Goal: Task Accomplishment & Management: Complete application form

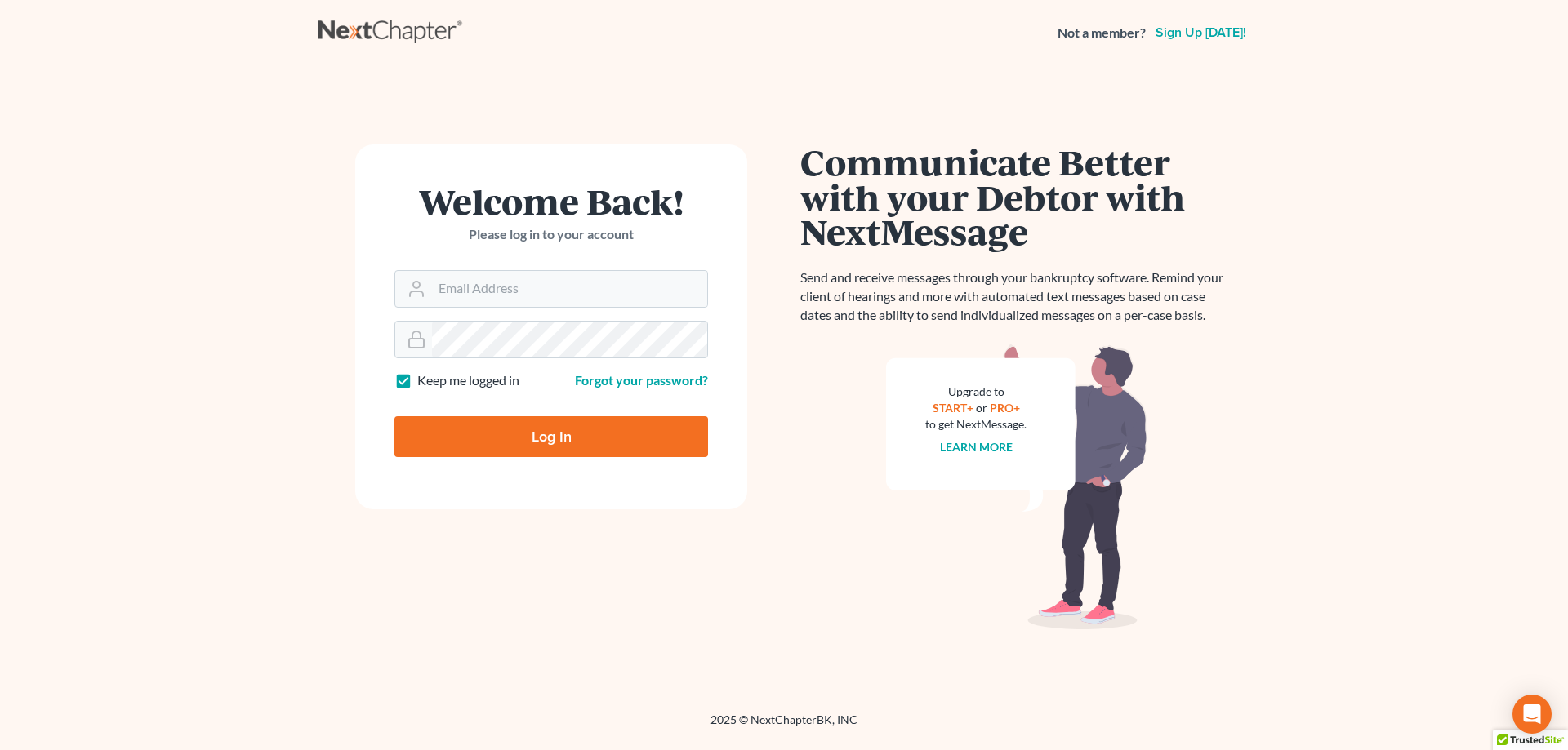
type input "[EMAIL_ADDRESS][DOMAIN_NAME]"
click at [543, 446] on input "Log In" at bounding box center [551, 436] width 314 height 40
type input "Thinking..."
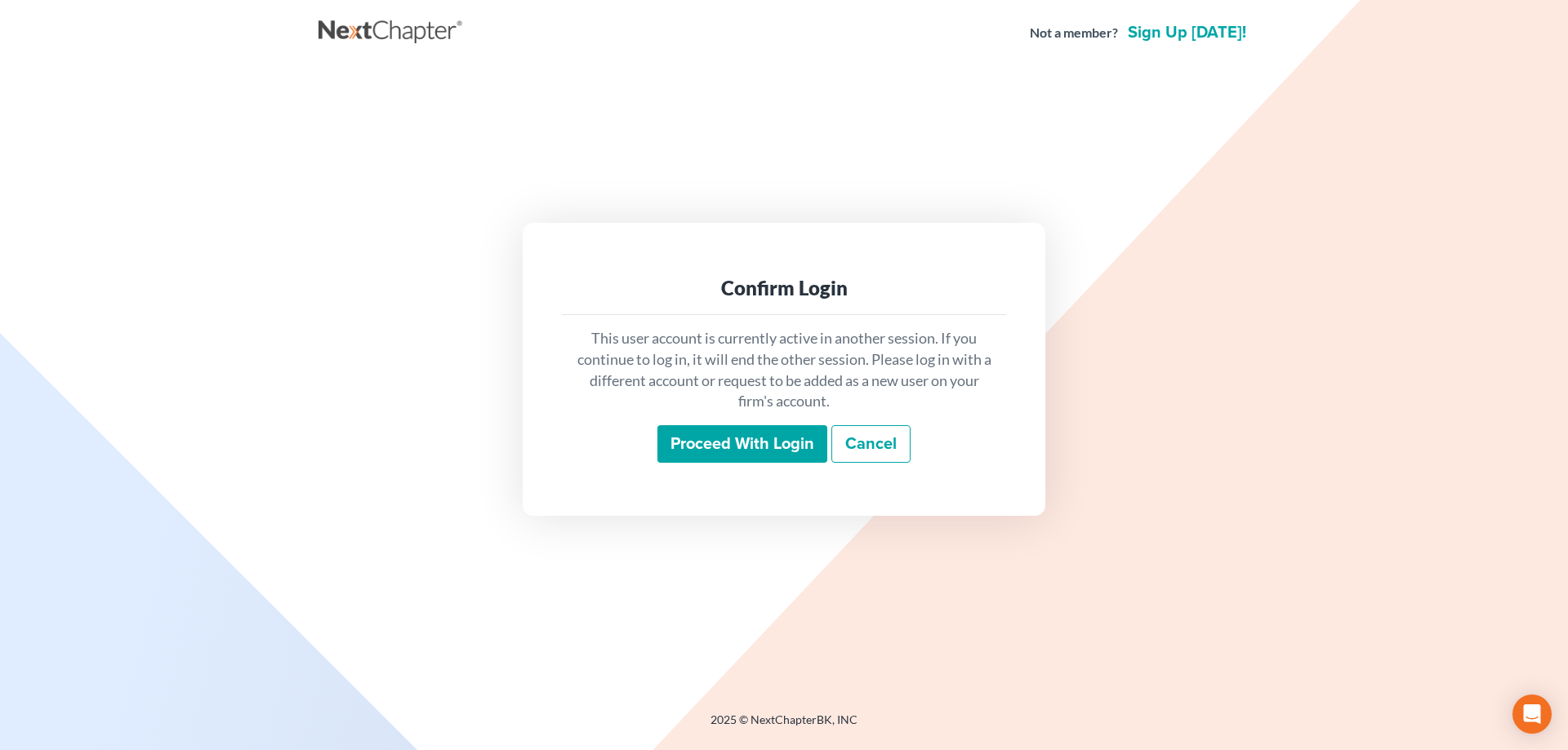
click at [706, 454] on input "Proceed with login" at bounding box center [743, 445] width 170 height 38
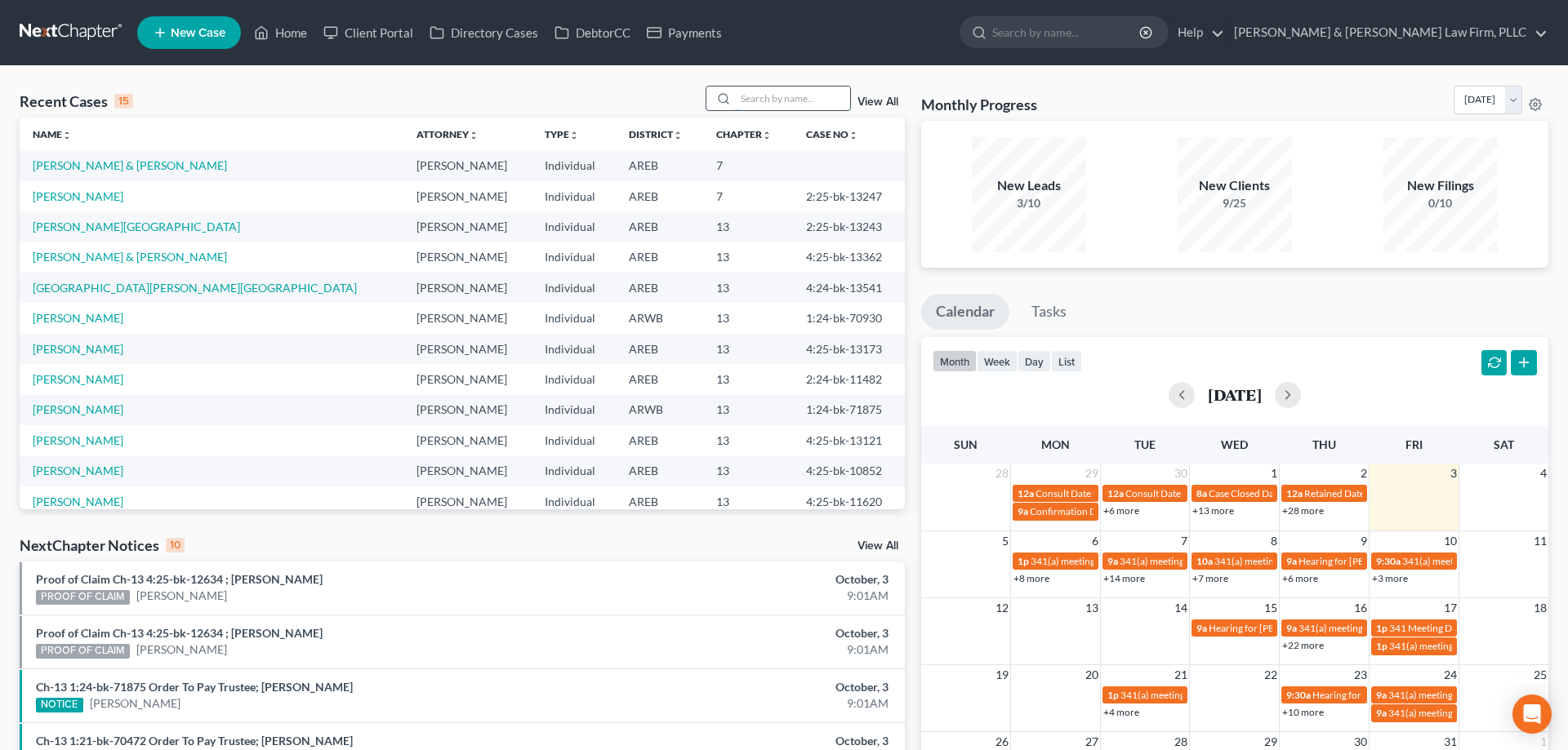
click at [758, 103] on input "search" at bounding box center [793, 98] width 115 height 24
type input "[PERSON_NAME]"
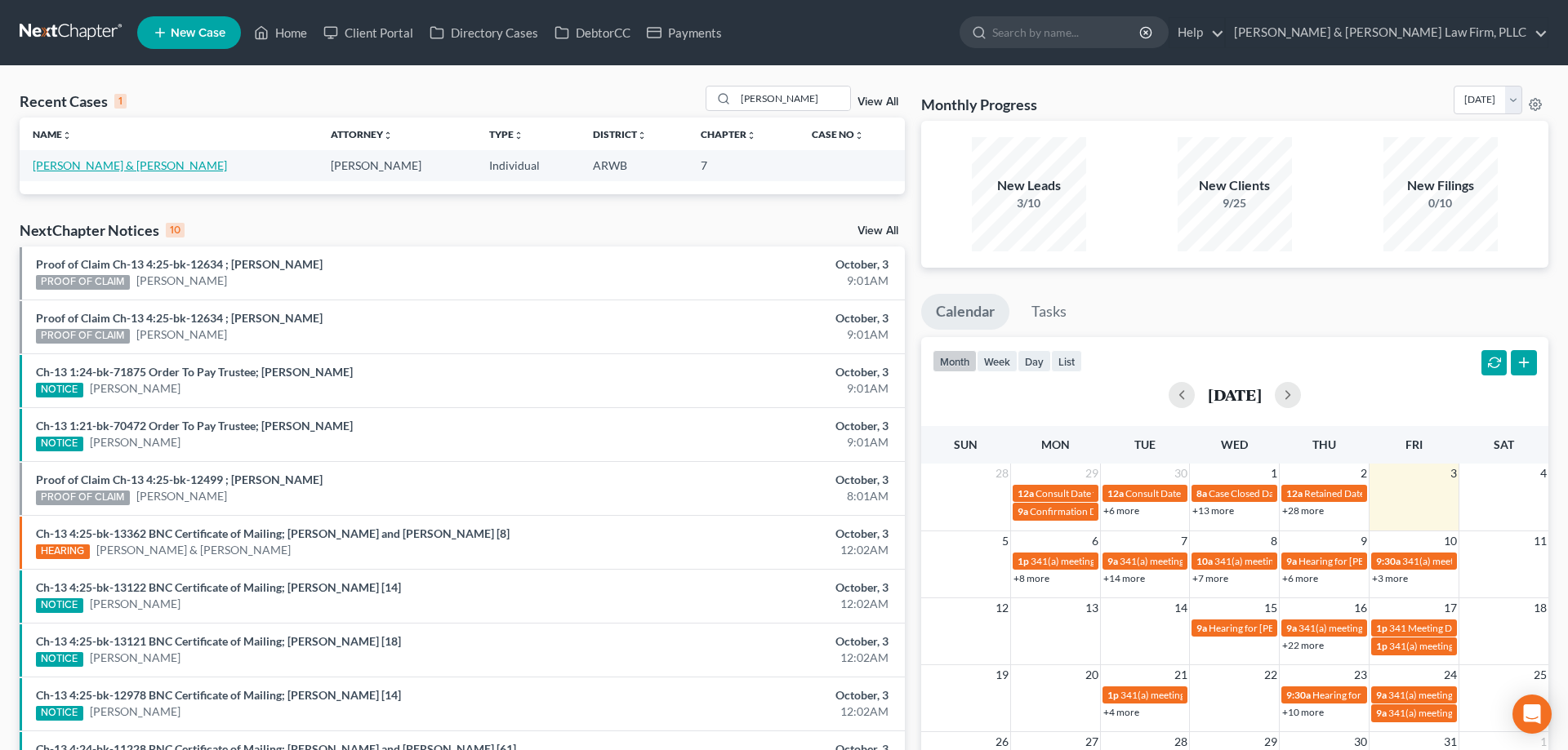
click at [96, 164] on link "[PERSON_NAME] & [PERSON_NAME]" at bounding box center [130, 165] width 195 height 14
select select "4"
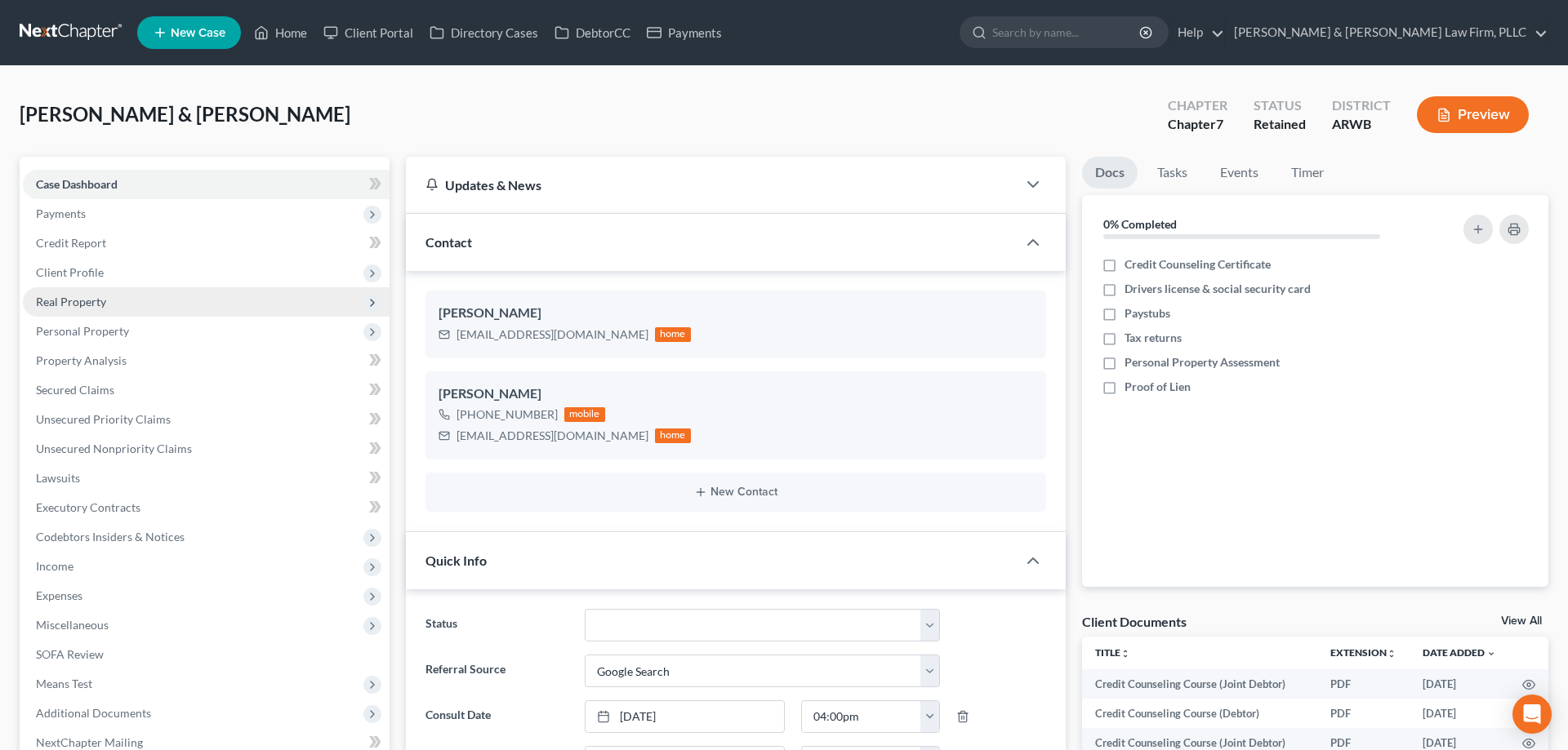
click at [150, 274] on span "Client Profile" at bounding box center [206, 273] width 366 height 30
click at [190, 308] on link "Filing Information" at bounding box center [222, 302] width 334 height 30
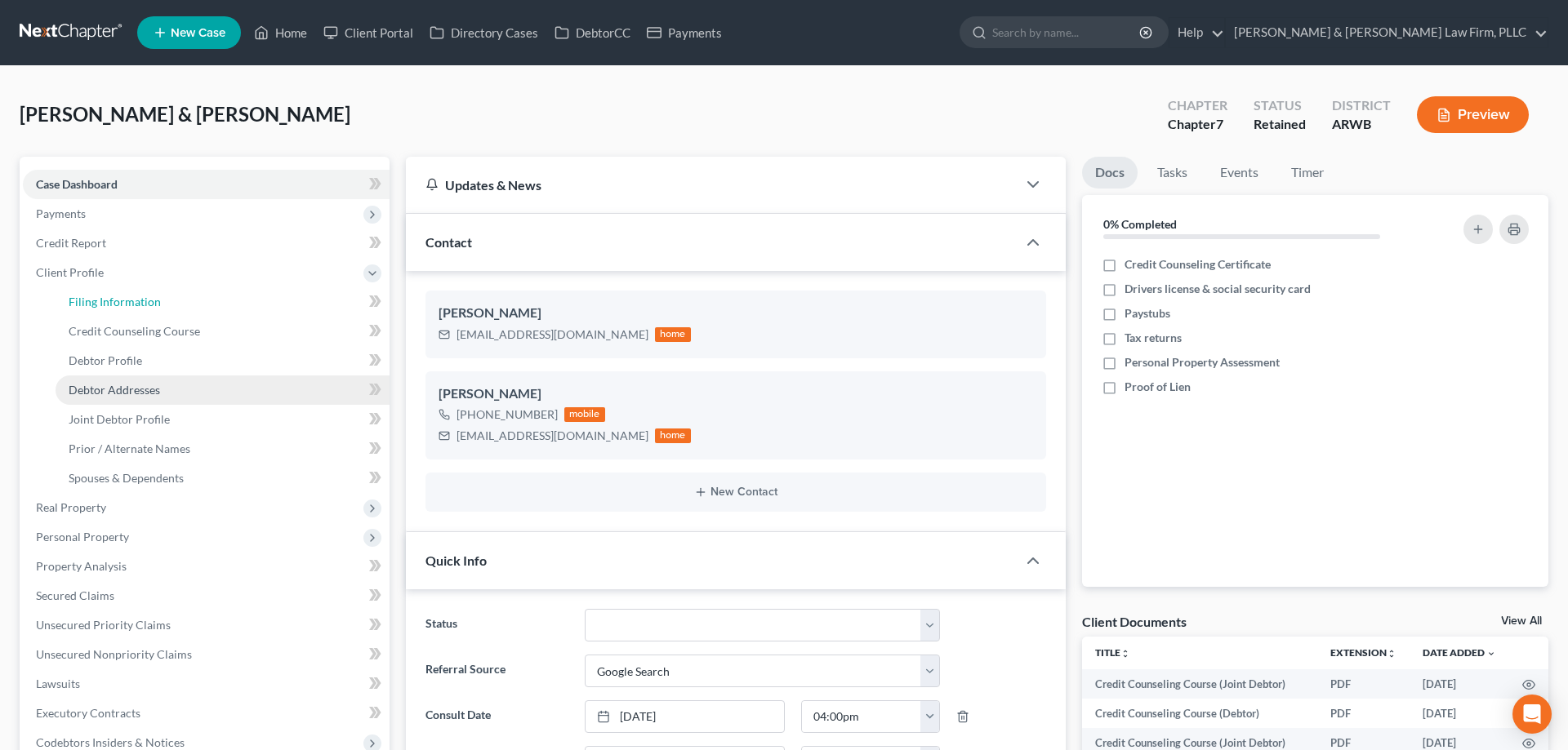
select select "1"
select select "0"
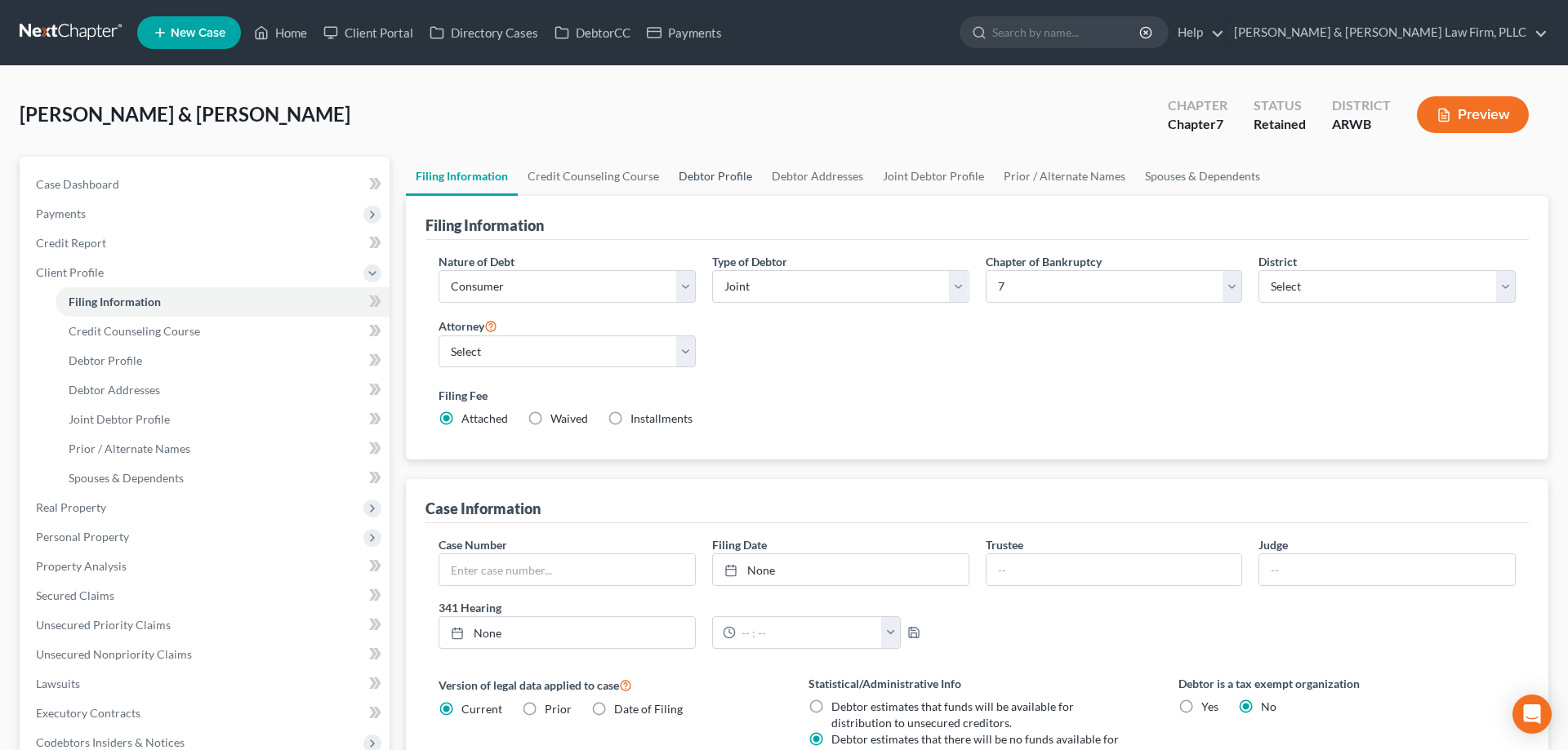
click at [752, 181] on link "Debtor Profile" at bounding box center [715, 176] width 93 height 39
select select "1"
select select "3"
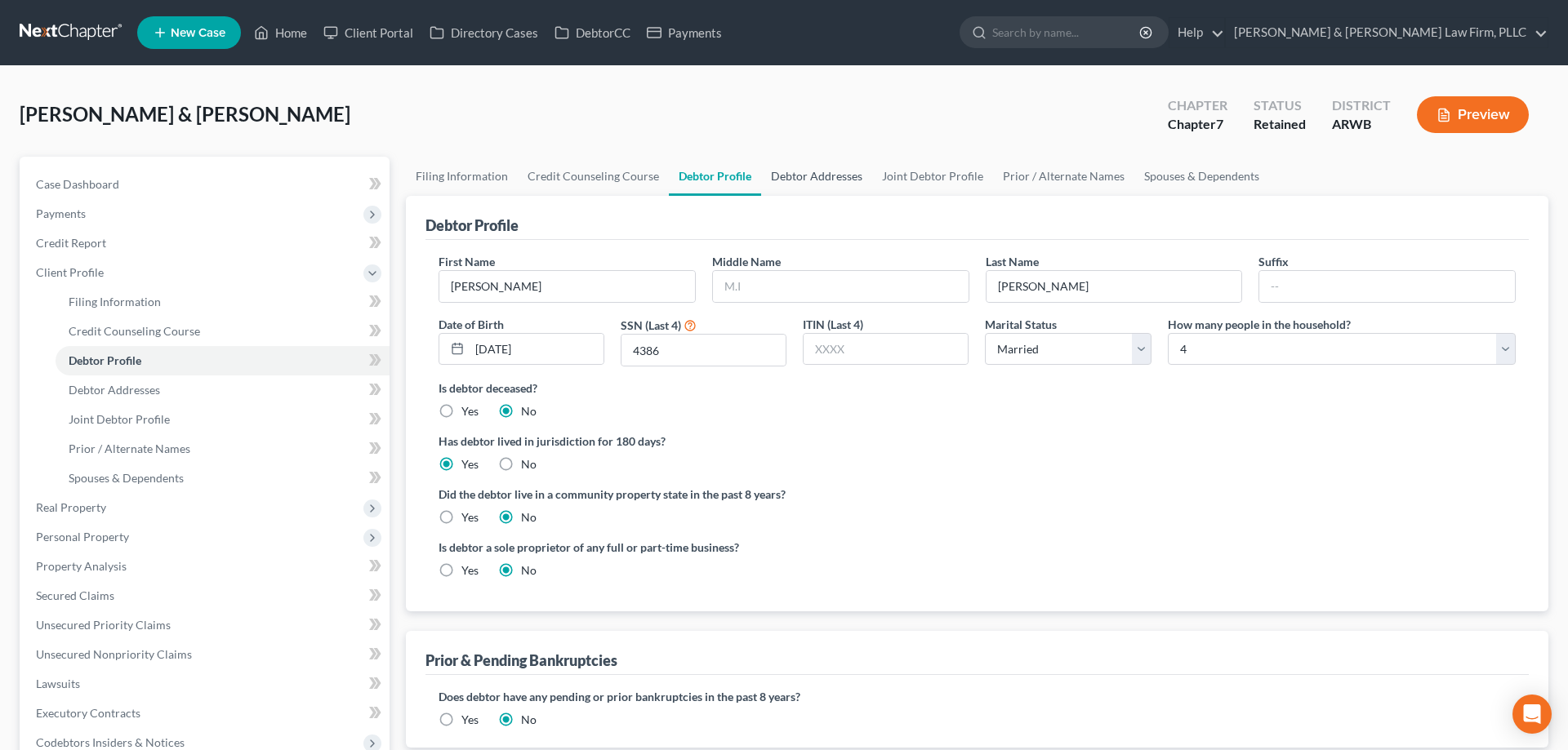
click at [835, 169] on link "Debtor Addresses" at bounding box center [816, 176] width 111 height 39
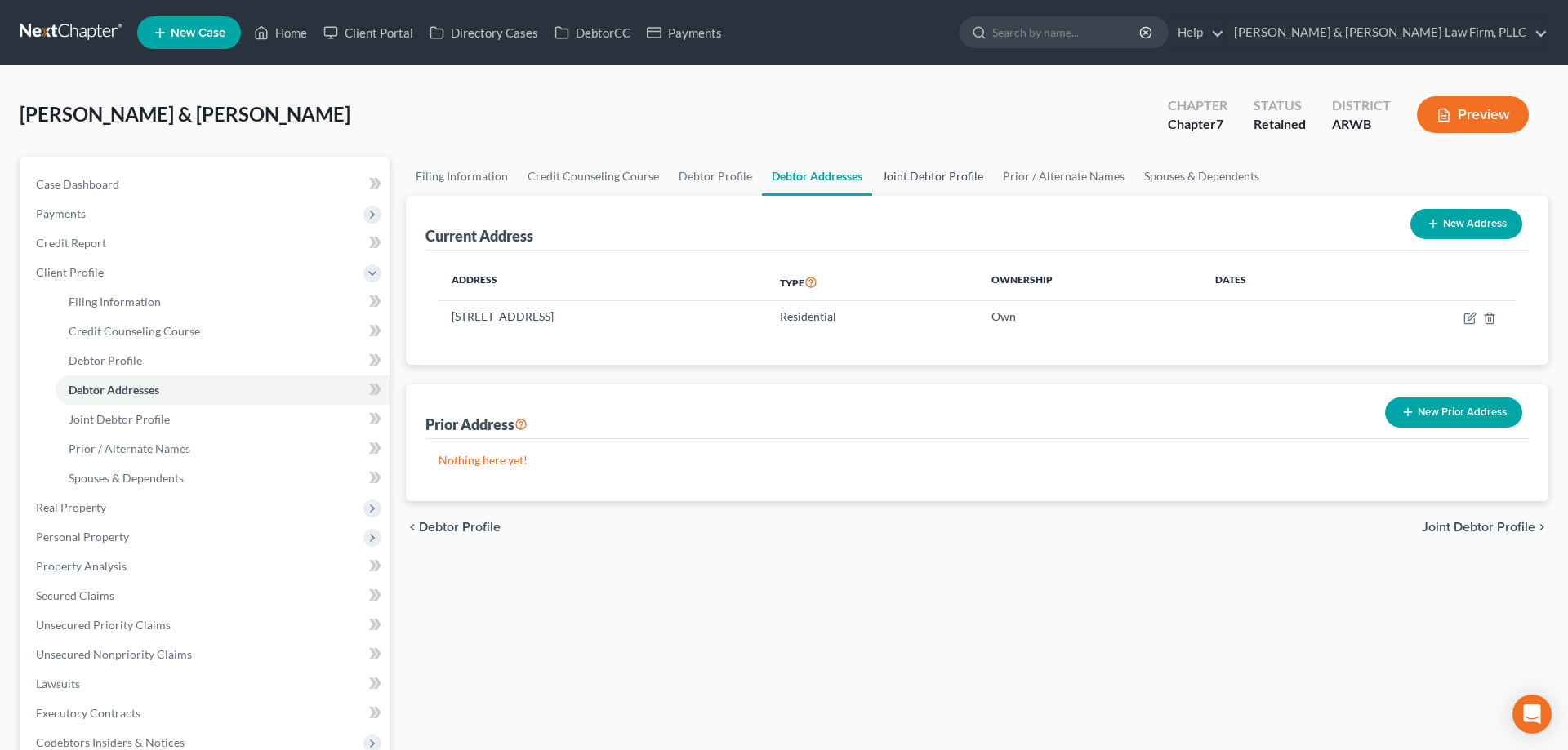
click at [911, 181] on link "Joint Debtor Profile" at bounding box center [933, 176] width 120 height 39
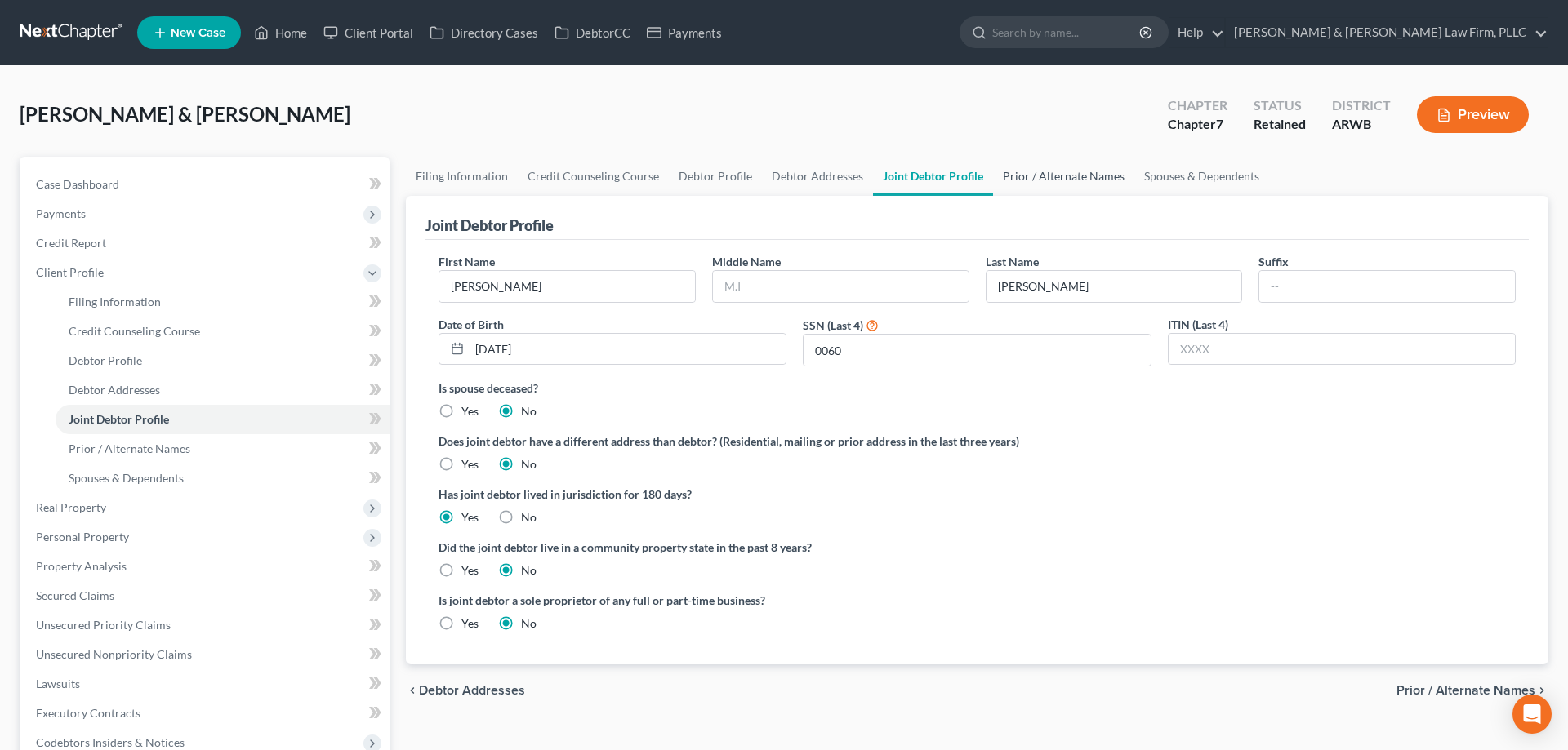
click at [1038, 179] on link "Prior / Alternate Names" at bounding box center [1063, 176] width 141 height 39
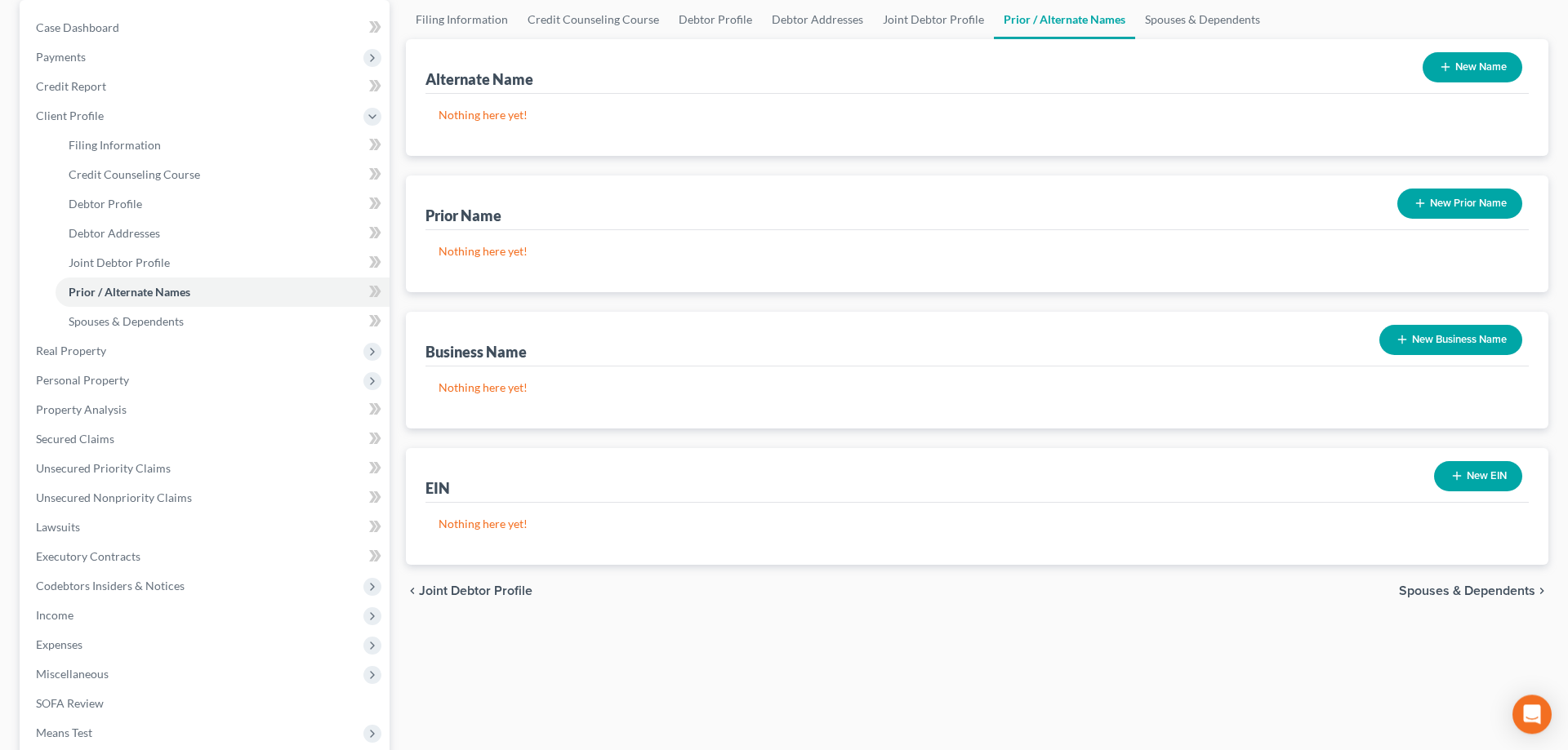
scroll to position [333, 0]
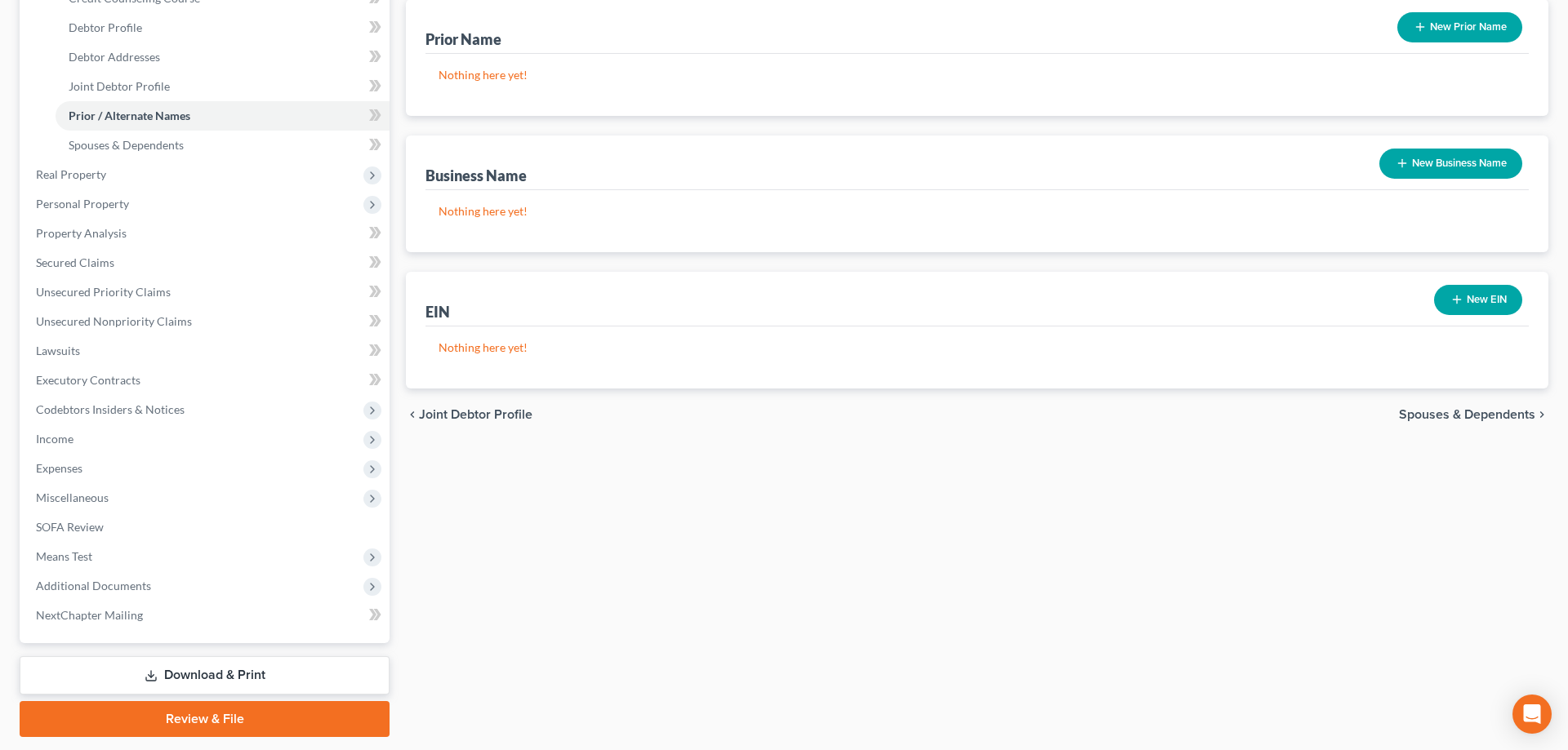
click at [1451, 302] on icon "button" at bounding box center [1457, 300] width 13 height 13
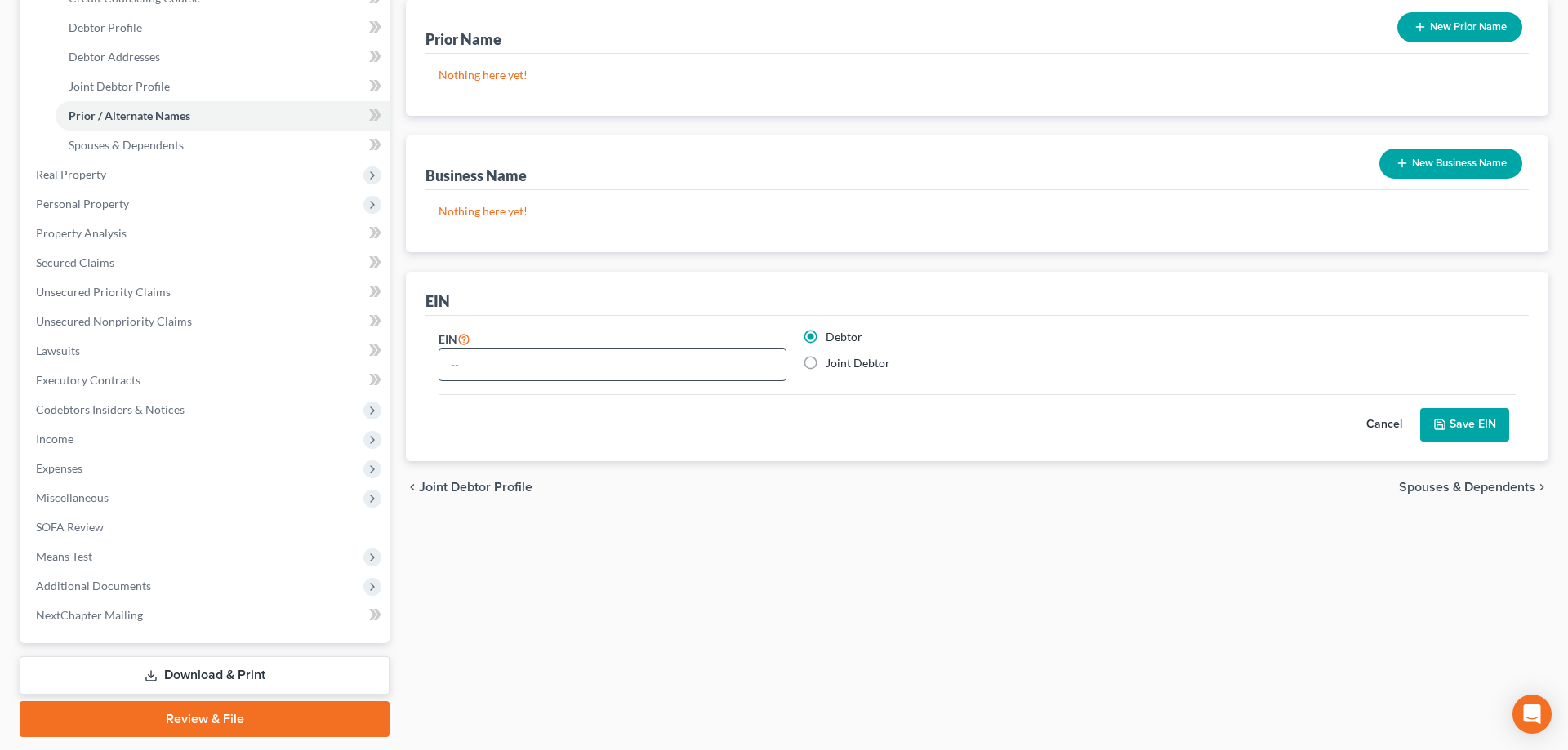
click at [755, 370] on input "text" at bounding box center [612, 366] width 347 height 31
type input "[US_EMPLOYER_IDENTIFICATION_NUMBER]"
click at [1484, 426] on button "Save EIN" at bounding box center [1465, 426] width 89 height 35
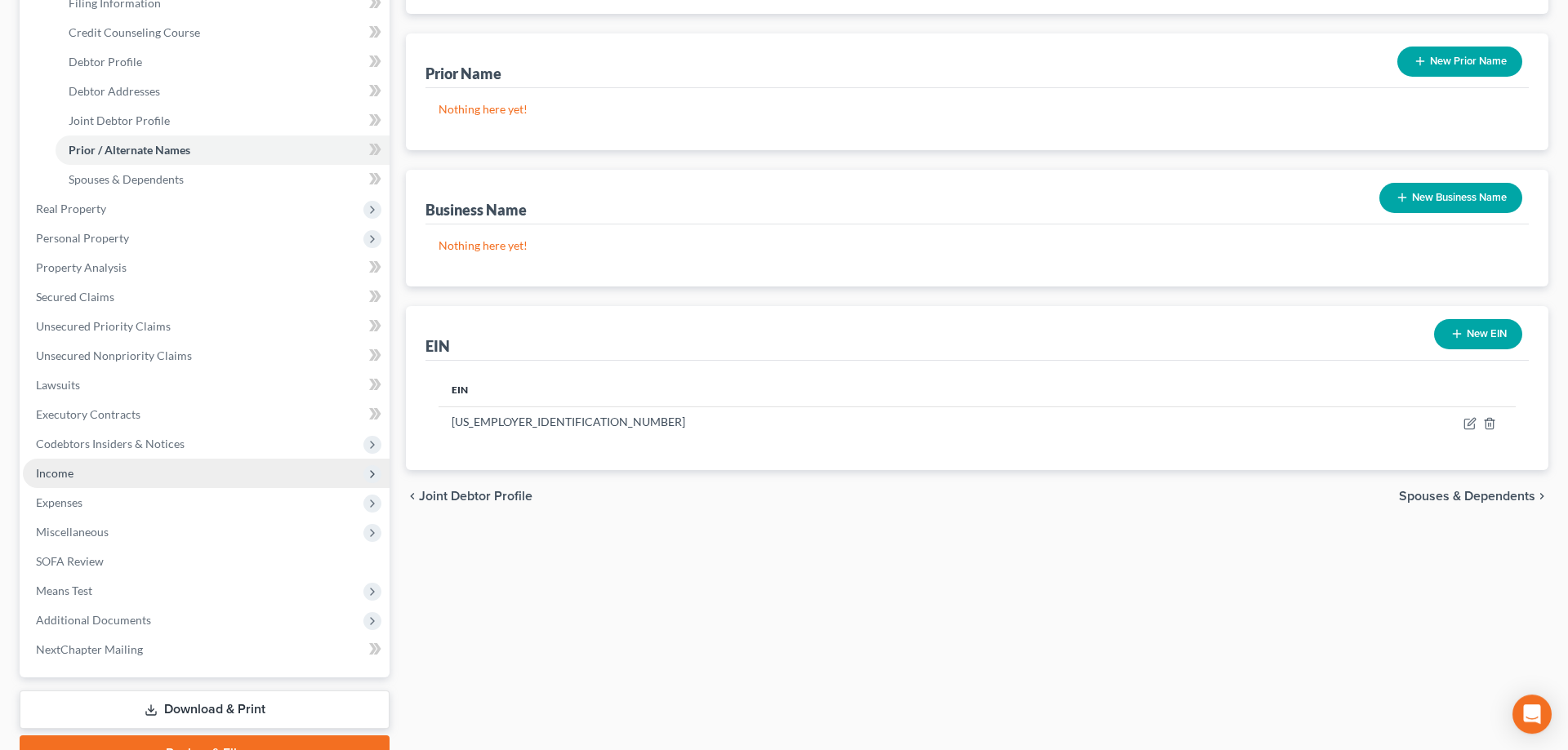
scroll to position [380, 0]
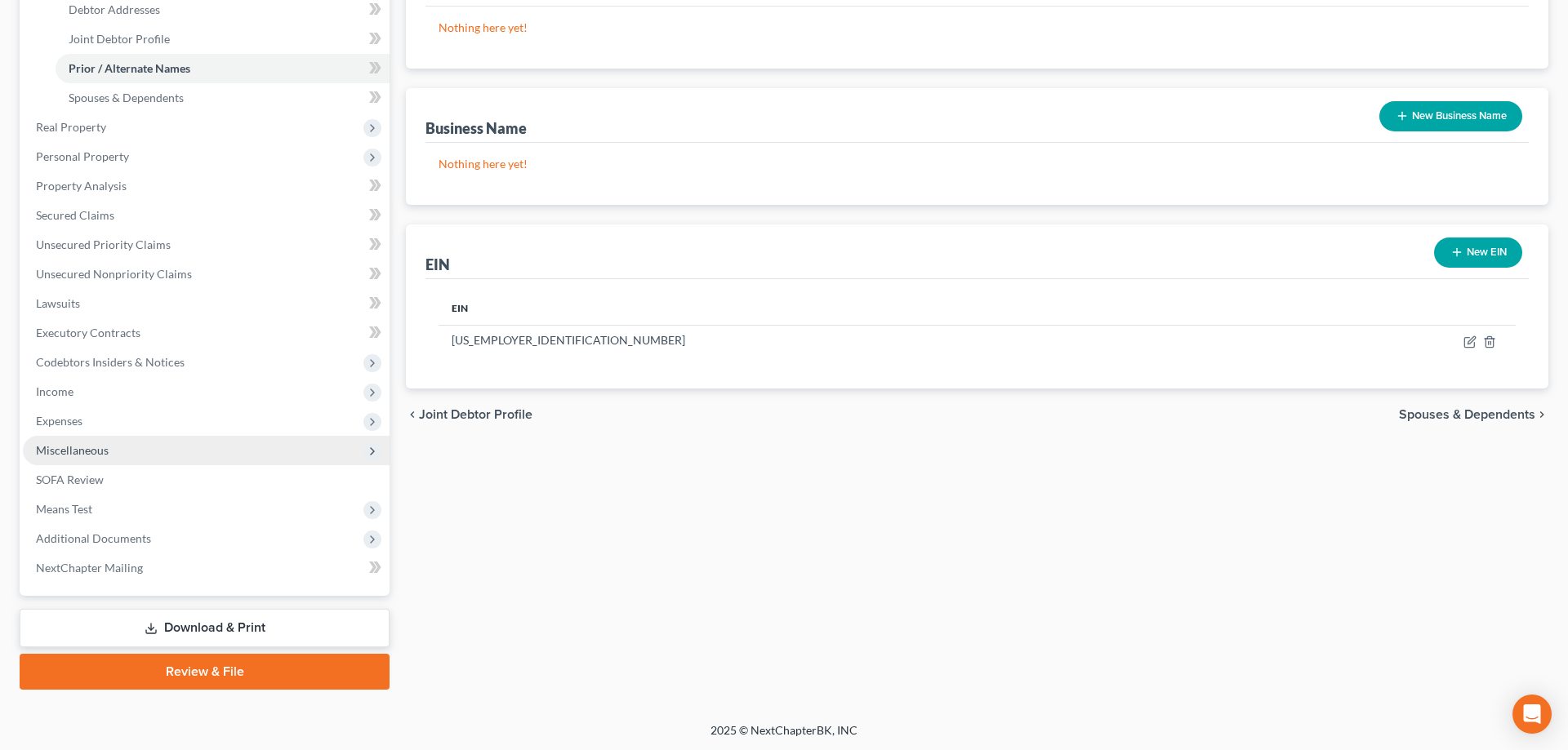
click at [159, 447] on span "Miscellaneous" at bounding box center [206, 450] width 366 height 30
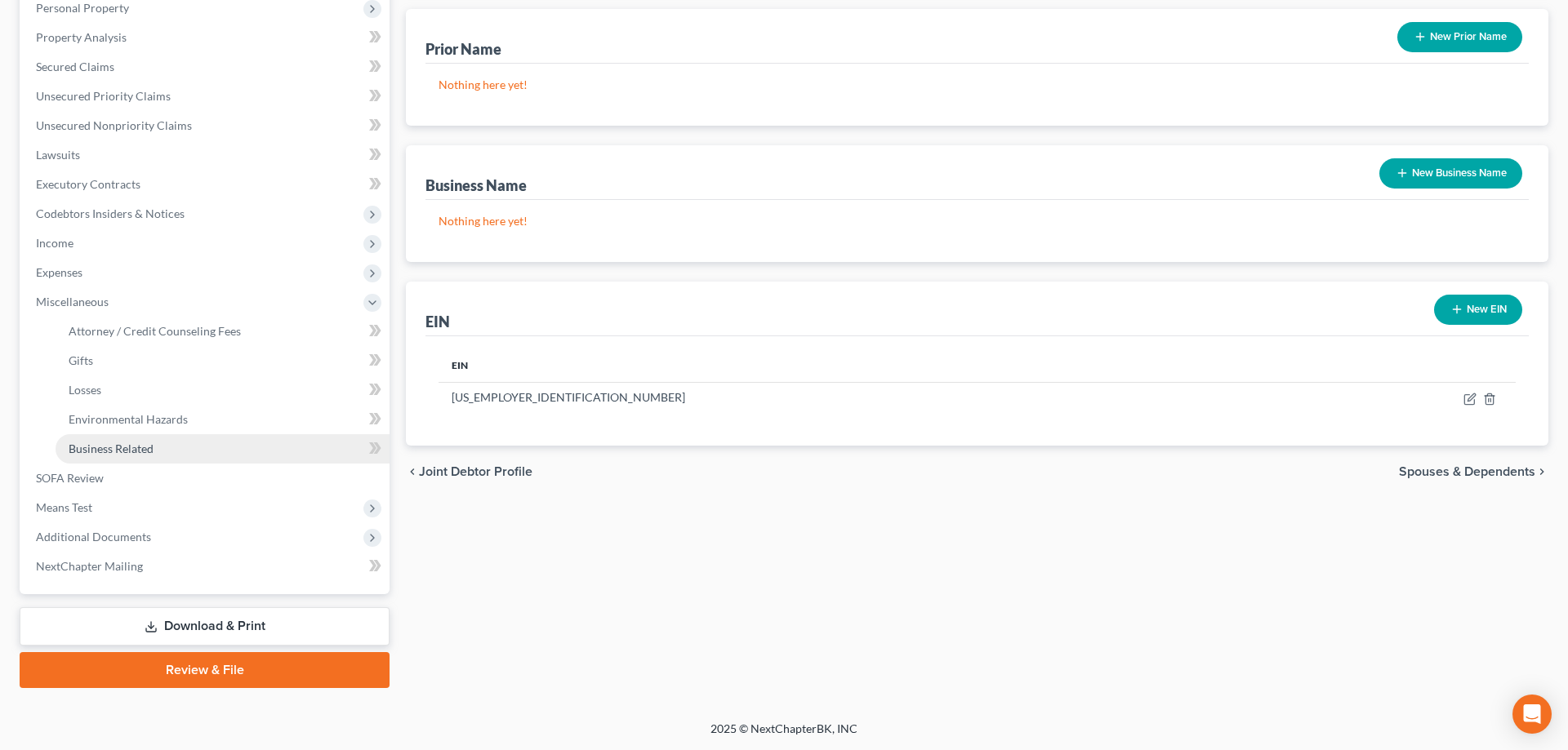
scroll to position [321, 0]
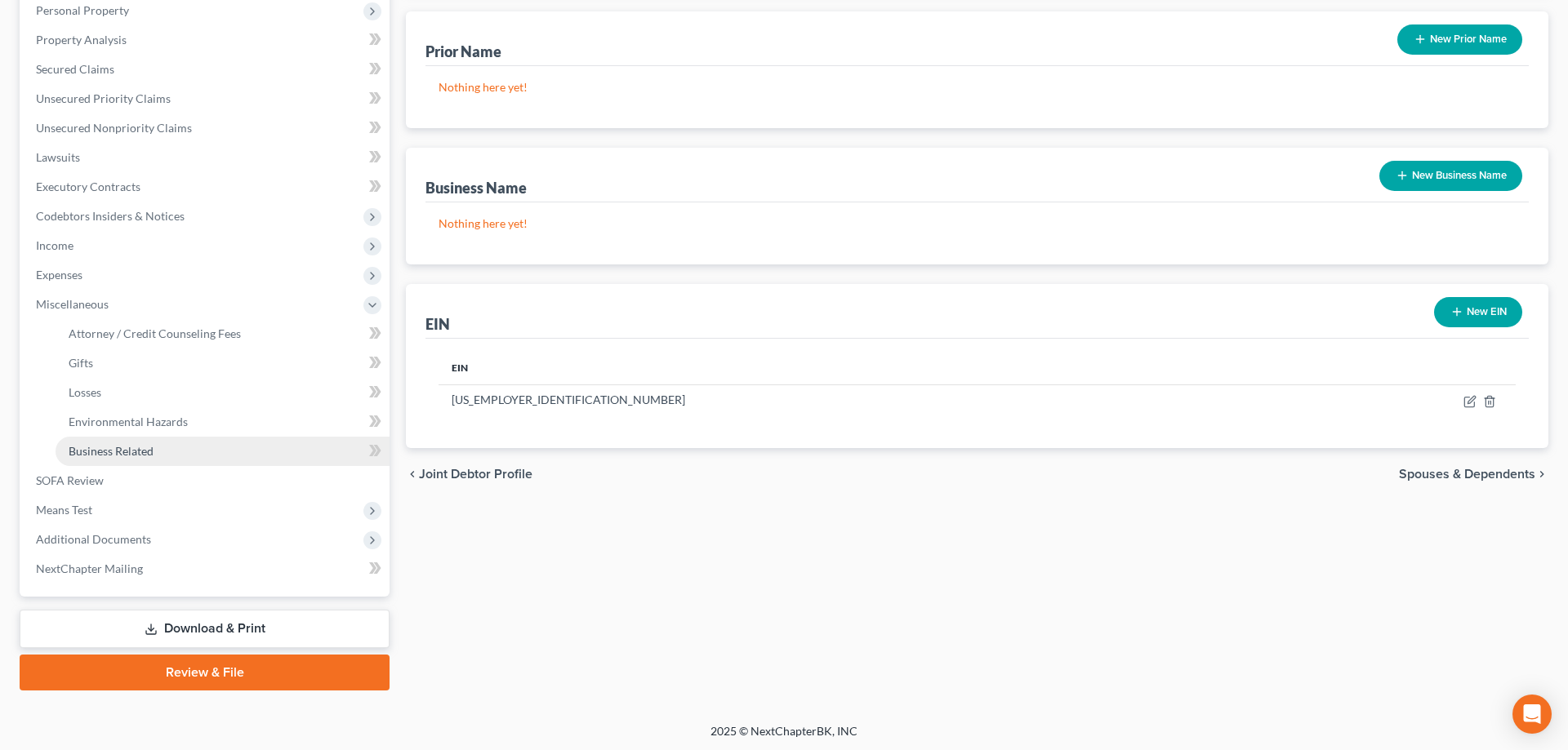
click at [163, 449] on link "Business Related" at bounding box center [222, 451] width 334 height 30
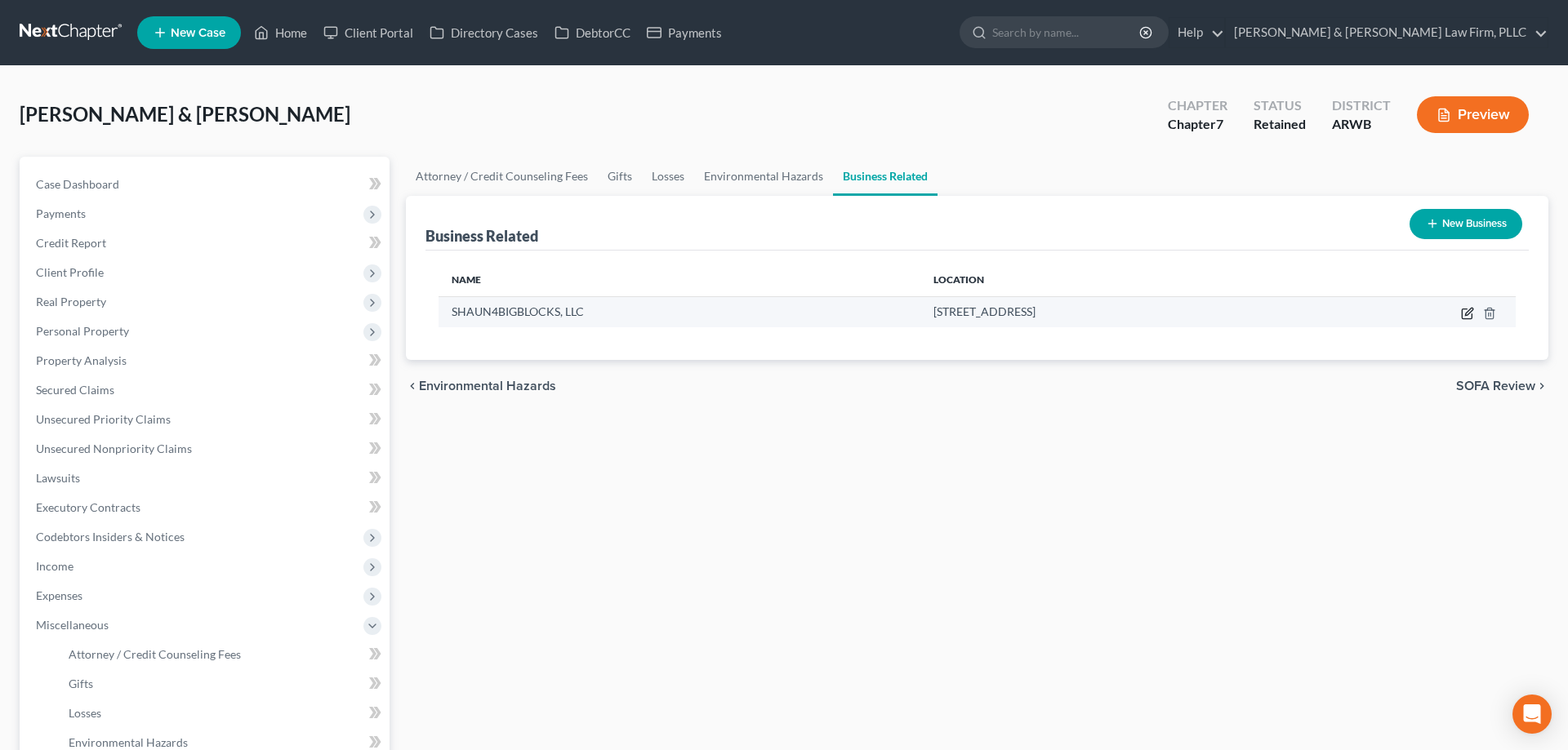
click at [1465, 317] on icon "button" at bounding box center [1467, 314] width 13 height 13
select select "member"
select select "2"
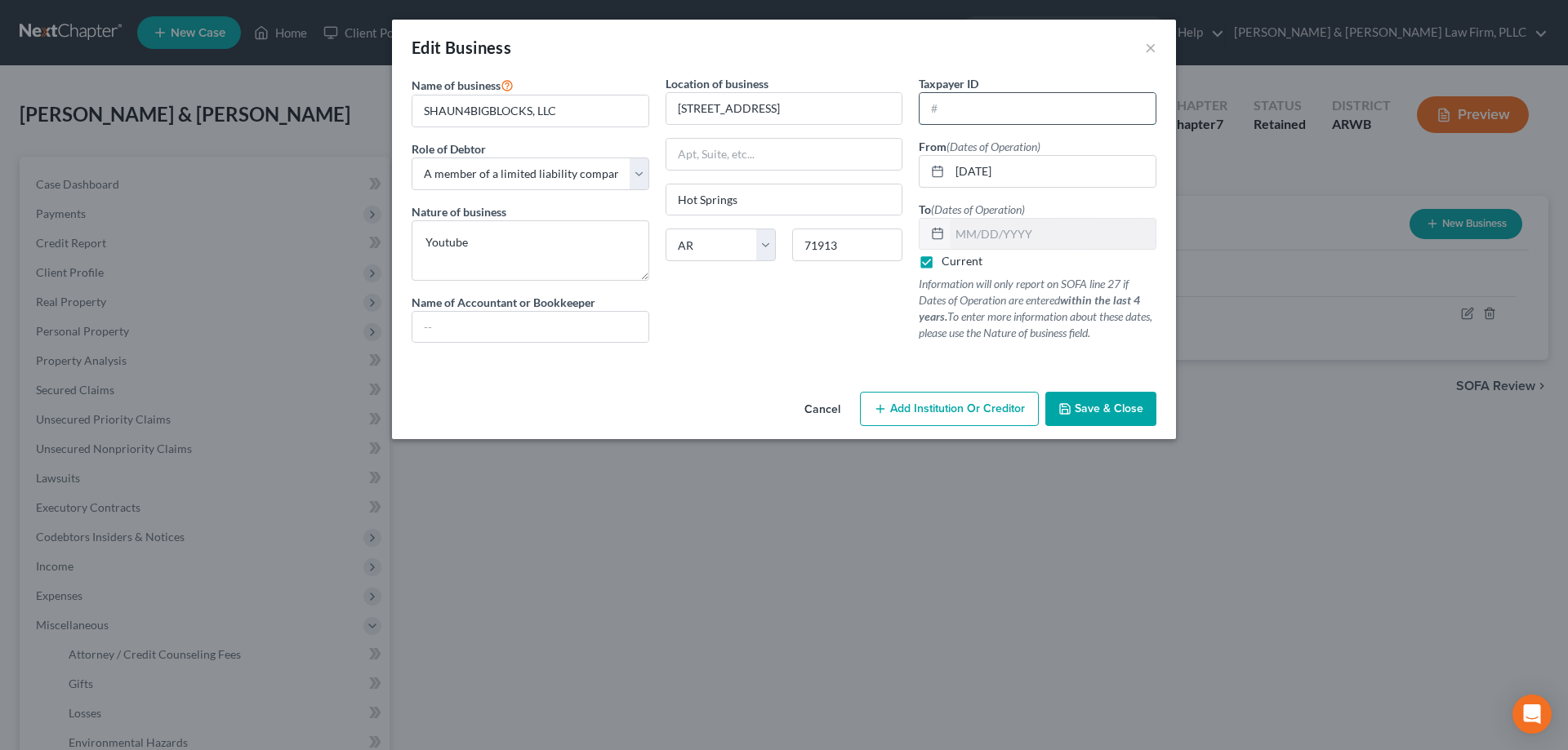
click at [1031, 111] on input "text" at bounding box center [1037, 109] width 236 height 31
type input "[US_EMPLOYER_IDENTIFICATION_NUMBER]"
click at [1109, 412] on span "Save & Close" at bounding box center [1108, 408] width 68 height 14
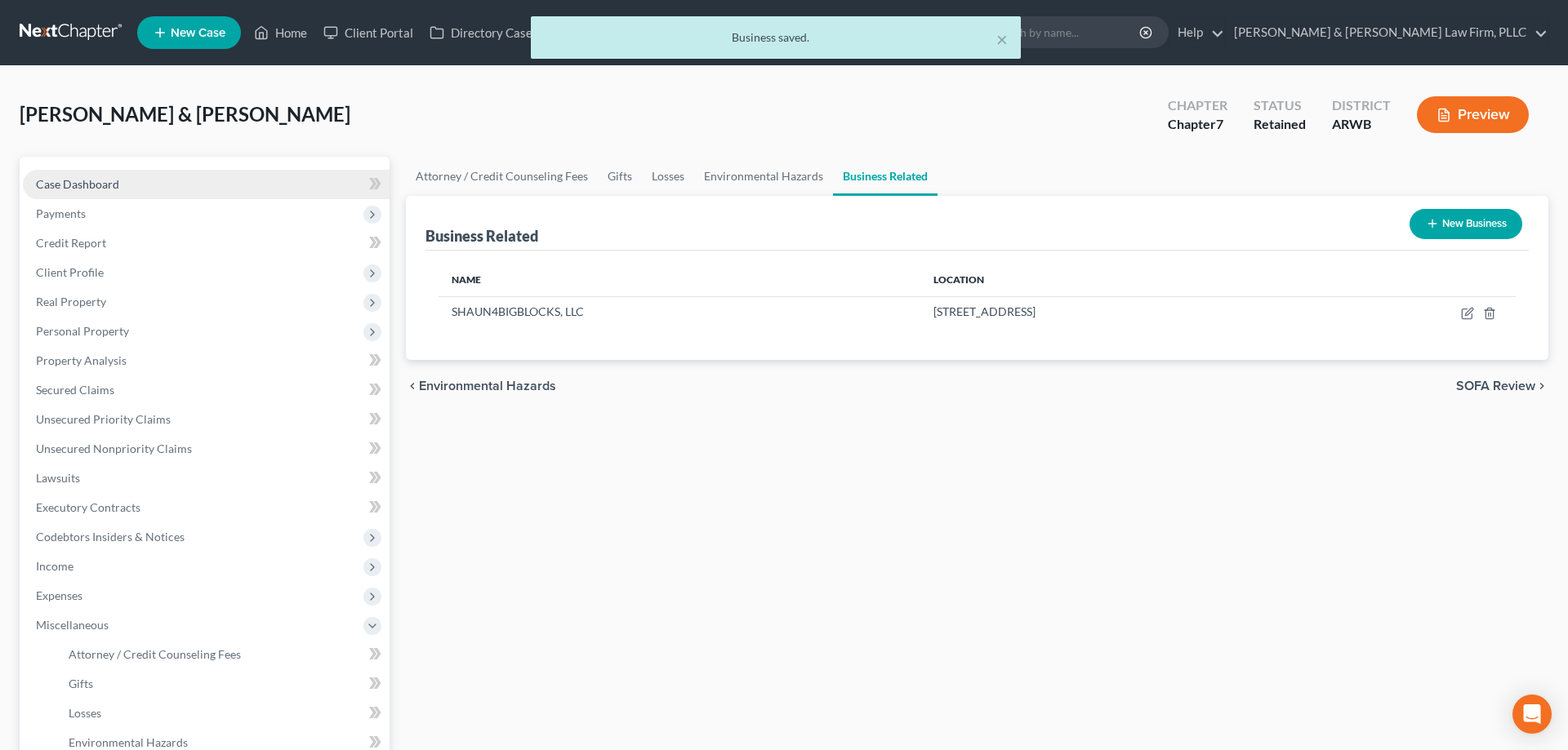
click at [188, 196] on link "Case Dashboard" at bounding box center [206, 185] width 366 height 30
select select "4"
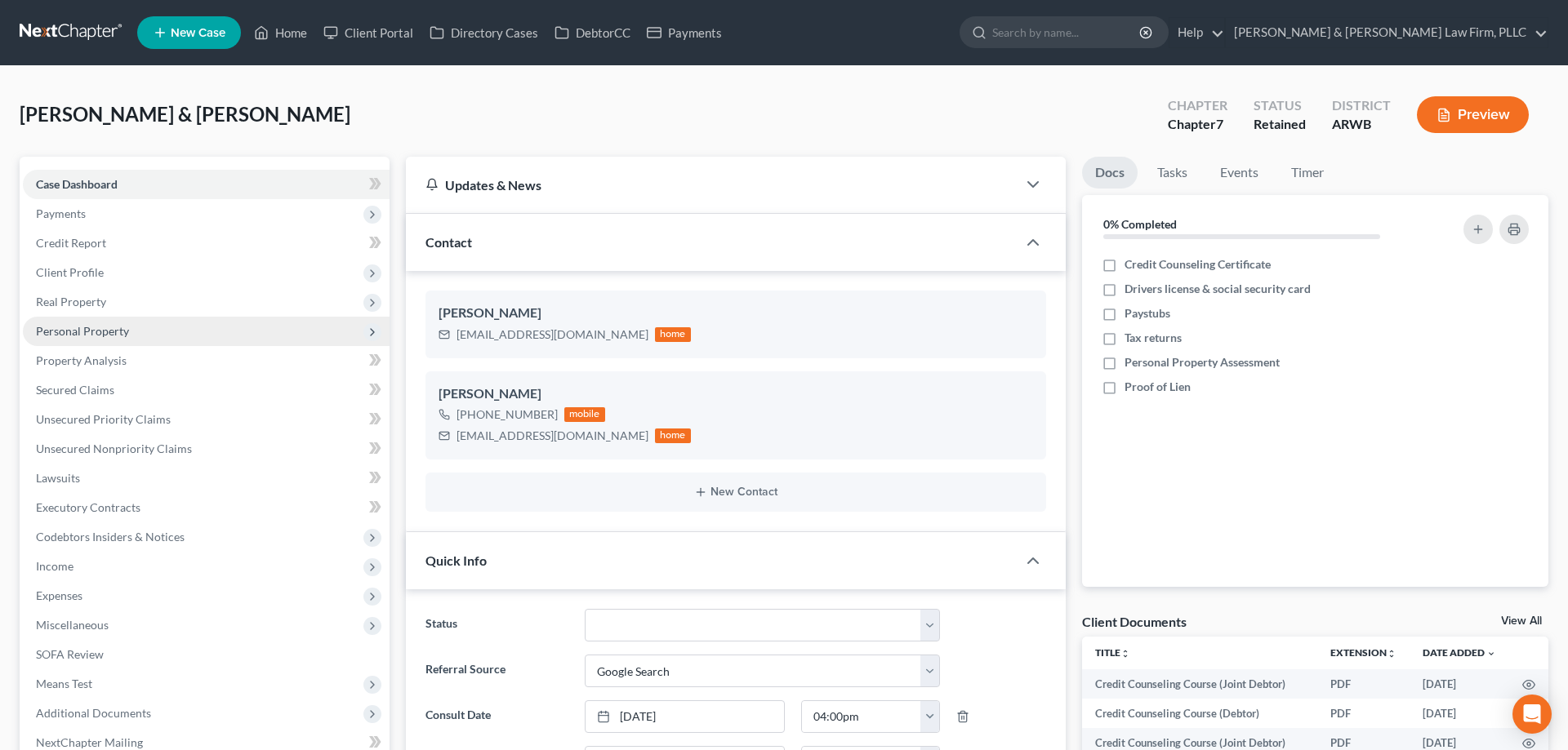
click at [127, 334] on span "Personal Property" at bounding box center [206, 332] width 366 height 30
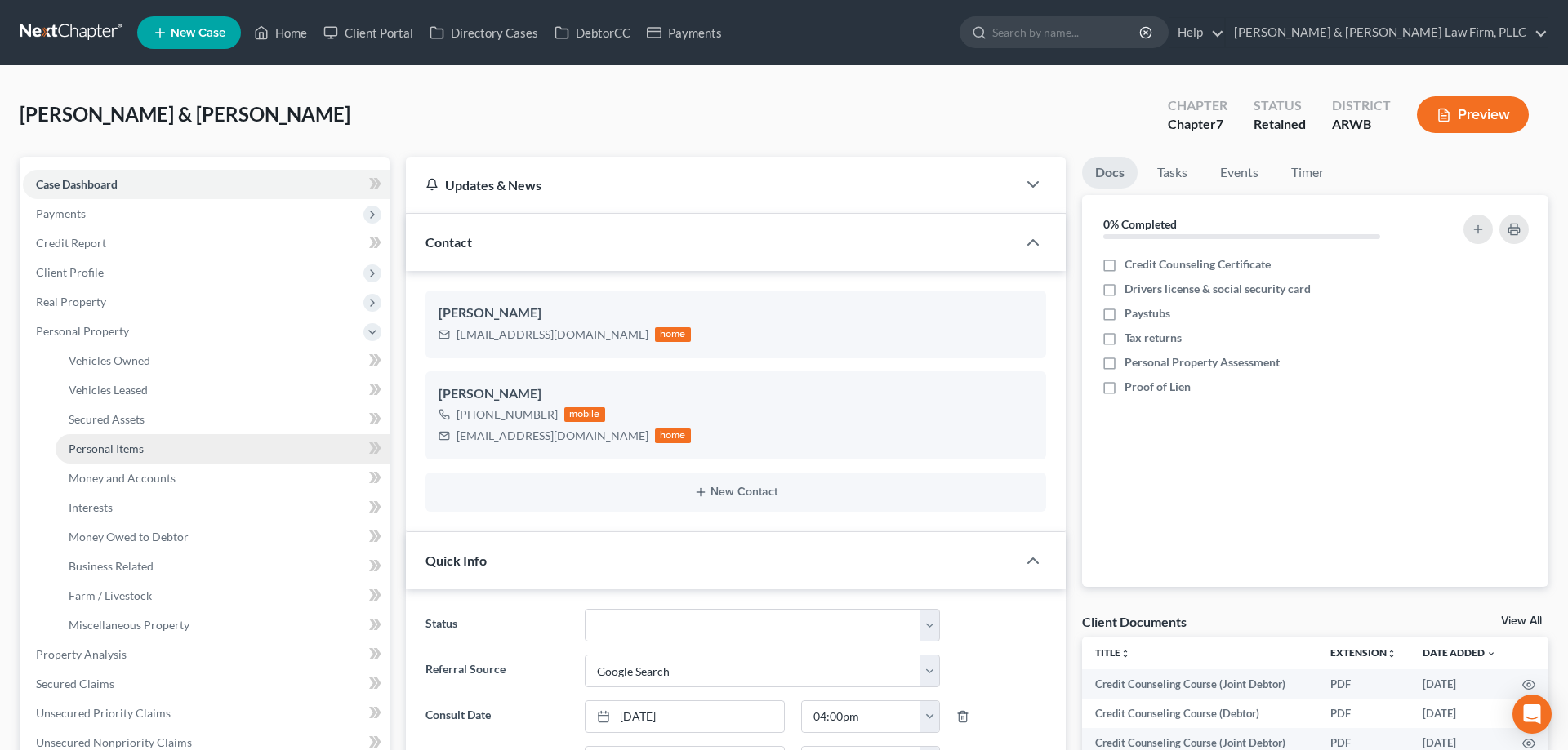
click at [148, 445] on link "Personal Items" at bounding box center [222, 449] width 334 height 30
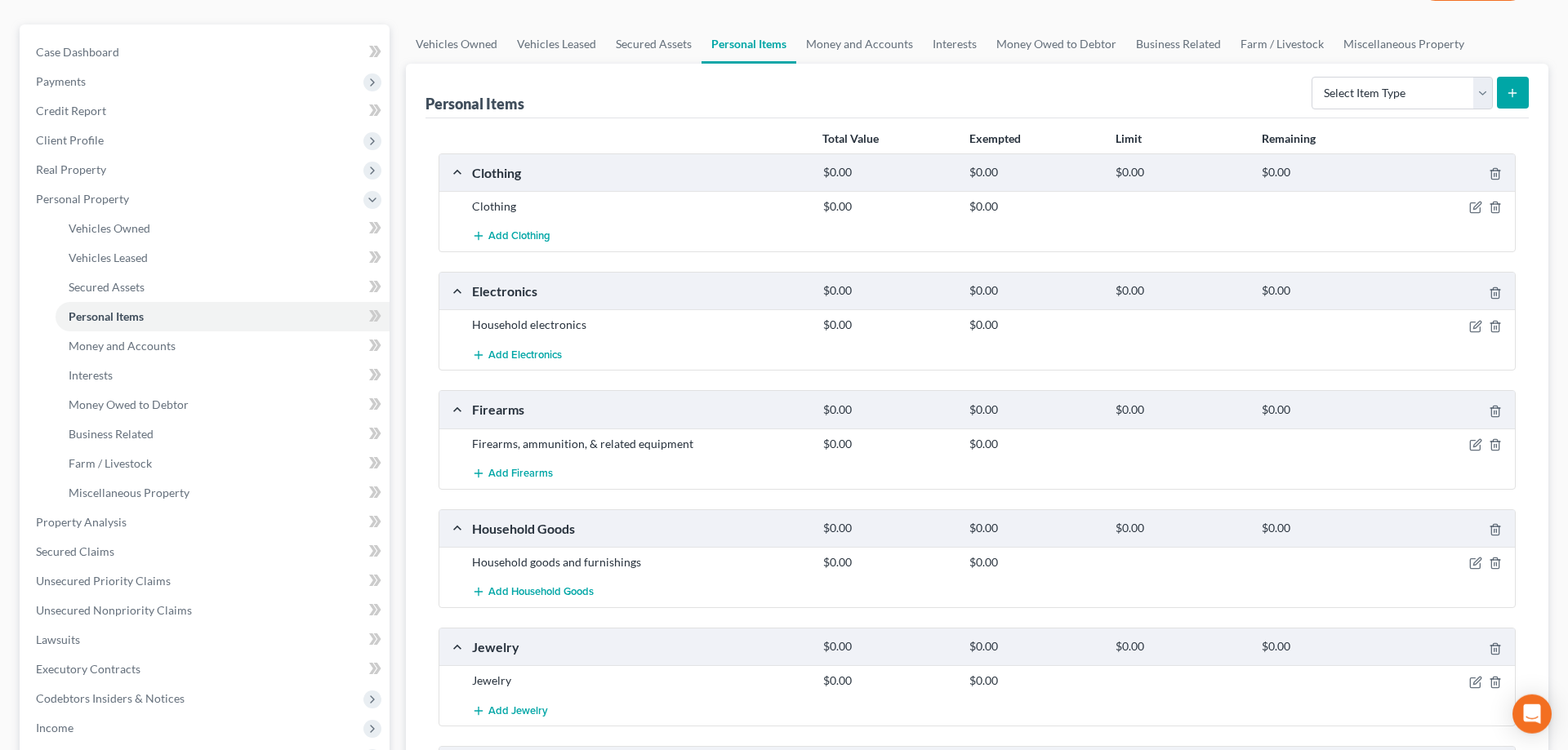
scroll to position [250, 0]
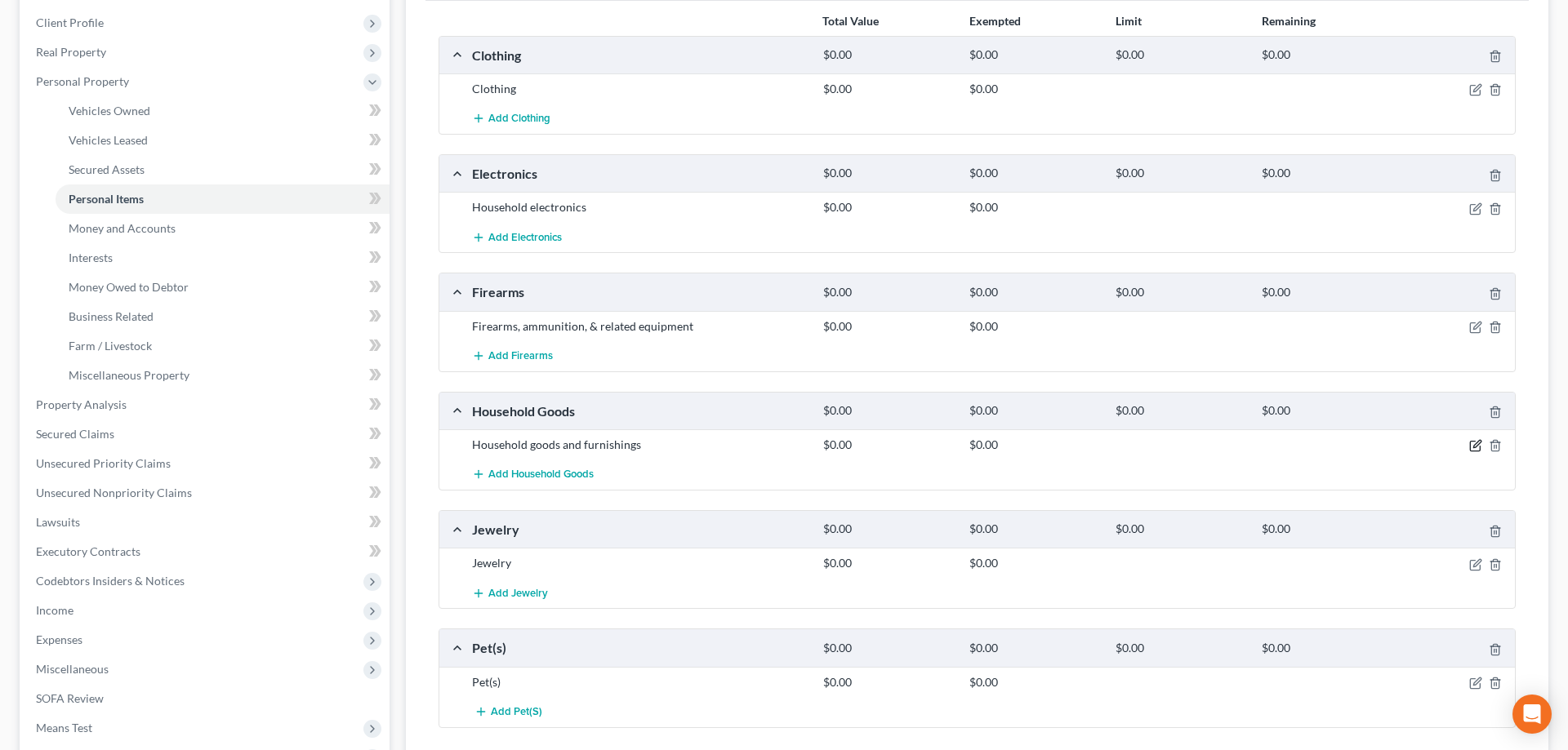
click at [1478, 446] on icon "button" at bounding box center [1476, 446] width 13 height 13
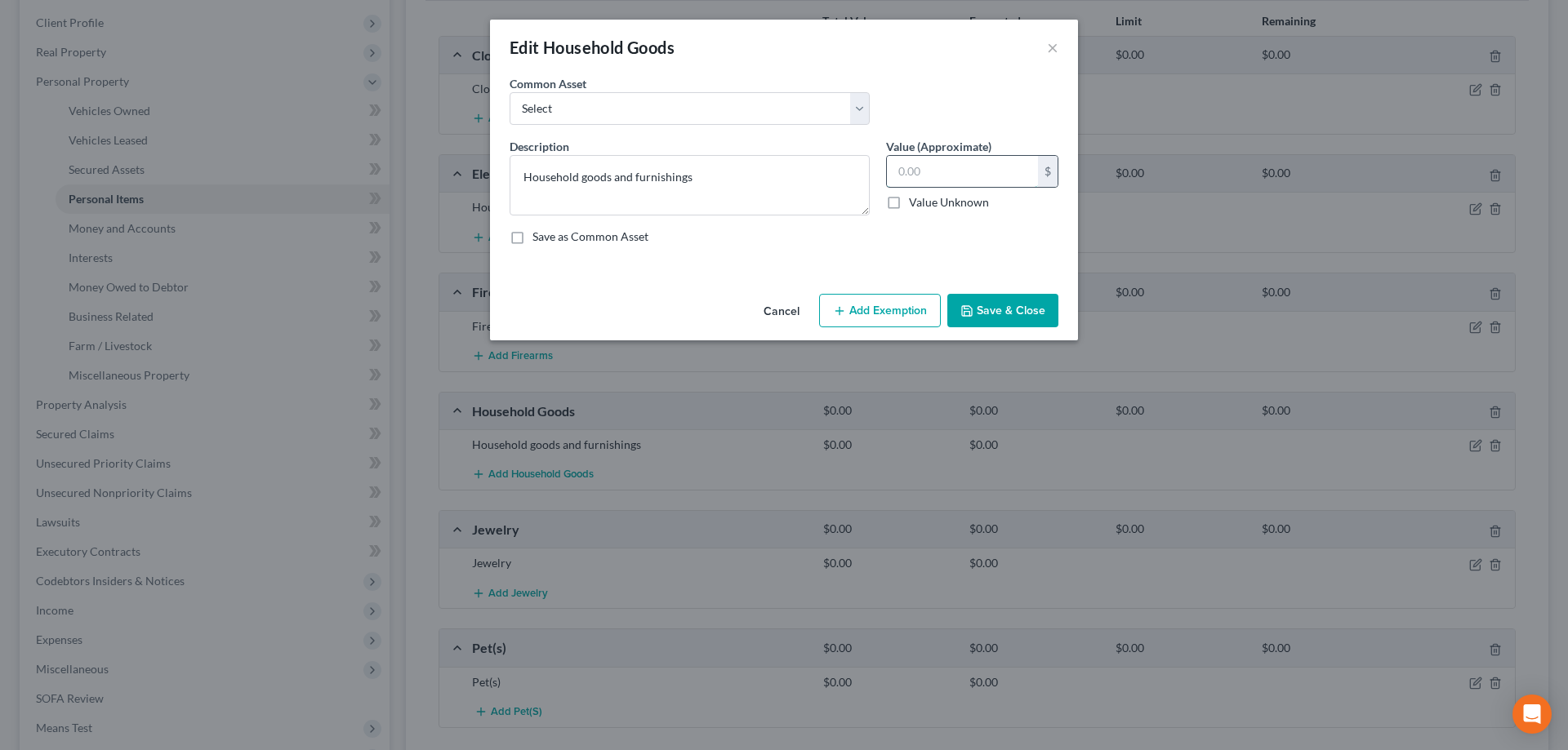
click at [949, 180] on input "text" at bounding box center [962, 172] width 151 height 31
type input "1,000"
click at [888, 311] on button "Add Exemption" at bounding box center [880, 311] width 121 height 35
select select "2"
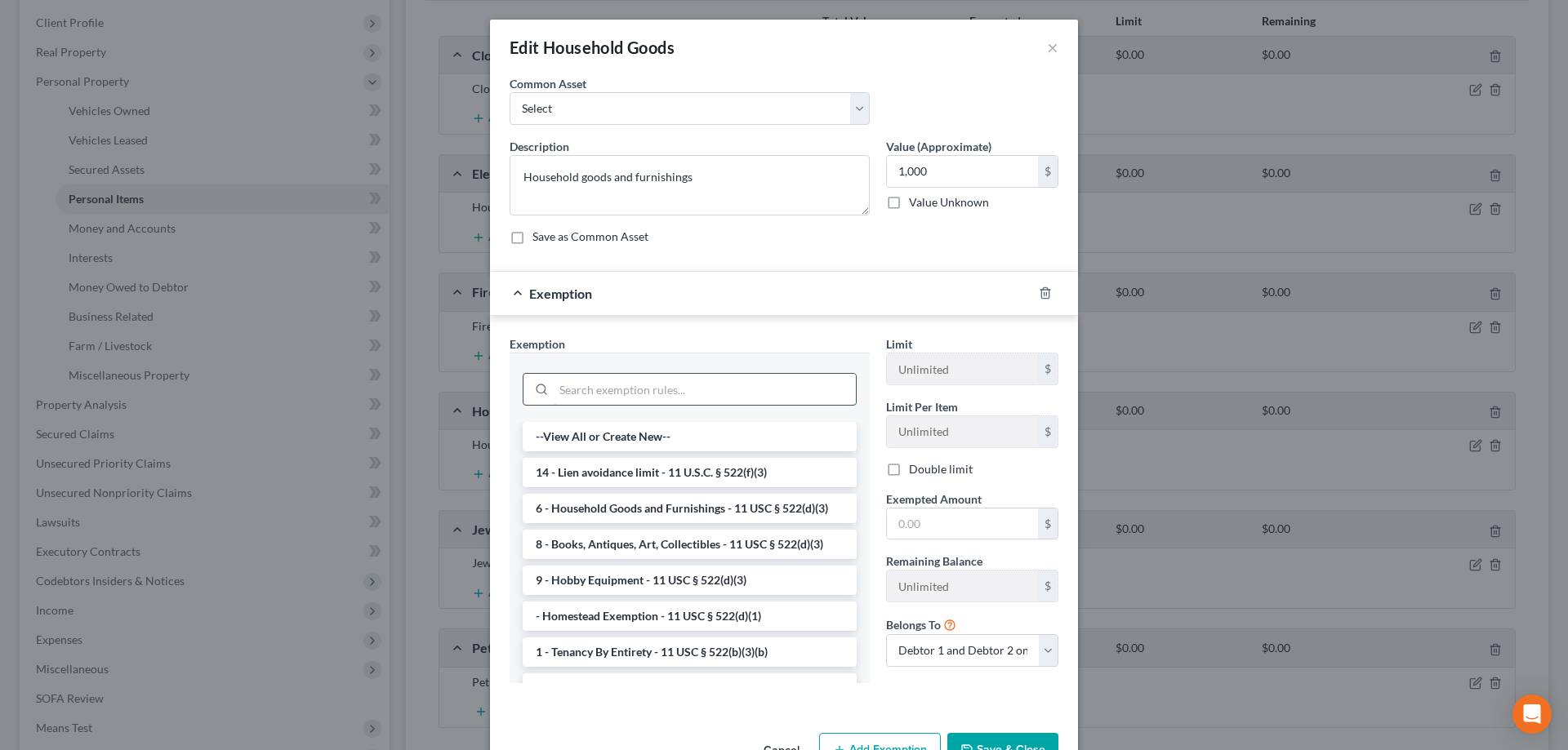
click at [760, 387] on input "search" at bounding box center [705, 389] width 302 height 31
click at [765, 515] on li "6 - Household Goods and Furnishings - 11 USC § 522(d)(3)" at bounding box center [689, 509] width 334 height 30
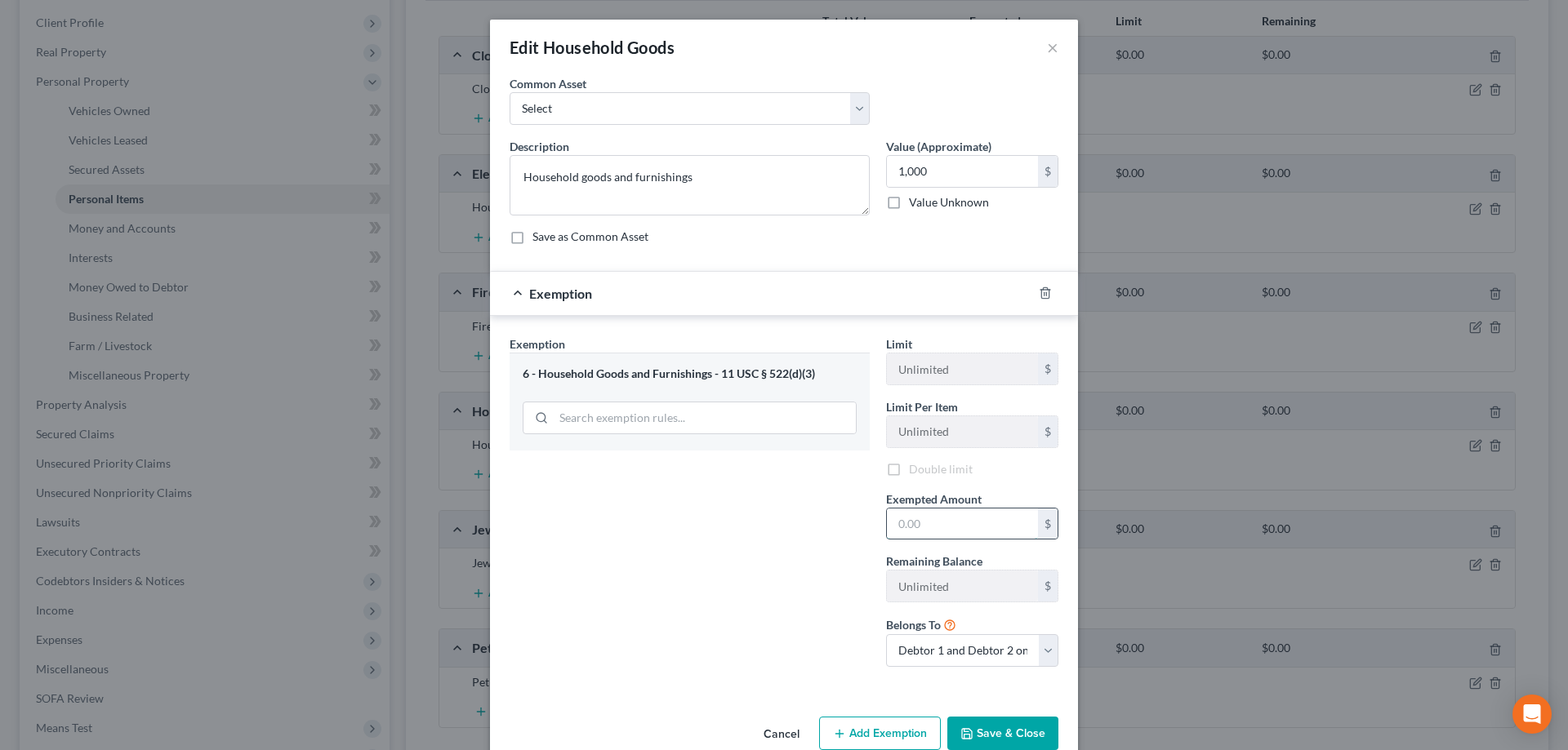
click at [923, 521] on input "text" at bounding box center [962, 525] width 151 height 31
type input "1,000"
click at [1038, 737] on button "Save & Close" at bounding box center [1003, 734] width 111 height 35
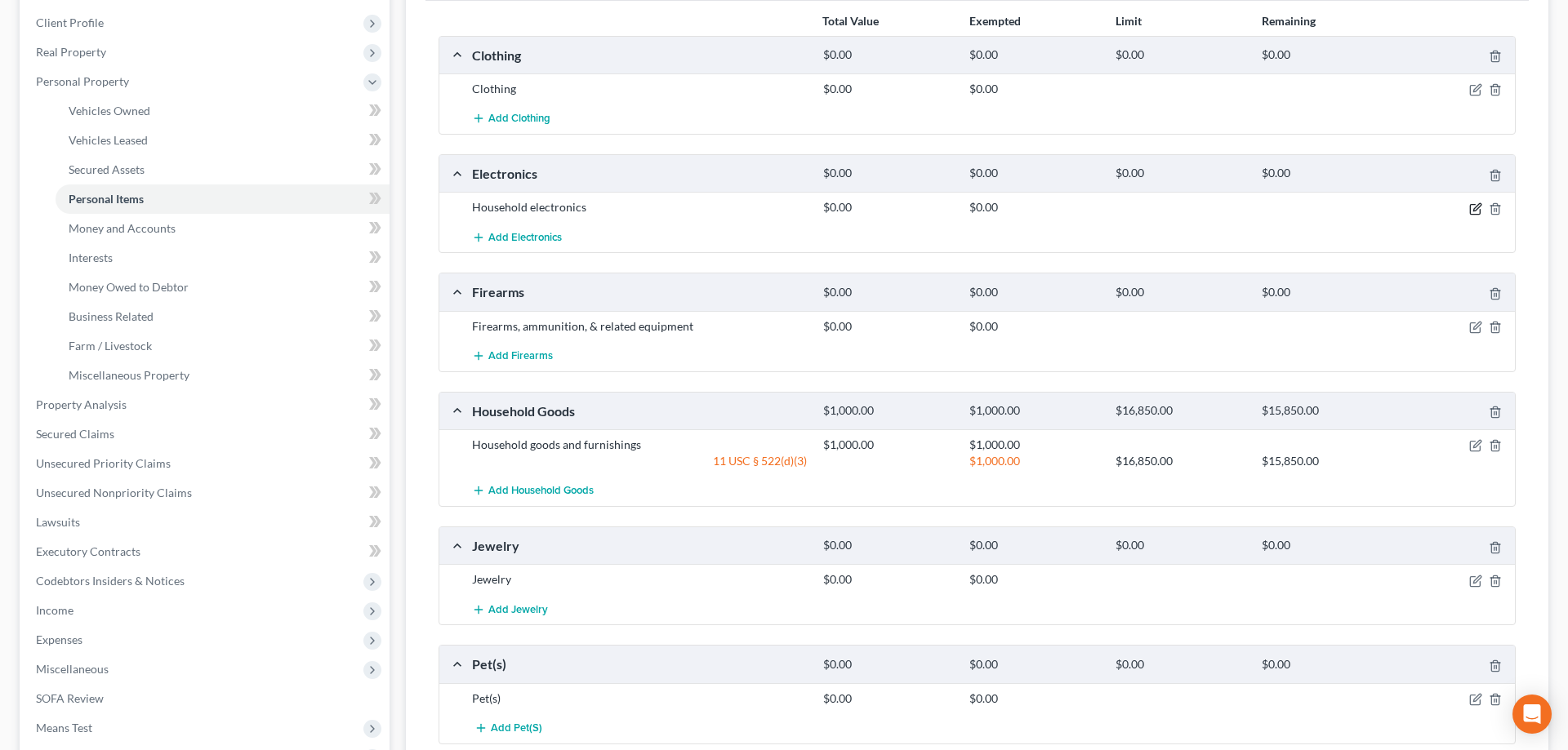
click at [1472, 207] on icon "button" at bounding box center [1476, 209] width 13 height 13
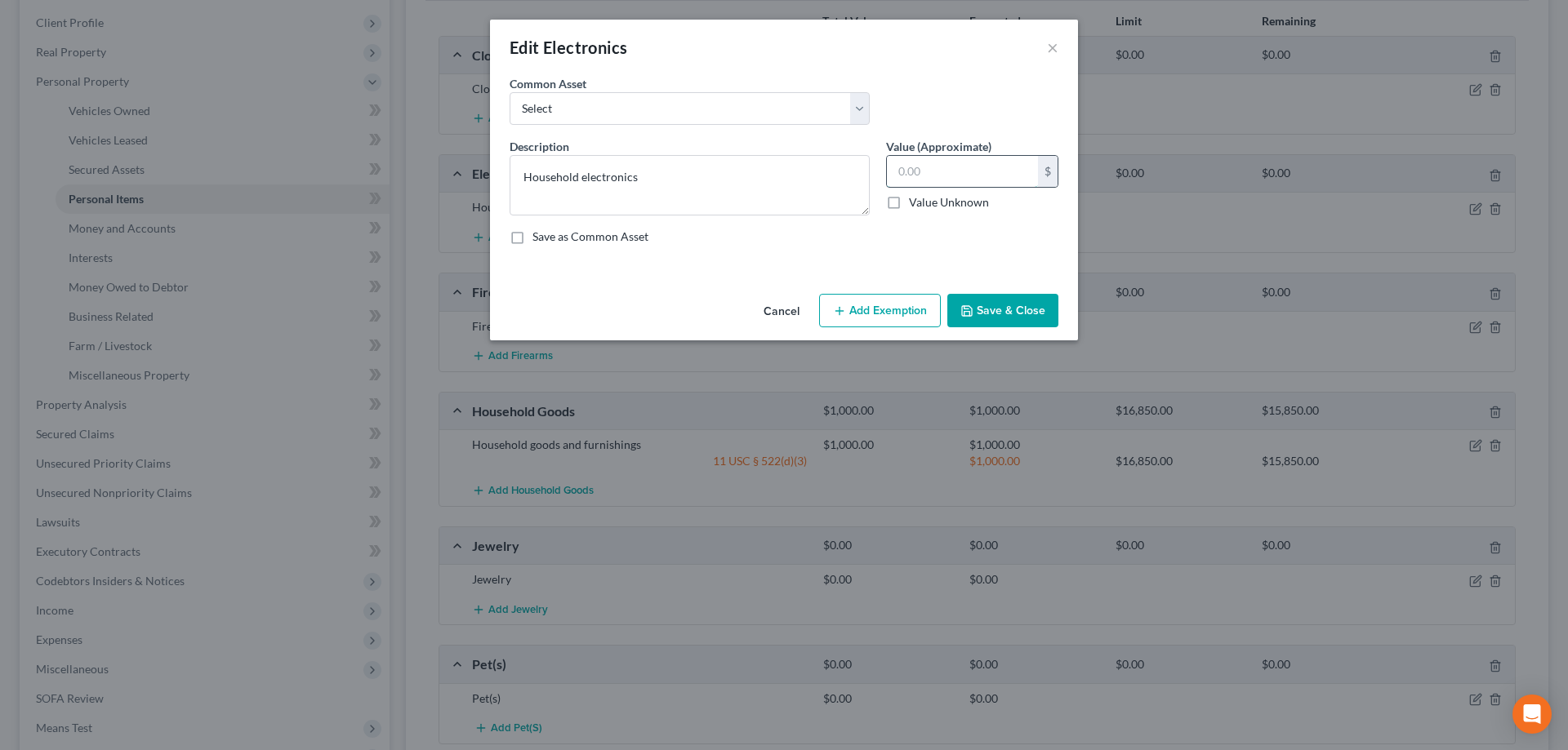
click at [1018, 175] on input "text" at bounding box center [962, 172] width 151 height 31
type input "300"
click at [890, 313] on button "Add Exemption" at bounding box center [880, 311] width 121 height 35
select select "2"
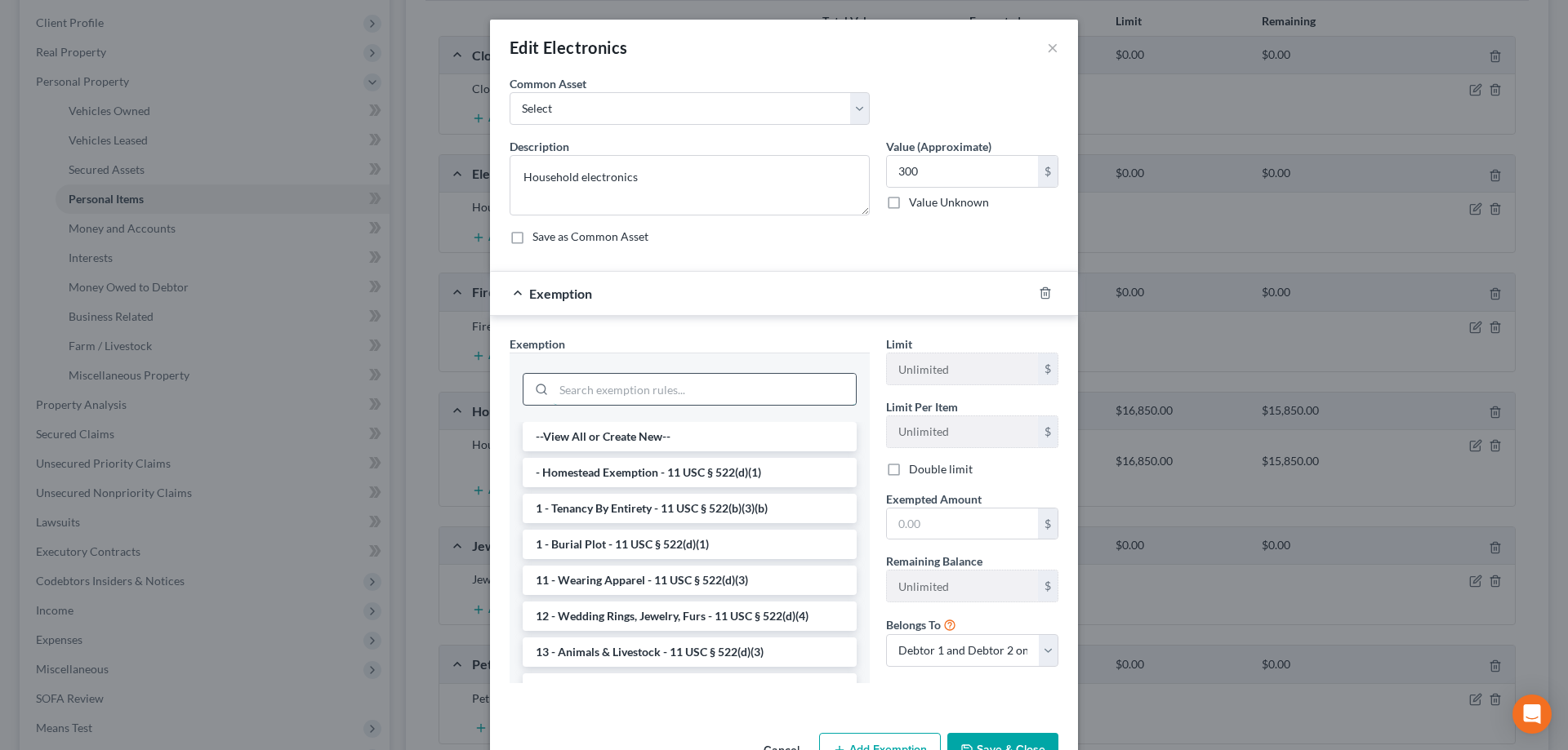
click at [597, 391] on input "search" at bounding box center [705, 389] width 302 height 31
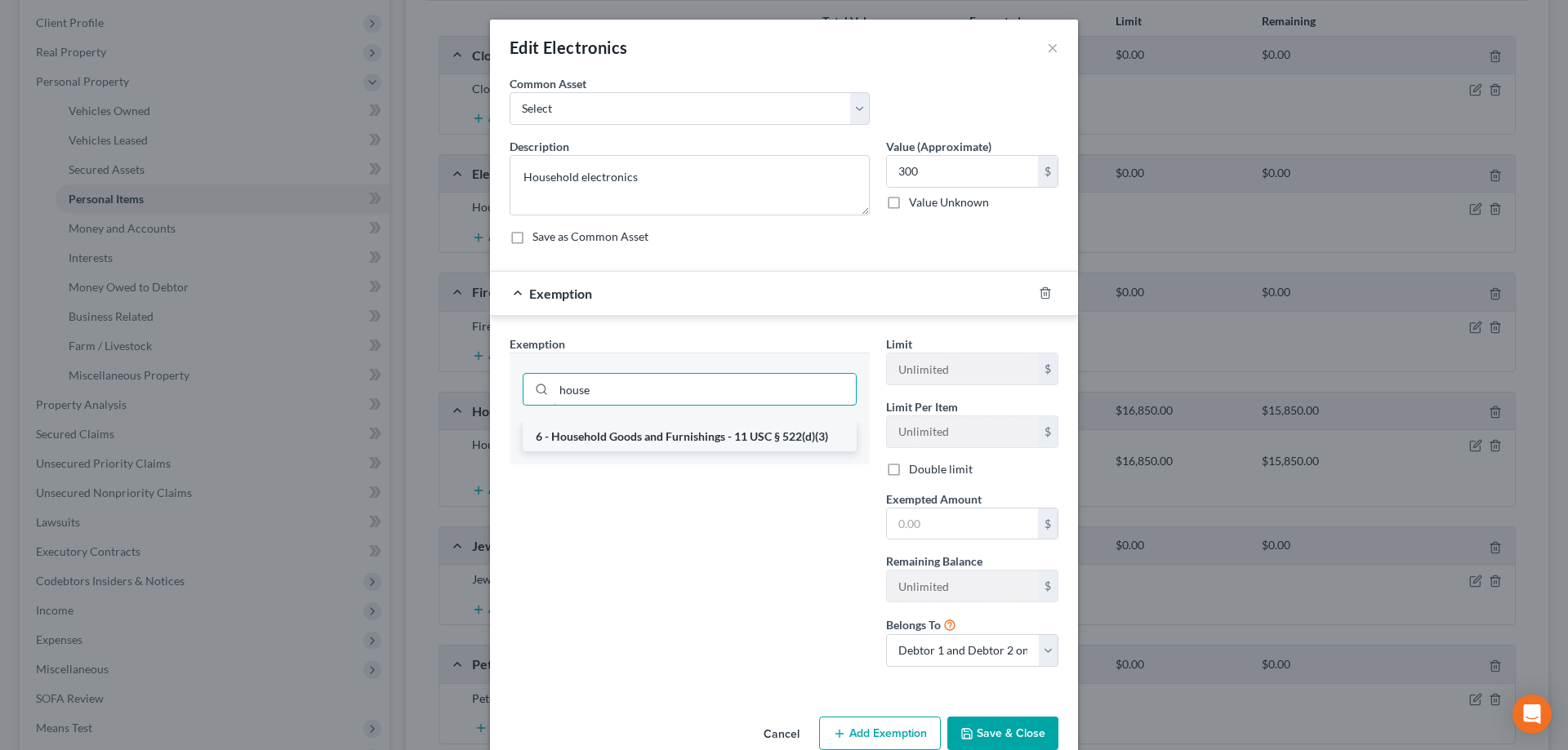
type input "house"
click at [635, 435] on li "6 - Household Goods and Furnishings - 11 USC § 522(d)(3)" at bounding box center [689, 437] width 334 height 30
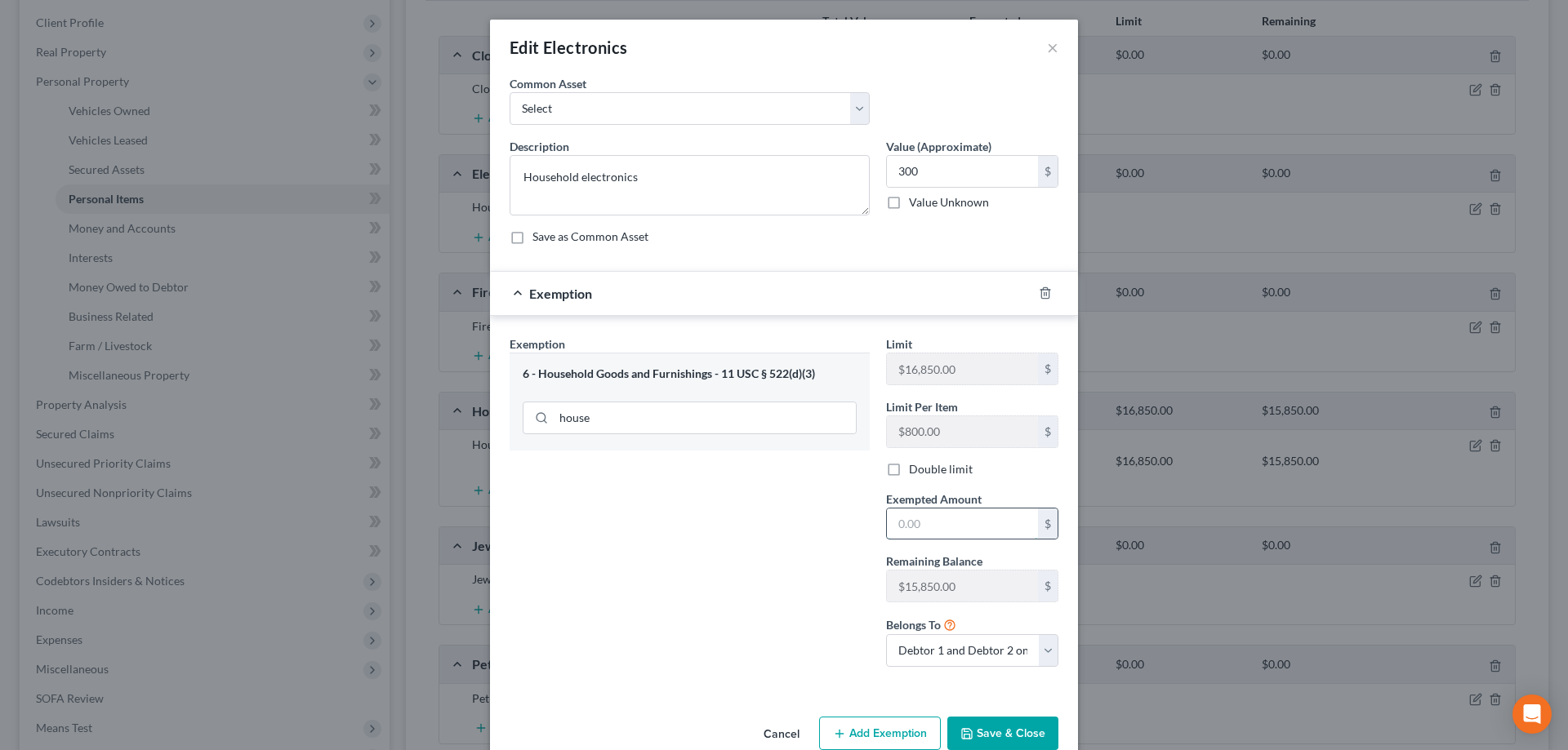
click at [955, 522] on input "text" at bounding box center [962, 525] width 151 height 31
type input "300"
click at [992, 741] on button "Save & Close" at bounding box center [1003, 734] width 111 height 35
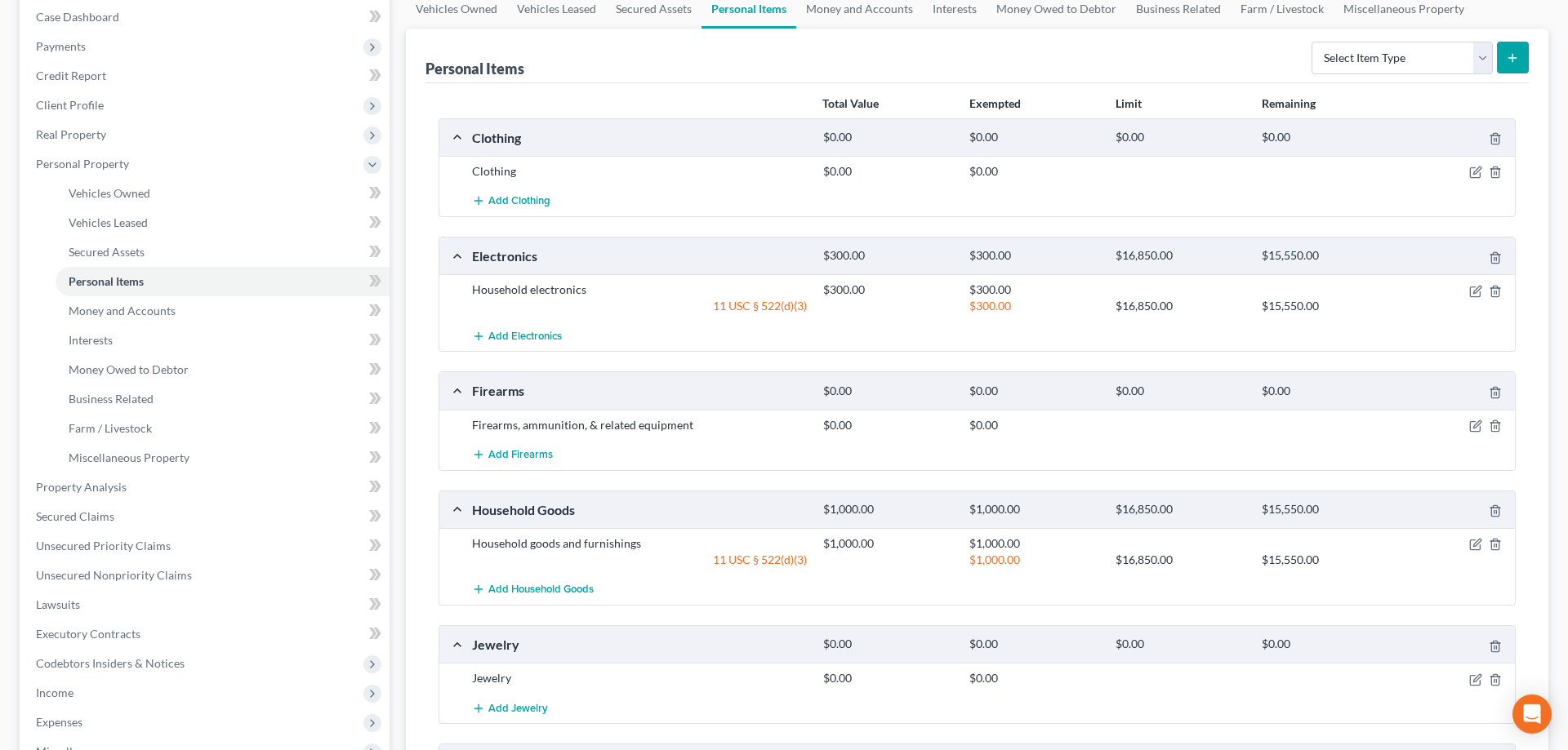
scroll to position [167, 0]
click at [1495, 394] on line "button" at bounding box center [1495, 394] width 0 height 3
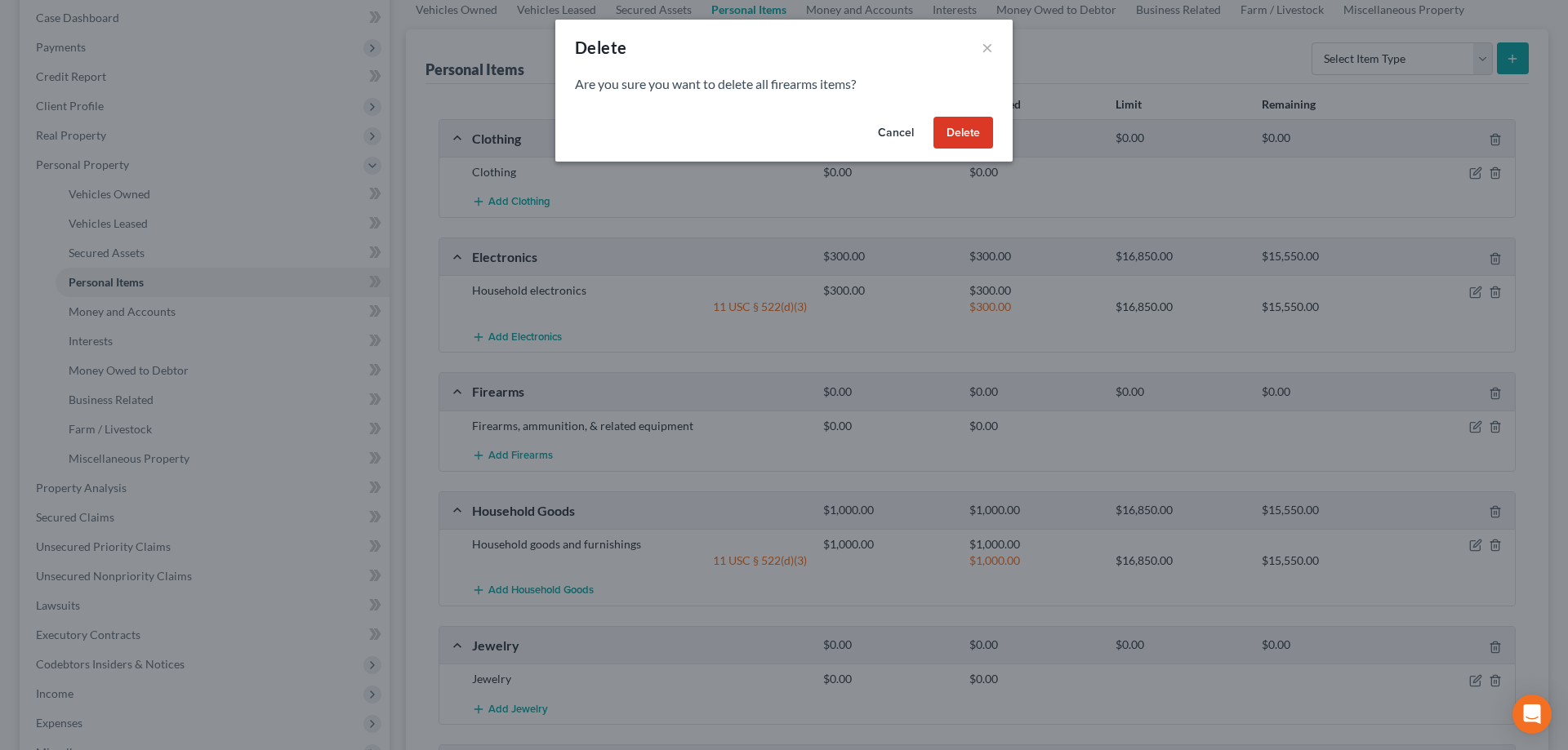
click at [954, 128] on button "Delete" at bounding box center [963, 134] width 59 height 33
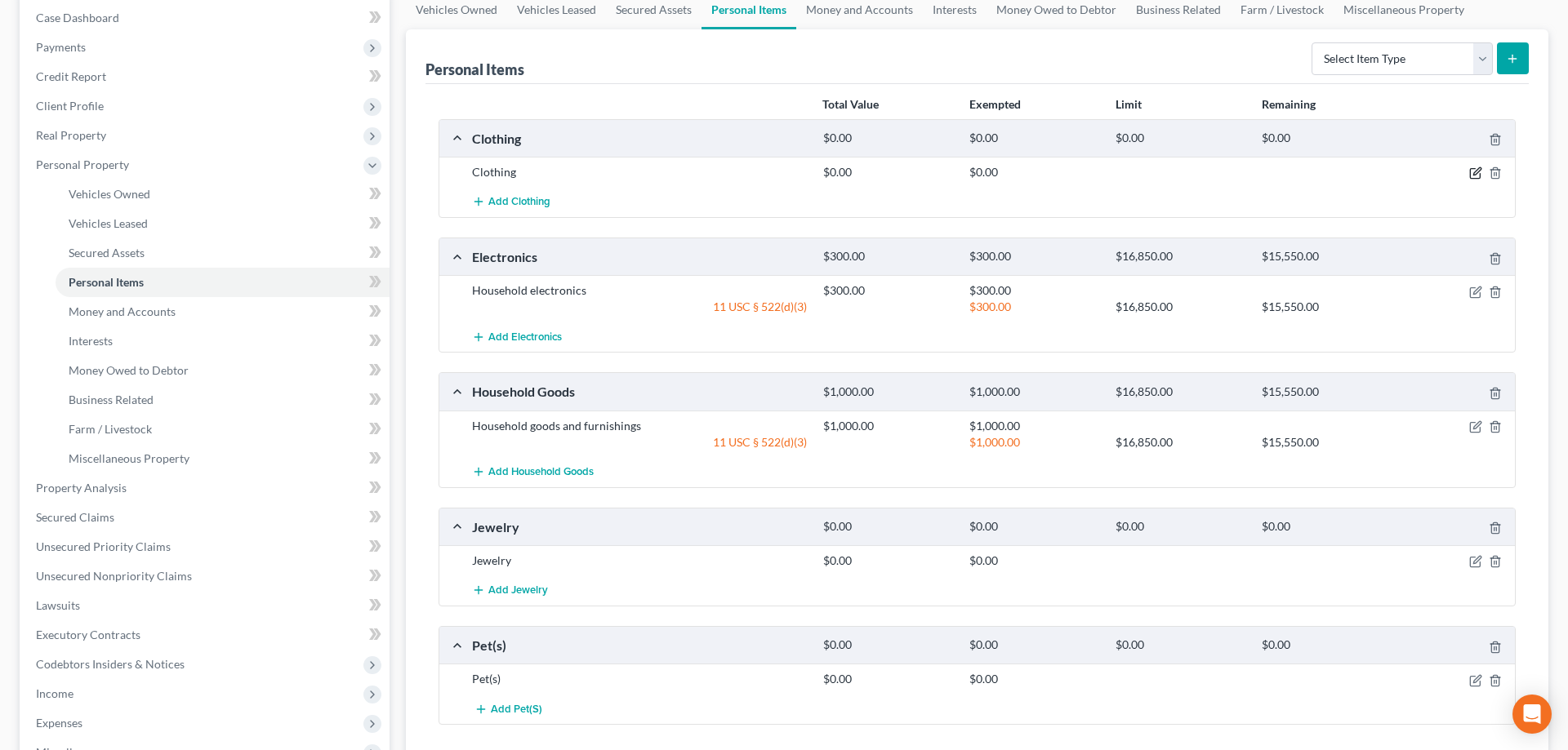
click at [1470, 177] on icon "button" at bounding box center [1475, 174] width 10 height 10
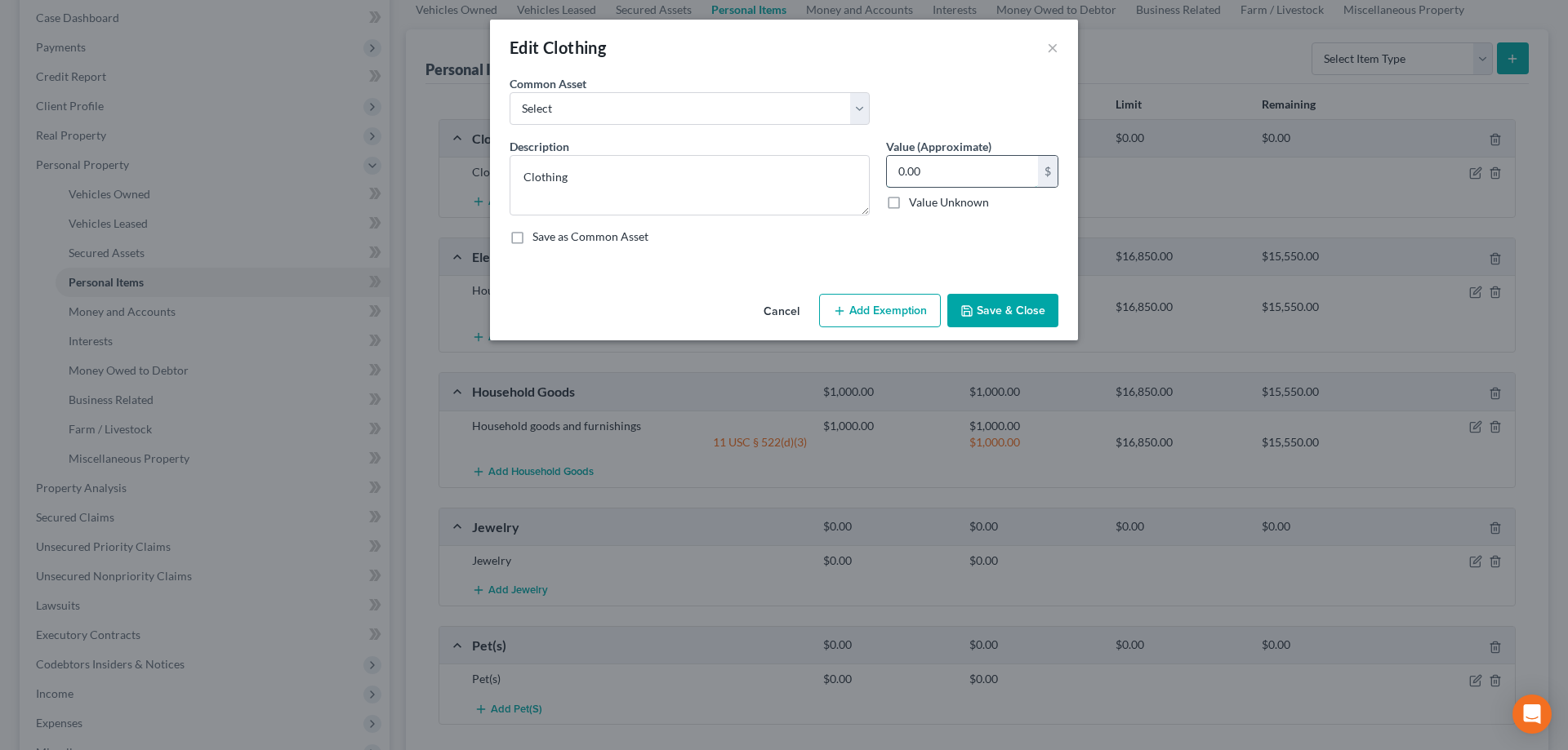
click at [959, 171] on input "0.00" at bounding box center [962, 172] width 151 height 31
type input "200"
click at [877, 311] on button "Add Exemption" at bounding box center [880, 311] width 121 height 35
select select "2"
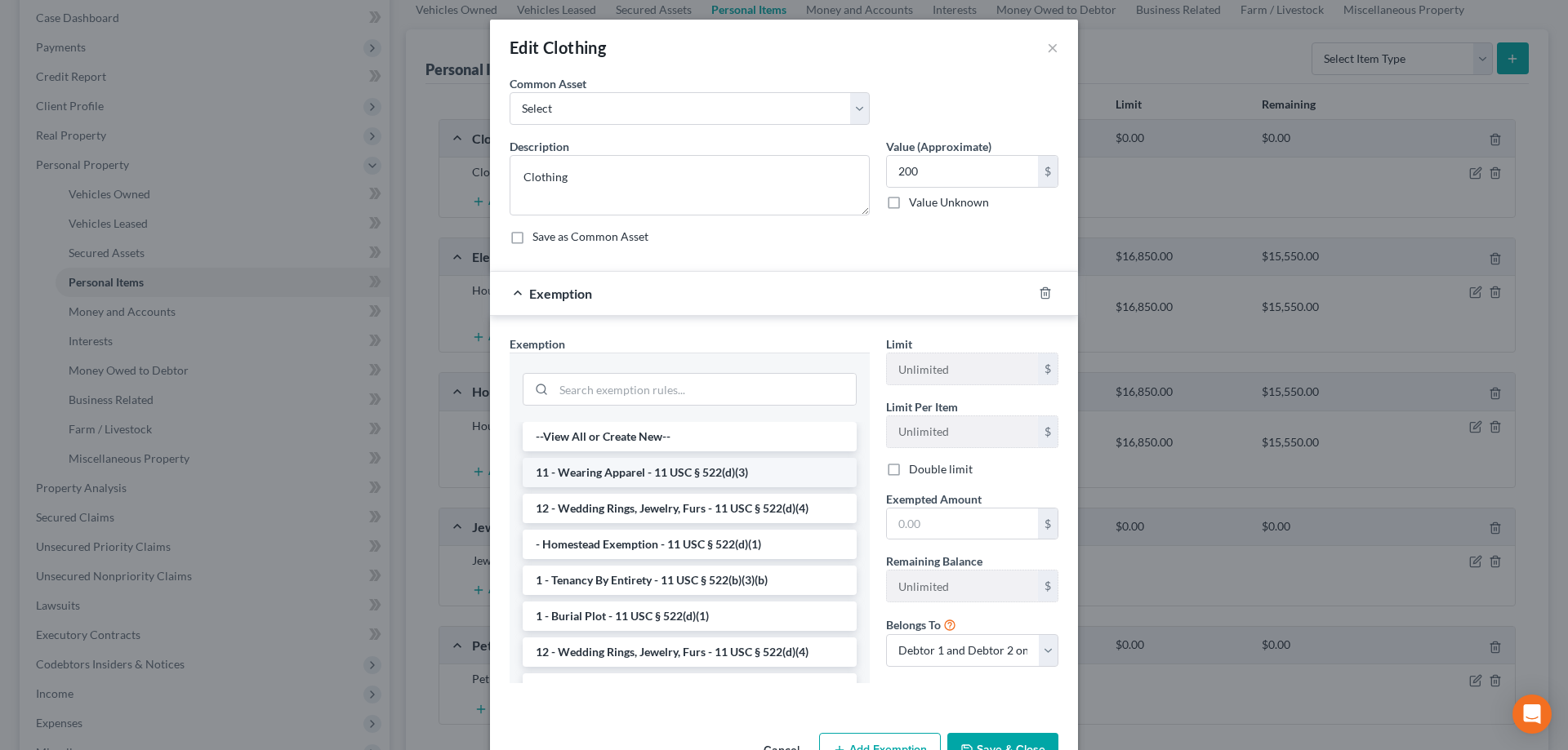
click at [635, 477] on li "11 - Wearing Apparel - 11 USC § 522(d)(3)" at bounding box center [689, 473] width 334 height 30
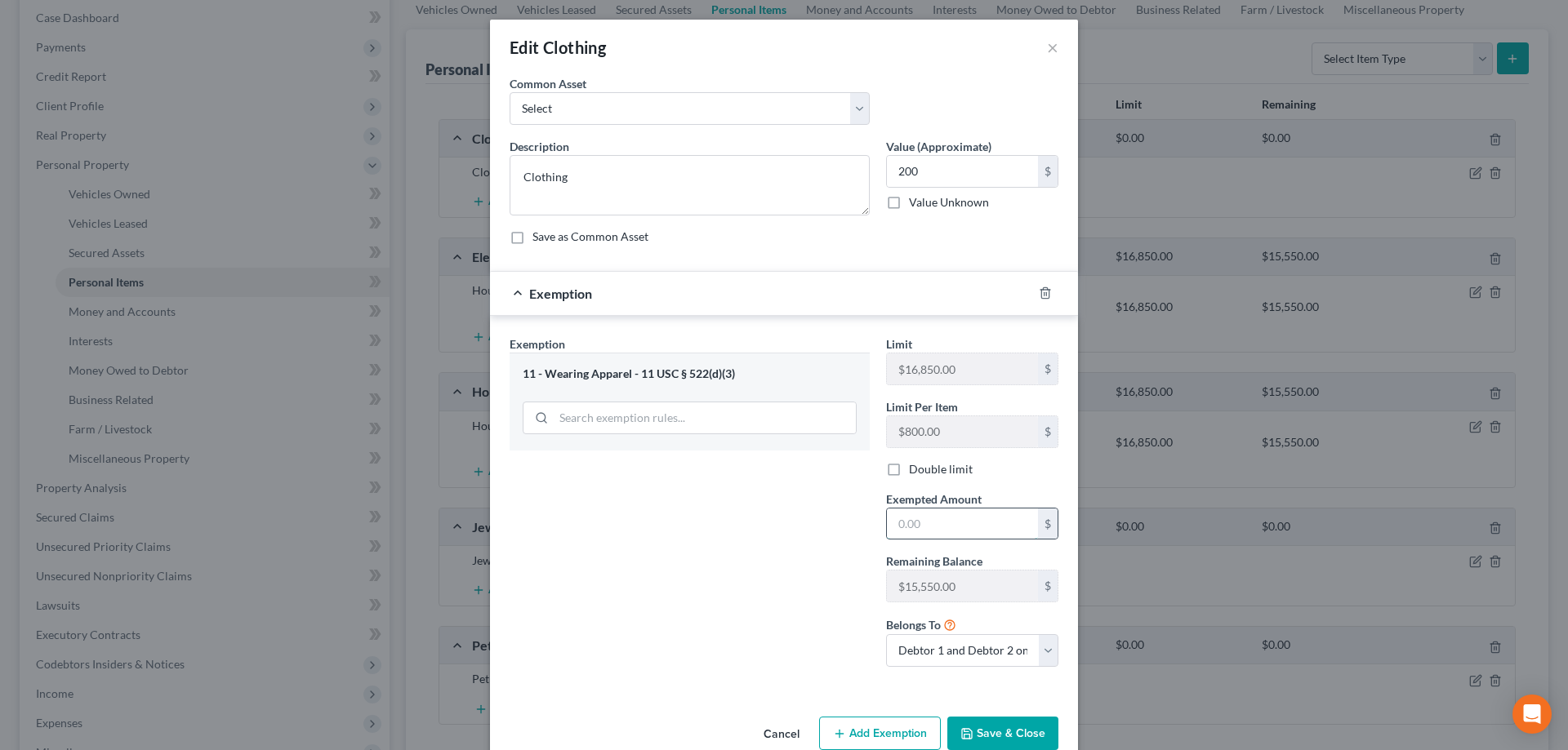
click at [930, 519] on input "text" at bounding box center [962, 525] width 151 height 31
type input "200"
click at [982, 746] on button "Save & Close" at bounding box center [1003, 734] width 111 height 35
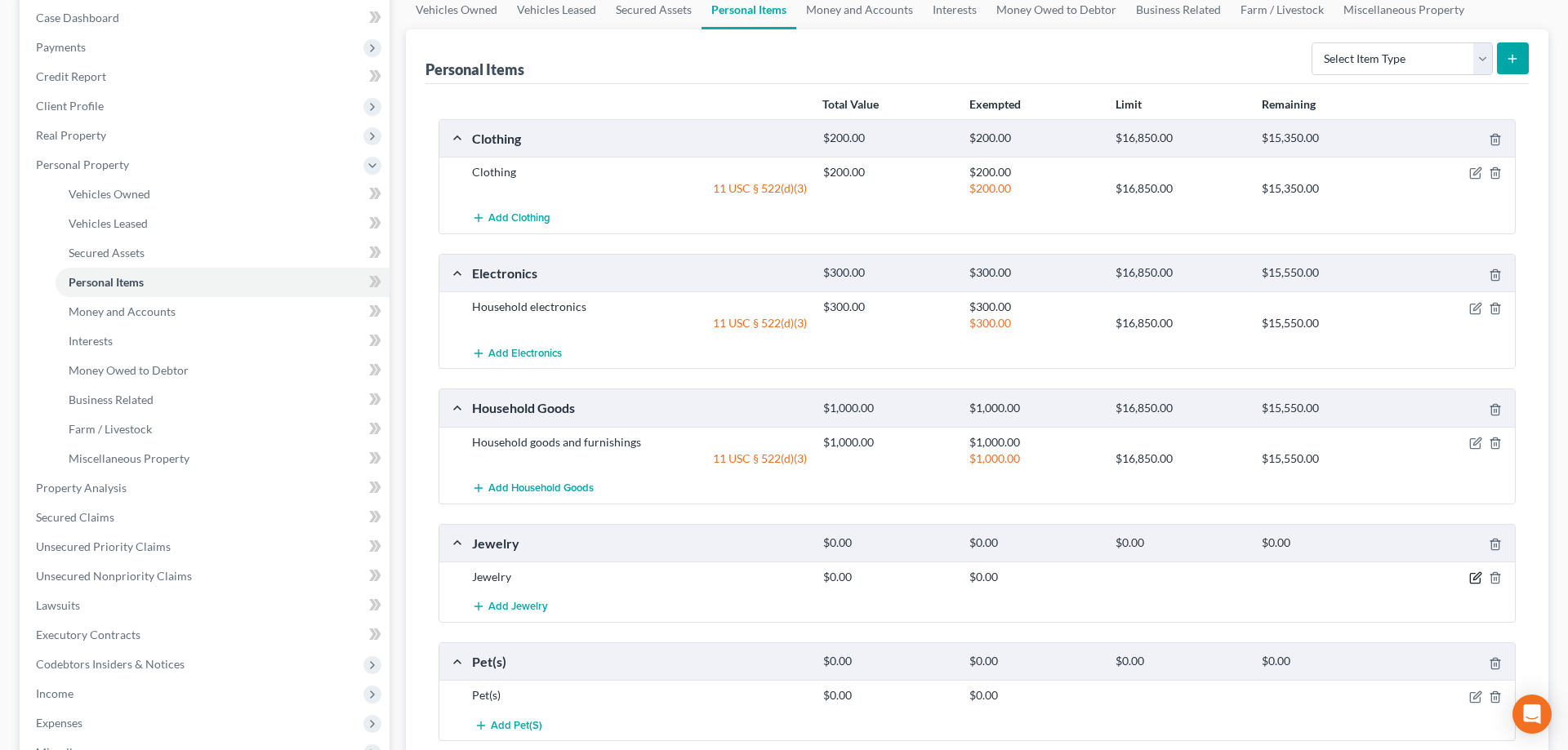
click at [1478, 583] on icon "button" at bounding box center [1475, 579] width 10 height 10
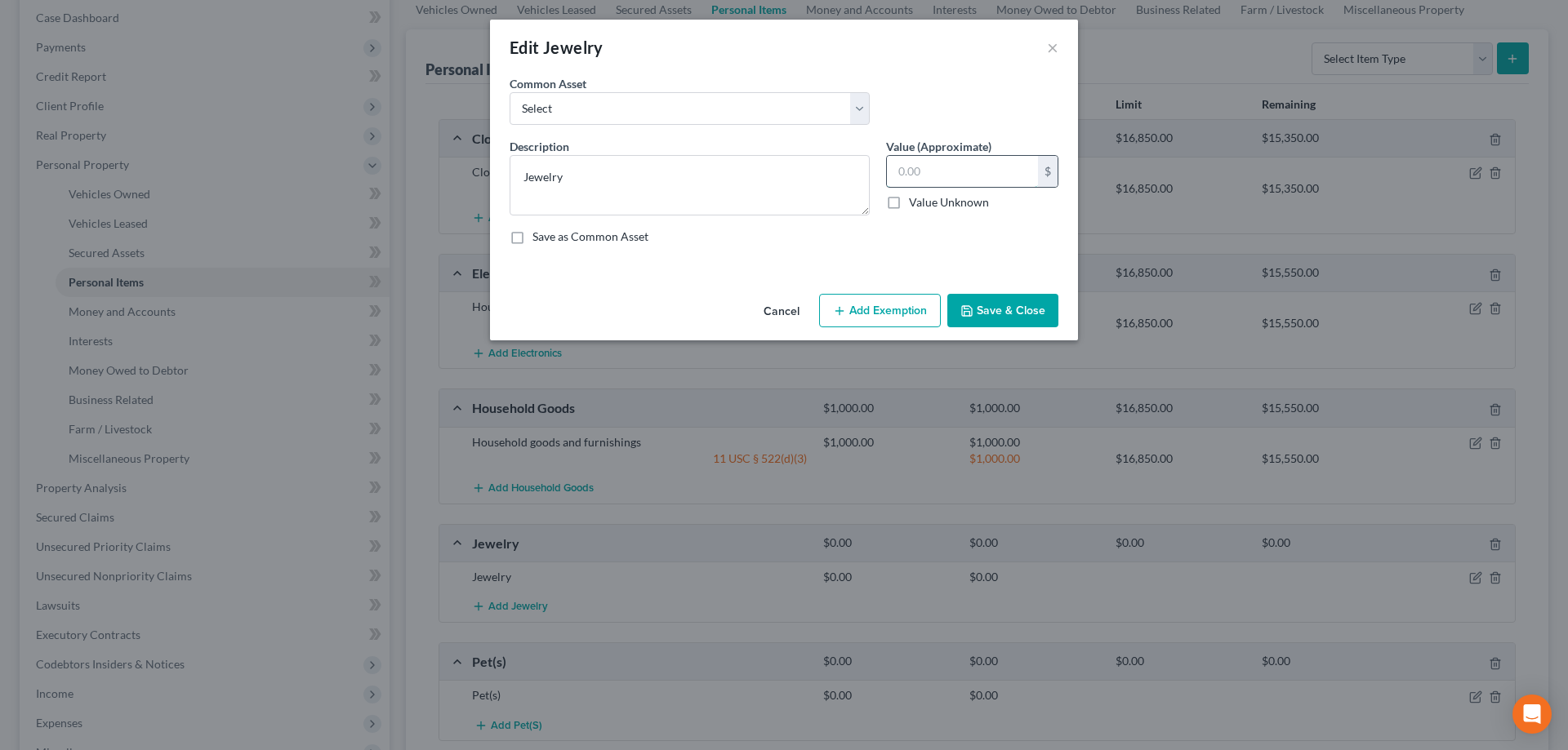
click at [989, 181] on input "text" at bounding box center [962, 172] width 151 height 31
type input "200"
click at [896, 306] on button "Add Exemption" at bounding box center [880, 311] width 121 height 35
select select "2"
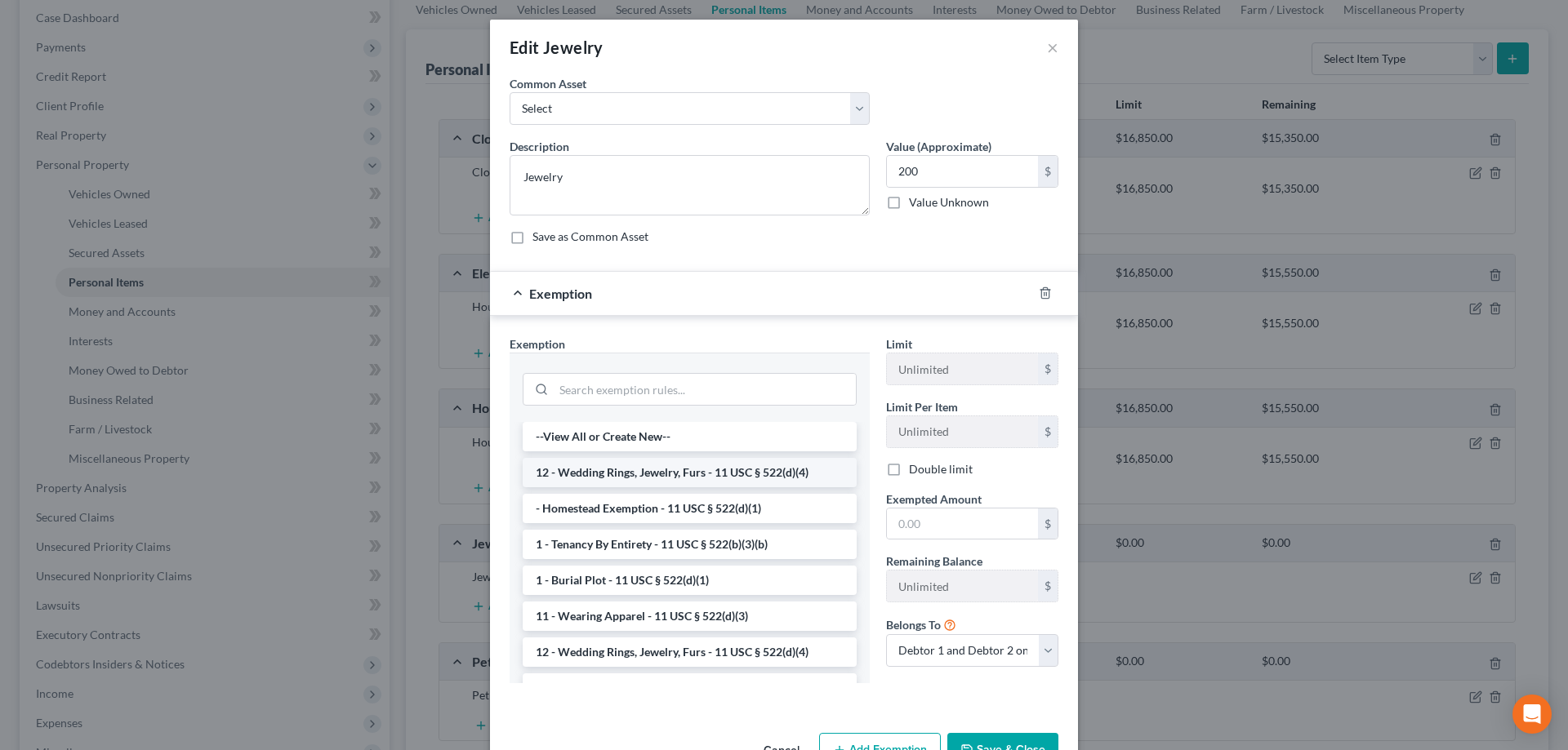
click at [666, 469] on li "12 - Wedding Rings, Jewelry, Furs - 11 USC § 522(d)(4)" at bounding box center [689, 473] width 334 height 30
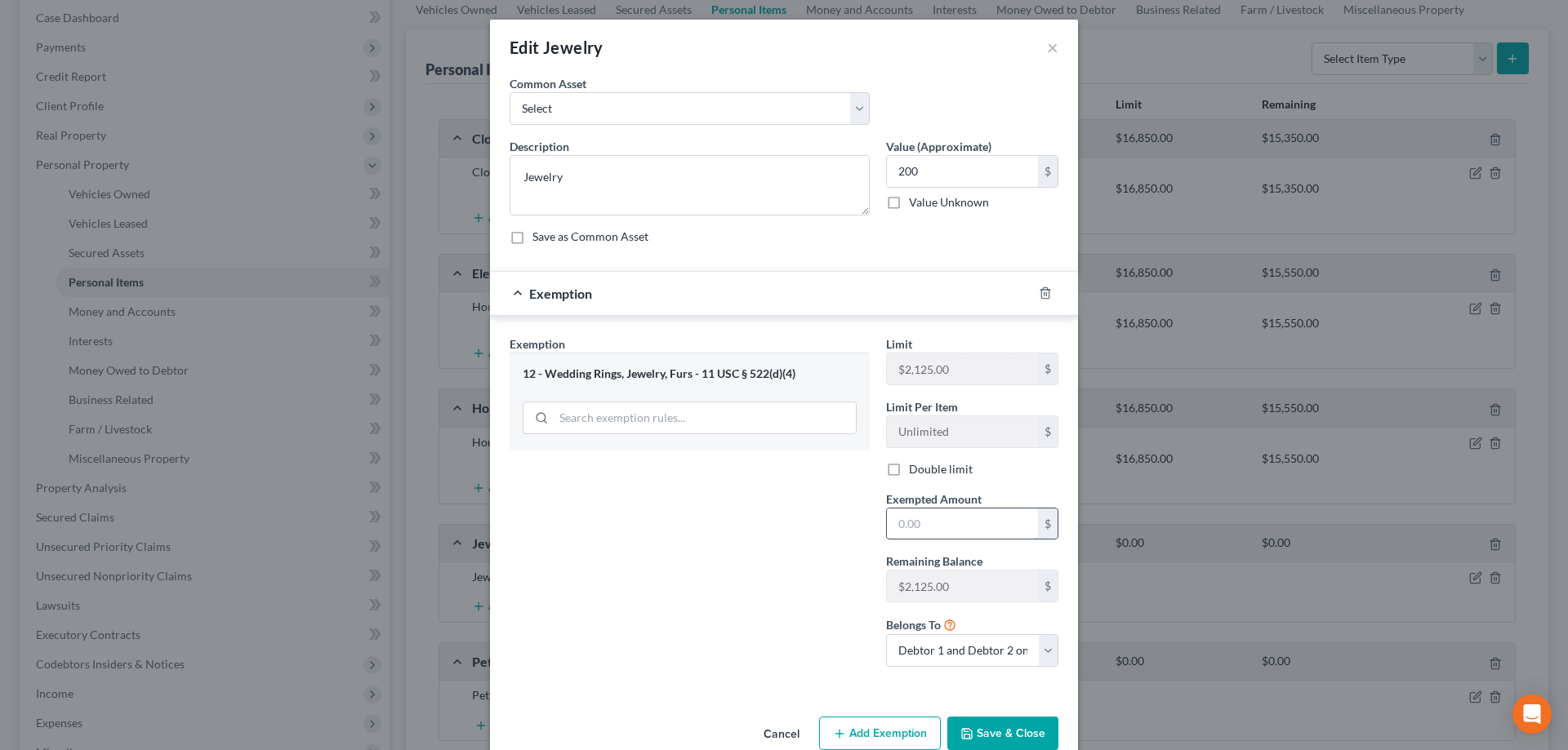
click at [978, 533] on input "text" at bounding box center [962, 525] width 151 height 31
type input "200"
click at [1020, 730] on button "Save & Close" at bounding box center [1003, 734] width 111 height 35
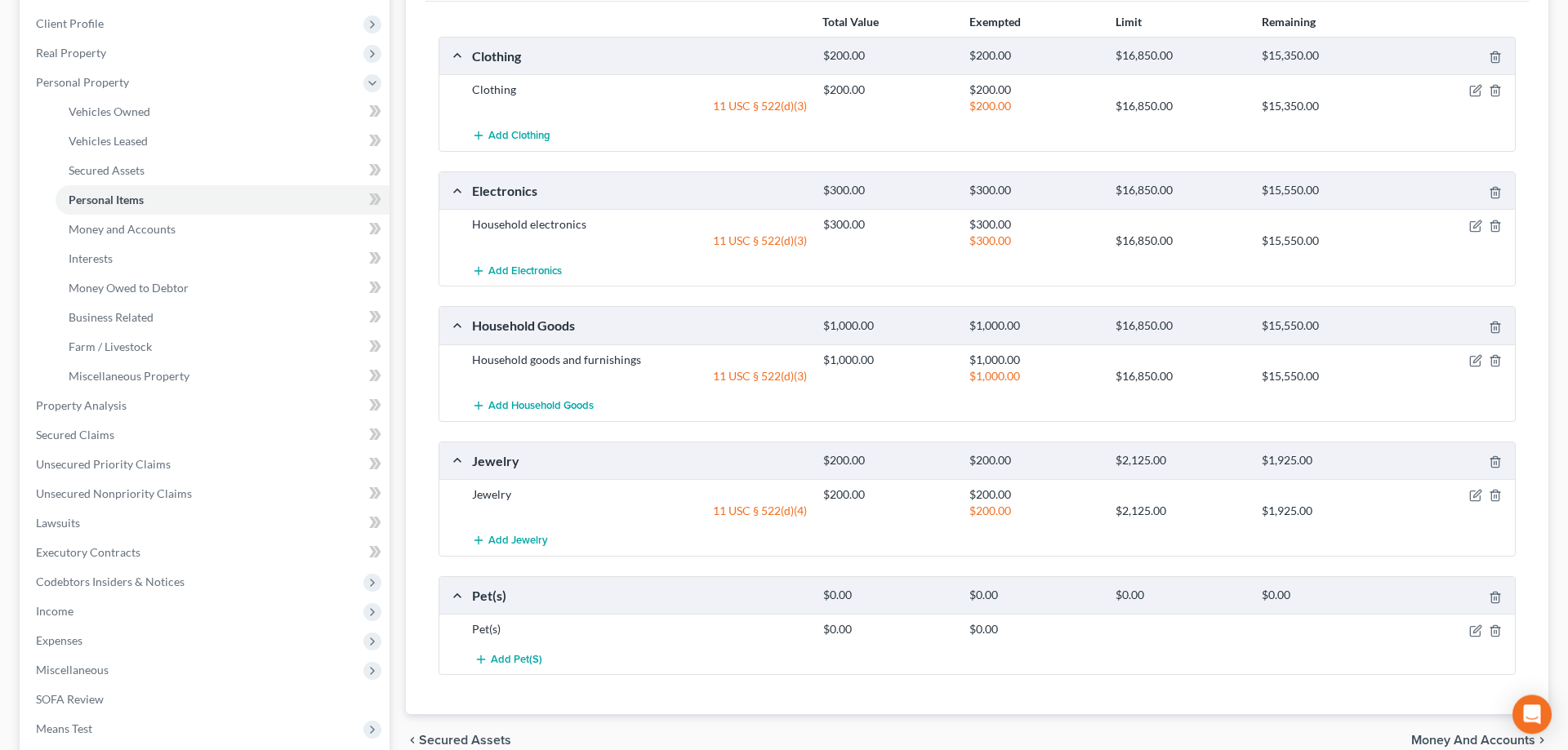
scroll to position [333, 0]
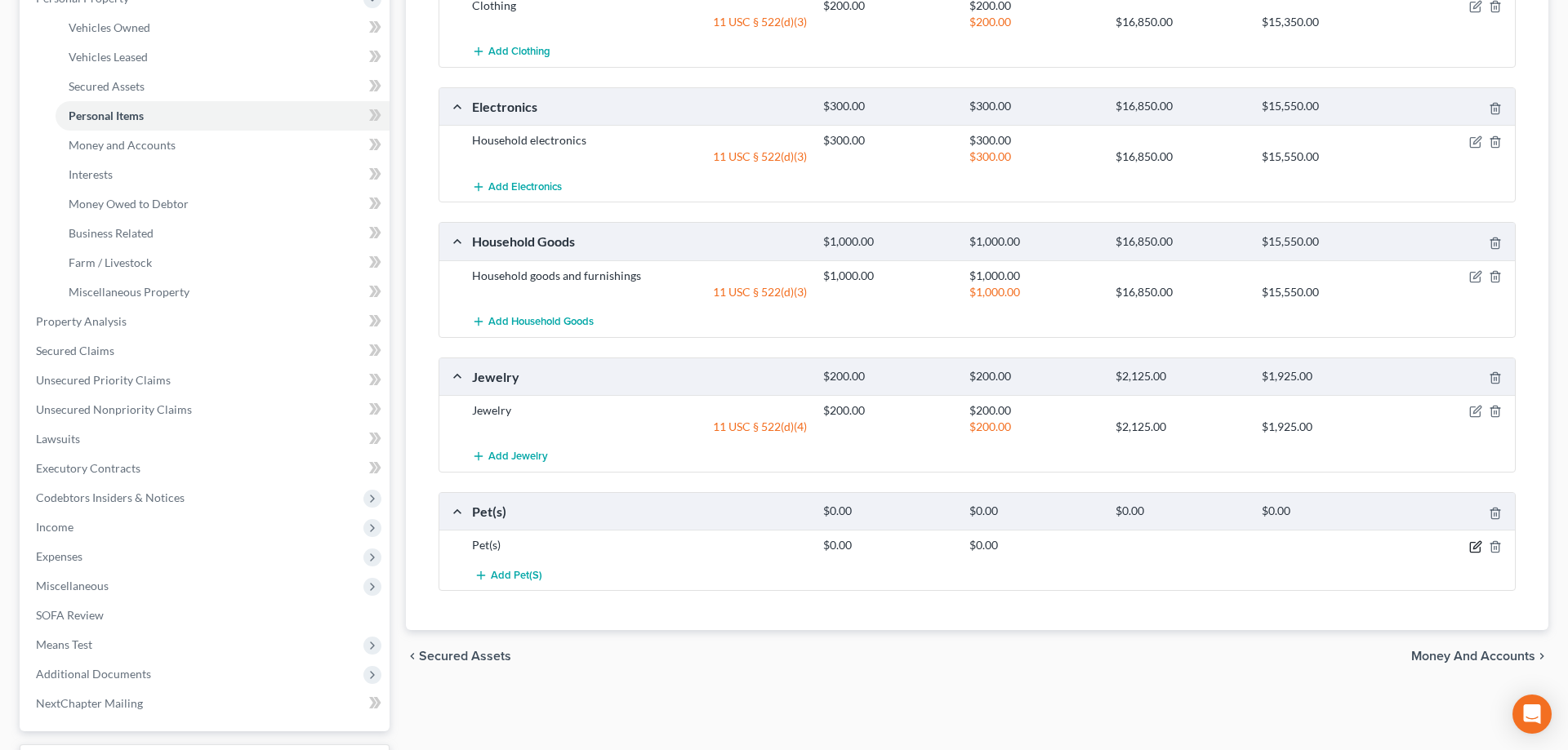
click at [1477, 547] on icon "button" at bounding box center [1476, 547] width 13 height 13
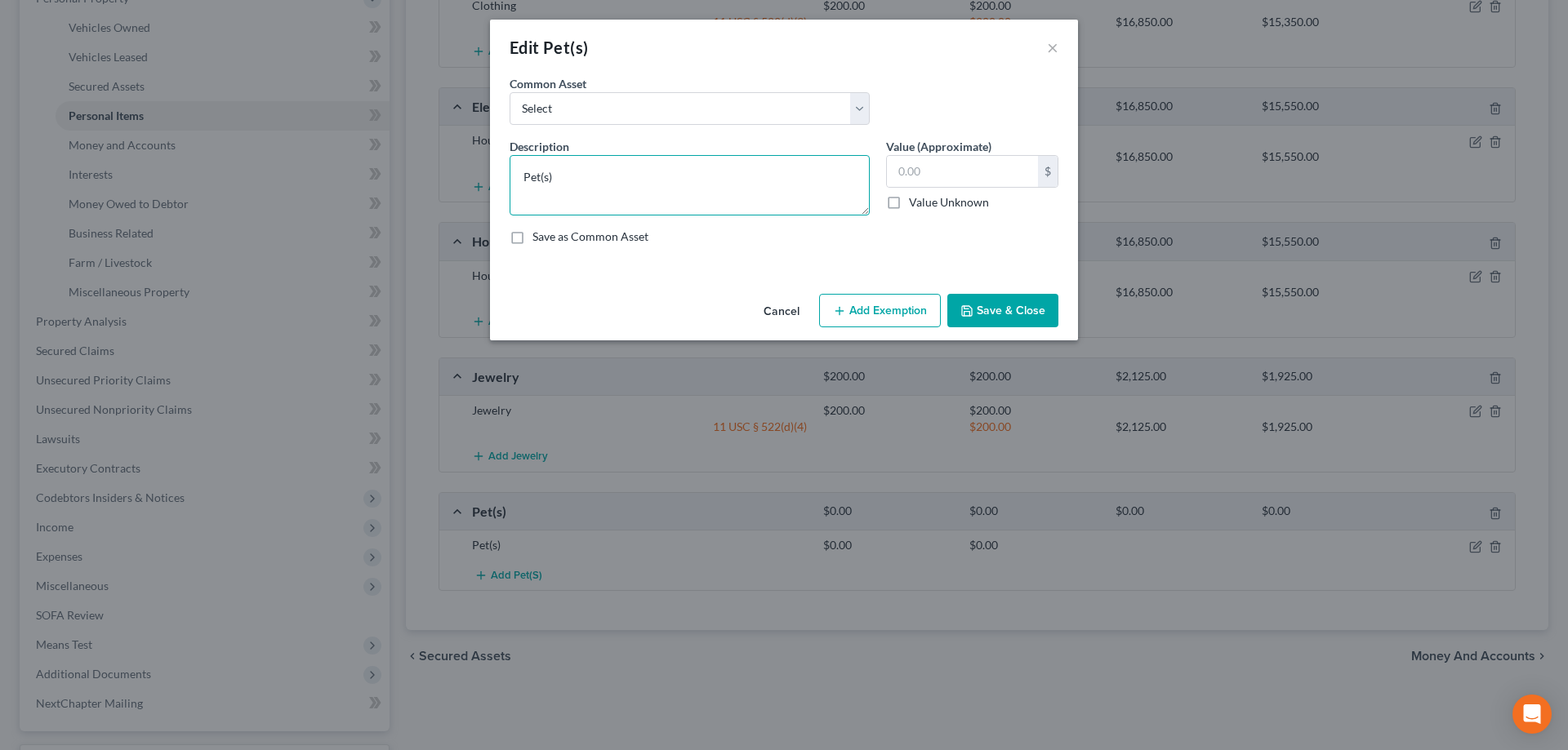
drag, startPoint x: 581, startPoint y: 195, endPoint x: 432, endPoint y: 198, distance: 149.0
click at [509, 193] on textarea "Pet(s)" at bounding box center [689, 185] width 360 height 60
type textarea "3 dogs"
drag, startPoint x: 1008, startPoint y: 300, endPoint x: 1009, endPoint y: 289, distance: 11.0
click at [1008, 298] on button "Save & Close" at bounding box center [1003, 311] width 111 height 35
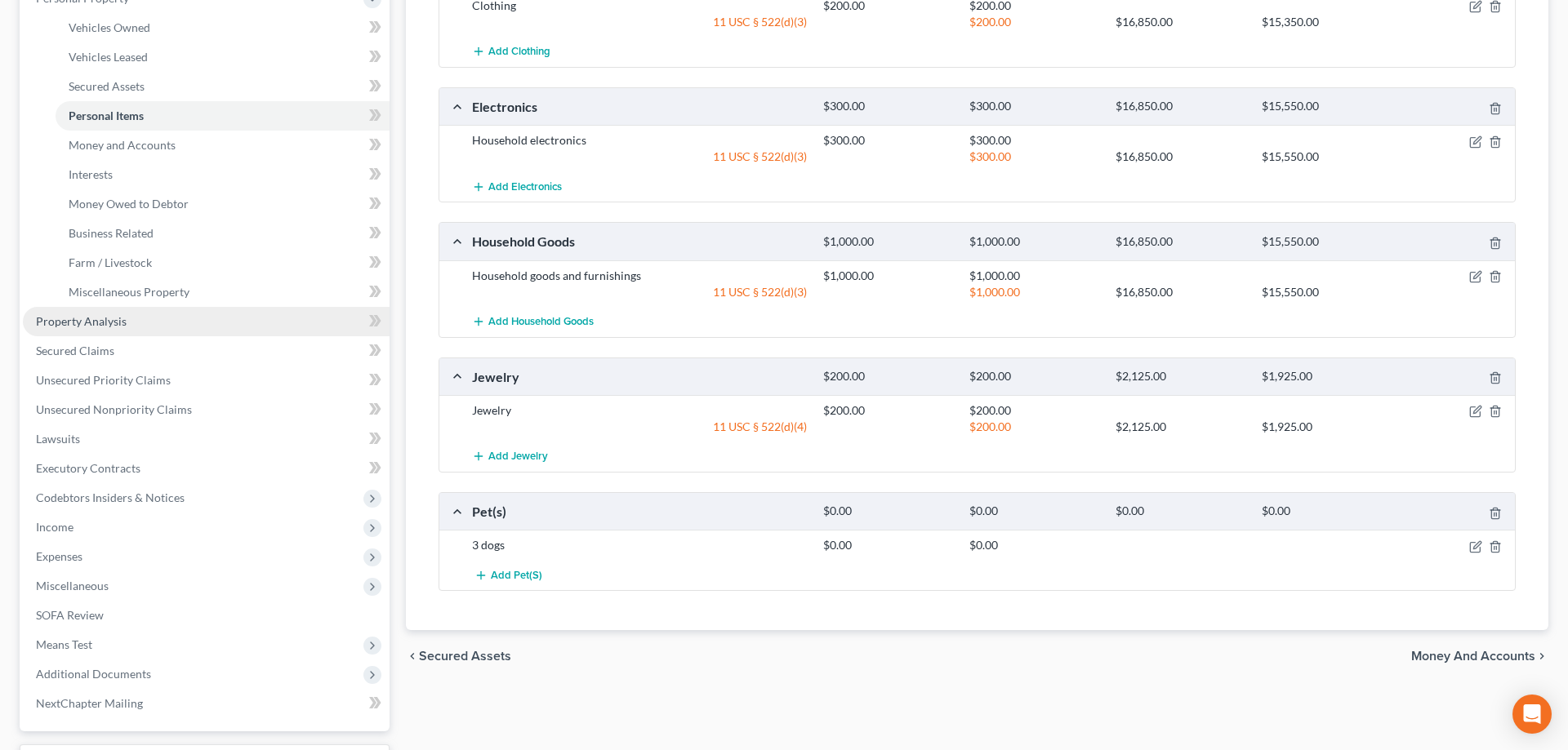
click at [202, 323] on link "Property Analysis" at bounding box center [206, 322] width 366 height 30
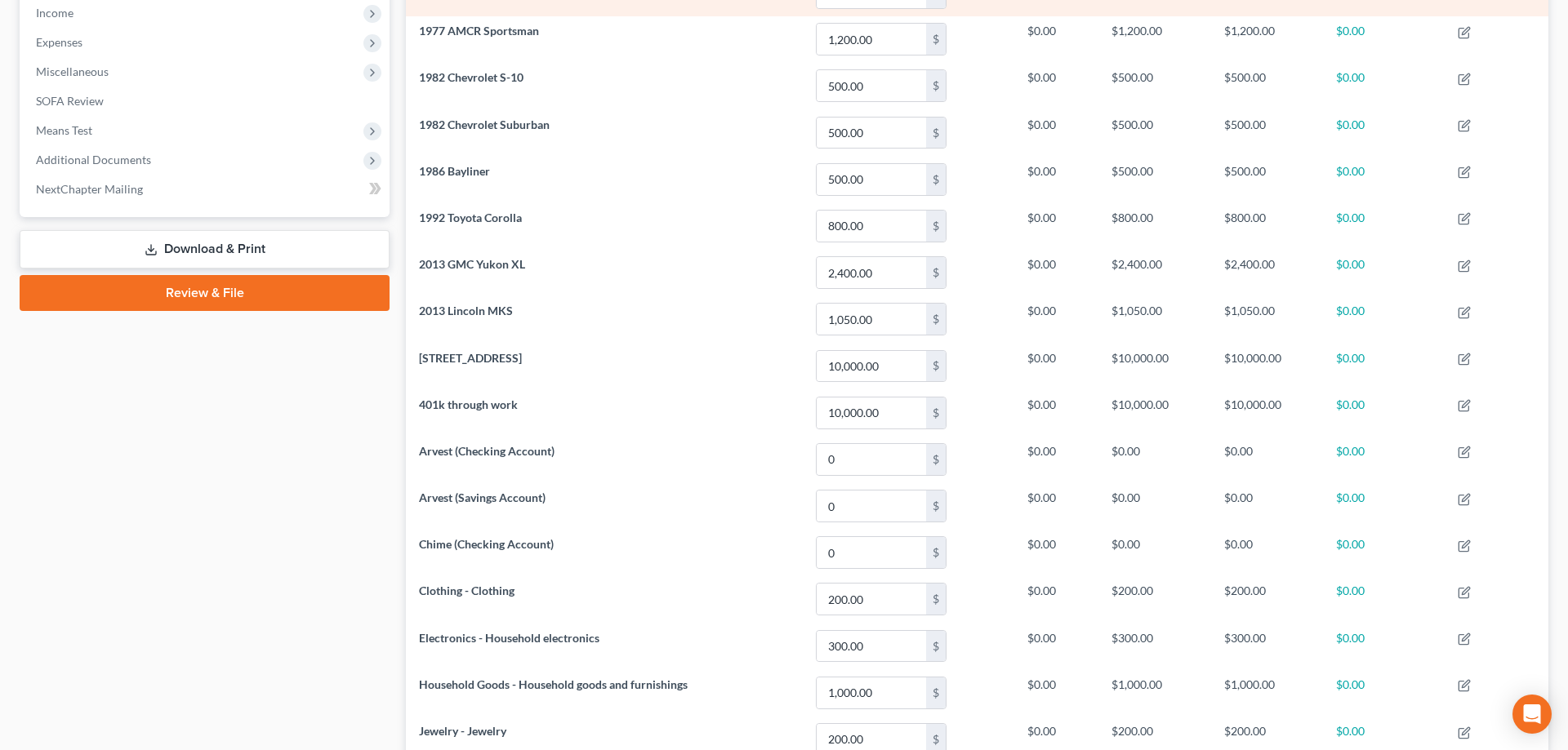
scroll to position [137, 0]
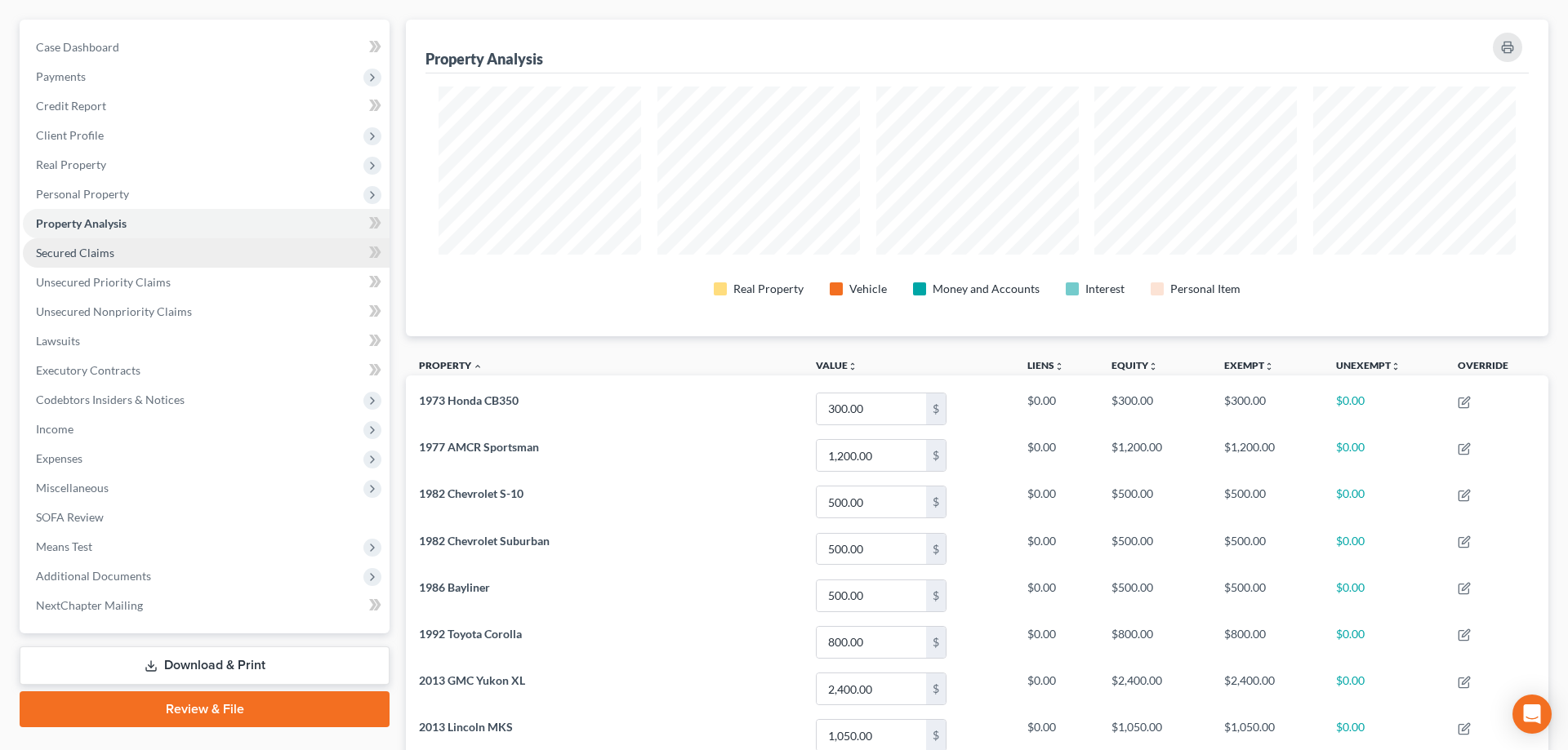
click at [187, 262] on link "Secured Claims" at bounding box center [206, 253] width 366 height 30
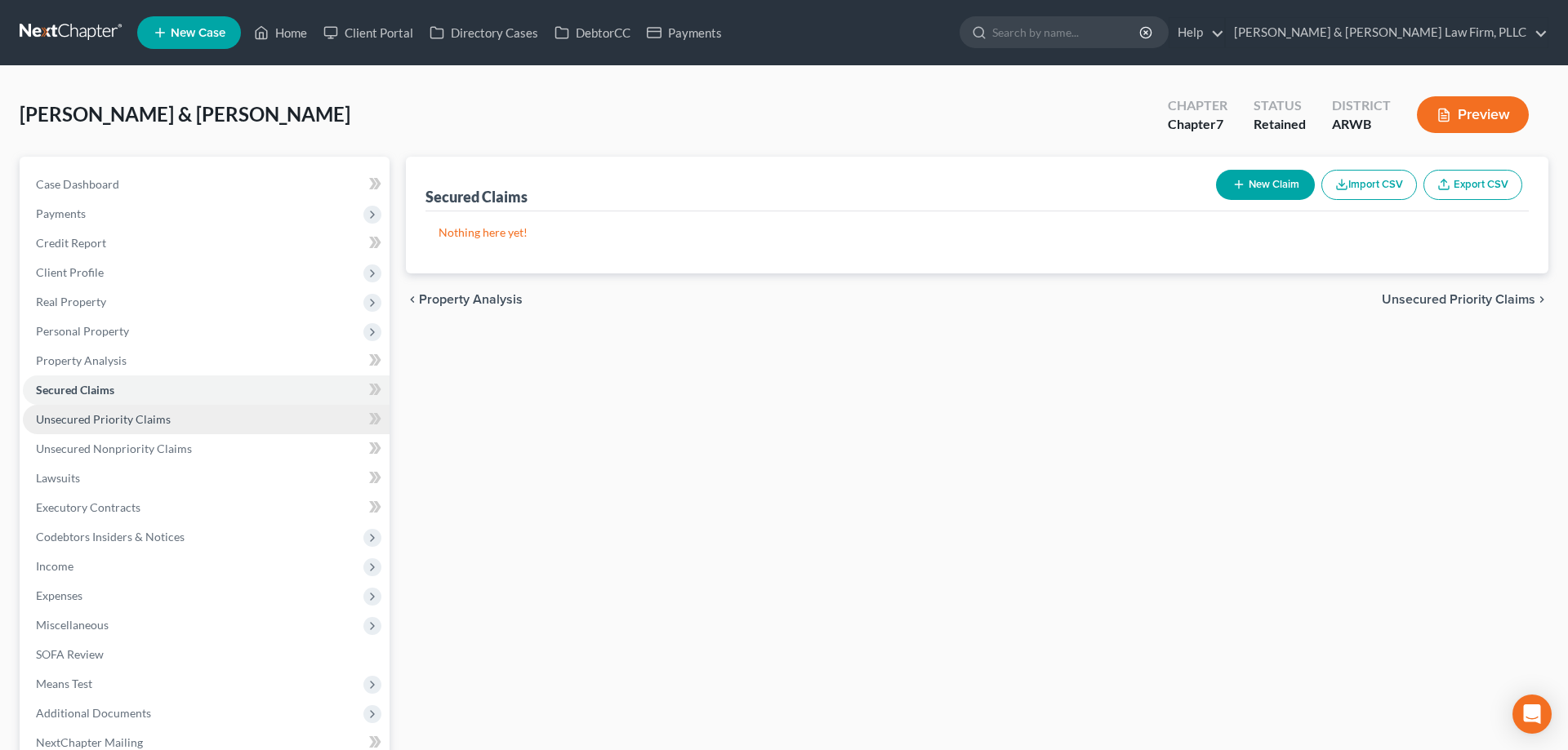
click at [195, 417] on link "Unsecured Priority Claims" at bounding box center [206, 420] width 366 height 30
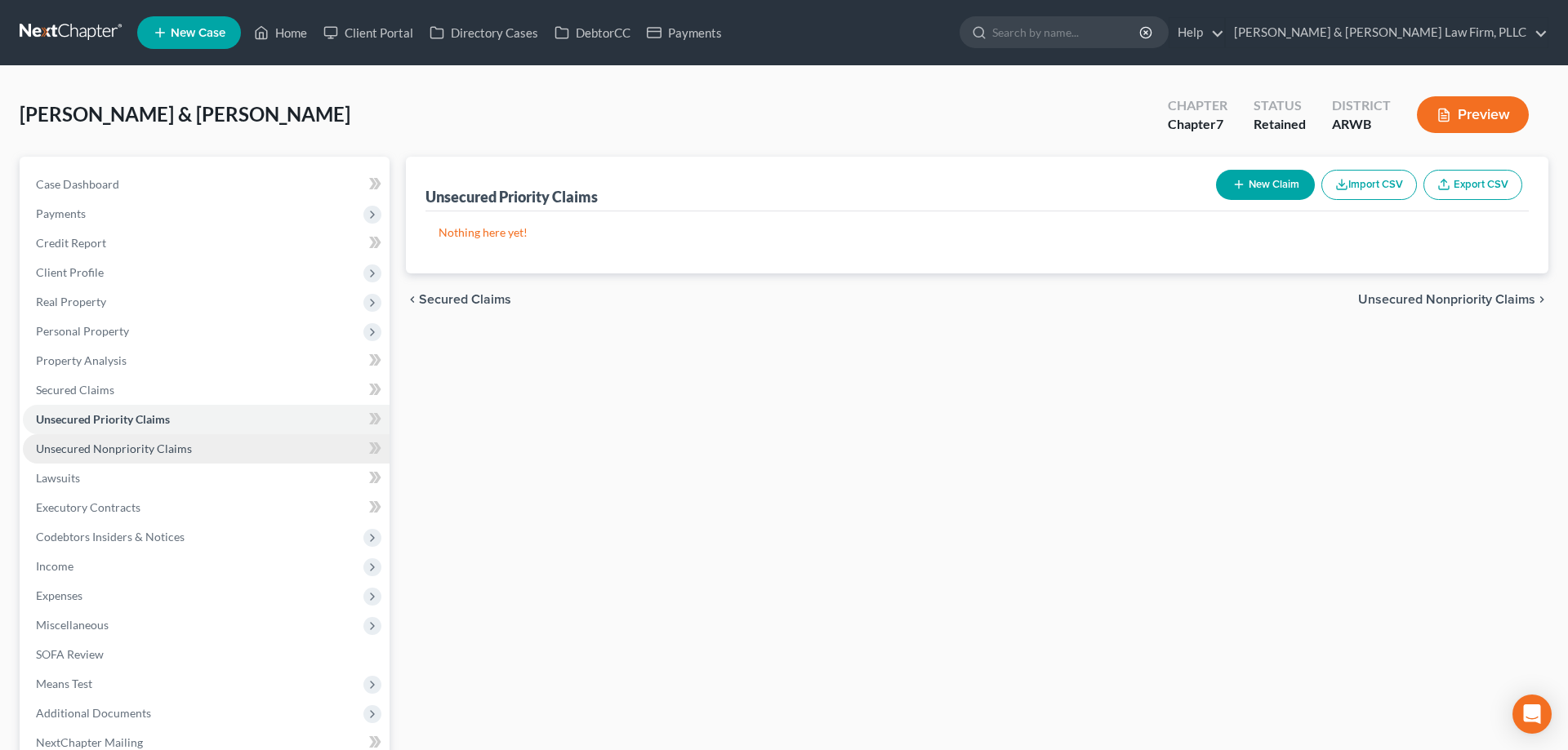
click at [193, 442] on link "Unsecured Nonpriority Claims" at bounding box center [206, 449] width 366 height 30
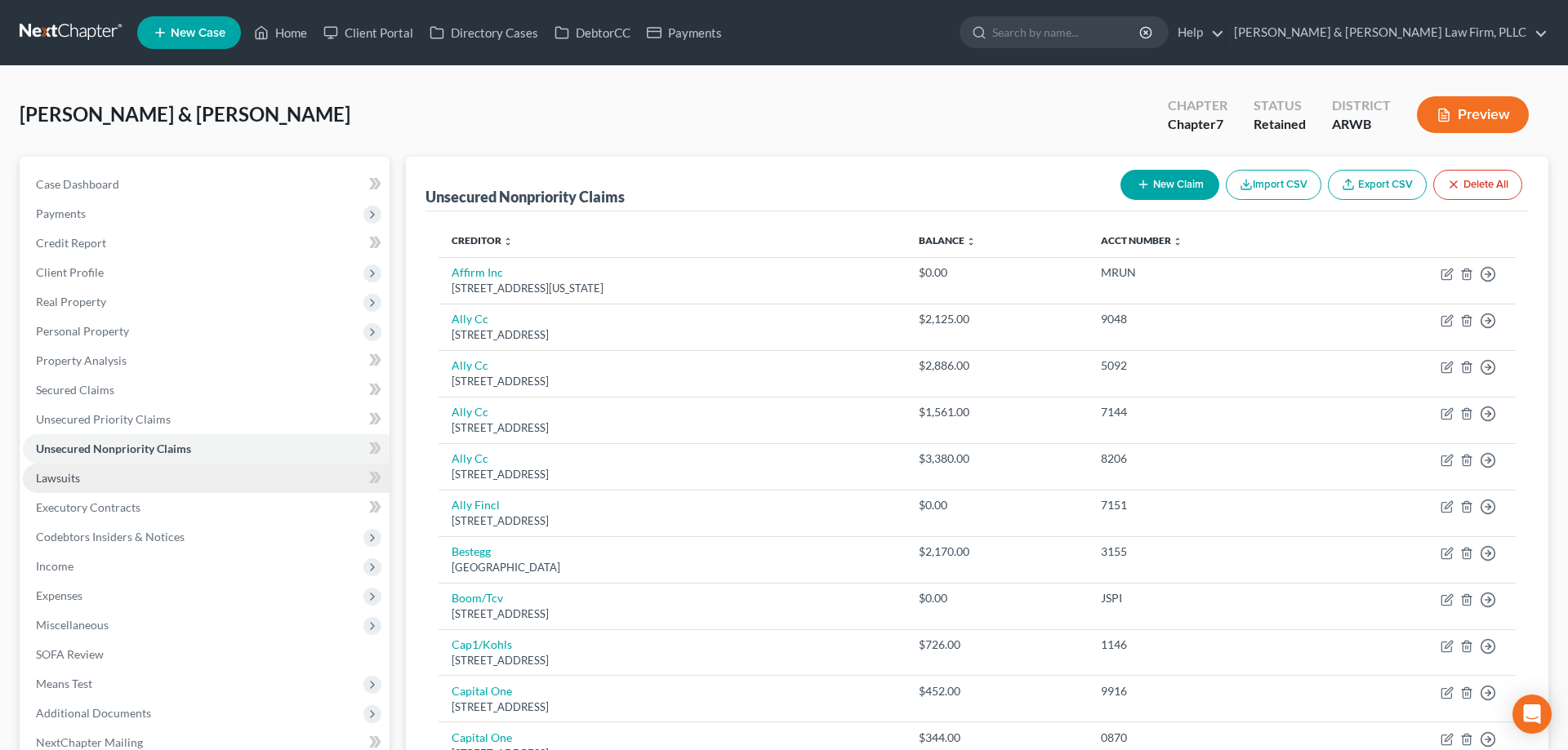
click at [196, 483] on link "Lawsuits" at bounding box center [206, 479] width 366 height 30
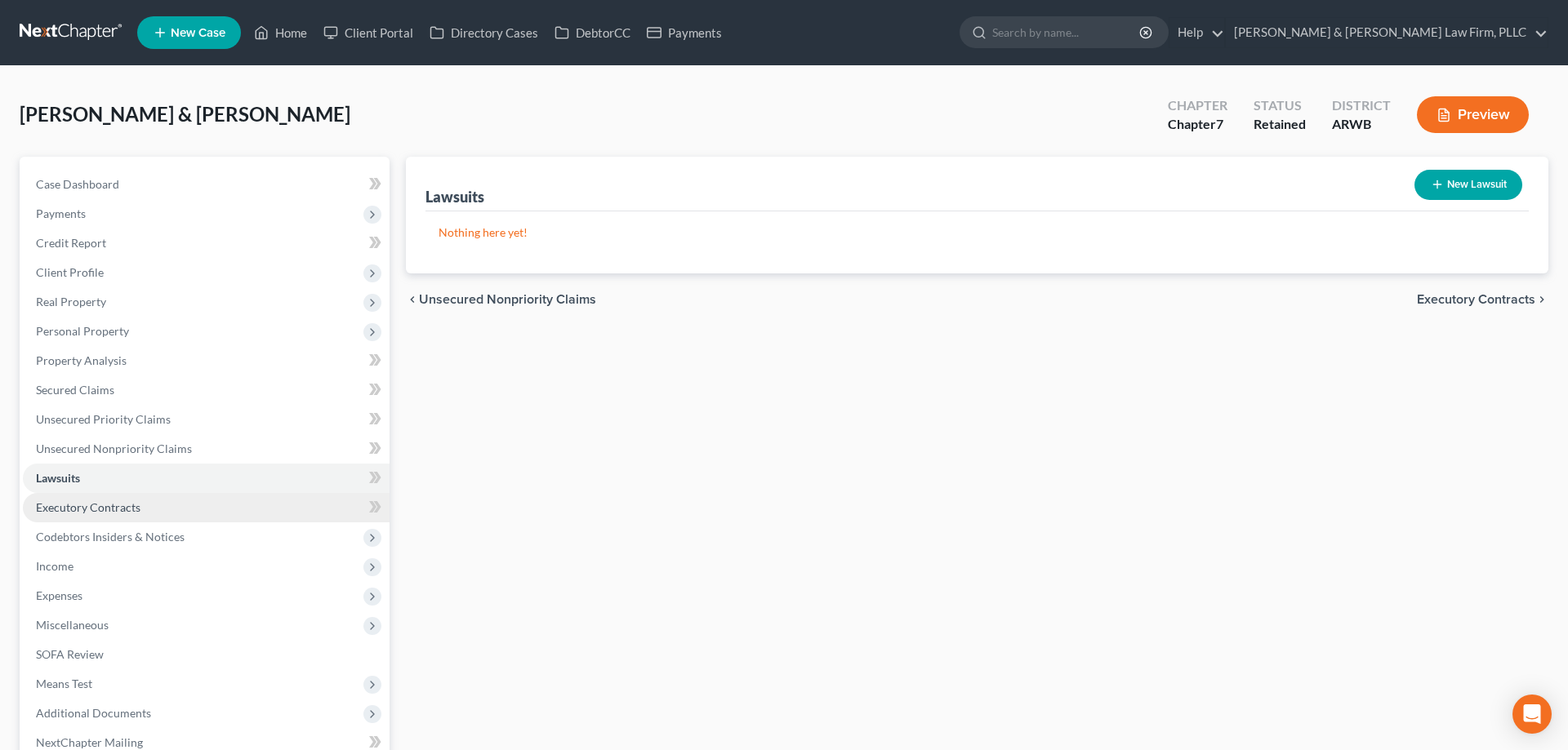
click at [201, 510] on link "Executory Contracts" at bounding box center [206, 508] width 366 height 30
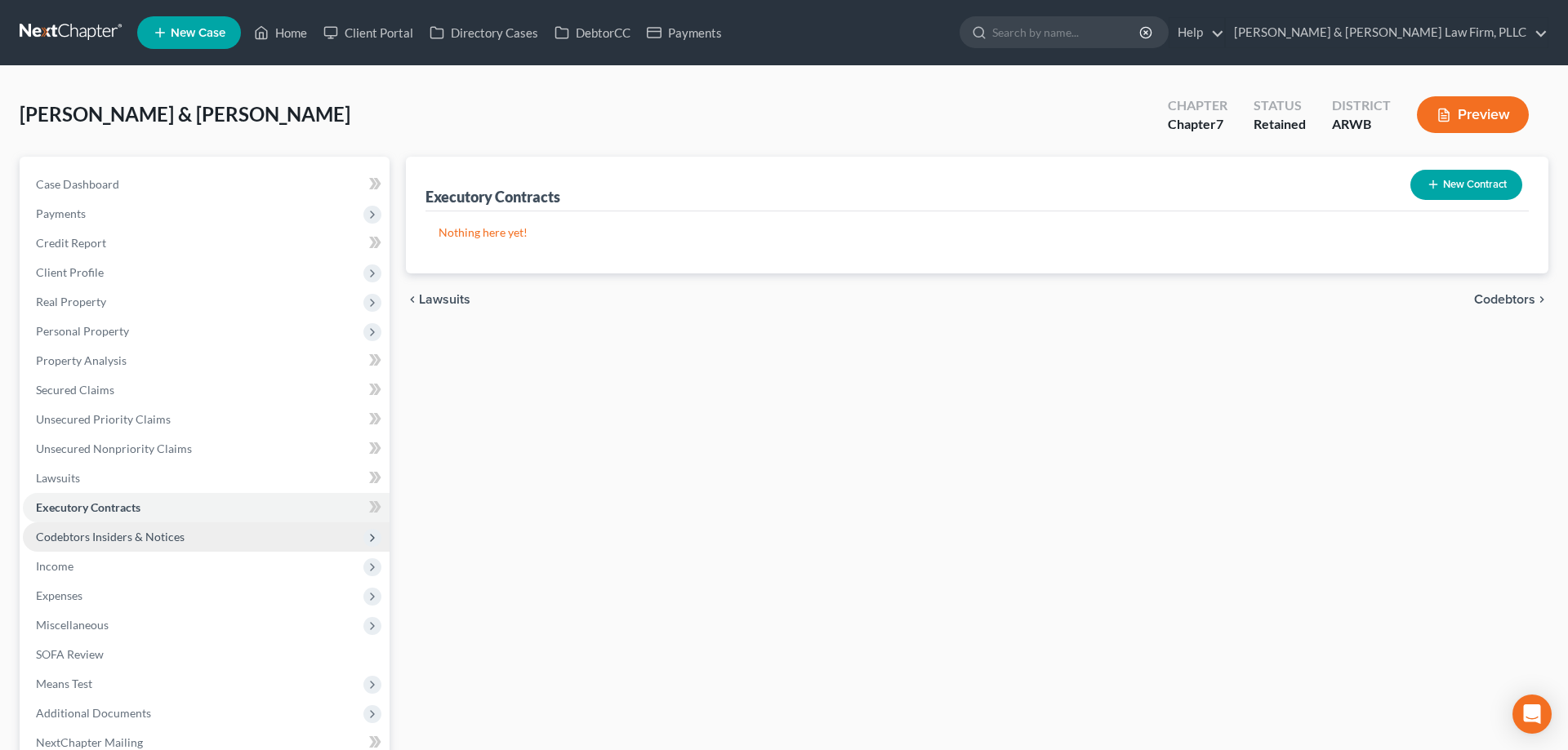
click at [204, 542] on span "Codebtors Insiders & Notices" at bounding box center [206, 537] width 366 height 30
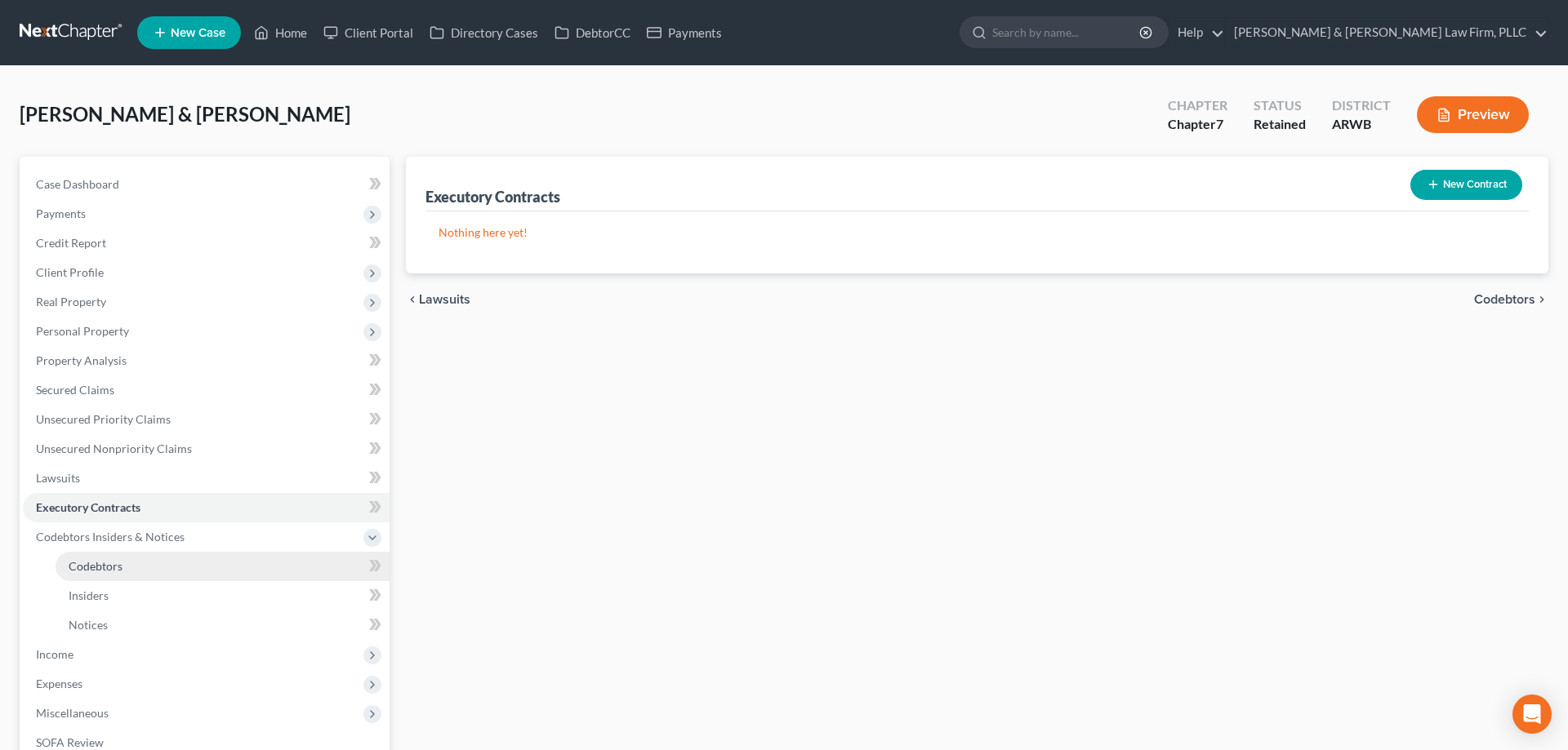
click at [201, 572] on link "Codebtors" at bounding box center [222, 567] width 334 height 30
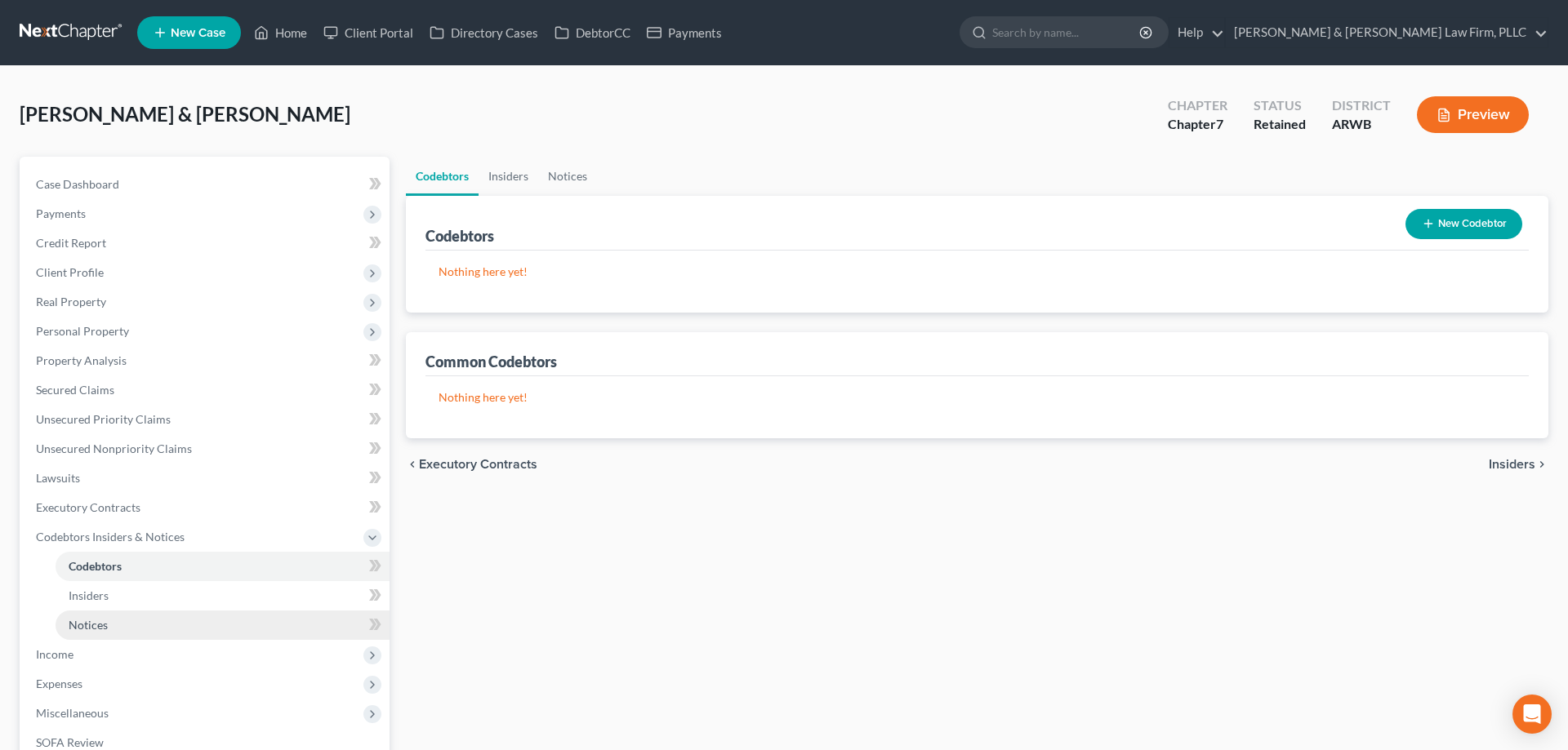
click at [213, 615] on link "Notices" at bounding box center [222, 625] width 334 height 30
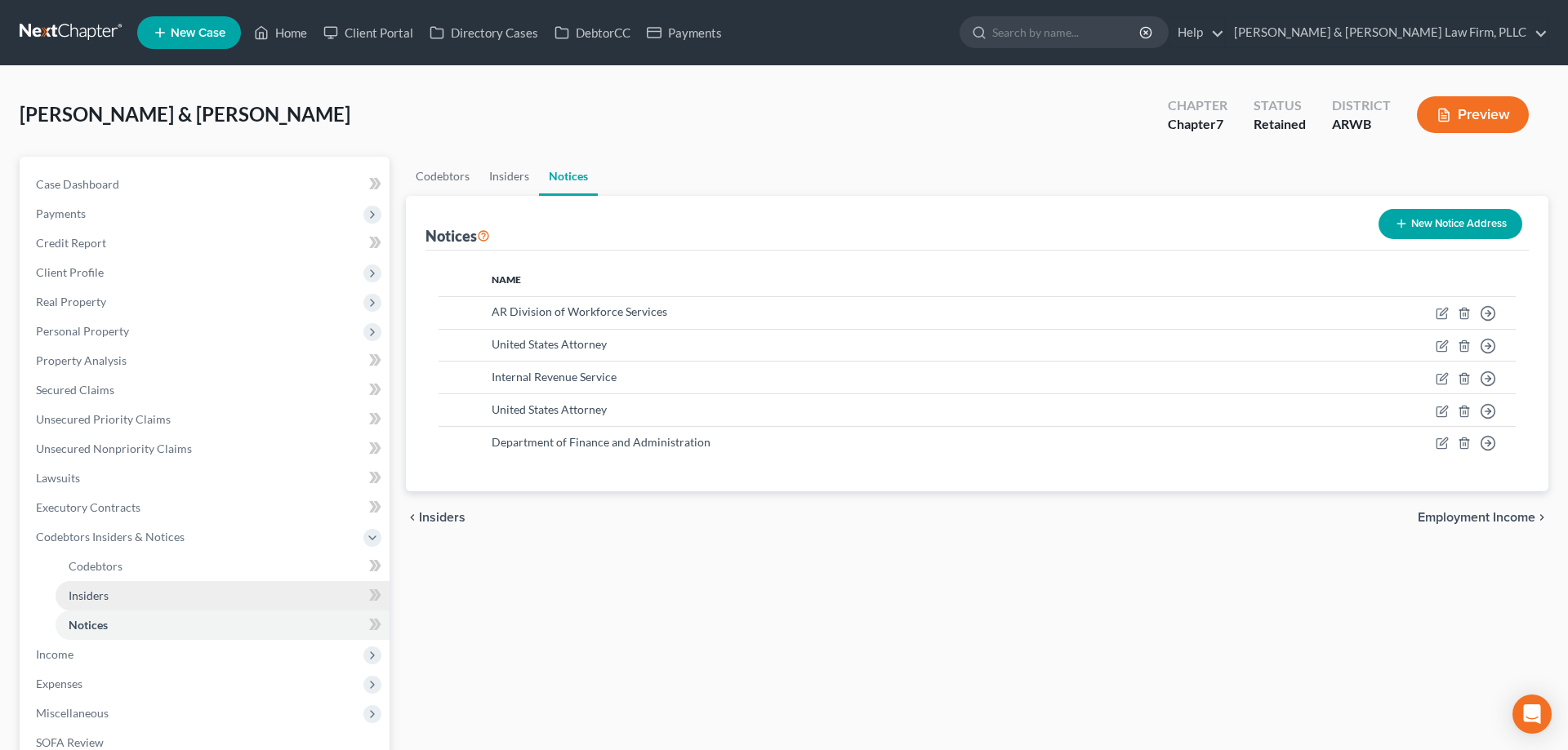
click at [214, 603] on link "Insiders" at bounding box center [222, 597] width 334 height 30
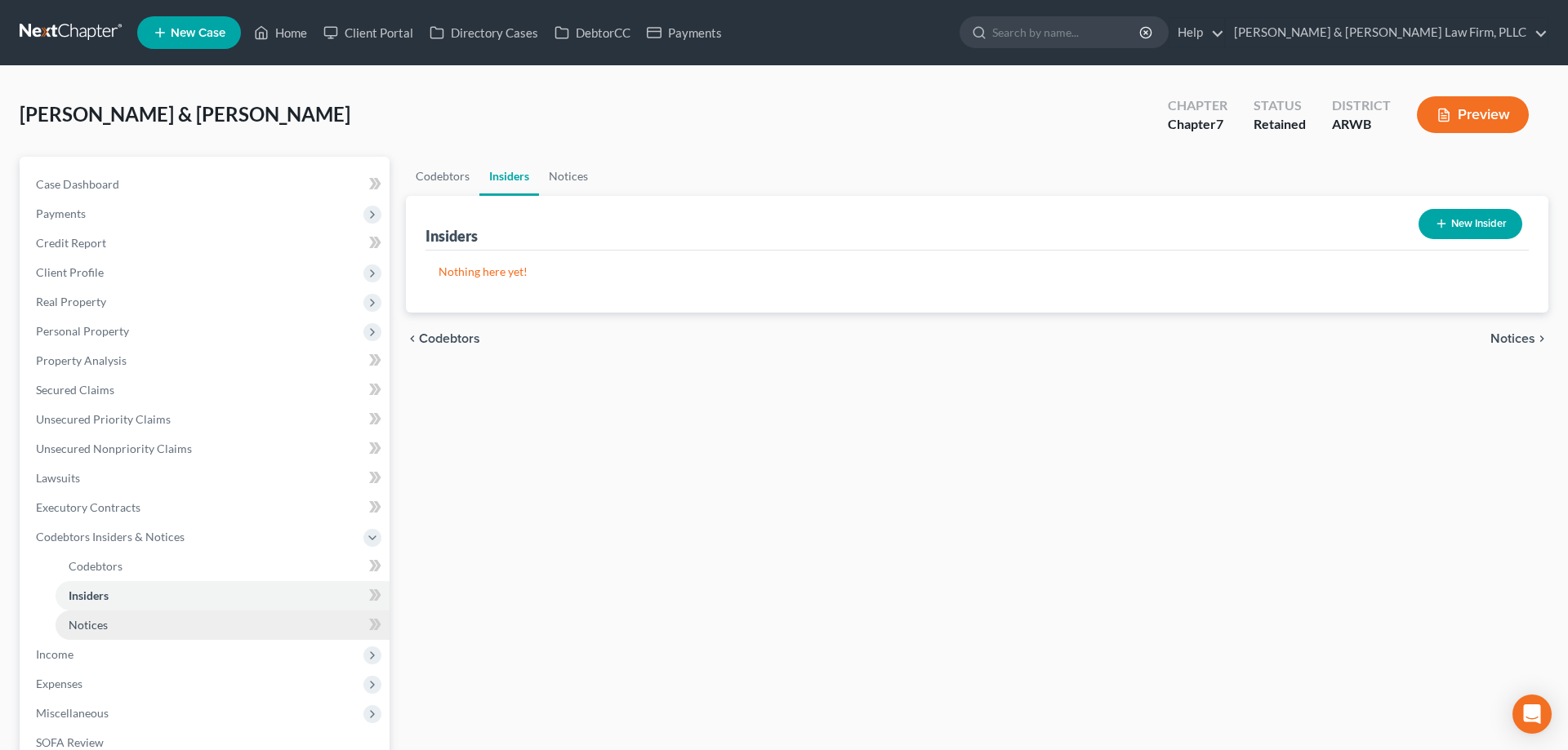
click at [238, 622] on link "Notices" at bounding box center [222, 625] width 334 height 30
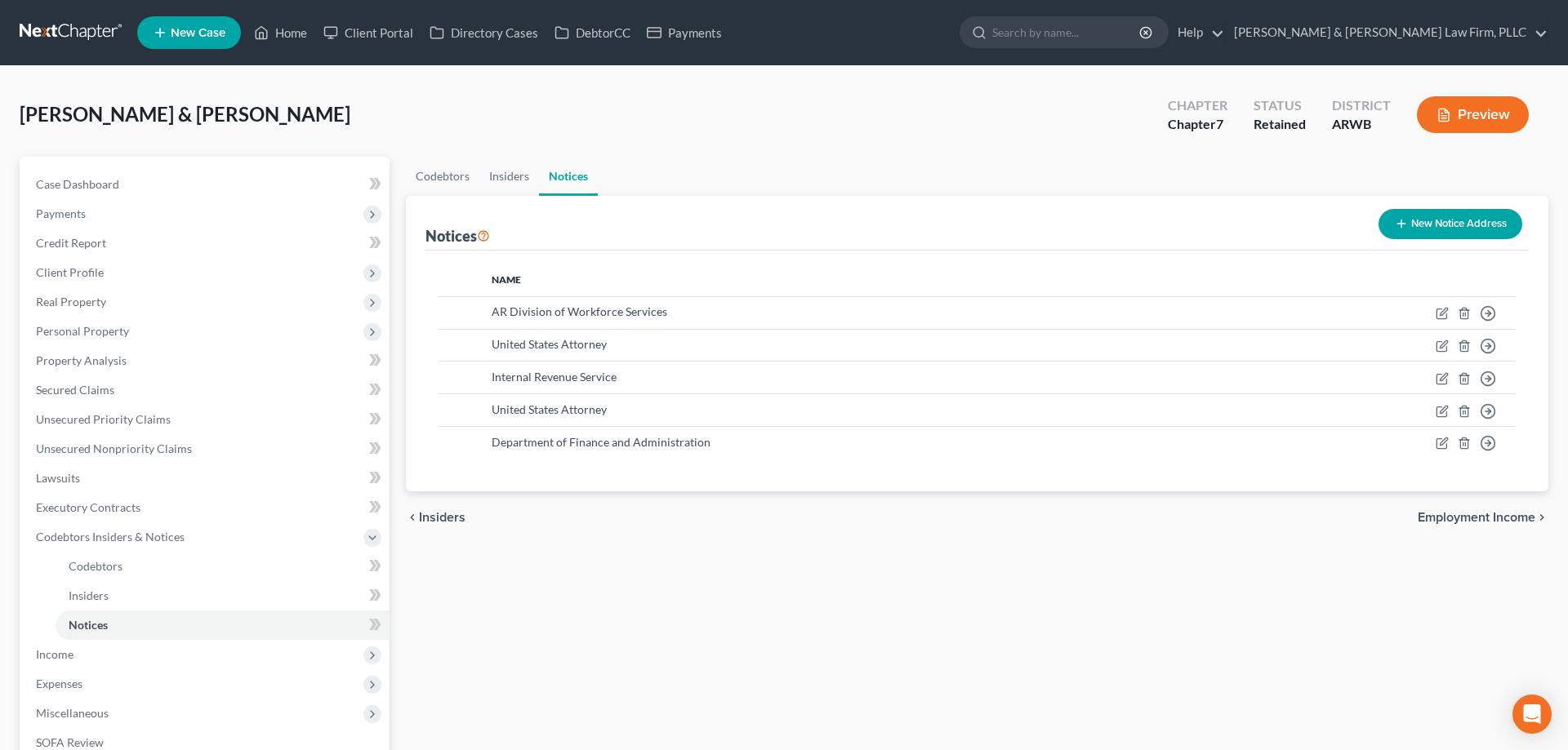
click at [1438, 105] on button "Preview" at bounding box center [1473, 115] width 112 height 37
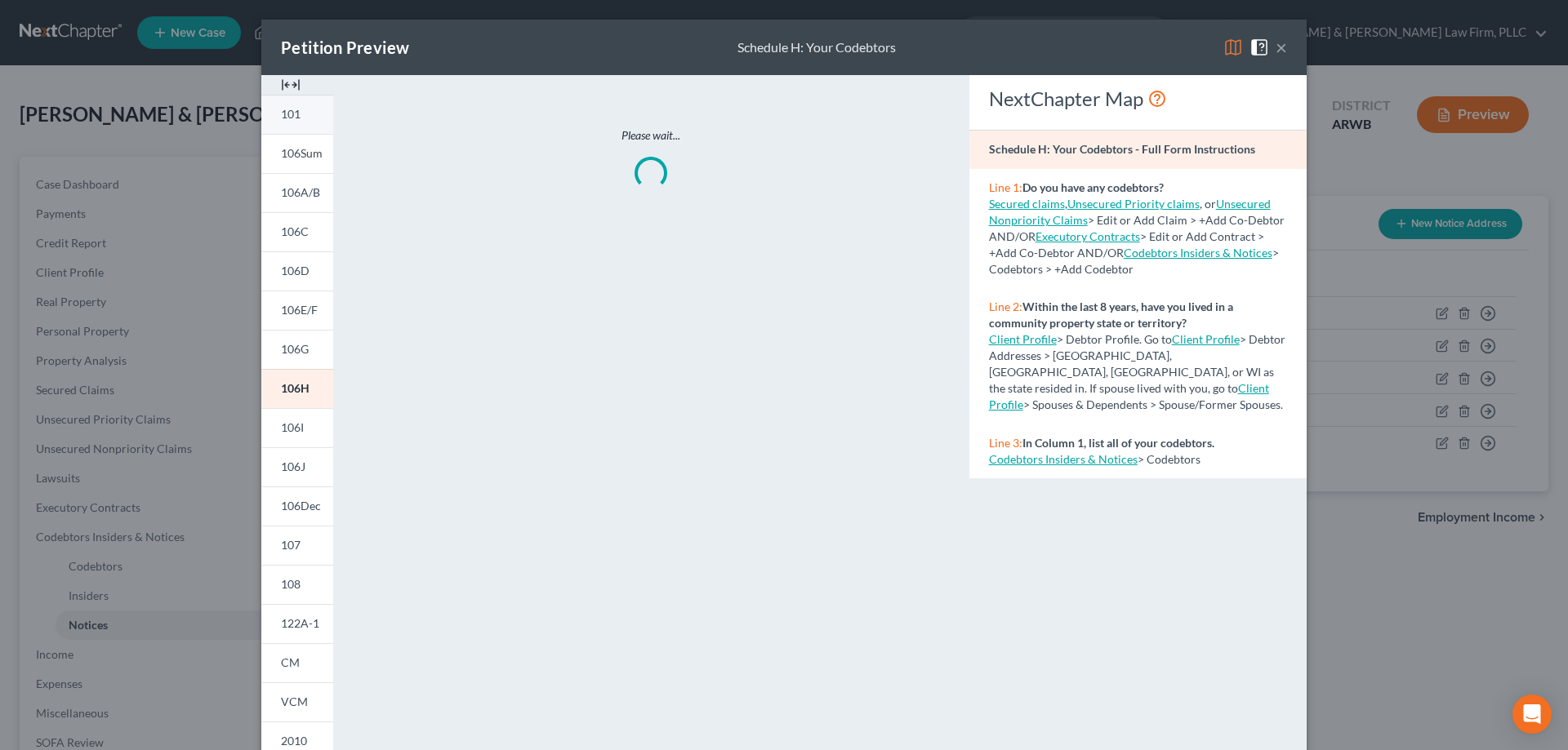
click at [316, 121] on link "101" at bounding box center [297, 114] width 72 height 39
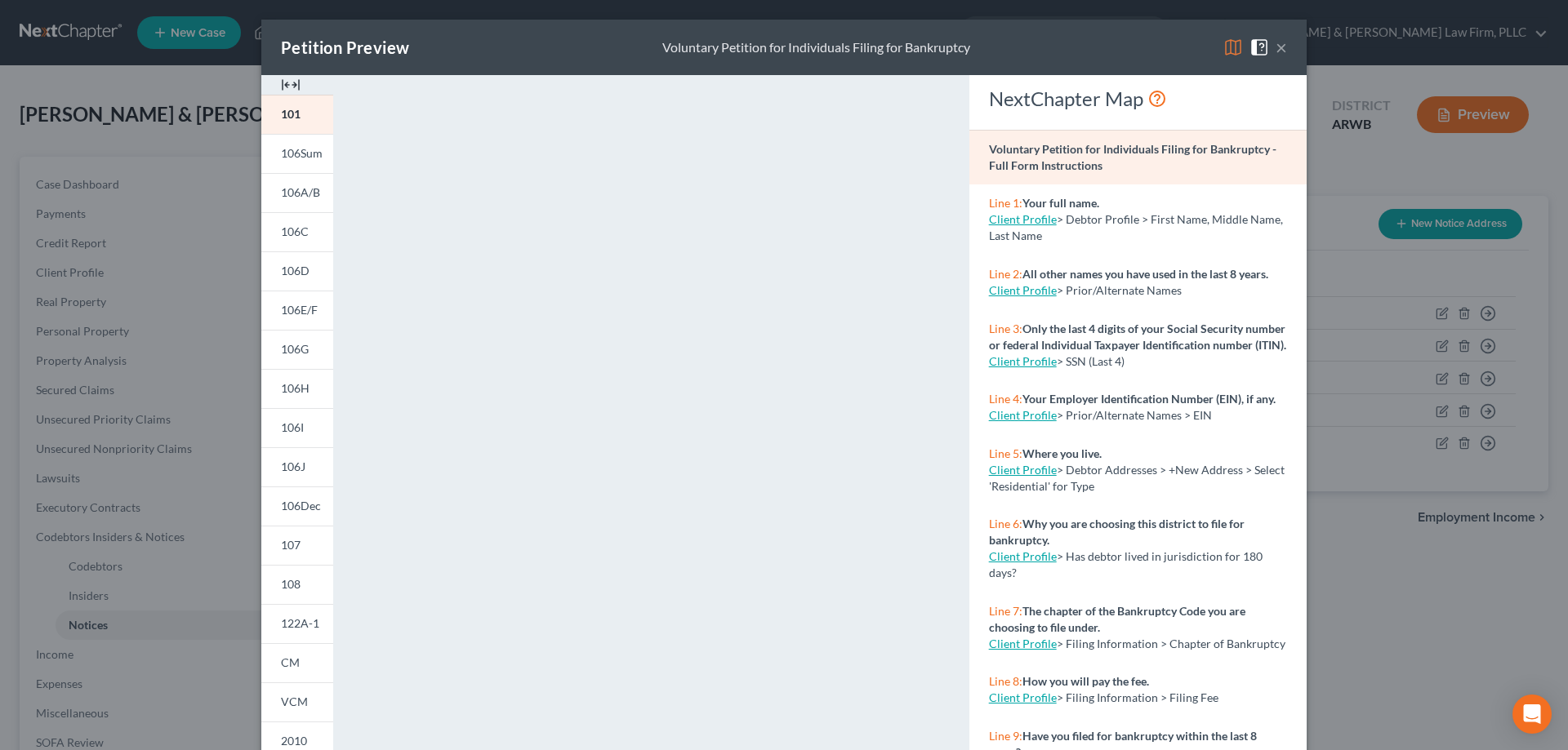
click at [1283, 52] on button "×" at bounding box center [1282, 48] width 12 height 20
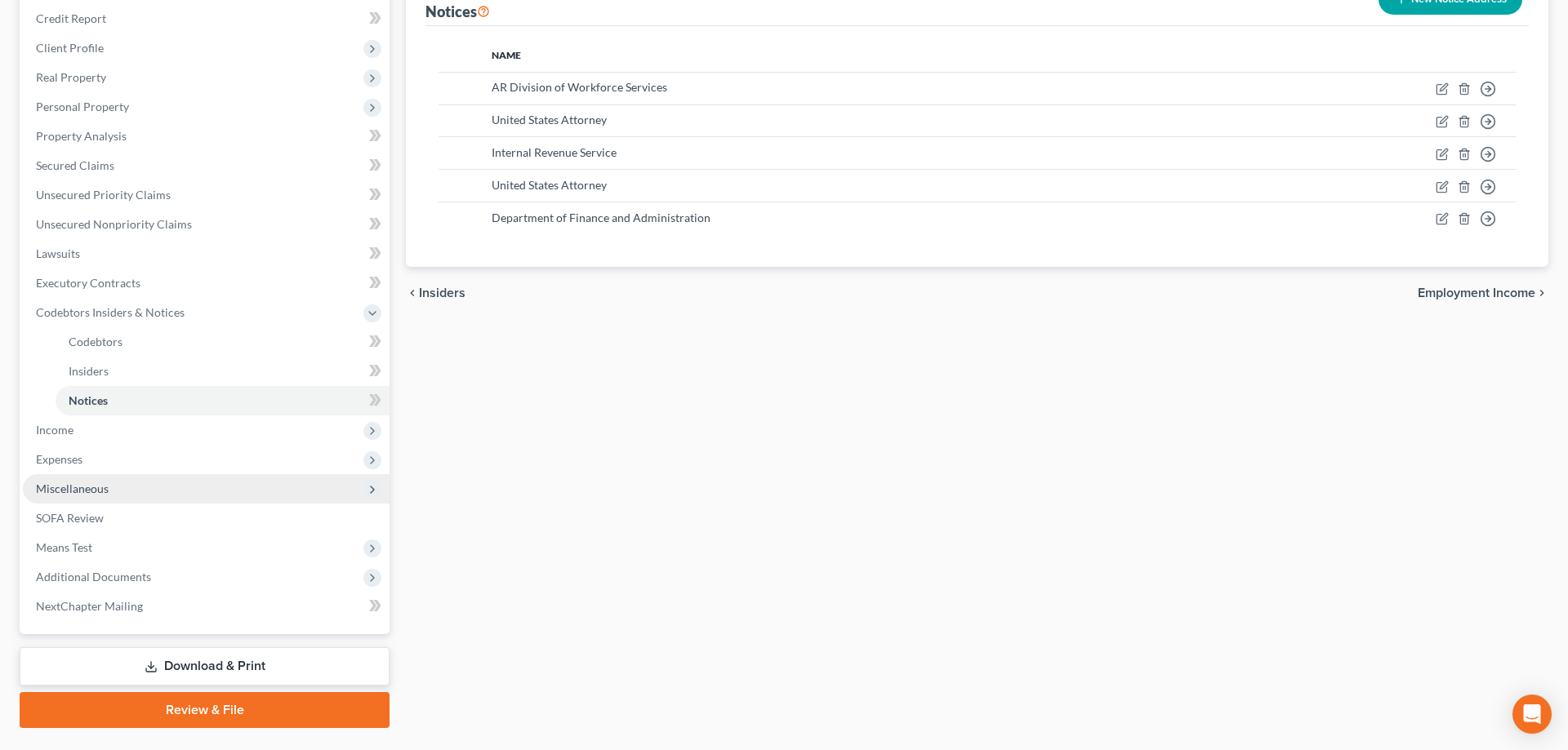
scroll to position [250, 0]
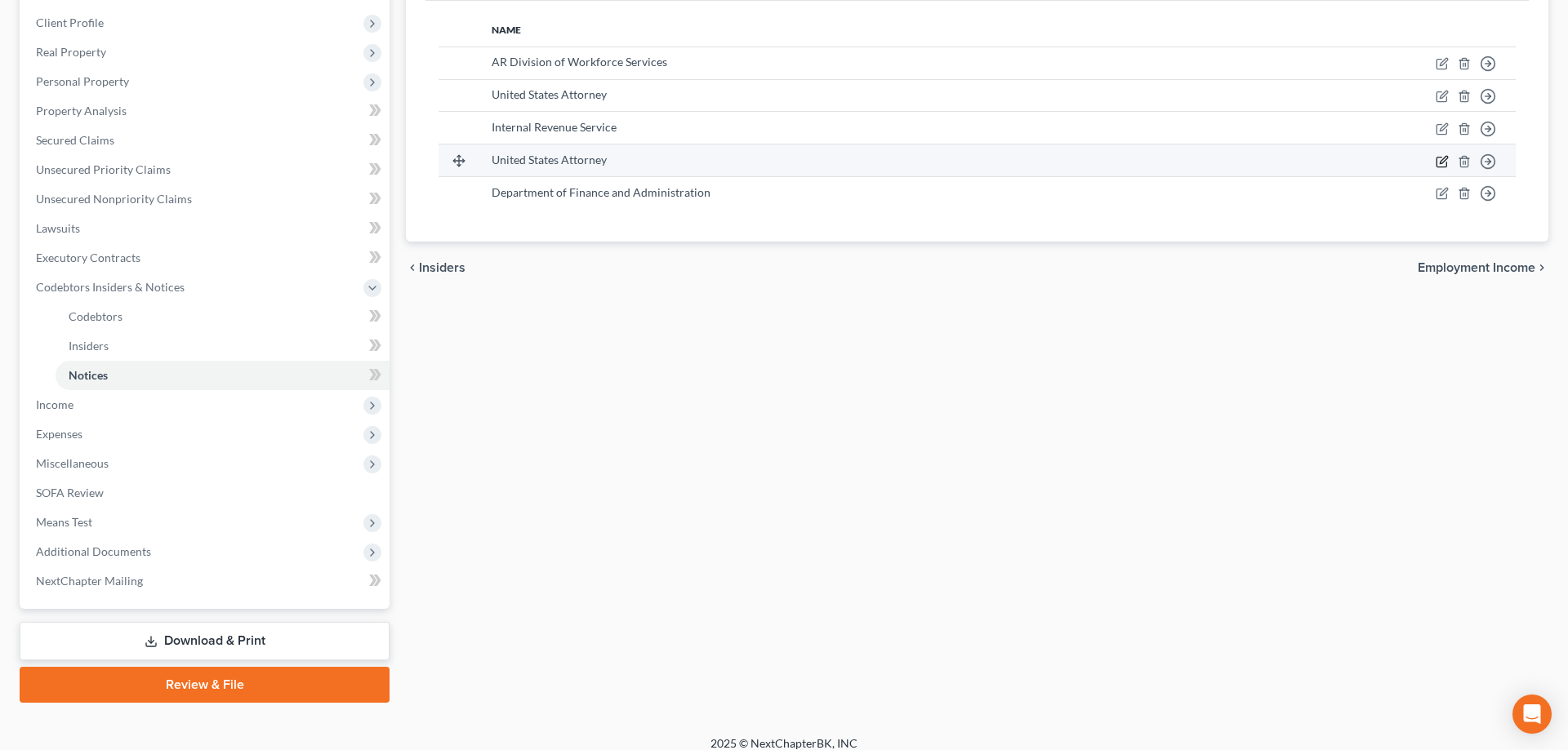
click at [1445, 159] on icon "button" at bounding box center [1443, 159] width 7 height 7
select select "2"
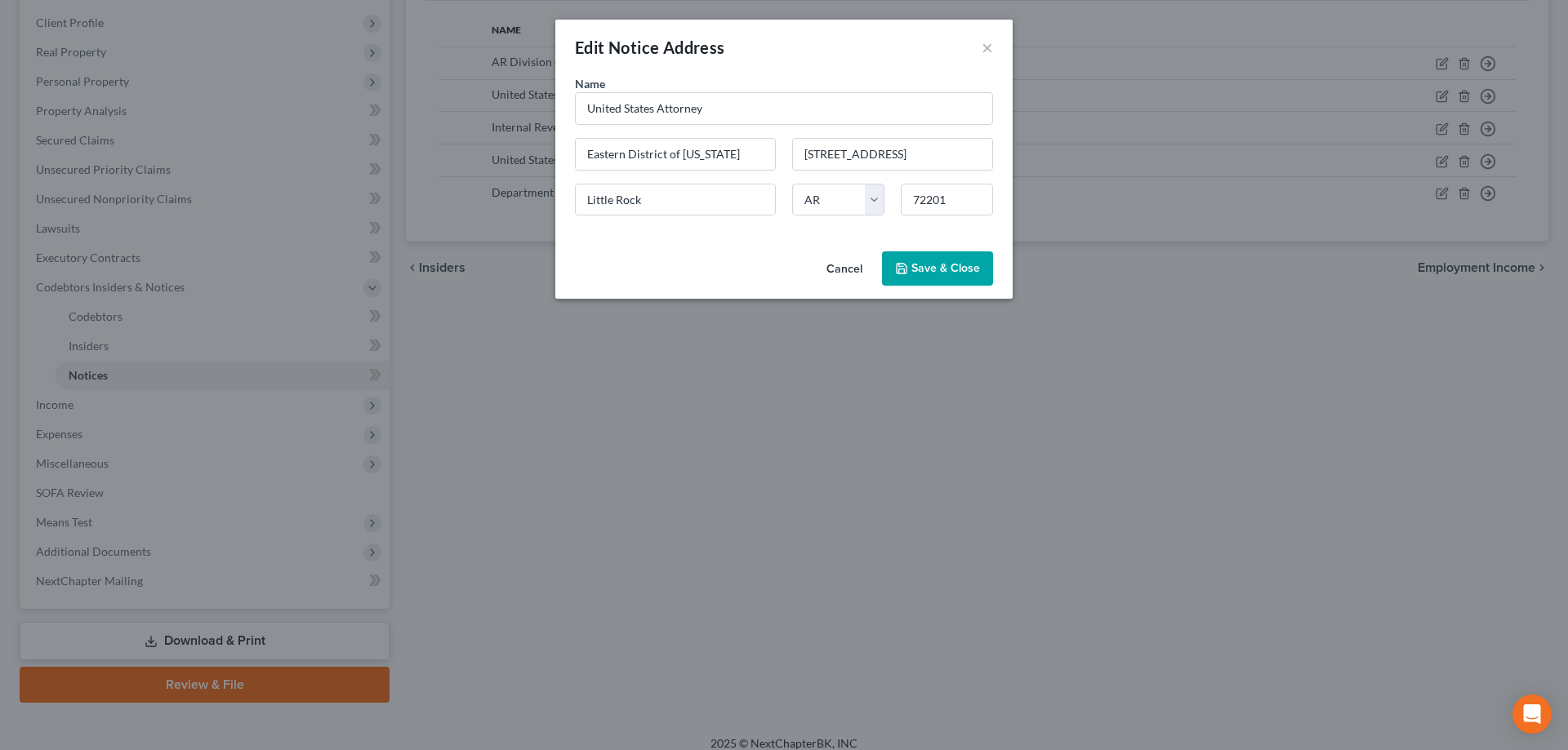
click at [856, 268] on button "Cancel" at bounding box center [844, 270] width 62 height 33
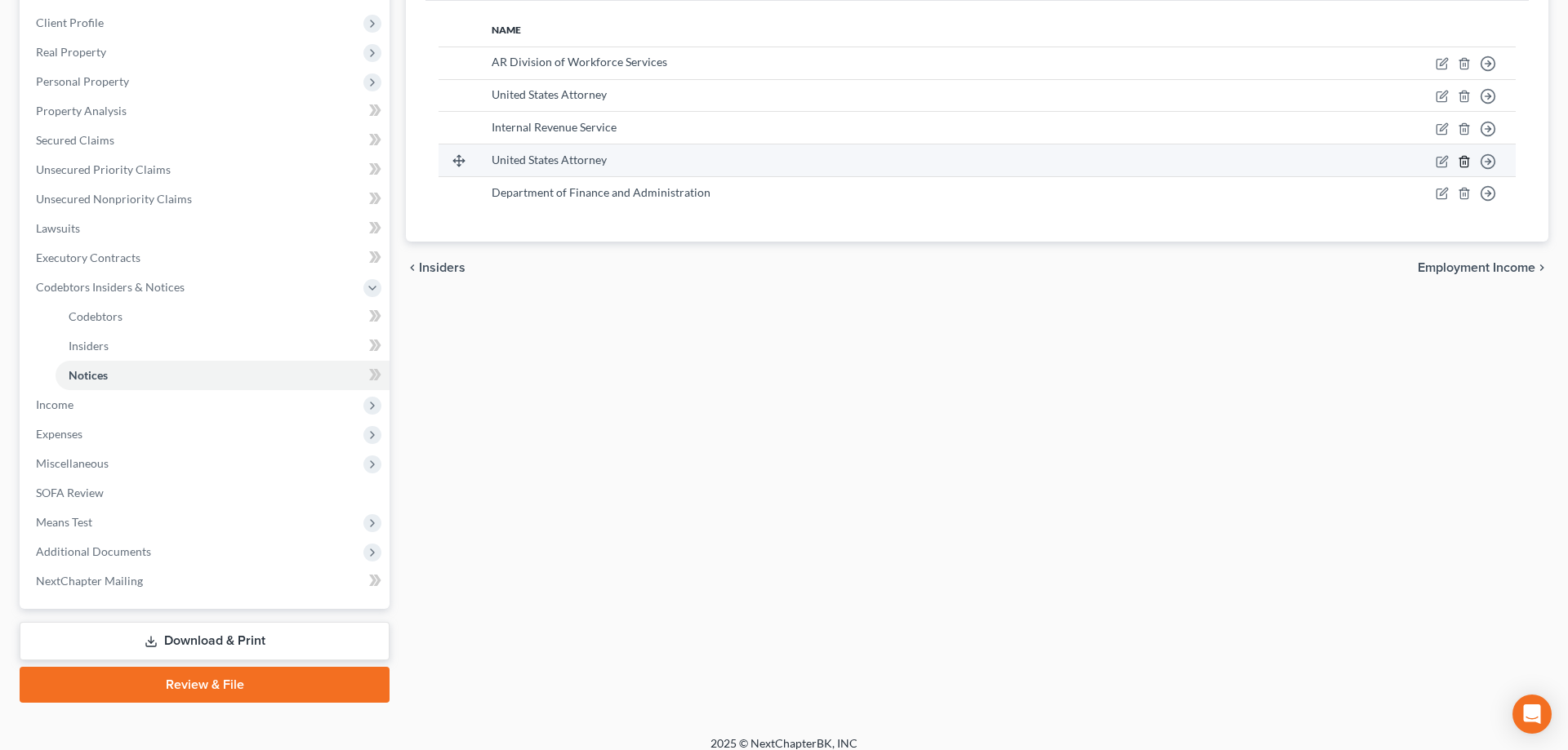
click at [1464, 165] on icon "button" at bounding box center [1464, 162] width 13 height 13
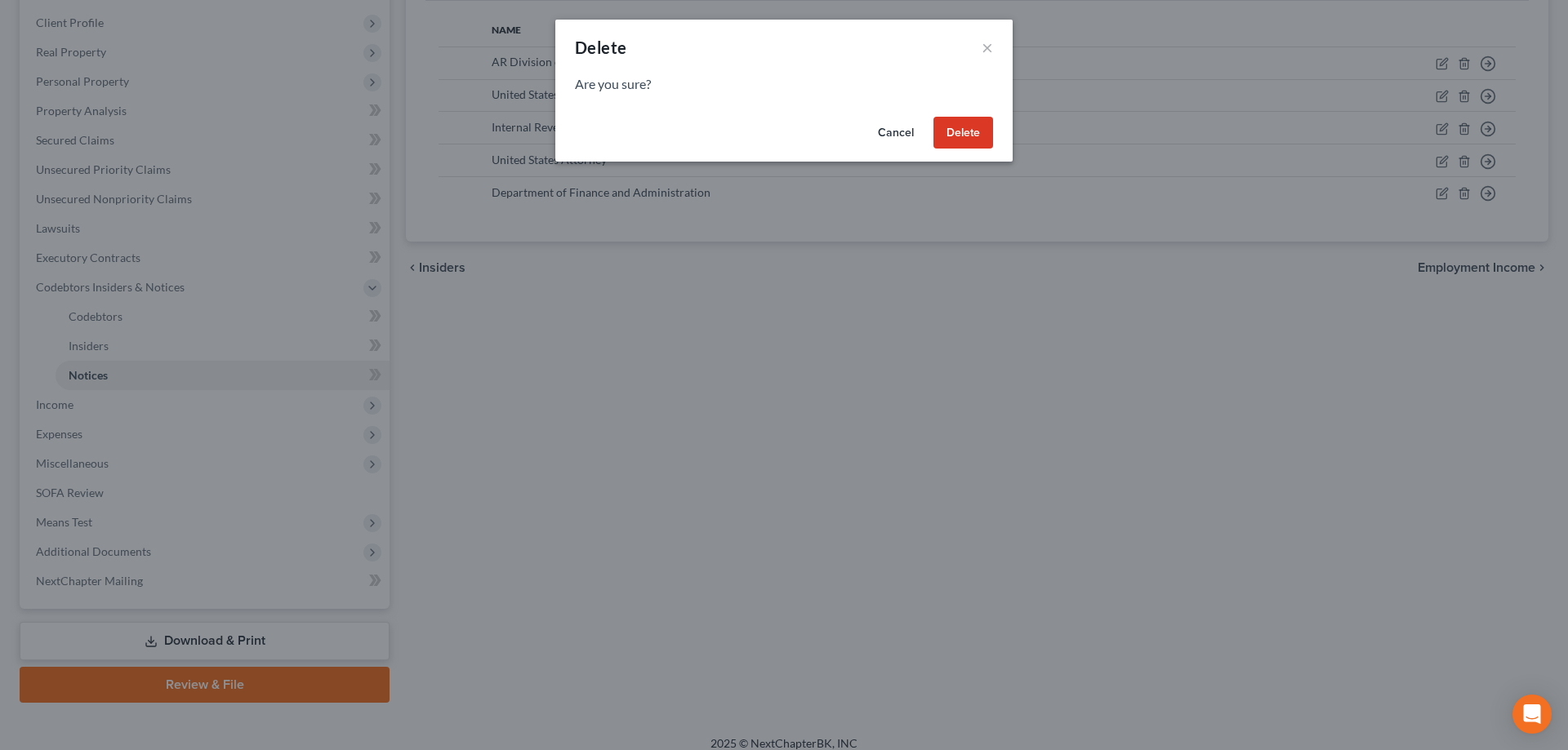
click at [972, 125] on button "Delete" at bounding box center [963, 134] width 59 height 33
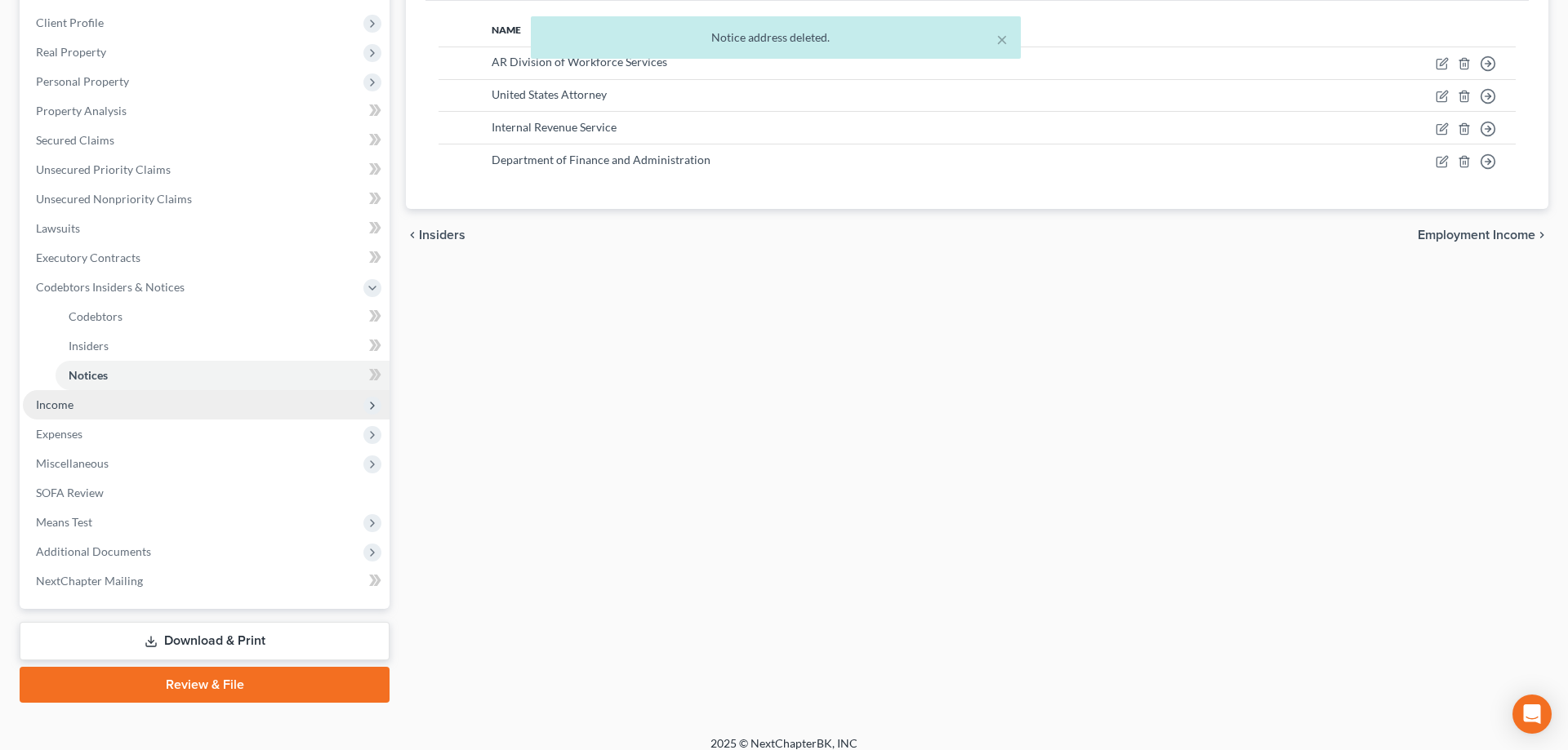
click at [180, 401] on span "Income" at bounding box center [206, 405] width 366 height 30
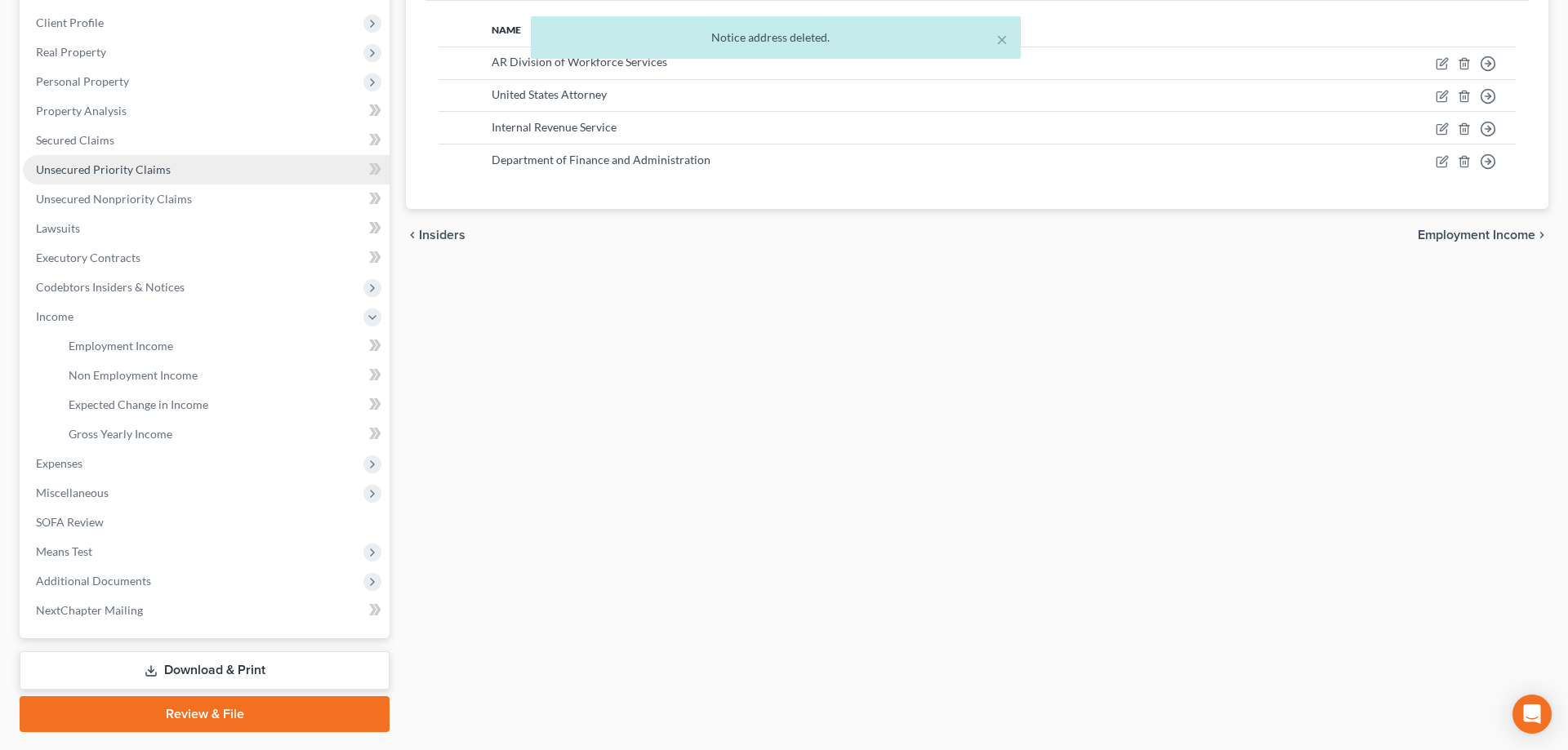
scroll to position [0, 0]
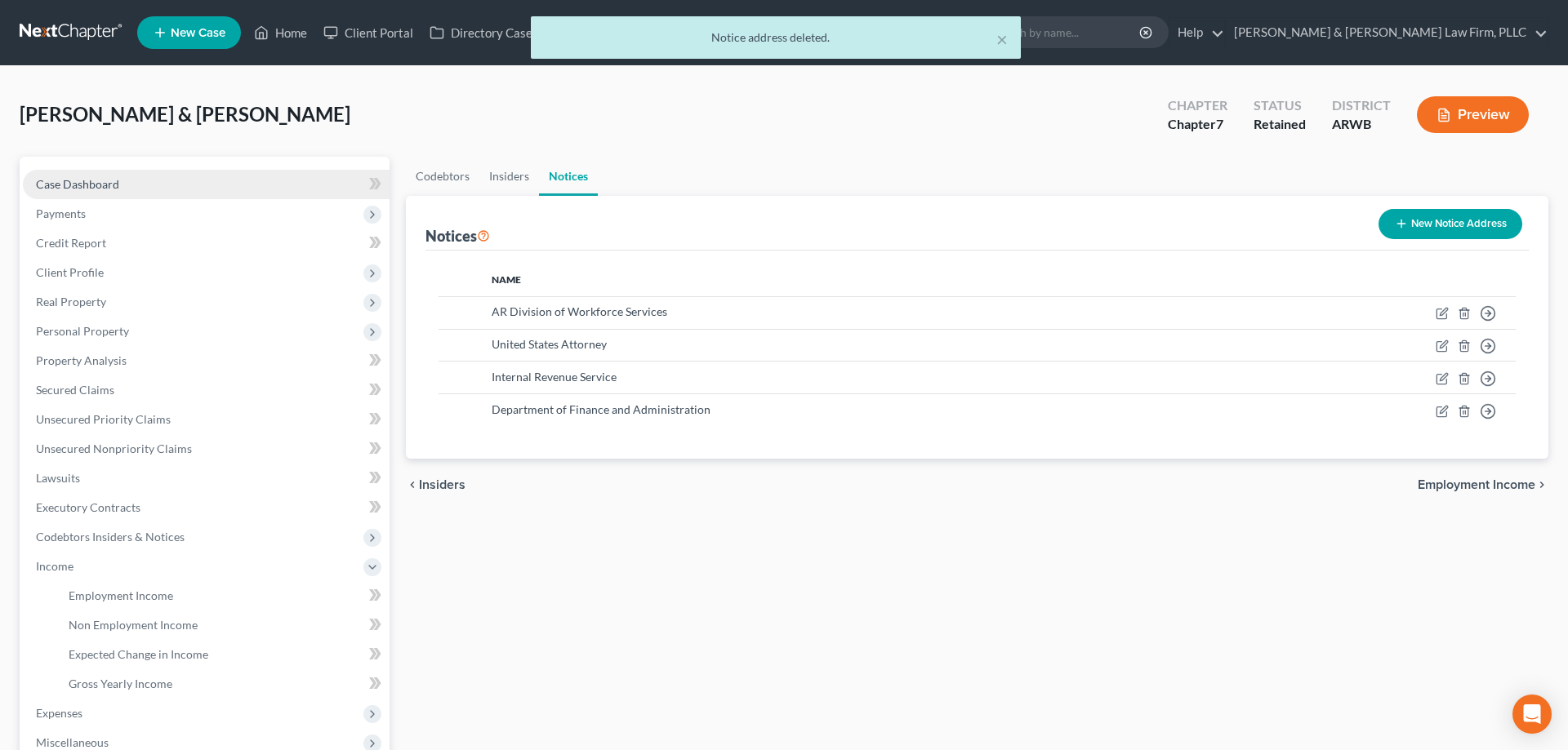
click at [267, 184] on link "Case Dashboard" at bounding box center [206, 185] width 366 height 30
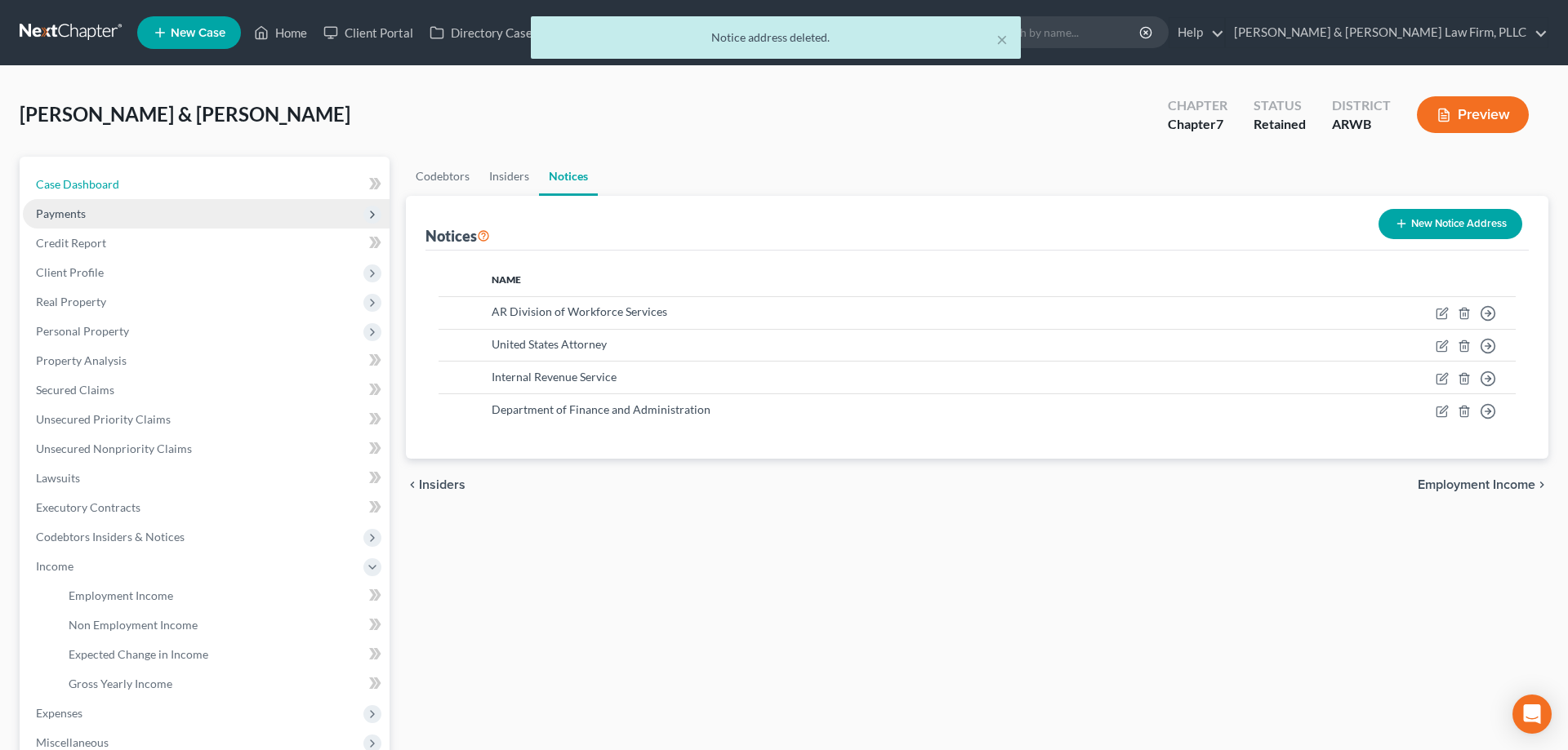
select select "4"
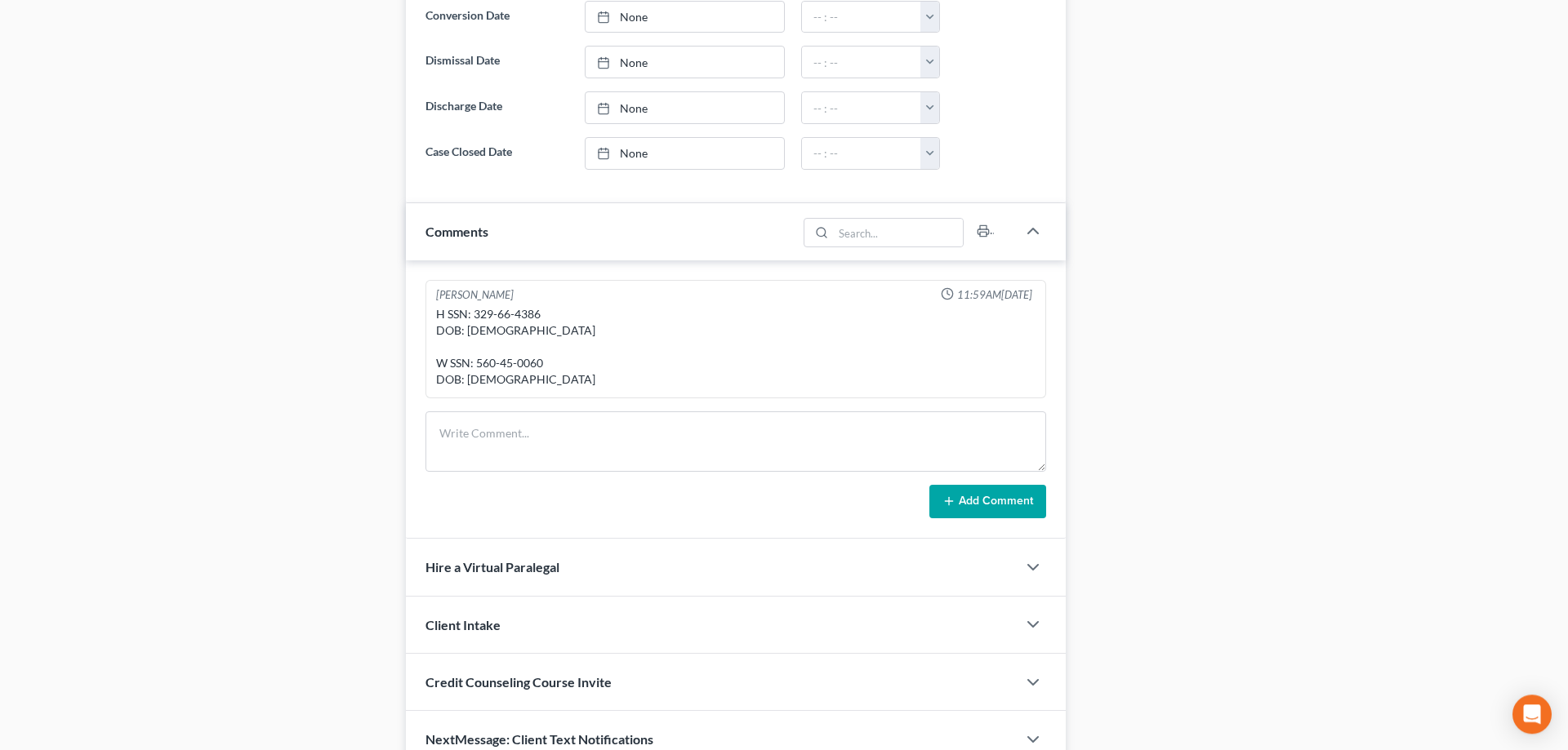
scroll to position [999, 0]
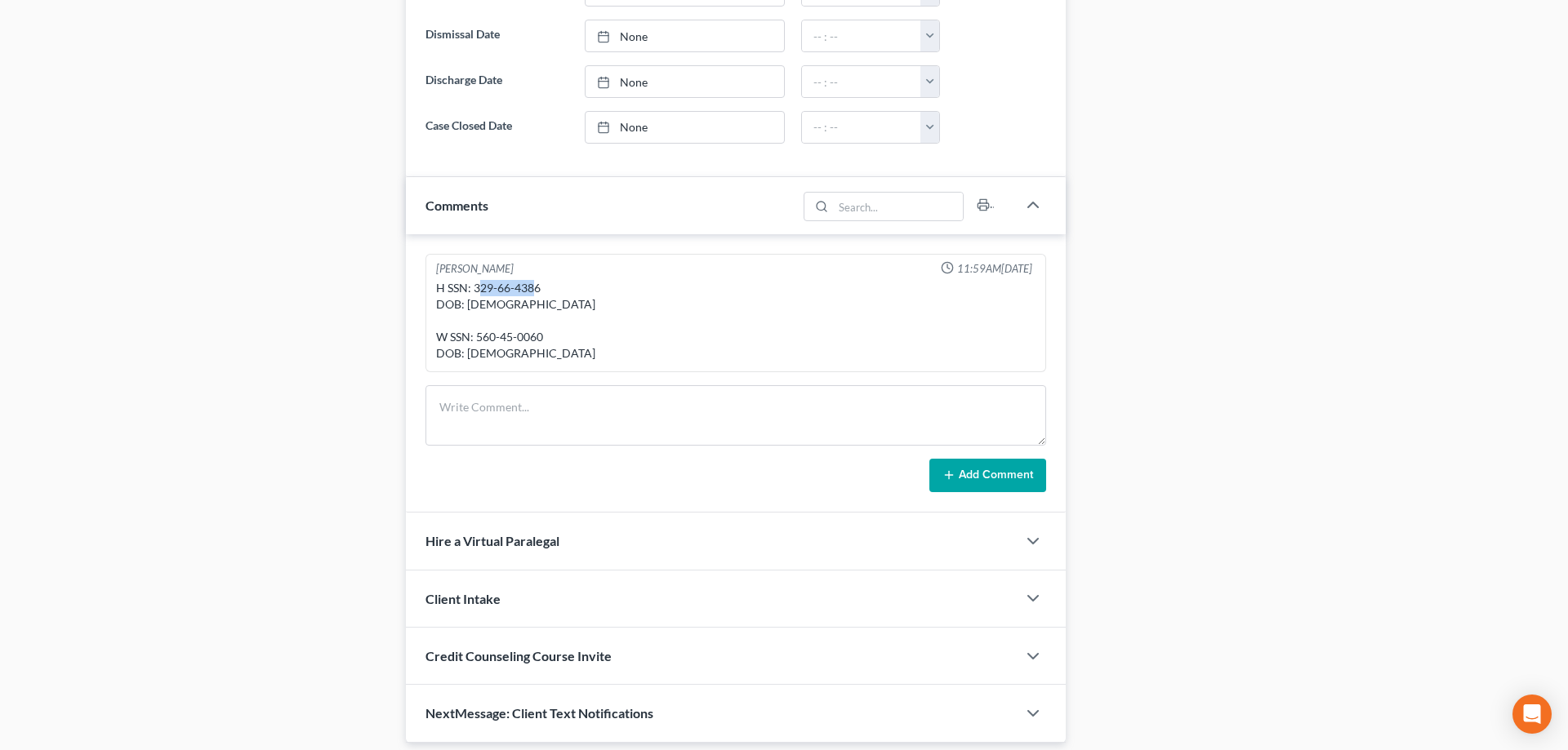
drag, startPoint x: 477, startPoint y: 287, endPoint x: 536, endPoint y: 288, distance: 59.0
click at [536, 288] on div "H SSN: 329-66-4386 DOB: [DEMOGRAPHIC_DATA] W SSN: 560-45-0060 DOB: [DEMOGRAPHIC…" at bounding box center [735, 320] width 599 height 82
click at [486, 285] on div "H SSN: 329-66-4386 DOB: [DEMOGRAPHIC_DATA] W SSN: 560-45-0060 DOB: [DEMOGRAPHIC…" at bounding box center [735, 320] width 599 height 82
drag, startPoint x: 486, startPoint y: 285, endPoint x: 528, endPoint y: 282, distance: 42.1
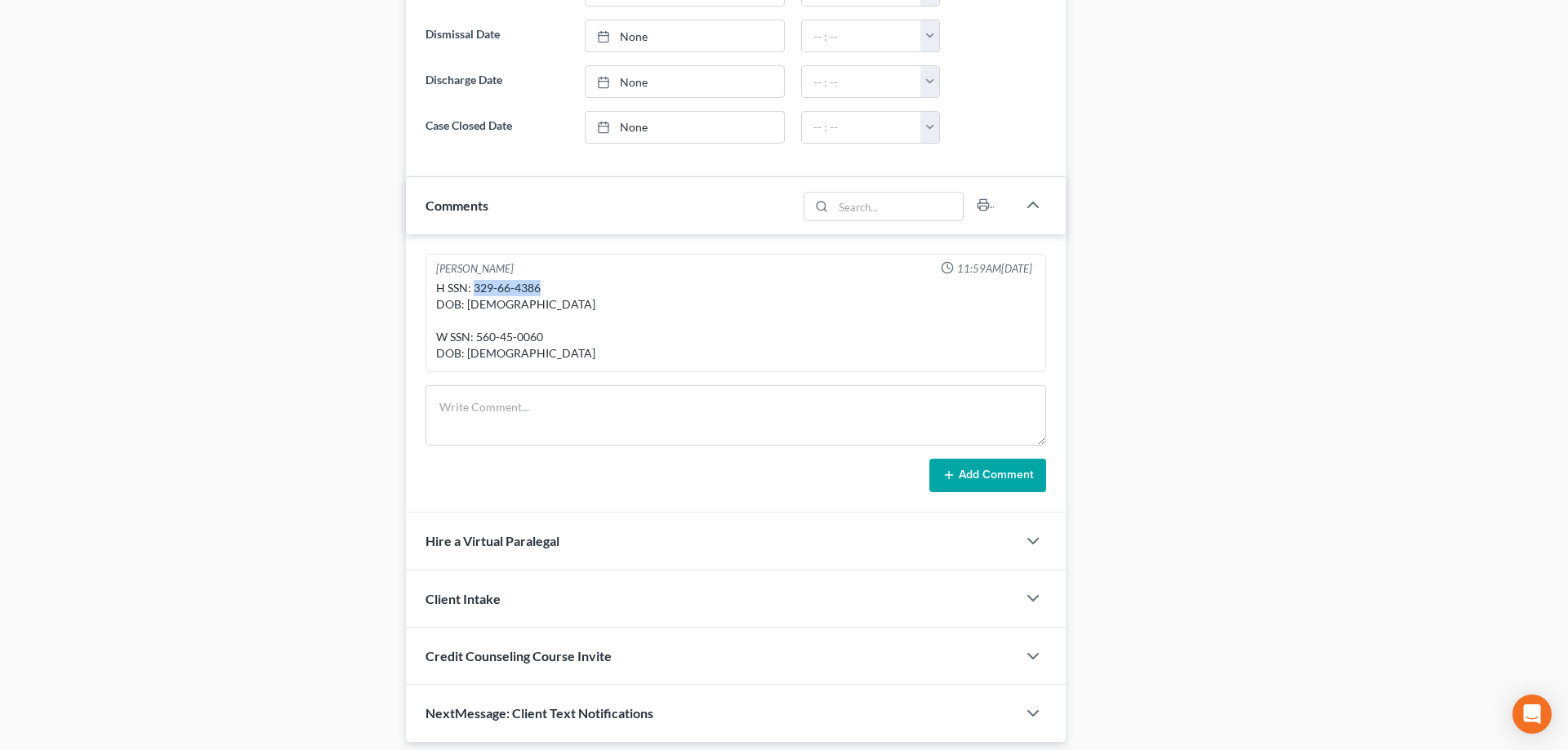
click at [528, 282] on div "H SSN: 329-66-4386 DOB: [DEMOGRAPHIC_DATA] W SSN: 560-45-0060 DOB: [DEMOGRAPHIC…" at bounding box center [735, 320] width 599 height 82
copy div "329-66-4386"
click at [481, 333] on div "H SSN: 329-66-4386 DOB: [DEMOGRAPHIC_DATA] W SSN: 560-45-0060 DOB: [DEMOGRAPHIC…" at bounding box center [735, 320] width 599 height 82
click at [484, 333] on div "H SSN: 329-66-4386 DOB: [DEMOGRAPHIC_DATA] W SSN: 560-45-0060 DOB: [DEMOGRAPHIC…" at bounding box center [735, 320] width 599 height 82
drag, startPoint x: 484, startPoint y: 333, endPoint x: 555, endPoint y: 331, distance: 71.0
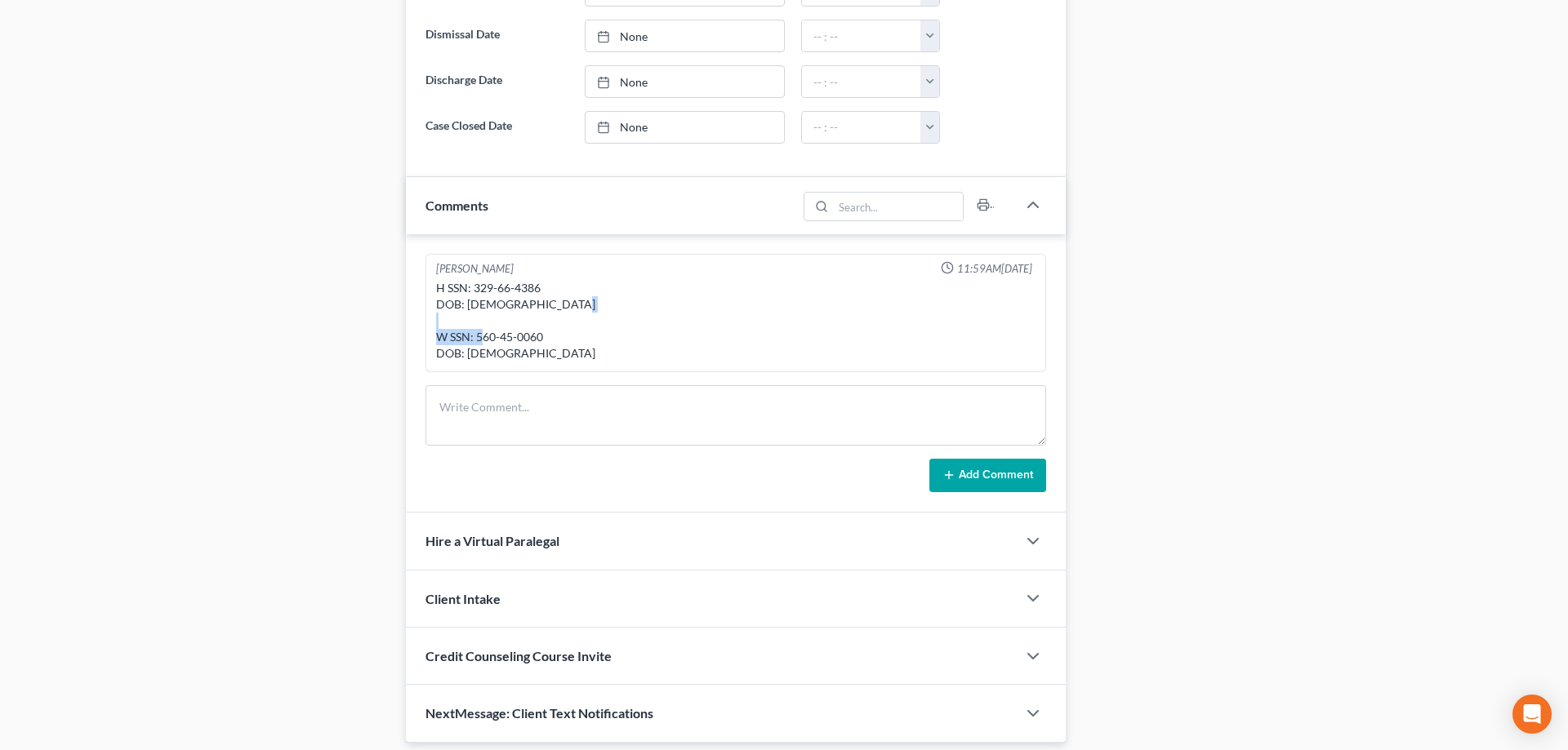
click at [555, 331] on div "H SSN: 329-66-4386 DOB: [DEMOGRAPHIC_DATA] W SSN: 560-45-0060 DOB: [DEMOGRAPHIC…" at bounding box center [735, 320] width 599 height 82
copy div "560-45-0060"
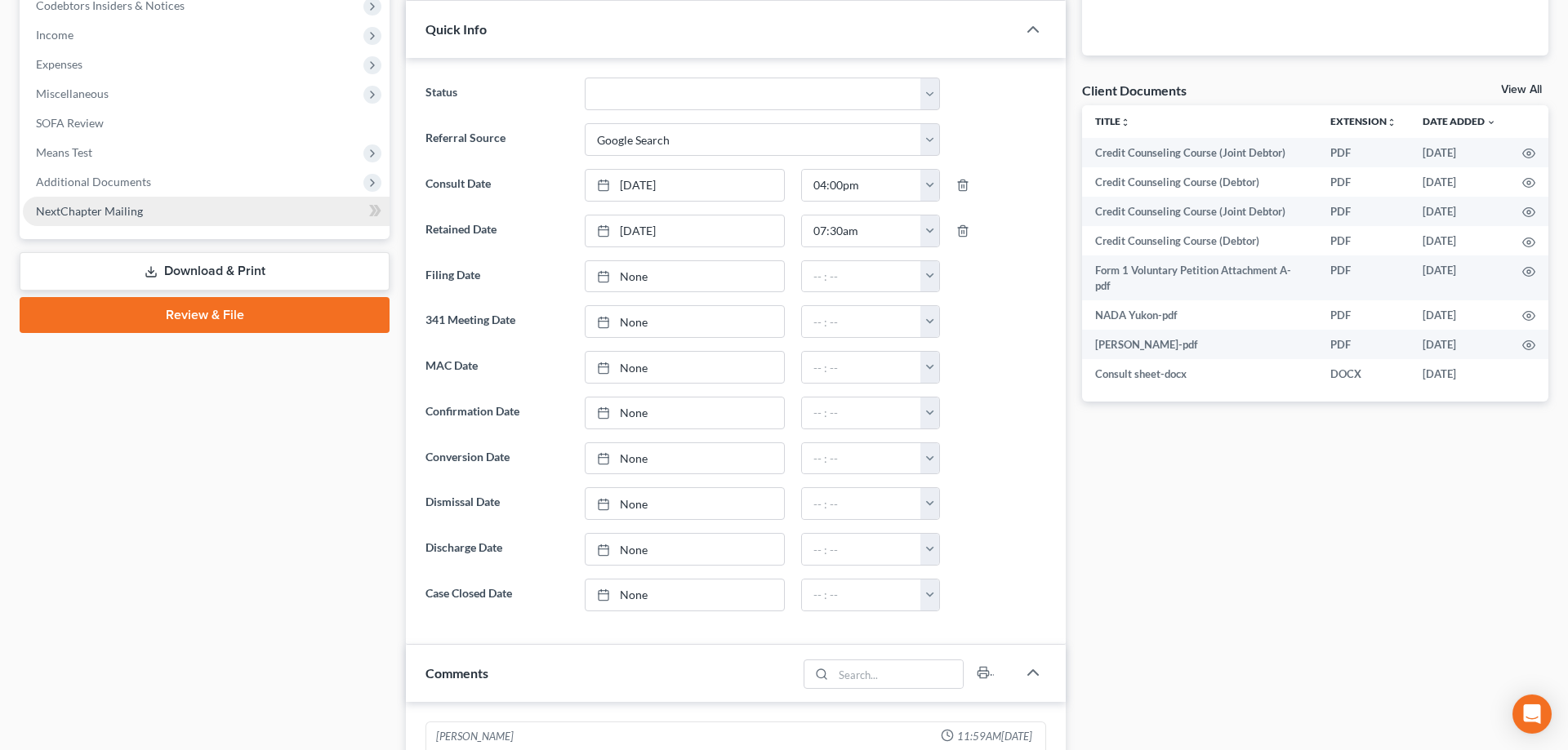
scroll to position [500, 0]
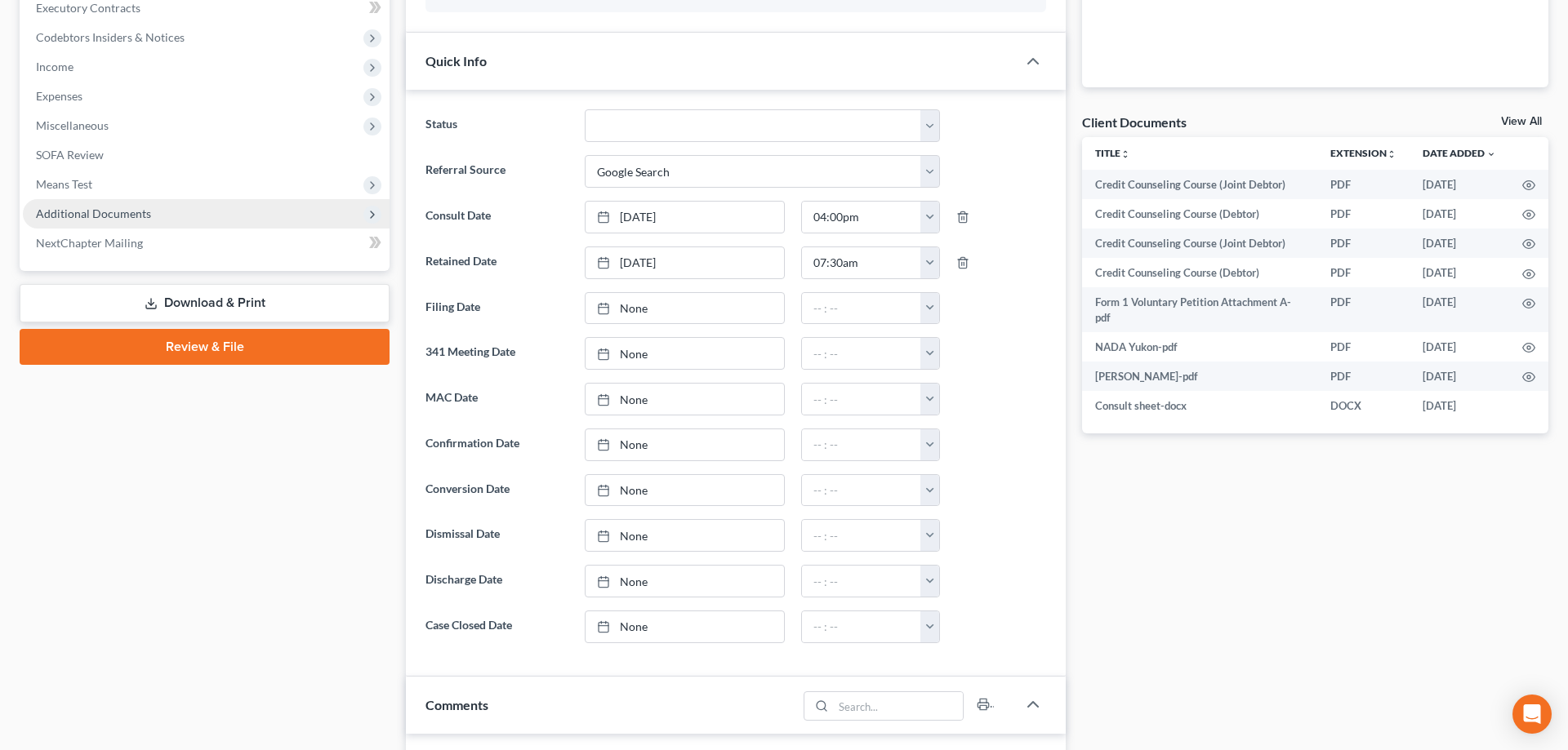
click at [217, 200] on span "Additional Documents" at bounding box center [206, 214] width 366 height 30
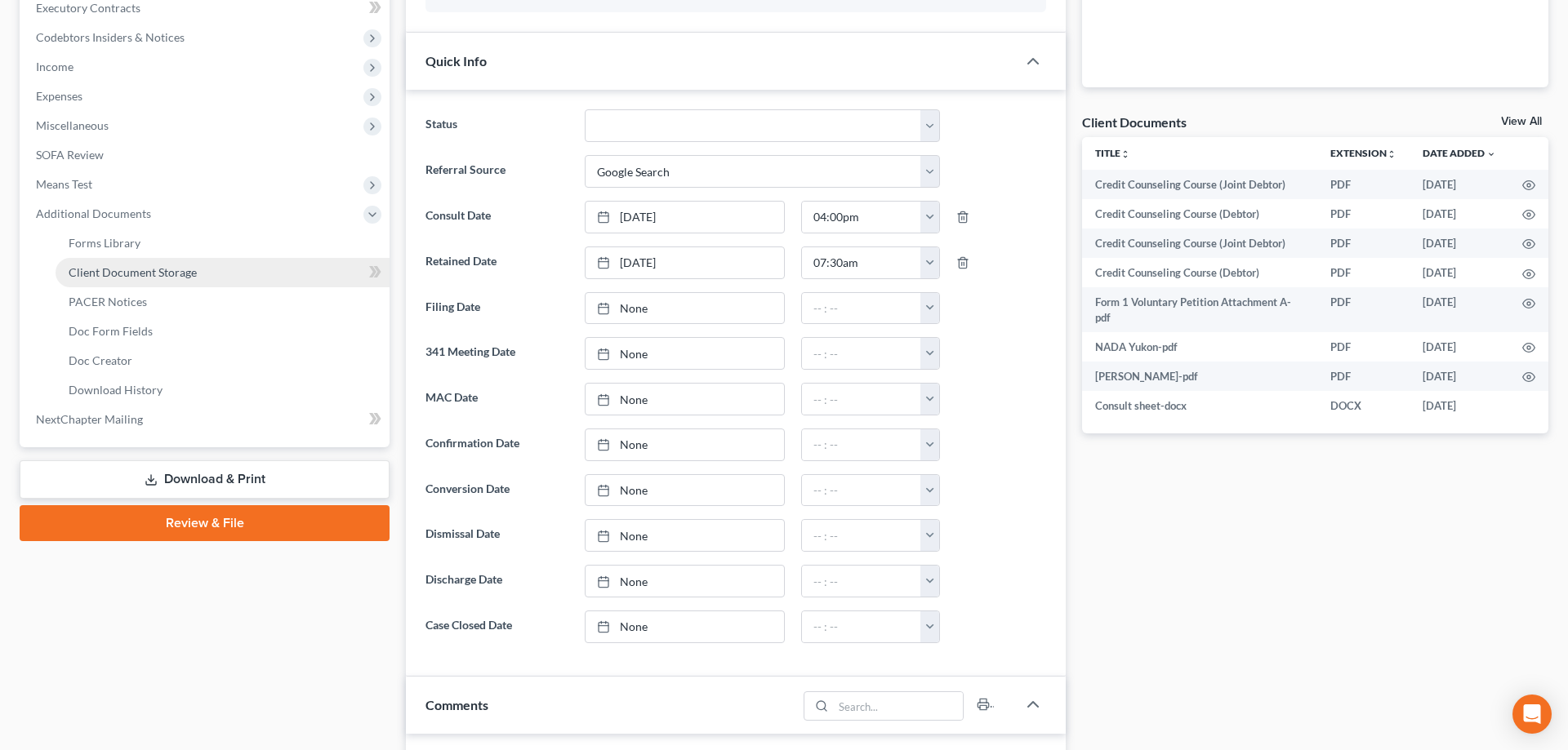
click at [224, 271] on link "Client Document Storage" at bounding box center [222, 273] width 334 height 30
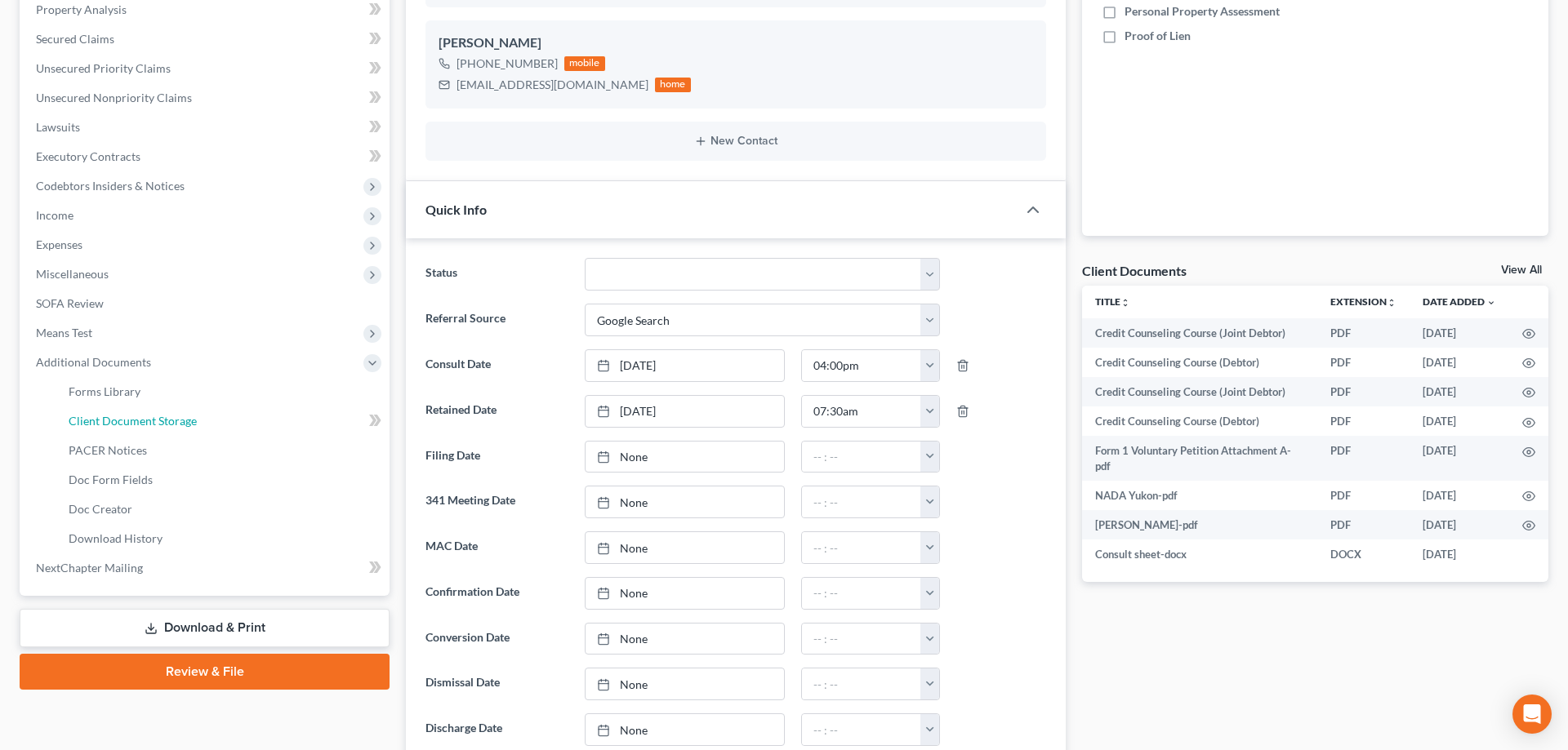
select select "0"
select select "1"
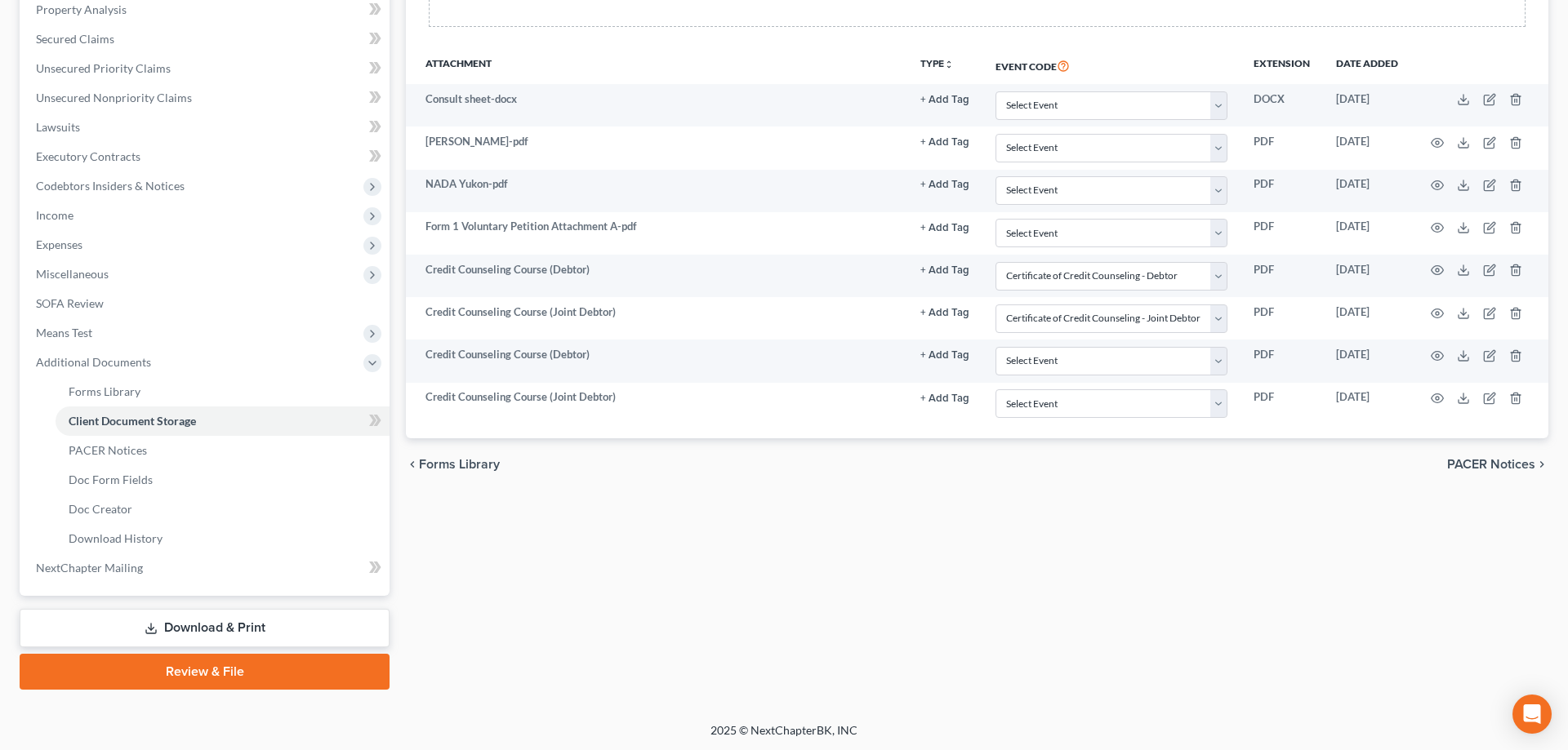
click at [189, 674] on link "Review & File" at bounding box center [205, 672] width 370 height 36
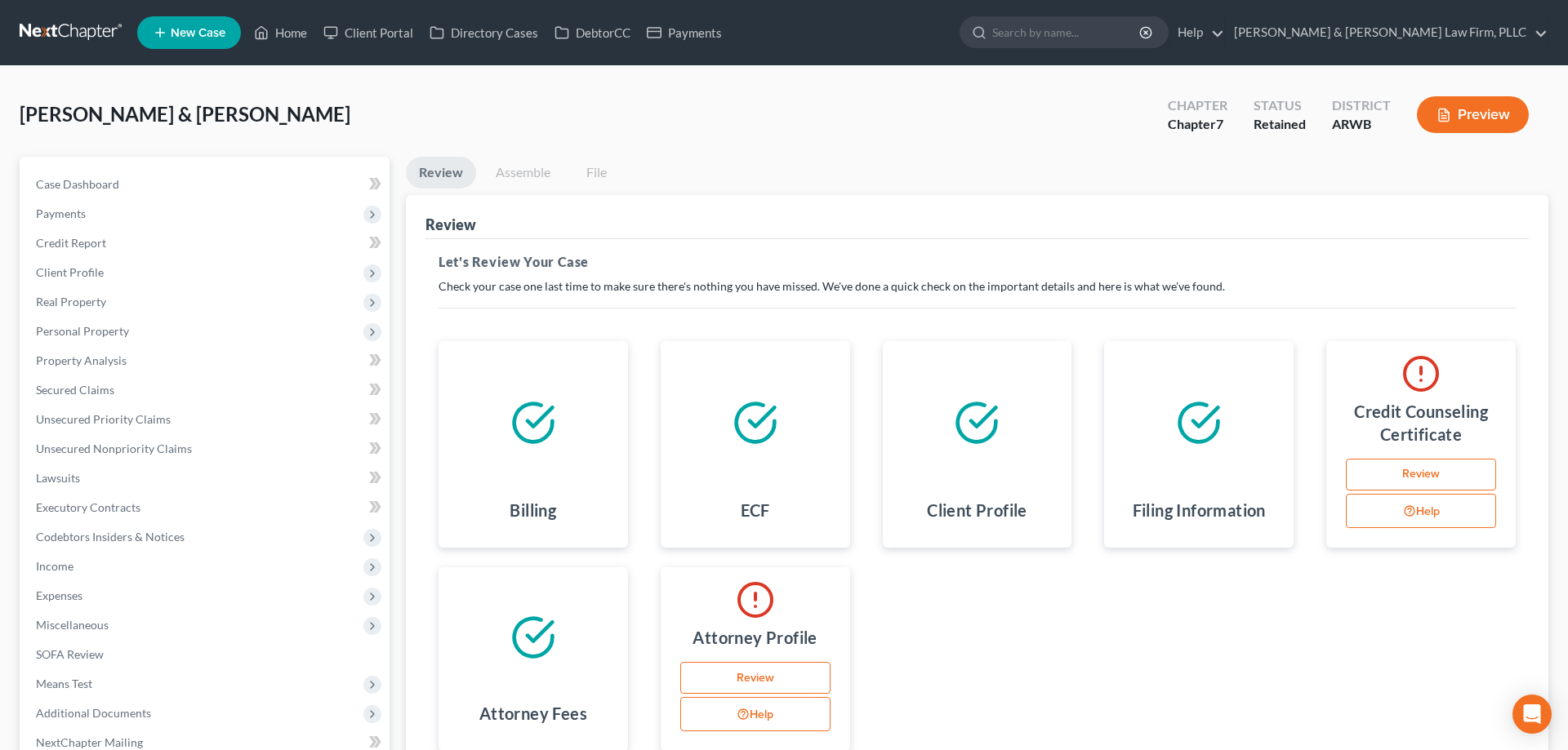
click at [1422, 465] on link "Review" at bounding box center [1421, 475] width 150 height 33
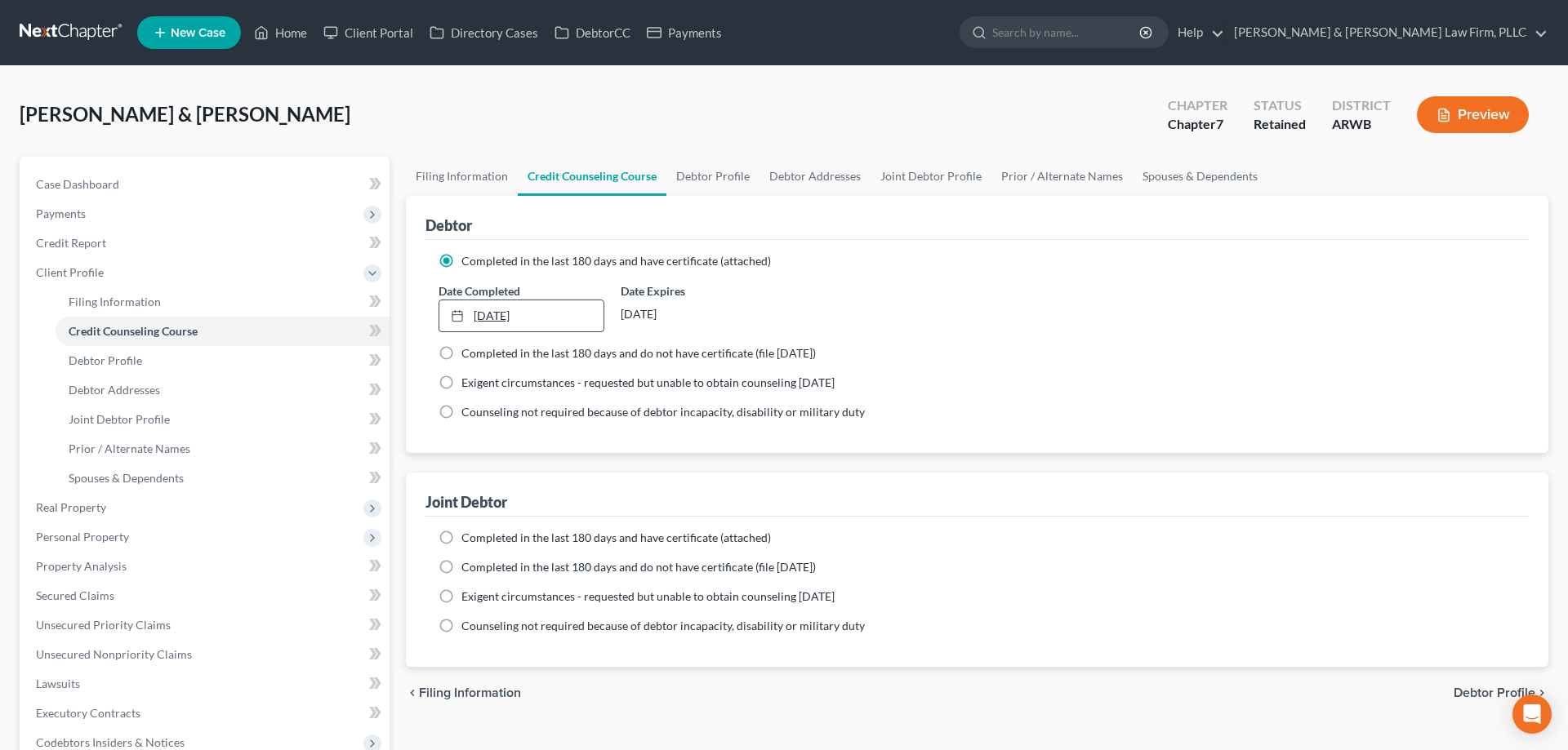
click at [560, 313] on link "[DATE]" at bounding box center [521, 316] width 164 height 31
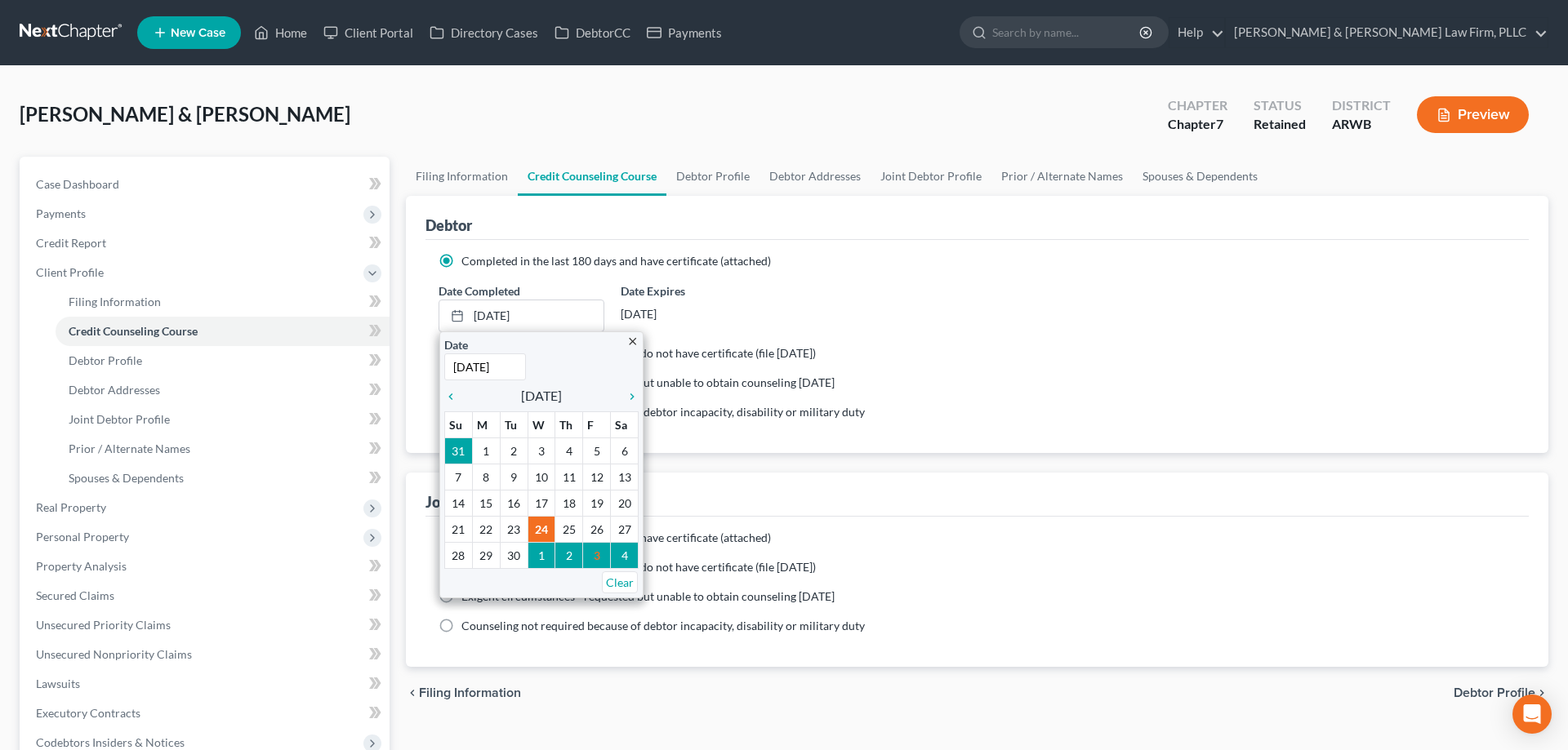
drag, startPoint x: 931, startPoint y: 417, endPoint x: 896, endPoint y: 436, distance: 39.8
click at [931, 416] on div "Counseling not required because of debtor incapacity, disability or military du…" at bounding box center [976, 413] width 1077 height 17
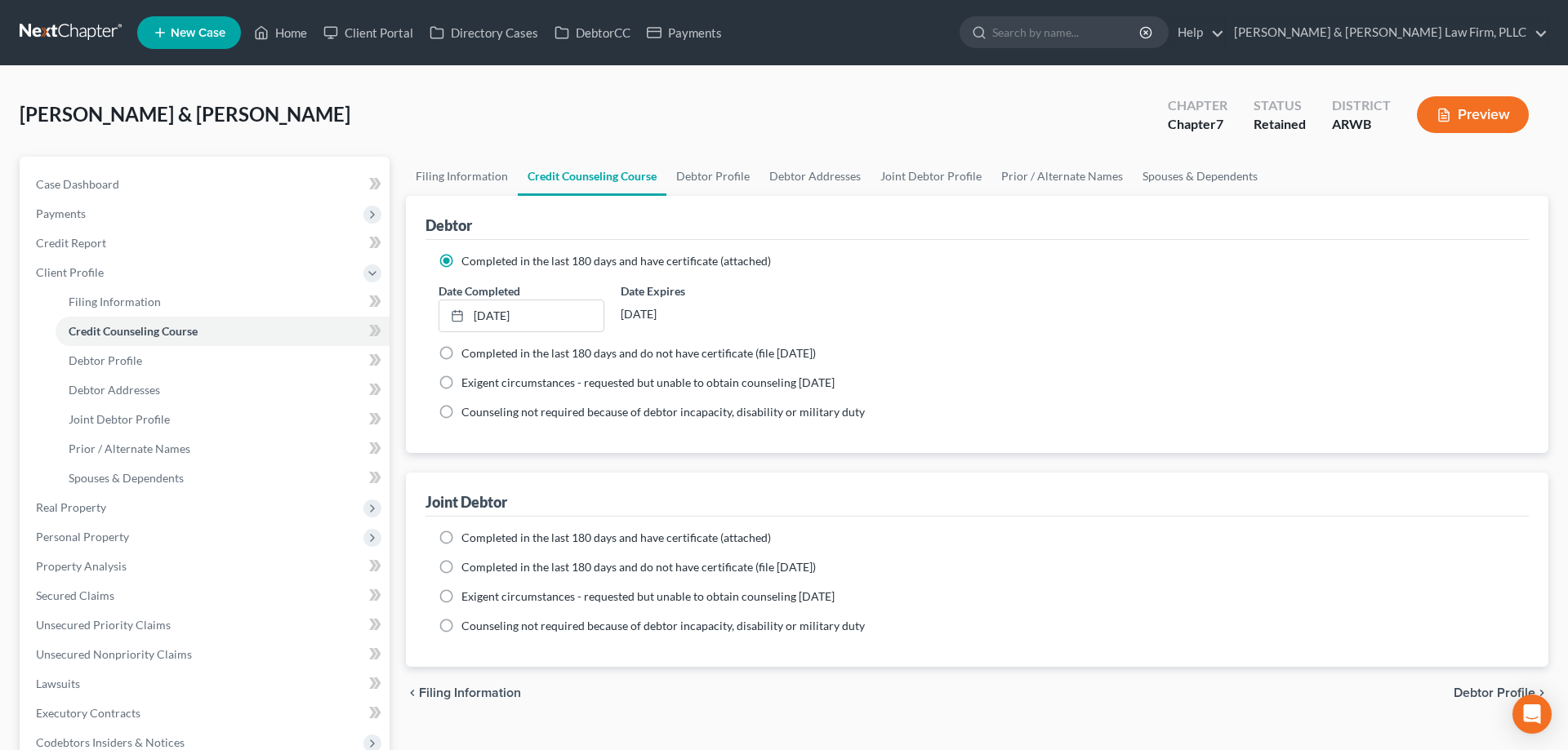
click at [729, 537] on span "Completed in the last 180 days and have certificate (attached)" at bounding box center [616, 537] width 309 height 14
click at [479, 537] on input "Completed in the last 180 days and have certificate (attached)" at bounding box center [473, 535] width 11 height 11
radio input "true"
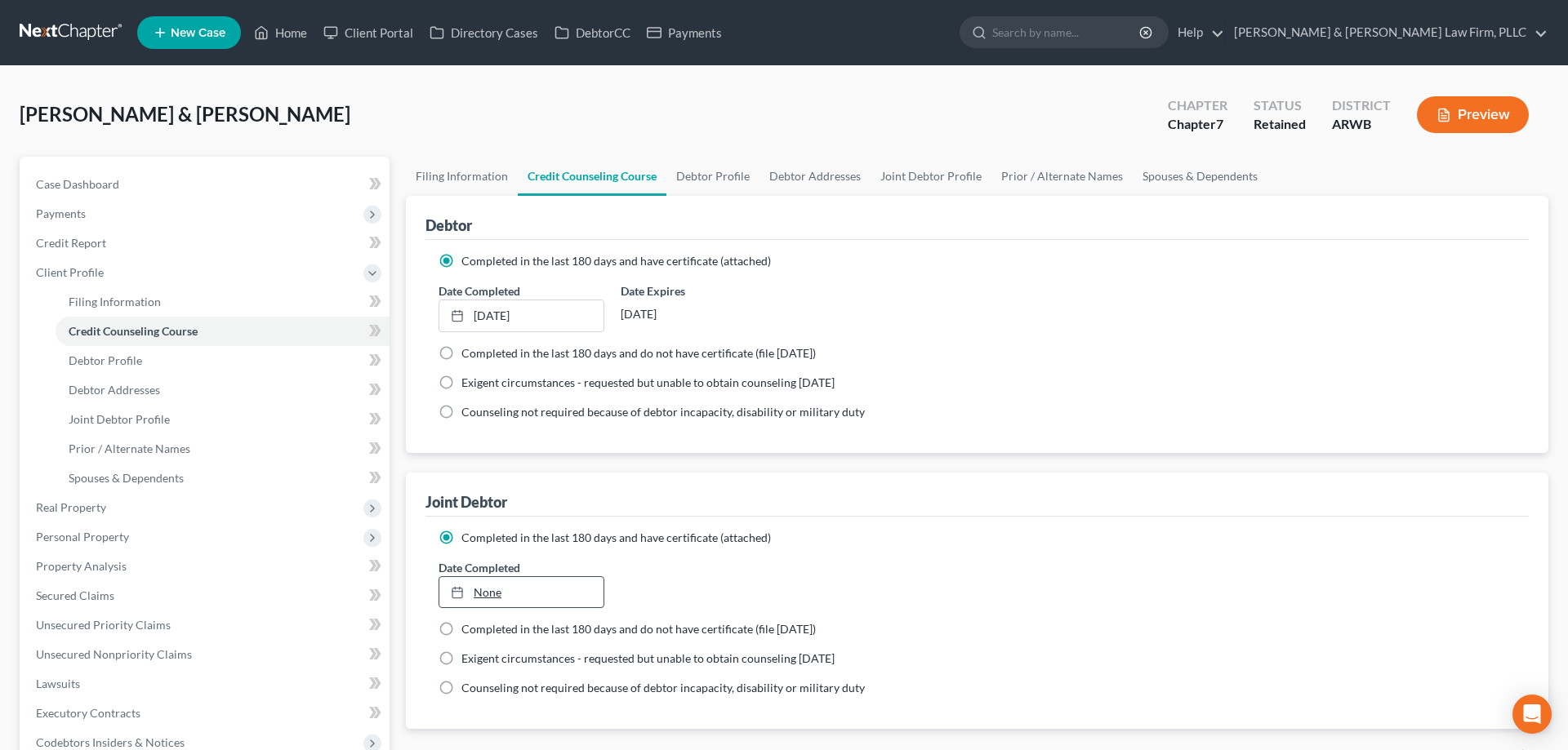
click at [581, 581] on link "None" at bounding box center [521, 593] width 164 height 31
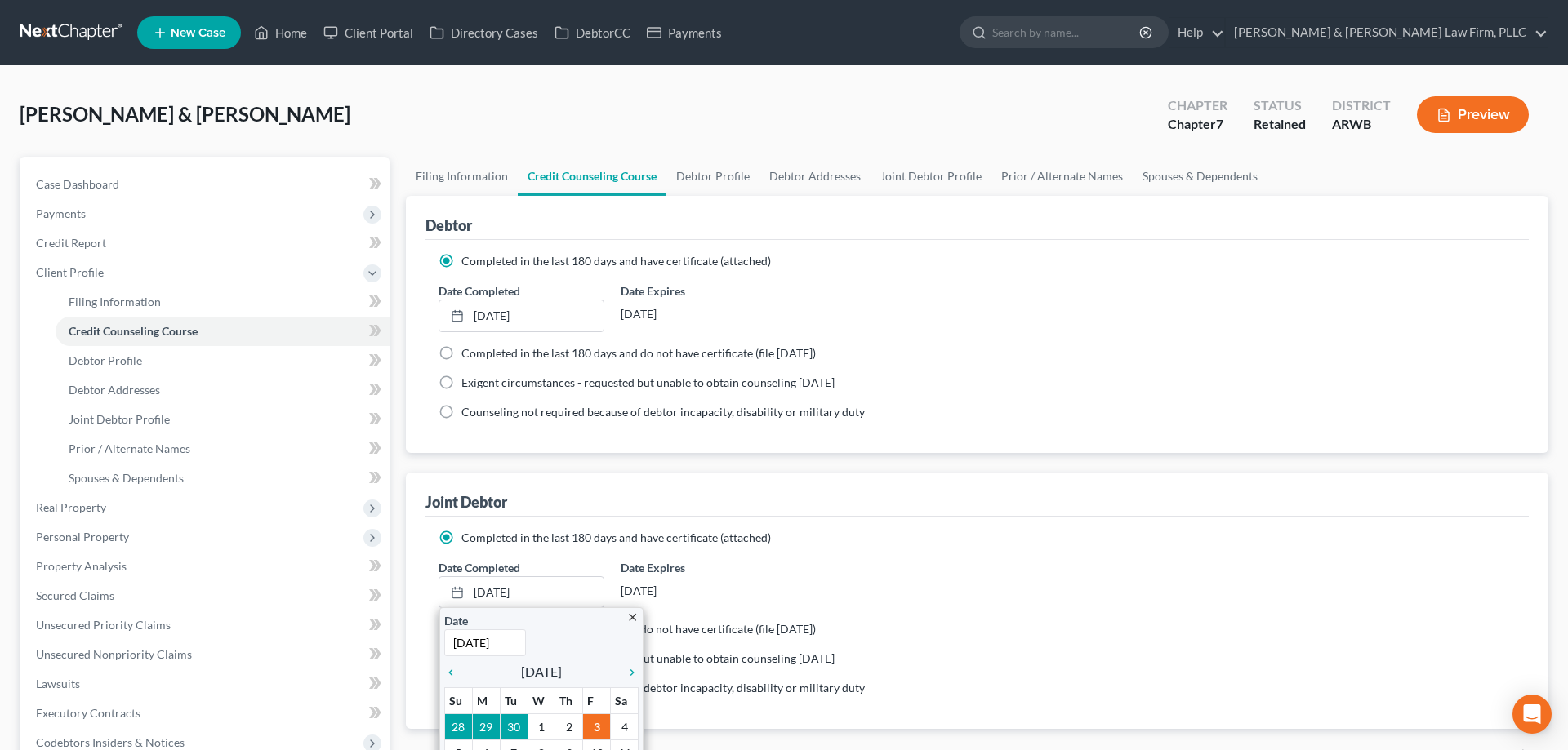
paste input "9/24"
type input "[DATE]"
click at [962, 543] on div "Completed in the last 180 days and have certificate (attached)" at bounding box center [976, 538] width 1077 height 17
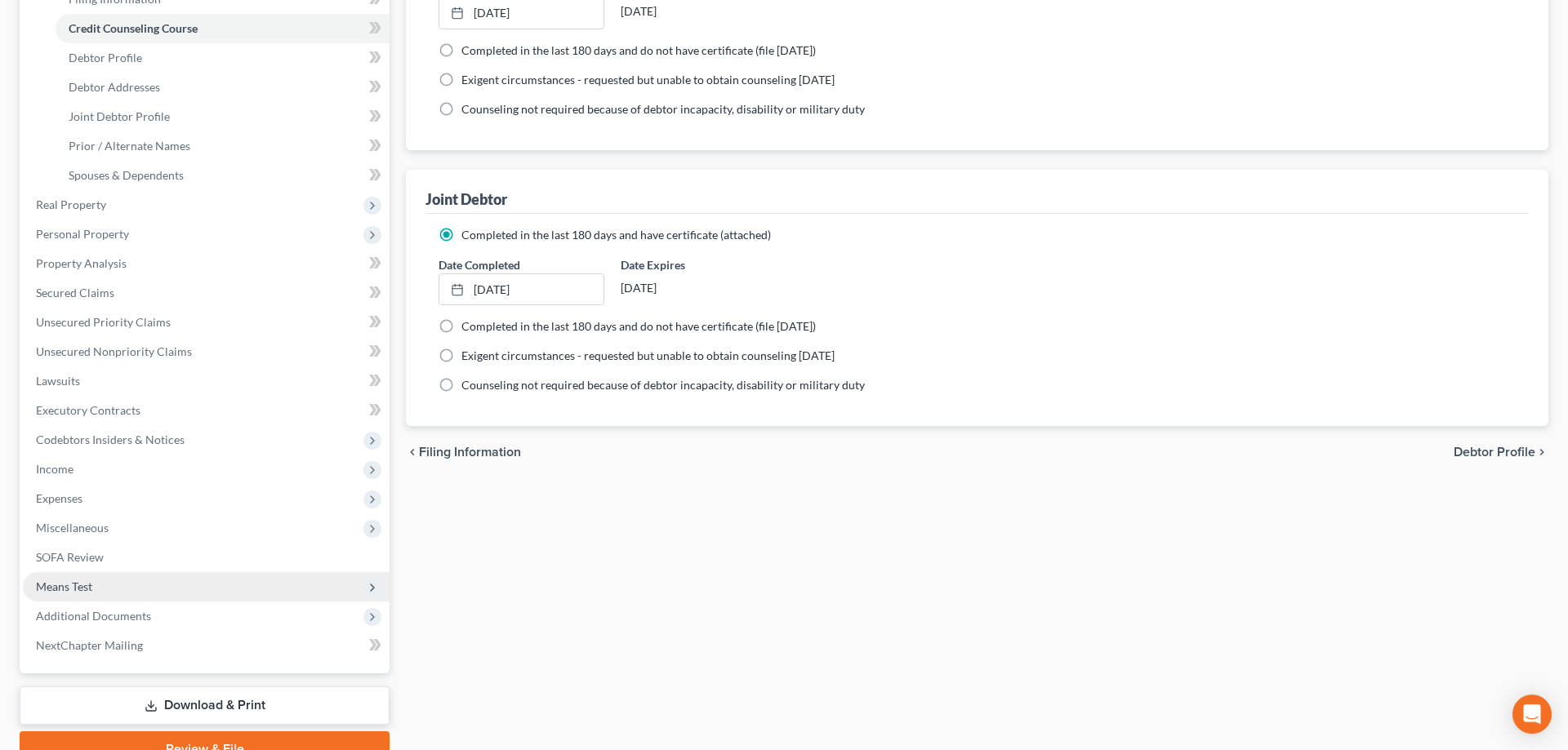
scroll to position [333, 0]
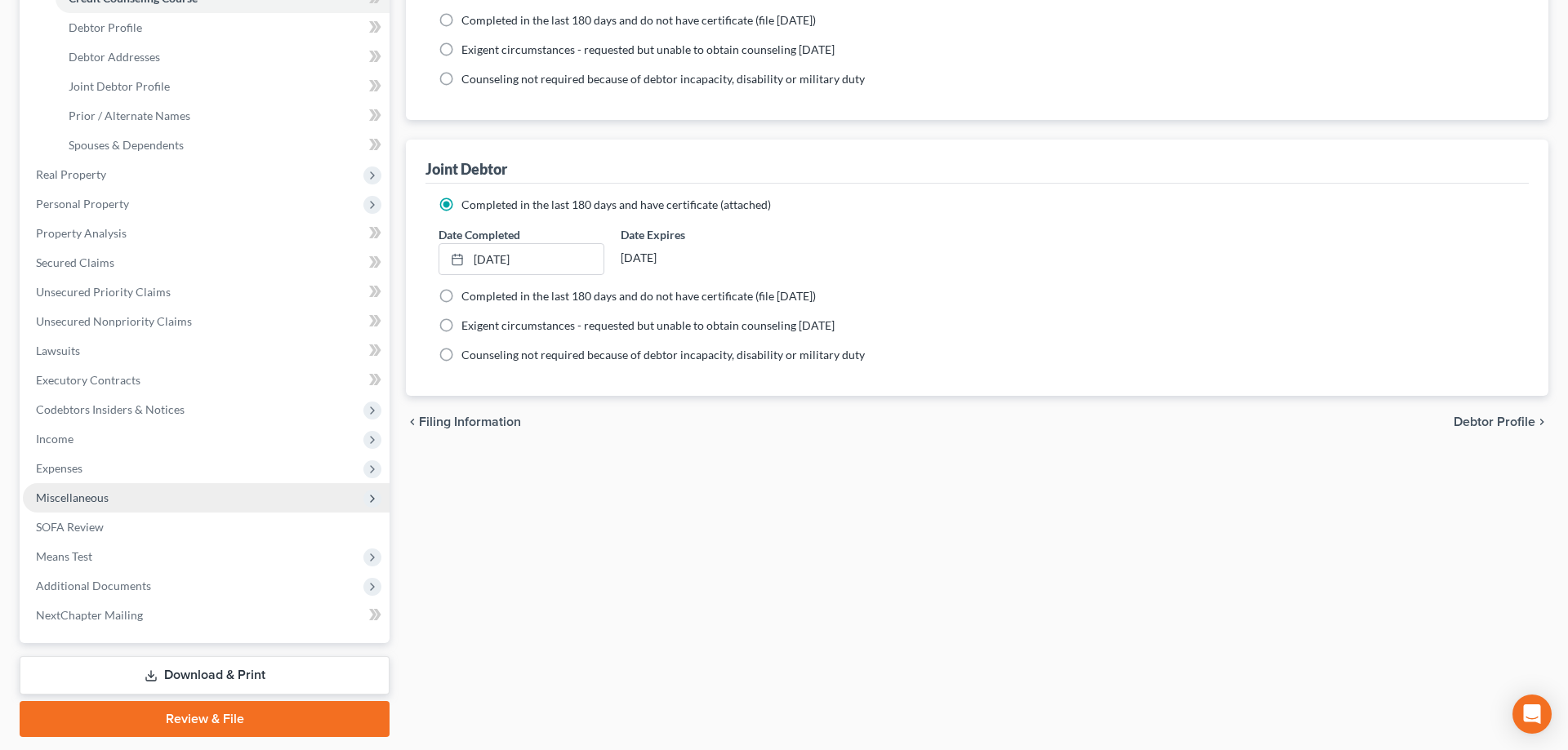
click at [216, 498] on span "Miscellaneous" at bounding box center [206, 498] width 366 height 30
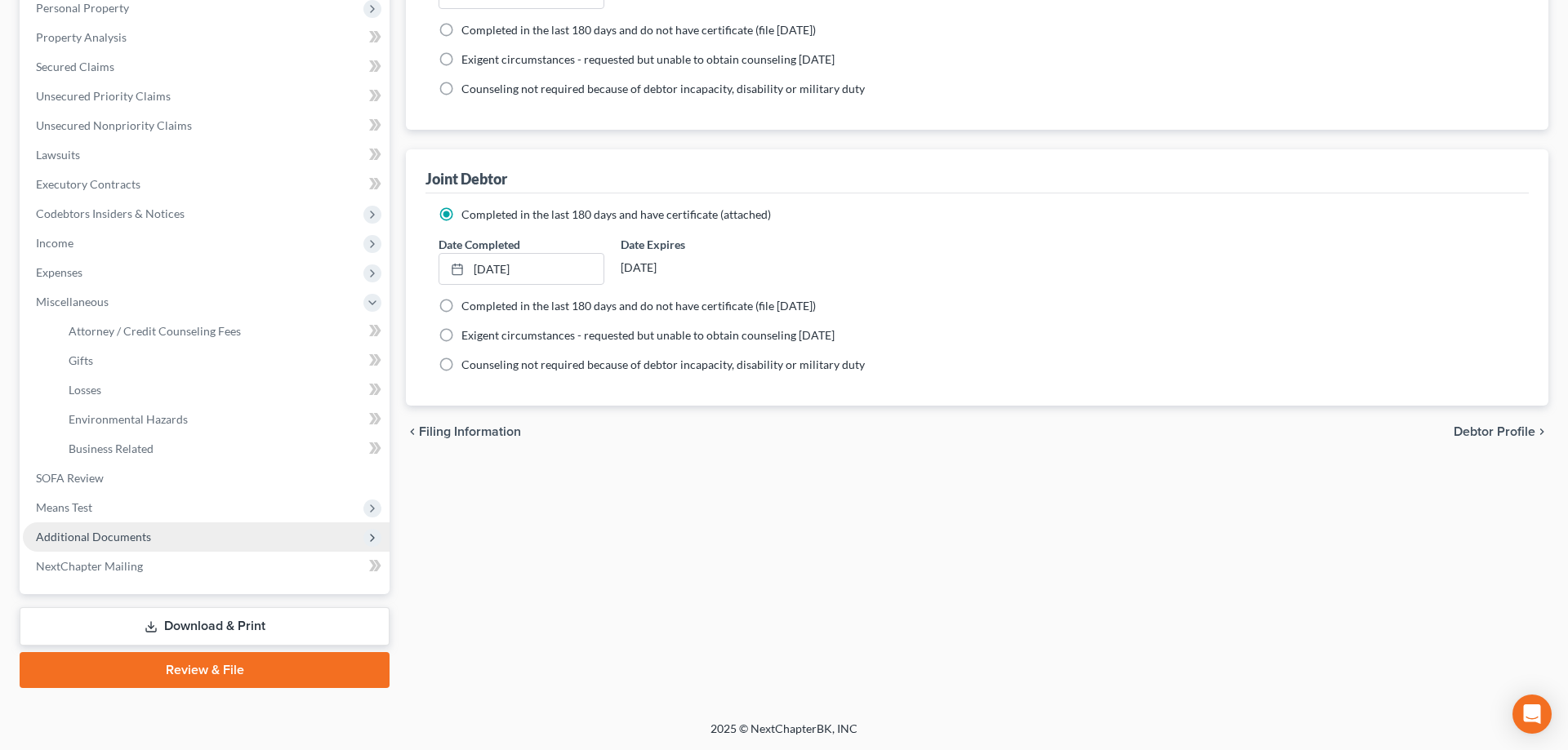
scroll to position [321, 0]
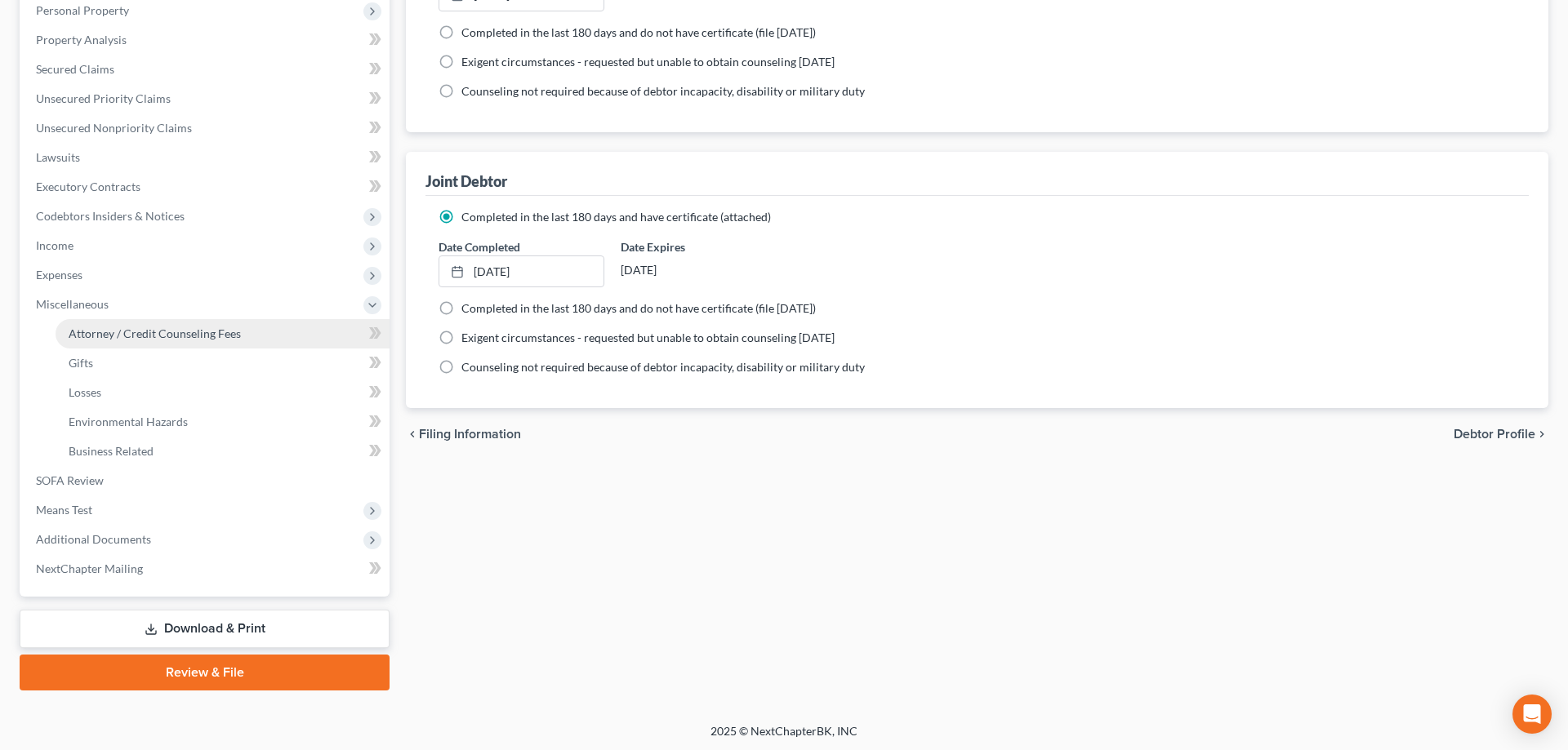
click at [229, 334] on span "Attorney / Credit Counseling Fees" at bounding box center [154, 333] width 172 height 14
select select "0"
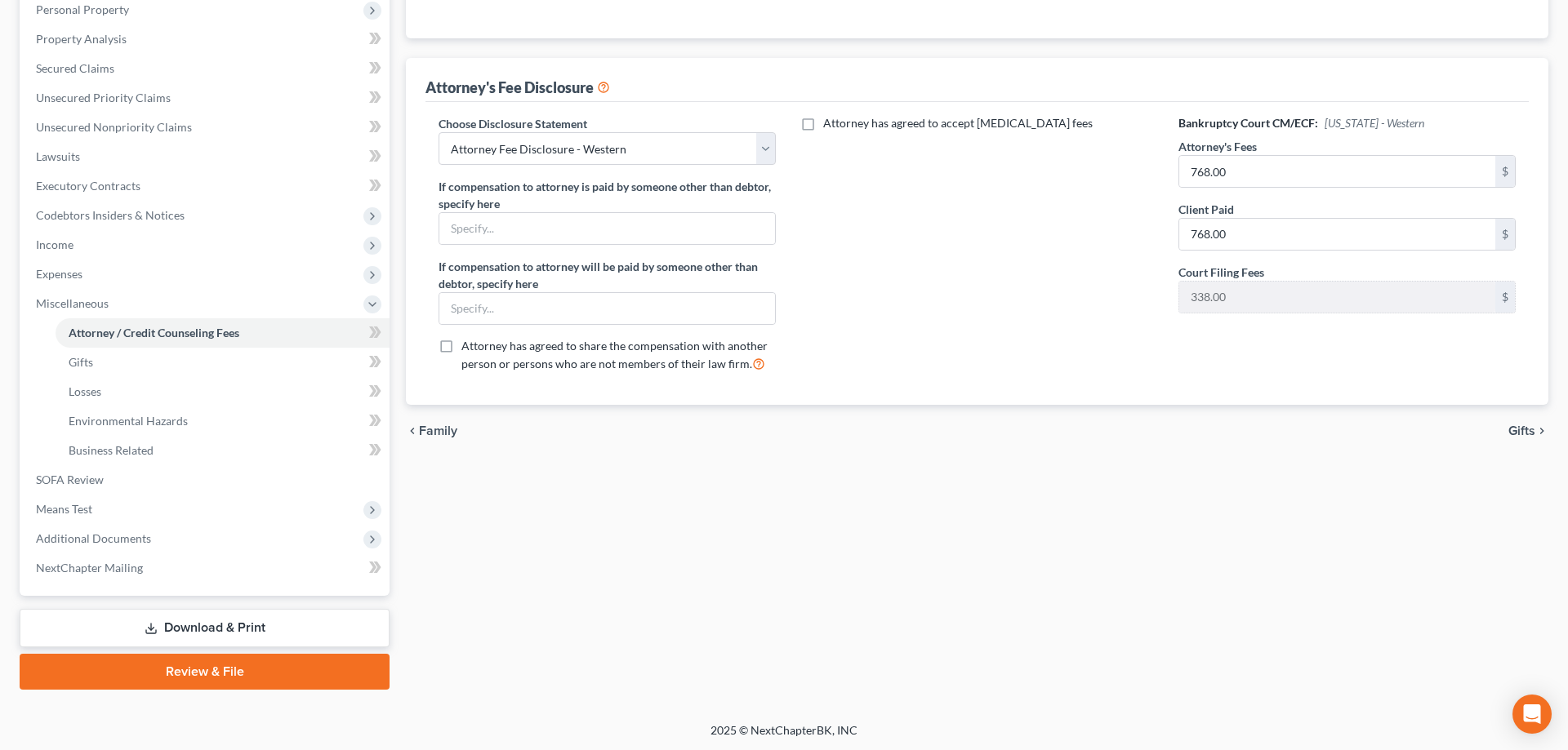
click at [223, 655] on link "Review & File" at bounding box center [205, 672] width 370 height 36
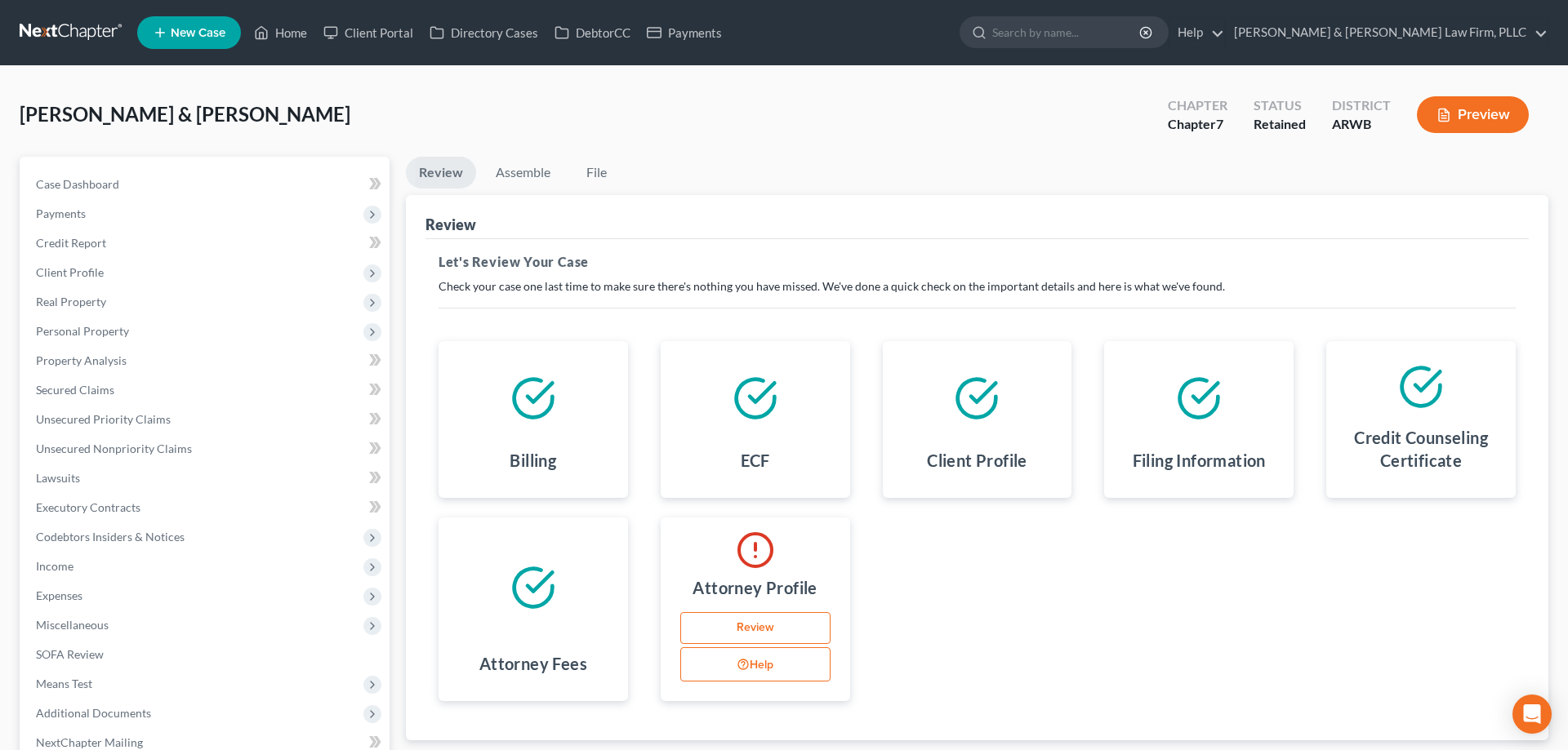
click at [738, 625] on link "Review" at bounding box center [755, 629] width 150 height 33
select select "2"
select select "5"
select select "attorney"
select select "0"
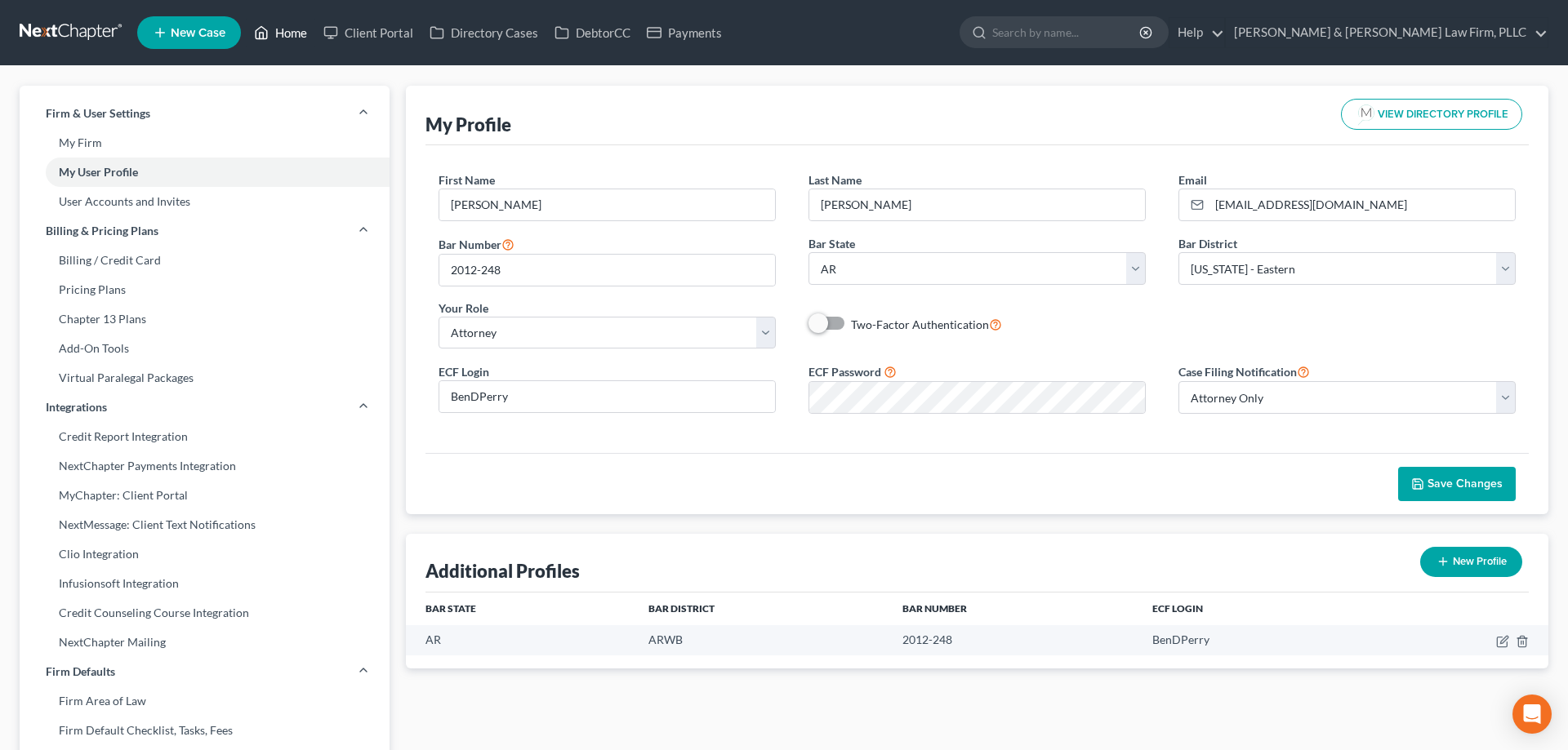
click at [284, 39] on link "Home" at bounding box center [281, 33] width 69 height 30
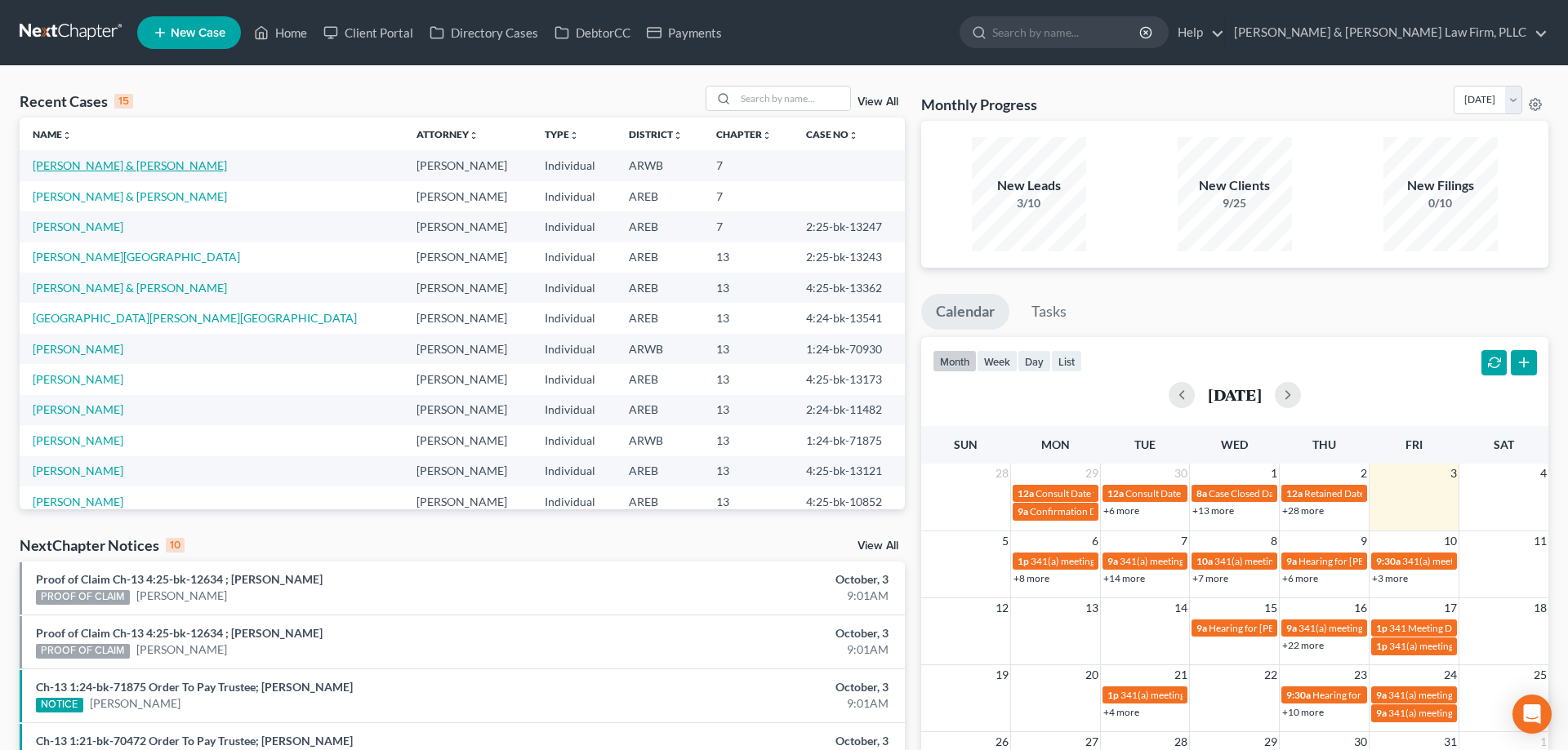
click at [118, 163] on link "[PERSON_NAME] & [PERSON_NAME]" at bounding box center [130, 165] width 195 height 14
select select "4"
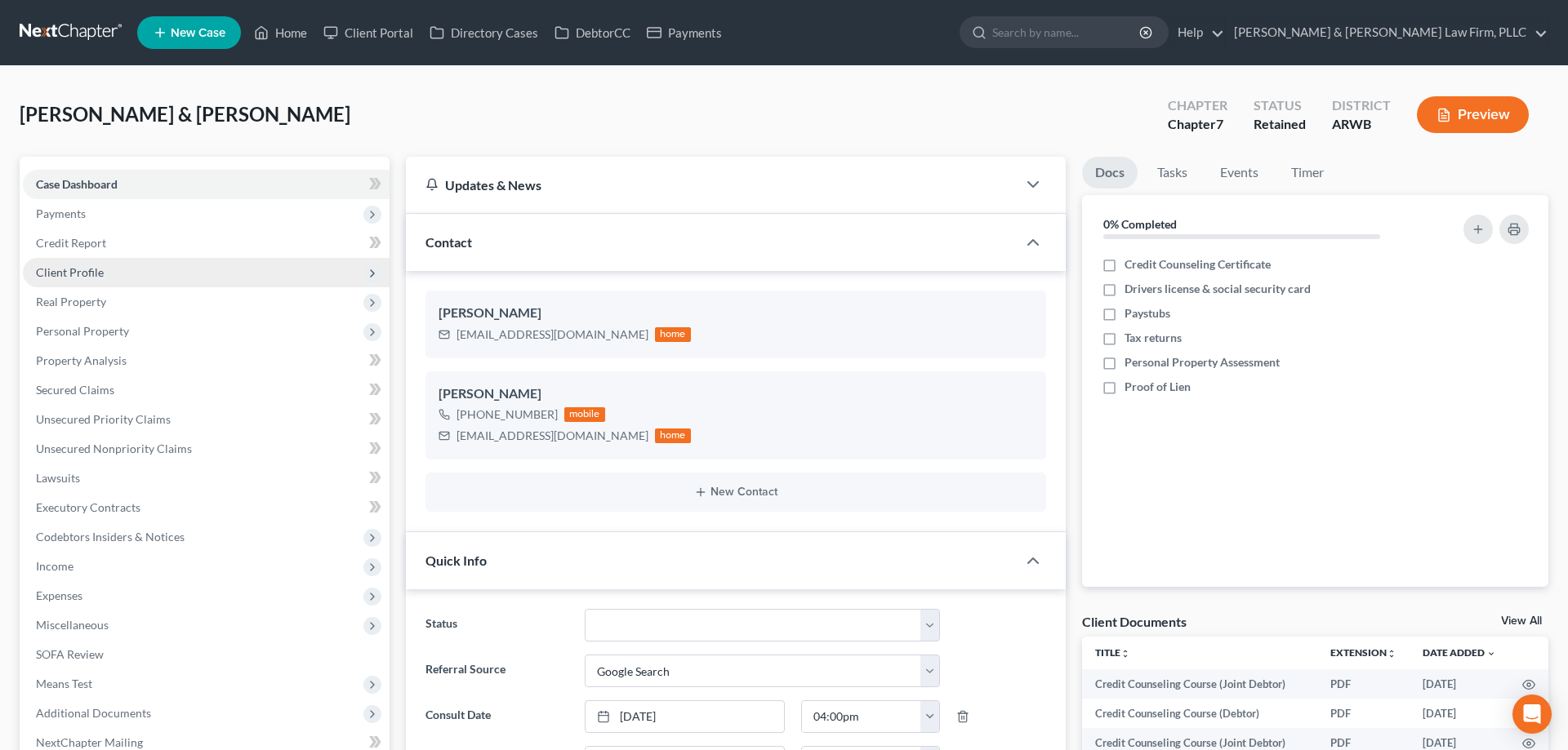
click at [165, 263] on span "Client Profile" at bounding box center [206, 273] width 366 height 30
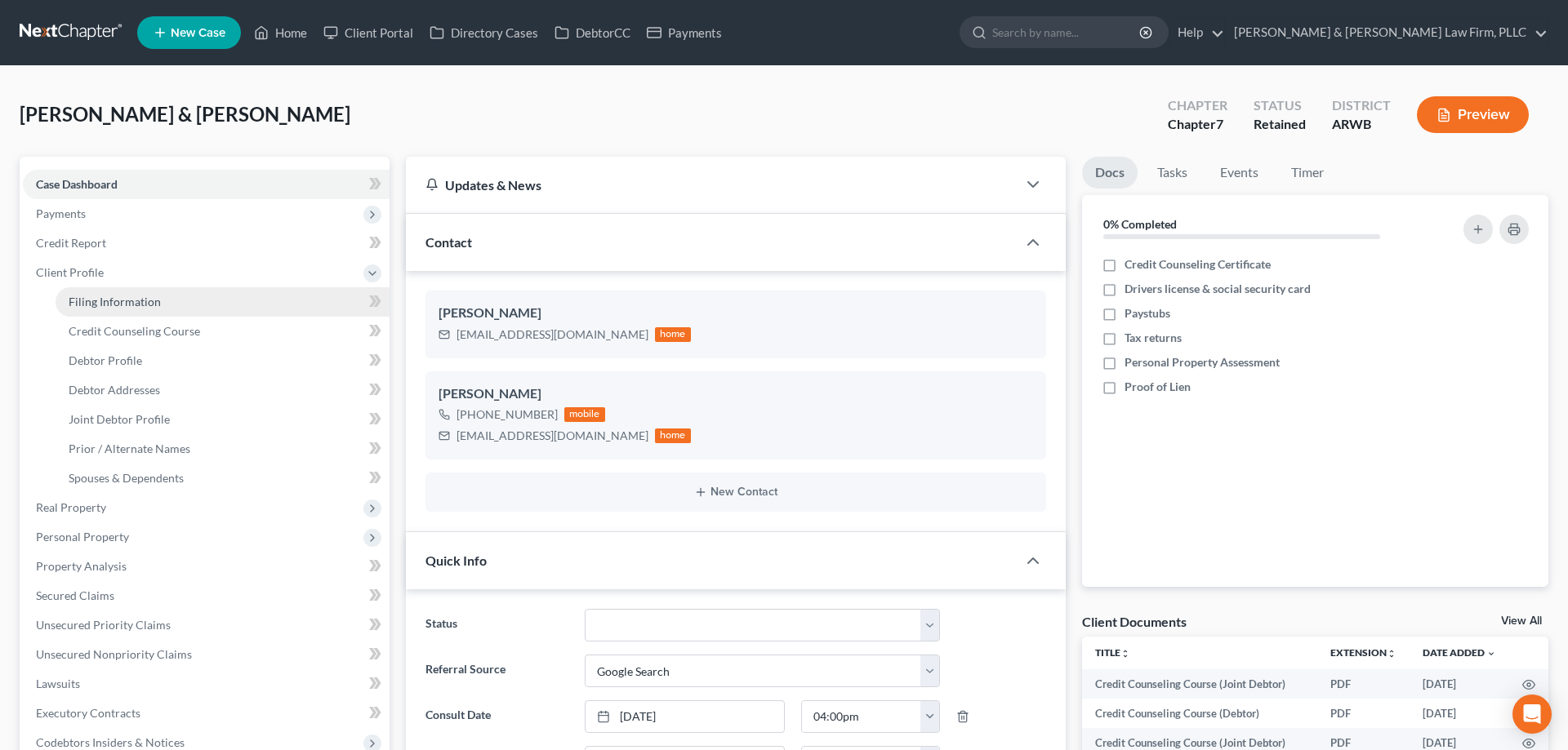
click at [224, 302] on link "Filing Information" at bounding box center [222, 302] width 334 height 30
select select "1"
select select "0"
select select "6"
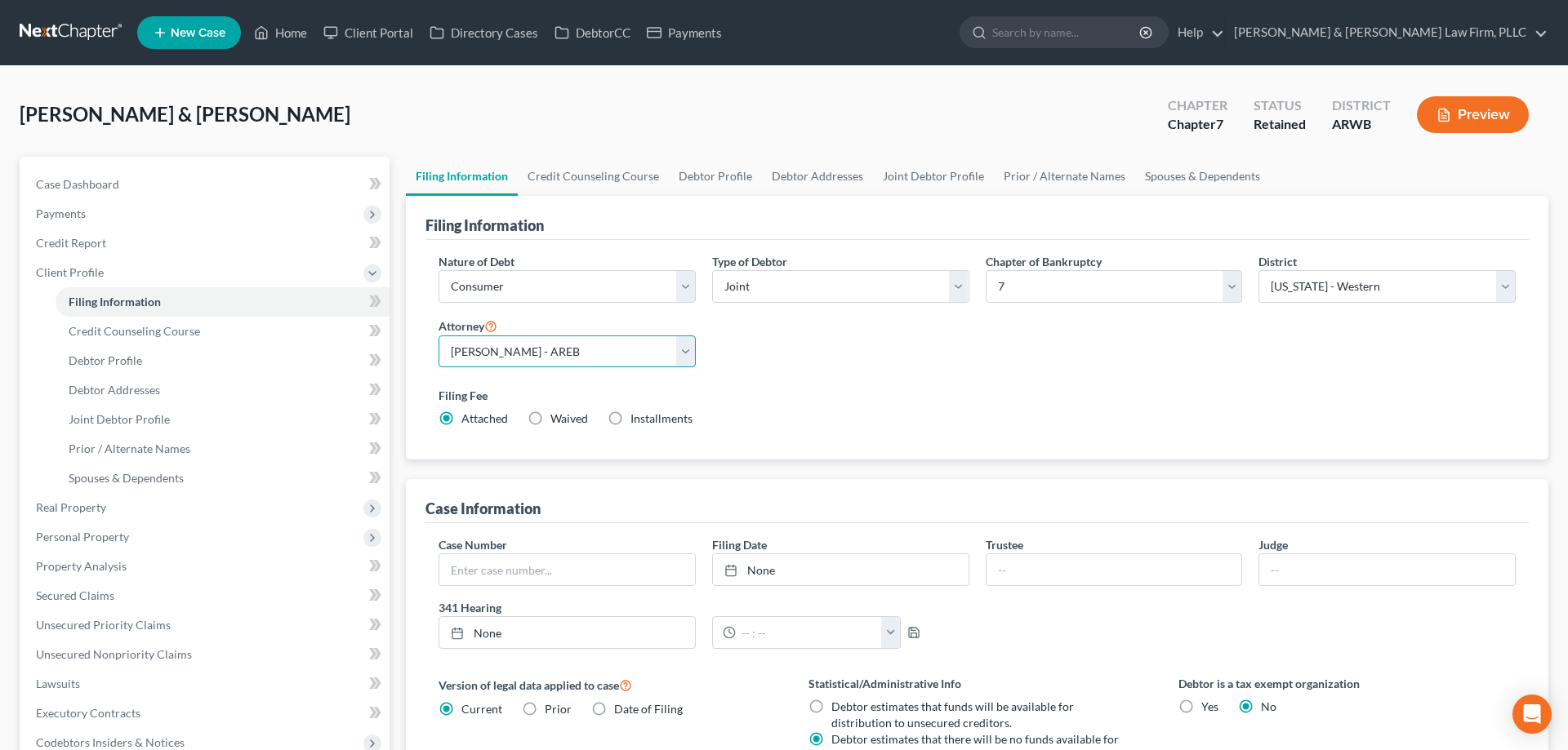
select select "3"
click option "[PERSON_NAME] - ARWB" at bounding box center [0, 0] width 0 height 0
drag, startPoint x: 817, startPoint y: 376, endPoint x: 804, endPoint y: 384, distance: 15.3
click at [818, 376] on div "Nature of Debt Select Business Consumer Other Nature of Business Select Clearin…" at bounding box center [977, 347] width 1093 height 188
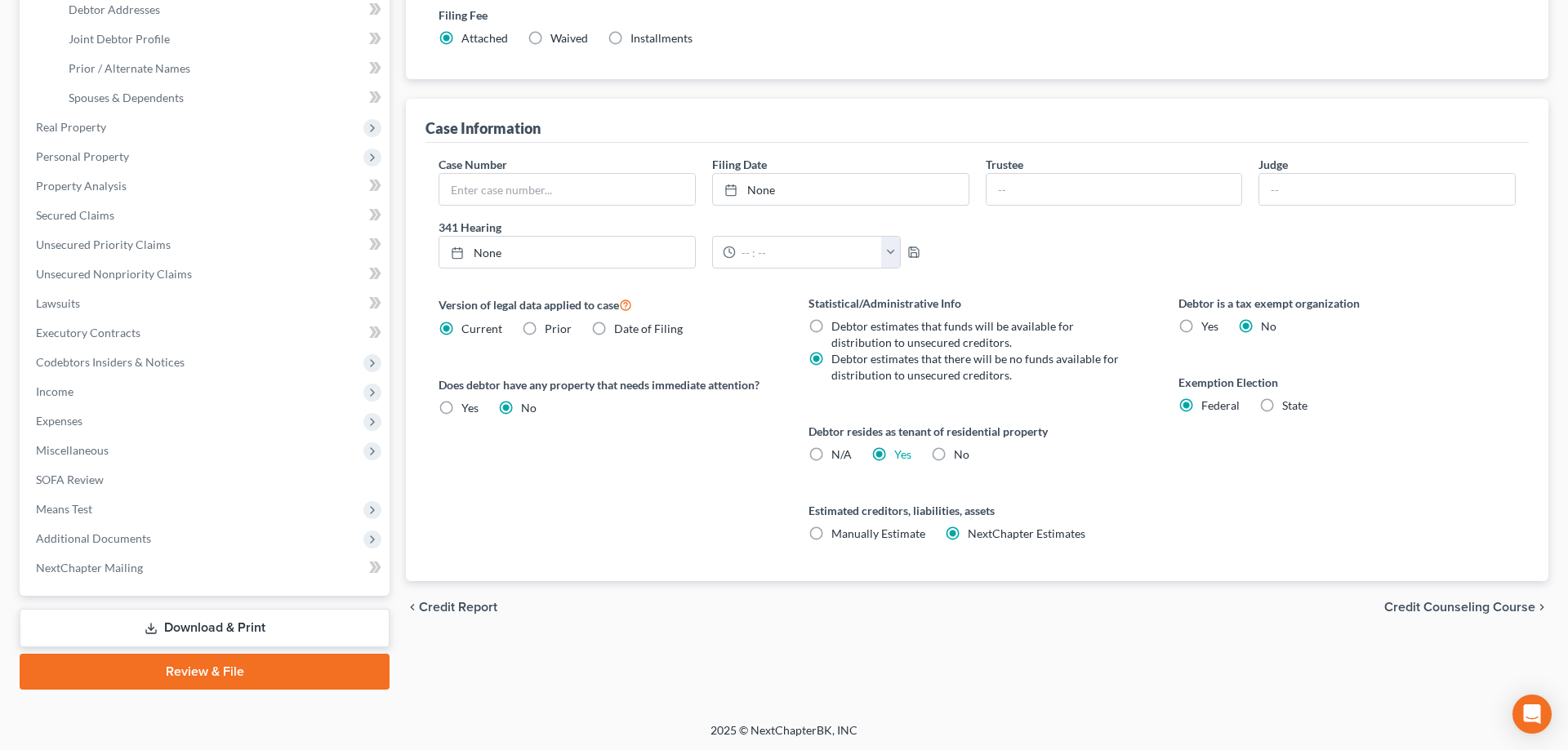
click at [217, 656] on link "Review & File" at bounding box center [205, 672] width 370 height 36
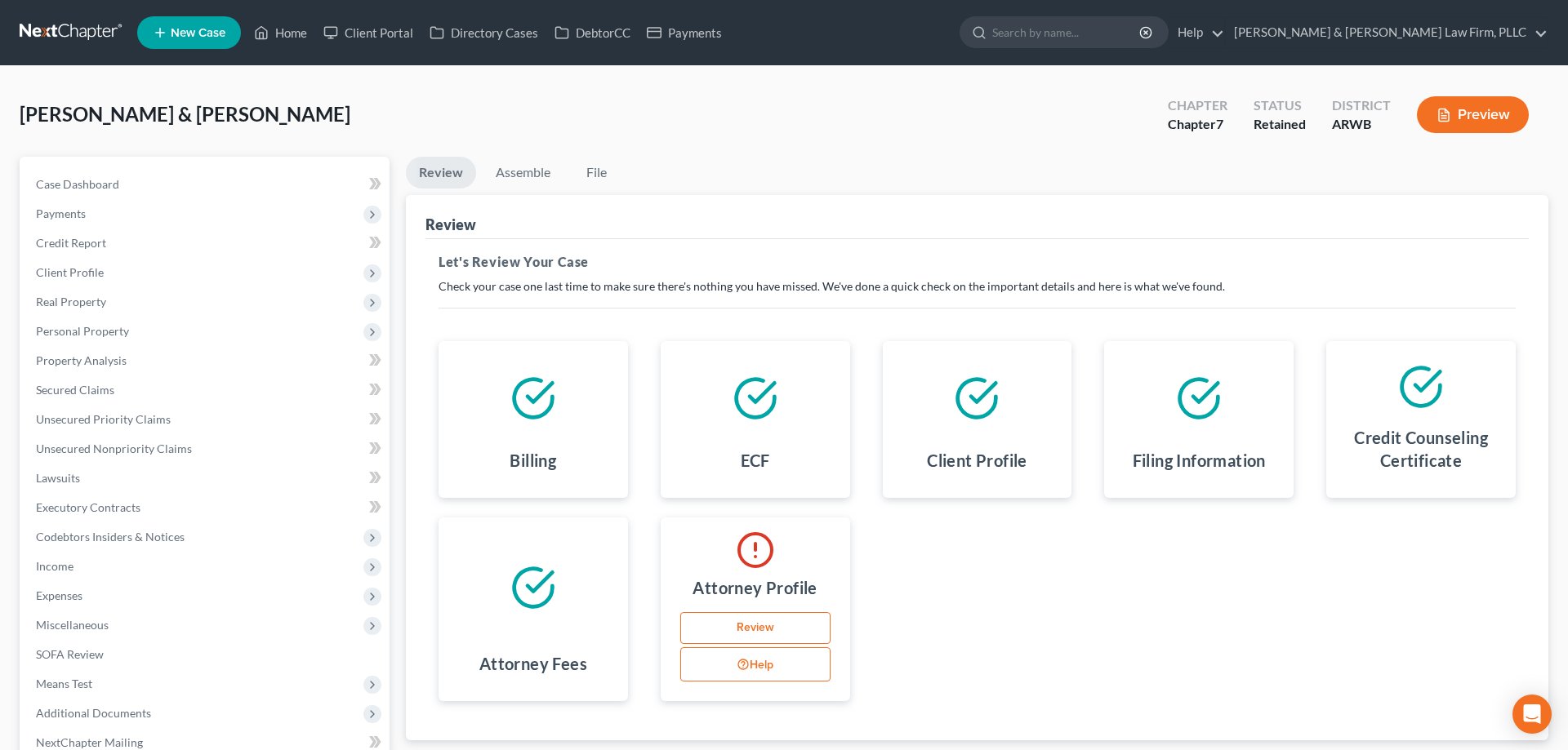
click at [787, 621] on link "Review" at bounding box center [755, 629] width 150 height 33
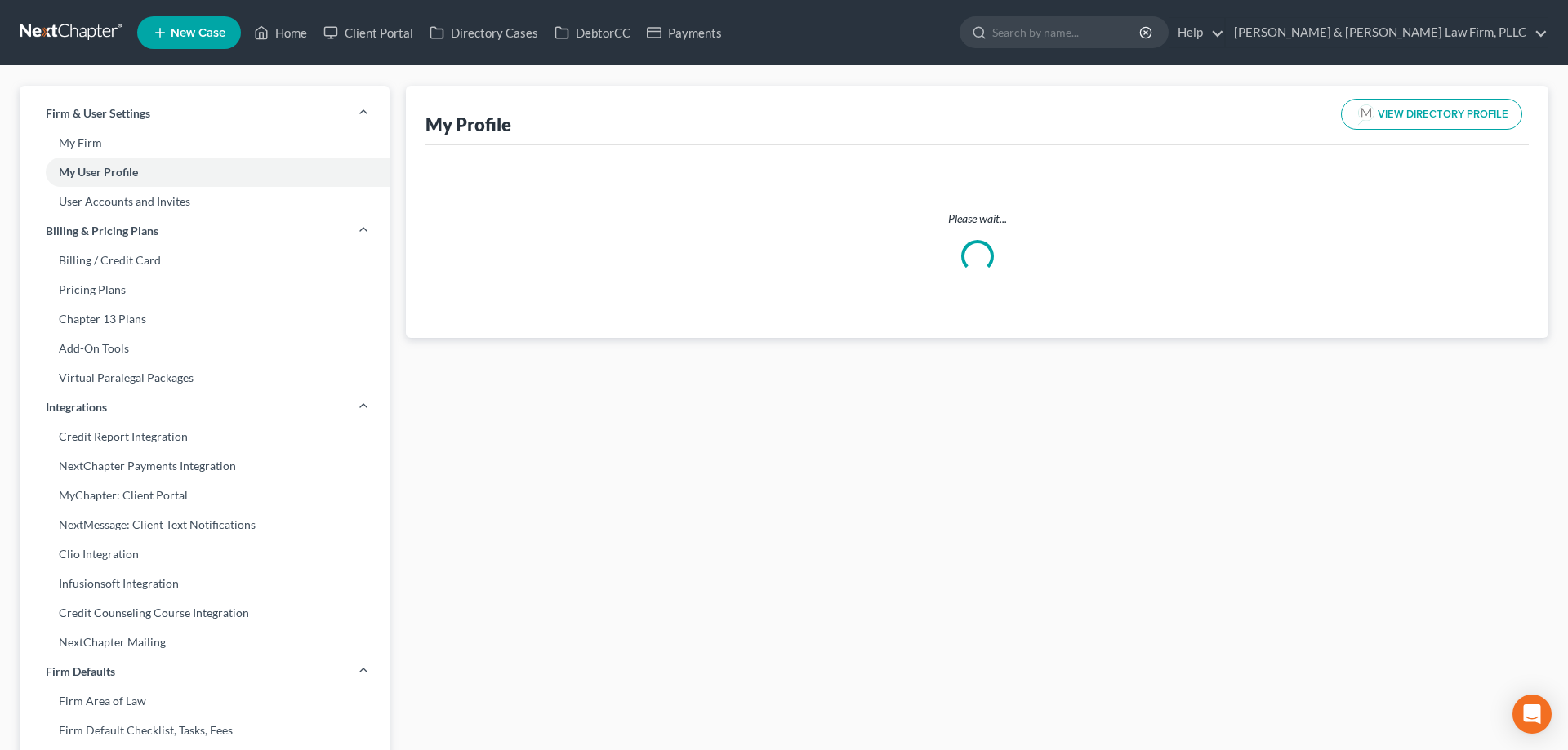
select select "2"
select select "5"
select select "attorney"
select select "0"
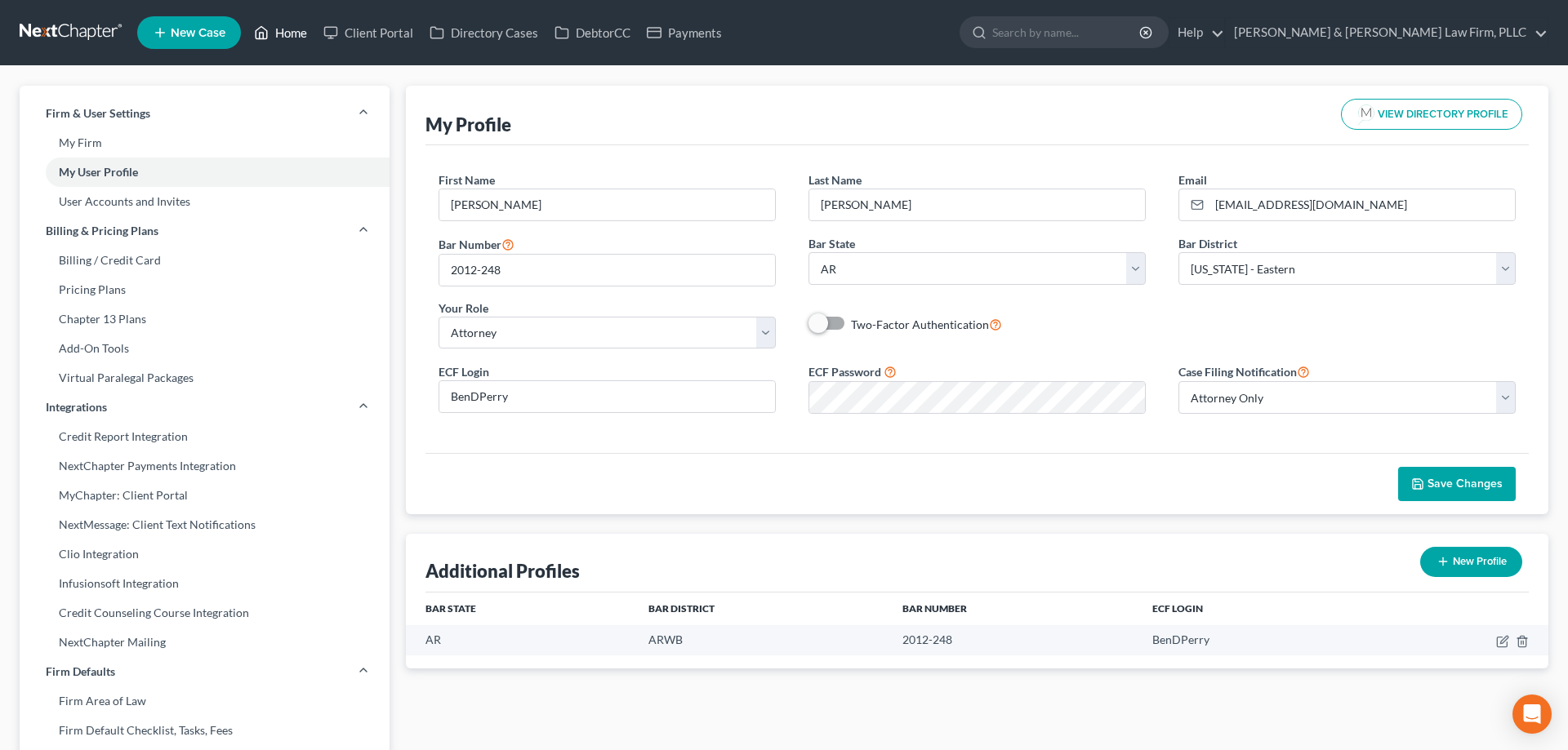
click at [308, 27] on link "Home" at bounding box center [281, 33] width 69 height 30
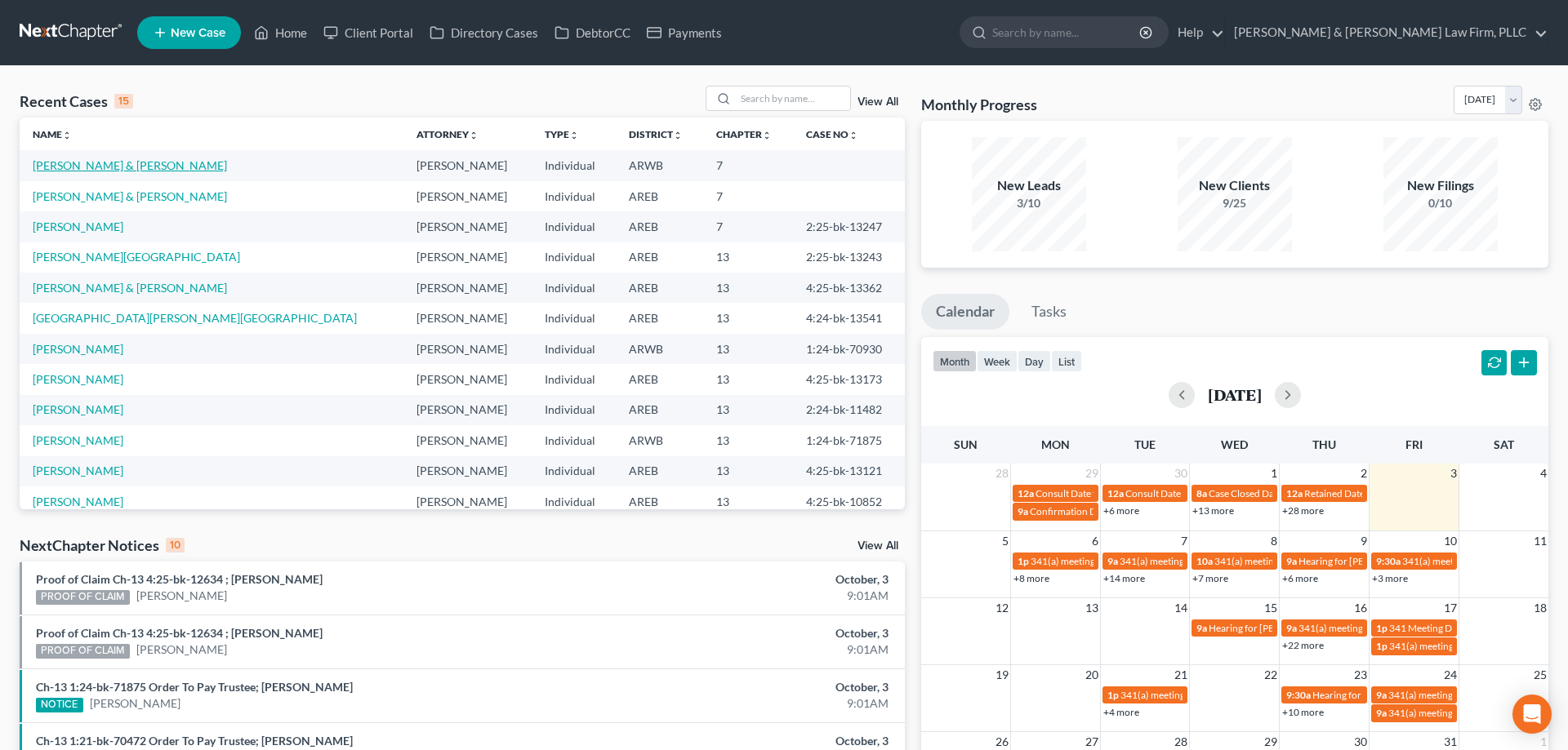
click at [97, 166] on link "[PERSON_NAME] & [PERSON_NAME]" at bounding box center [130, 165] width 195 height 14
select select "4"
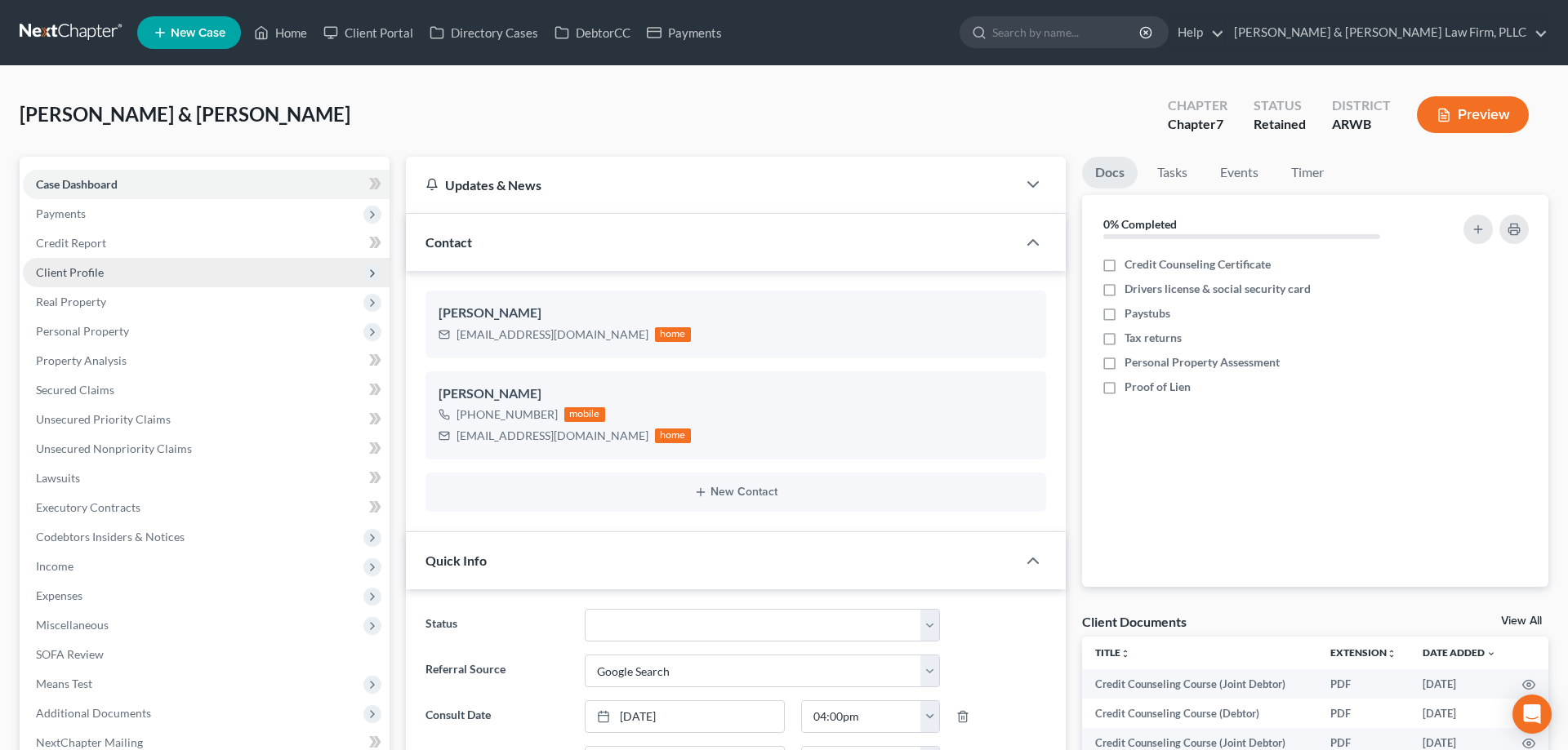
click at [111, 266] on span "Client Profile" at bounding box center [206, 273] width 366 height 30
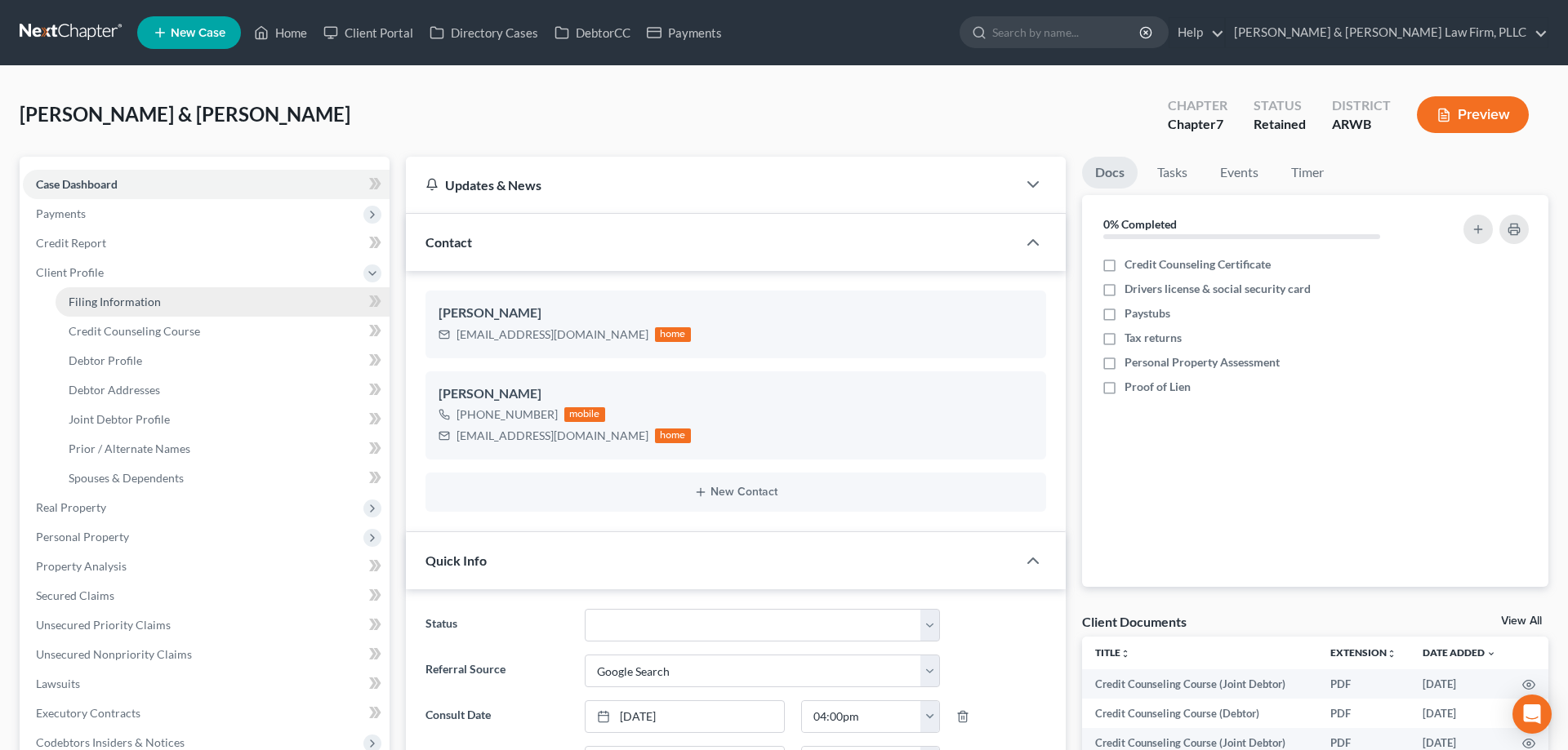
click at [137, 295] on link "Filing Information" at bounding box center [222, 302] width 334 height 30
select select "1"
select select "0"
select select "6"
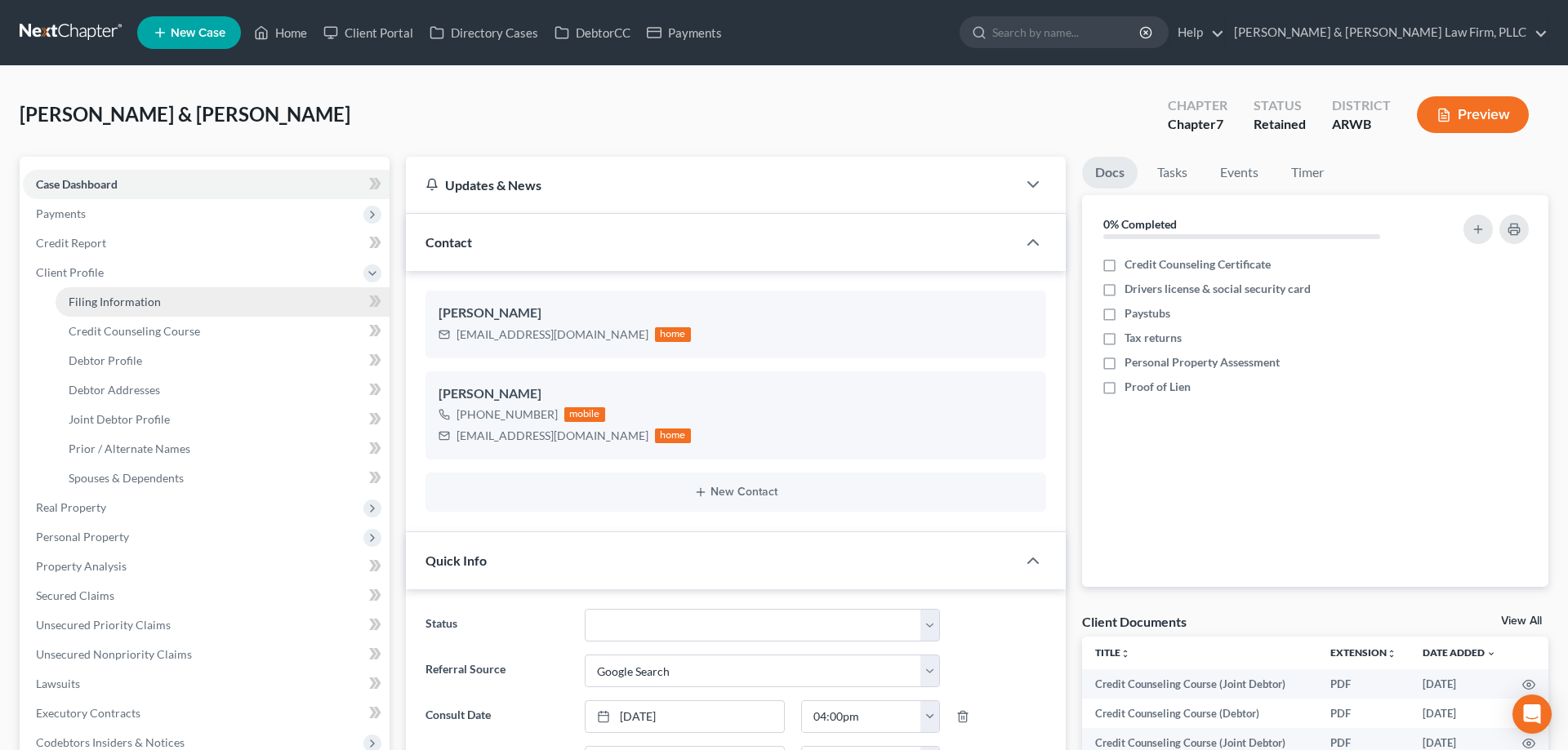
select select "3"
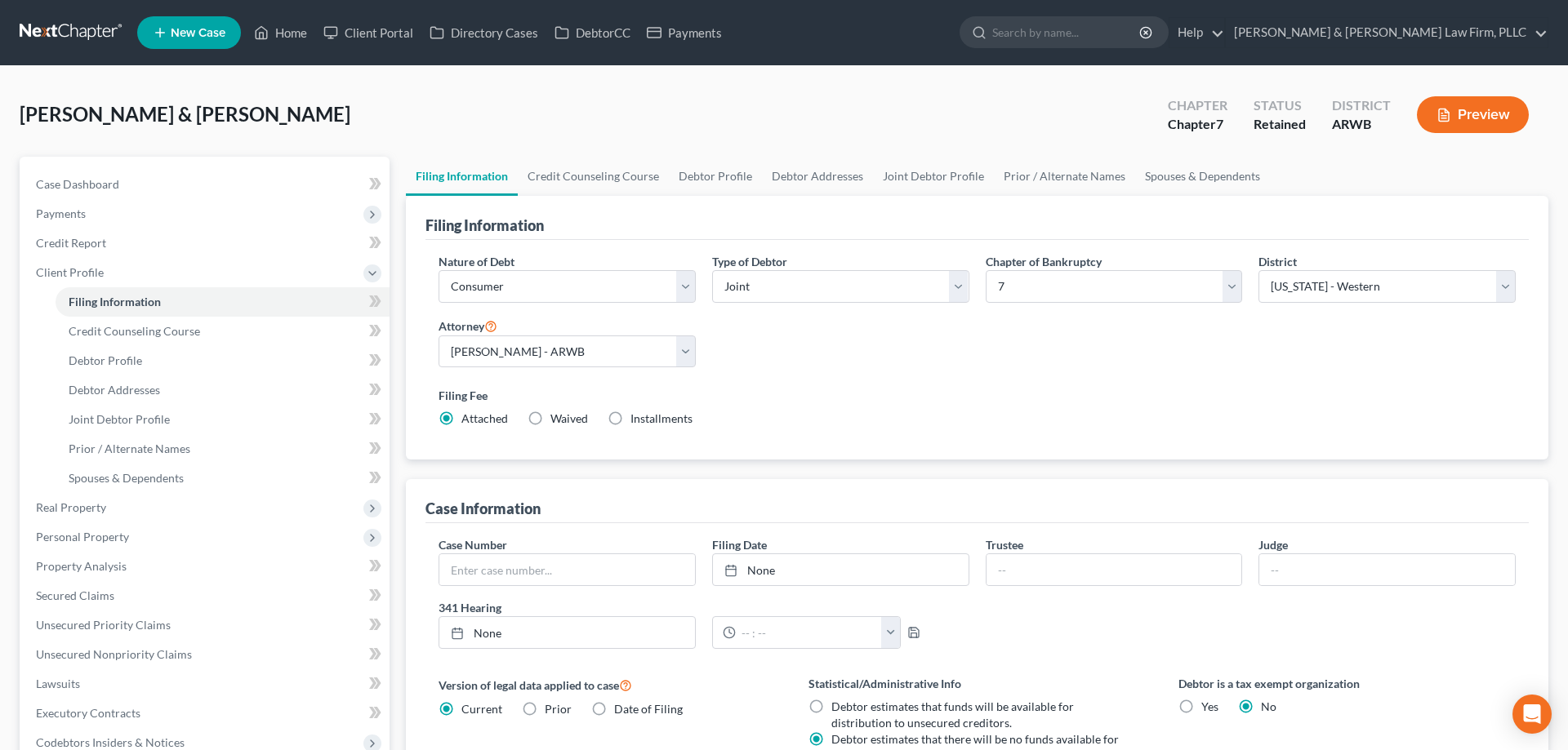
click at [857, 357] on div "Nature of Debt Select Business Consumer Other Nature of Business Select Clearin…" at bounding box center [977, 347] width 1093 height 188
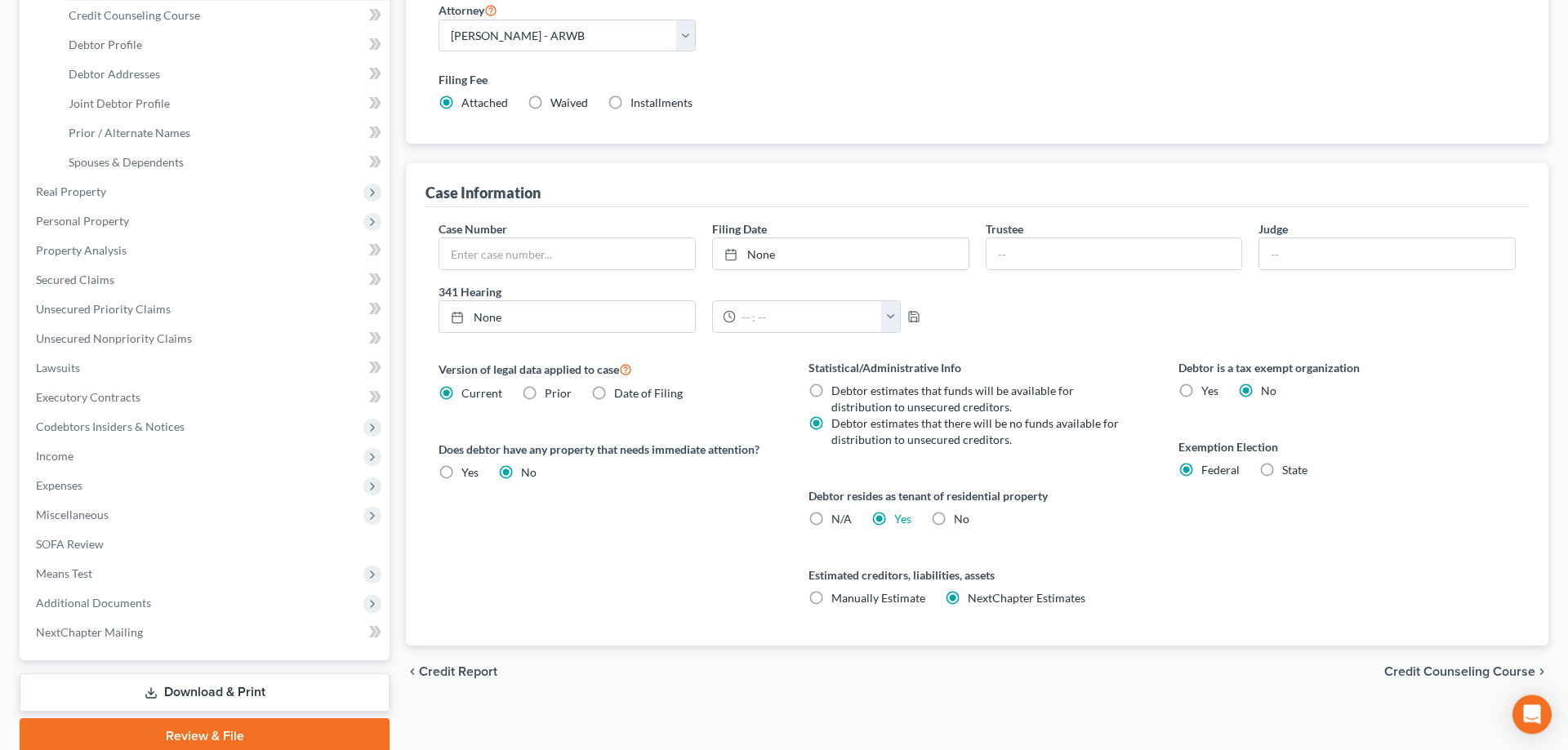
scroll to position [333, 0]
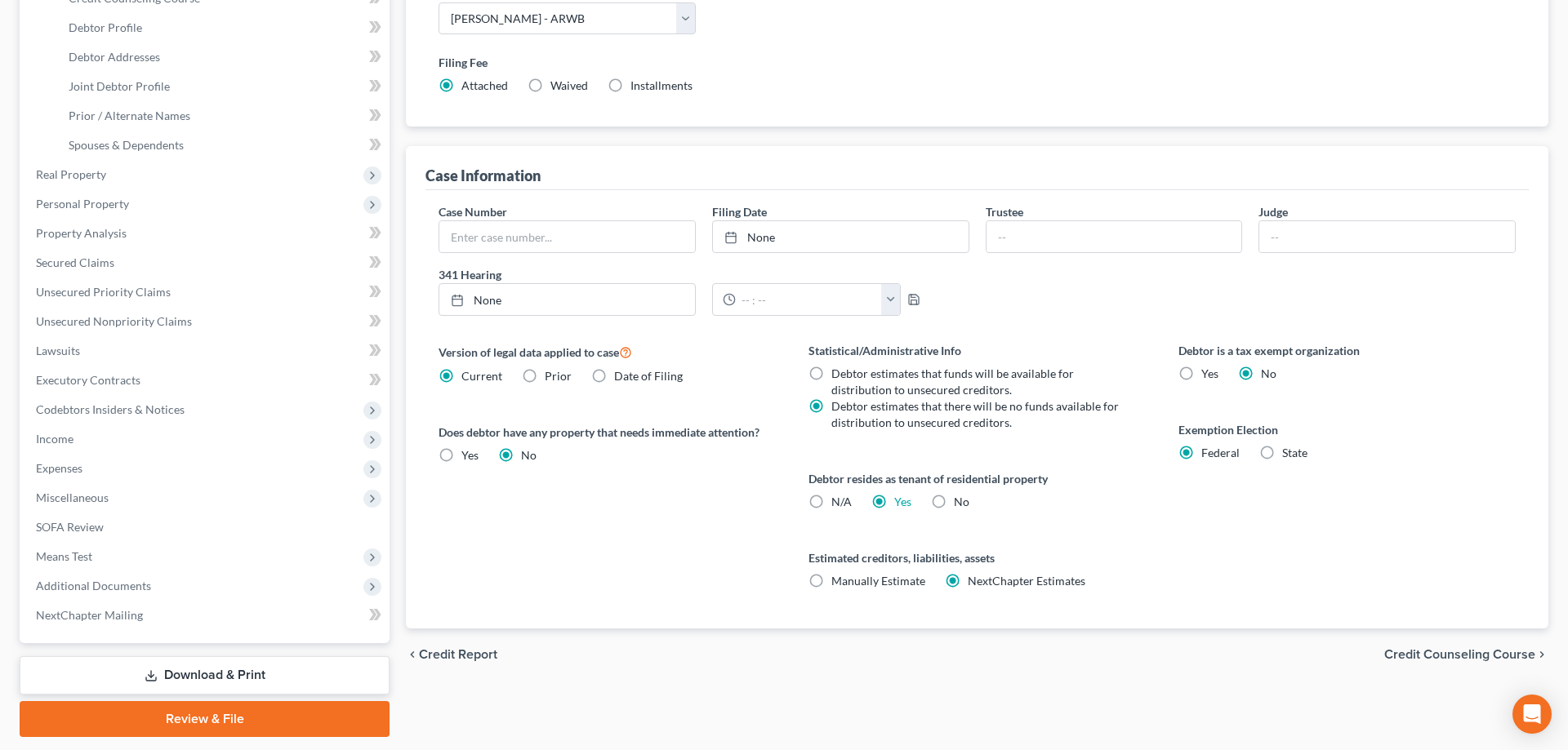
click at [206, 710] on link "Review & File" at bounding box center [205, 719] width 370 height 36
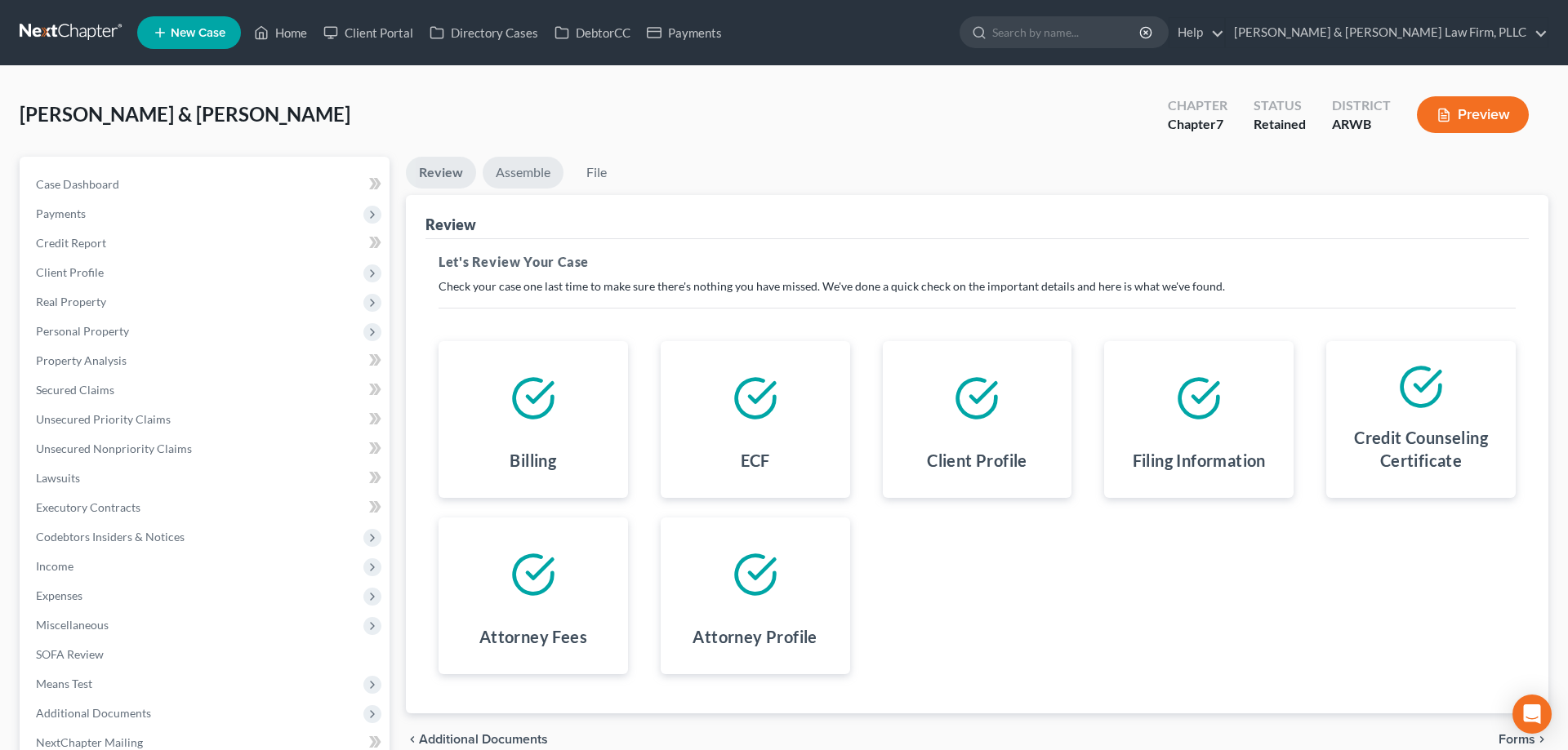
click at [528, 174] on link "Assemble" at bounding box center [523, 172] width 81 height 32
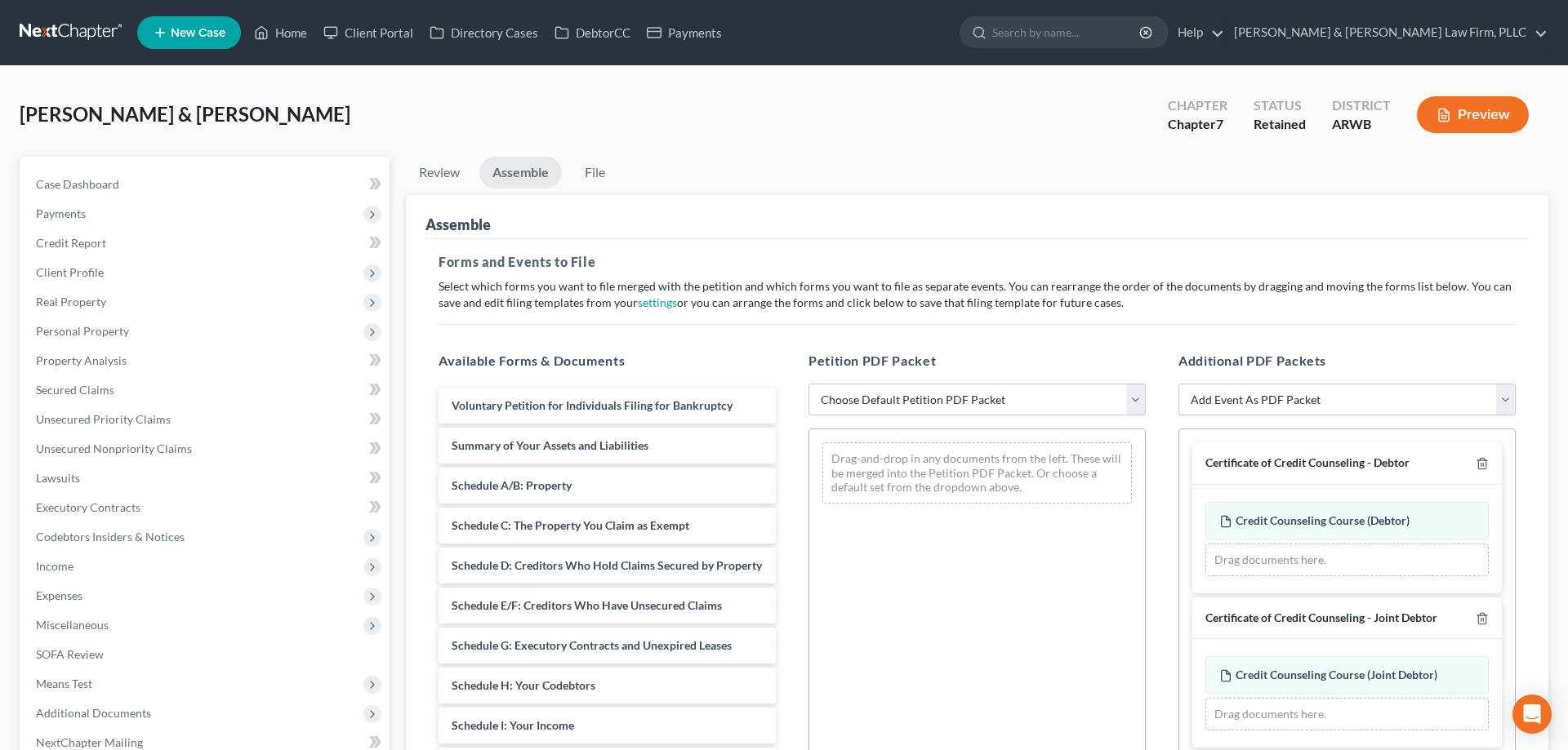
click at [809, 384] on select "Choose Default Petition PDF Packet Complete Bankruptcy Petition (all forms and …" at bounding box center [977, 400] width 338 height 33
select select "0"
click option "Complete Bankruptcy Petition (all forms and schedules)" at bounding box center [0, 0] width 0 height 0
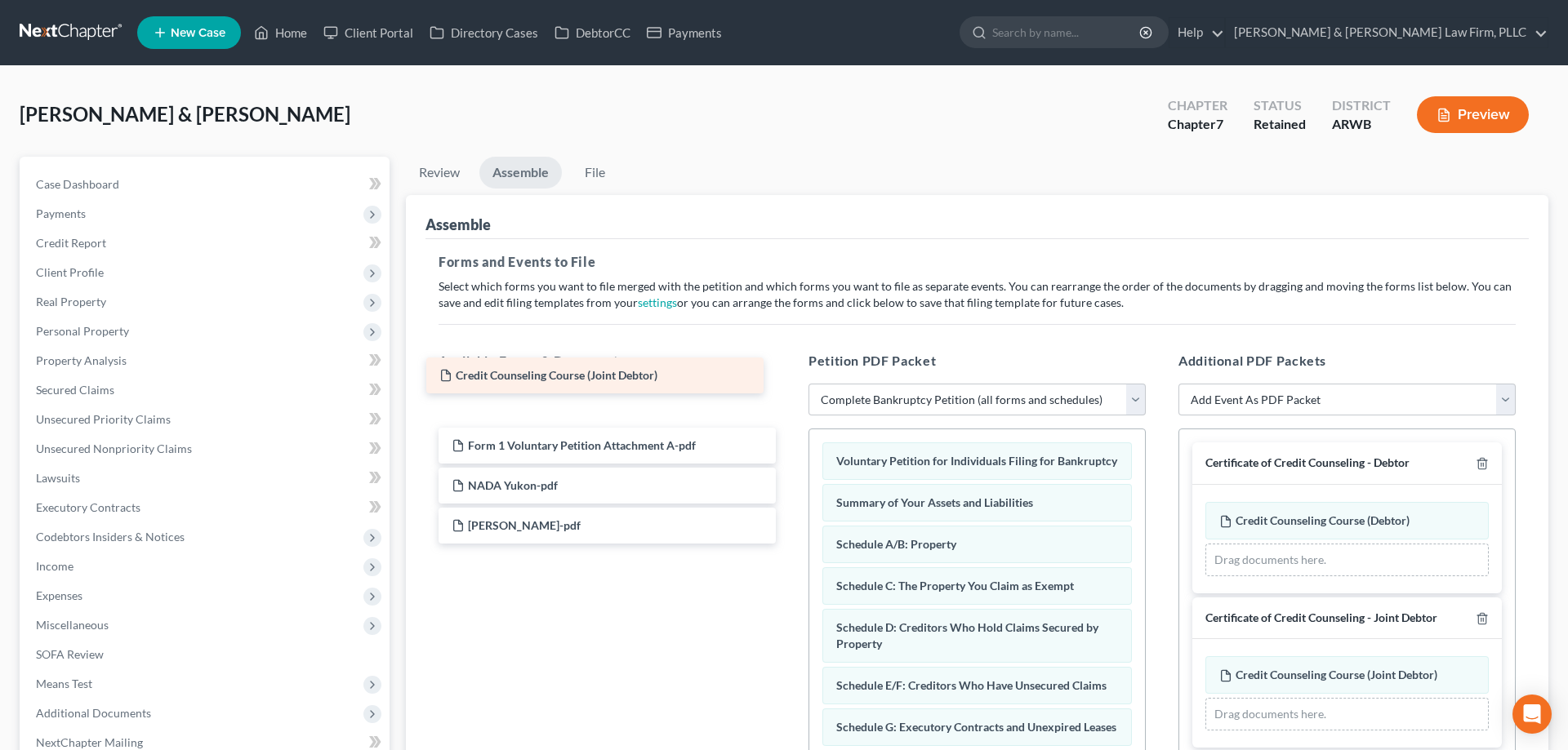
drag, startPoint x: 677, startPoint y: 404, endPoint x: 665, endPoint y: 375, distance: 31.4
click at [665, 388] on div "Credit Counseling Course (Joint Debtor) Credit Counseling Course (Joint Debtor)…" at bounding box center [607, 465] width 363 height 156
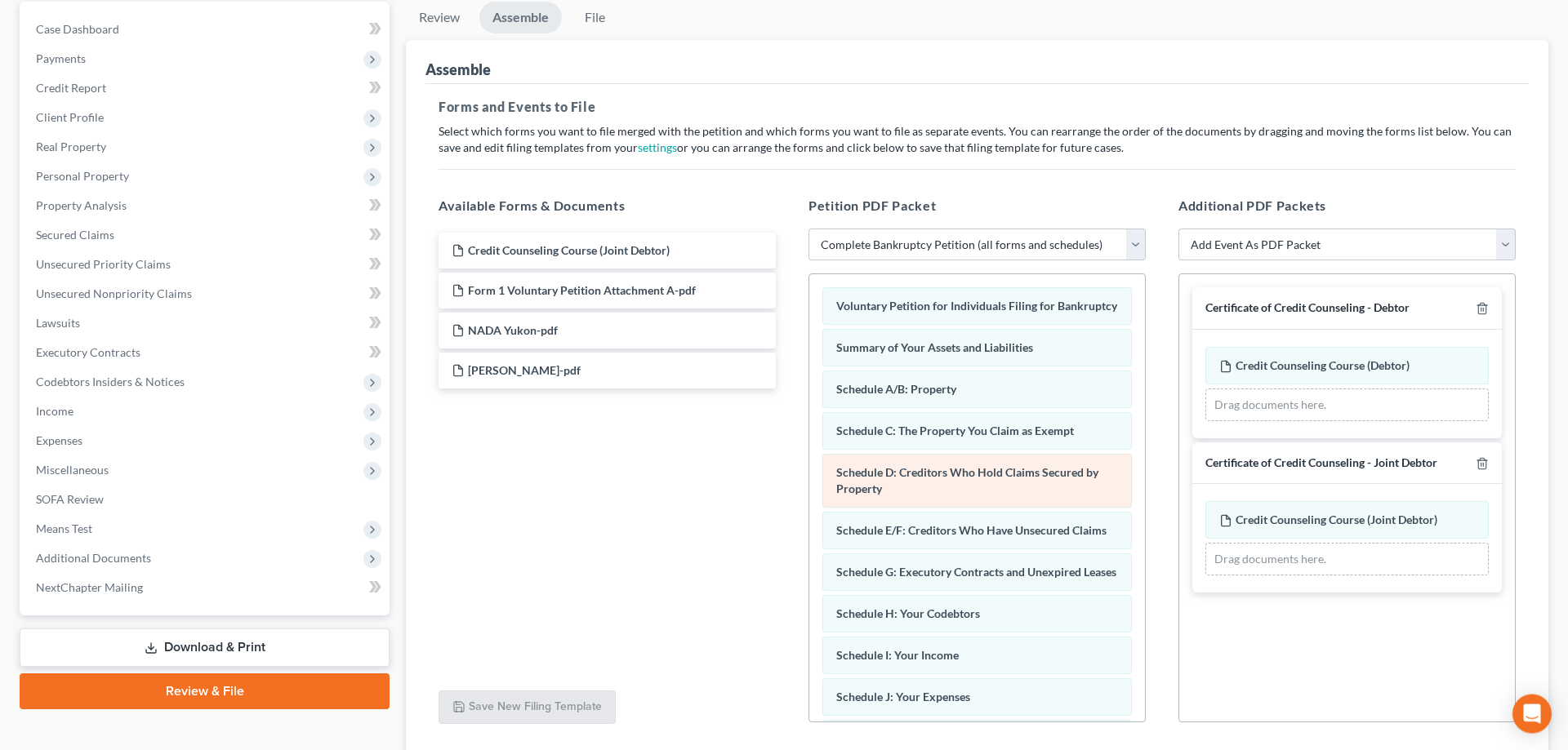
scroll to position [167, 0]
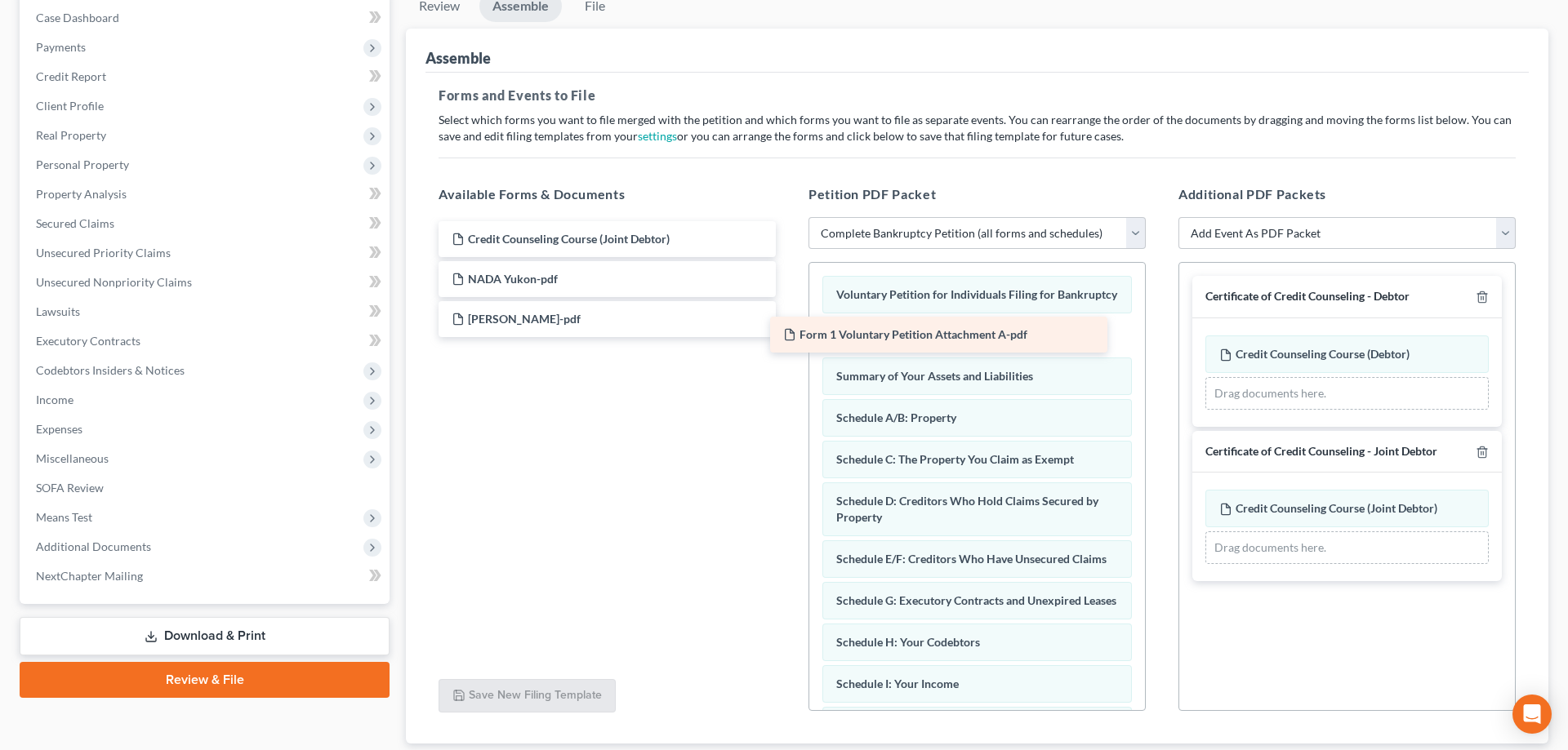
drag, startPoint x: 727, startPoint y: 275, endPoint x: 1058, endPoint y: 332, distance: 335.9
click at [789, 332] on div "Form 1 Voluntary Petition Attachment A-pdf Credit Counseling Course (Joint Debt…" at bounding box center [607, 279] width 363 height 116
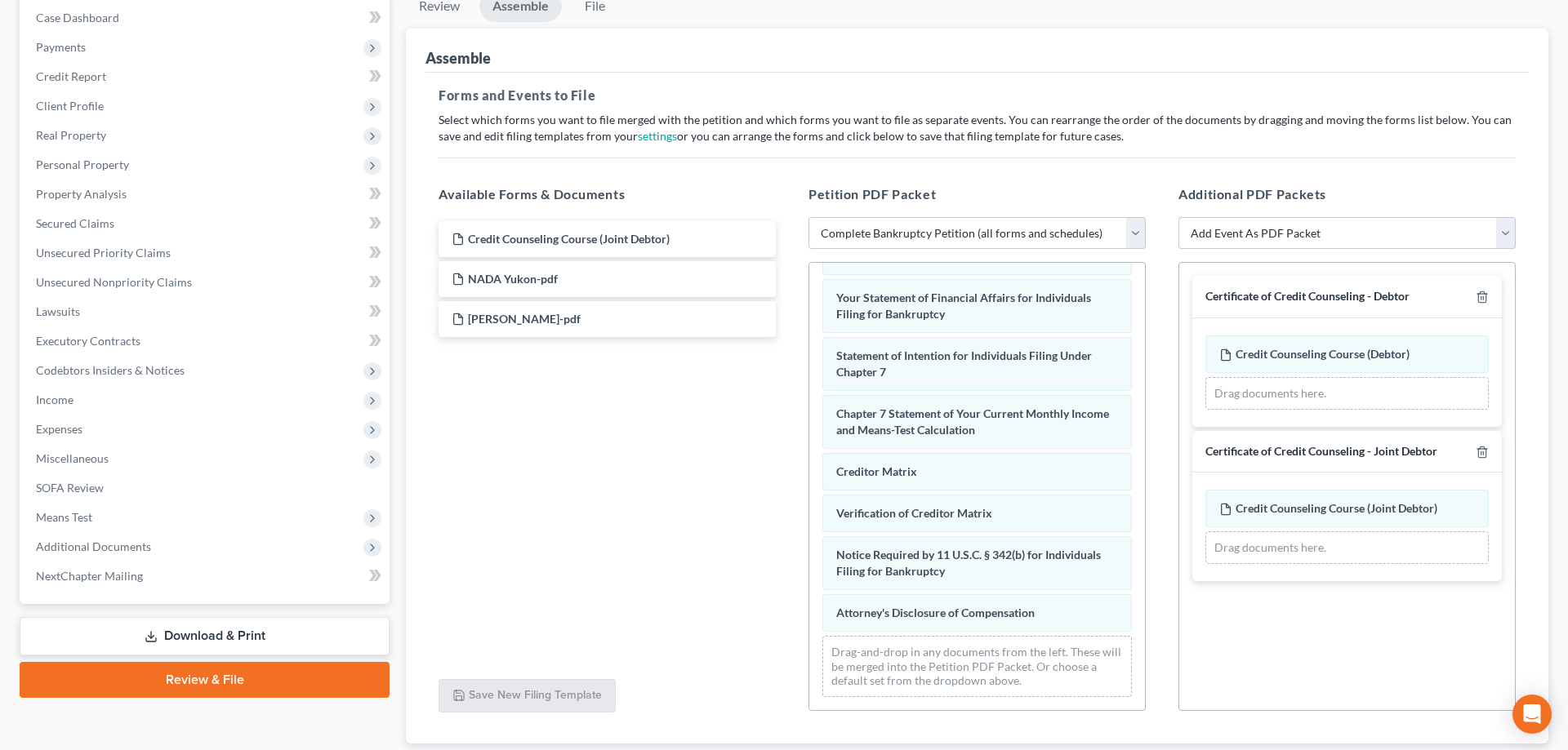
scroll to position [274, 0]
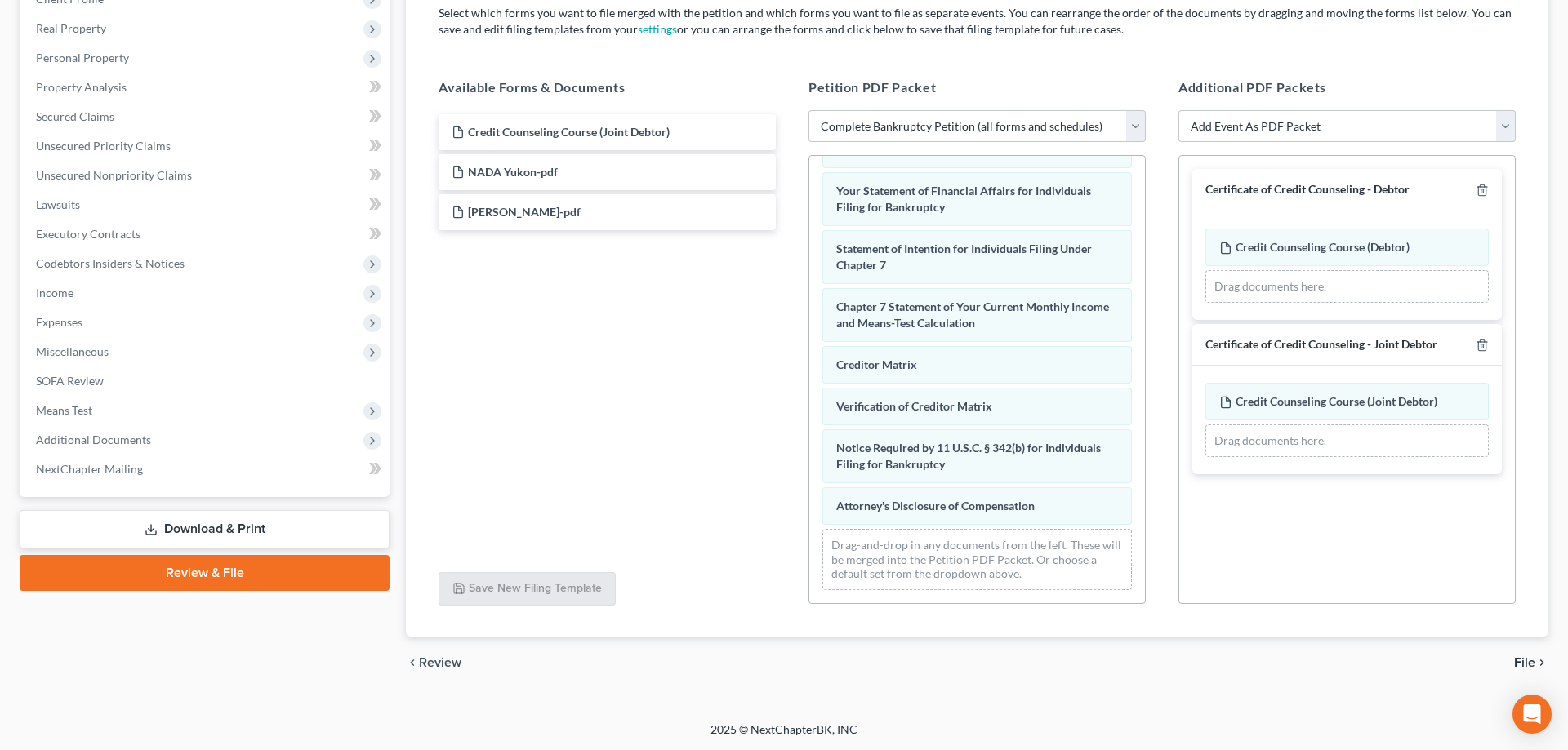
click at [1537, 658] on icon "chevron_right" at bounding box center [1542, 663] width 13 height 13
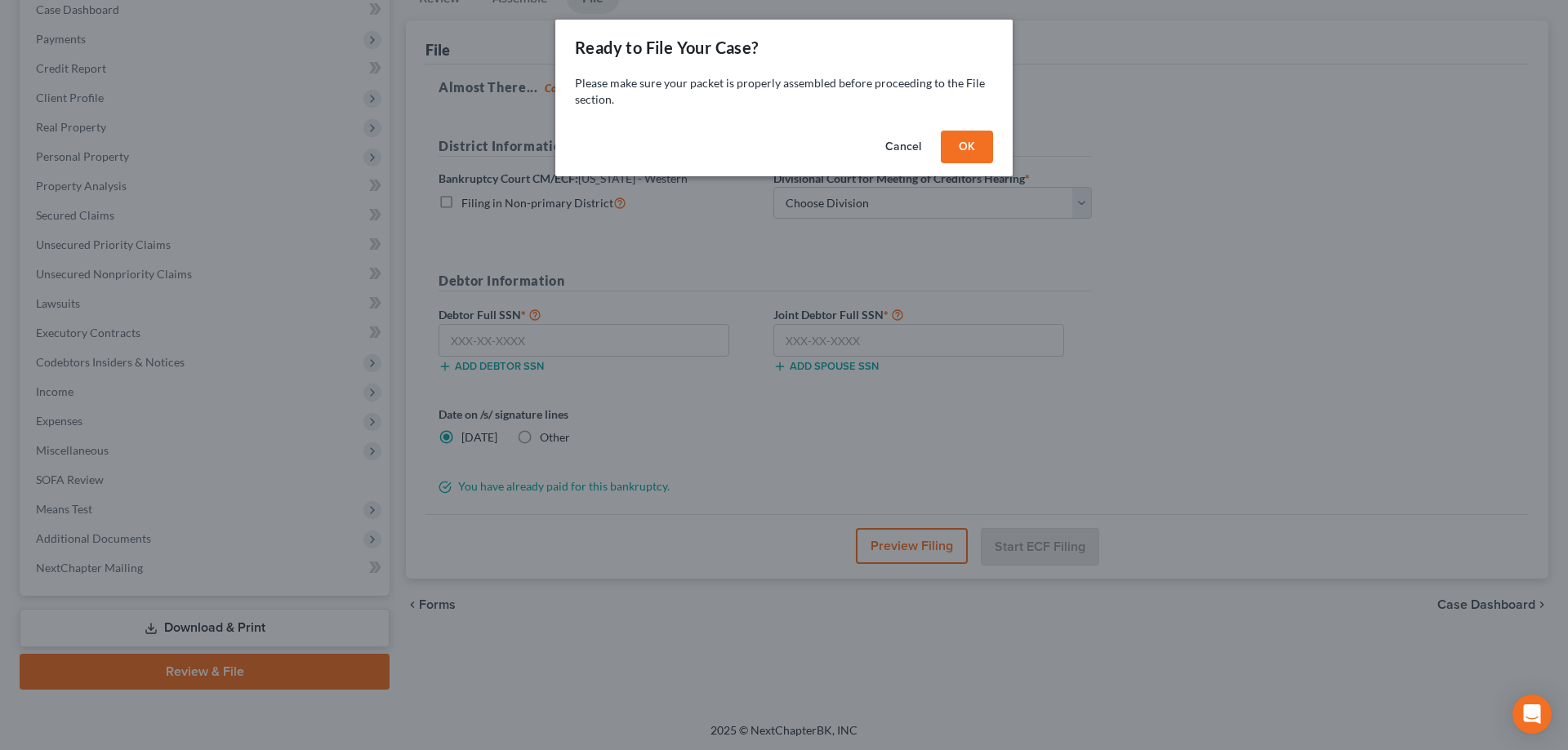
click at [952, 155] on button "OK" at bounding box center [966, 147] width 52 height 33
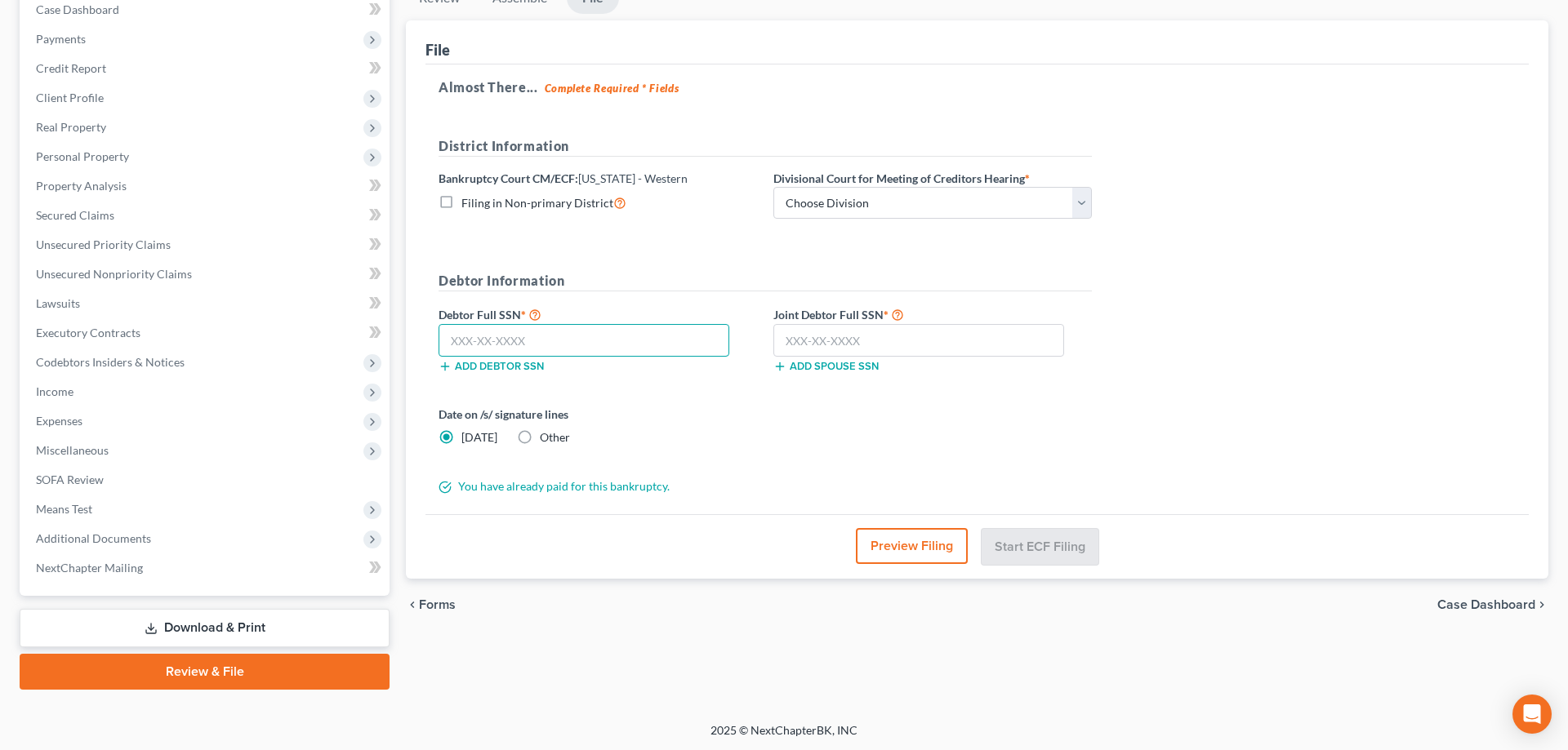
click at [552, 337] on input "text" at bounding box center [583, 341] width 290 height 33
paste input "329-66-4386"
type input "329-66-4386"
click at [869, 329] on input "text" at bounding box center [919, 341] width 290 height 33
paste input "560-45-0060"
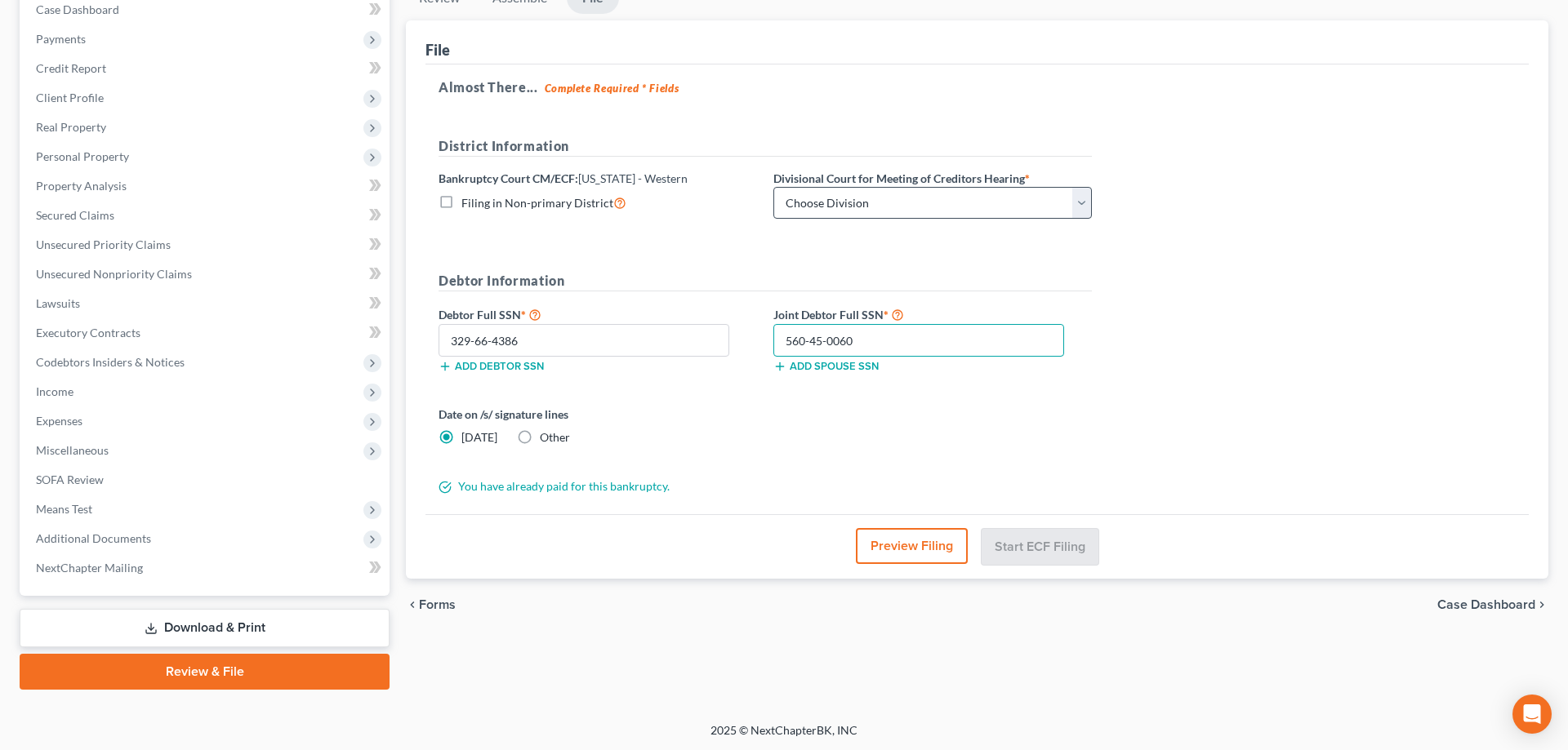
type input "560-45-0060"
click at [773, 187] on select "Choose Division [GEOGRAPHIC_DATA] [GEOGRAPHIC_DATA] [GEOGRAPHIC_DATA][PERSON_NA…" at bounding box center [933, 204] width 319 height 33
select select "4"
click option "Hot Springs" at bounding box center [0, 0] width 0 height 0
click at [1036, 552] on button "Start ECF Filing" at bounding box center [1040, 546] width 117 height 36
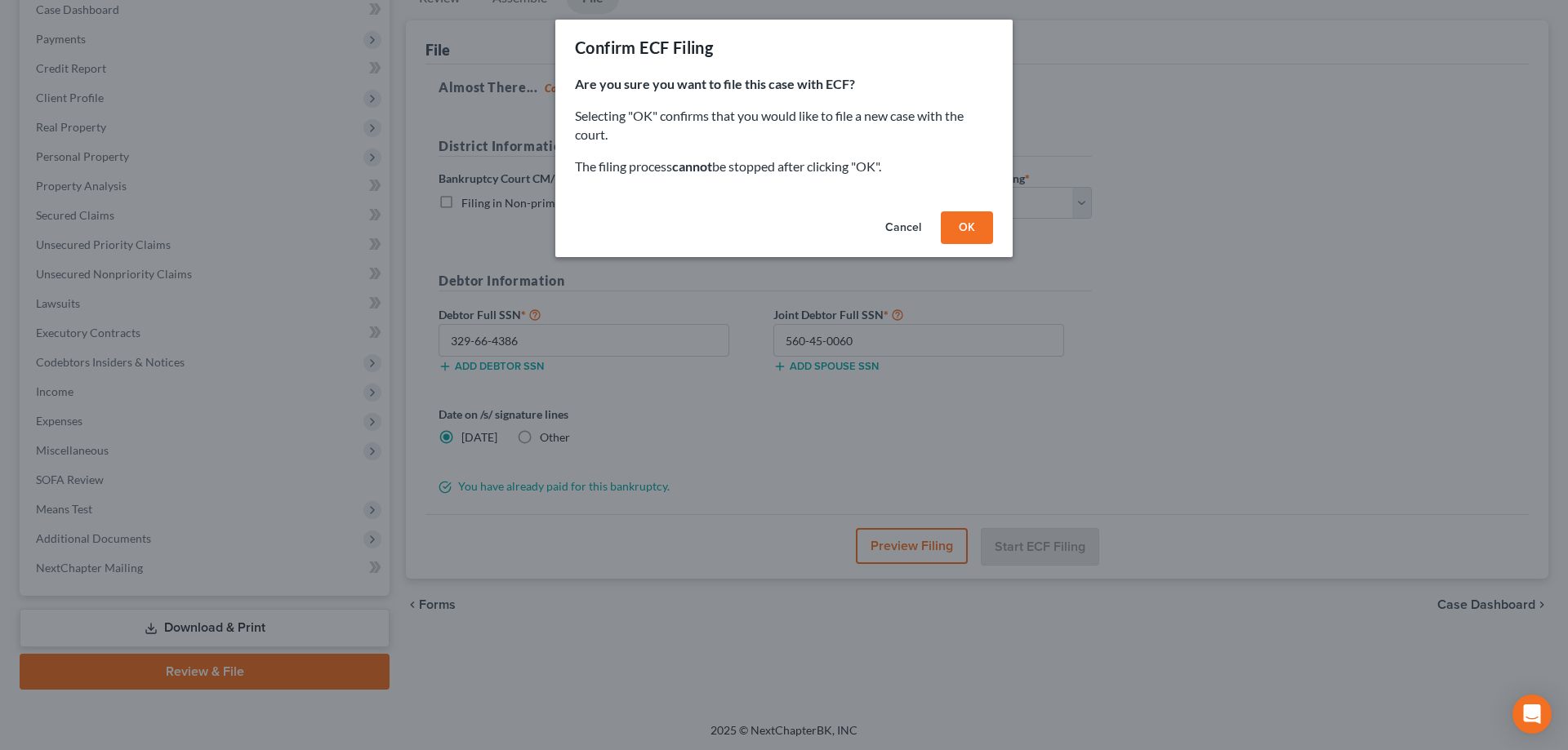
click at [971, 235] on button "OK" at bounding box center [966, 228] width 52 height 33
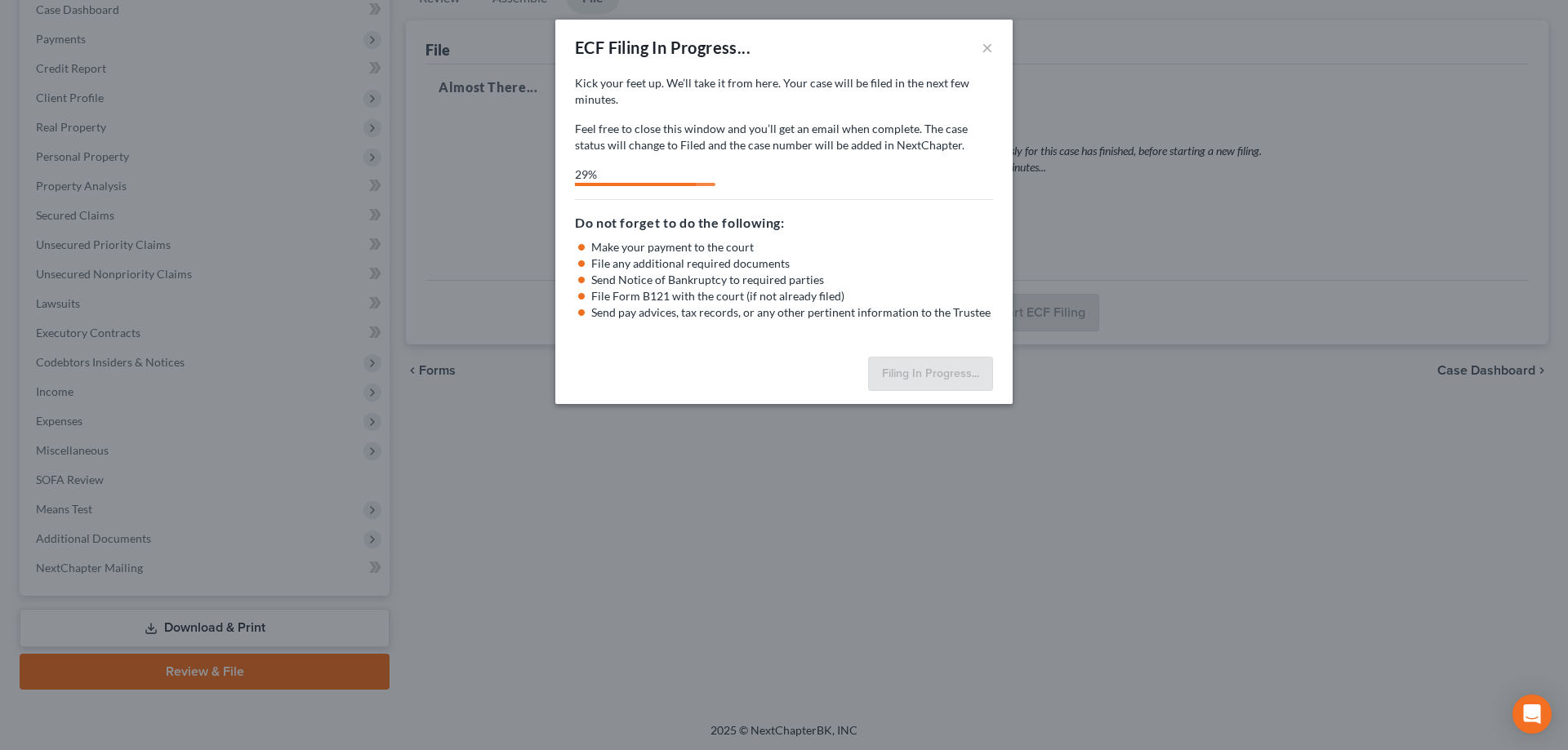
select select "4"
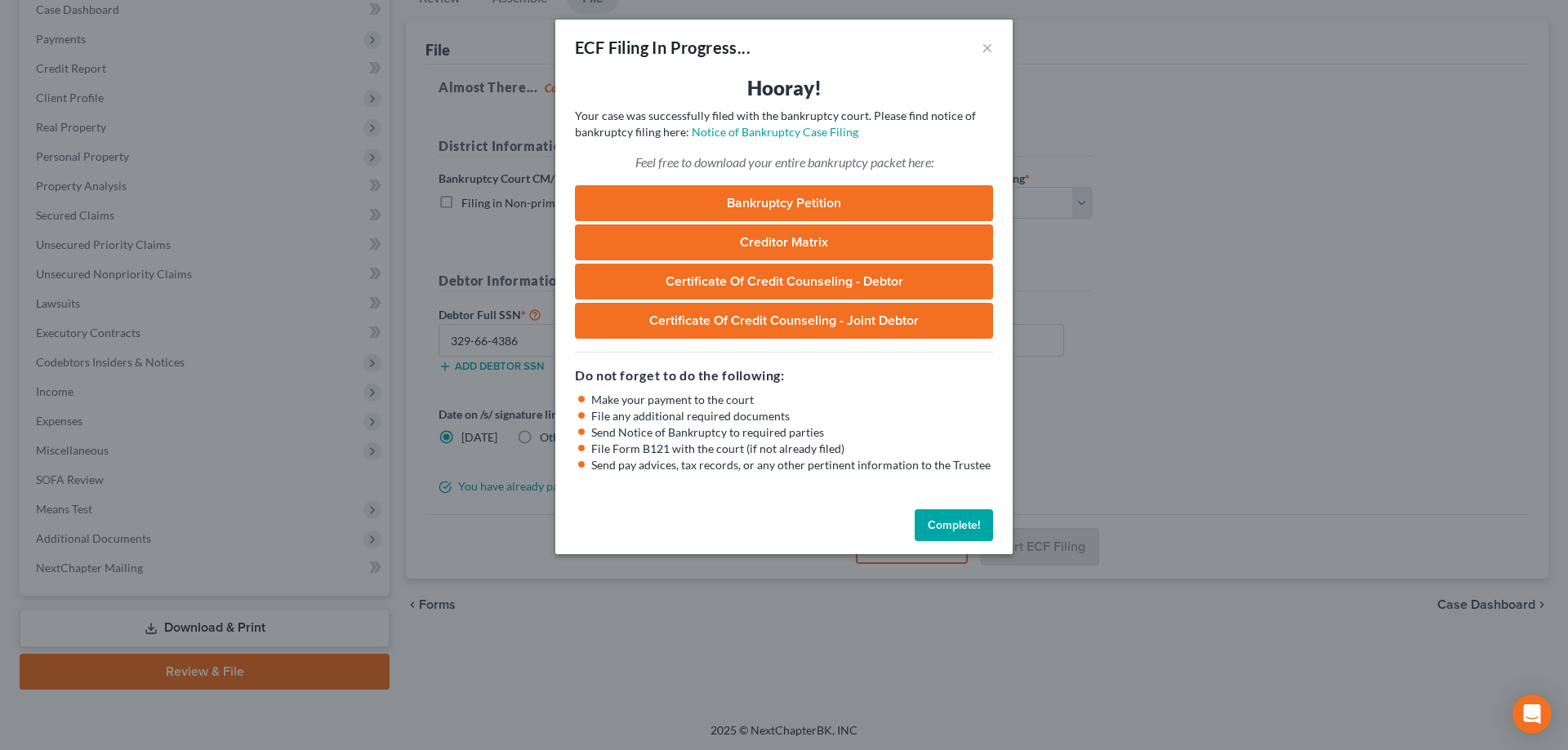
click at [970, 517] on button "Complete!" at bounding box center [953, 526] width 78 height 33
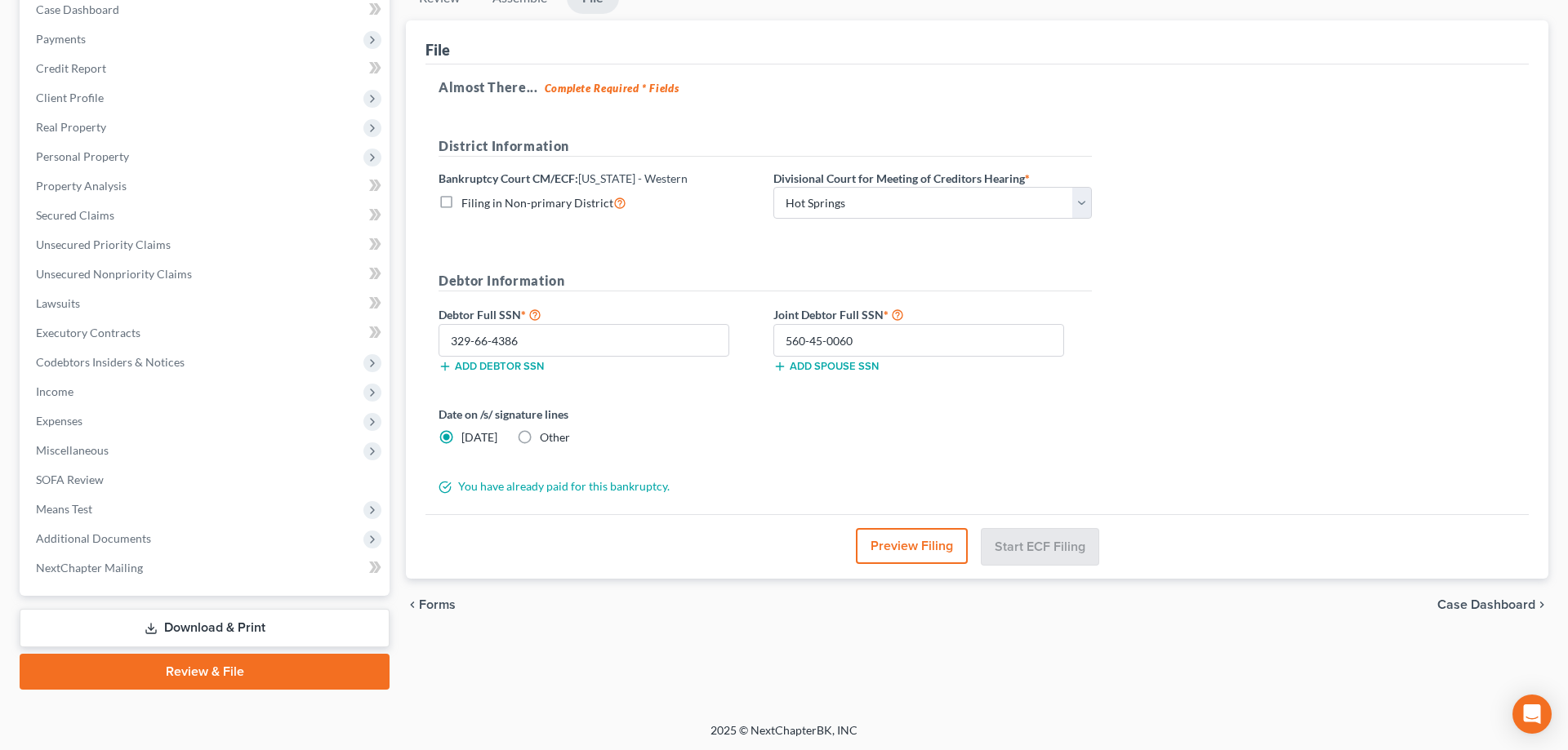
scroll to position [0, 0]
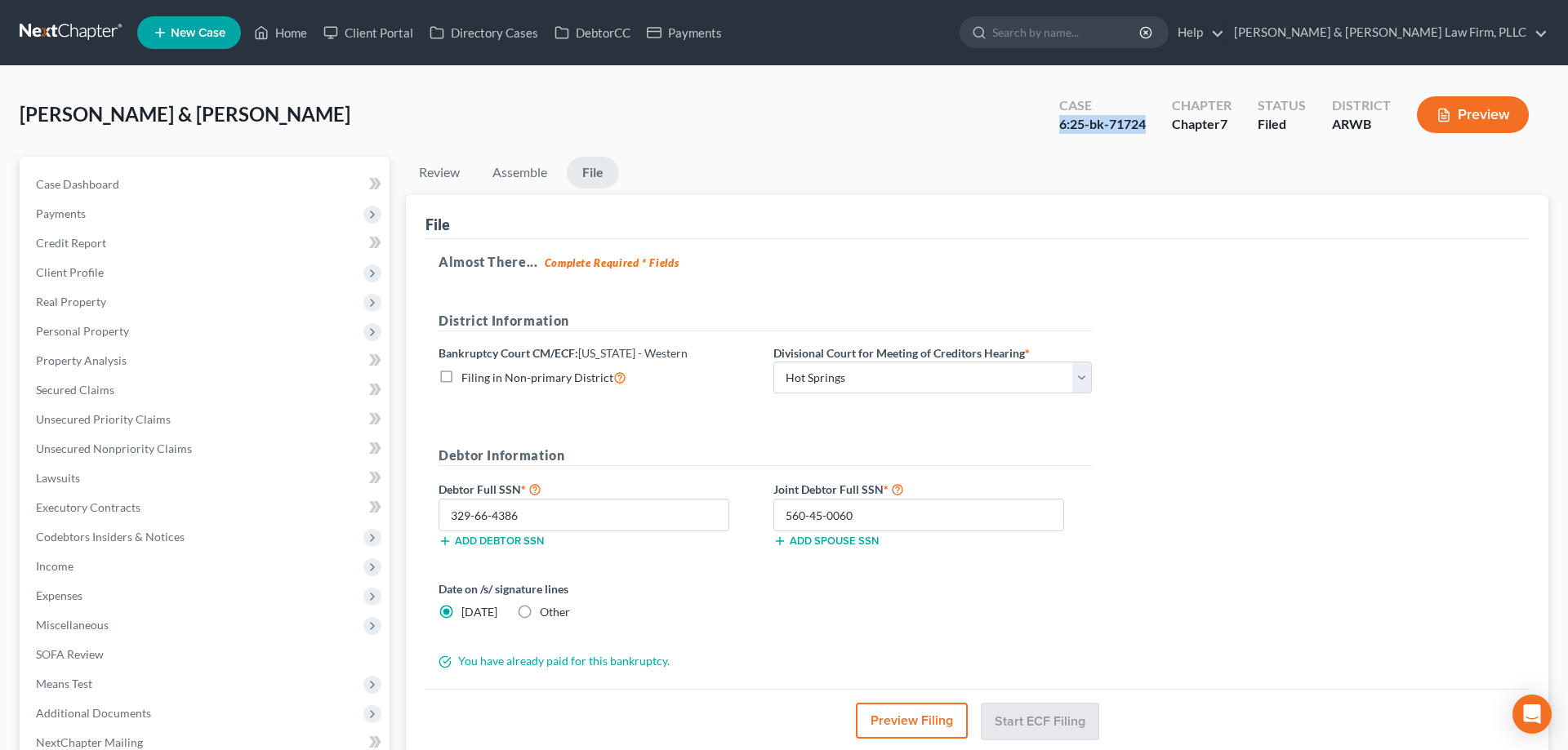
drag, startPoint x: 1056, startPoint y: 129, endPoint x: 1153, endPoint y: 134, distance: 97.1
click at [1153, 134] on div "Case 6:25-bk-71724" at bounding box center [1103, 116] width 113 height 48
copy div "6:25-bk-71724"
click at [160, 178] on link "Case Dashboard" at bounding box center [206, 185] width 366 height 30
select select "4"
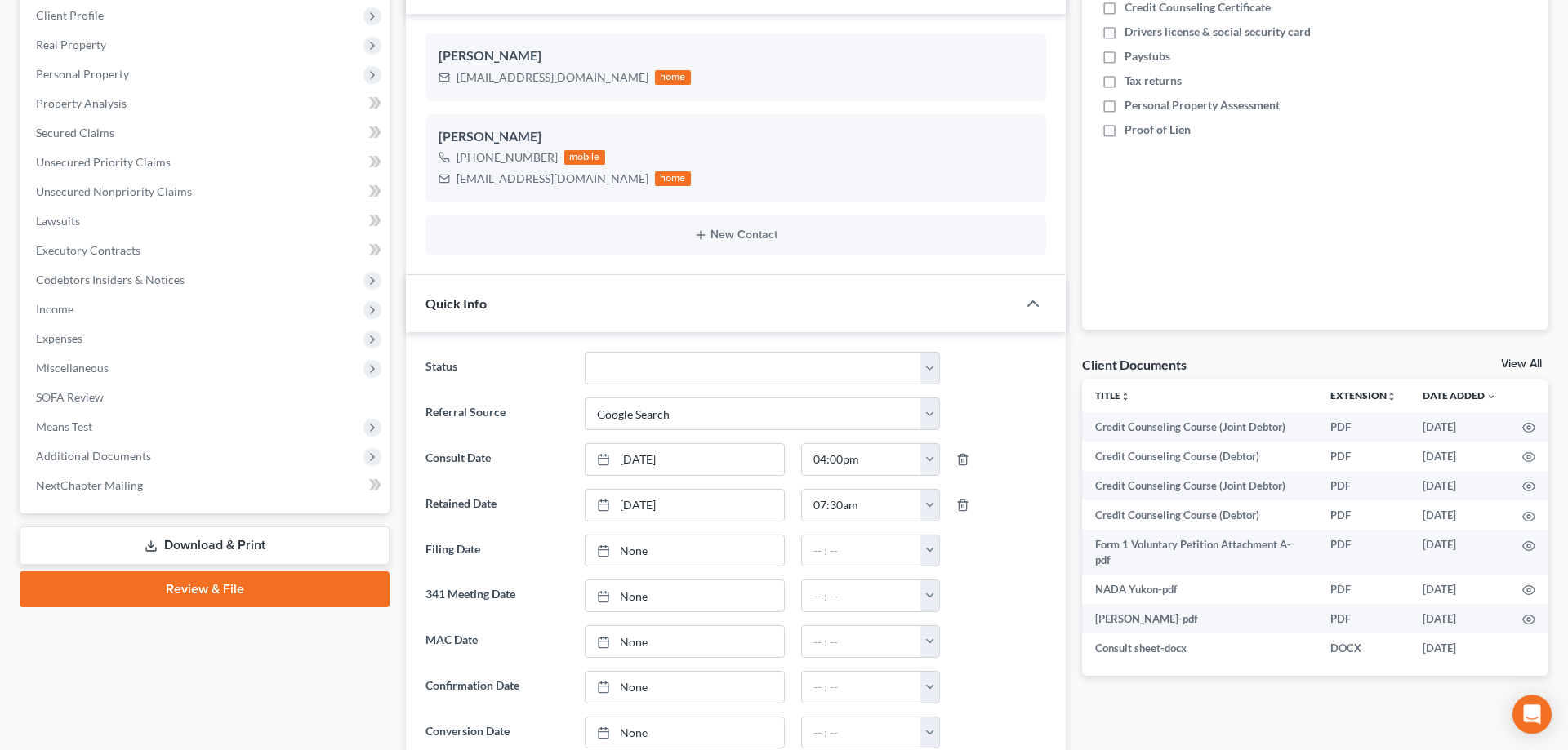
scroll to position [333, 0]
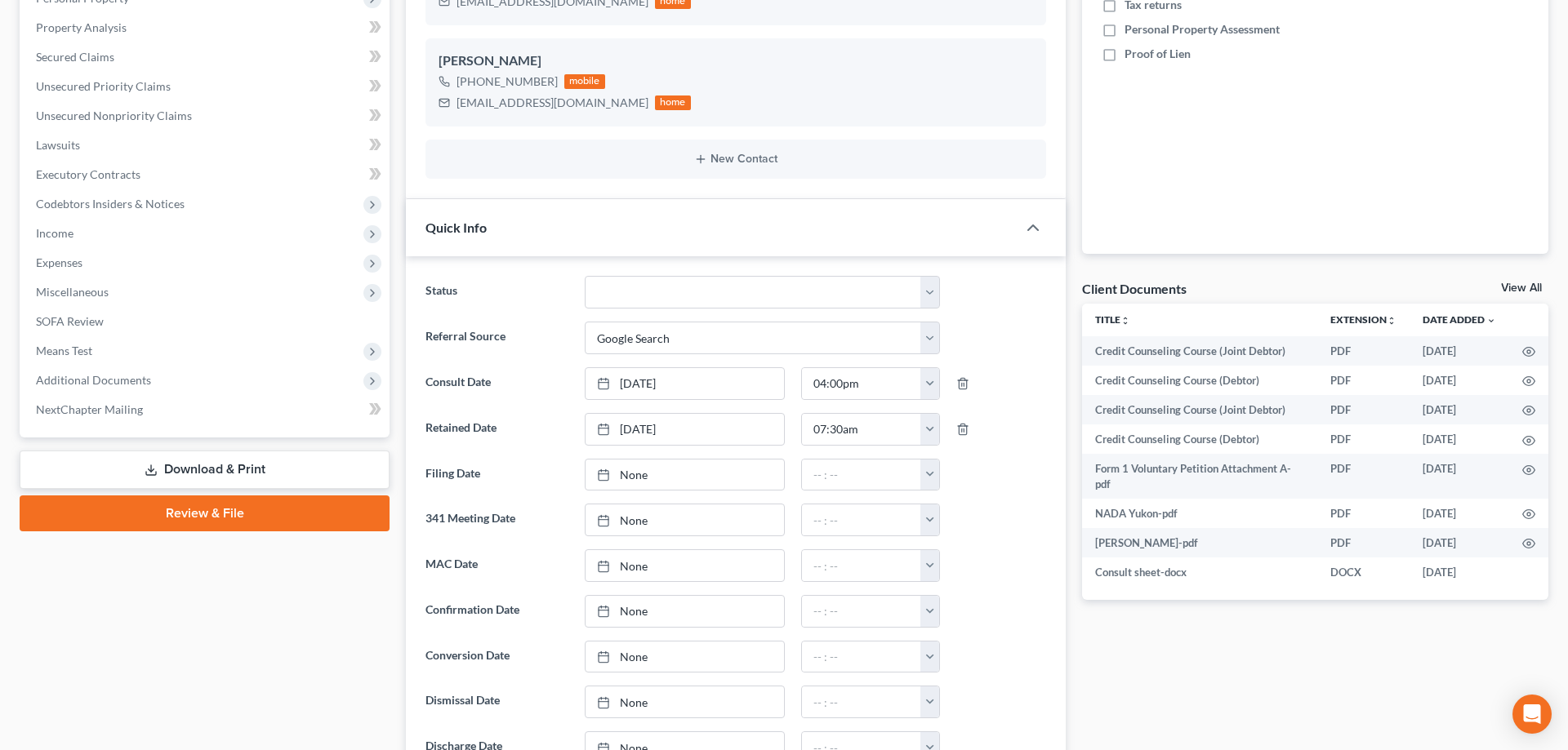
click at [874, 309] on ng-include "Status Awaiting 341 Chapter 7 - Attended Meeting Confirmed Discharged Dismissed…" at bounding box center [736, 542] width 621 height 533
select select "0"
click option "Awaiting 341" at bounding box center [0, 0] width 0 height 0
click at [739, 486] on ng-include "Status Awaiting 341 Chapter 7 - Attended Meeting Confirmed Discharged Dismissed…" at bounding box center [736, 542] width 621 height 533
click at [742, 478] on link "None" at bounding box center [685, 475] width 198 height 31
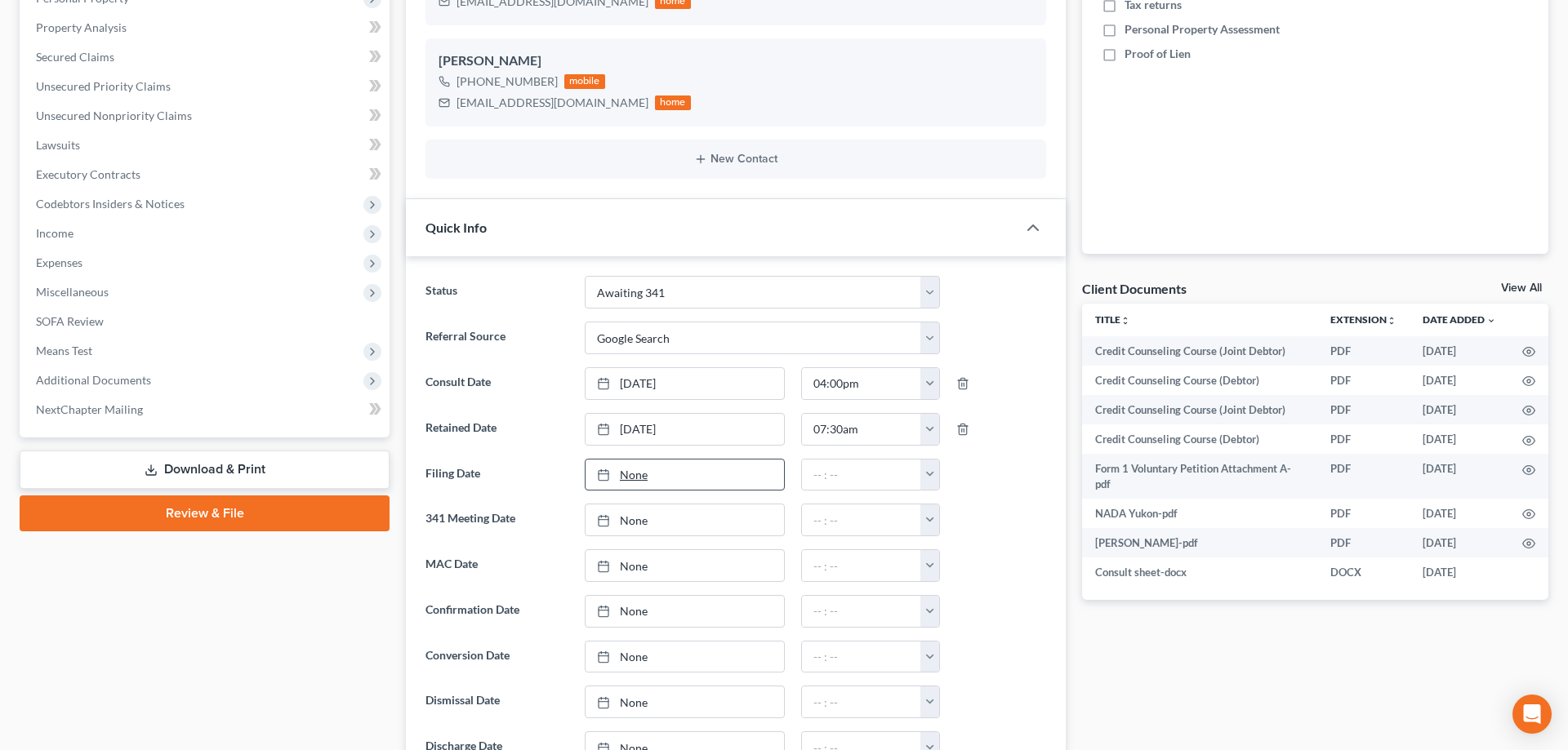
type input "[DATE]"
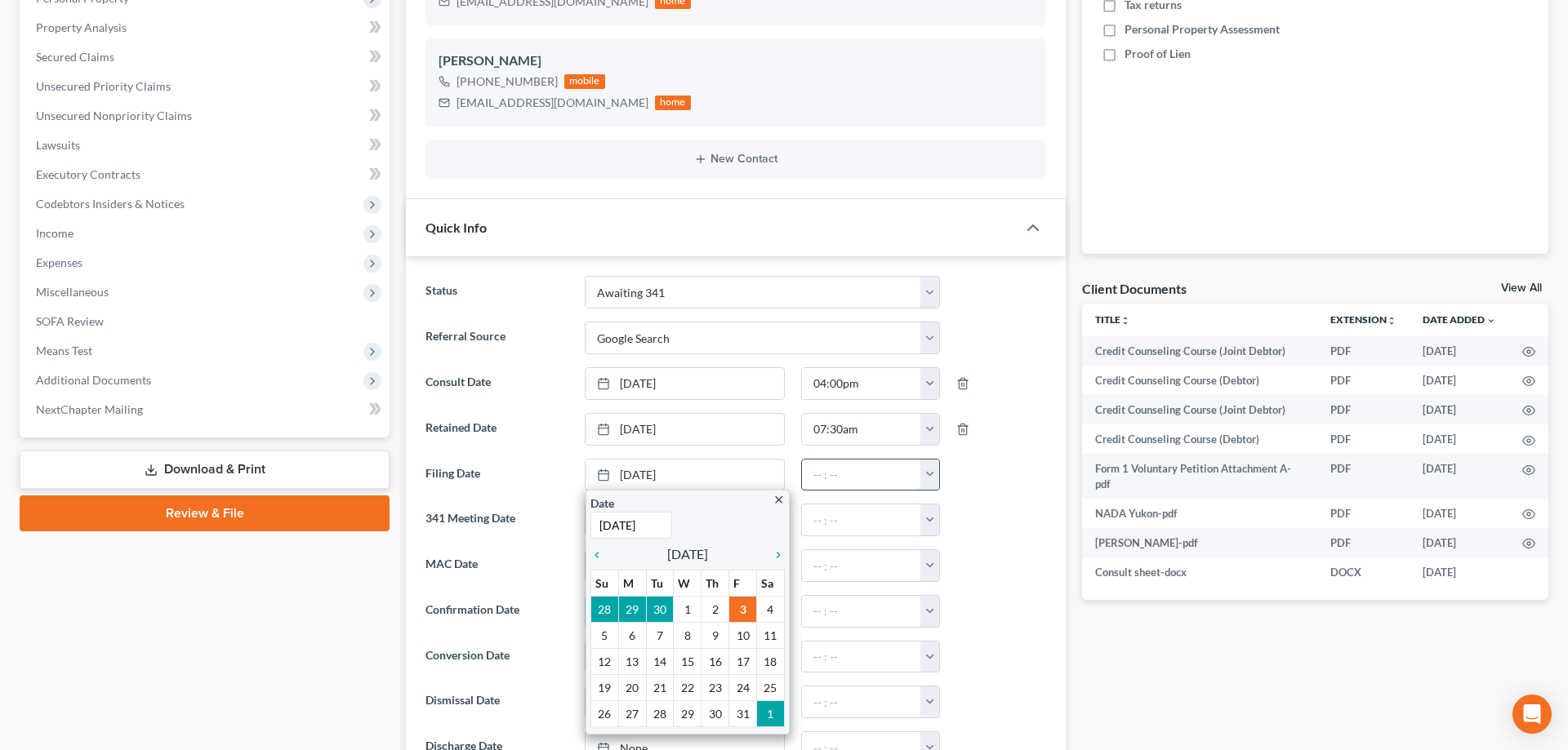
click at [850, 474] on input "text" at bounding box center [861, 475] width 118 height 31
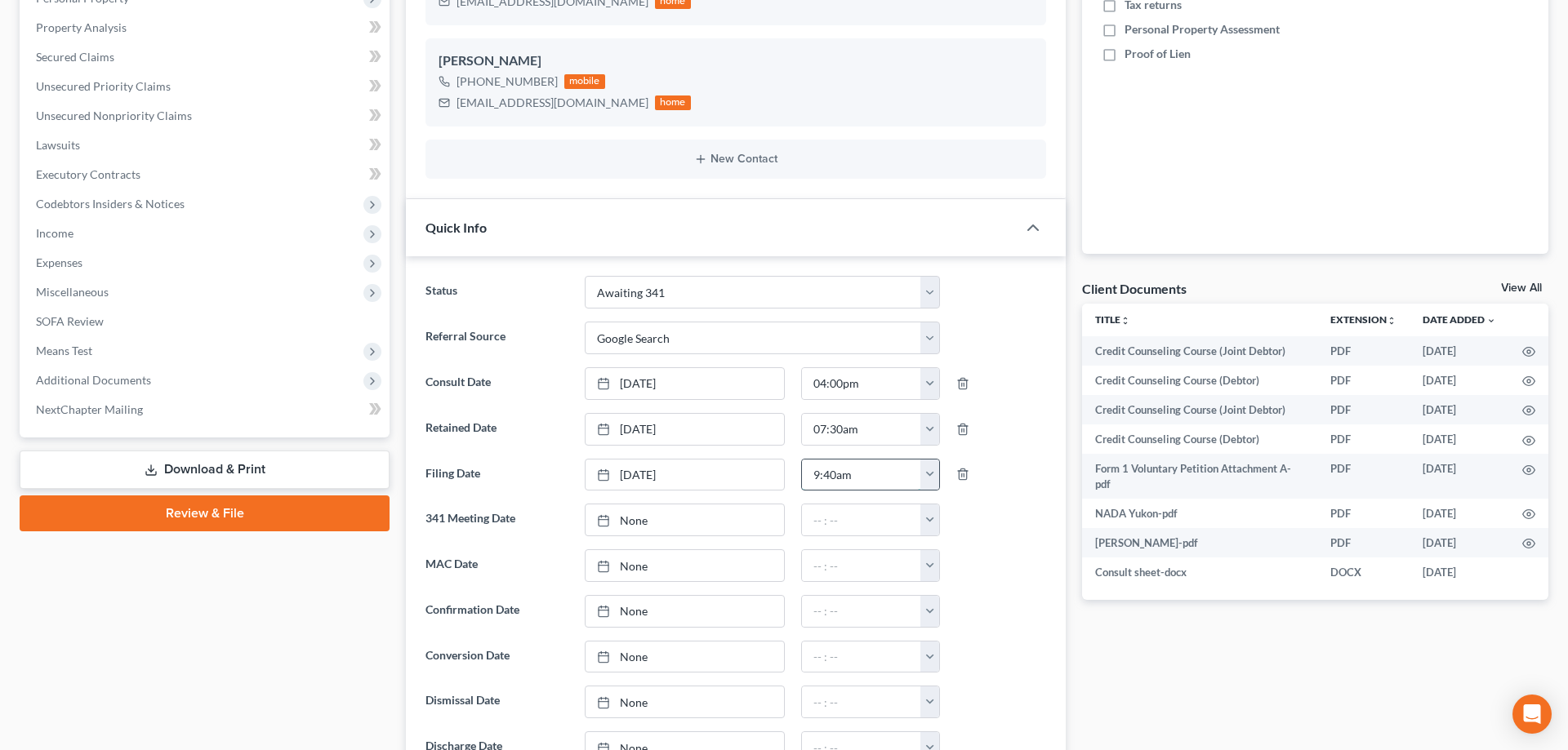
type input "9:40am"
drag, startPoint x: 897, startPoint y: 469, endPoint x: 874, endPoint y: 474, distance: 23.5
click at [882, 474] on input "9:40am" at bounding box center [861, 475] width 118 height 31
click at [837, 477] on input "9:40am" at bounding box center [861, 475] width 118 height 31
type input "9:38am"
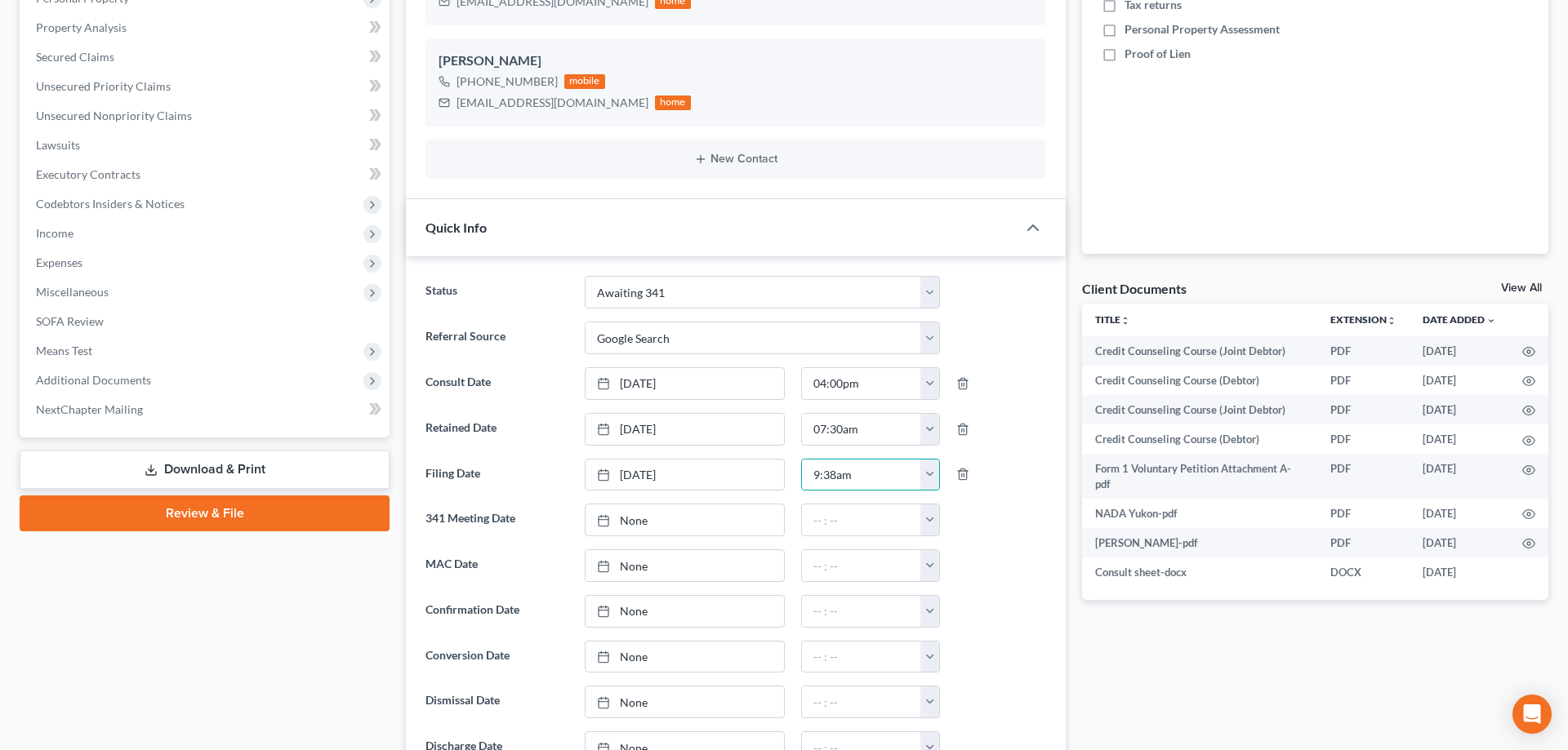
click at [1056, 535] on div "Status Awaiting 341 Chapter 7 - Attended Meeting Confirmed Discharged Dismissed…" at bounding box center [736, 550] width 660 height 587
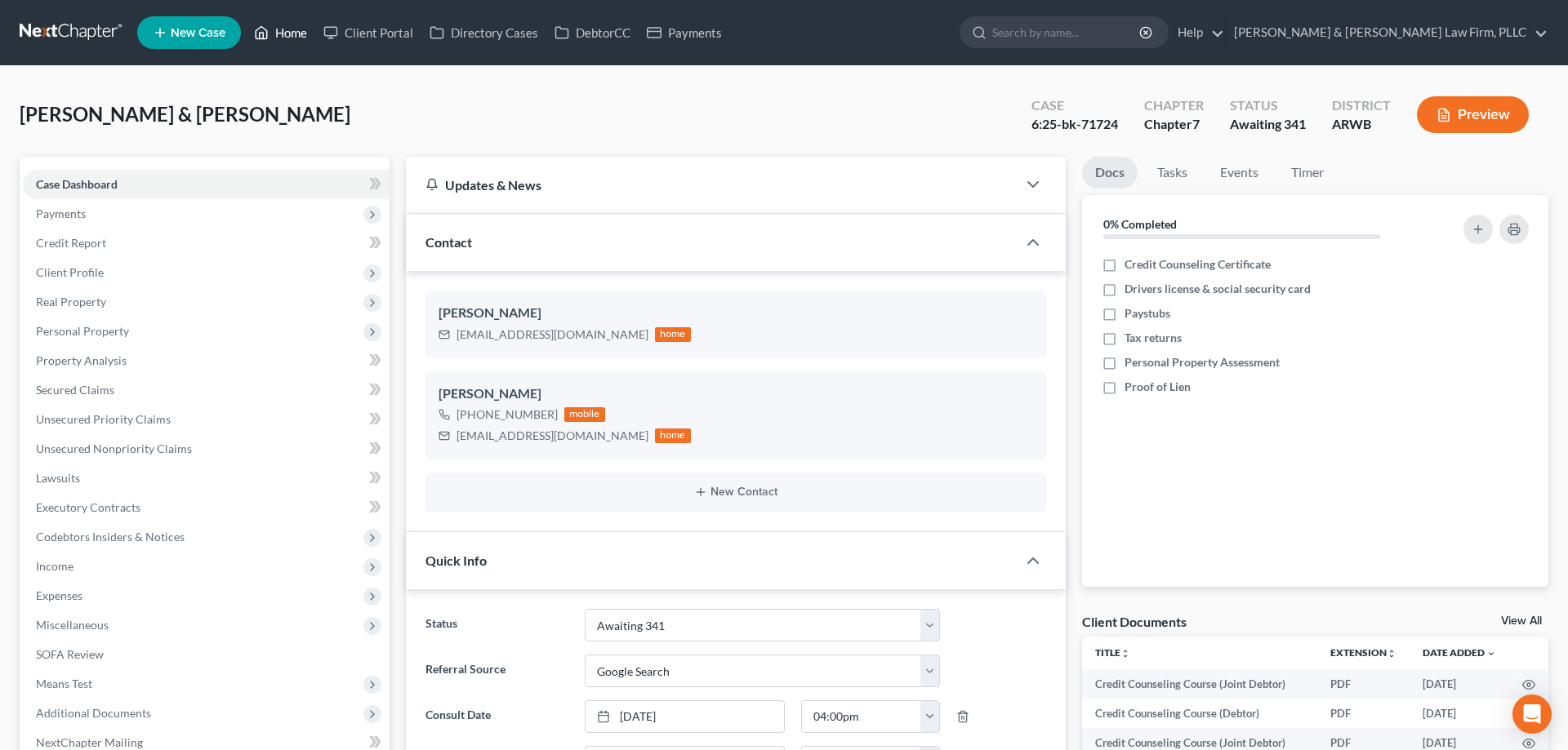
click at [290, 33] on link "Home" at bounding box center [281, 33] width 69 height 30
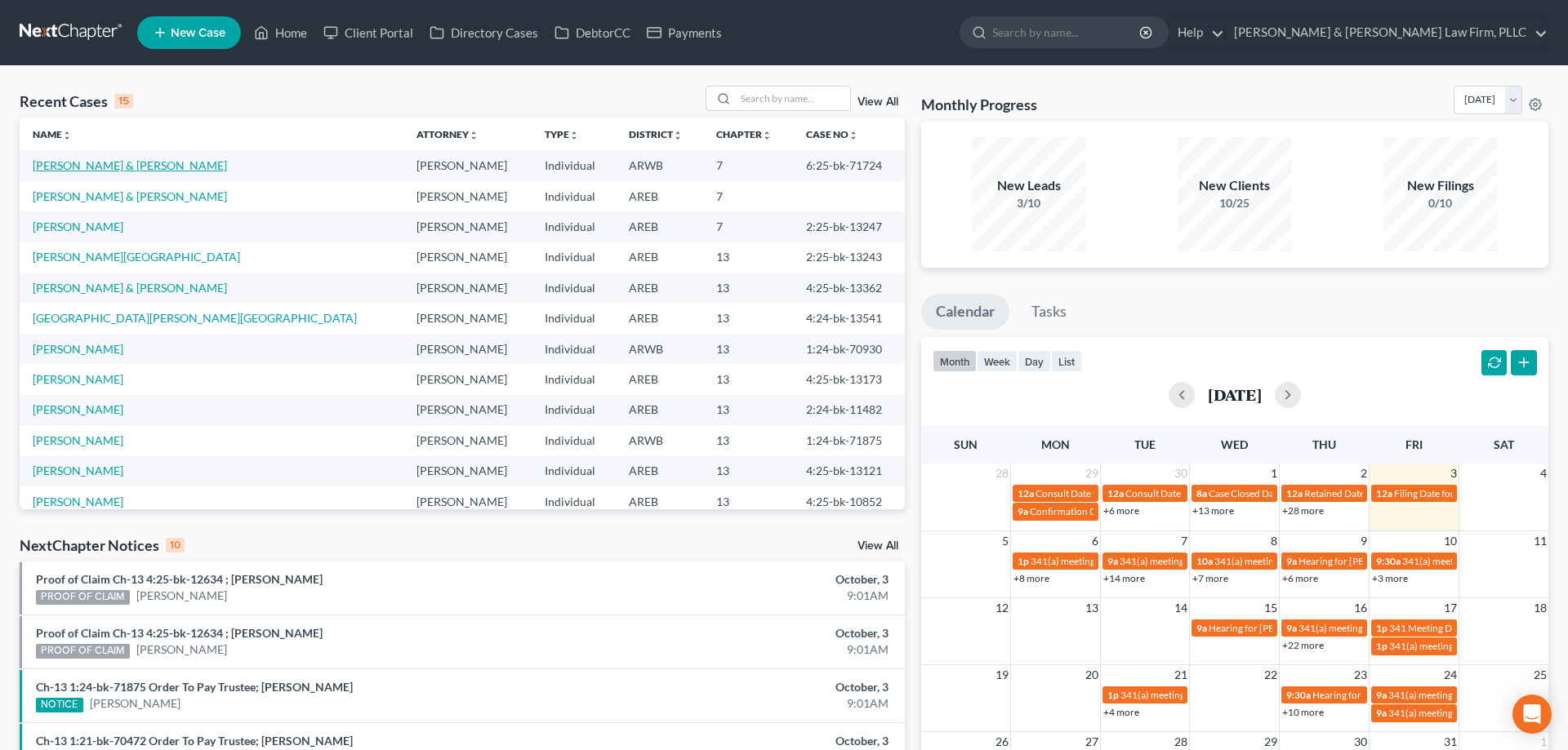
click at [114, 166] on link "[PERSON_NAME] & [PERSON_NAME]" at bounding box center [130, 165] width 195 height 14
select select "4"
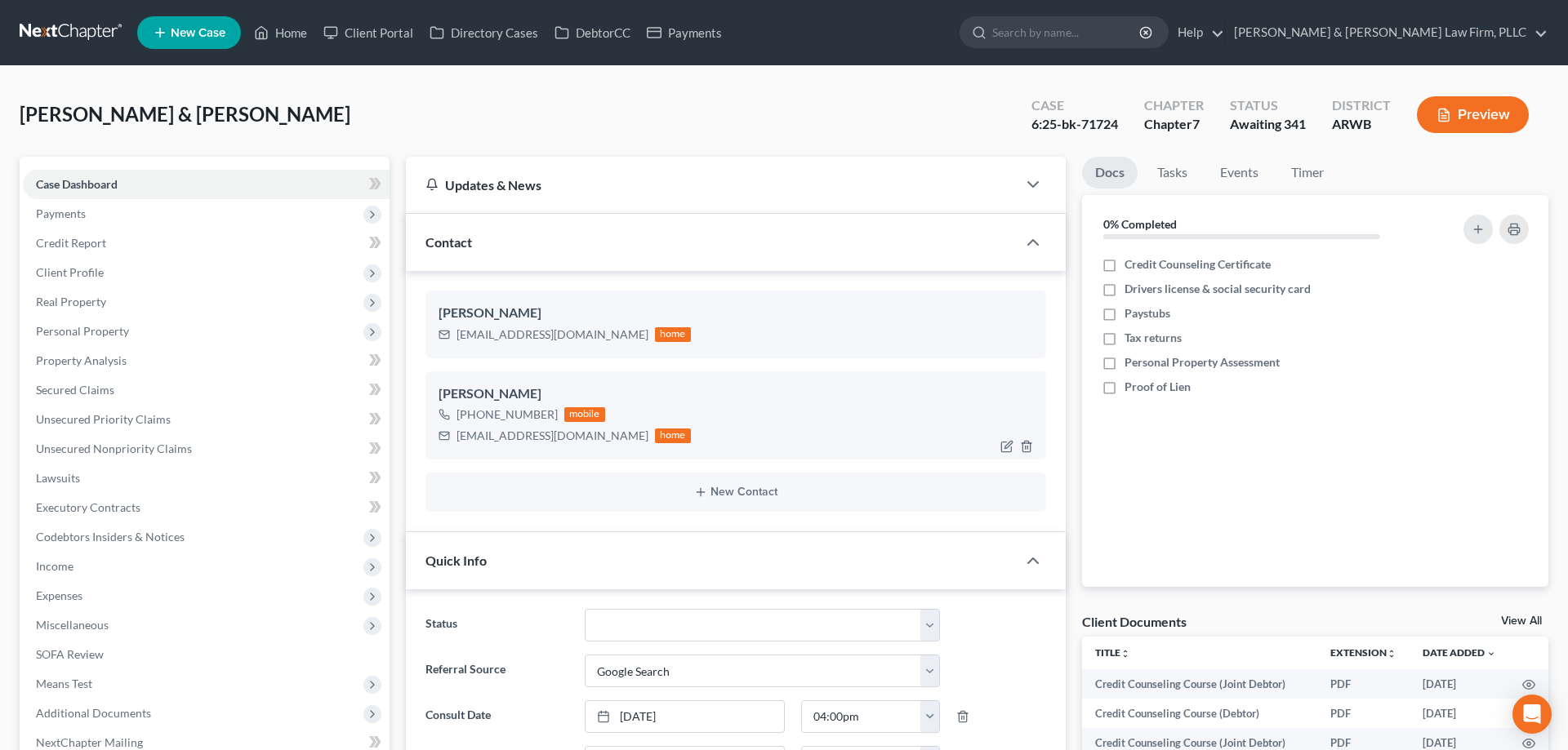
drag, startPoint x: 470, startPoint y: 413, endPoint x: 550, endPoint y: 411, distance: 80.0
click at [550, 411] on div "[PHONE_NUMBER]" at bounding box center [507, 415] width 102 height 17
copy div "[PHONE_NUMBER]"
click at [536, 384] on div "[PERSON_NAME]" at bounding box center [735, 394] width 594 height 20
drag, startPoint x: 472, startPoint y: 415, endPoint x: 549, endPoint y: 408, distance: 77.3
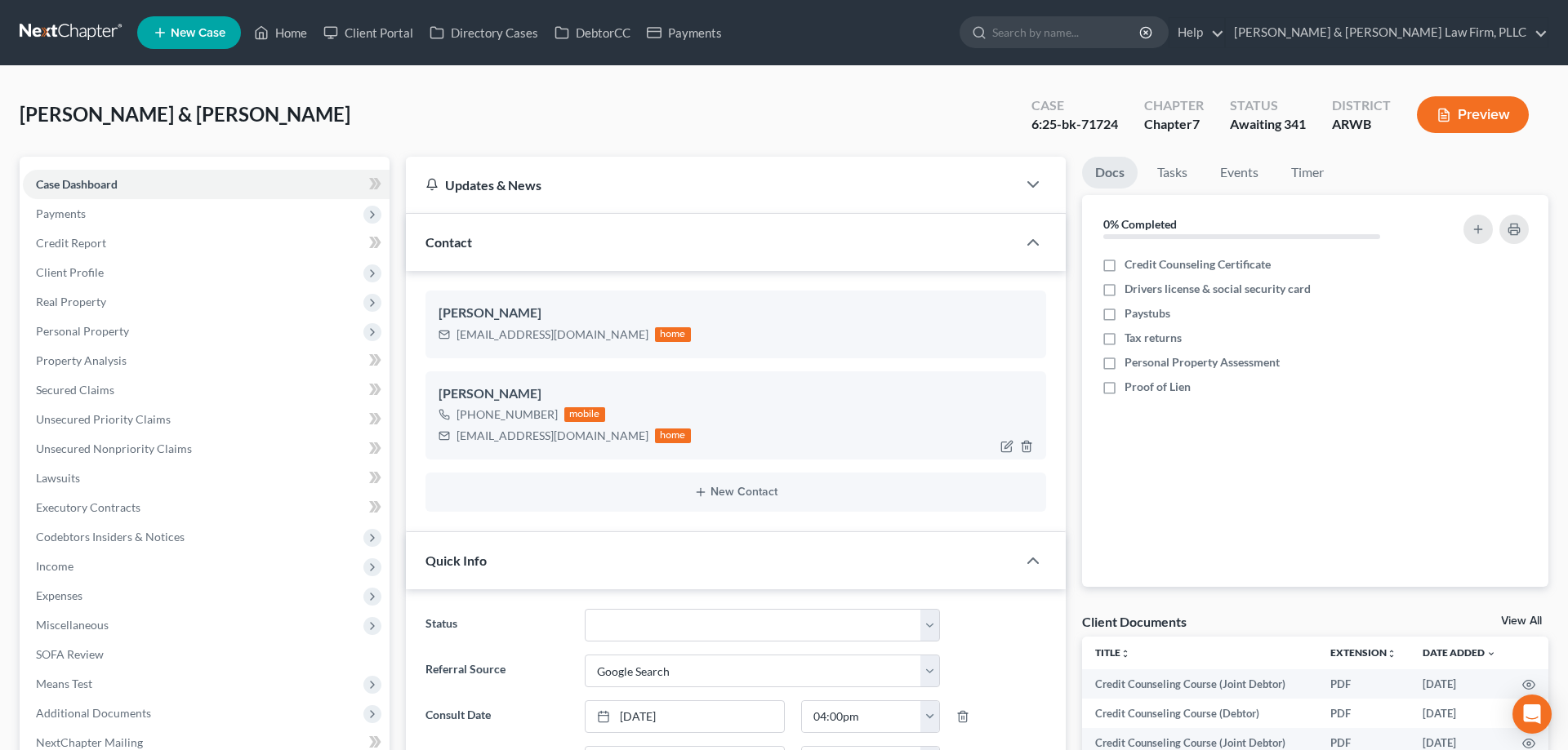
click at [549, 408] on div "[PHONE_NUMBER]" at bounding box center [507, 415] width 102 height 17
copy div "[PHONE_NUMBER]"
click at [511, 436] on div "[EMAIL_ADDRESS][DOMAIN_NAME]" at bounding box center [552, 436] width 192 height 17
click at [479, 432] on div "[EMAIL_ADDRESS][DOMAIN_NAME]" at bounding box center [552, 436] width 192 height 17
click at [479, 432] on div "[EMAIL_ADDRESS][DOMAIN_NAME]" at bounding box center [552, 436] width 192 height 17
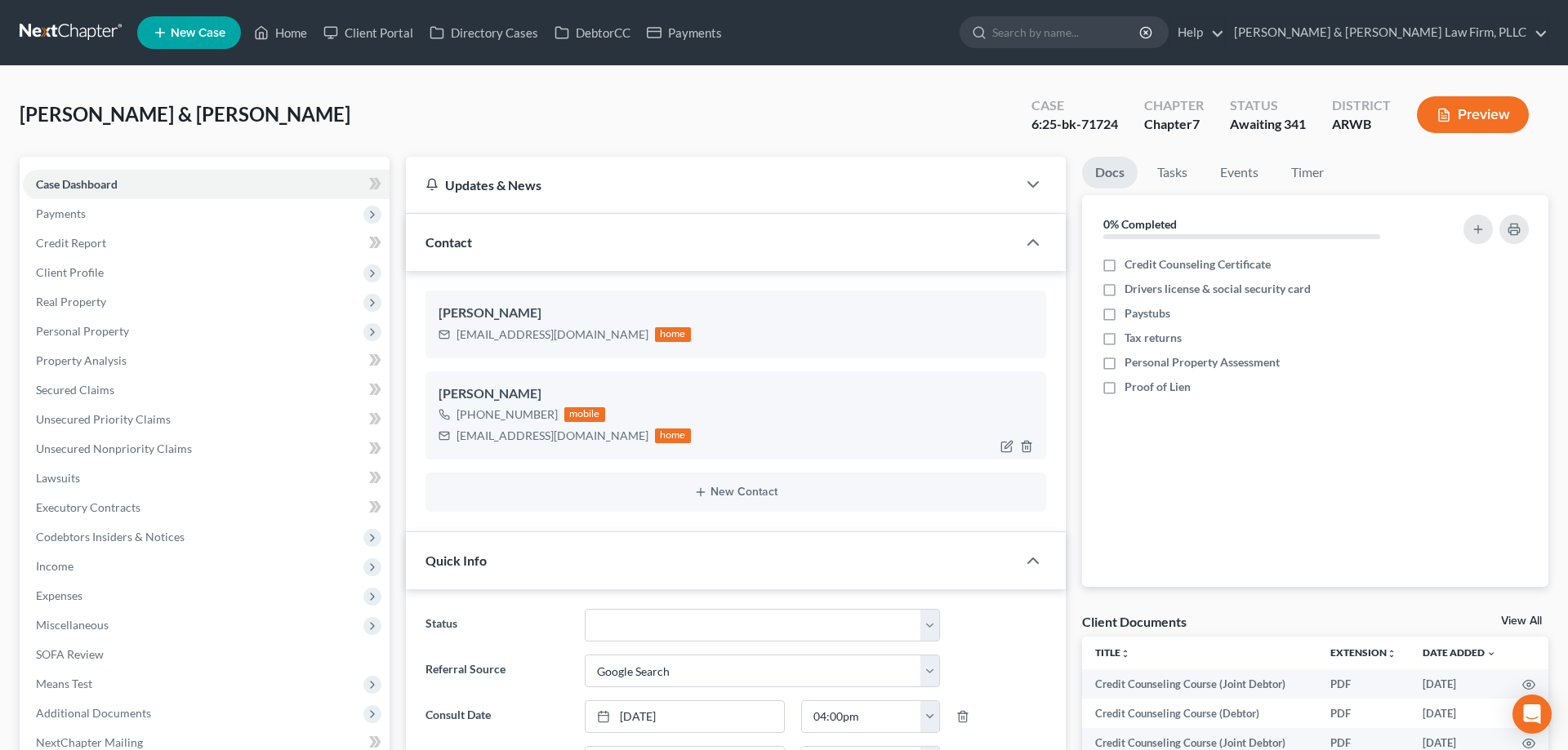
drag, startPoint x: 479, startPoint y: 432, endPoint x: 523, endPoint y: 432, distance: 44.0
click at [523, 432] on div "[EMAIL_ADDRESS][DOMAIN_NAME]" at bounding box center [552, 436] width 192 height 17
click at [133, 266] on span "Client Profile" at bounding box center [206, 273] width 366 height 30
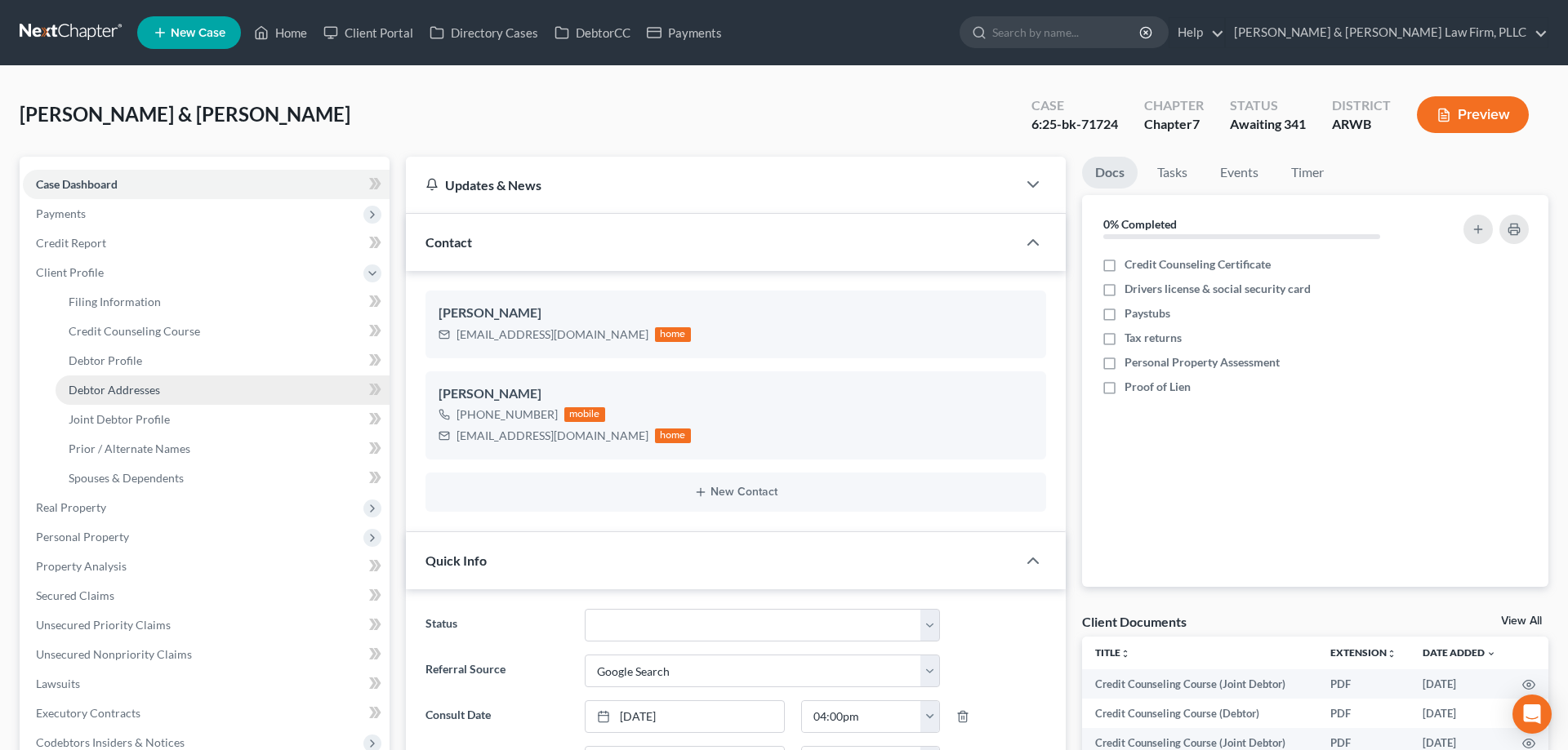
click at [153, 387] on span "Debtor Addresses" at bounding box center [114, 389] width 92 height 14
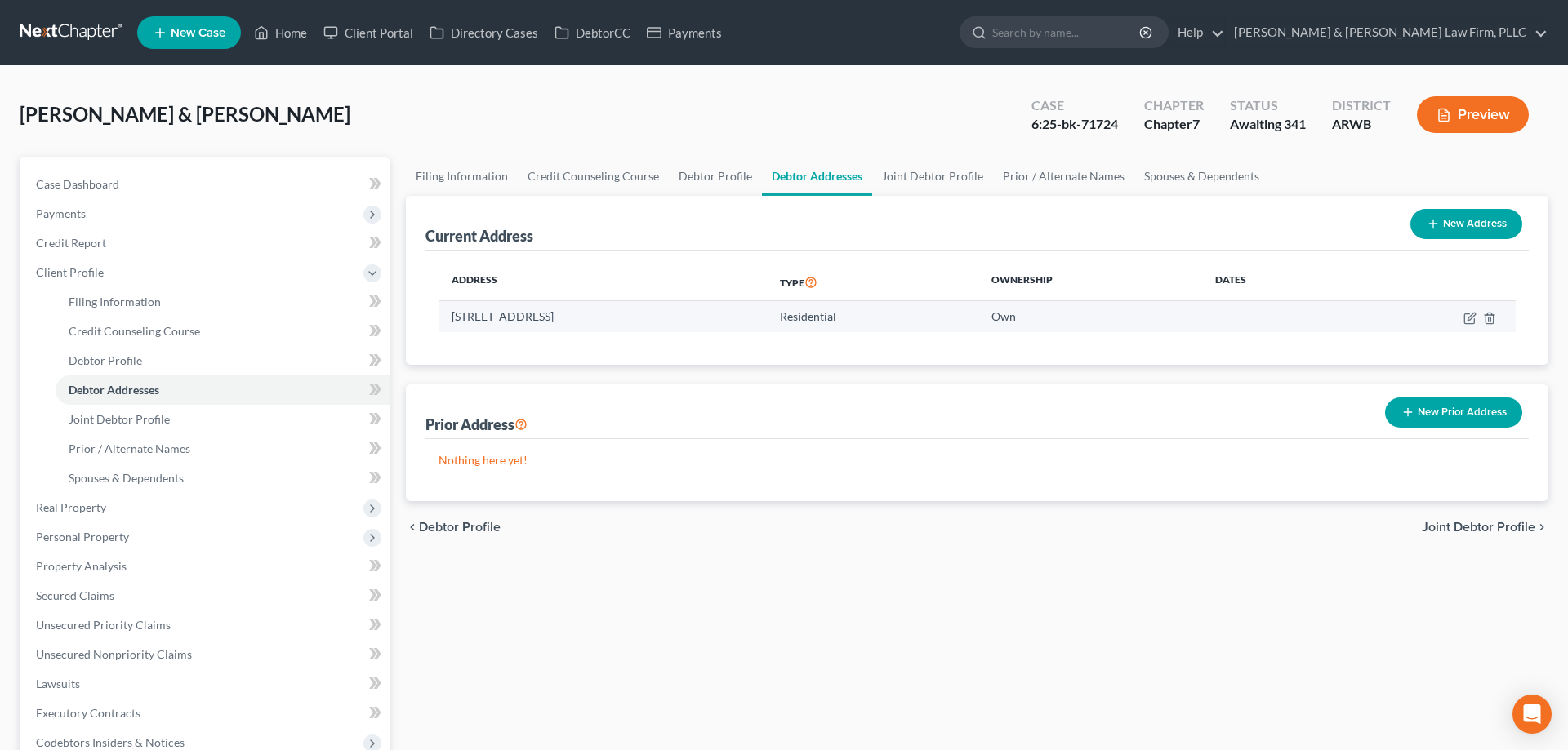
drag, startPoint x: 545, startPoint y: 321, endPoint x: 494, endPoint y: 329, distance: 51.6
click at [545, 321] on td "[STREET_ADDRESS]" at bounding box center [602, 317] width 328 height 31
drag, startPoint x: 453, startPoint y: 318, endPoint x: 674, endPoint y: 318, distance: 221.0
click at [674, 318] on td "[STREET_ADDRESS]" at bounding box center [602, 317] width 328 height 31
copy td "[STREET_ADDRESS]"
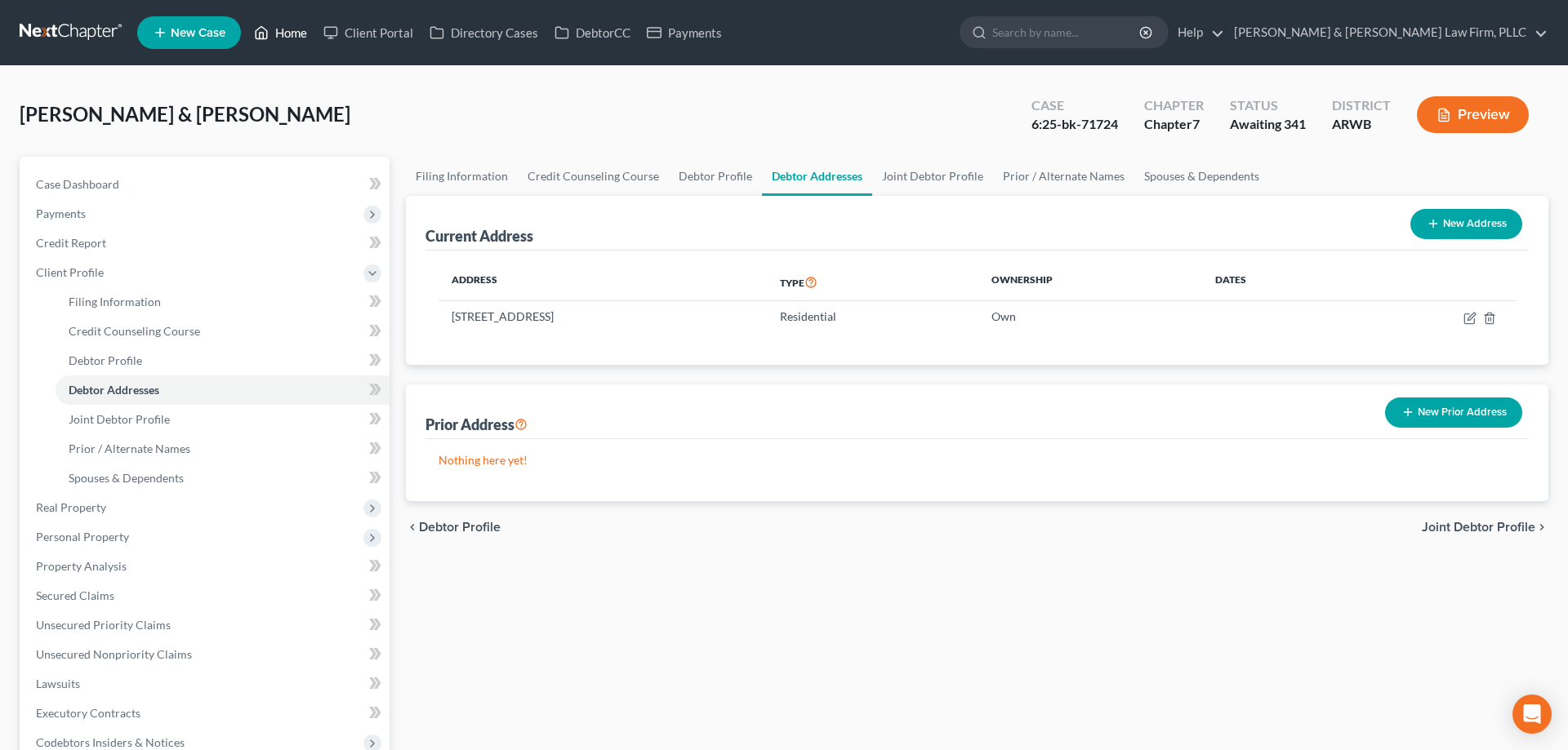
click at [286, 29] on link "Home" at bounding box center [281, 33] width 69 height 30
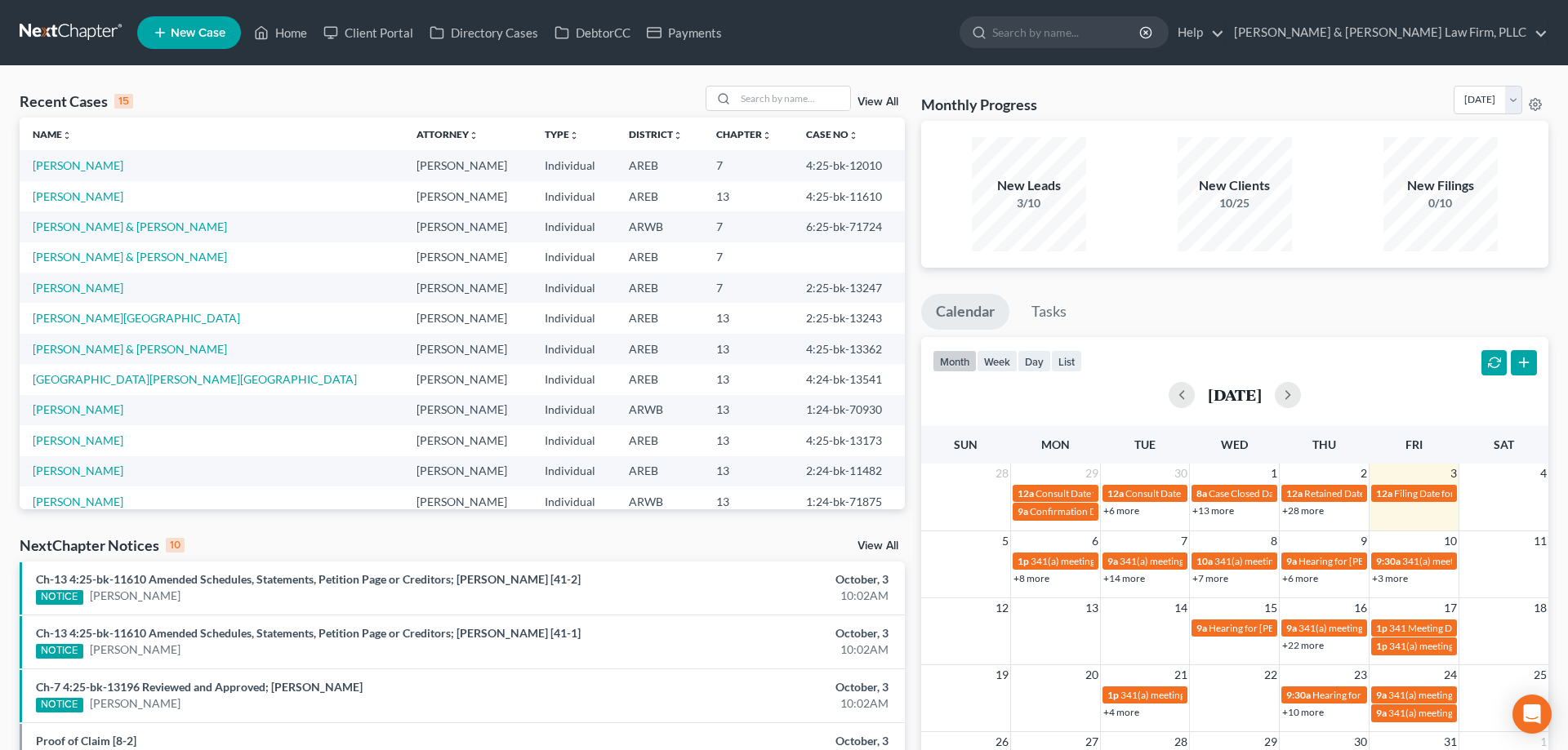
click at [886, 546] on link "View All" at bounding box center [877, 546] width 40 height 12
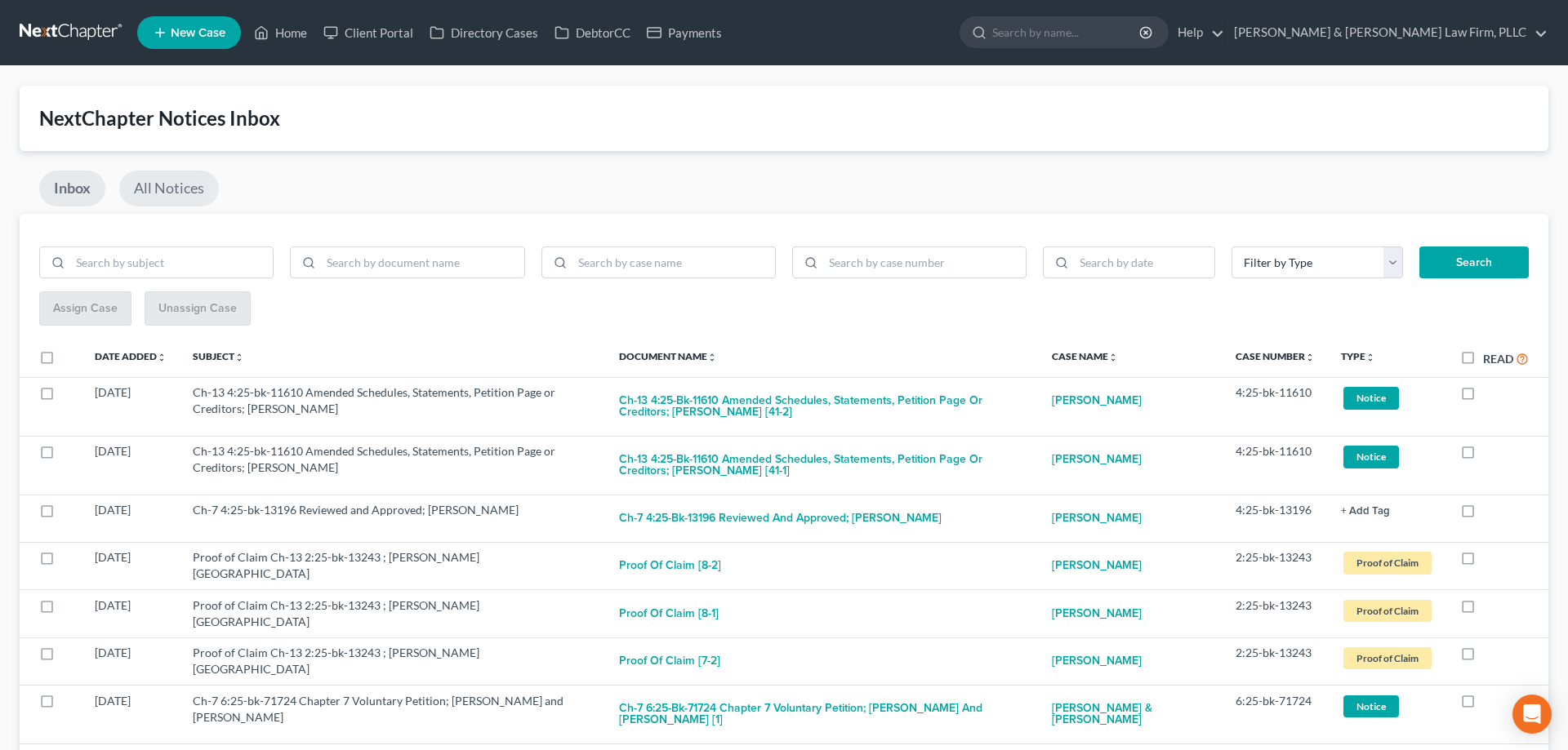
click at [196, 195] on link "All Notices" at bounding box center [168, 189] width 100 height 36
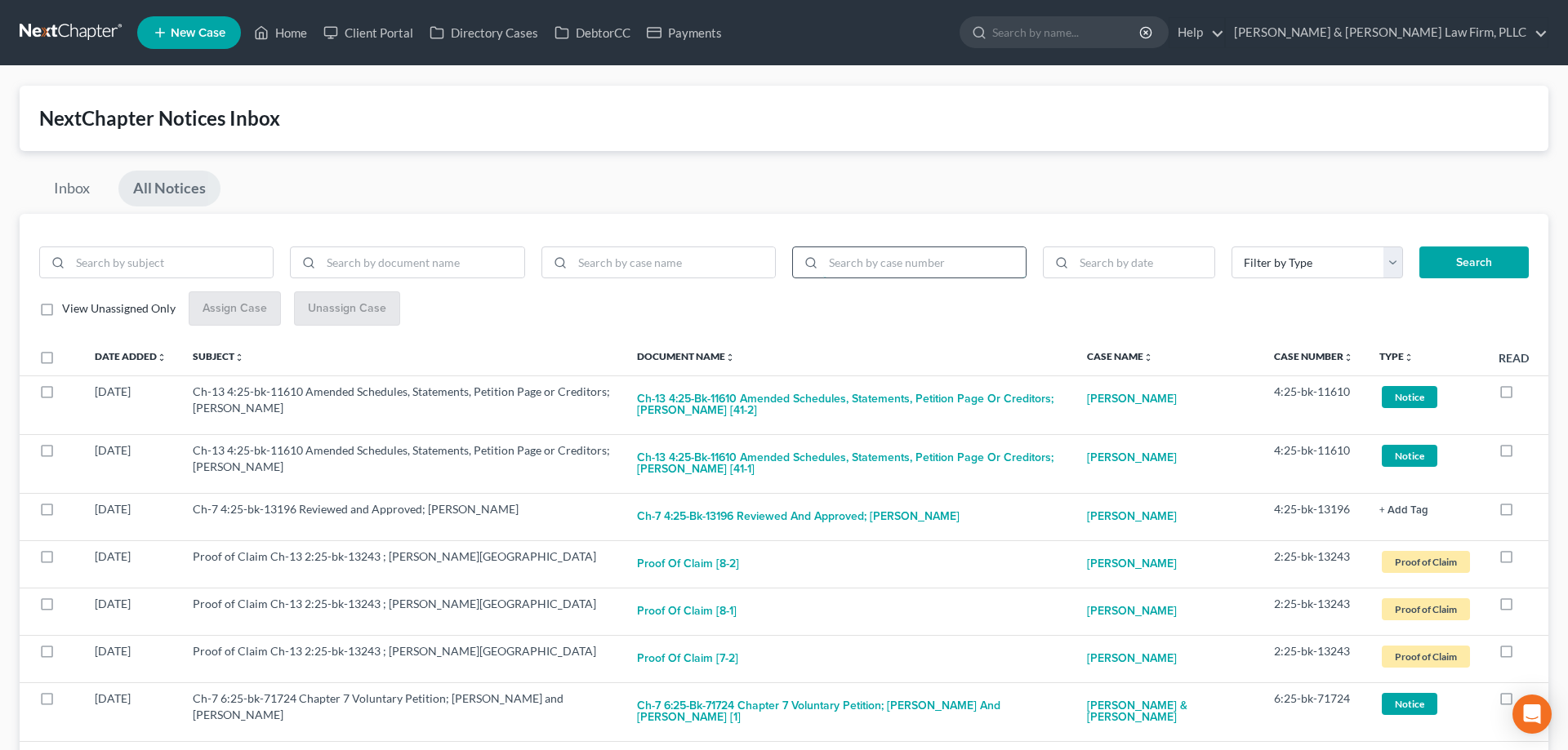
click at [901, 261] on input "search" at bounding box center [923, 263] width 202 height 31
paste input "Order Dismissing Case"
drag, startPoint x: 959, startPoint y: 267, endPoint x: 699, endPoint y: 261, distance: 260.1
click at [823, 254] on input "Order Dismissing Case" at bounding box center [923, 263] width 202 height 31
paste input "2:20-bk-11807"
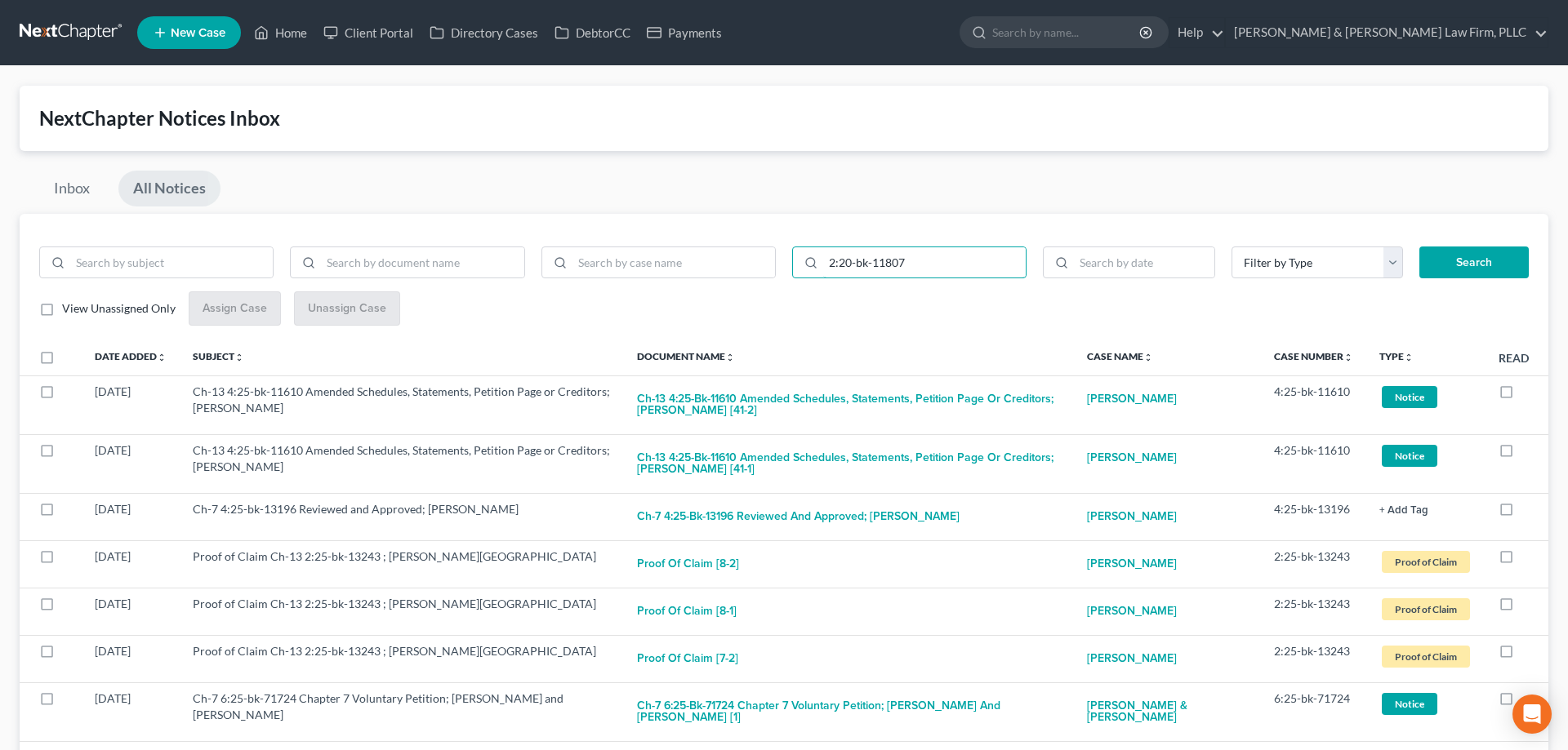
type input "2:20-bk-11807"
click at [1433, 265] on button "Search" at bounding box center [1474, 263] width 110 height 33
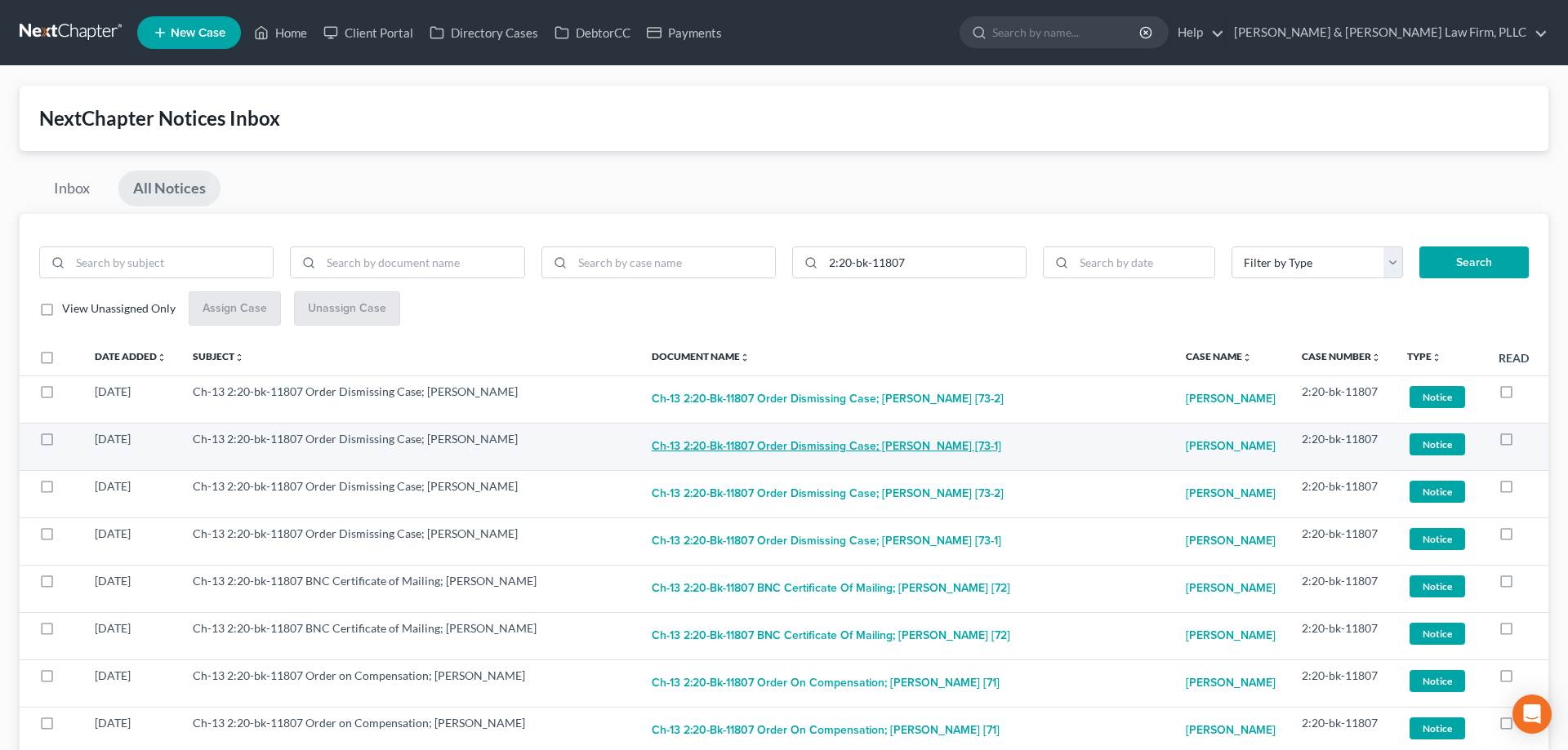
click at [875, 447] on button "Ch-13 2:20-bk-11807 Order Dismissing Case; [PERSON_NAME] [73-1]" at bounding box center [827, 447] width 350 height 33
checkbox input "true"
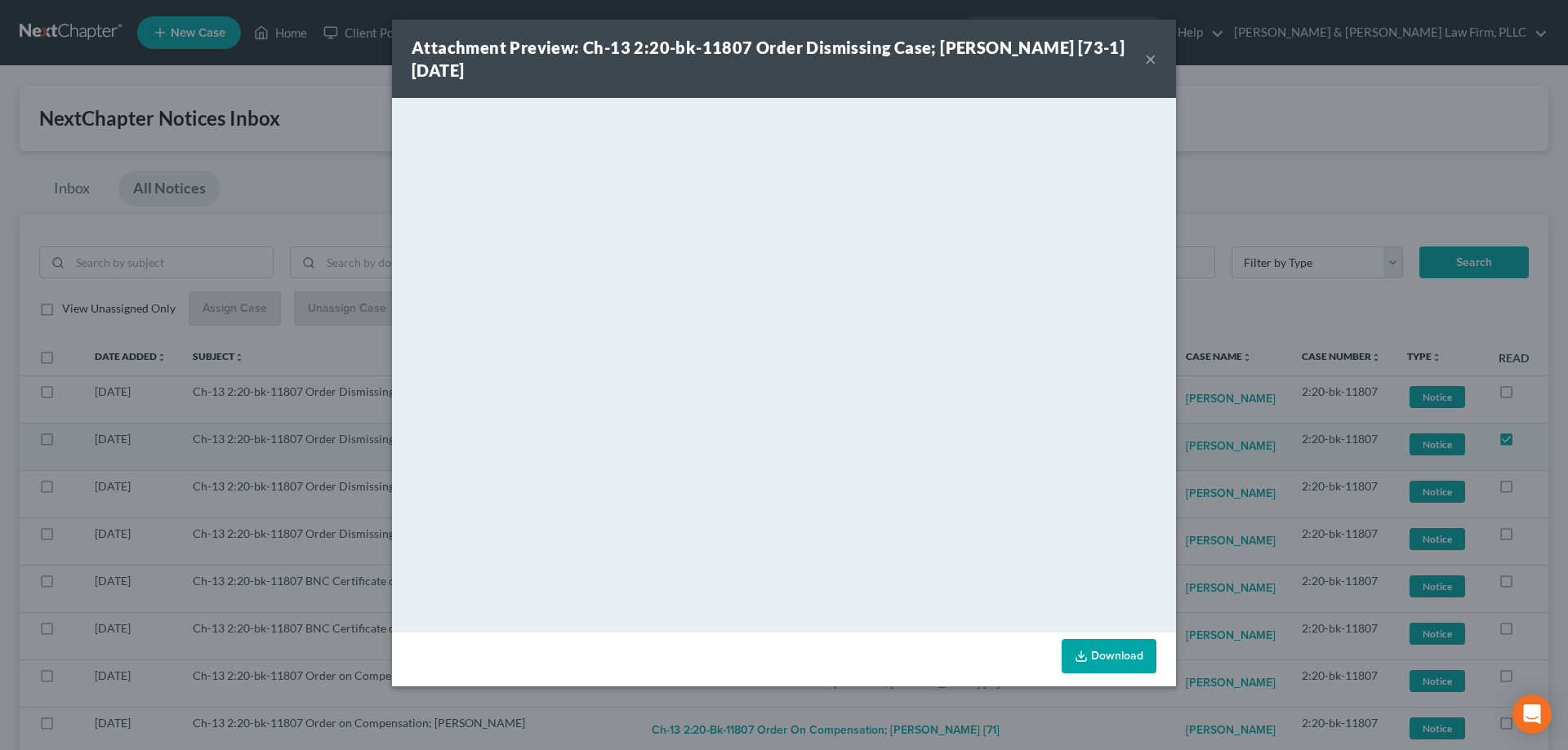
click at [1144, 60] on div "Attachment Preview: Ch-13 2:20-bk-11807 Order Dismissing Case; [PERSON_NAME] [7…" at bounding box center [778, 59] width 734 height 45
click at [1149, 62] on button "×" at bounding box center [1150, 59] width 12 height 20
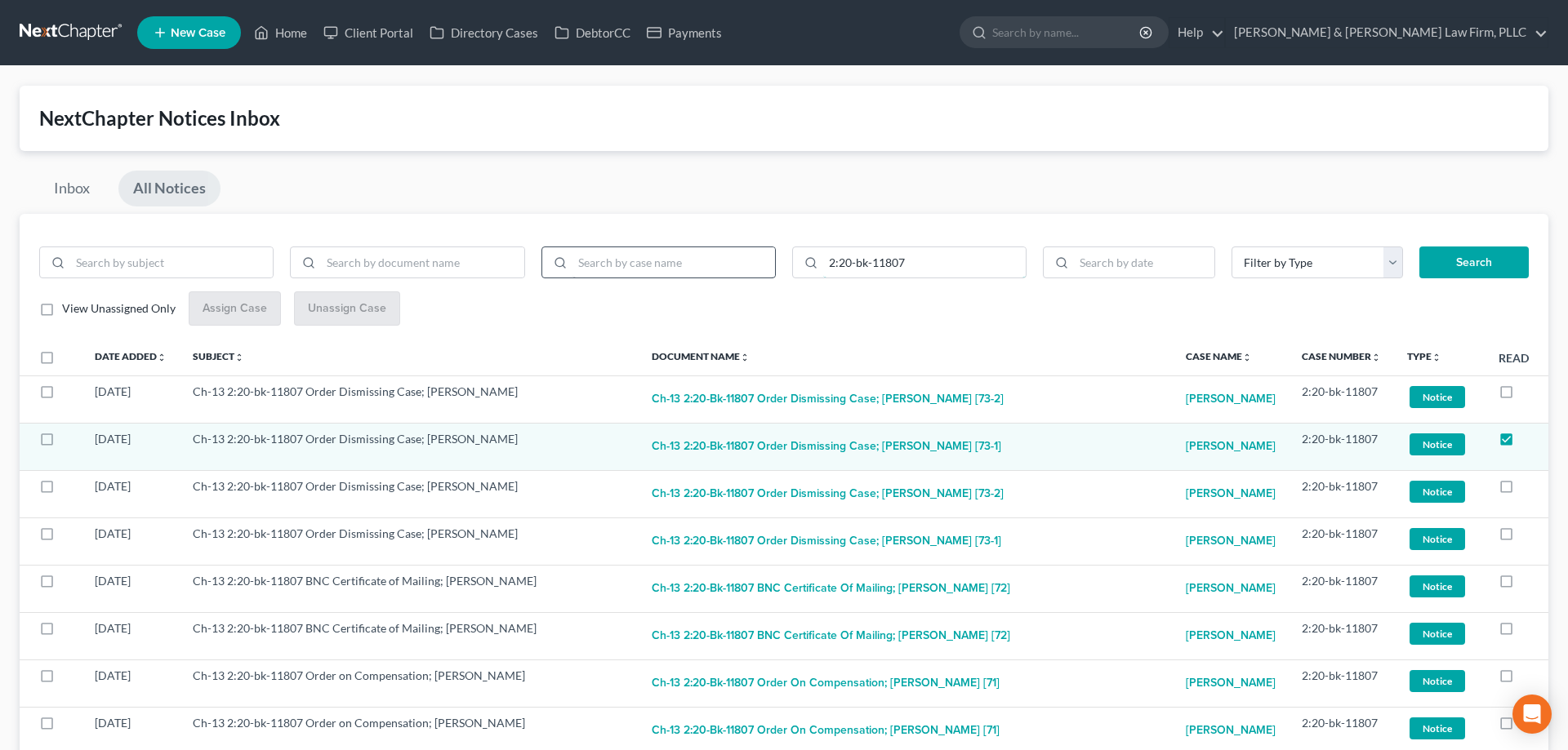
drag, startPoint x: 920, startPoint y: 270, endPoint x: 747, endPoint y: 271, distance: 173.0
click at [823, 274] on input "2:20-bk-11807" at bounding box center [923, 263] width 202 height 31
paste input "4:25-bk-10852"
type input "4:25-bk-10852"
click at [1462, 258] on button "Search" at bounding box center [1474, 263] width 110 height 33
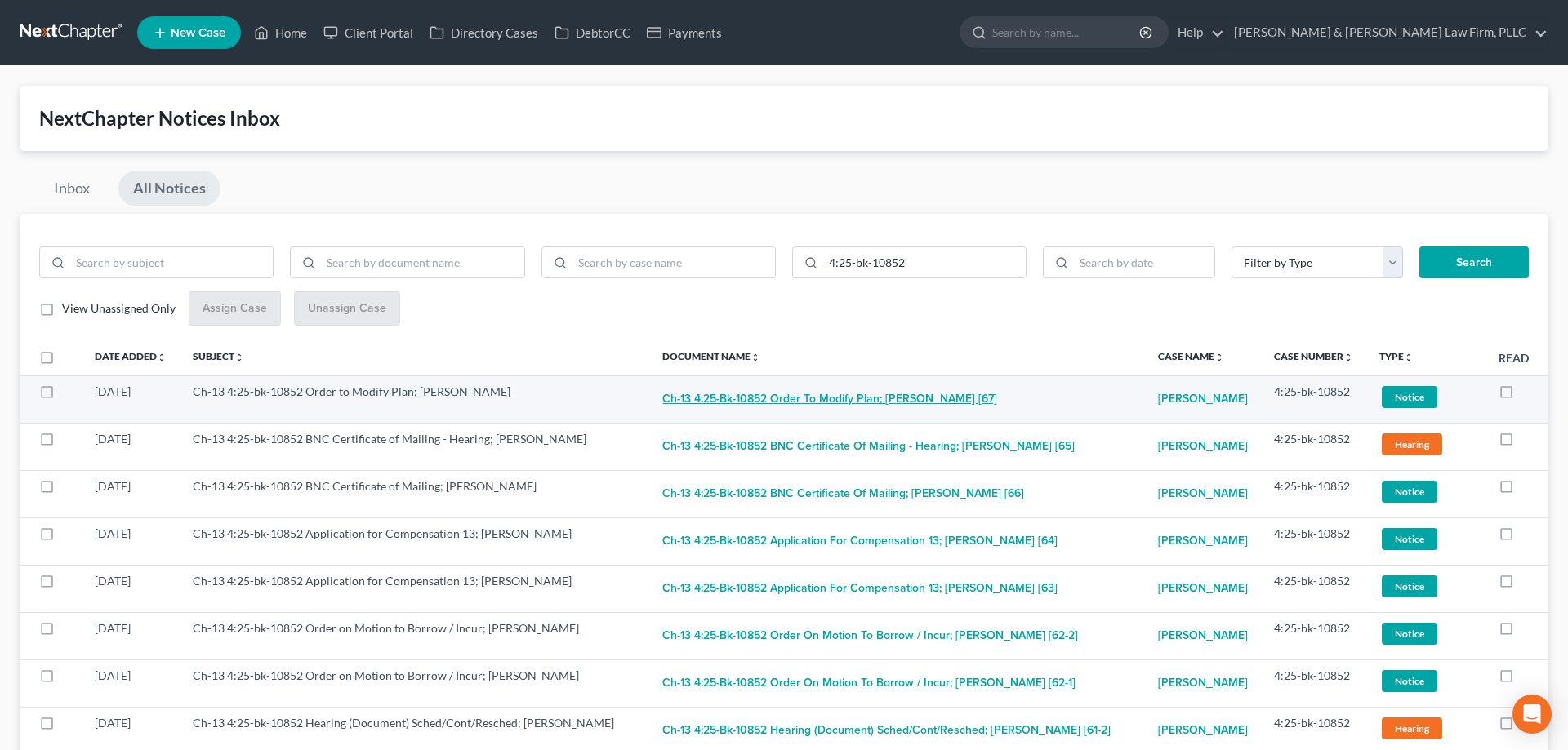
click at [805, 395] on button "Ch-13 4:25-bk-10852 Order to Modify Plan; [PERSON_NAME] [67]" at bounding box center [830, 400] width 335 height 33
checkbox input "true"
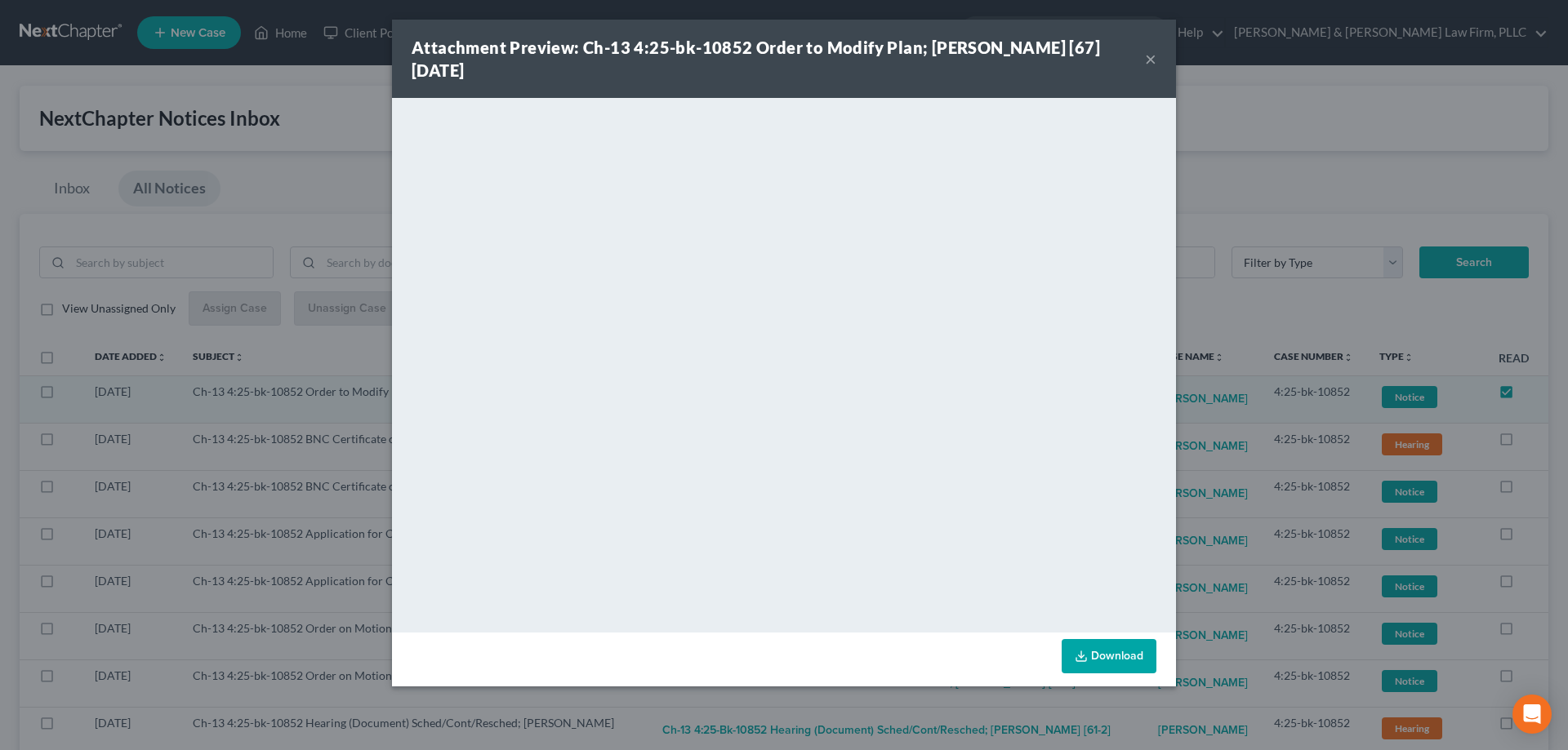
click at [1147, 51] on button "×" at bounding box center [1150, 59] width 12 height 20
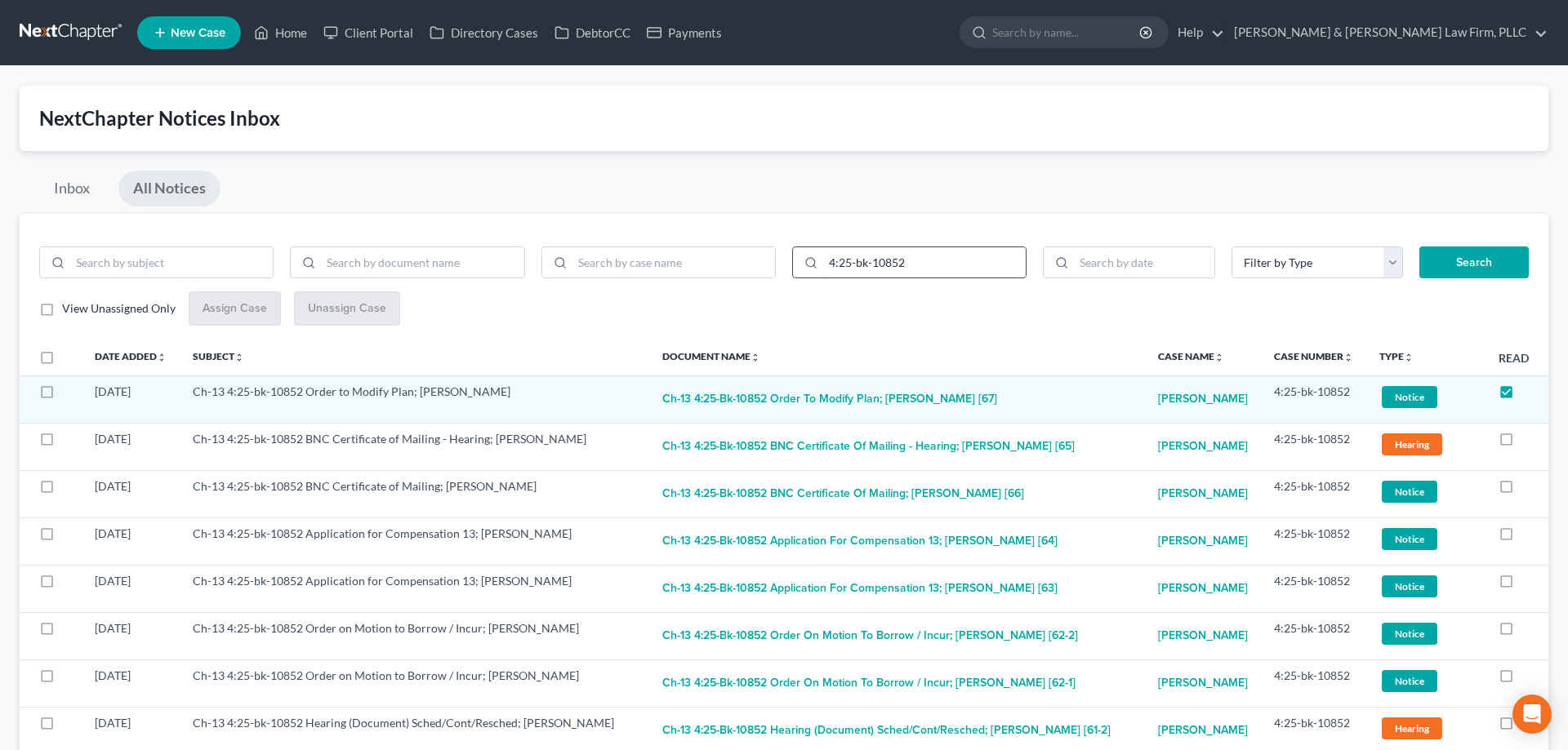
drag, startPoint x: 928, startPoint y: 256, endPoint x: 716, endPoint y: 250, distance: 212.1
click at [823, 250] on input "4:25-bk-10852" at bounding box center [923, 263] width 202 height 31
paste input "1950"
type input "4:25-bk-11950"
click at [1436, 268] on button "Search" at bounding box center [1474, 263] width 110 height 33
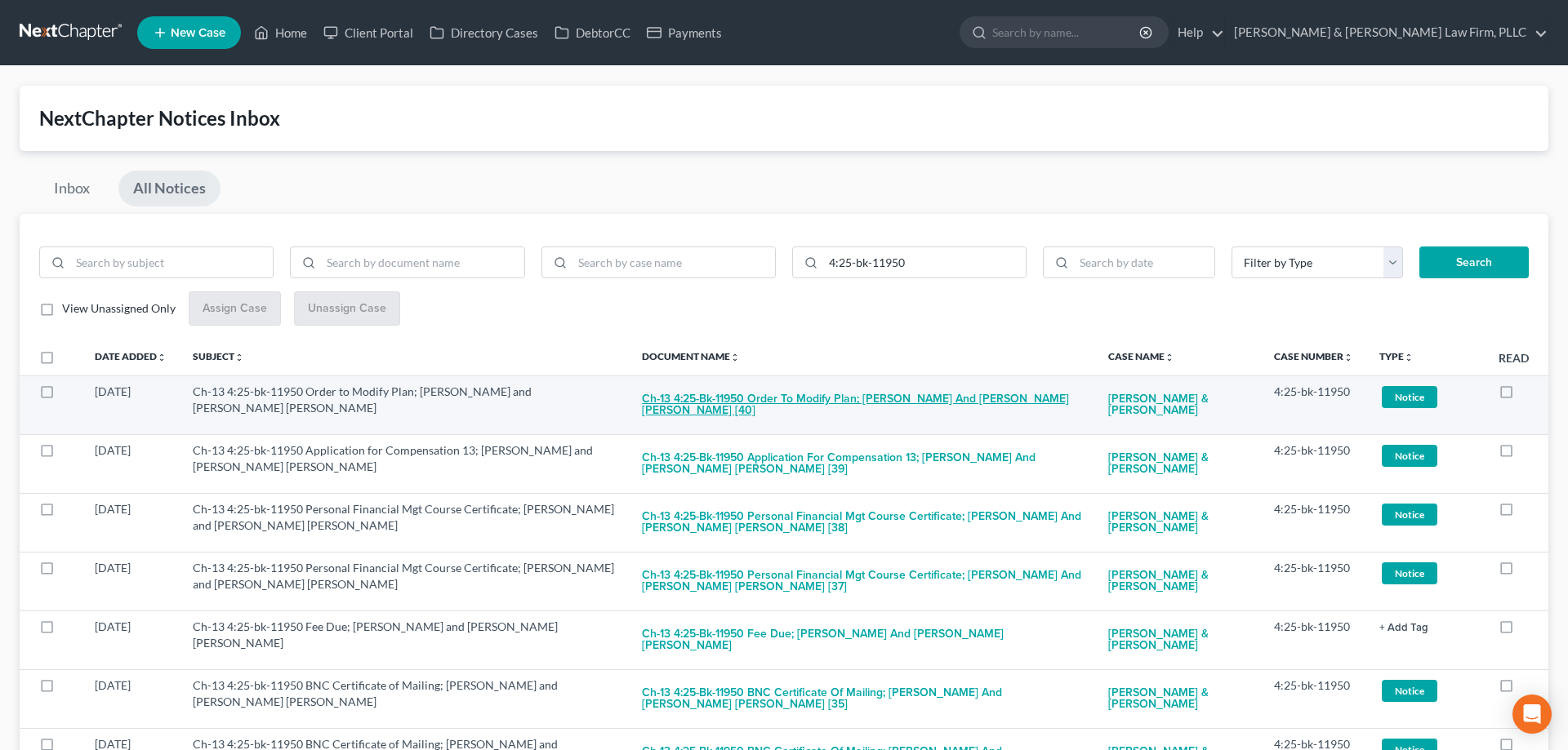
click at [824, 389] on button "Ch-13 4:25-bk-11950 Order to Modify Plan; [PERSON_NAME] and [PERSON_NAME] [PERS…" at bounding box center [862, 405] width 440 height 44
checkbox input "true"
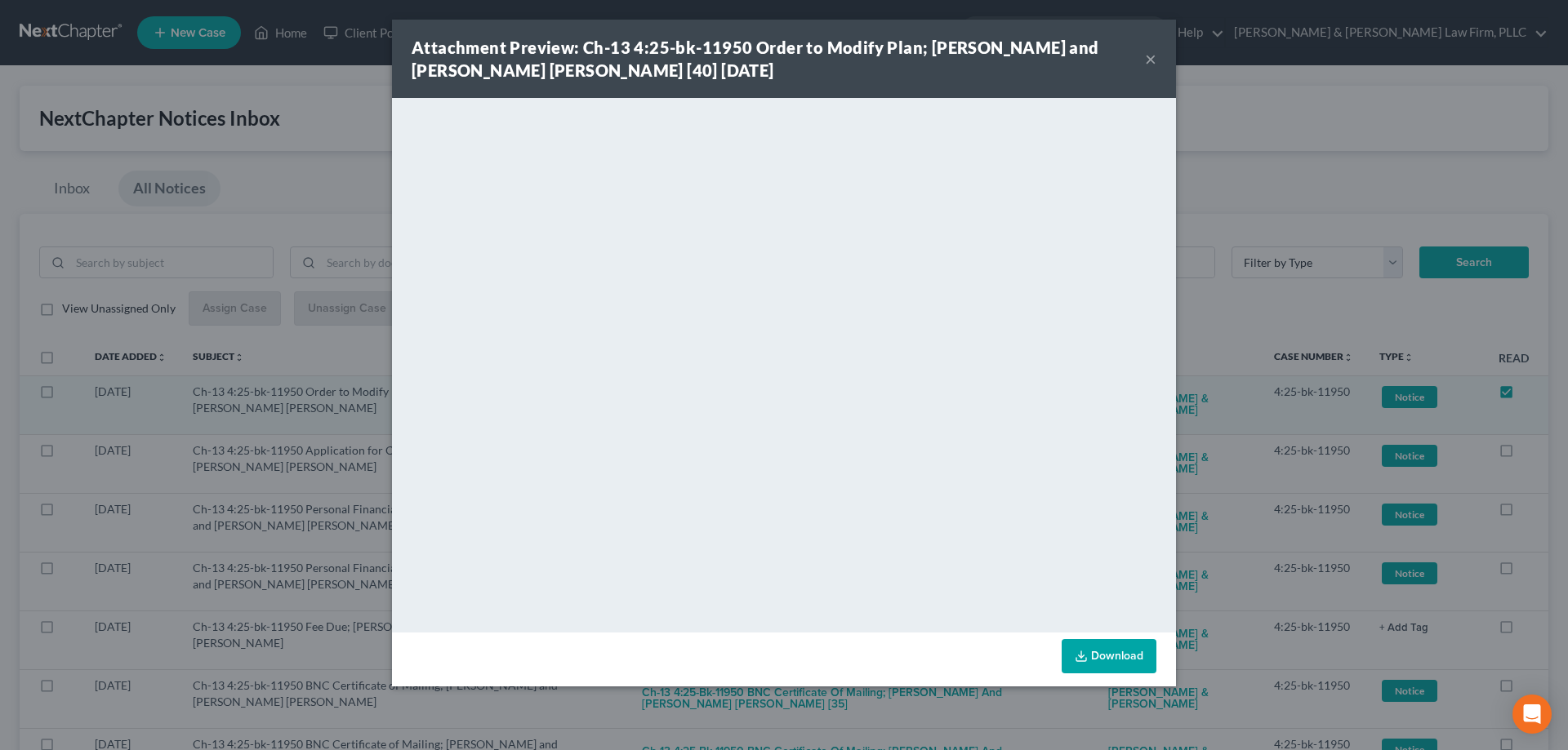
click at [1147, 57] on button "×" at bounding box center [1150, 59] width 12 height 20
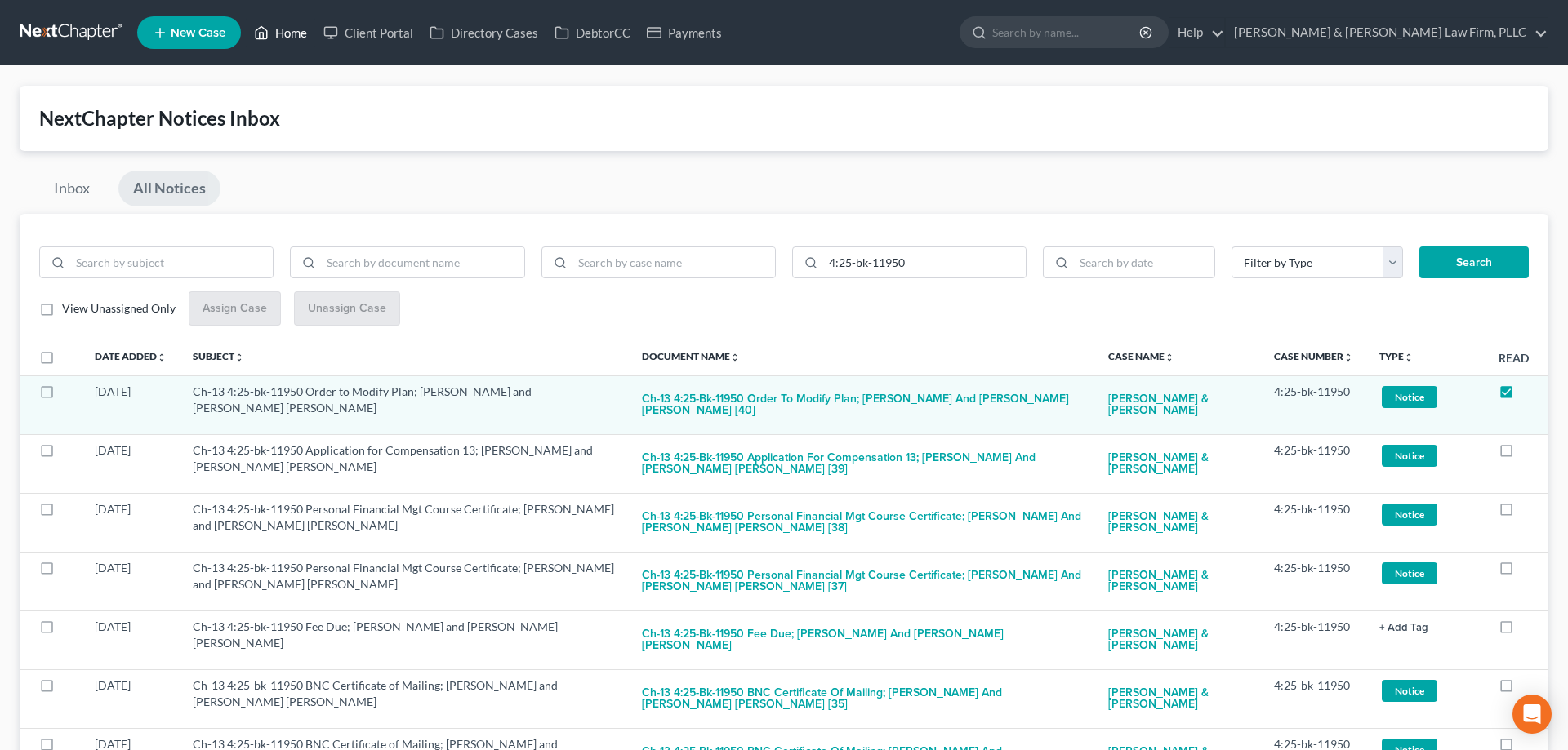
click at [279, 26] on link "Home" at bounding box center [281, 33] width 69 height 30
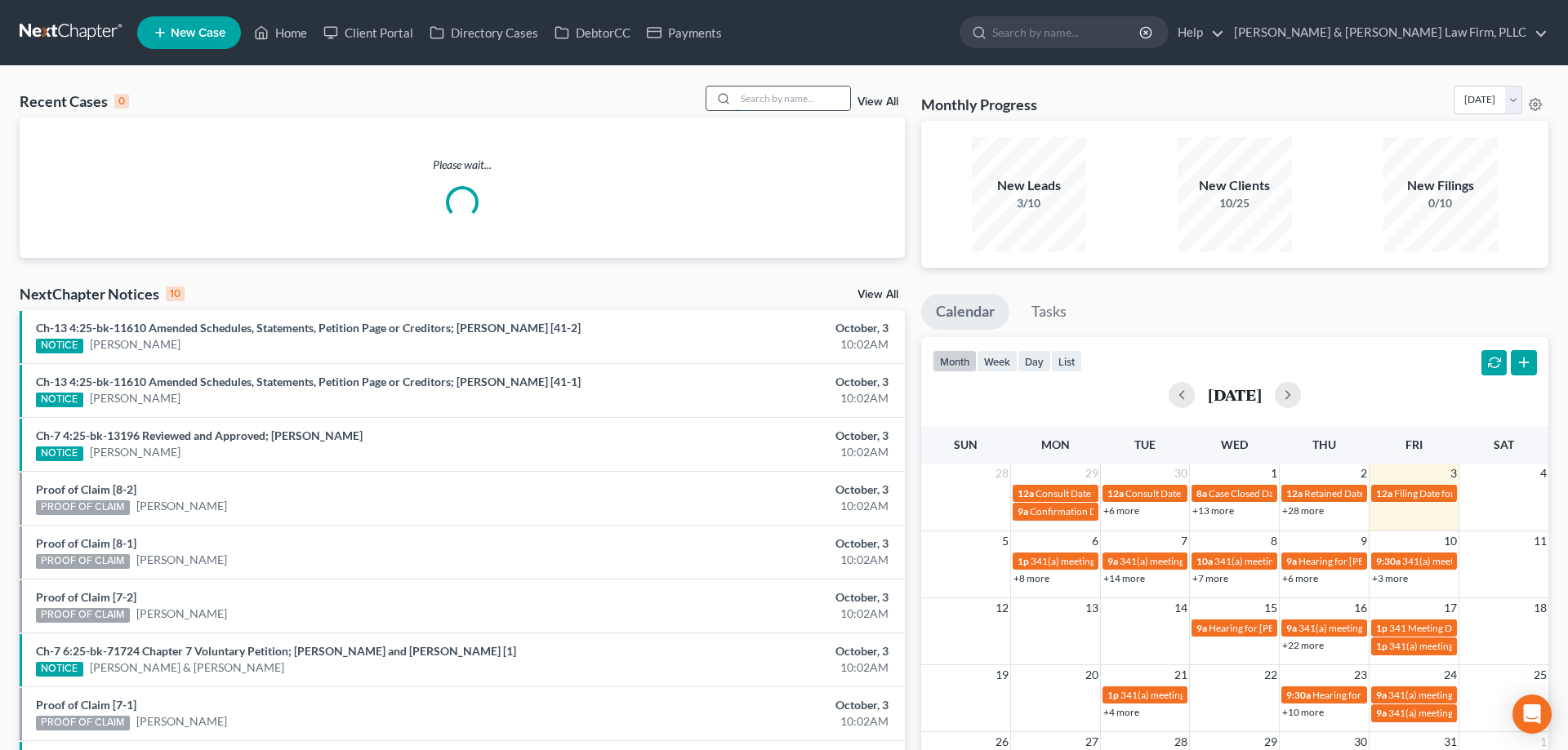
click at [736, 101] on input "search" at bounding box center [793, 98] width 115 height 24
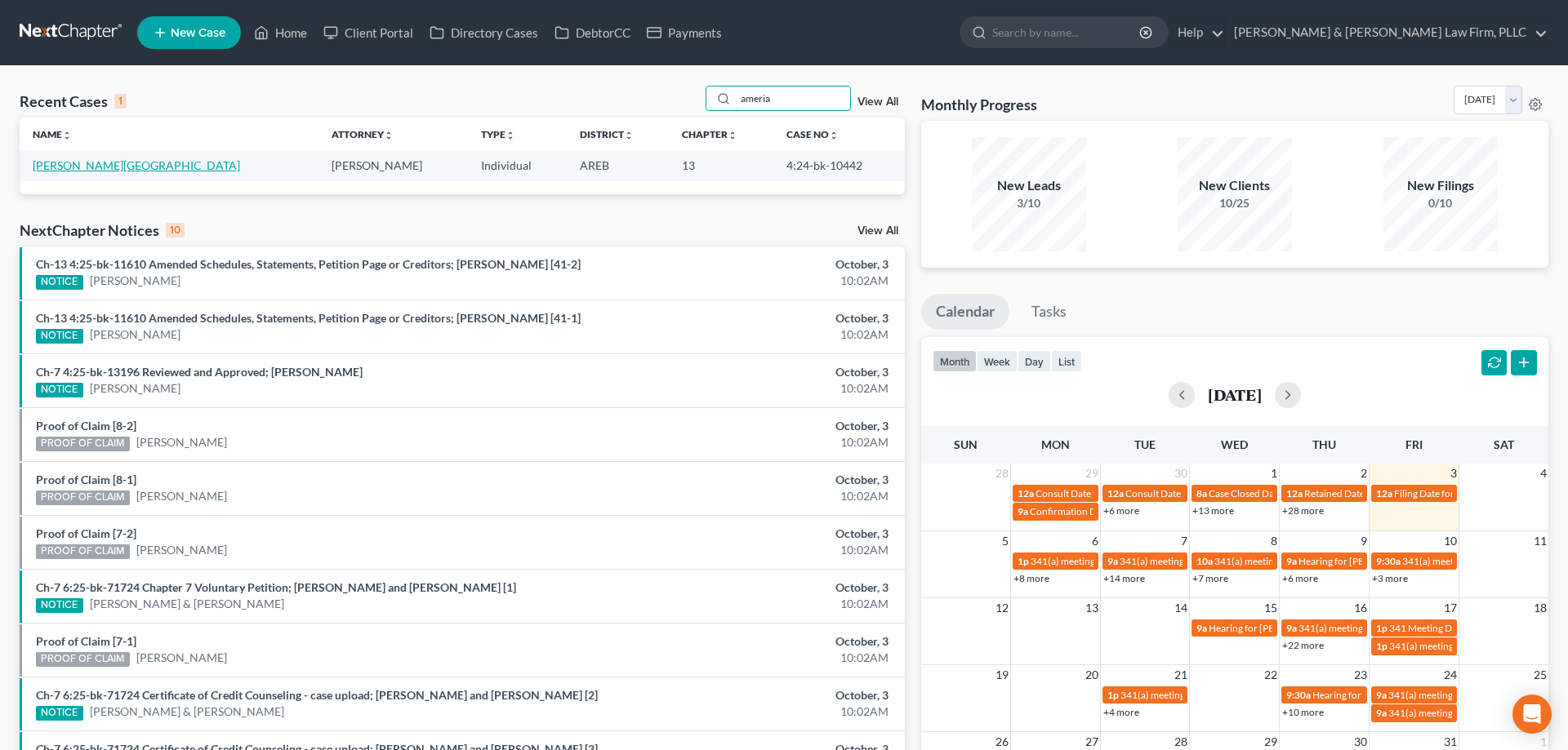
type input "ameria"
click at [77, 172] on link "[PERSON_NAME][GEOGRAPHIC_DATA]" at bounding box center [136, 165] width 207 height 14
select select "4"
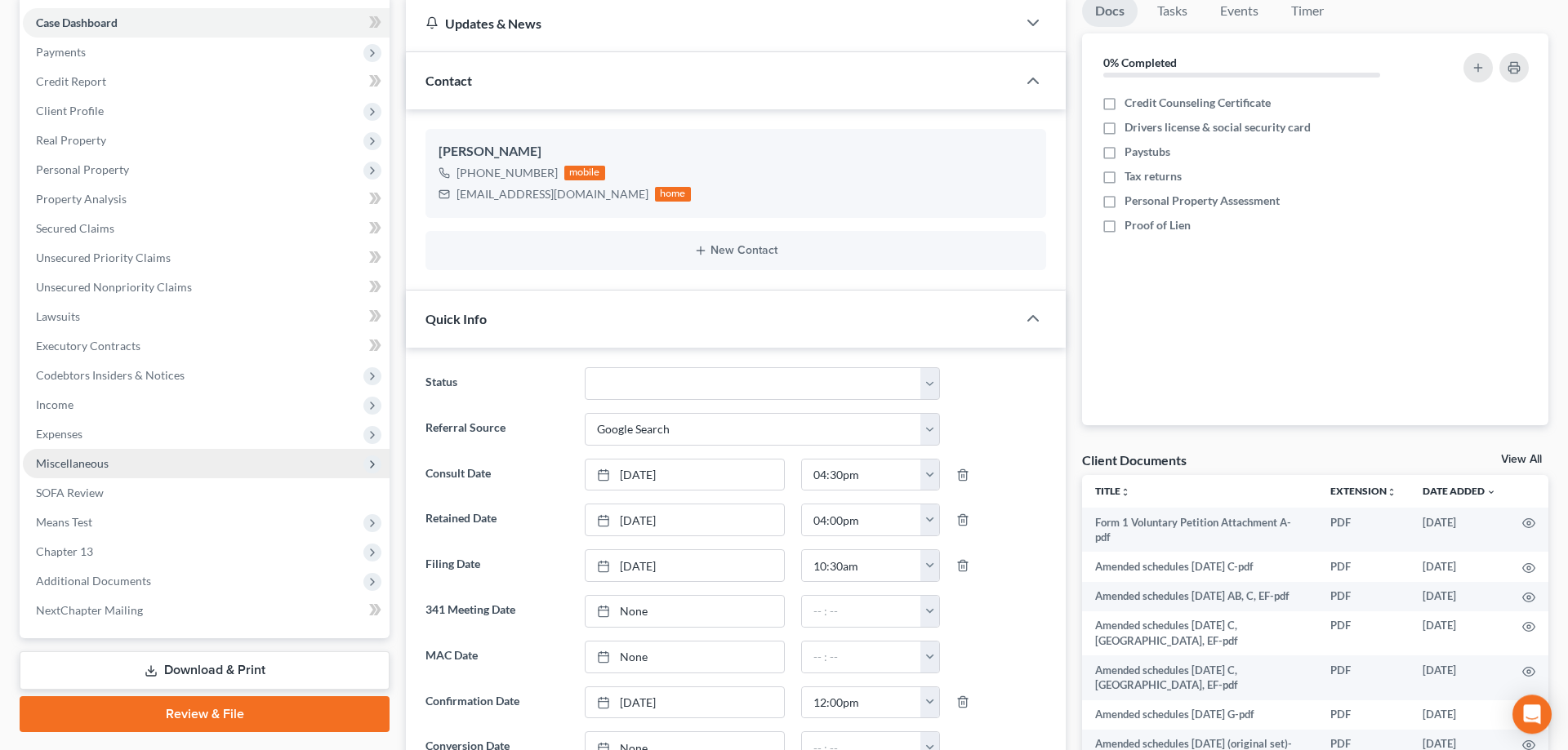
scroll to position [167, 0]
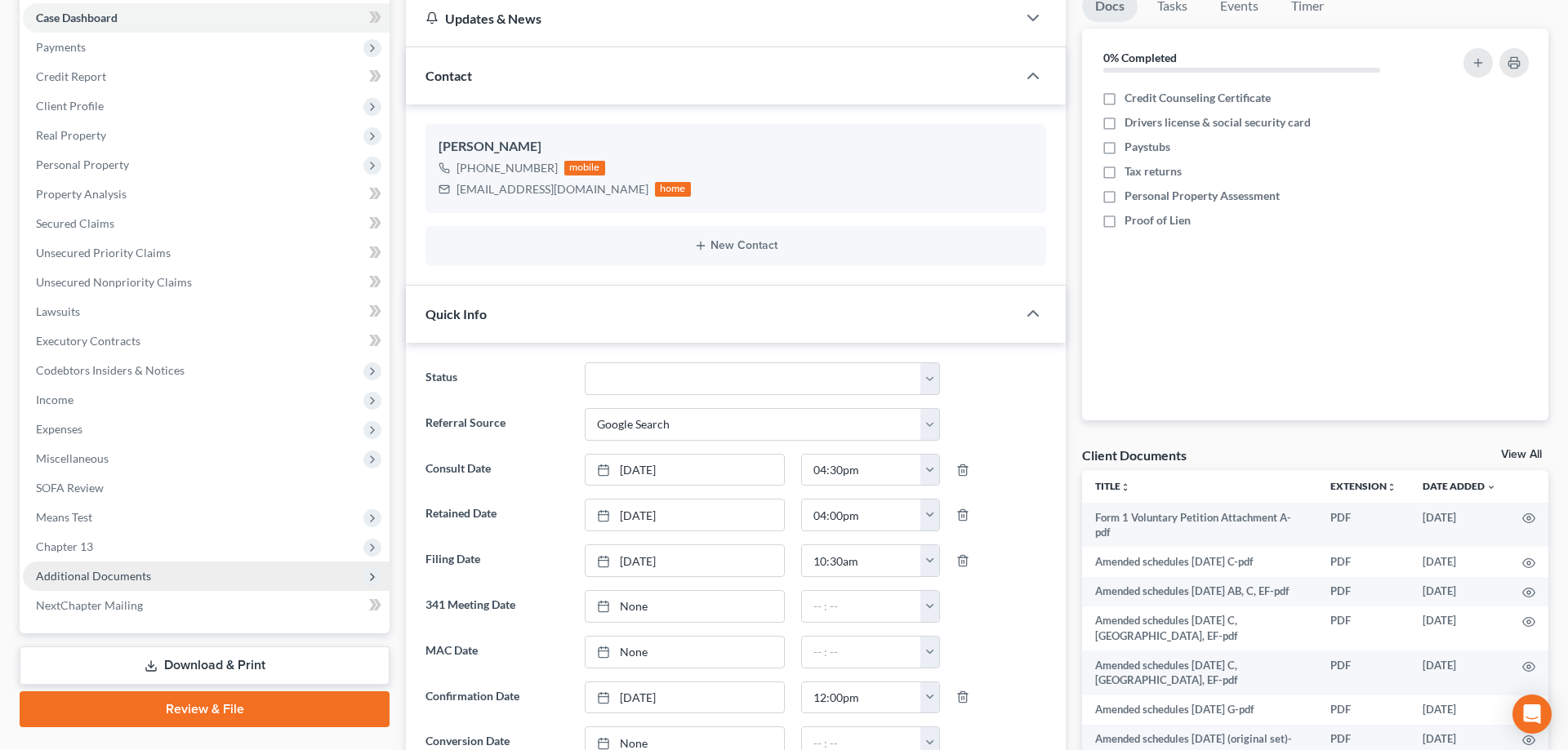
click at [187, 578] on span "Additional Documents" at bounding box center [206, 577] width 366 height 30
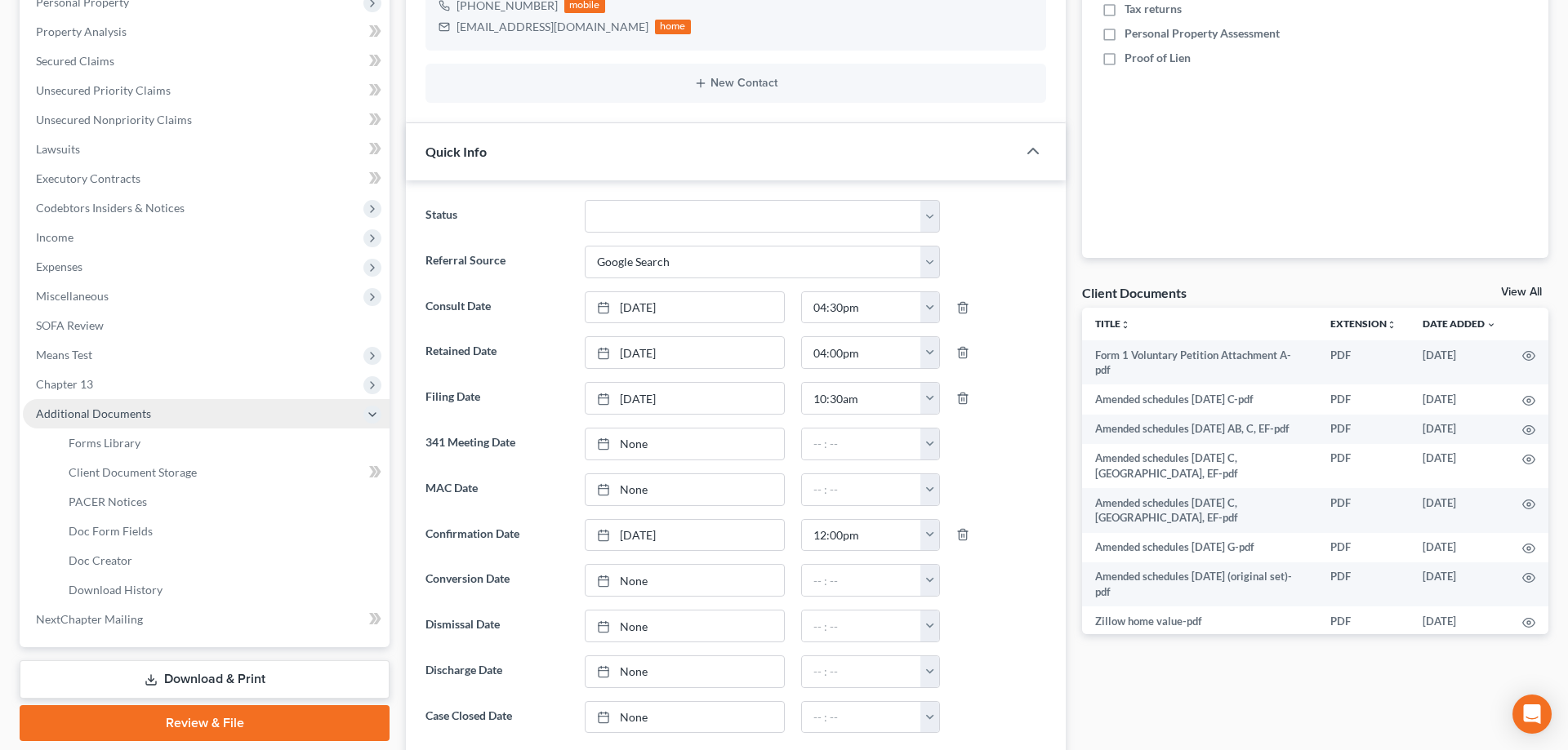
scroll to position [333, 0]
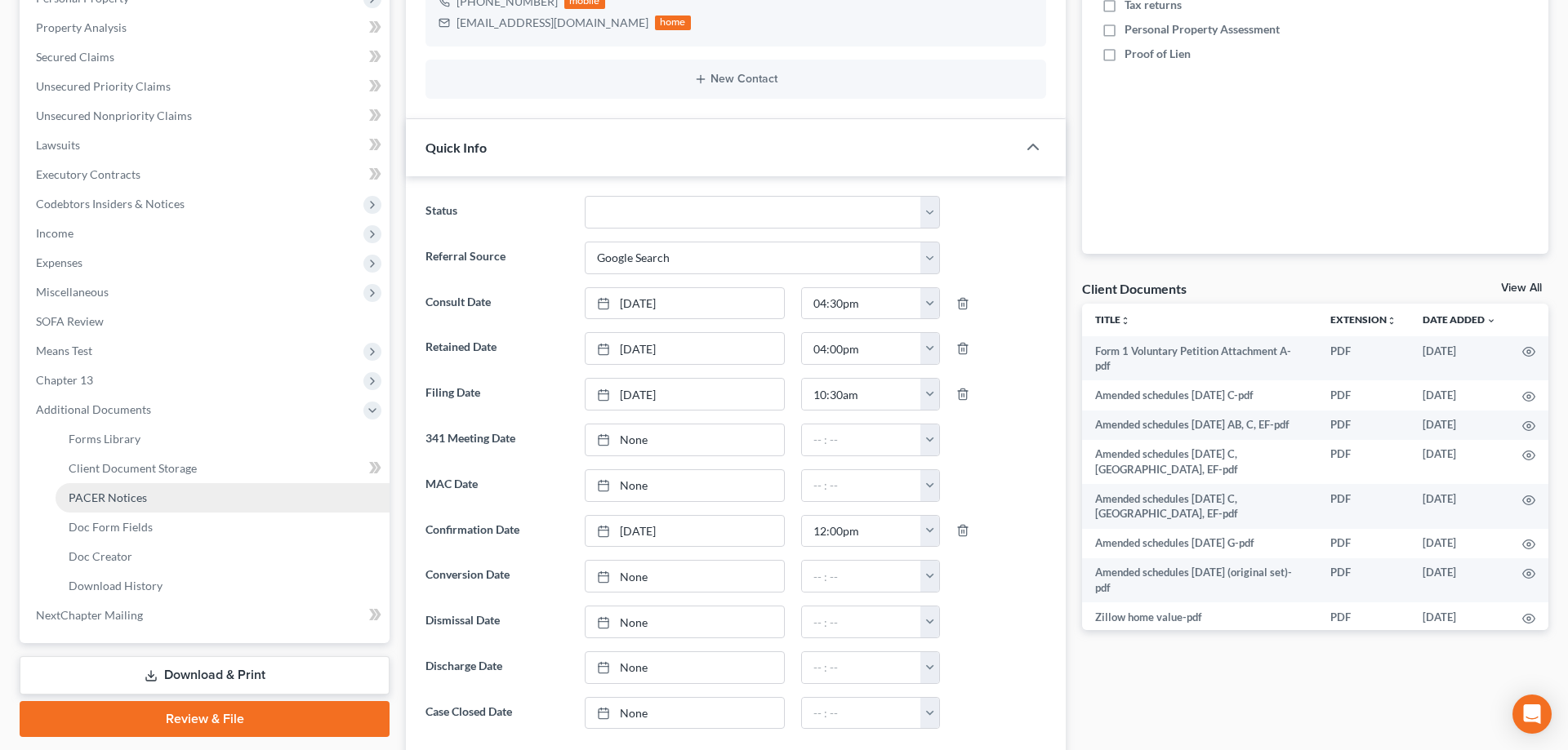
click at [229, 489] on link "PACER Notices" at bounding box center [222, 498] width 334 height 30
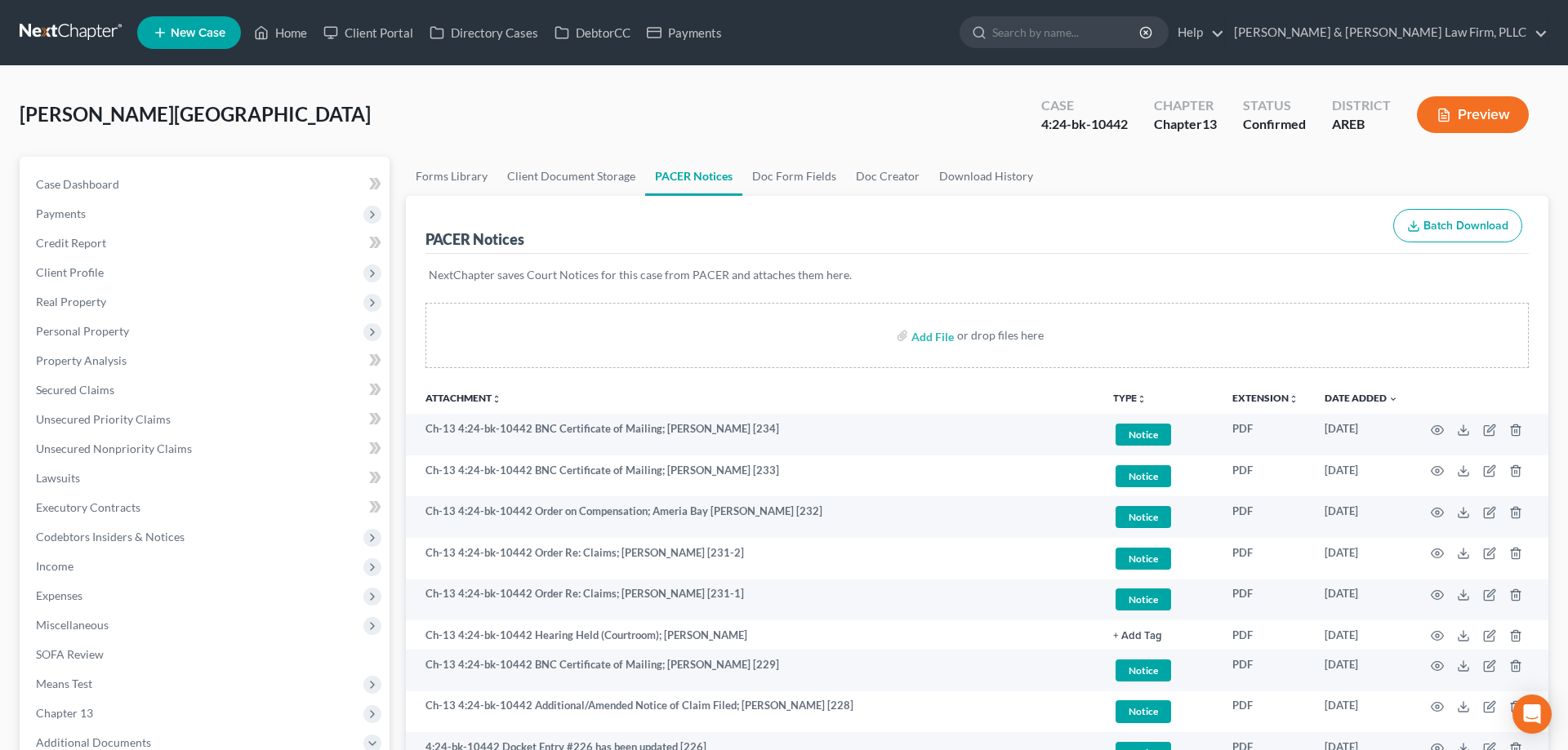
drag, startPoint x: 182, startPoint y: 33, endPoint x: 626, endPoint y: 78, distance: 446.3
click at [182, 34] on span "New Case" at bounding box center [198, 33] width 54 height 12
select select "5"
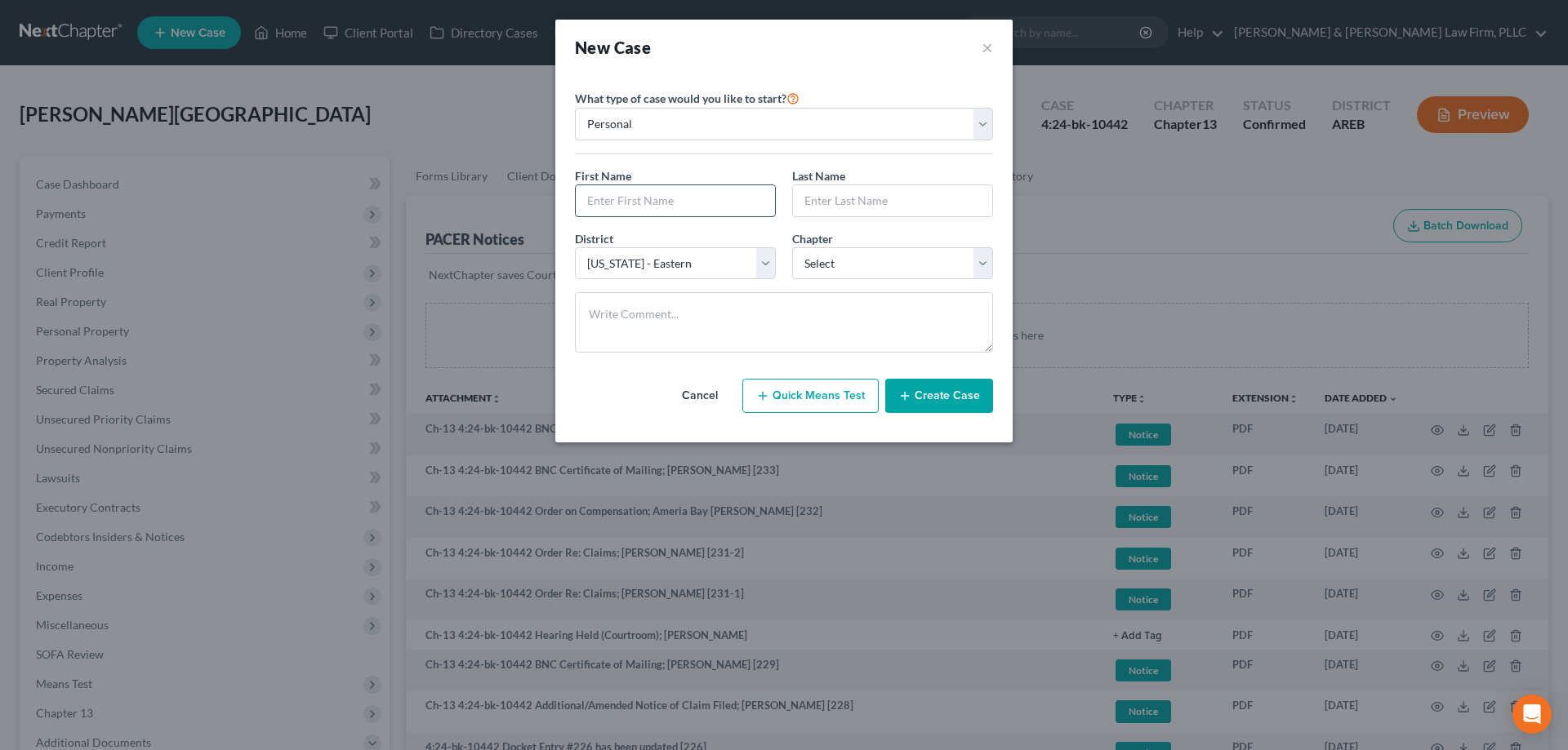
click at [666, 204] on input "text" at bounding box center [675, 201] width 199 height 31
type input "Lexa"
type input "[PERSON_NAME]"
click at [792, 248] on select "Select 7 11 12 13" at bounding box center [892, 264] width 201 height 33
select select "0"
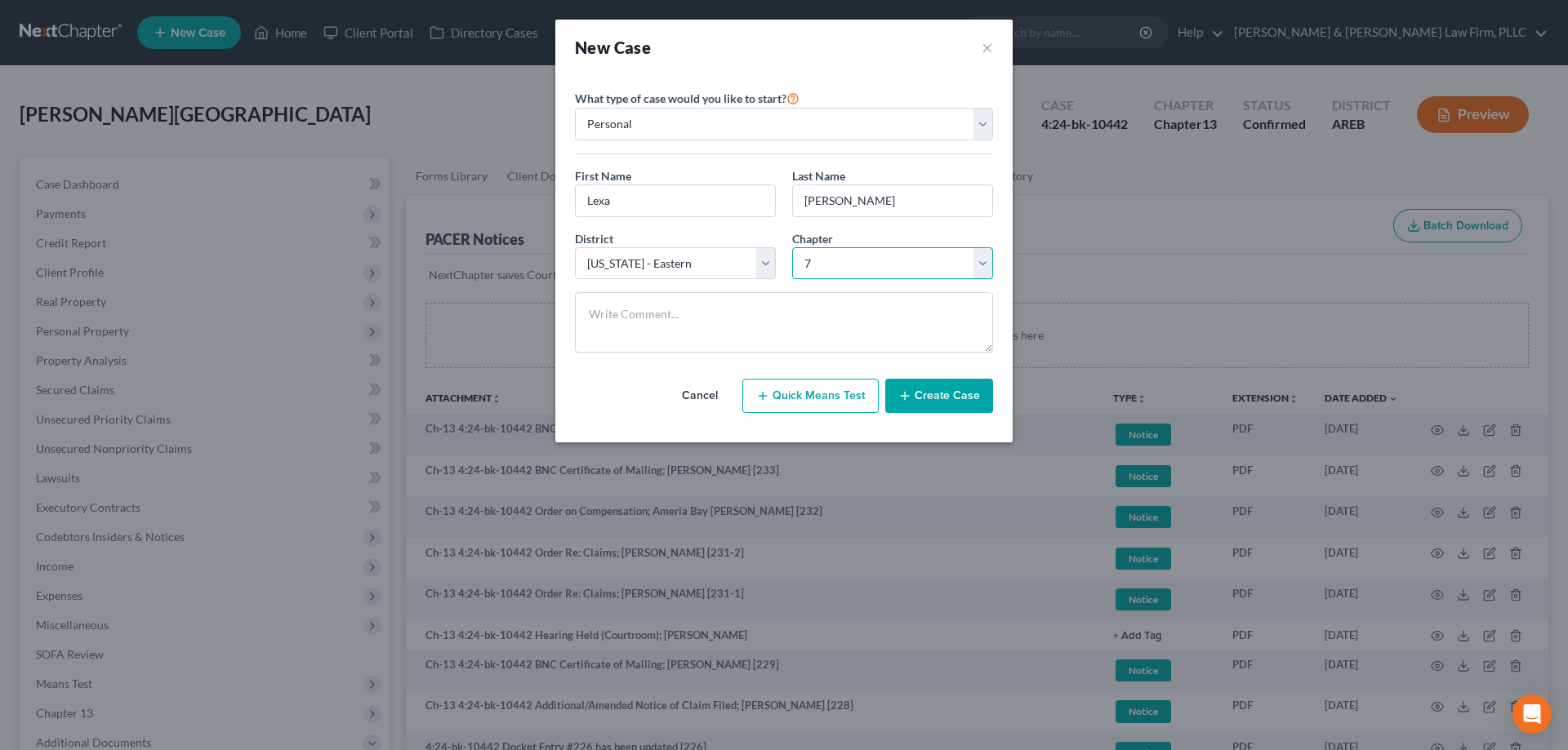
click option "7" at bounding box center [0, 0] width 0 height 0
click at [905, 381] on button "Create Case" at bounding box center [939, 396] width 108 height 35
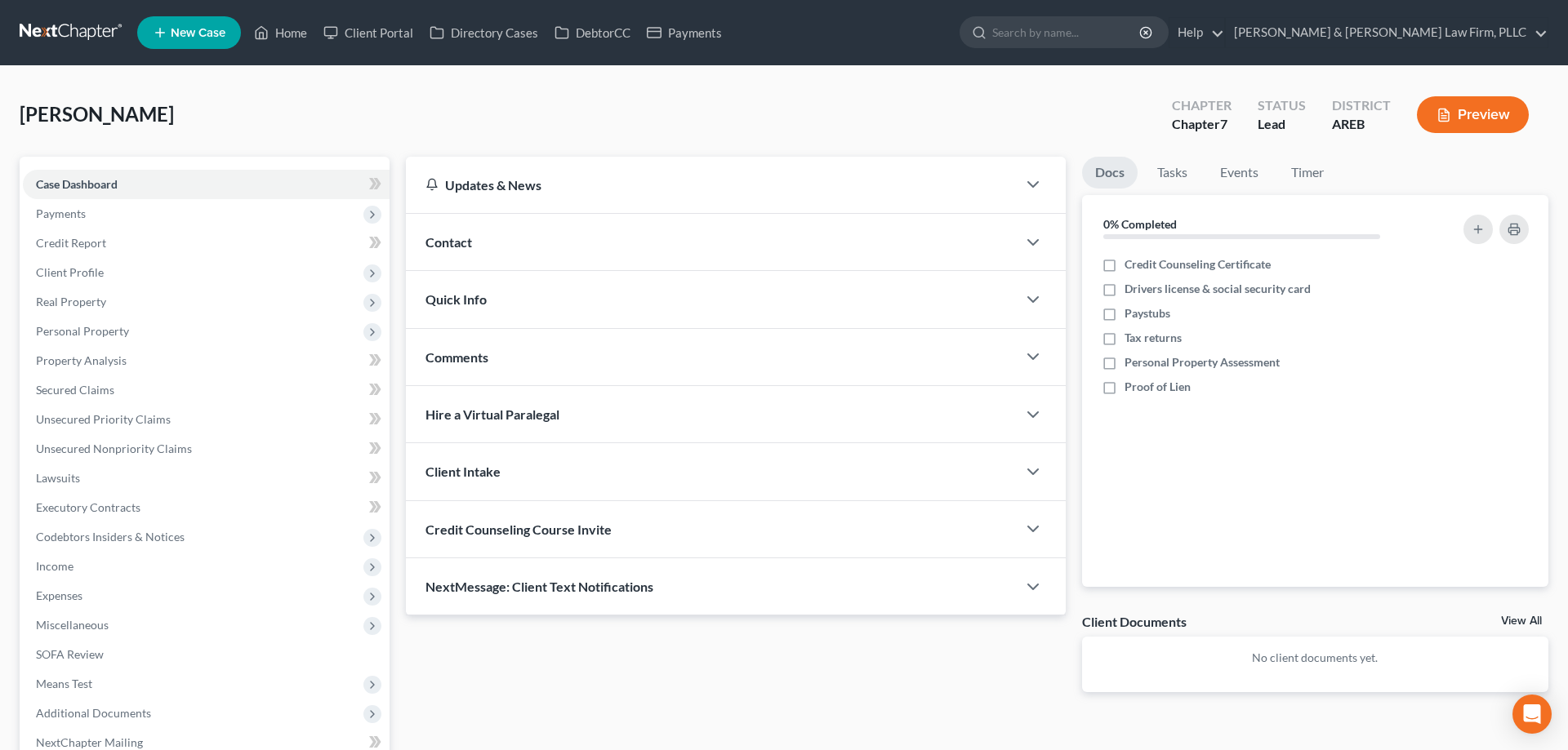
click at [728, 244] on div "Contact" at bounding box center [711, 242] width 611 height 56
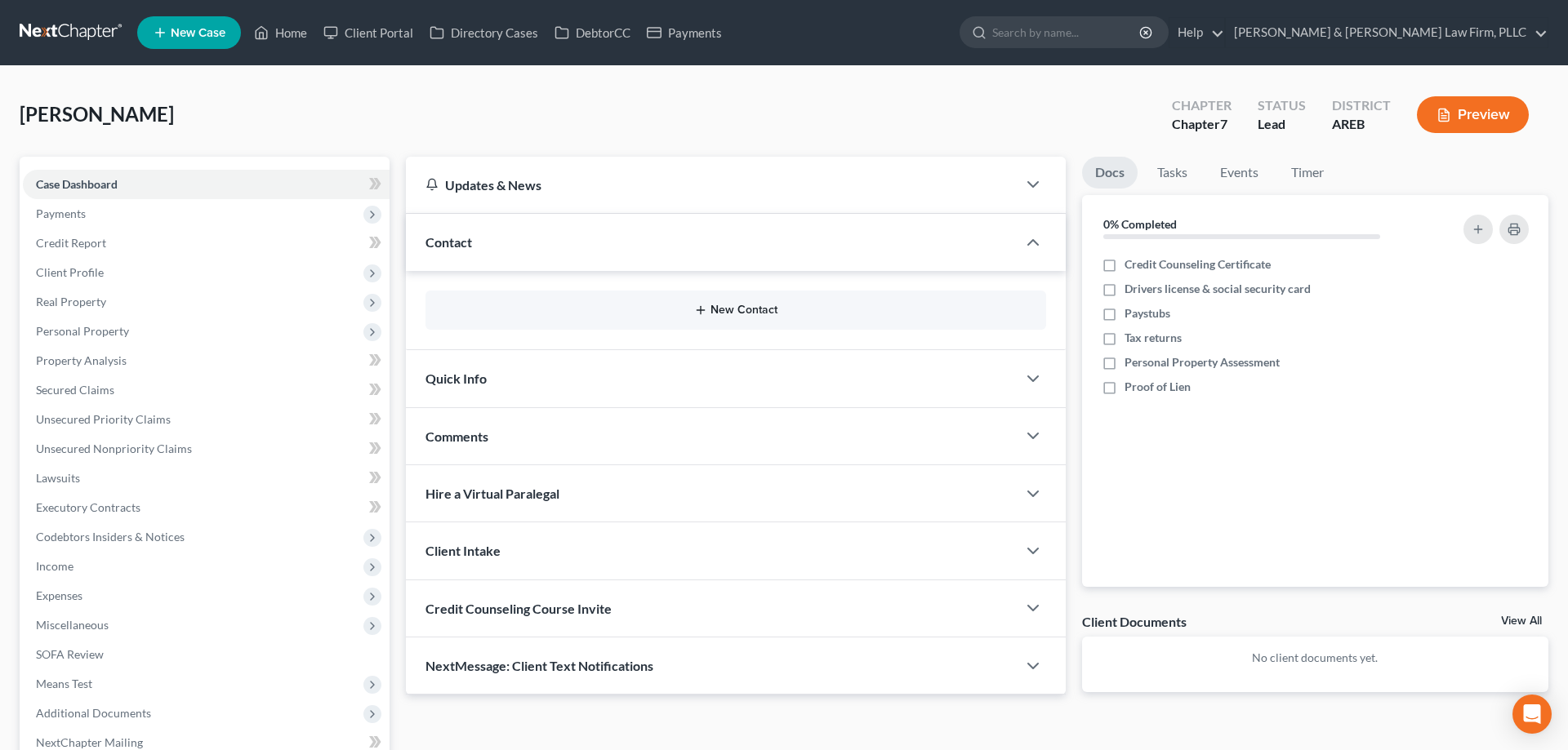
click at [760, 314] on button "New Contact" at bounding box center [735, 310] width 594 height 13
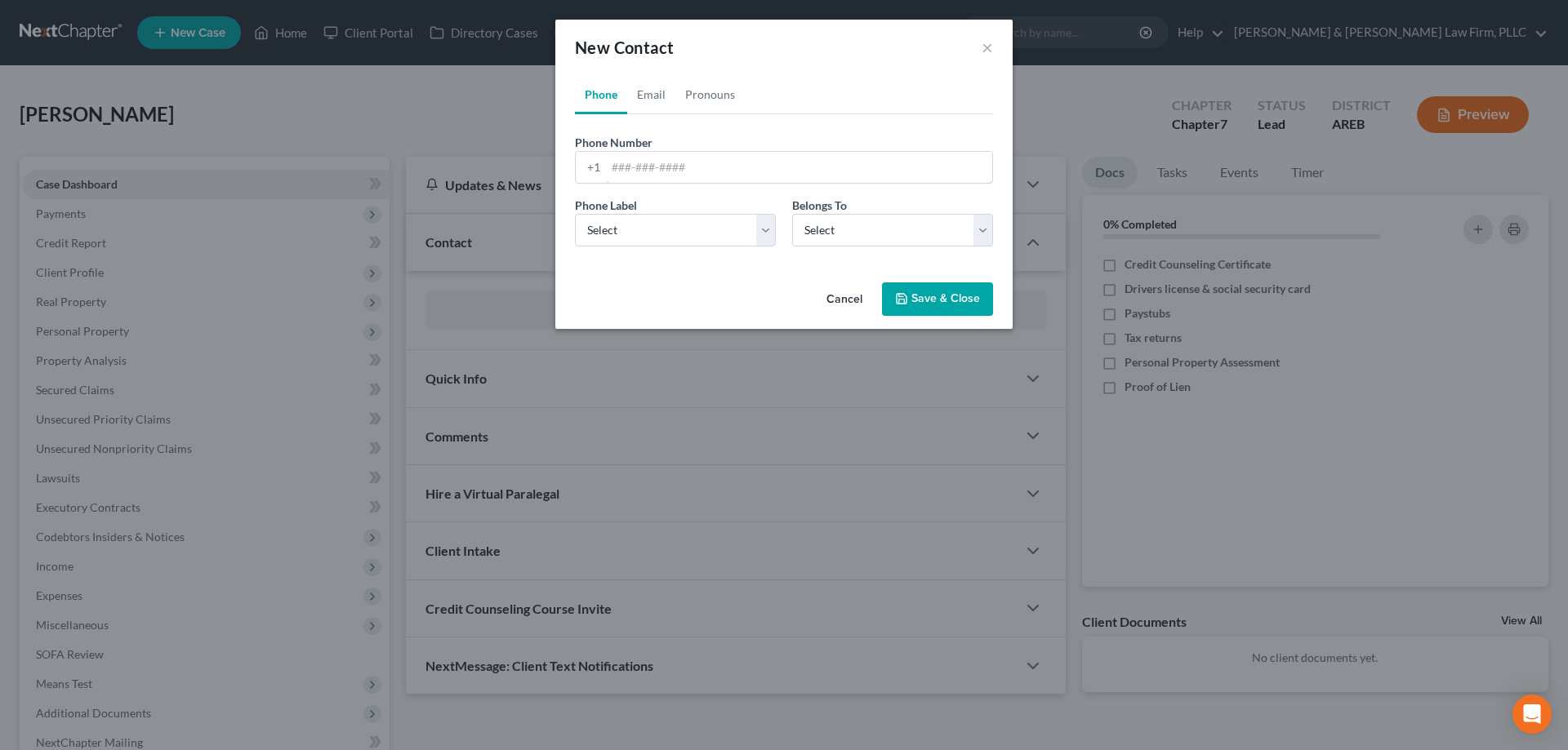
click at [695, 167] on input "tel" at bounding box center [799, 167] width 386 height 31
paste input "[PHONE_NUMBER]"
type input "[PHONE_NUMBER]"
click at [575, 214] on select "Select Mobile Home Work Other" at bounding box center [675, 230] width 201 height 33
select select "0"
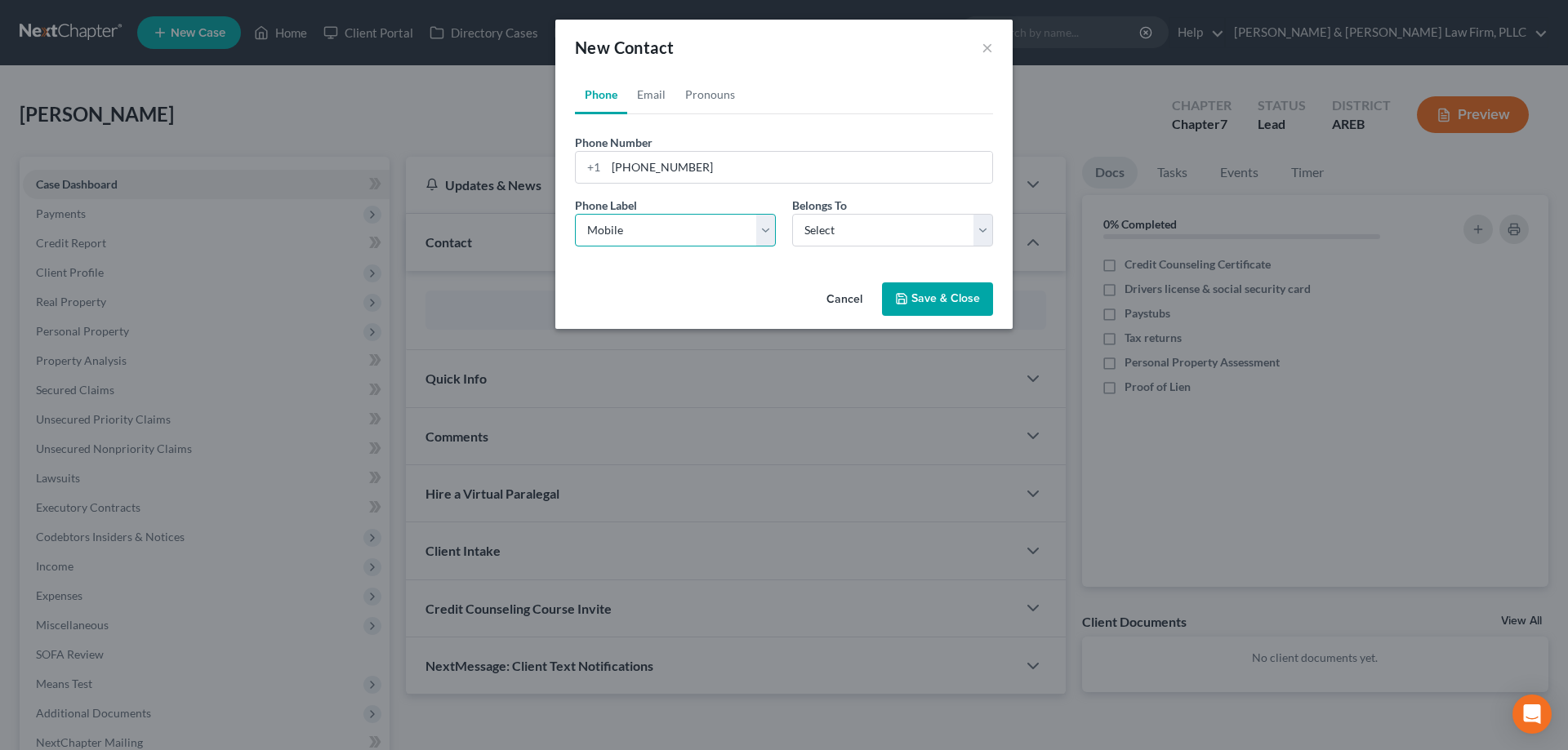
click option "Mobile" at bounding box center [0, 0] width 0 height 0
click at [792, 214] on select "Select Client Other" at bounding box center [892, 230] width 201 height 33
select select "0"
click option "Client" at bounding box center [0, 0] width 0 height 0
select select "0"
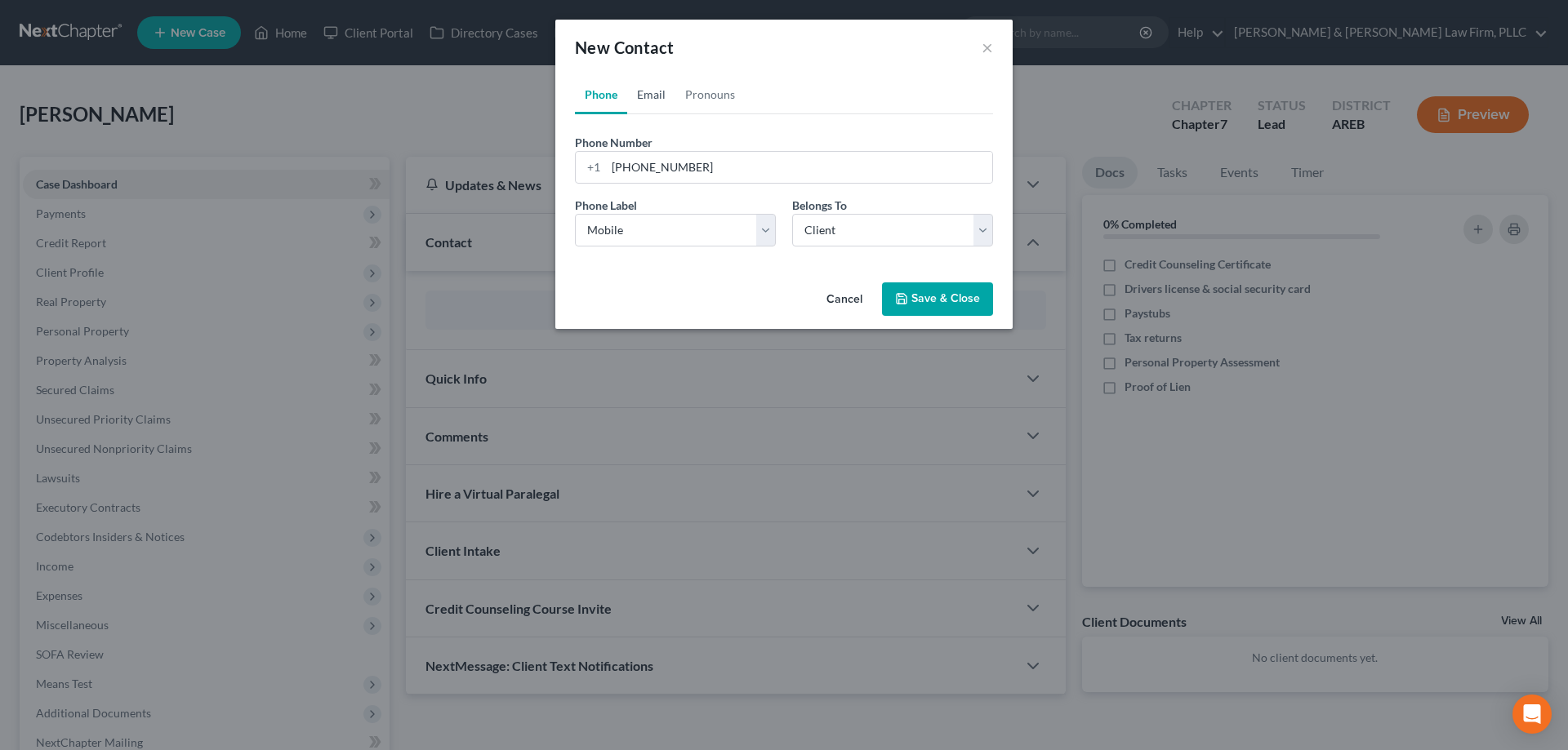
click at [642, 92] on link "Email" at bounding box center [651, 94] width 48 height 39
click at [690, 168] on input "email" at bounding box center [799, 167] width 386 height 31
type input "[EMAIL_ADDRESS][DOMAIN_NAME]"
click at [575, 214] on select "Select Home Work Other" at bounding box center [675, 230] width 201 height 33
select select "0"
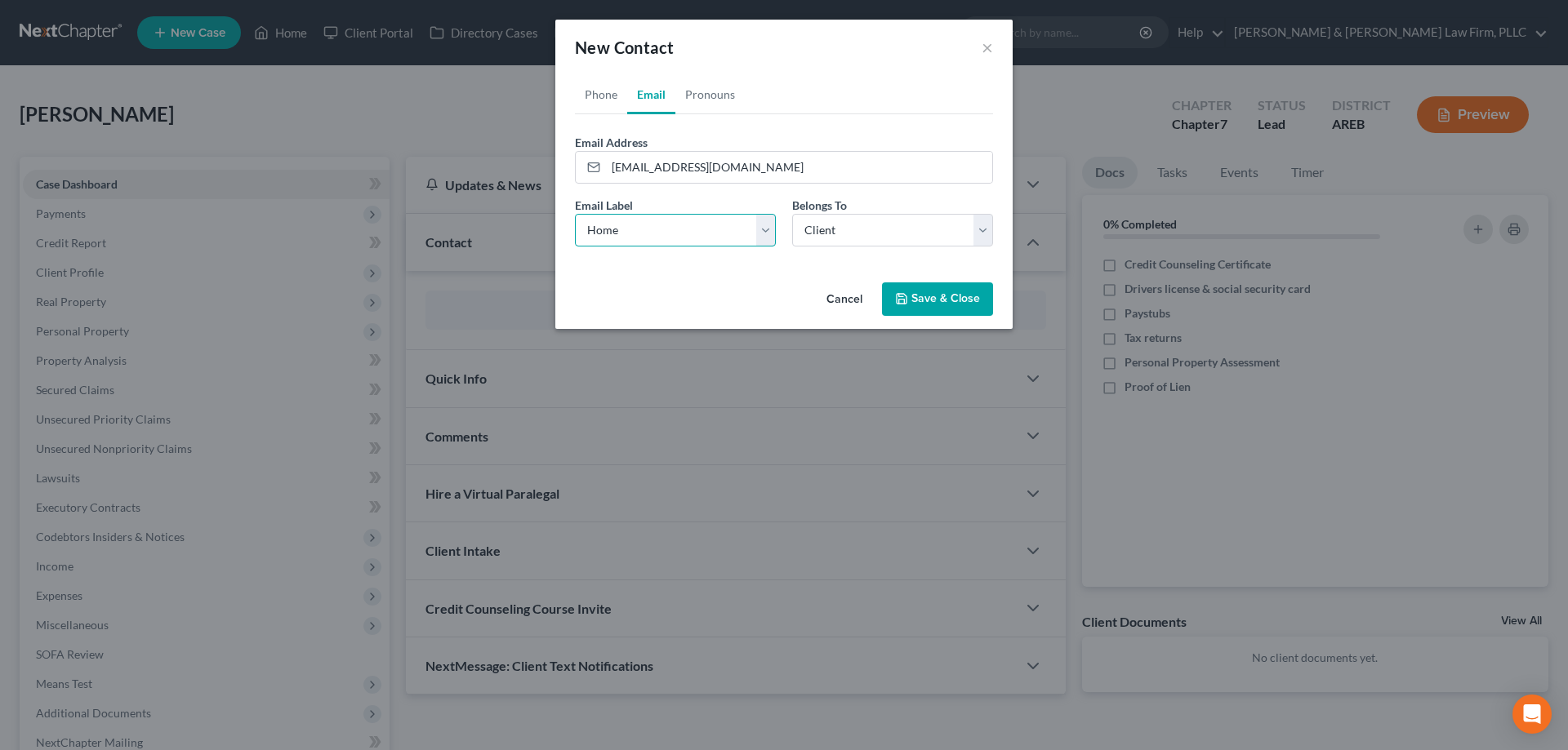
click option "Home" at bounding box center [0, 0] width 0 height 0
click at [720, 111] on link "Pronouns" at bounding box center [710, 94] width 69 height 39
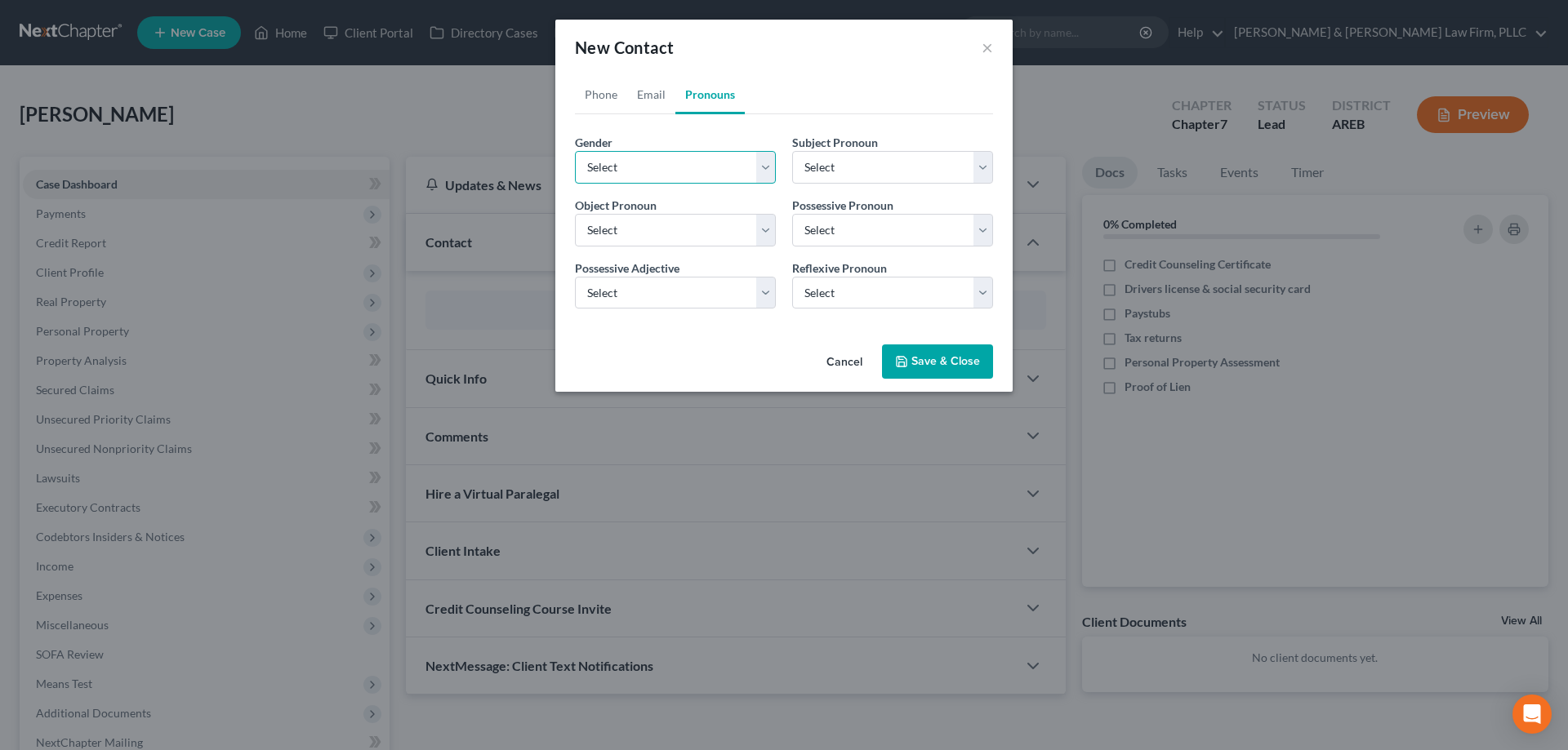
click at [575, 151] on select "Select [DEMOGRAPHIC_DATA] [DEMOGRAPHIC_DATA] [DEMOGRAPHIC_DATA] More Than One P…" at bounding box center [675, 167] width 201 height 33
select select "1"
click option "[DEMOGRAPHIC_DATA]" at bounding box center [0, 0] width 0 height 0
select select "1"
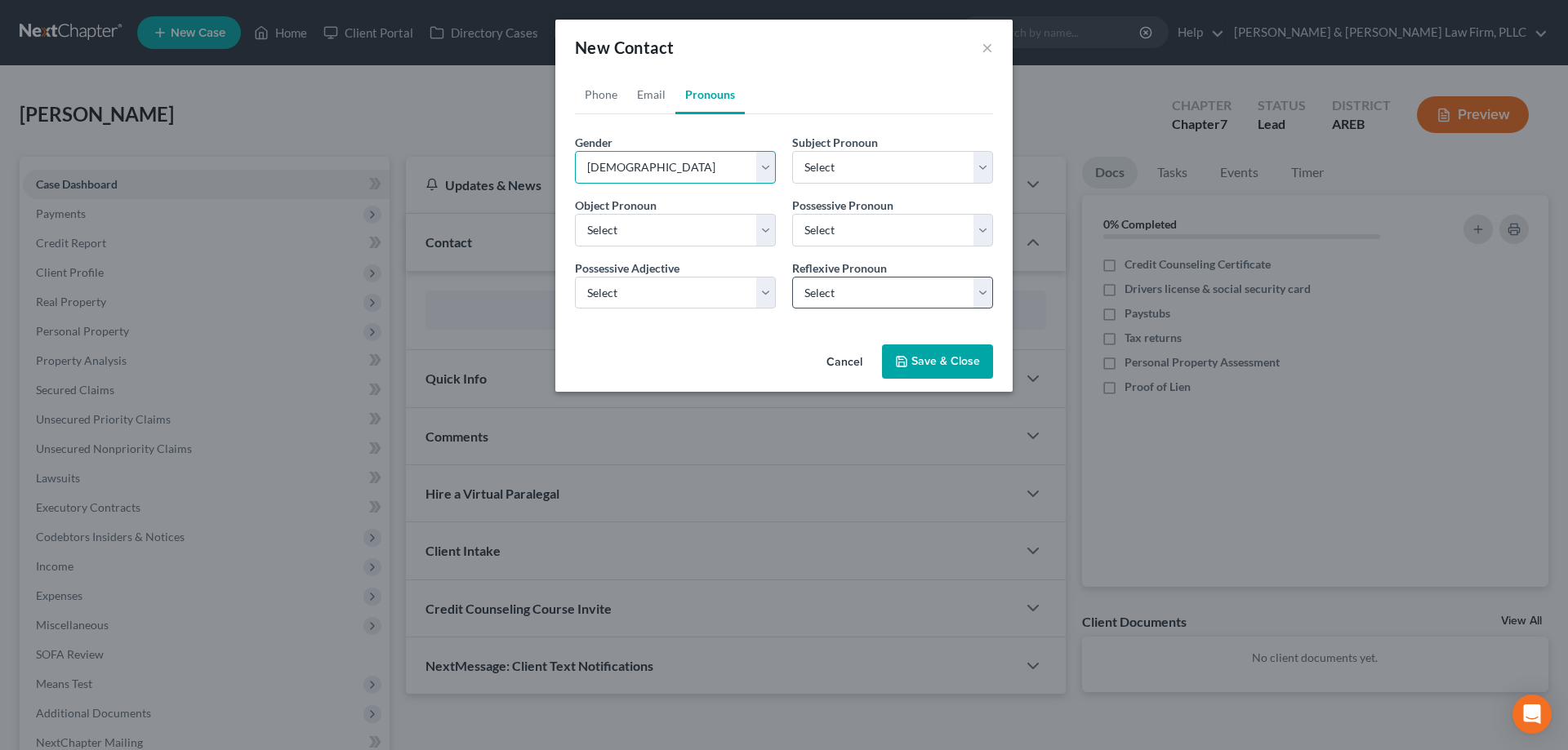
select select "1"
click at [913, 354] on div "Cancel Save & Close" at bounding box center [784, 365] width 457 height 54
drag, startPoint x: 913, startPoint y: 359, endPoint x: 954, endPoint y: 340, distance: 45.2
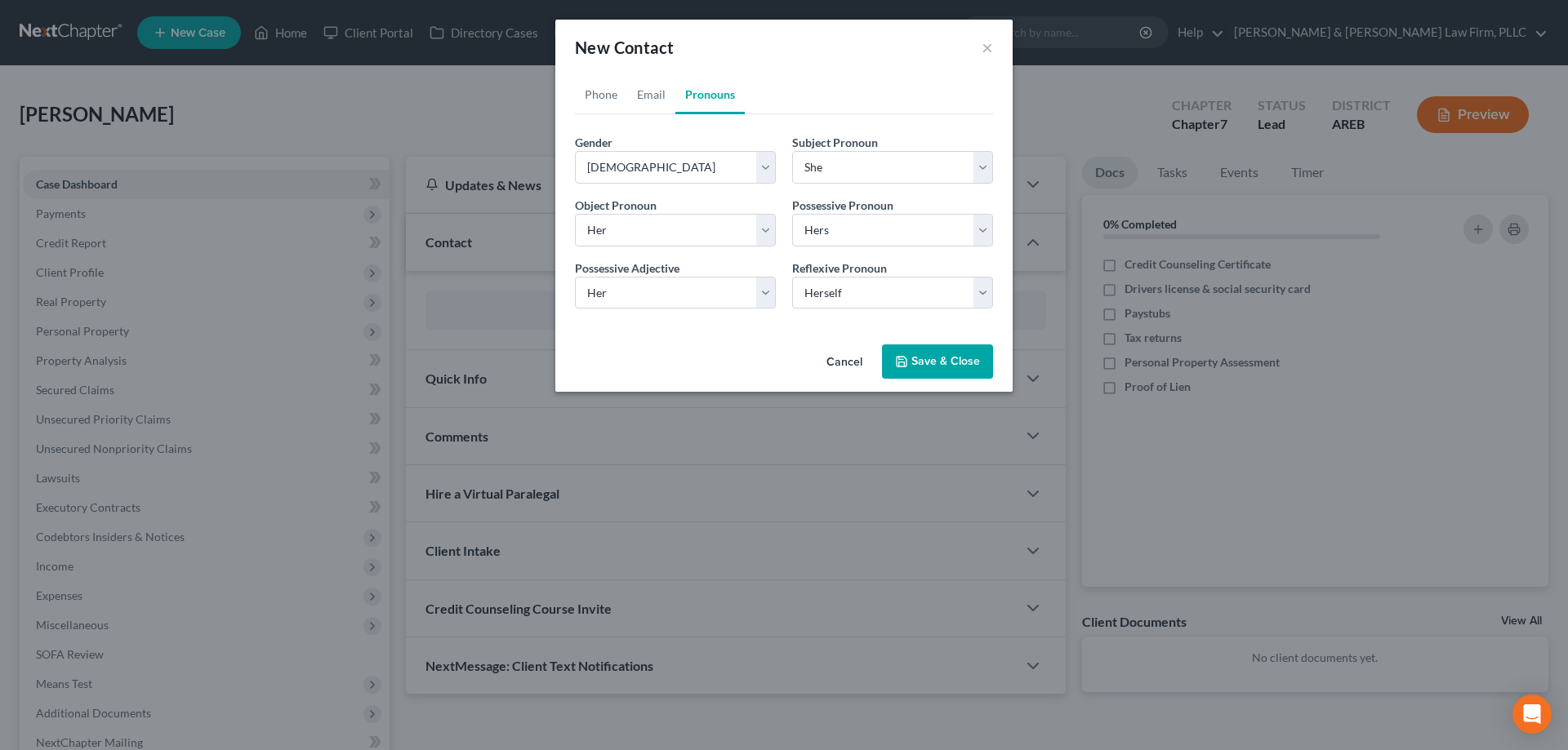
click at [913, 360] on button "Save & Close" at bounding box center [937, 362] width 111 height 35
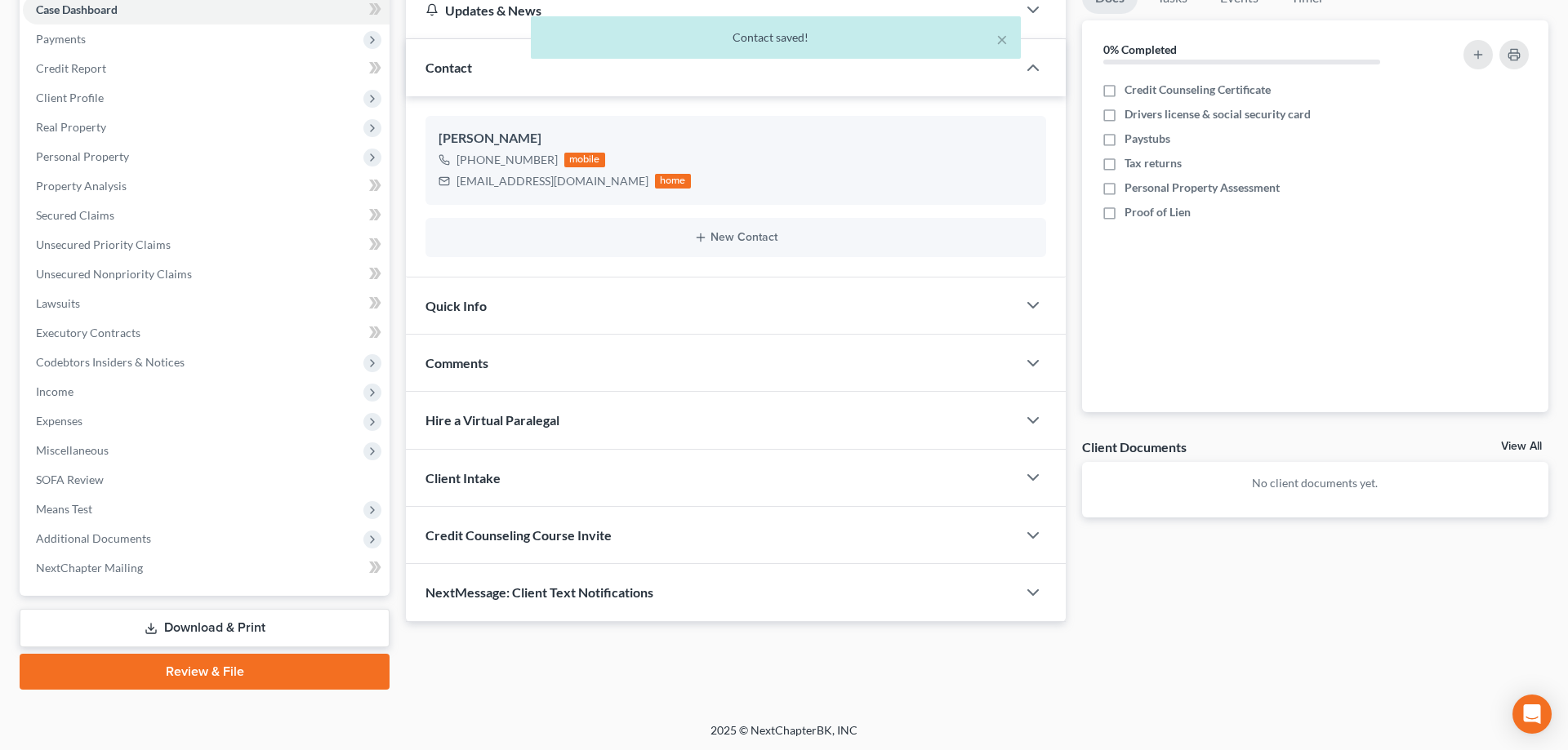
click at [706, 294] on div "Quick Info" at bounding box center [711, 305] width 611 height 56
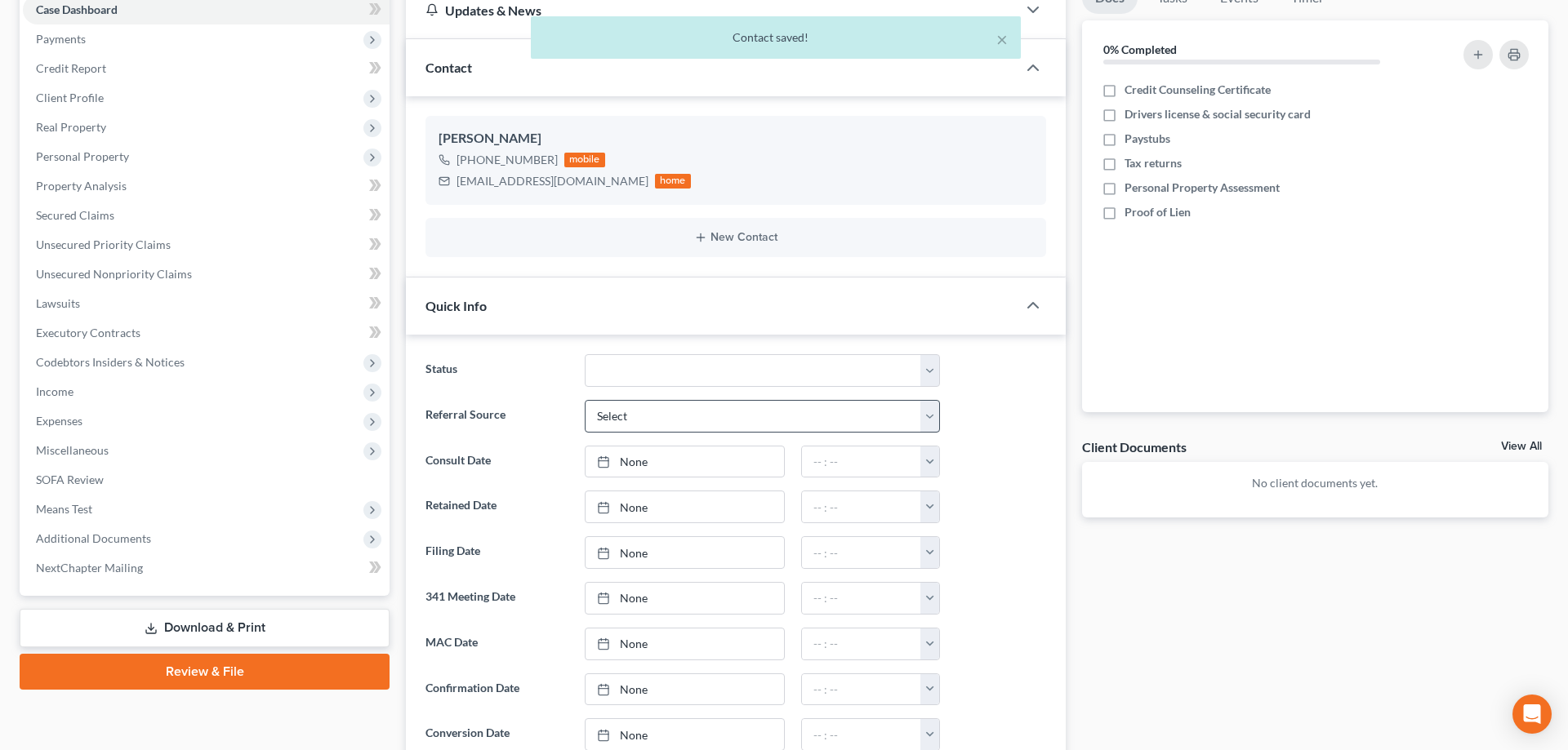
scroll to position [342, 0]
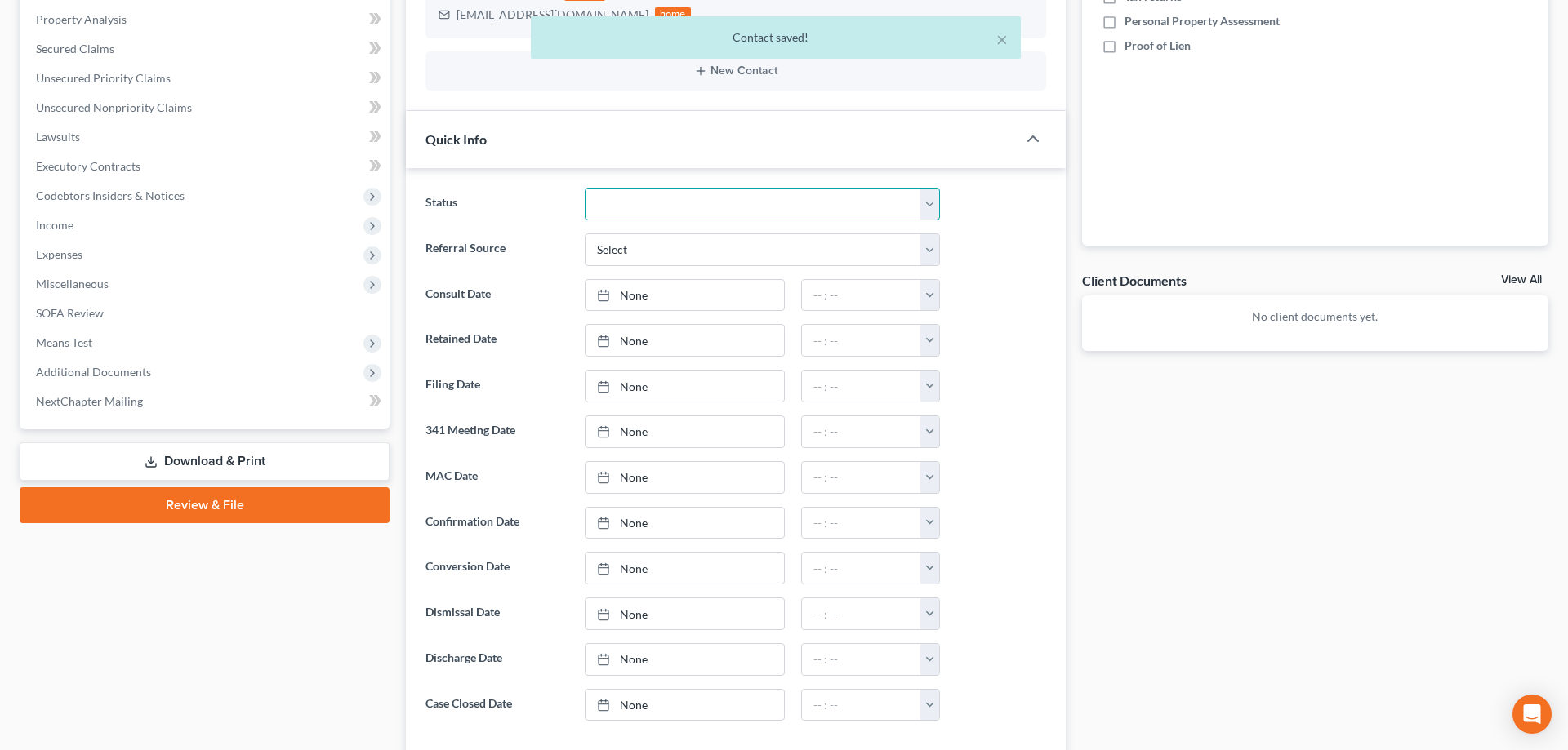
click at [585, 188] on select "Awaiting 341 Chapter 7 - Attended Meeting Confirmed Discharged Dismissed New Co…" at bounding box center [763, 205] width 355 height 33
select select "5"
click option "New Consult" at bounding box center [0, 0] width 0 height 0
click at [585, 233] on select "Select Word Of Mouth Previous Clients Direct Mail Website Google Search Modern …" at bounding box center [763, 250] width 355 height 33
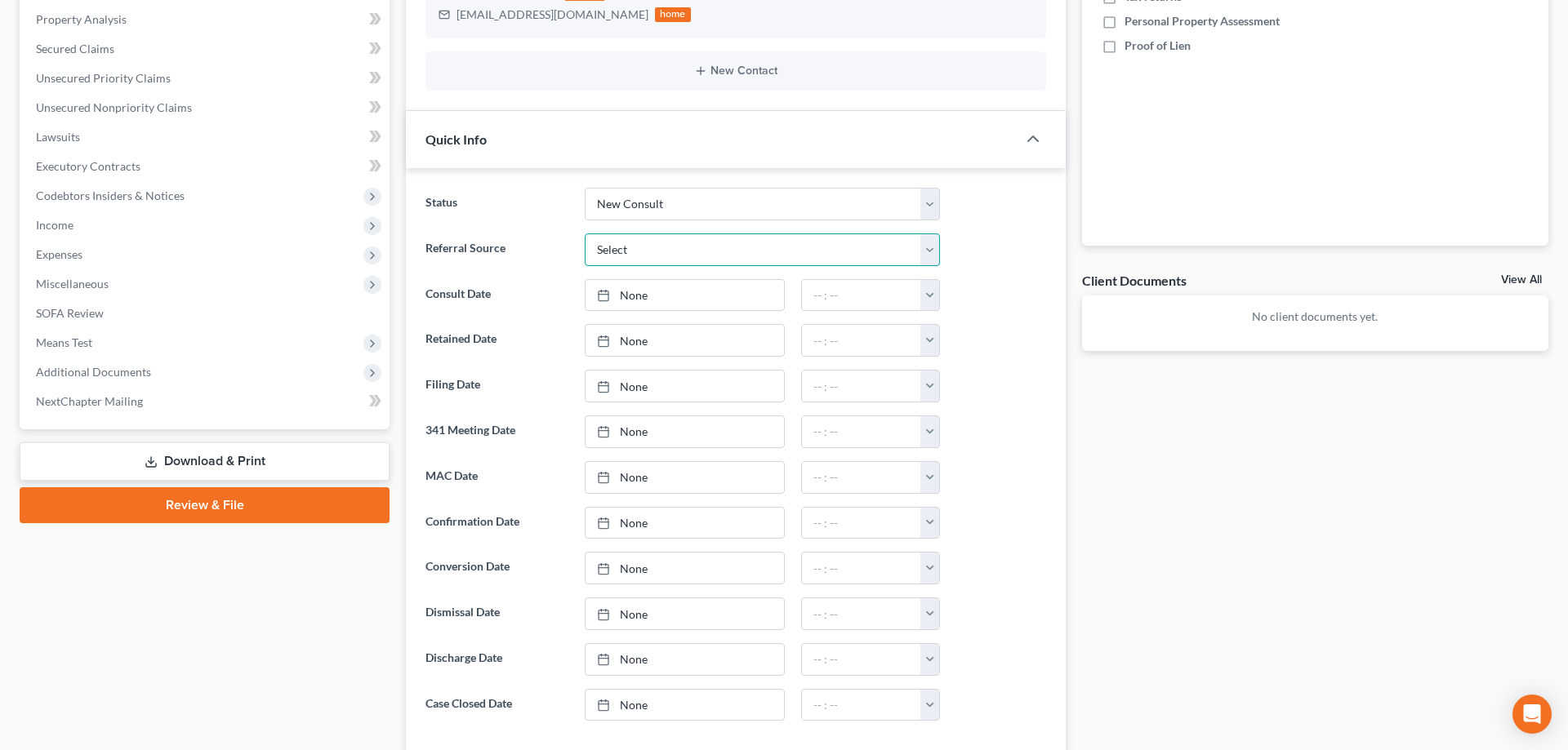
select select "6"
click option "Other (specify)" at bounding box center [0, 0] width 0 height 0
click at [697, 300] on input "text" at bounding box center [763, 295] width 353 height 31
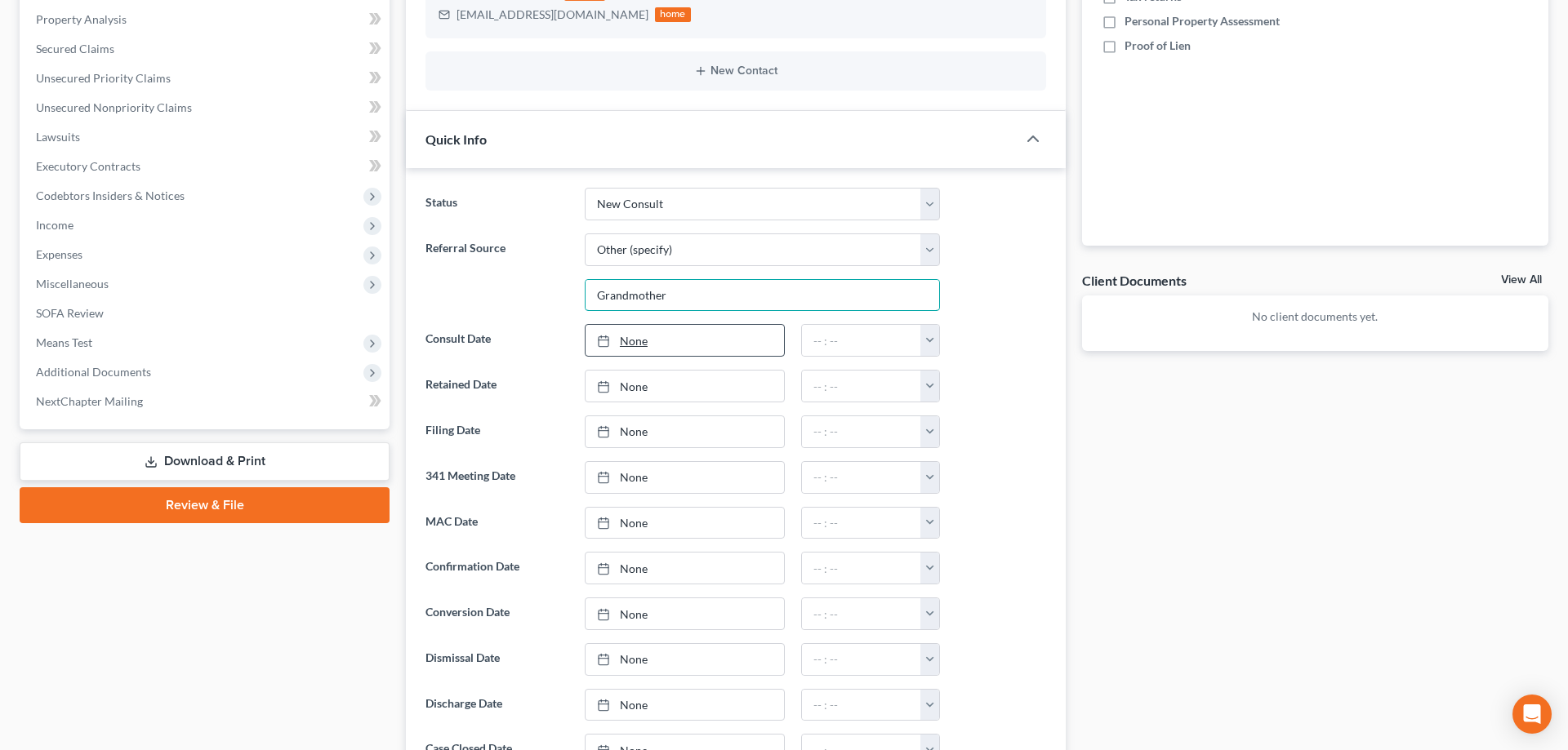
type input "Grandmother"
click at [682, 331] on link "None" at bounding box center [685, 341] width 198 height 31
type input "[DATE]"
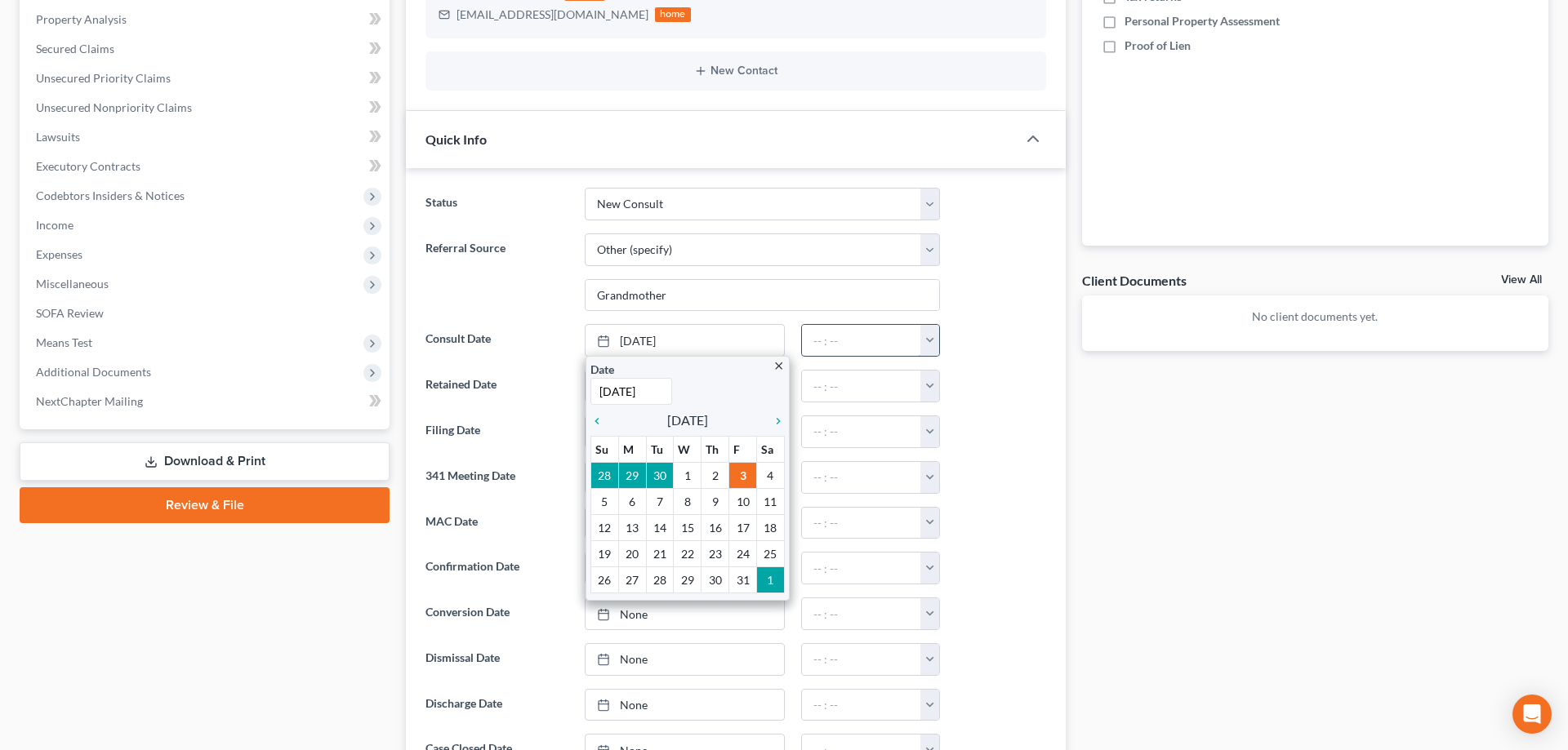
click at [805, 348] on input "text" at bounding box center [861, 341] width 118 height 31
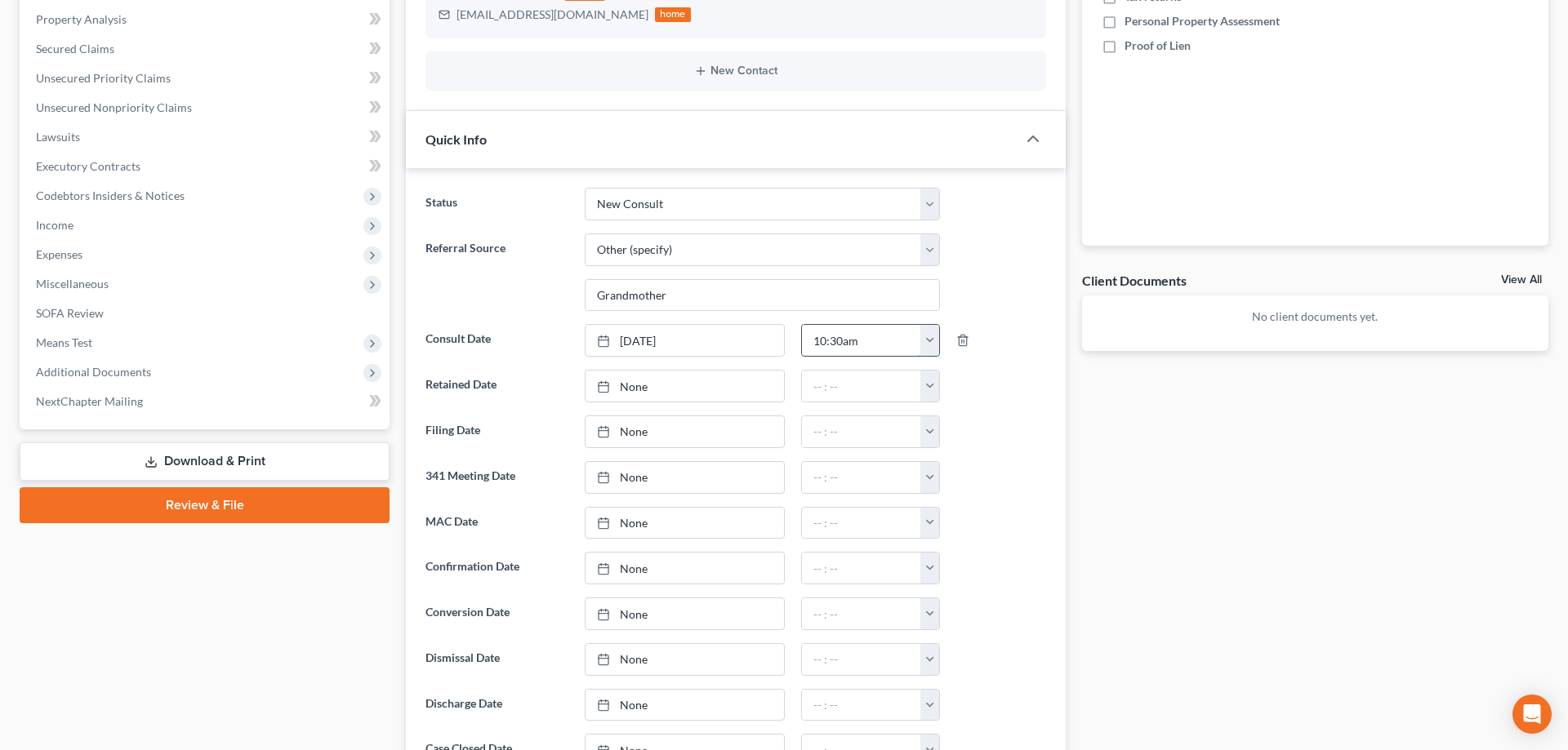
type input "10:30am"
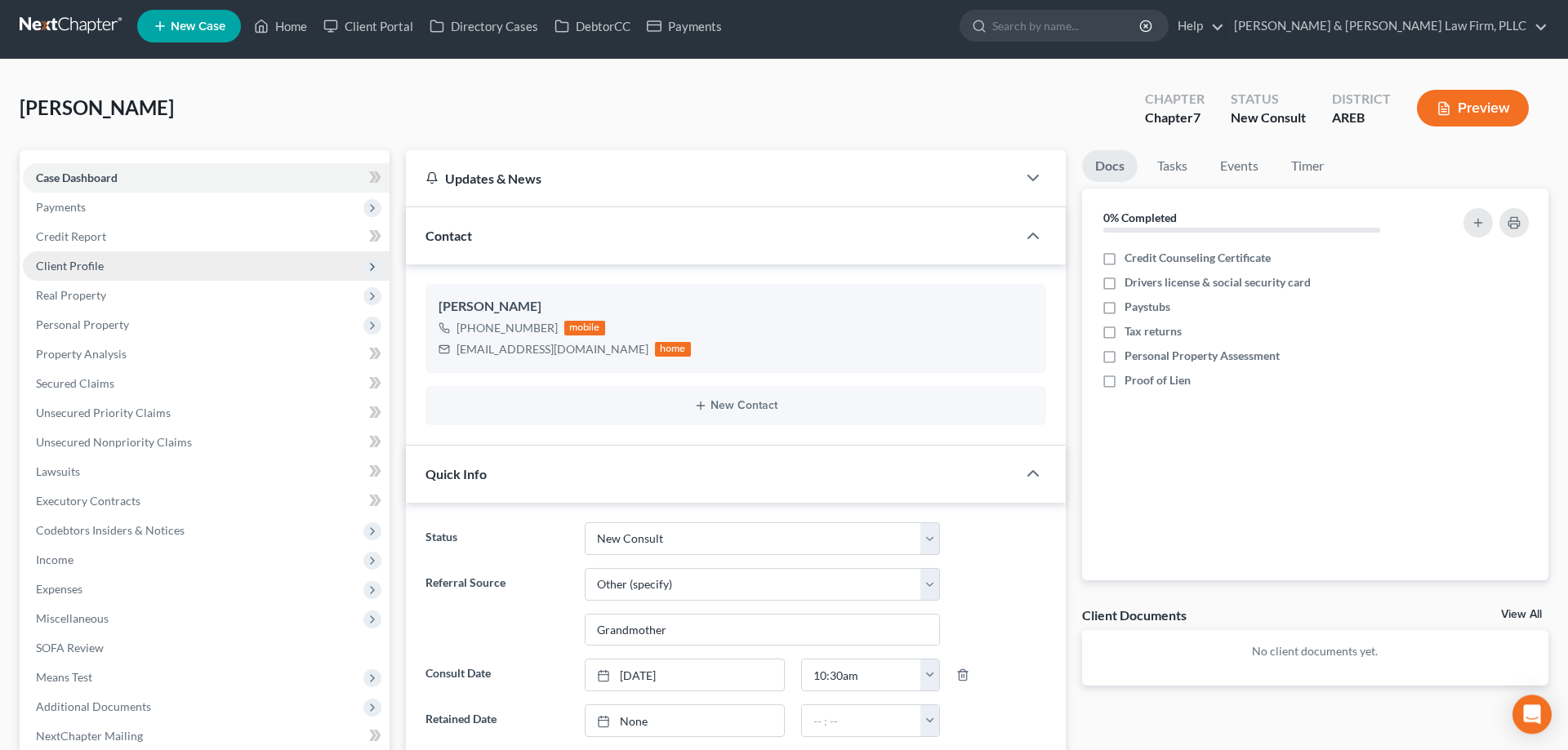
scroll to position [0, 0]
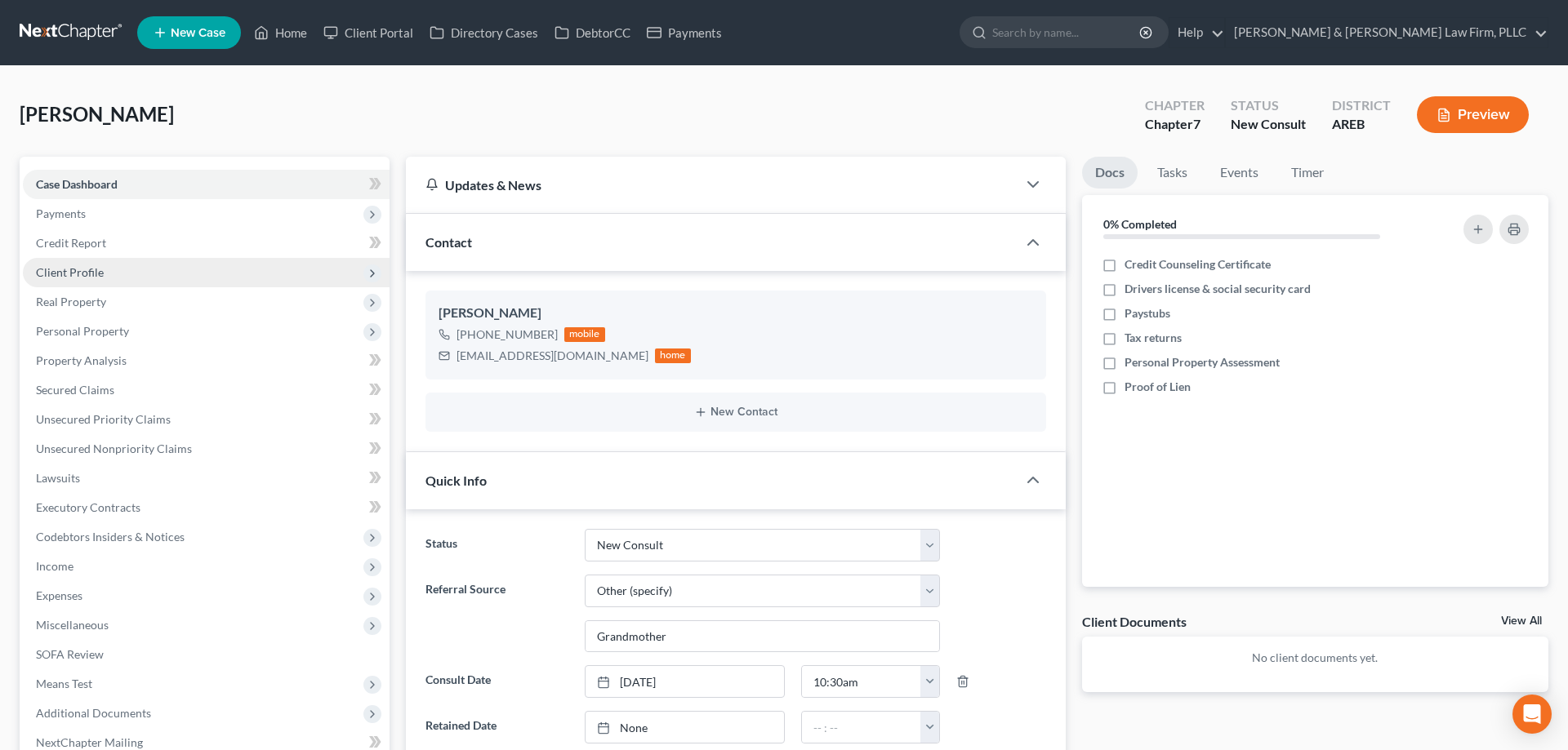
click at [207, 261] on span "Client Profile" at bounding box center [206, 273] width 366 height 30
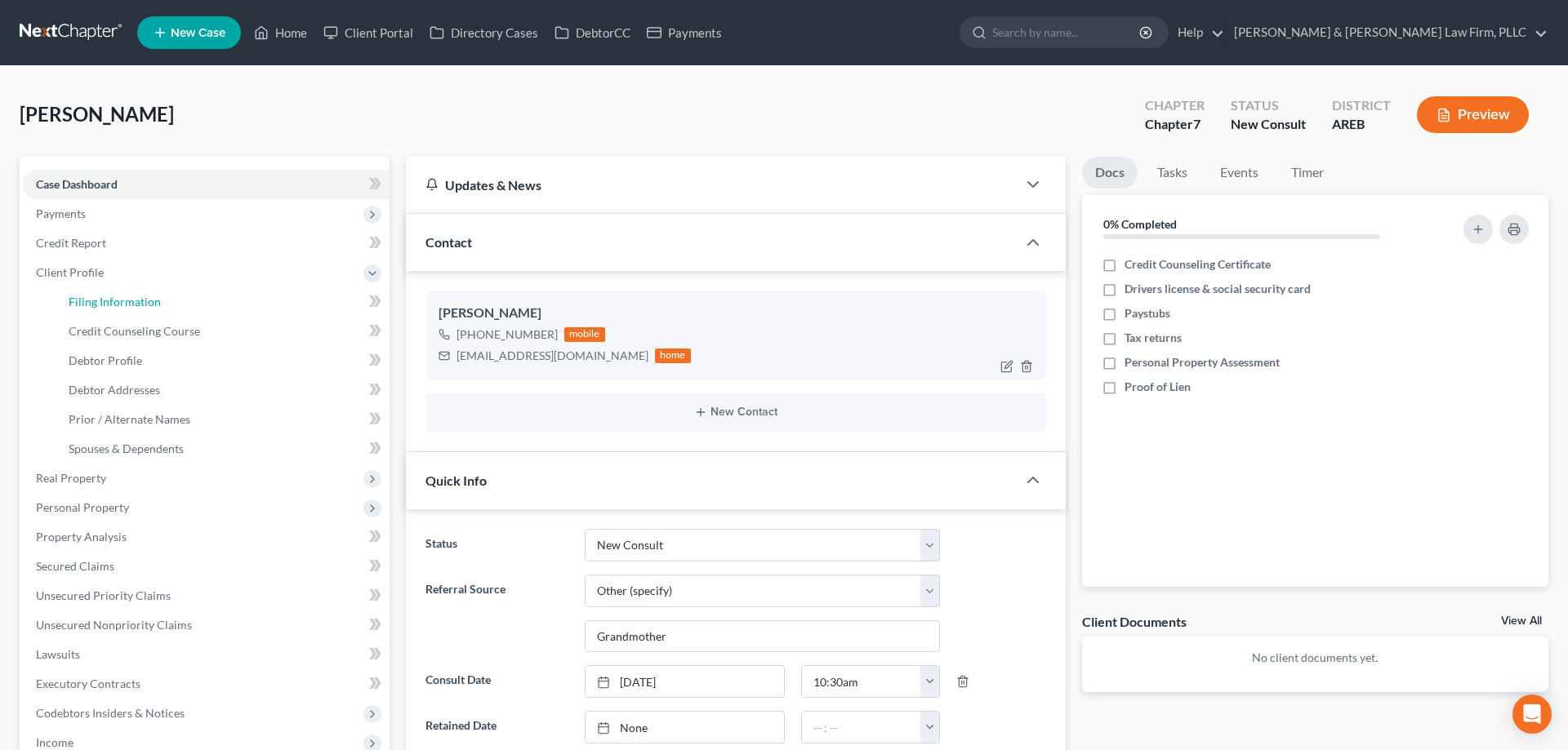
click at [224, 300] on link "Filing Information" at bounding box center [222, 302] width 334 height 30
select select "1"
select select "0"
select select "5"
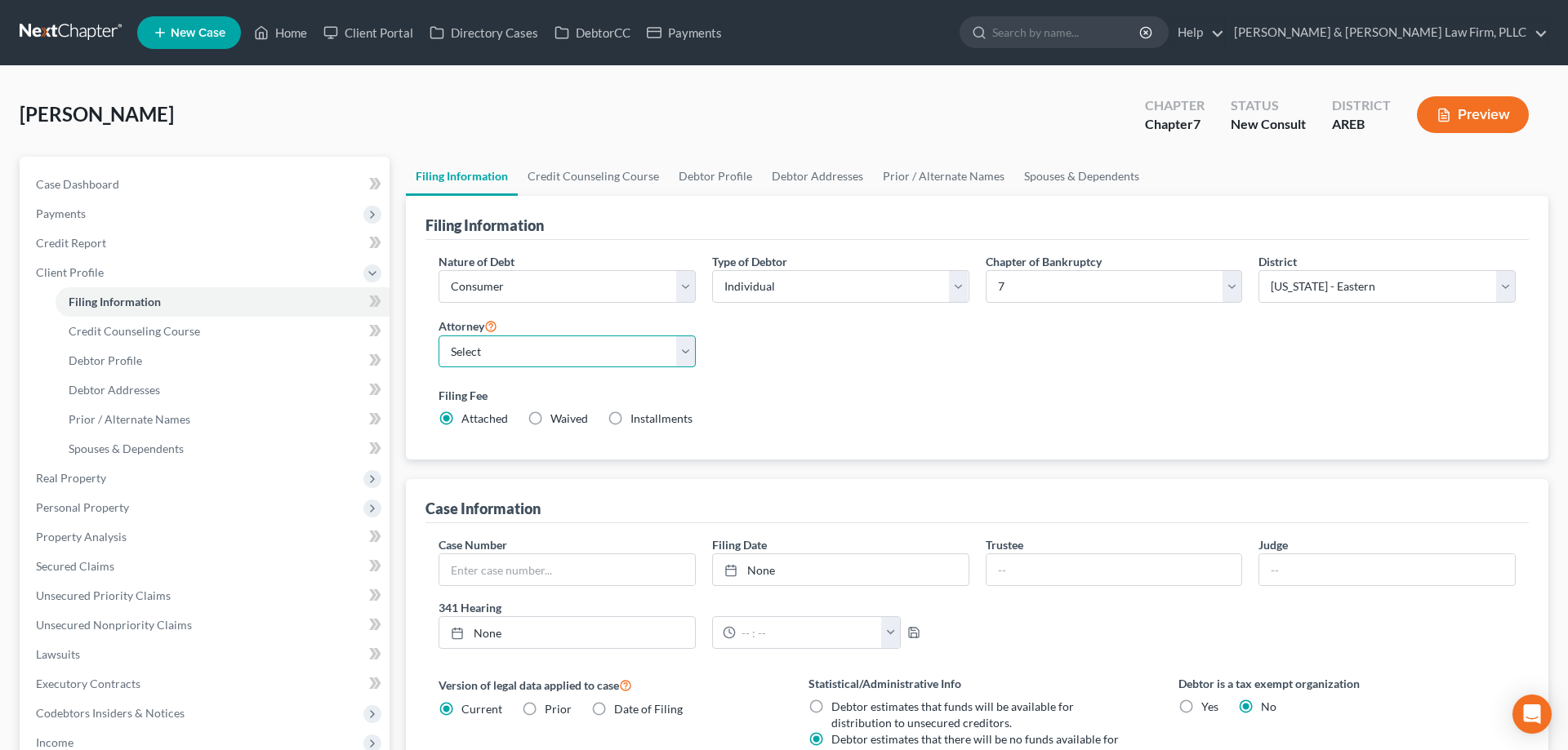
click at [438, 336] on select "Select [PERSON_NAME] - AREB [PERSON_NAME] - ARWB [PERSON_NAME] - AREB [PERSON_N…" at bounding box center [567, 352] width 257 height 33
select select "2"
click option "[PERSON_NAME] - AREB" at bounding box center [0, 0] width 0 height 0
drag, startPoint x: 845, startPoint y: 388, endPoint x: 858, endPoint y: 381, distance: 14.8
click at [848, 388] on label "Filing Fee" at bounding box center [976, 395] width 1077 height 17
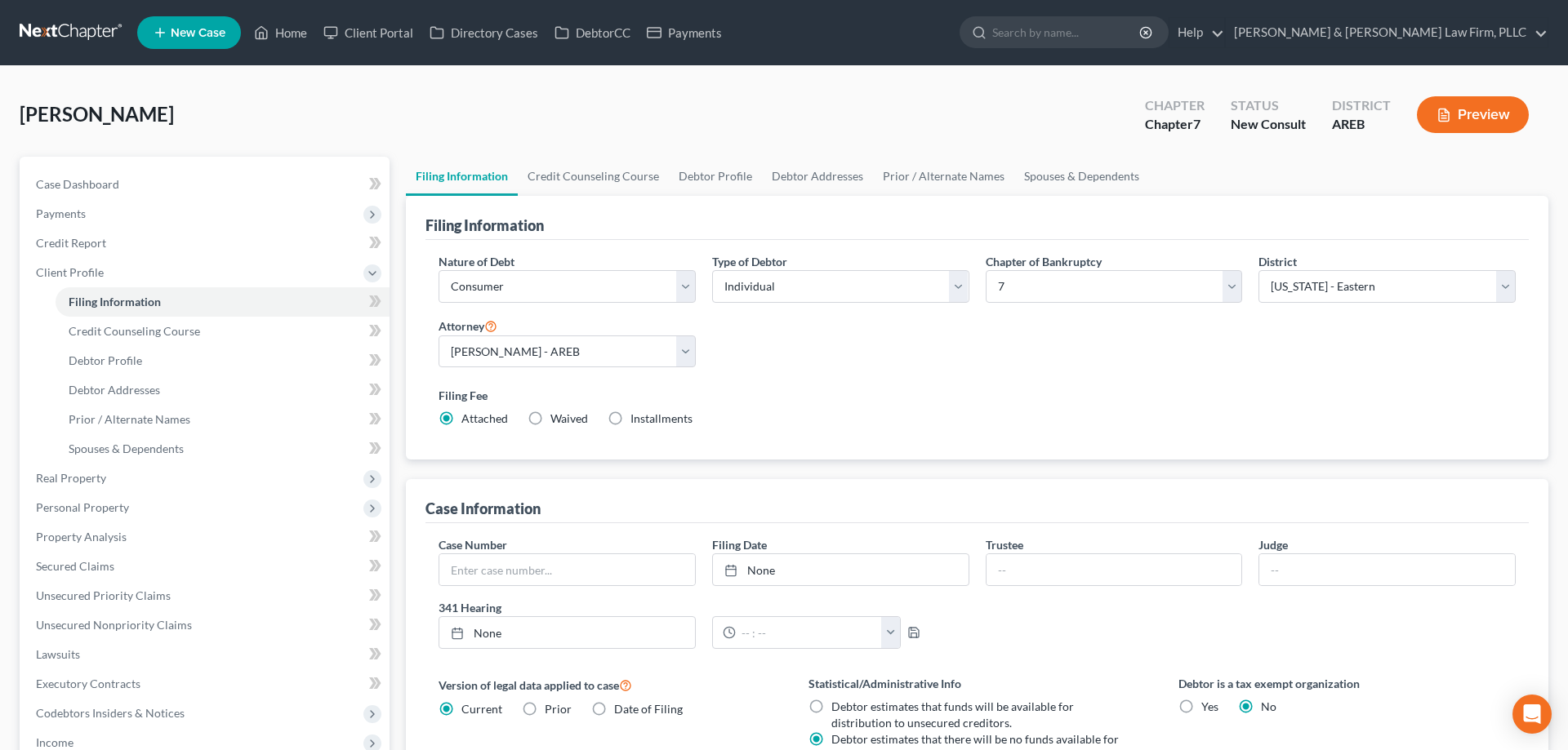
scroll to position [351, 0]
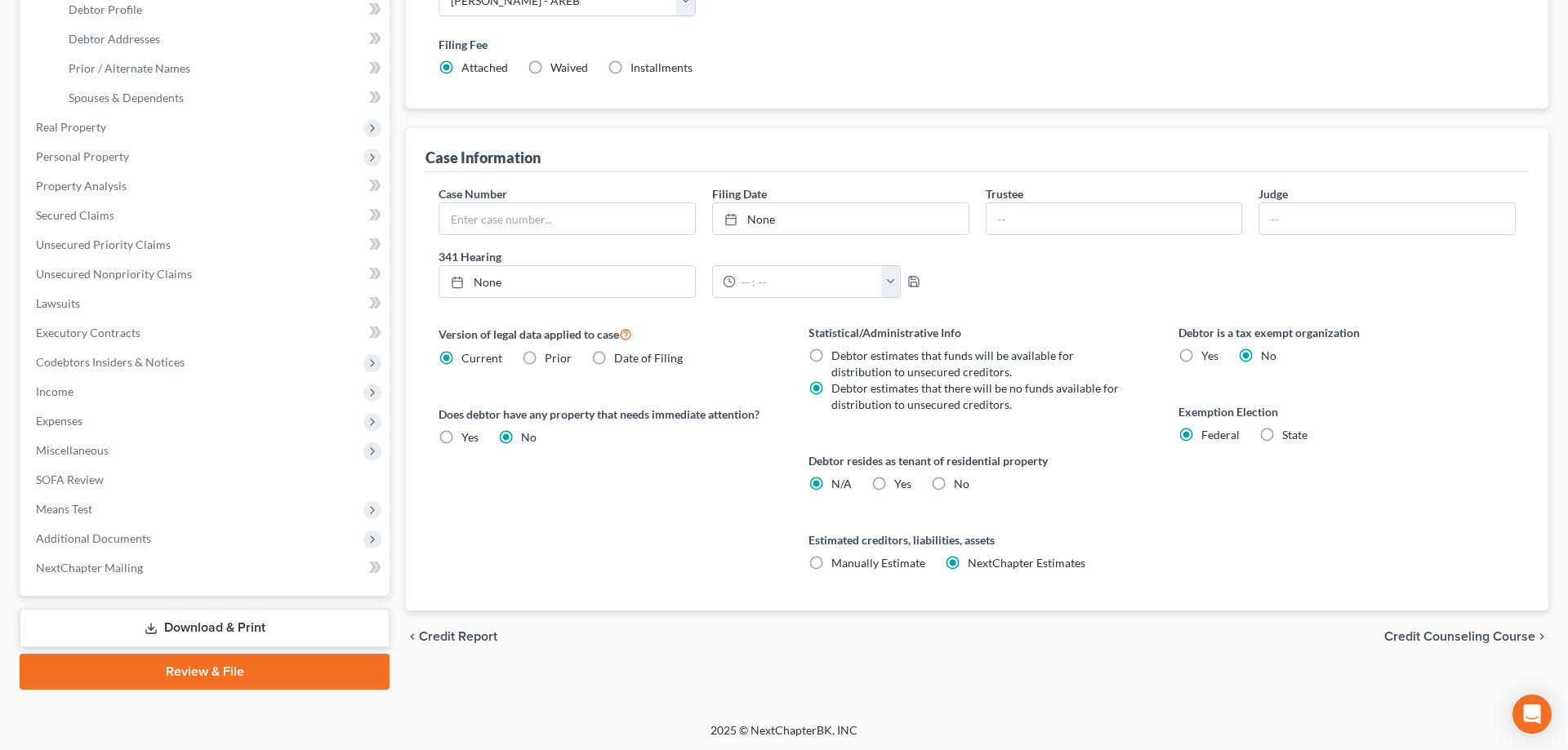
click at [954, 481] on label "No" at bounding box center [961, 484] width 16 height 17
click at [961, 481] on input "No" at bounding box center [966, 481] width 11 height 11
radio input "true"
radio input "false"
click at [1064, 465] on label "Debtor resides as tenant of residential property" at bounding box center [977, 460] width 338 height 17
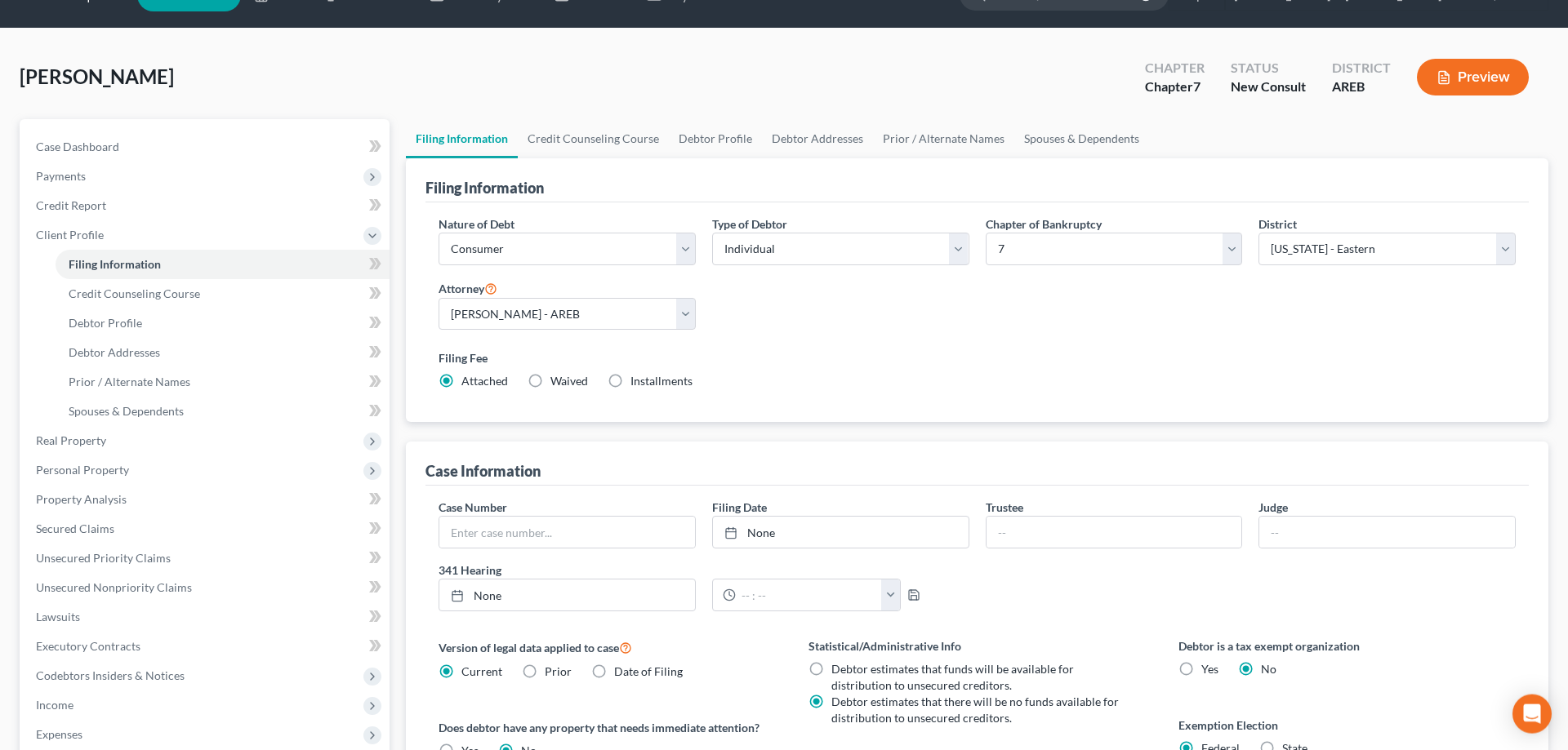
scroll to position [0, 0]
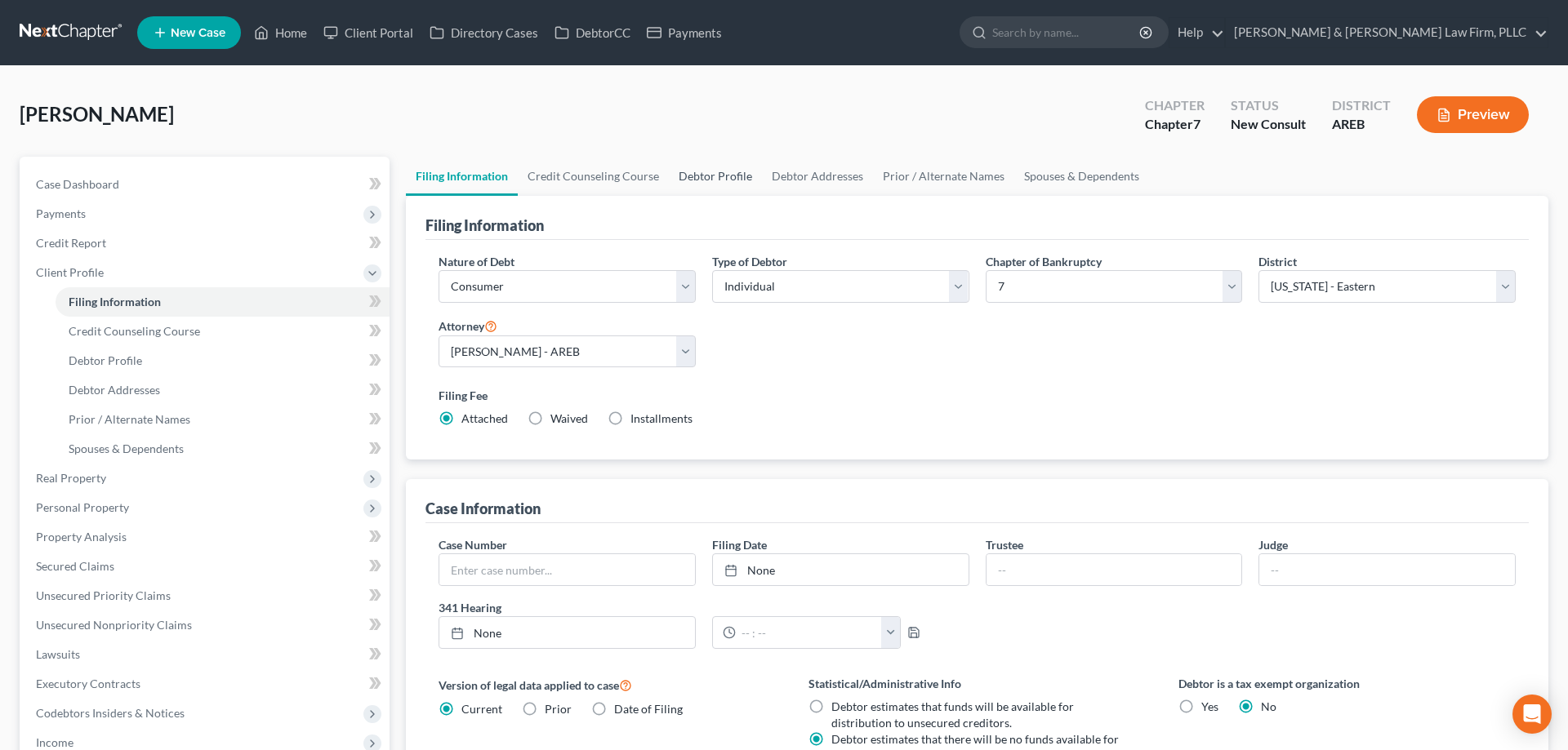
click at [724, 169] on link "Debtor Profile" at bounding box center [715, 176] width 93 height 39
select select "0"
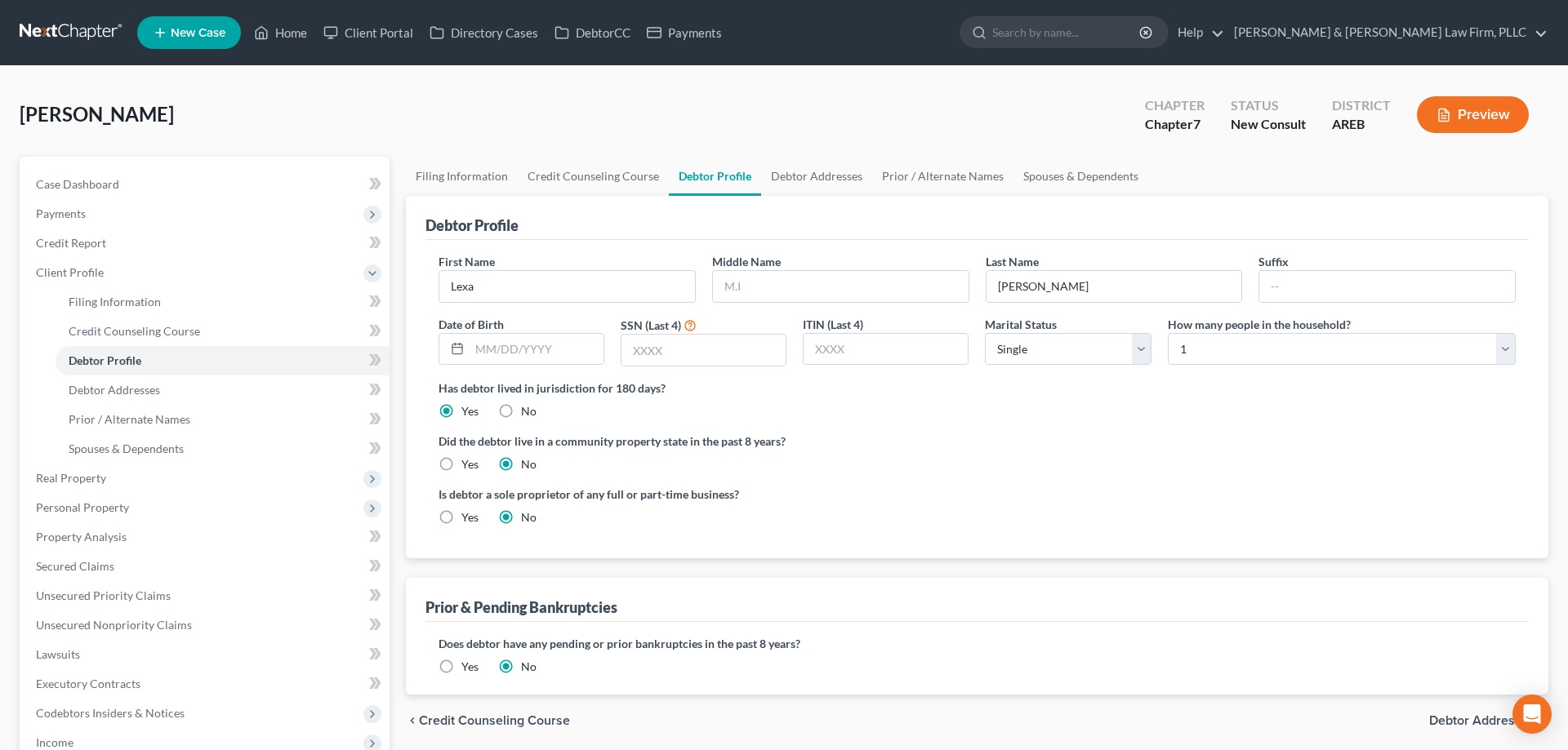
click at [1005, 469] on div "Did the debtor live in a community property state in the past 8 years? Yes No" at bounding box center [976, 452] width 1077 height 40
click at [1168, 333] on select "Select 1 2 3 4 5 6 7 8 9 10 11 12 13 14 15 16 17 18 19 20" at bounding box center [1342, 350] width 348 height 33
select select "2"
click option "3" at bounding box center [0, 0] width 0 height 0
click at [1107, 166] on link "Spouses & Dependents" at bounding box center [1080, 176] width 135 height 39
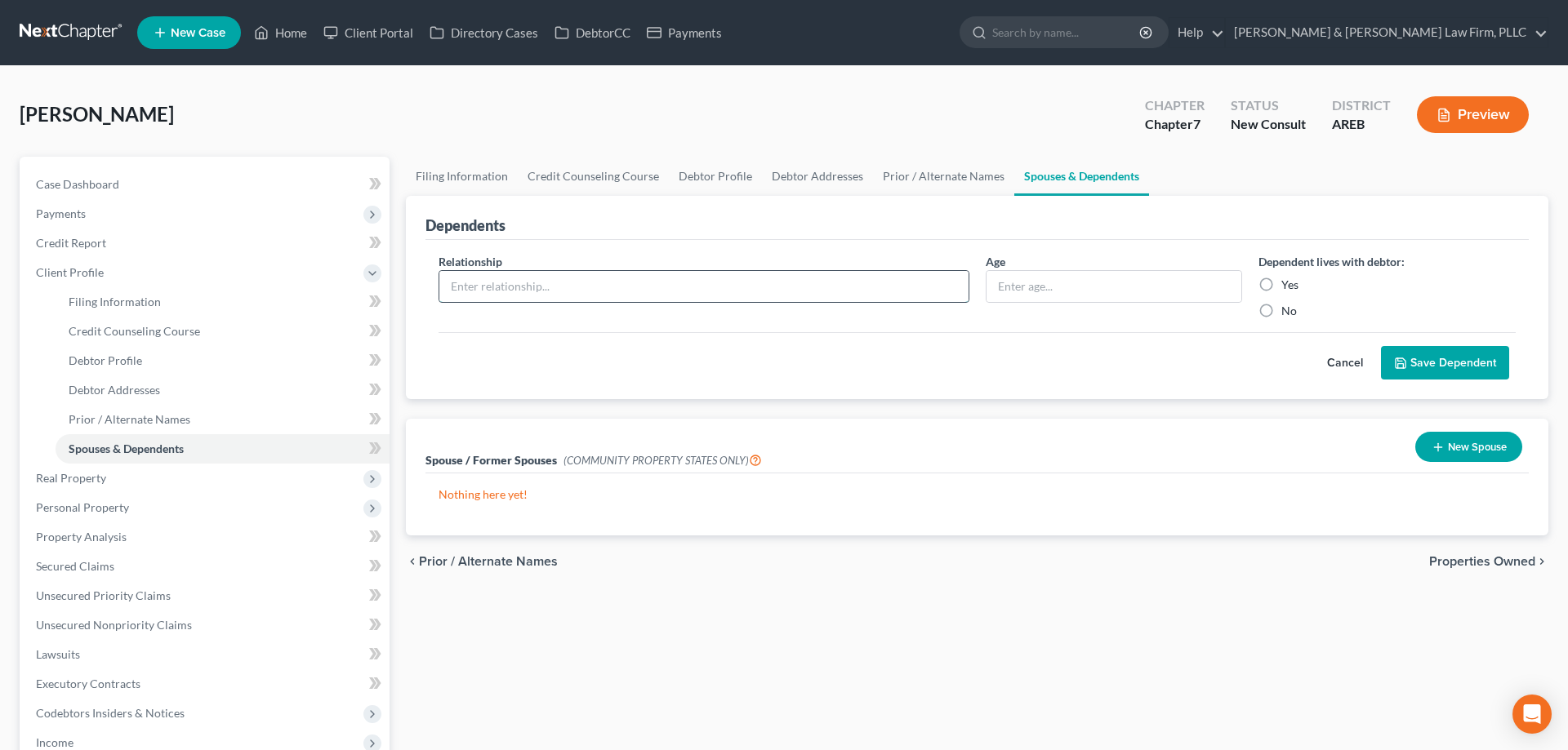
click at [796, 291] on input "text" at bounding box center [703, 287] width 529 height 31
type input "Son"
type input "1 wks"
click at [1405, 360] on icon "submit" at bounding box center [1400, 363] width 13 height 13
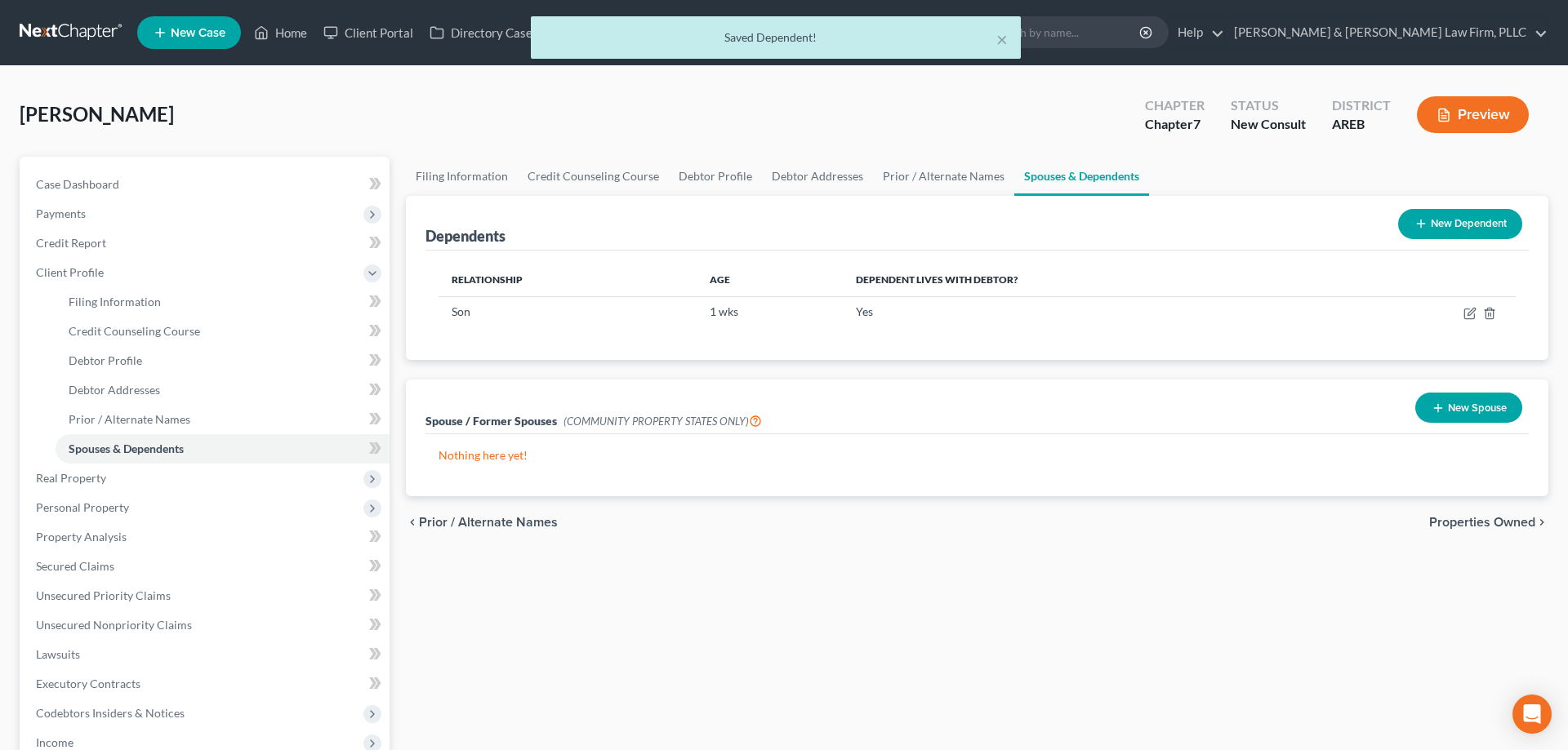
drag, startPoint x: 1418, startPoint y: 223, endPoint x: 1411, endPoint y: 229, distance: 9.2
click at [1419, 223] on button "New Dependent" at bounding box center [1460, 224] width 124 height 31
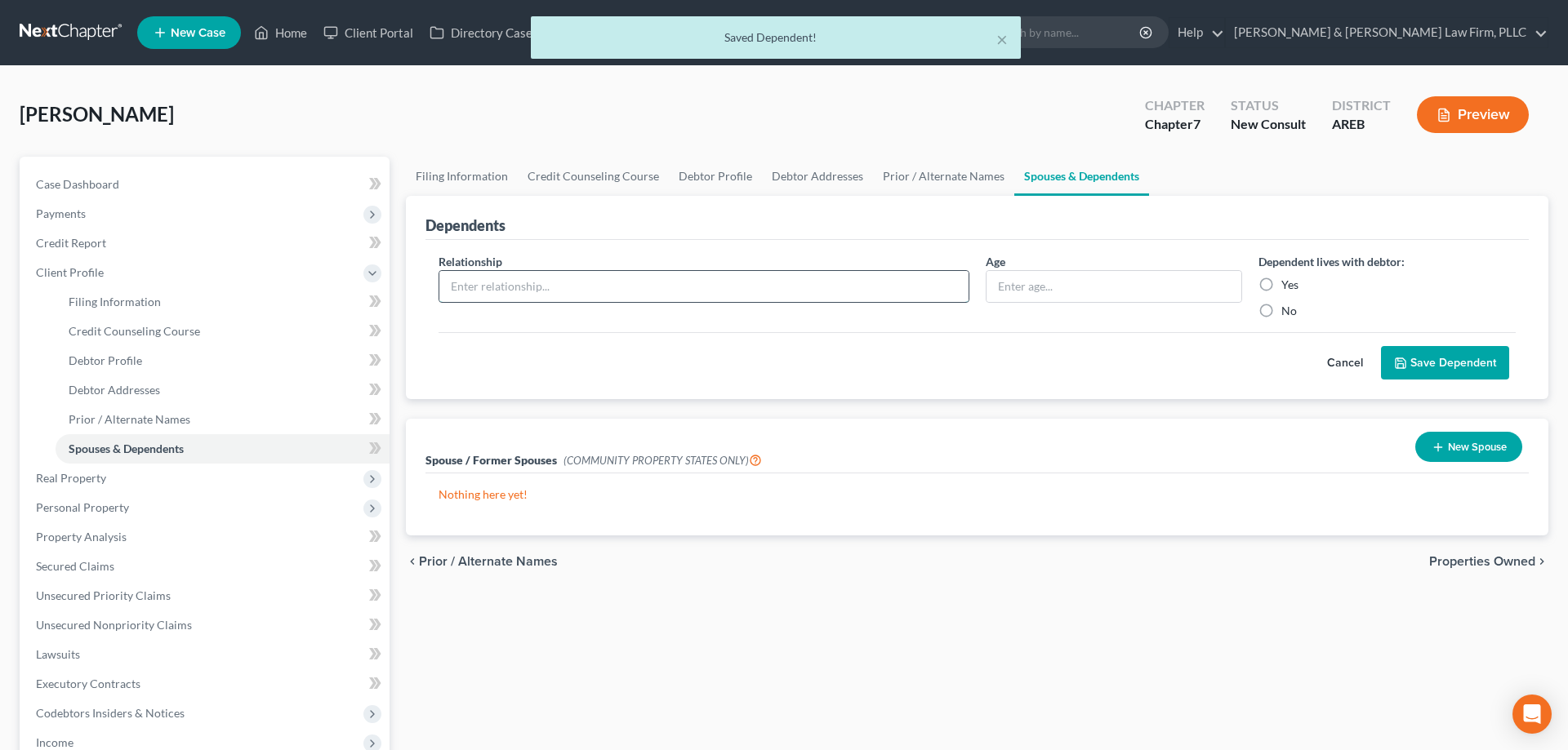
click at [824, 292] on input "text" at bounding box center [703, 287] width 529 height 31
type input "Grandmother"
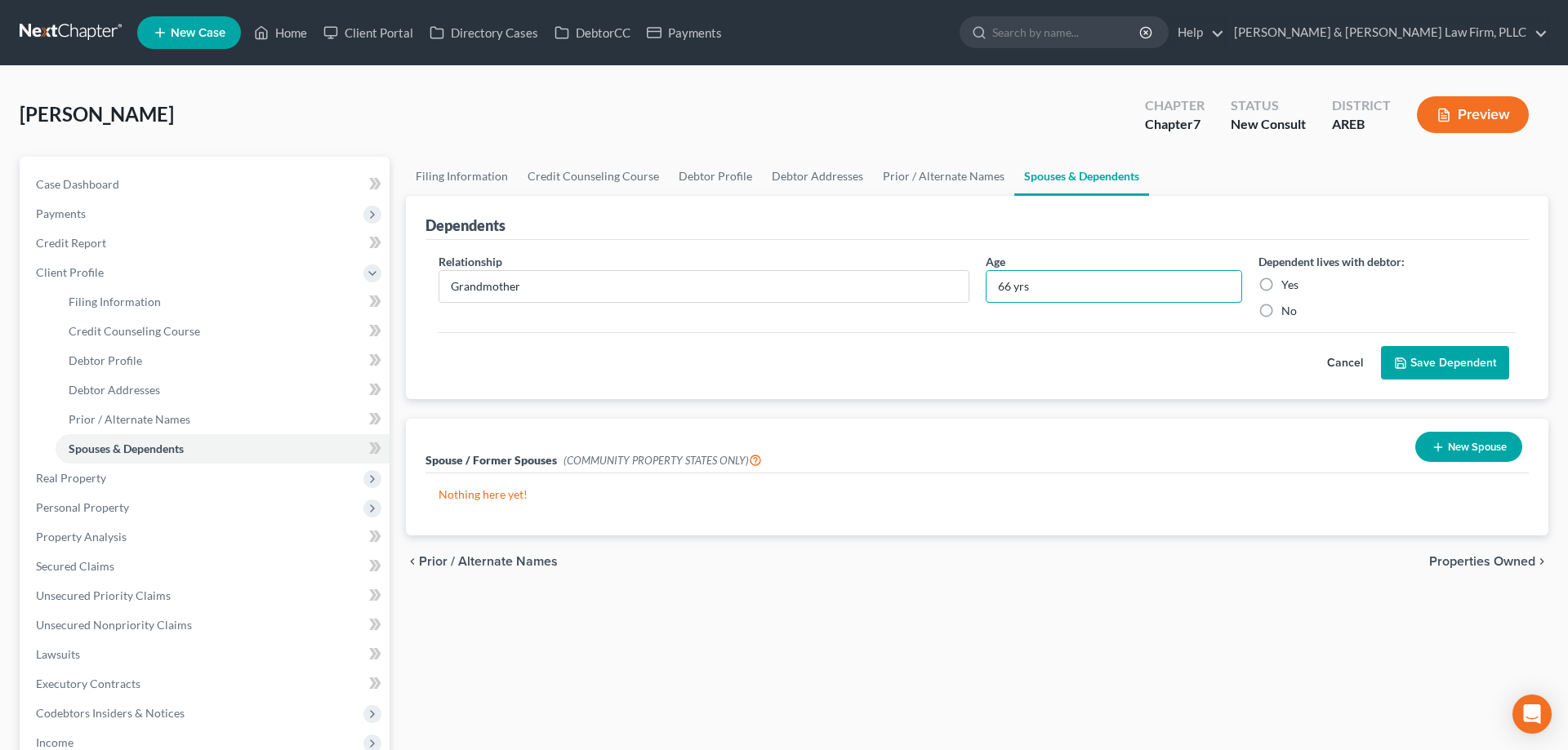
type input "66 yrs"
click at [1414, 369] on button "Save Dependent" at bounding box center [1444, 364] width 128 height 35
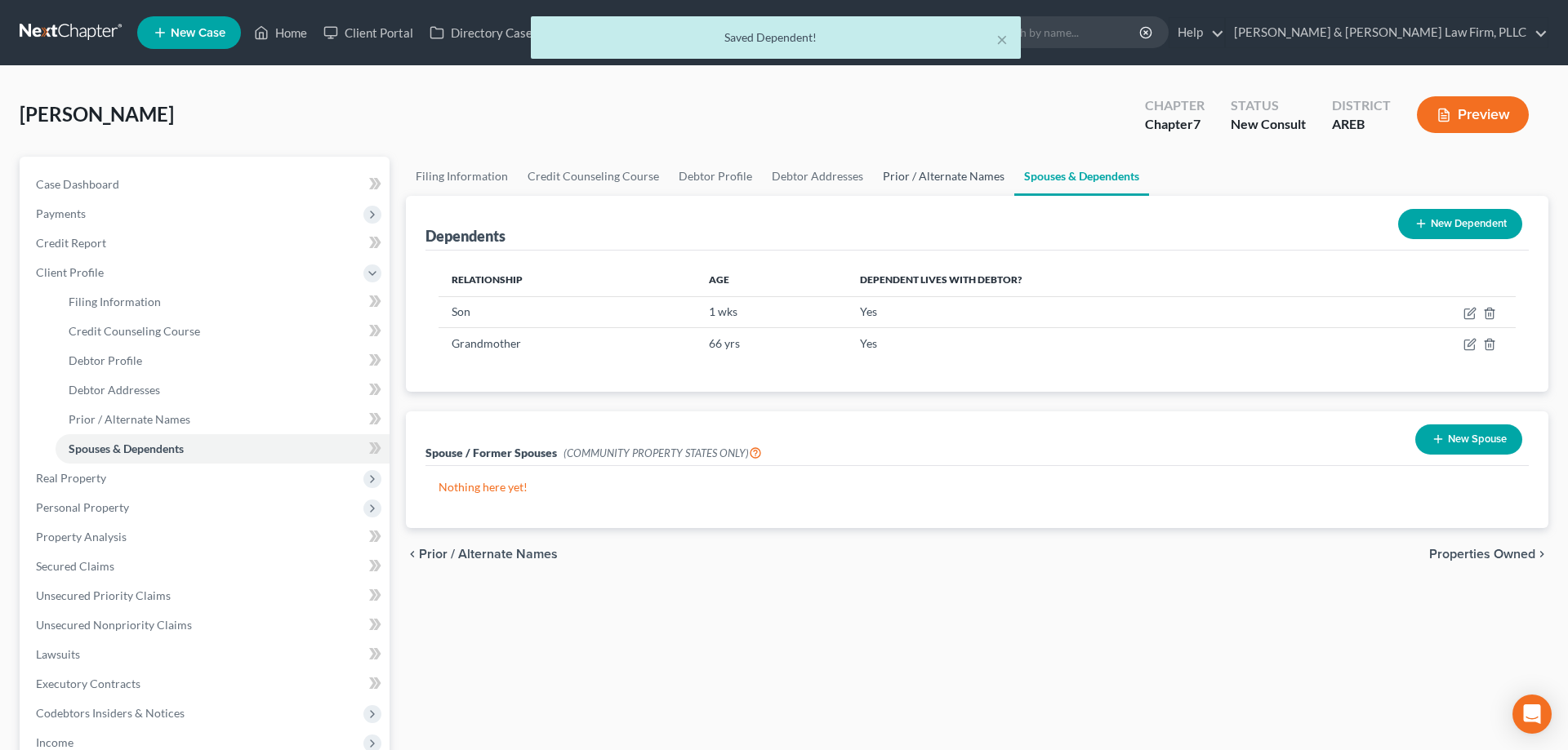
click at [956, 171] on link "Prior / Alternate Names" at bounding box center [943, 176] width 141 height 39
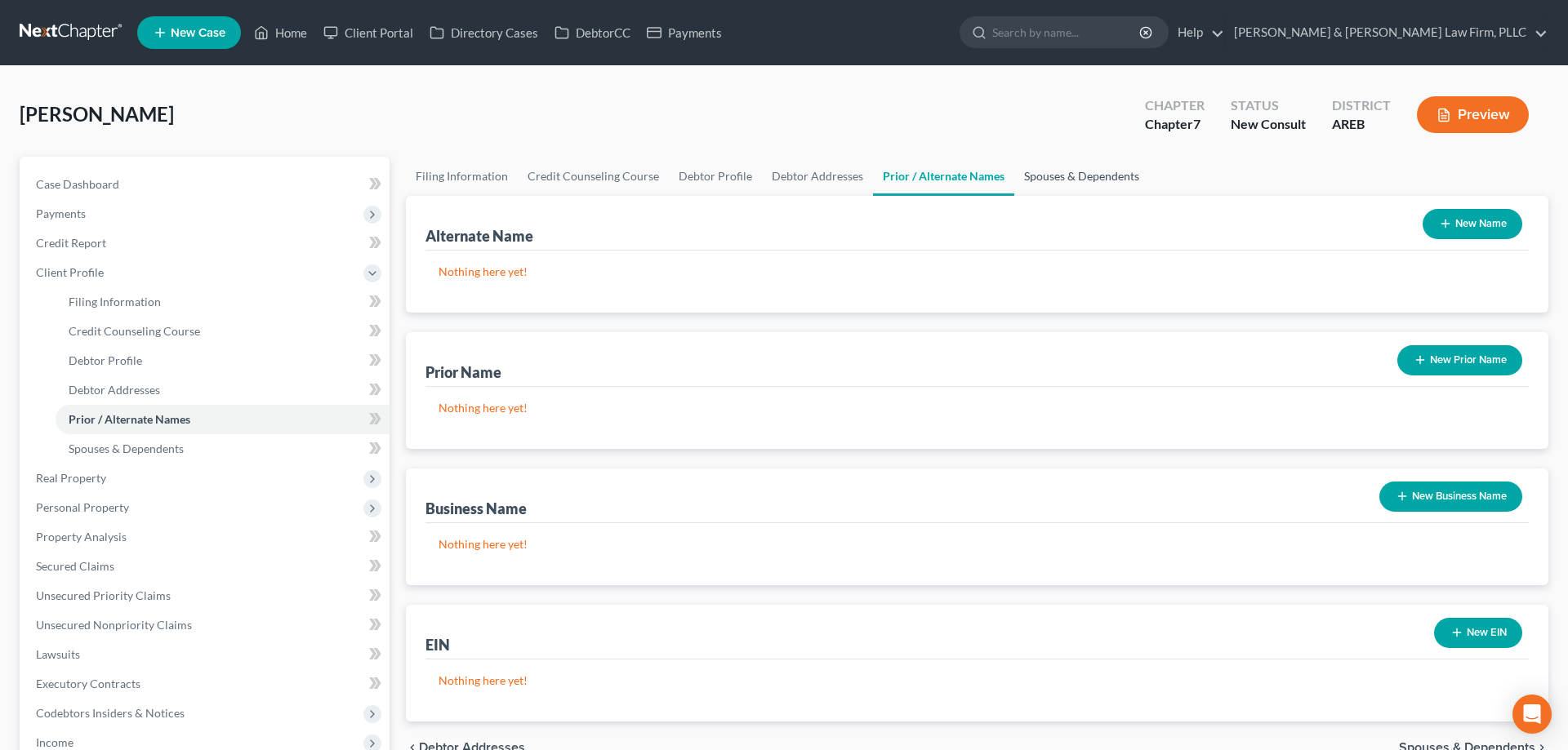
click at [1054, 172] on link "Spouses & Dependents" at bounding box center [1081, 176] width 135 height 39
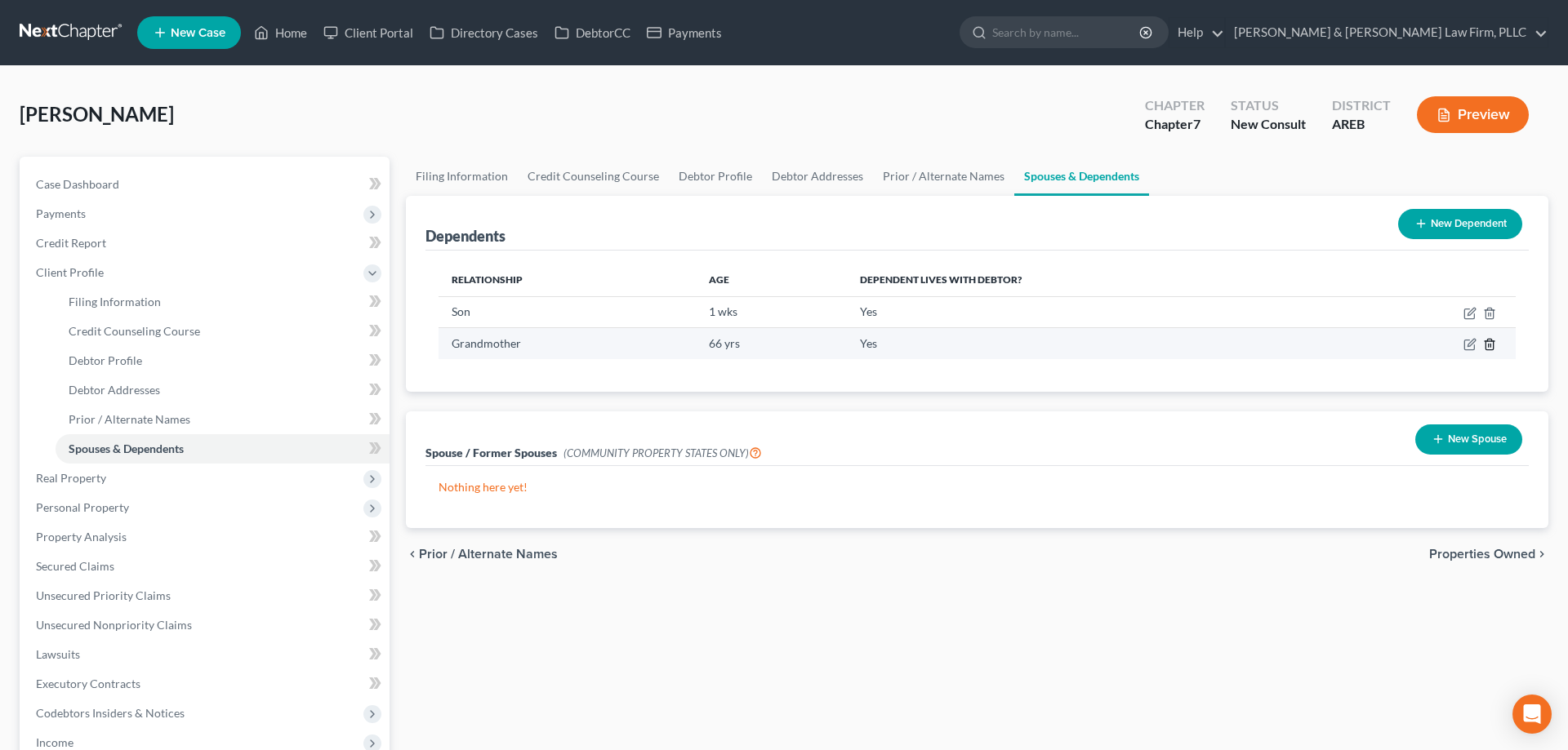
click at [1490, 342] on icon "button" at bounding box center [1490, 345] width 13 height 13
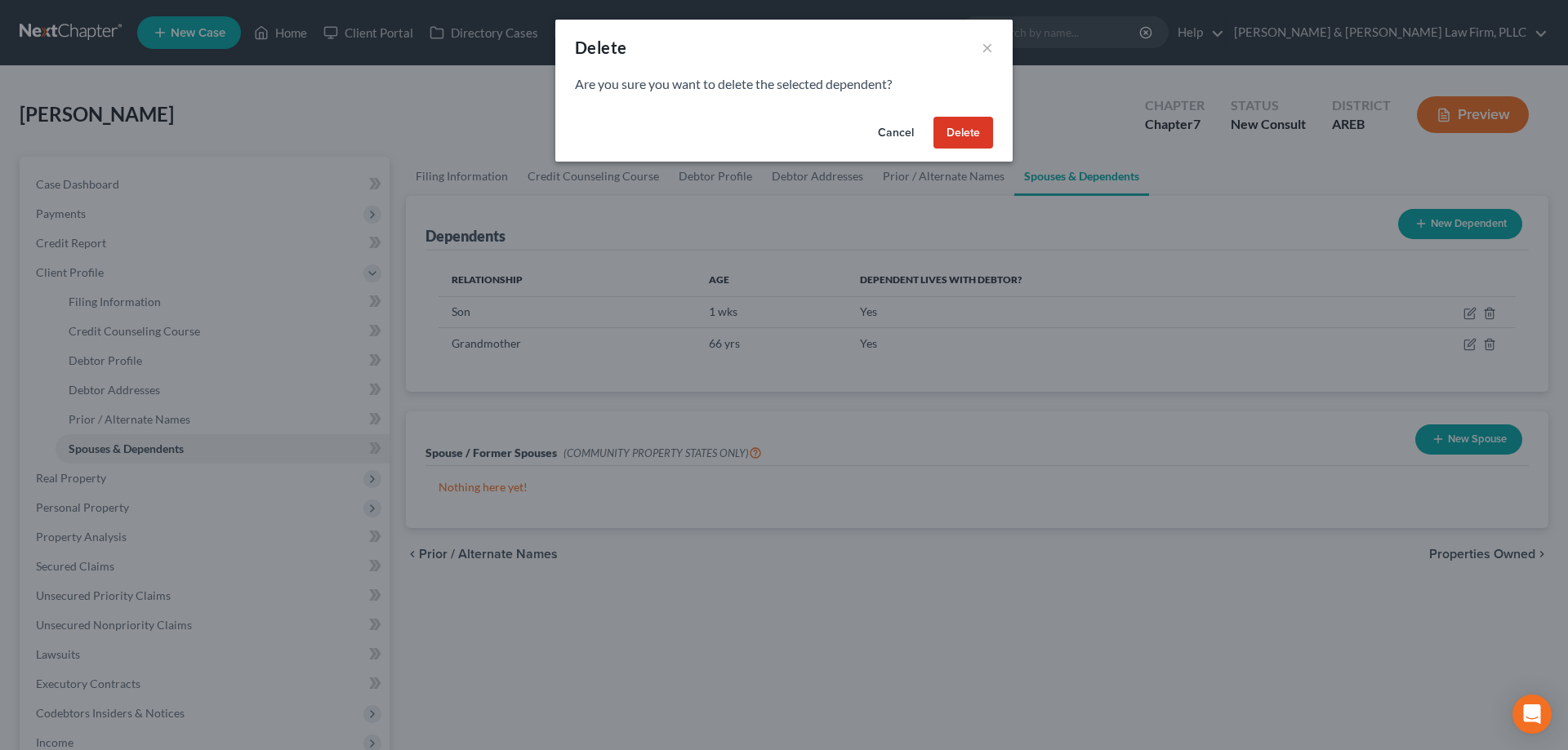
click at [971, 137] on button "Delete" at bounding box center [963, 134] width 59 height 33
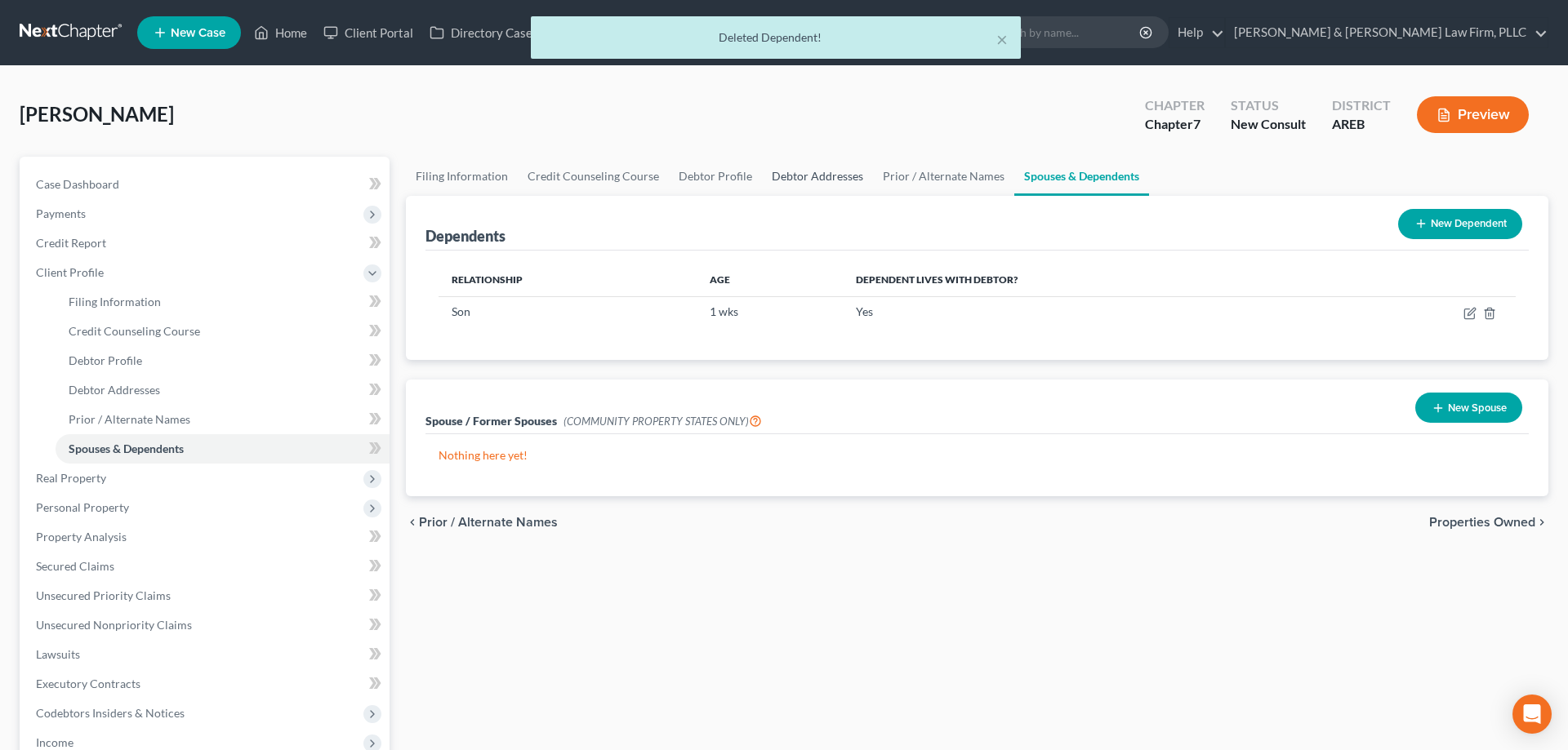
click at [805, 176] on link "Debtor Addresses" at bounding box center [817, 176] width 111 height 39
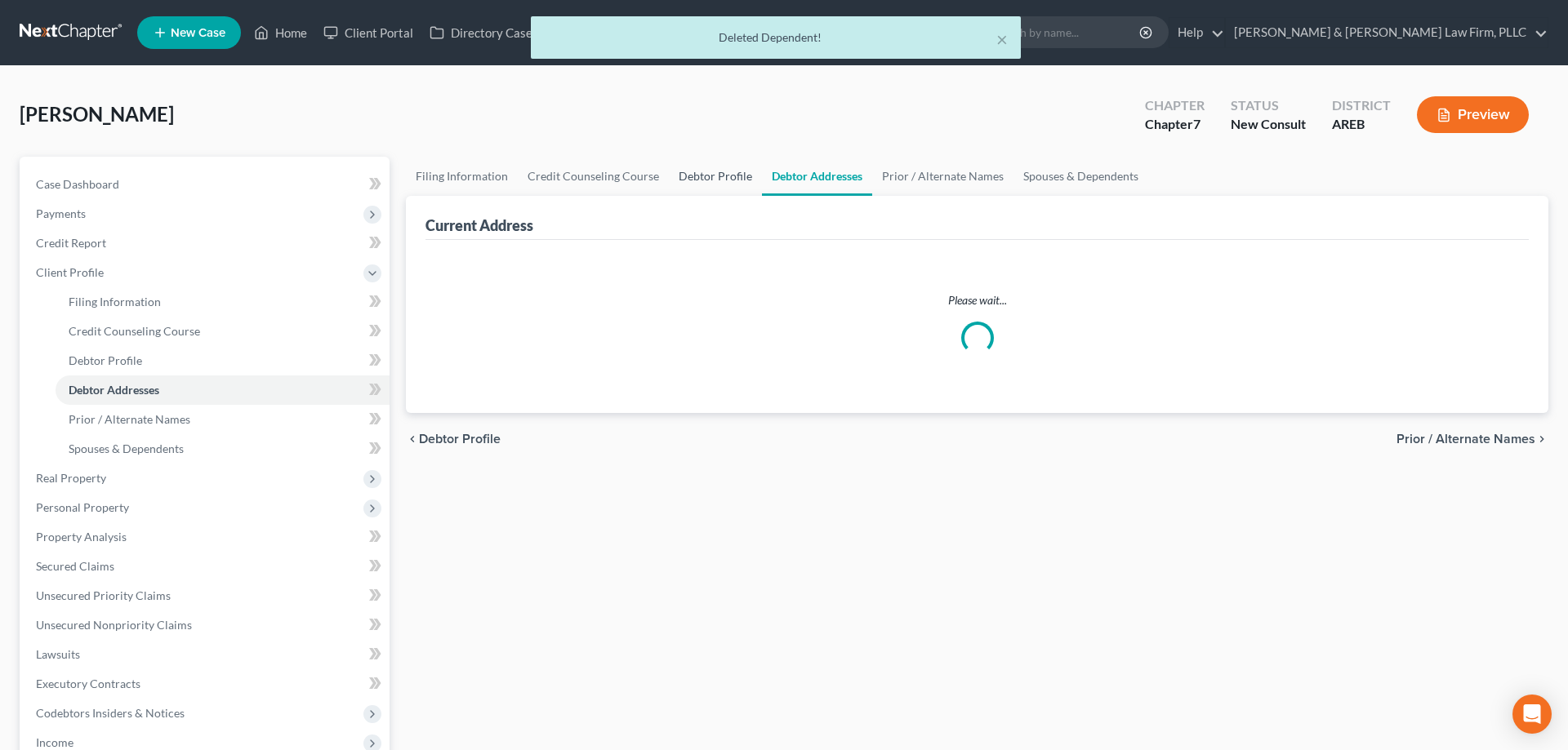
select select "0"
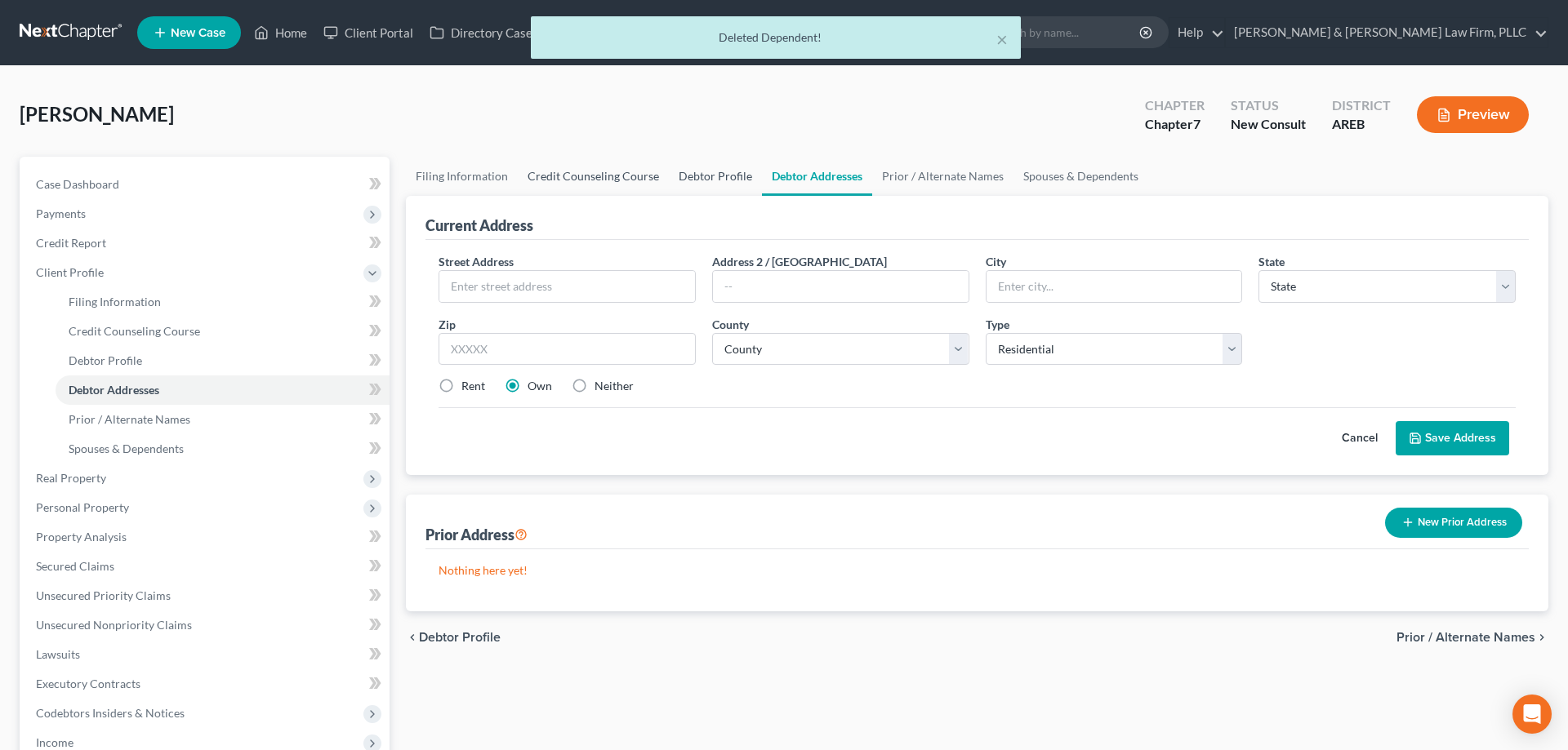
click at [698, 177] on link "Debtor Profile" at bounding box center [715, 176] width 93 height 39
select select "0"
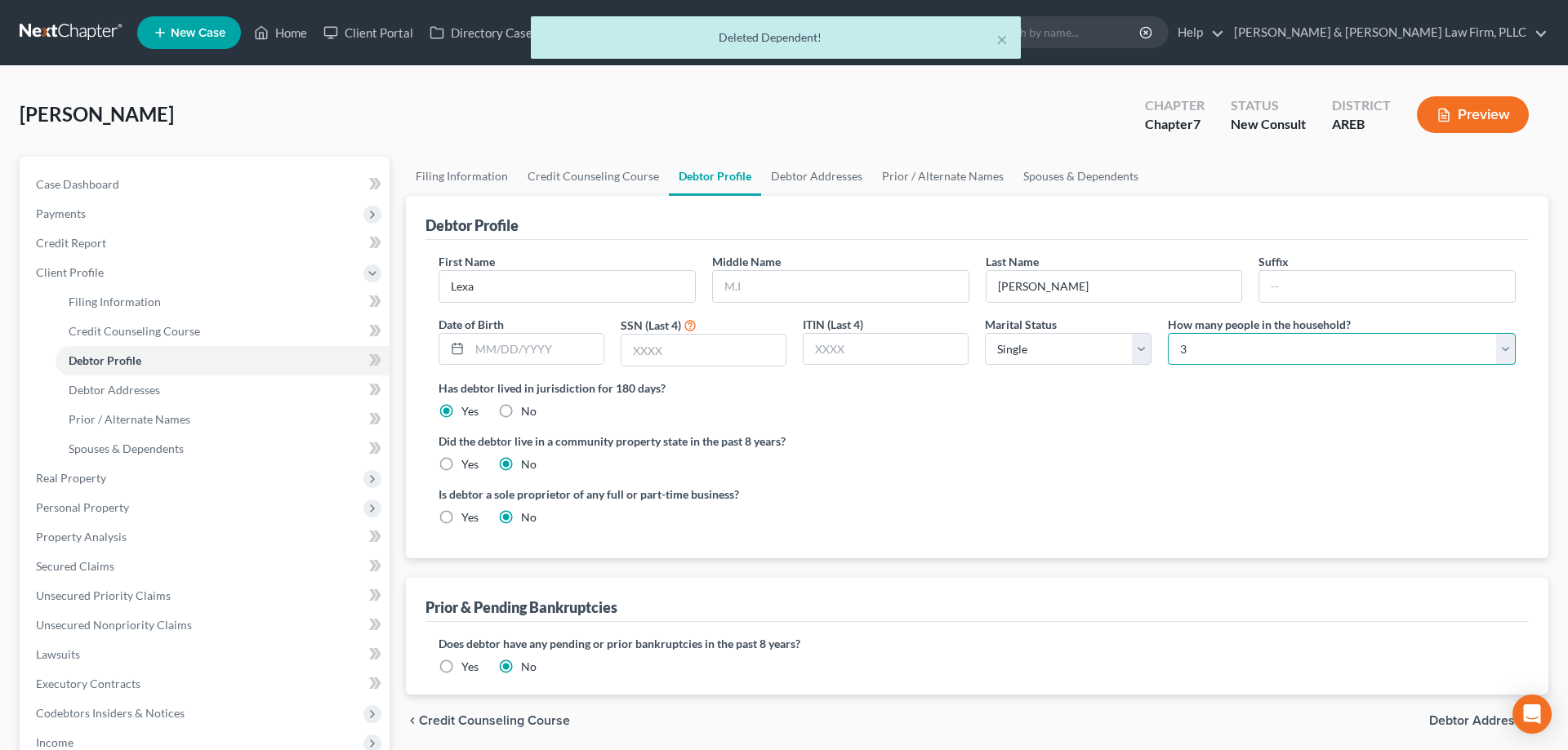
click at [1168, 333] on select "Select 1 2 3 4 5 6 7 8 9 10 11 12 13 14 15 16 17 18 19 20" at bounding box center [1342, 350] width 348 height 33
select select "1"
click option "2" at bounding box center [0, 0] width 0 height 0
click at [1069, 441] on label "Did the debtor live in a community property state in the past 8 years?" at bounding box center [976, 441] width 1077 height 17
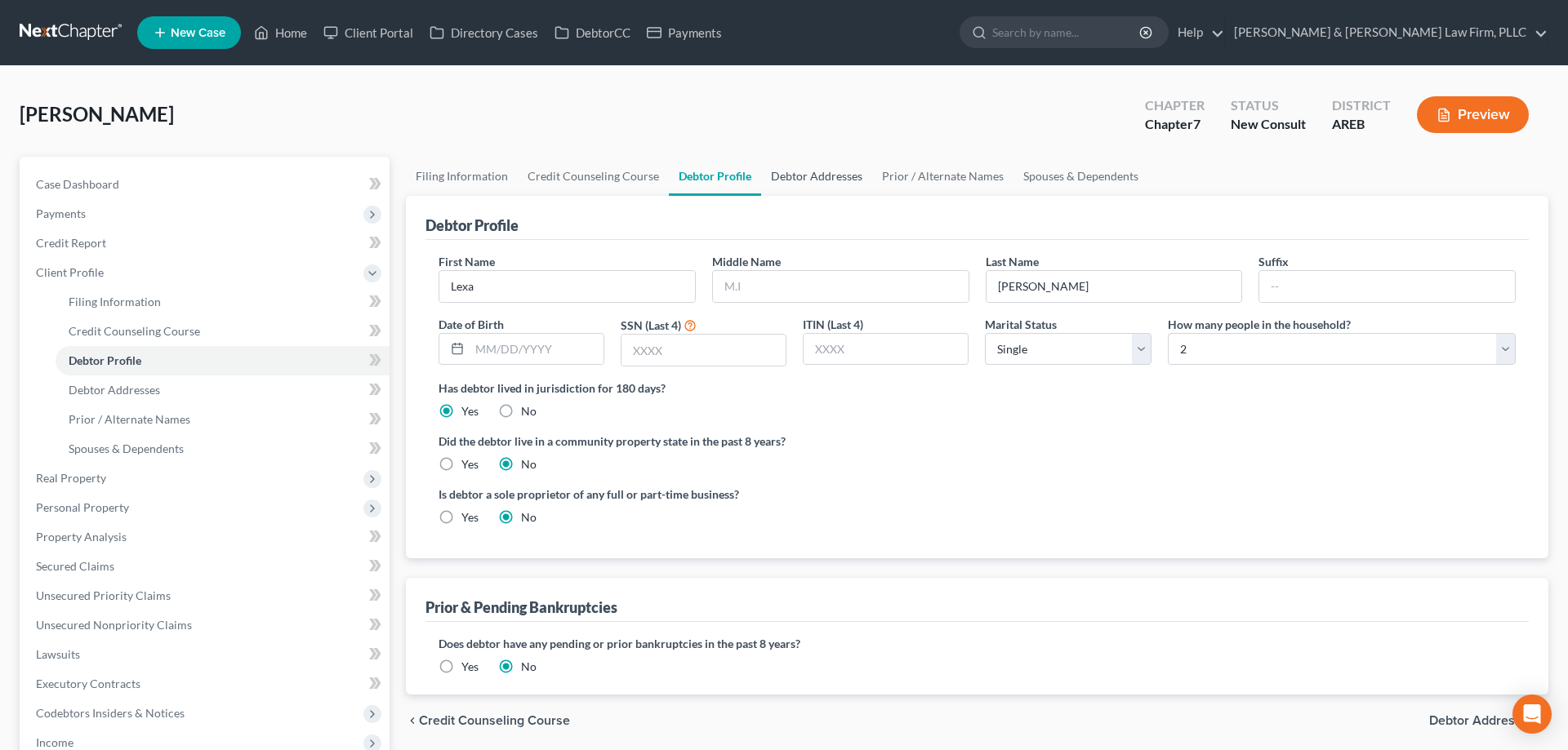
click at [796, 178] on link "Debtor Addresses" at bounding box center [816, 176] width 111 height 39
select select "0"
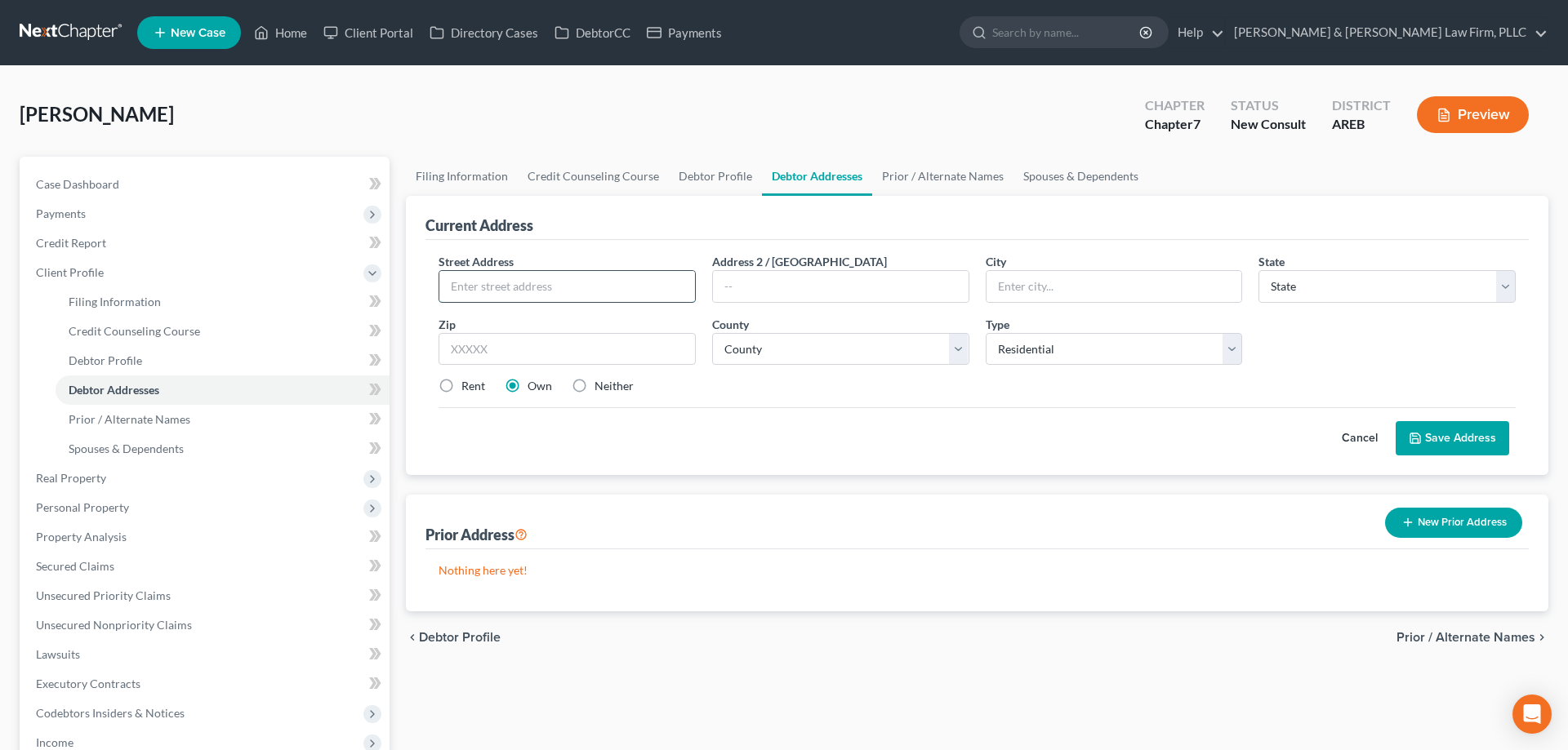
click at [611, 279] on input "text" at bounding box center [567, 287] width 256 height 31
type input "[STREET_ADDRESS]"
type input "72204"
type input "Little Rock"
select select "2"
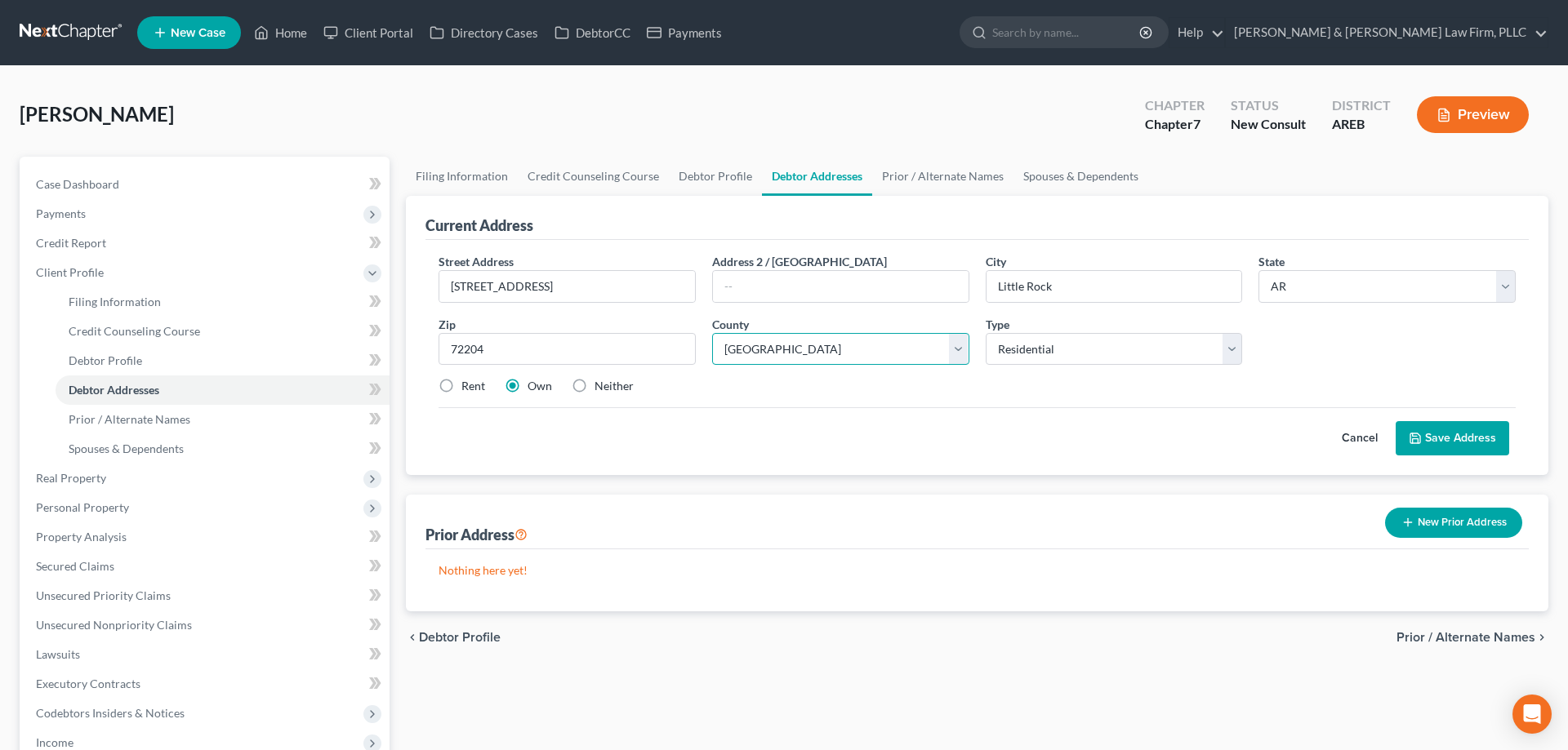
select select "59"
click at [594, 384] on label "Neither" at bounding box center [613, 386] width 39 height 17
click at [601, 384] on input "Neither" at bounding box center [606, 383] width 11 height 11
radio input "true"
drag, startPoint x: 475, startPoint y: 290, endPoint x: 437, endPoint y: 286, distance: 38.2
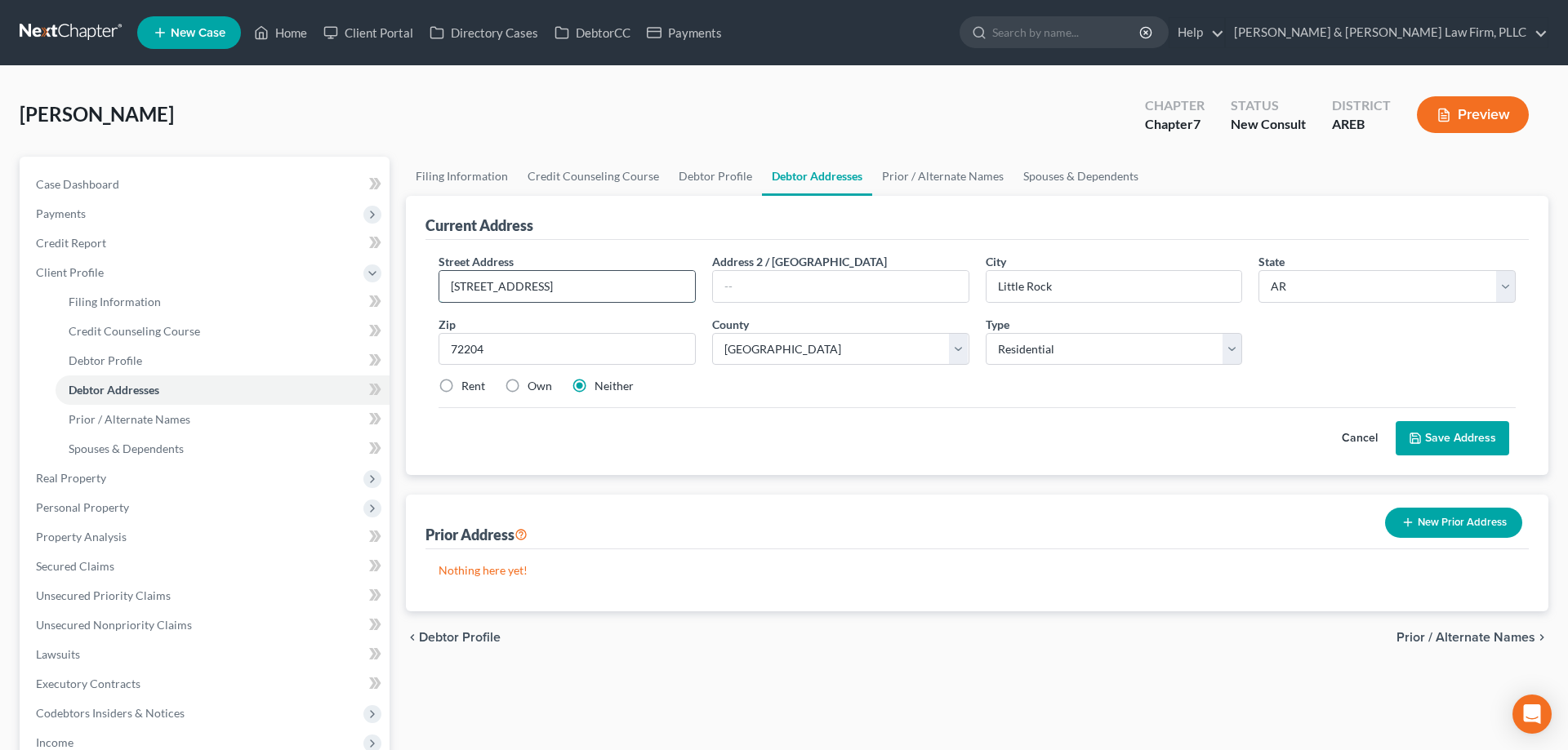
click at [439, 286] on input "[STREET_ADDRESS]" at bounding box center [567, 287] width 256 height 31
type input "[STREET_ADDRESS]"
click at [1089, 399] on div "Street Address * [STREET_ADDRESS] * [GEOGRAPHIC_DATA] * State [US_STATE] AK AR …" at bounding box center [977, 331] width 1093 height 155
click at [1434, 432] on button "Save Address" at bounding box center [1452, 439] width 114 height 35
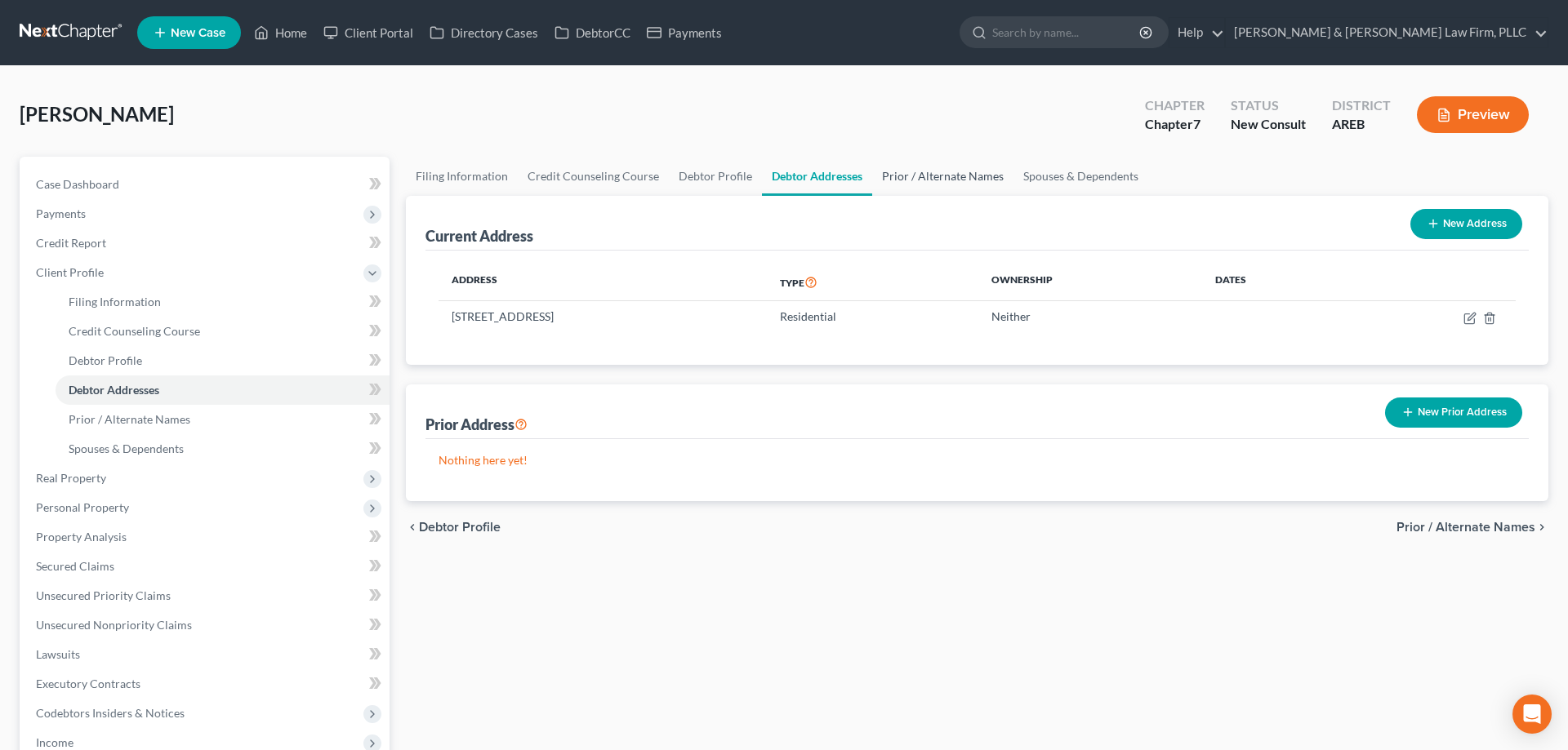
click at [958, 172] on link "Prior / Alternate Names" at bounding box center [942, 176] width 141 height 39
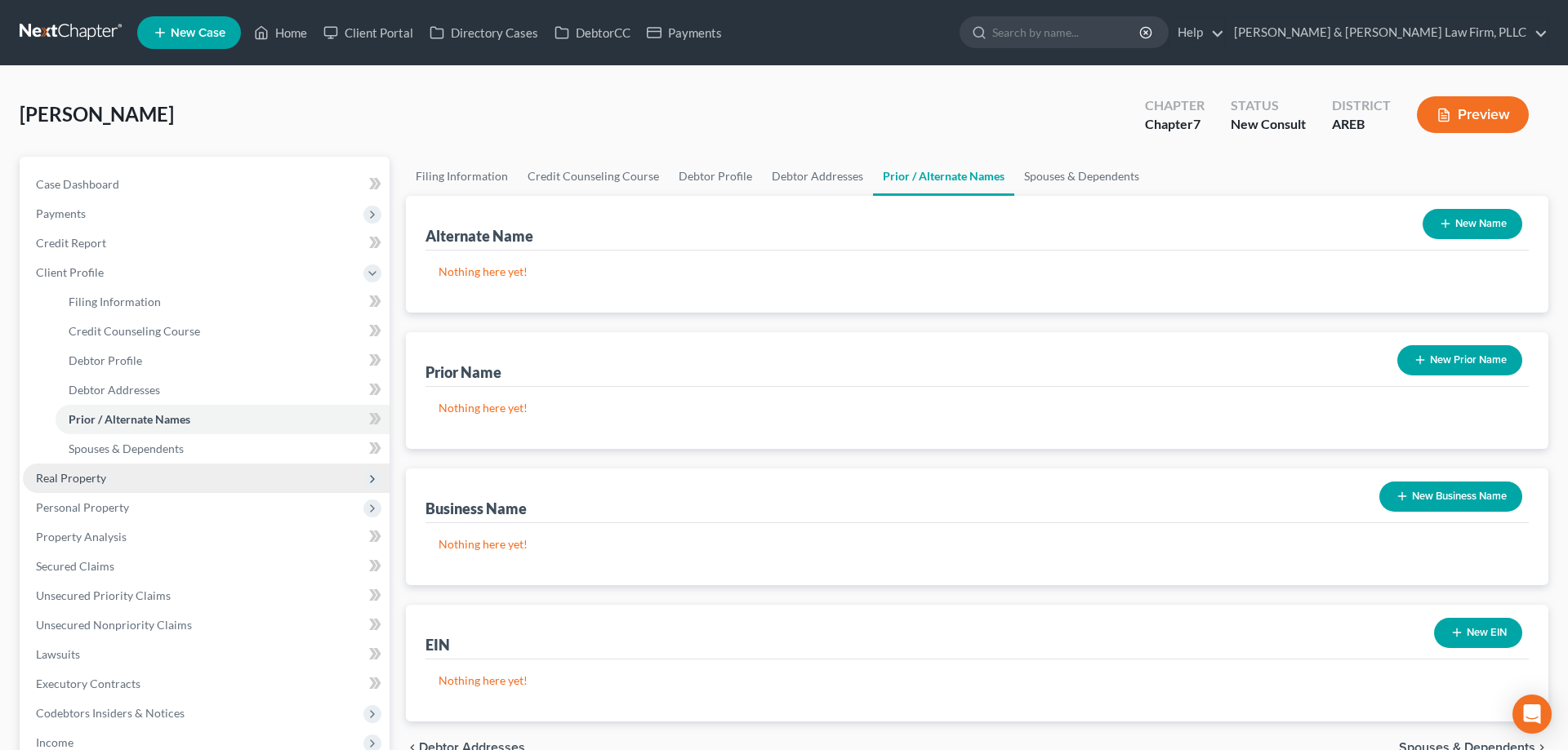
click at [211, 474] on span "Real Property" at bounding box center [206, 479] width 366 height 30
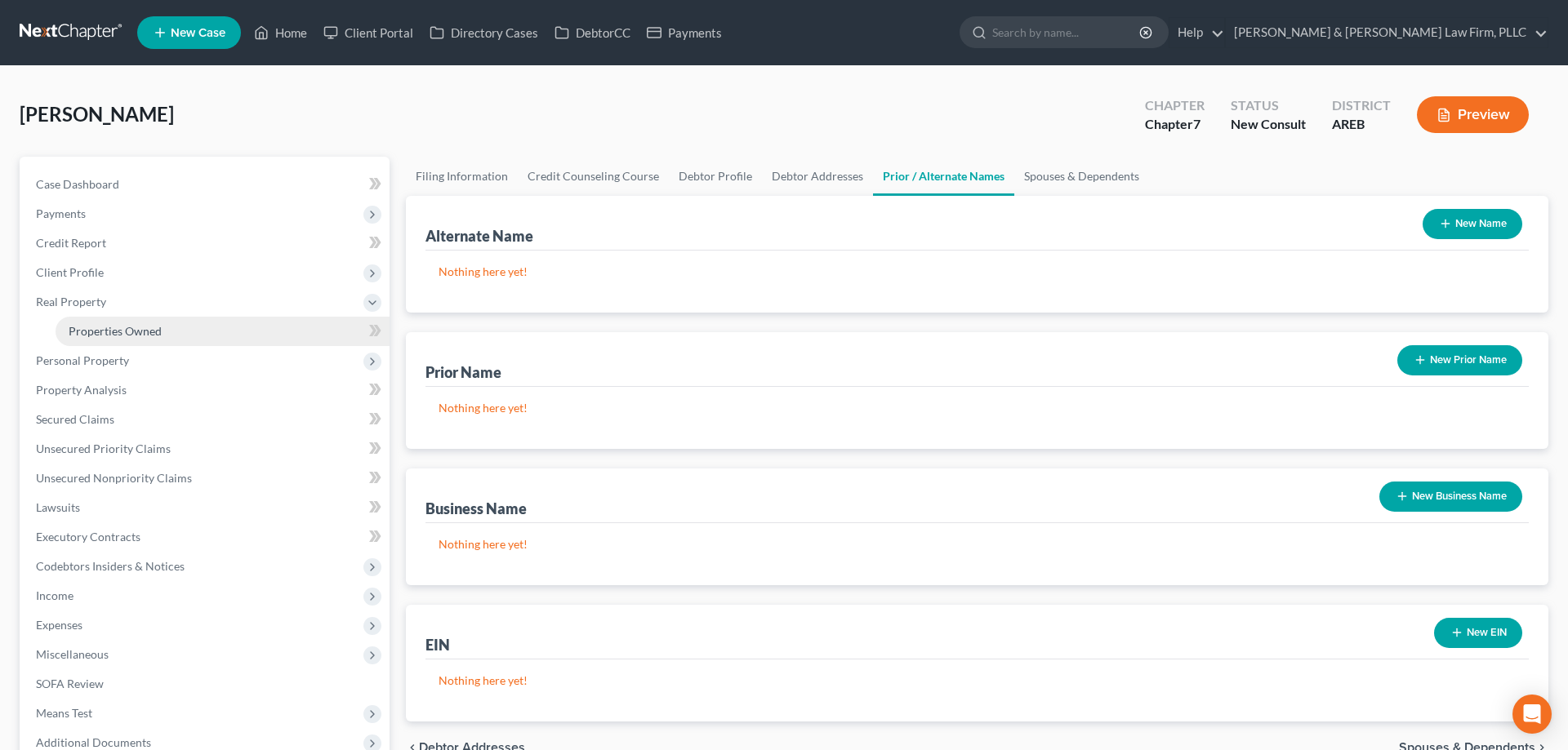
click at [213, 322] on link "Properties Owned" at bounding box center [222, 332] width 334 height 30
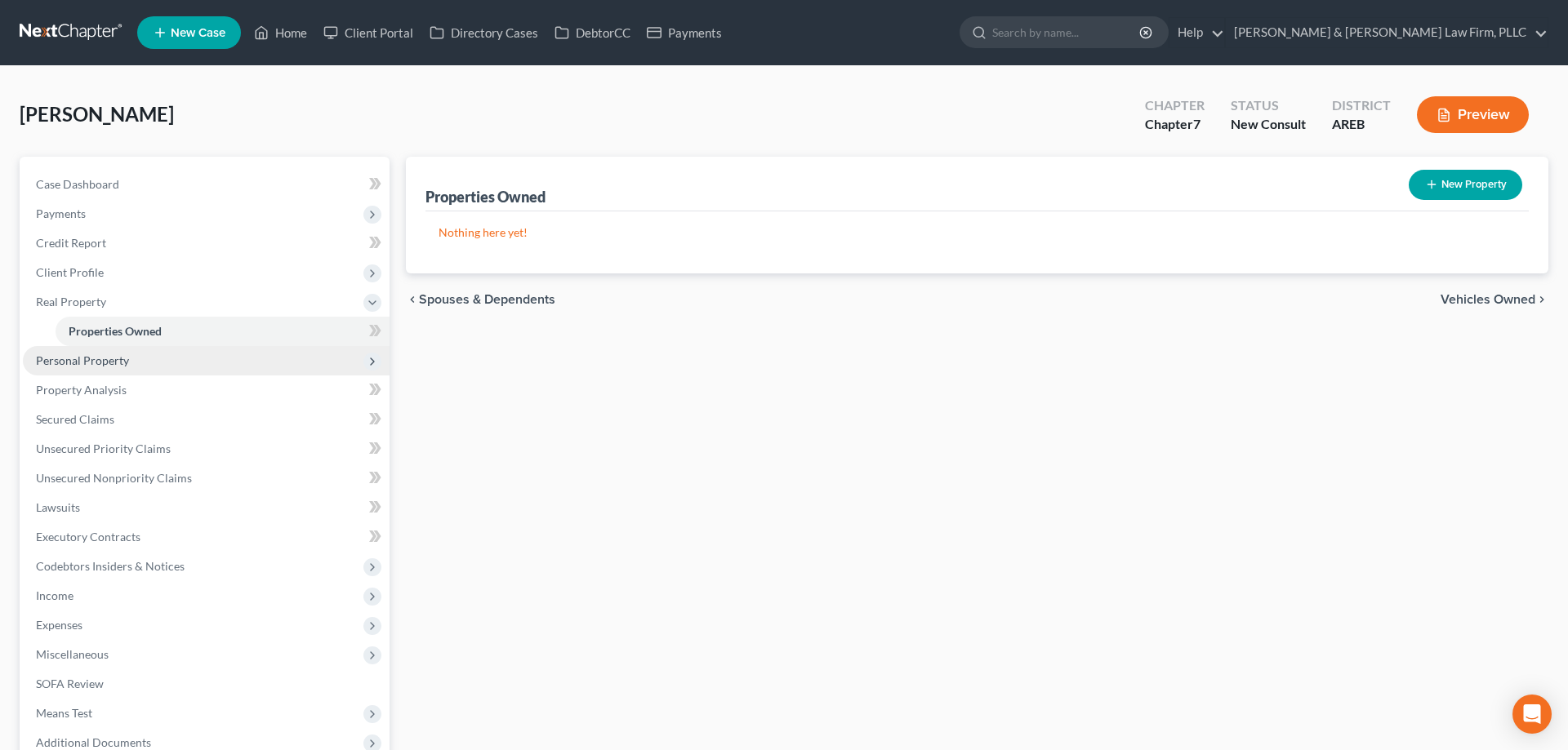
click at [196, 362] on span "Personal Property" at bounding box center [206, 361] width 366 height 30
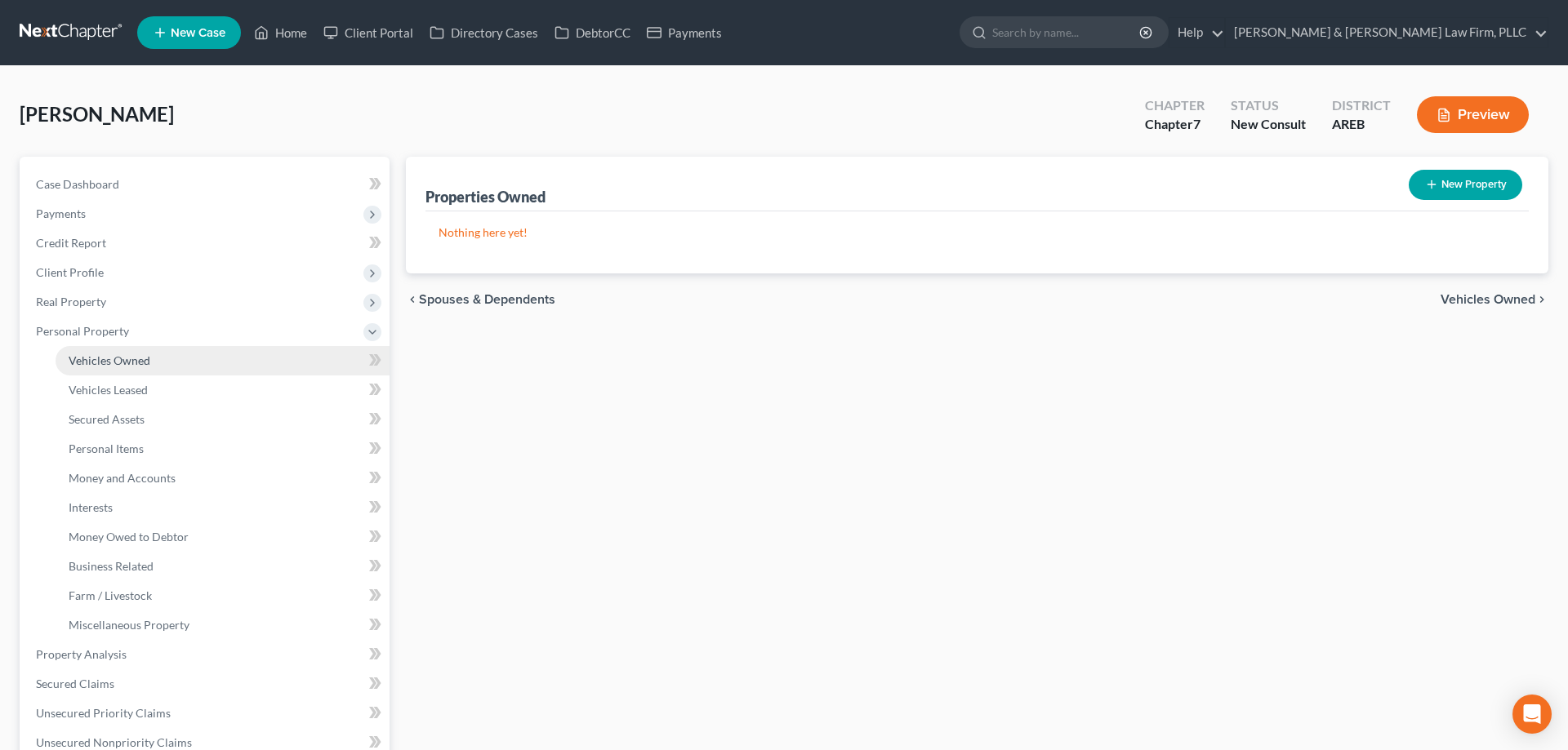
click at [220, 363] on link "Vehicles Owned" at bounding box center [222, 361] width 334 height 30
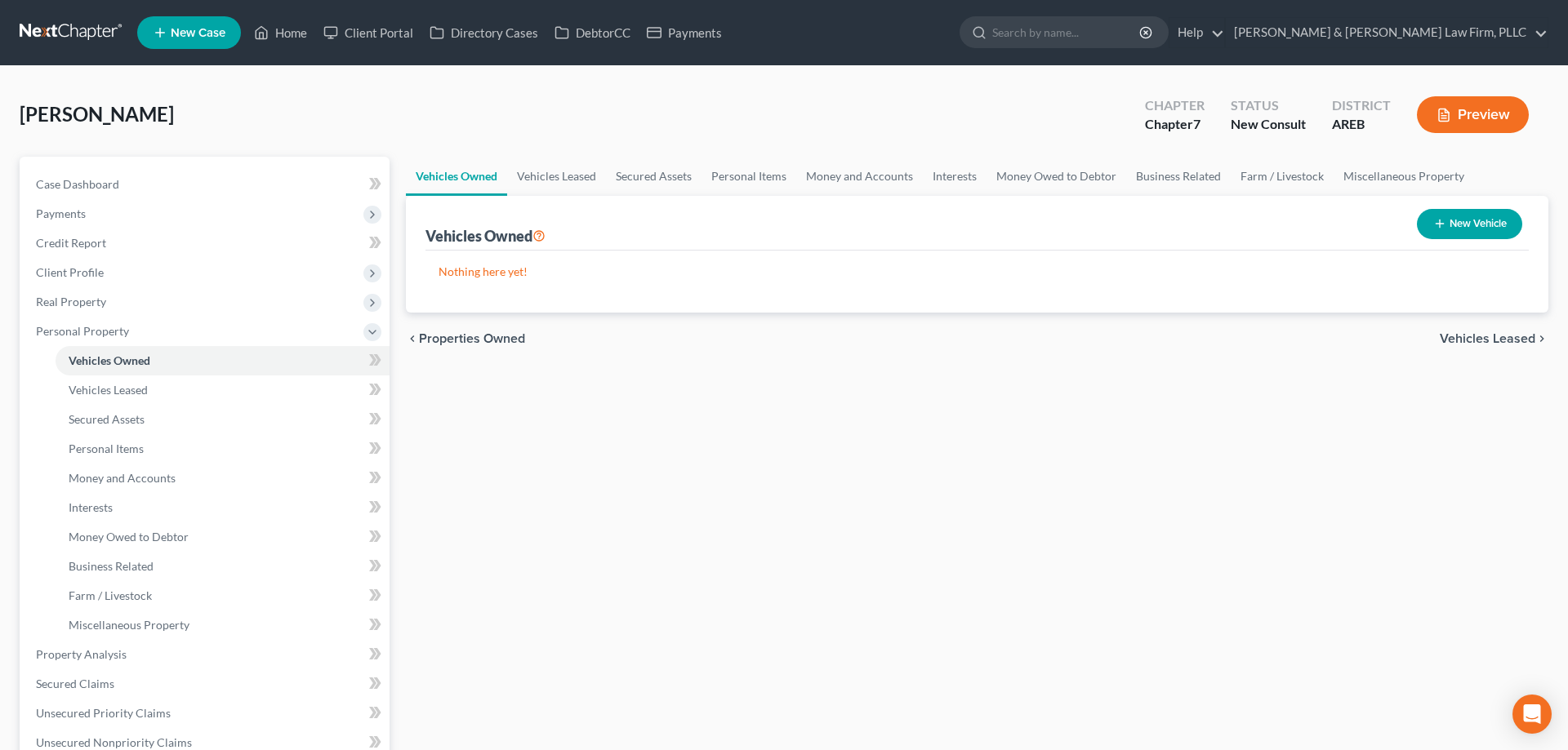
click at [1457, 225] on button "New Vehicle" at bounding box center [1470, 224] width 106 height 31
select select "0"
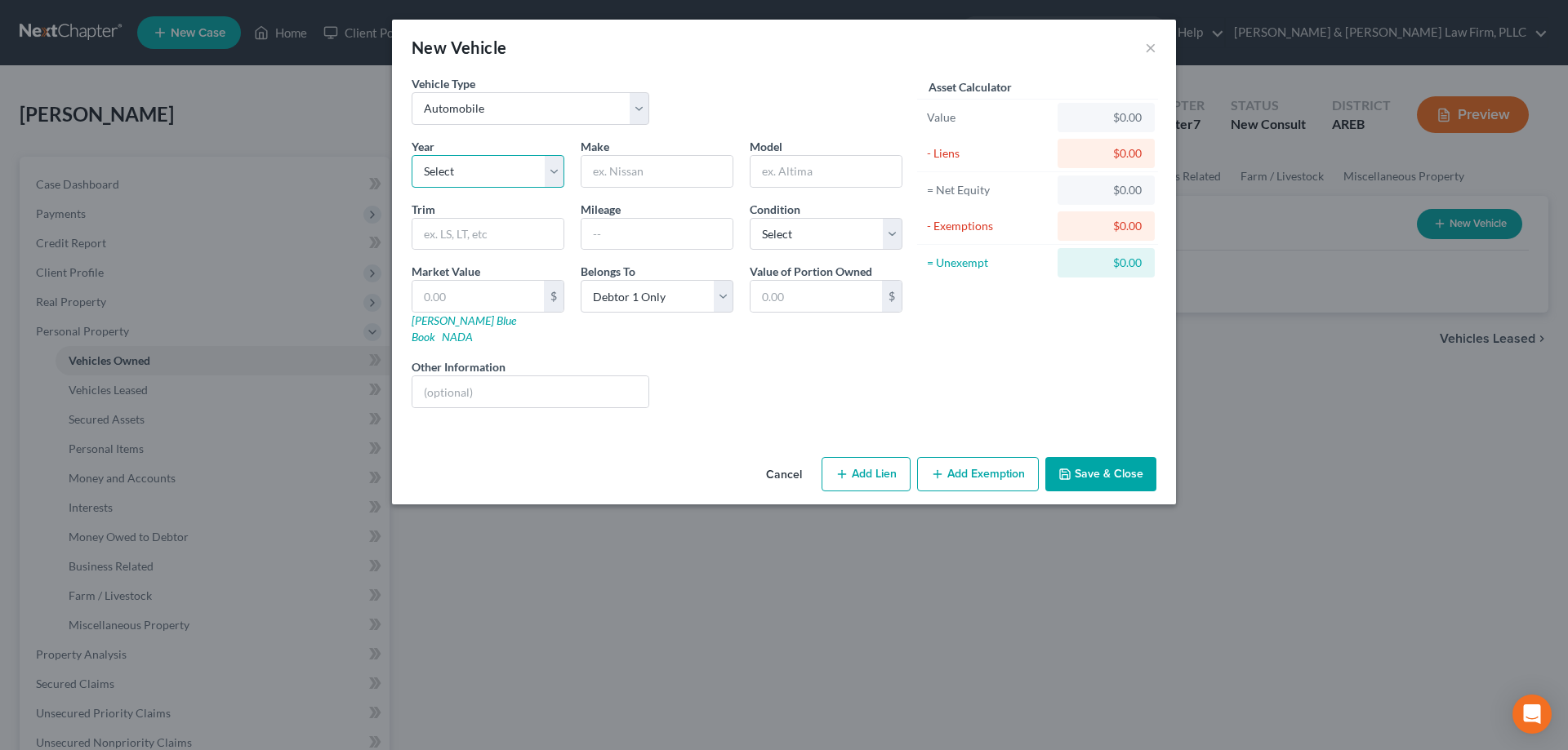
select select "14"
click option "2012" at bounding box center [0, 0] width 0 height 0
type input "Chevrolet"
type input "Malibu"
click at [632, 226] on input "text" at bounding box center [657, 234] width 151 height 31
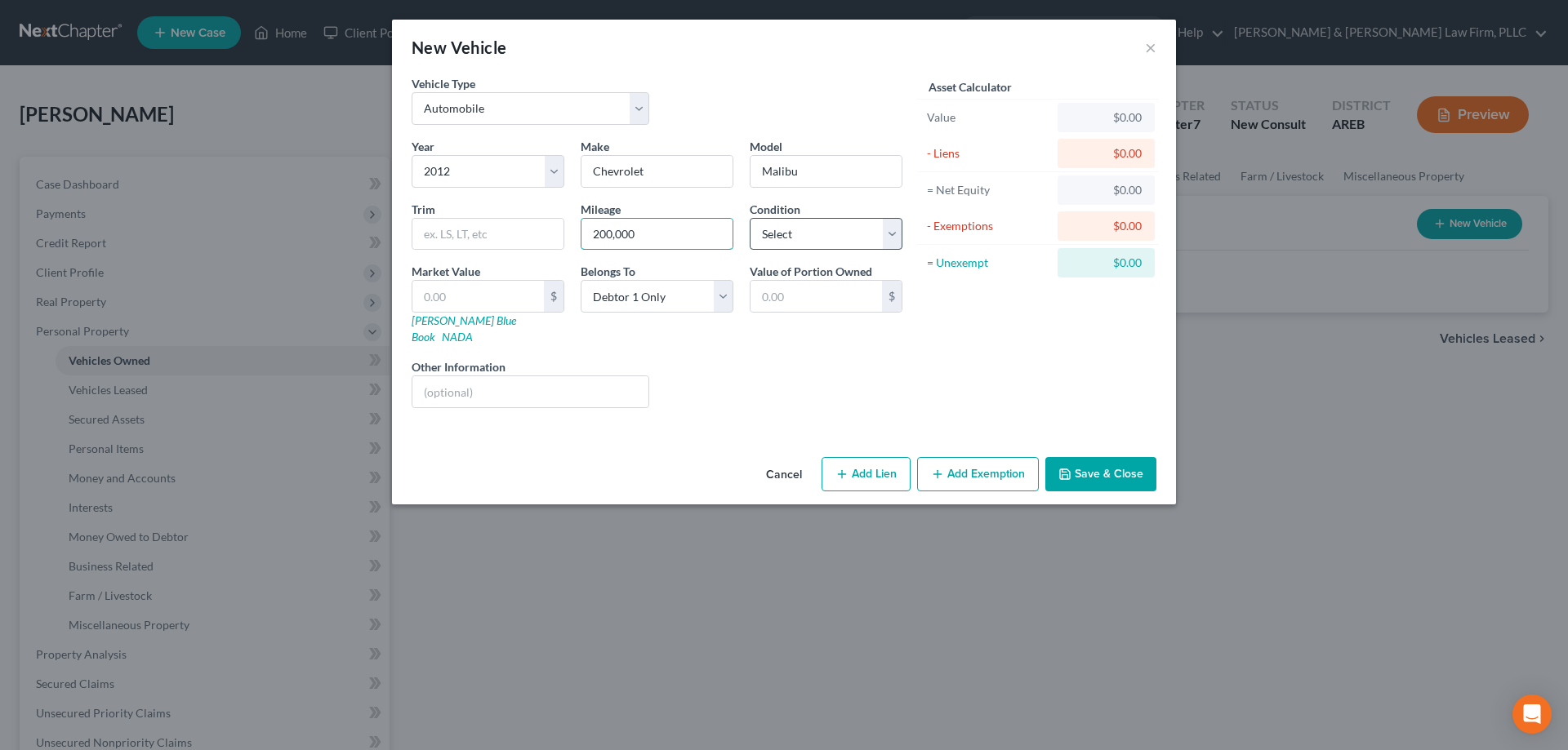
type input "200,000"
click at [749, 218] on select "Select Excellent Very Good Good Fair Poor" at bounding box center [825, 234] width 153 height 33
select select "2"
click option "Good" at bounding box center [0, 0] width 0 height 0
click at [523, 295] on input "text" at bounding box center [478, 296] width 131 height 31
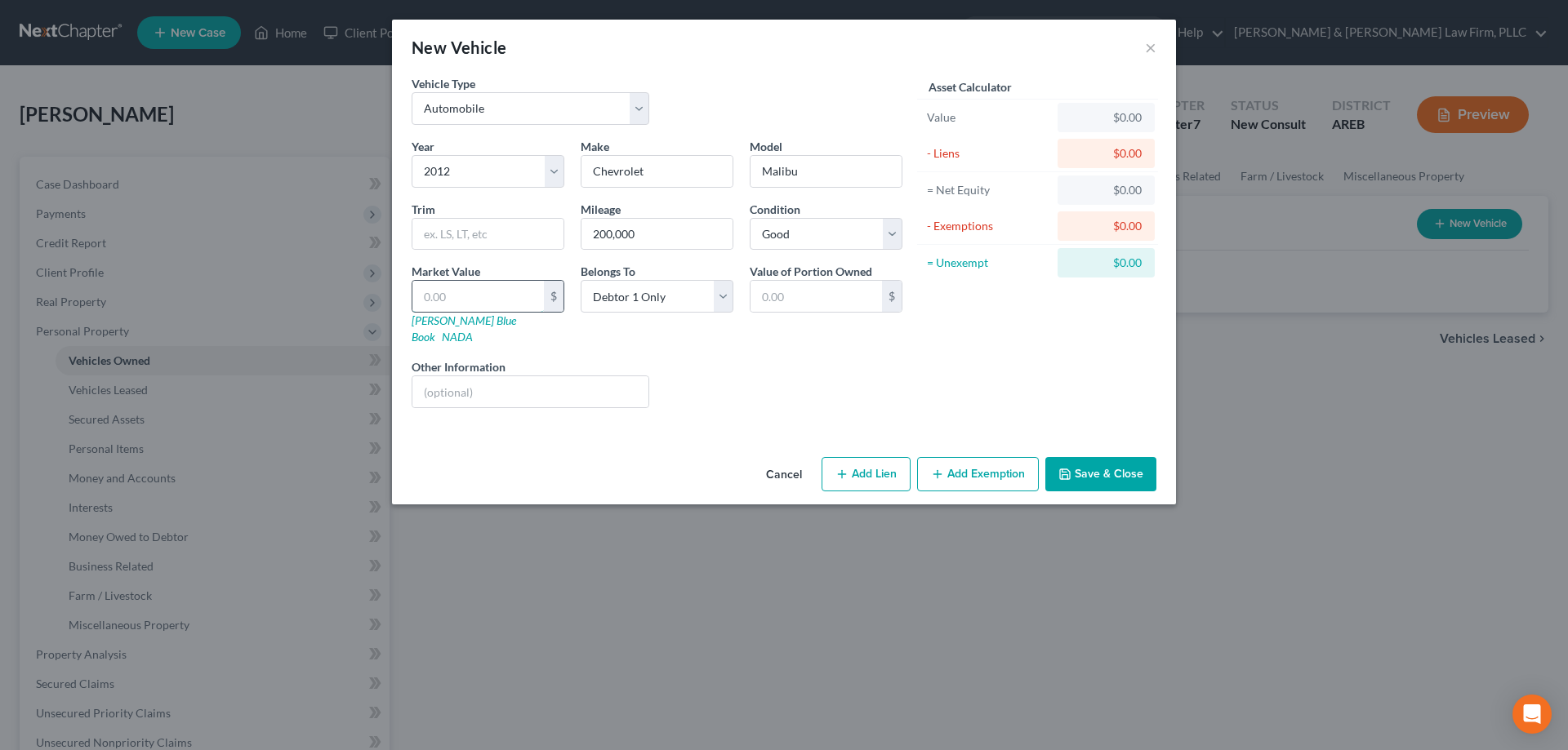
click at [477, 301] on input "text" at bounding box center [478, 296] width 131 height 31
type input "3"
type input "3.00"
type input "30"
type input "30.00"
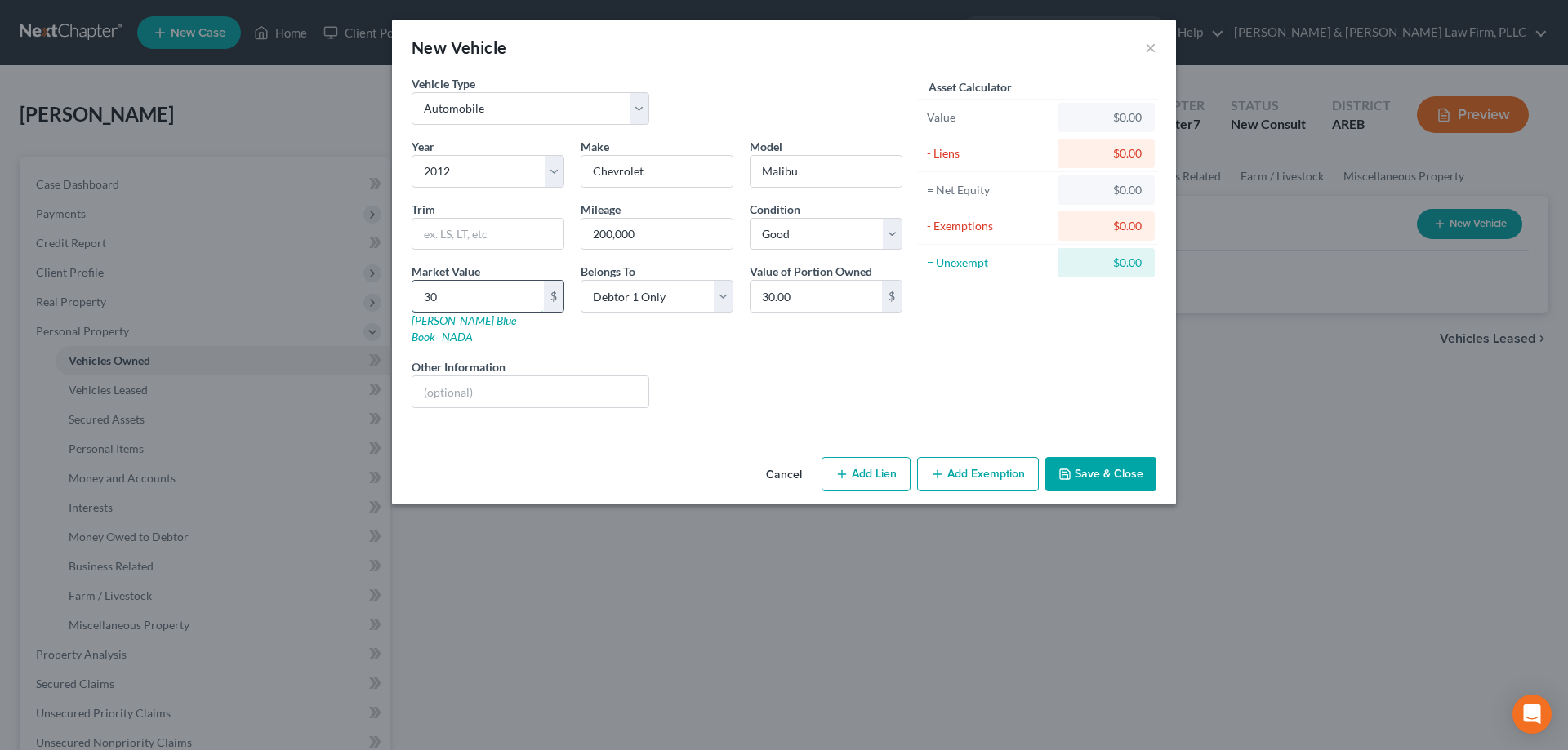
type input "300"
type input "300.00"
type input "3000"
type input "3,000.00"
type input "3,000"
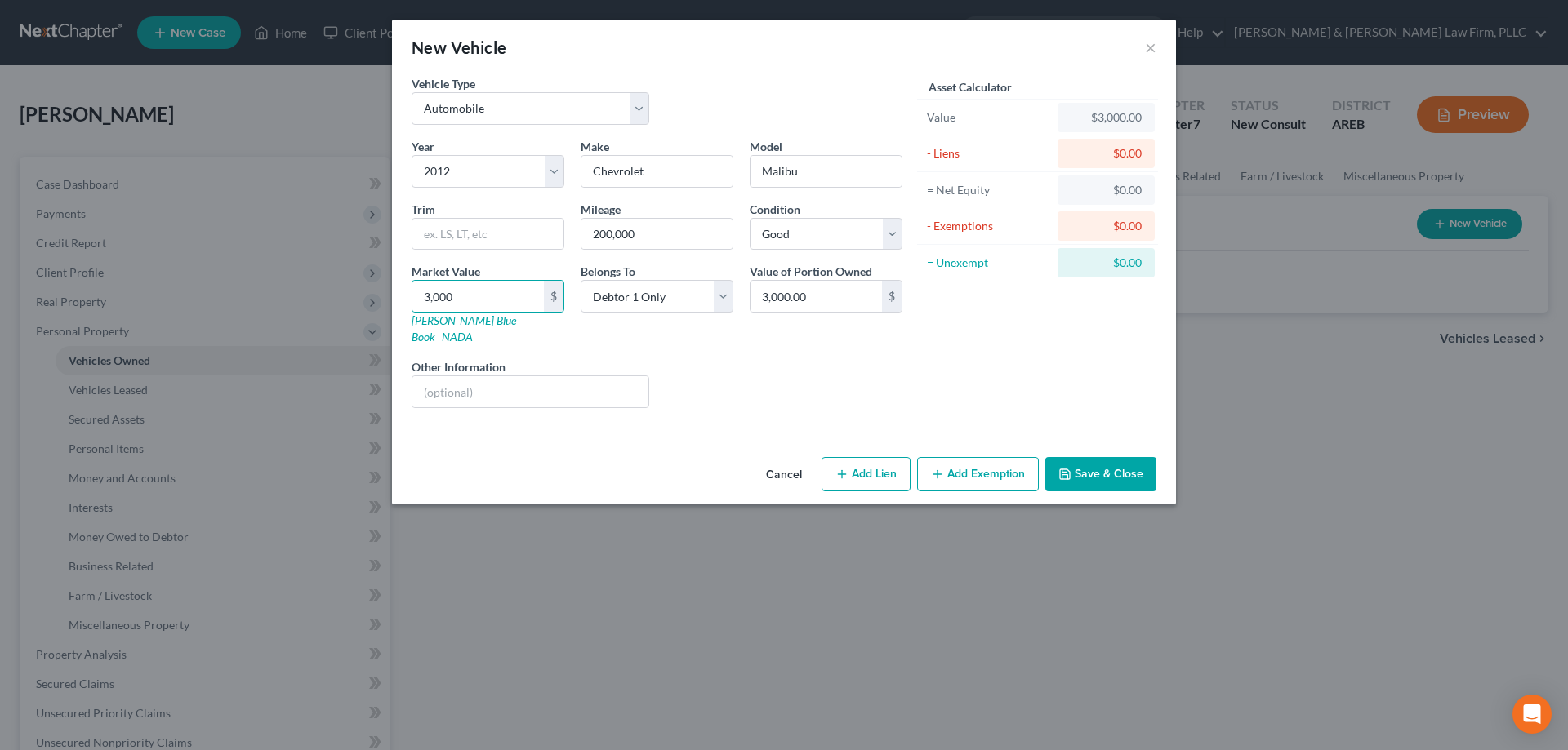
click at [1021, 465] on button "Add Exemption" at bounding box center [977, 474] width 121 height 35
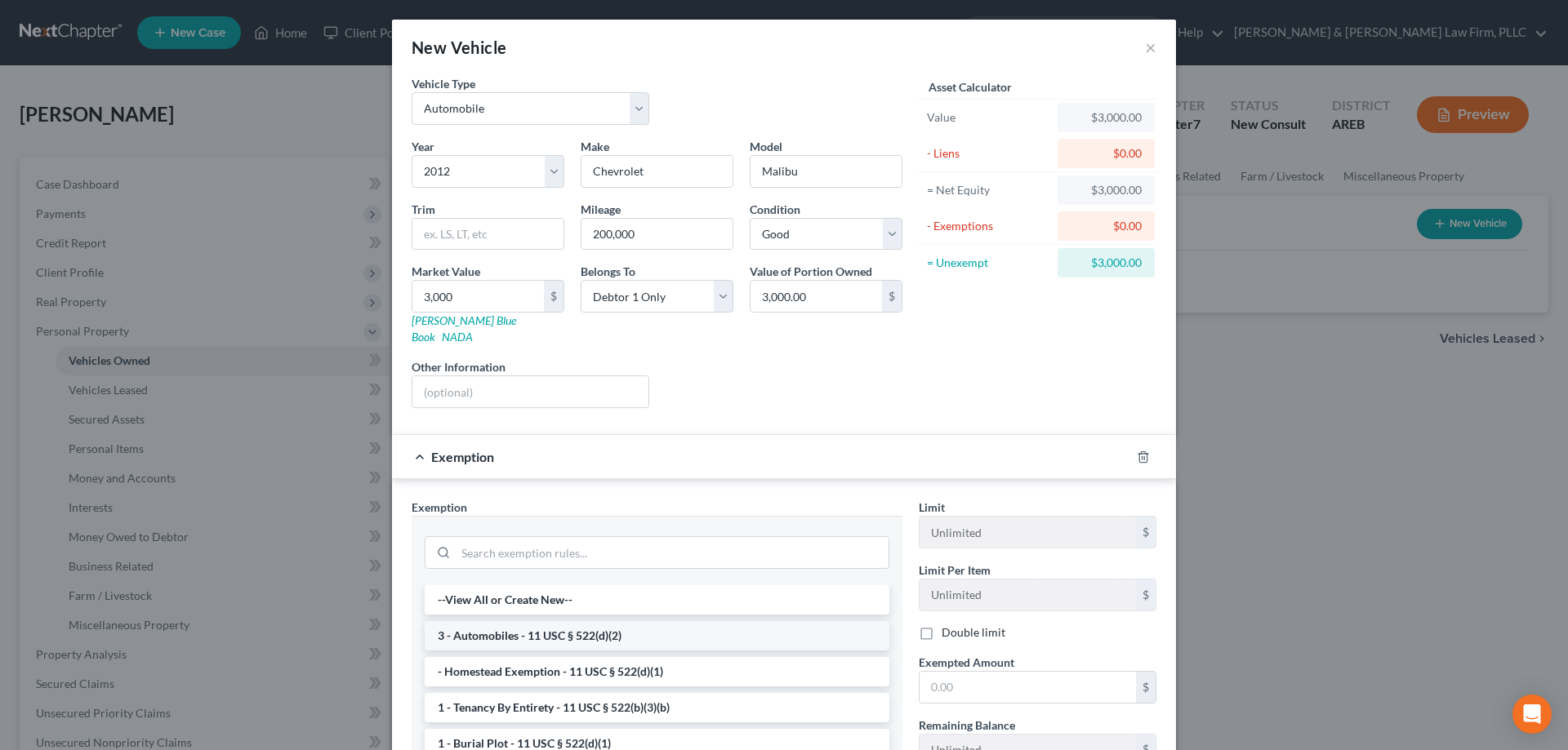
click at [510, 621] on li "3 - Automobiles - 11 USC § 522(d)(2)" at bounding box center [657, 636] width 465 height 30
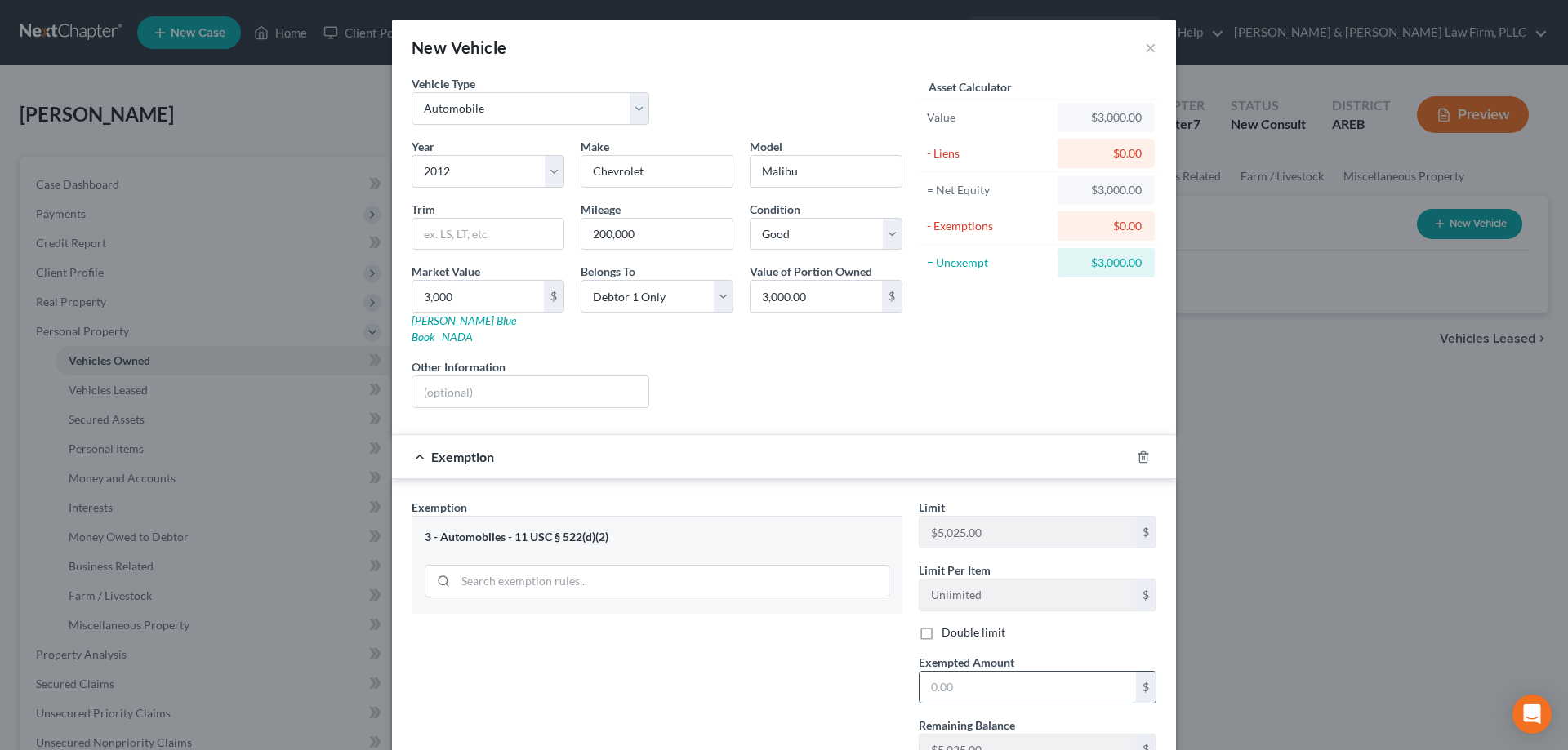
click at [961, 677] on input "text" at bounding box center [1027, 687] width 216 height 31
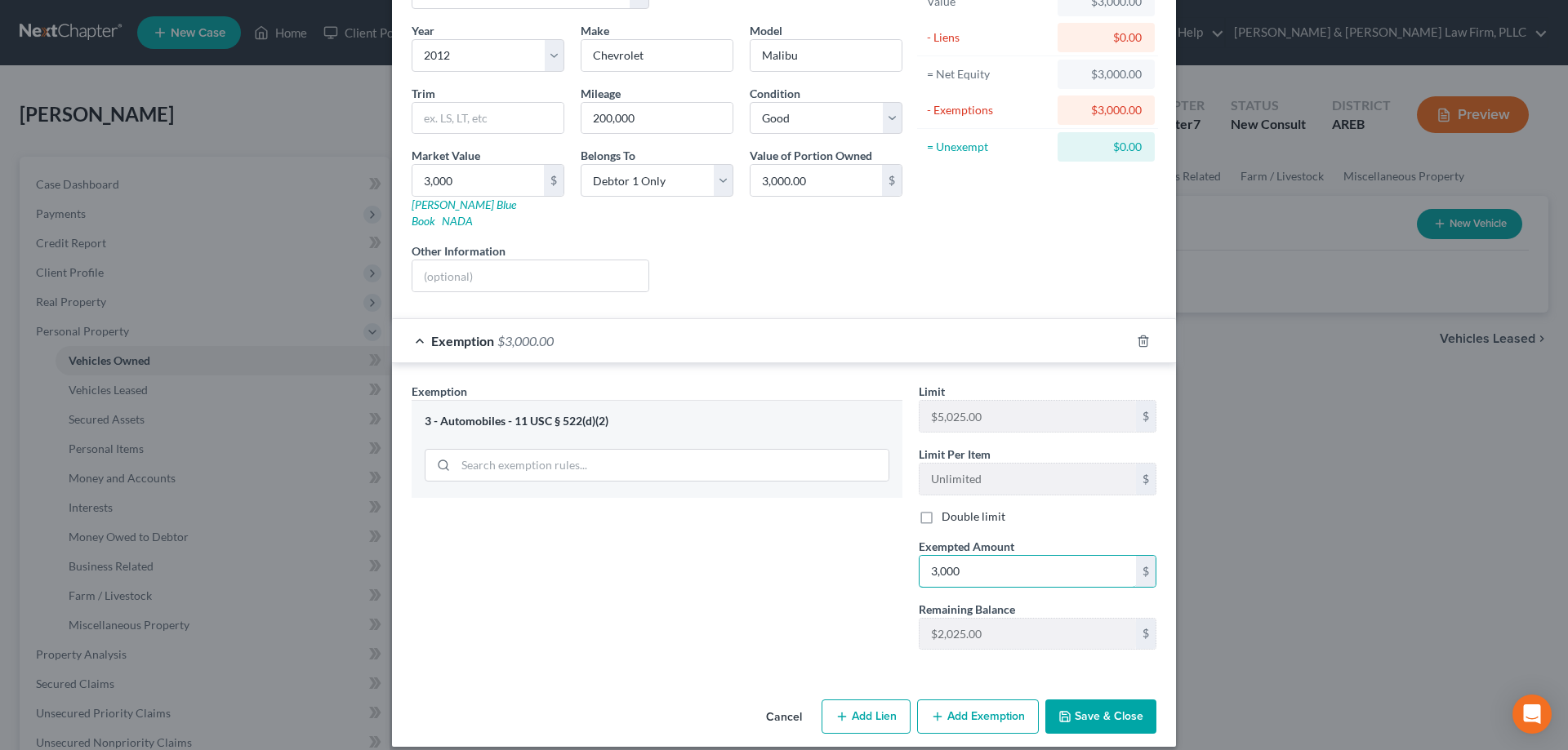
type input "3,000"
drag, startPoint x: 1075, startPoint y: 687, endPoint x: 1075, endPoint y: 702, distance: 15.0
click at [1075, 700] on button "Save & Close" at bounding box center [1101, 717] width 111 height 35
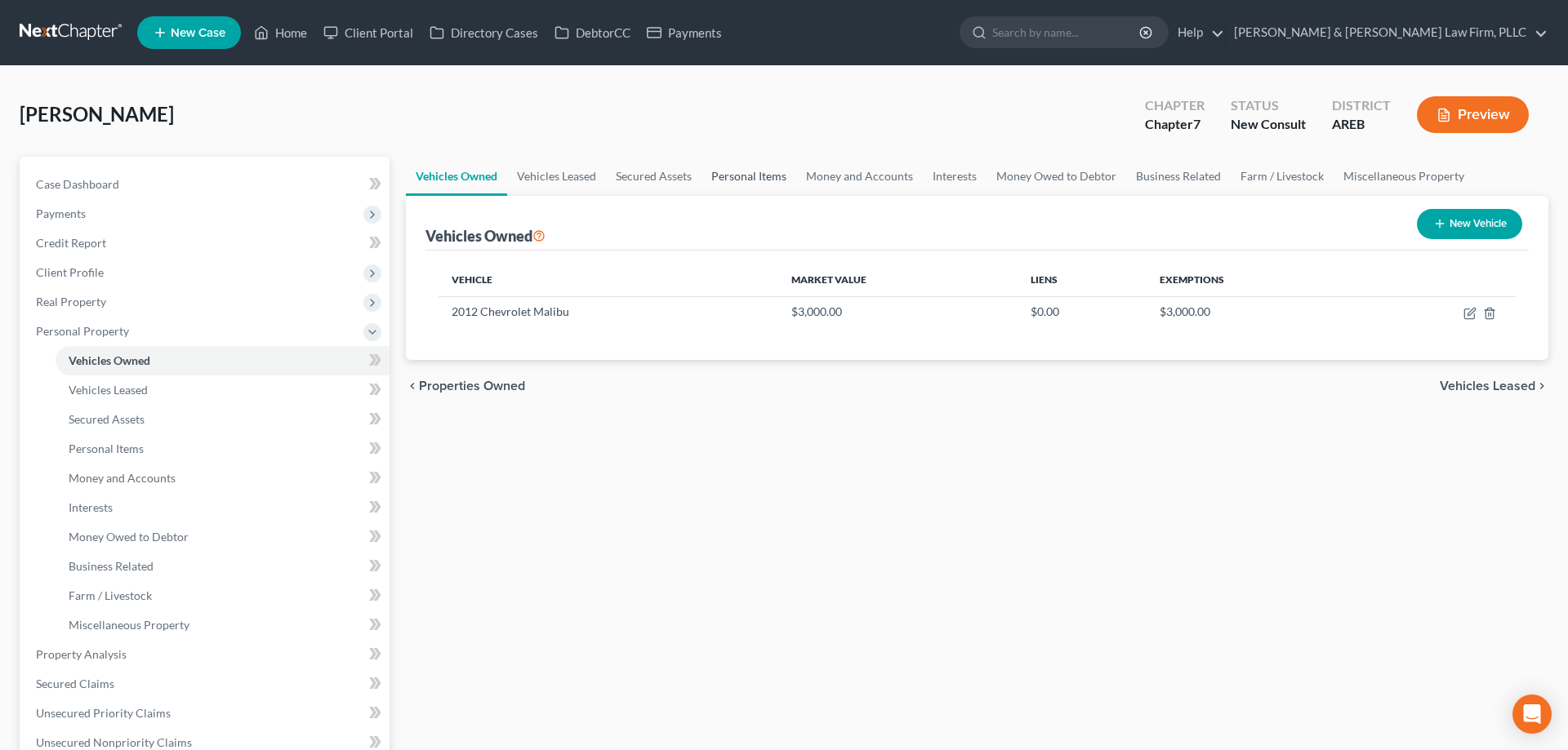
click at [783, 188] on link "Personal Items" at bounding box center [749, 176] width 95 height 39
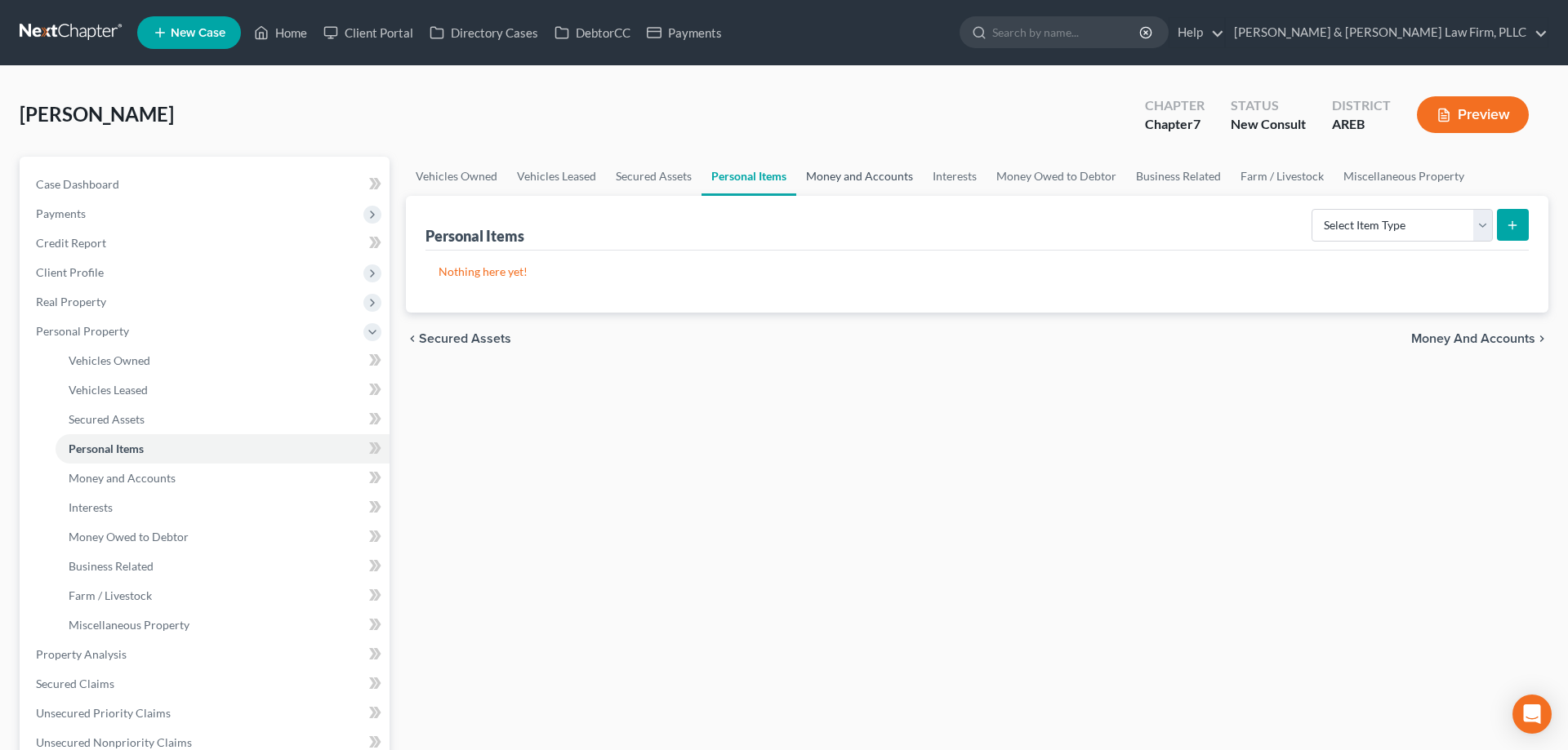
click at [870, 182] on link "Money and Accounts" at bounding box center [859, 176] width 126 height 39
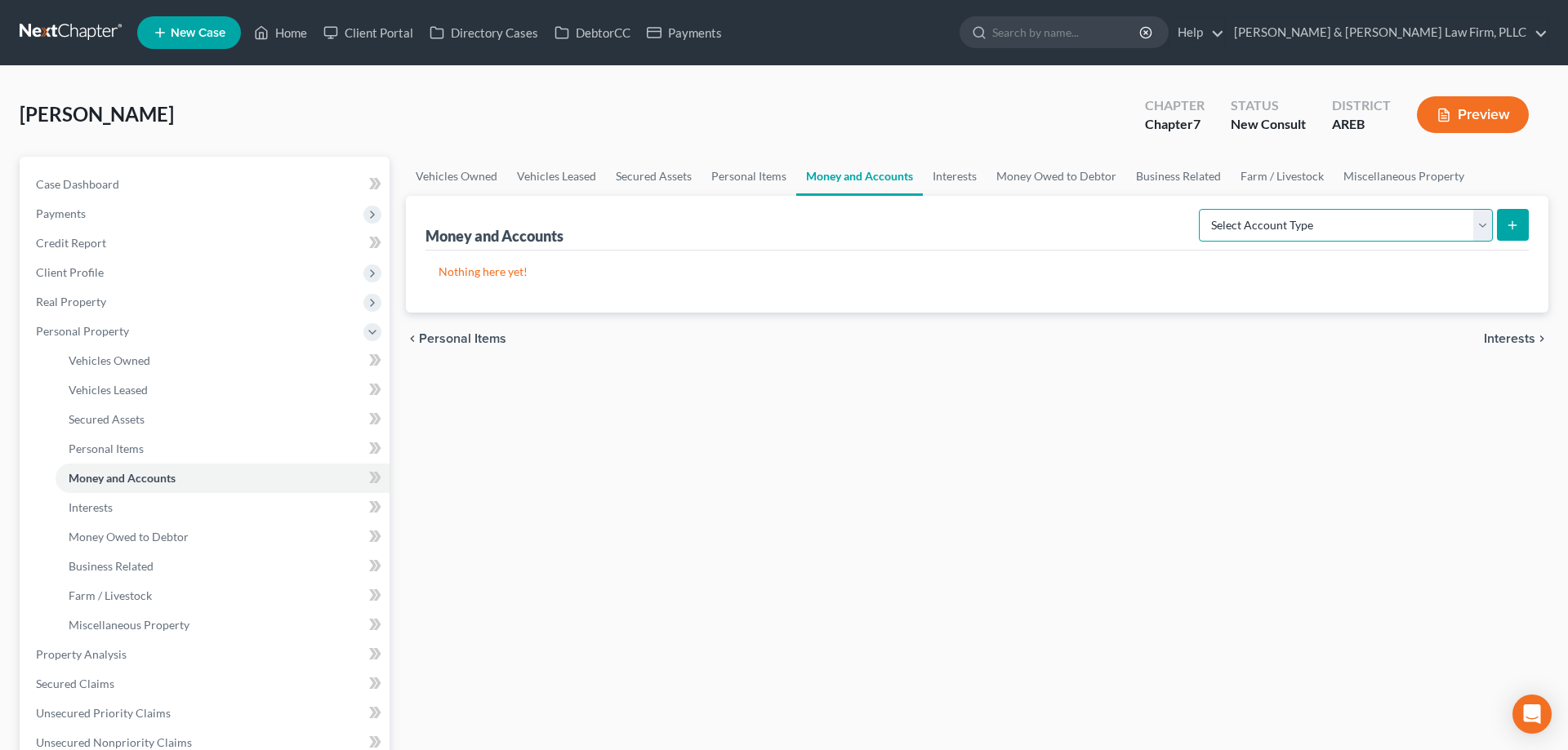
click at [1199, 209] on select "Select Account Type Brokerage Cash on Hand Certificates of Deposit Checking Acc…" at bounding box center [1346, 225] width 294 height 33
select select "checking"
click option "Checking Account" at bounding box center [0, 0] width 0 height 0
click at [1519, 219] on button "submit" at bounding box center [1513, 224] width 32 height 32
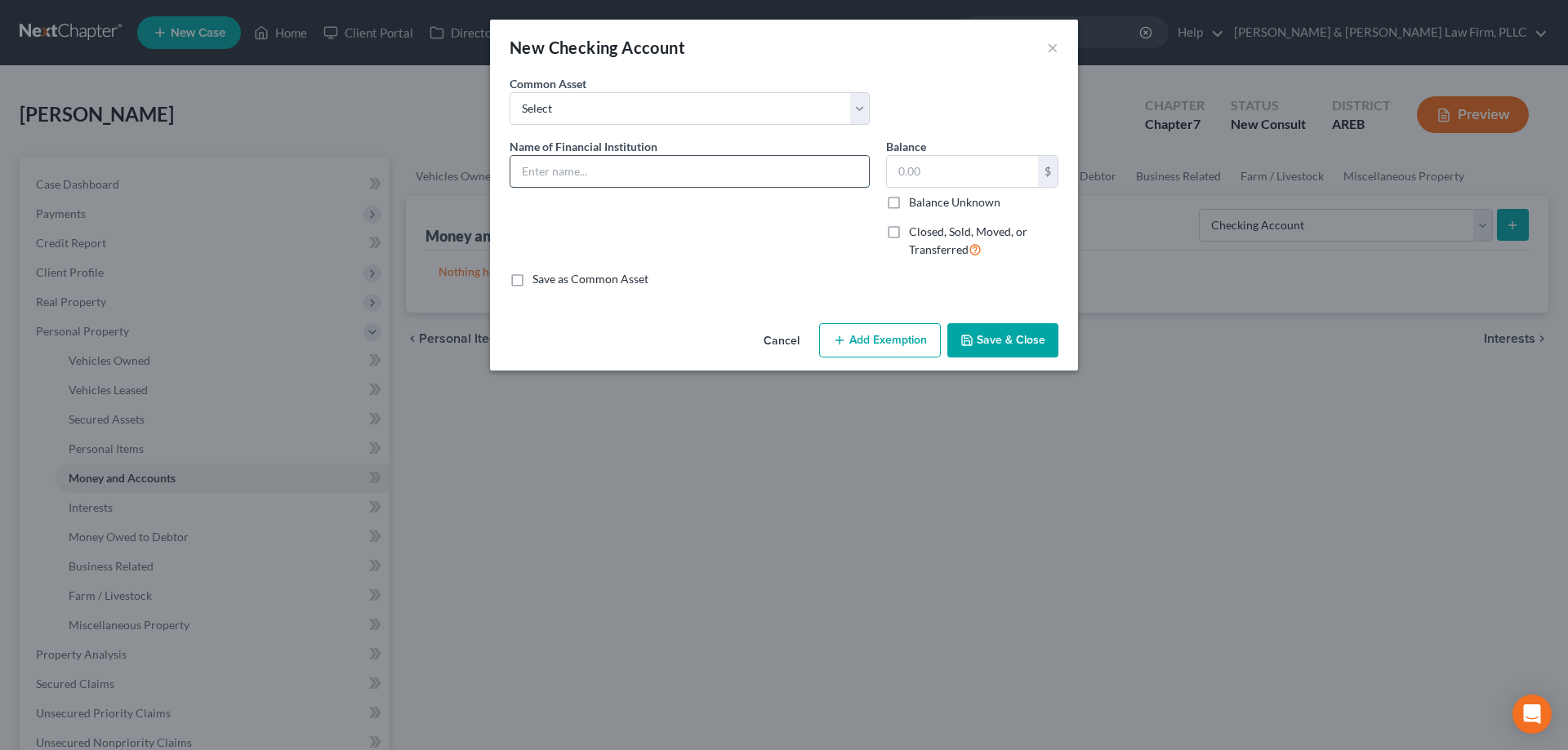
click at [745, 182] on input "text" at bounding box center [689, 172] width 358 height 31
type input "C"
type input "Bank of America"
click at [966, 351] on button "Save & Close" at bounding box center [1003, 341] width 111 height 35
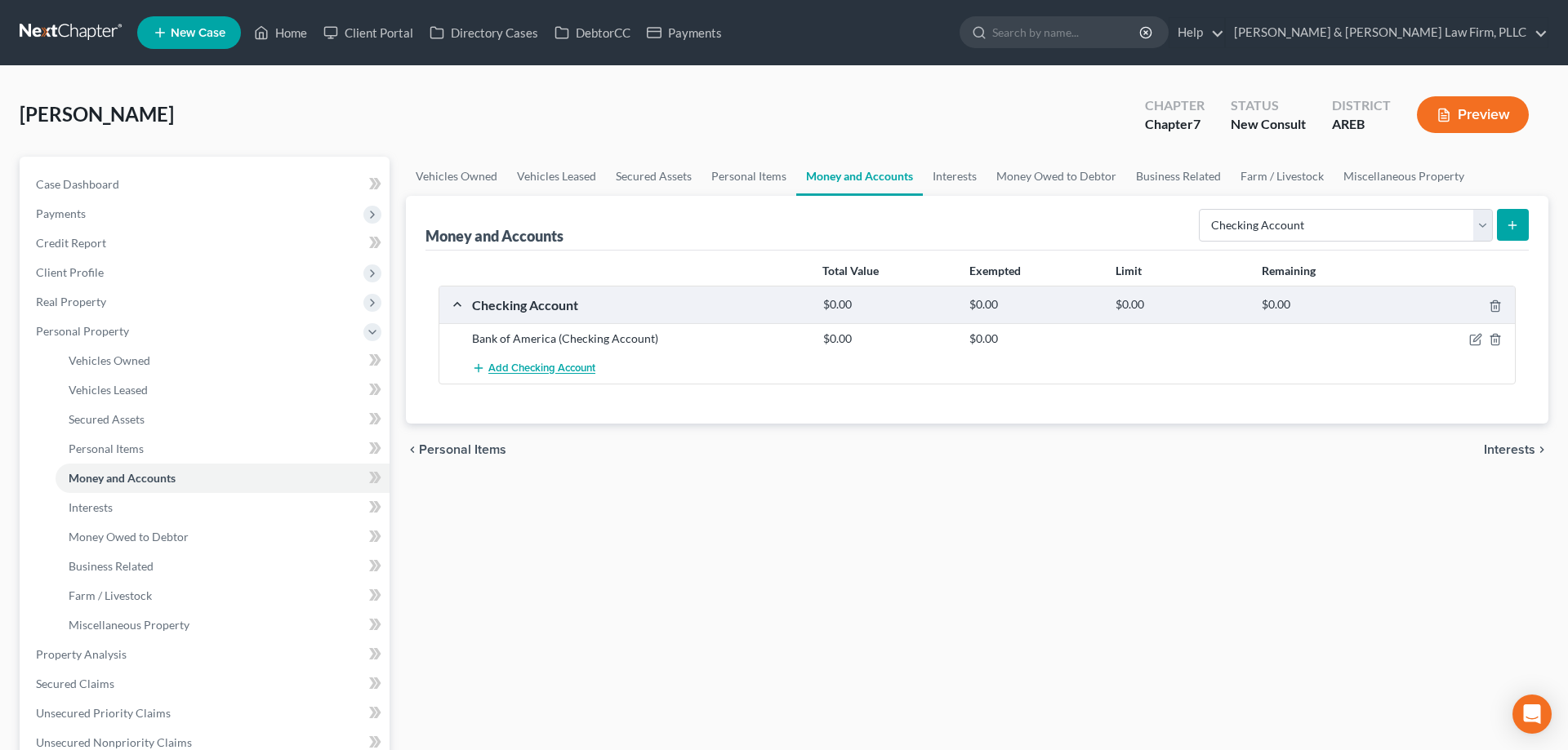
click at [520, 373] on span "Add Checking Account" at bounding box center [542, 369] width 107 height 13
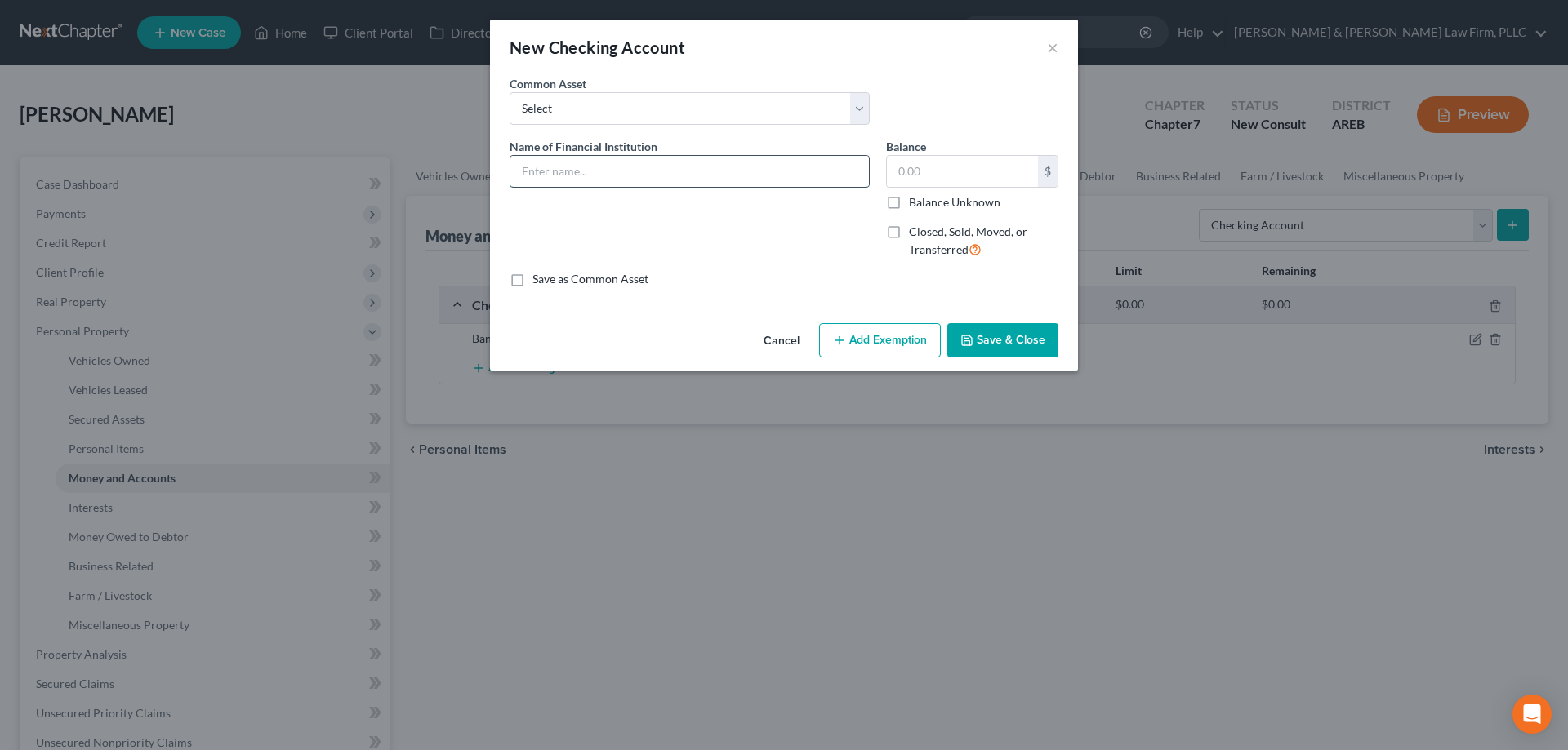
click at [555, 168] on input "text" at bounding box center [689, 172] width 358 height 31
type input "Cash App"
click at [961, 344] on button "Save & Close" at bounding box center [1003, 341] width 111 height 35
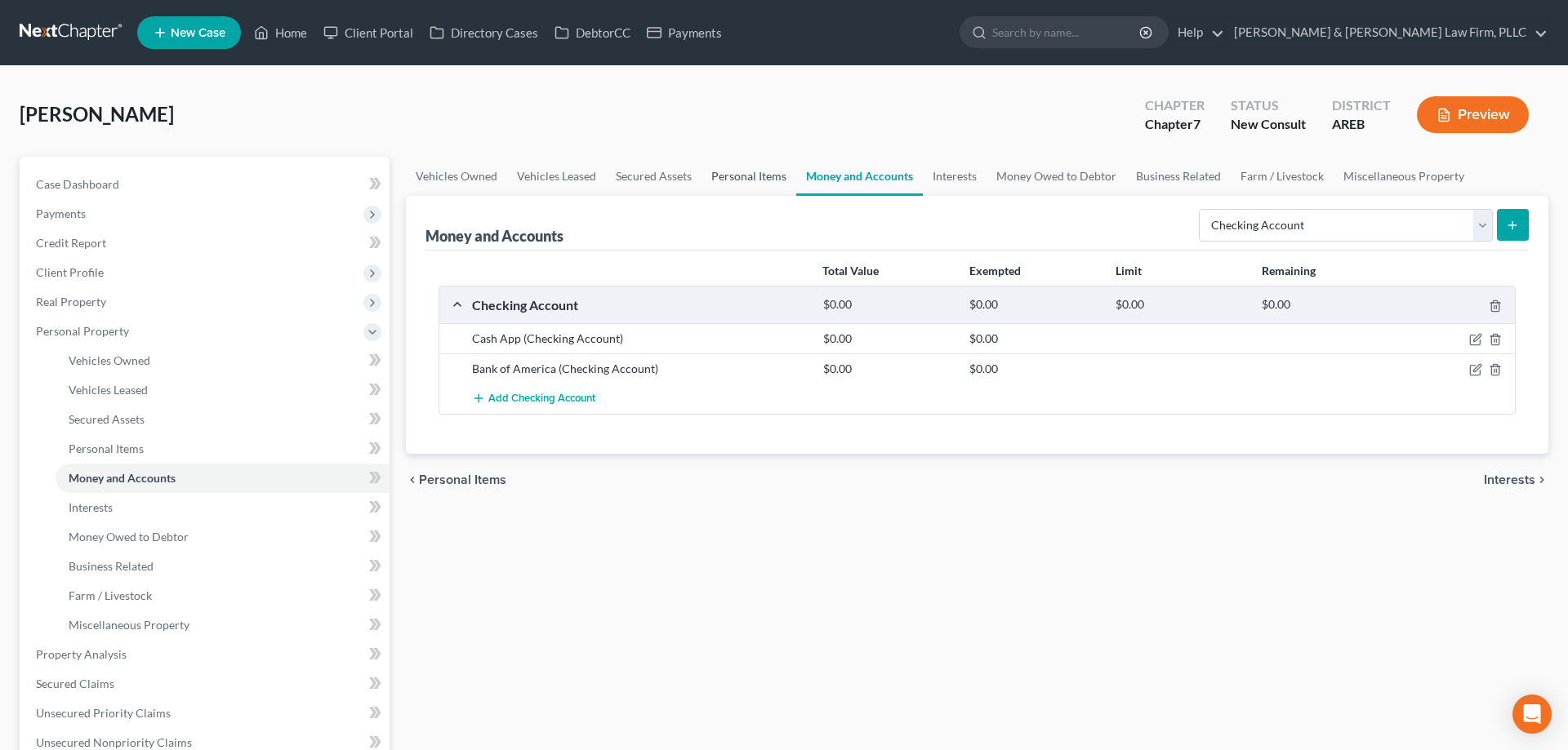
click at [728, 177] on link "Personal Items" at bounding box center [749, 176] width 95 height 39
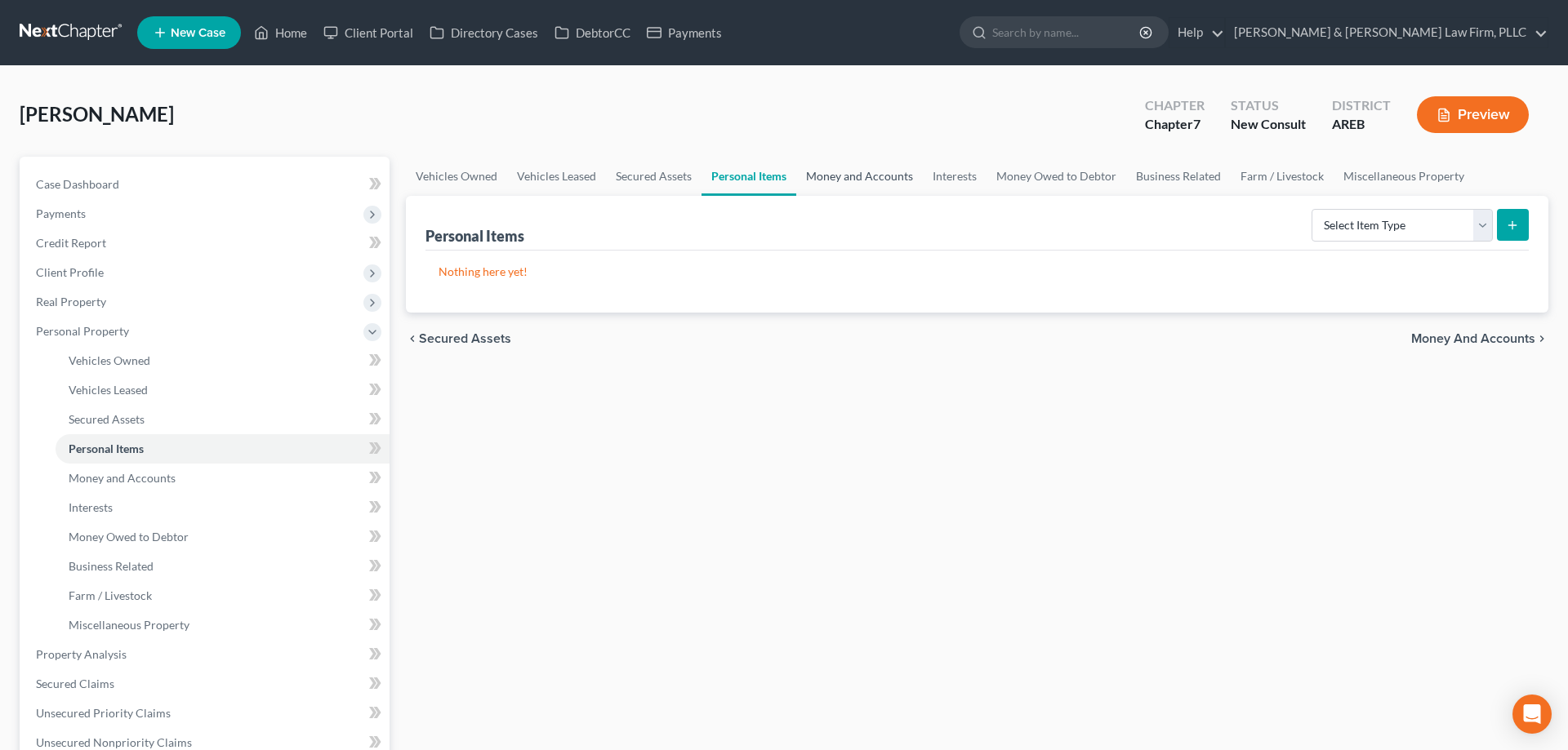
click at [827, 185] on link "Money and Accounts" at bounding box center [859, 176] width 126 height 39
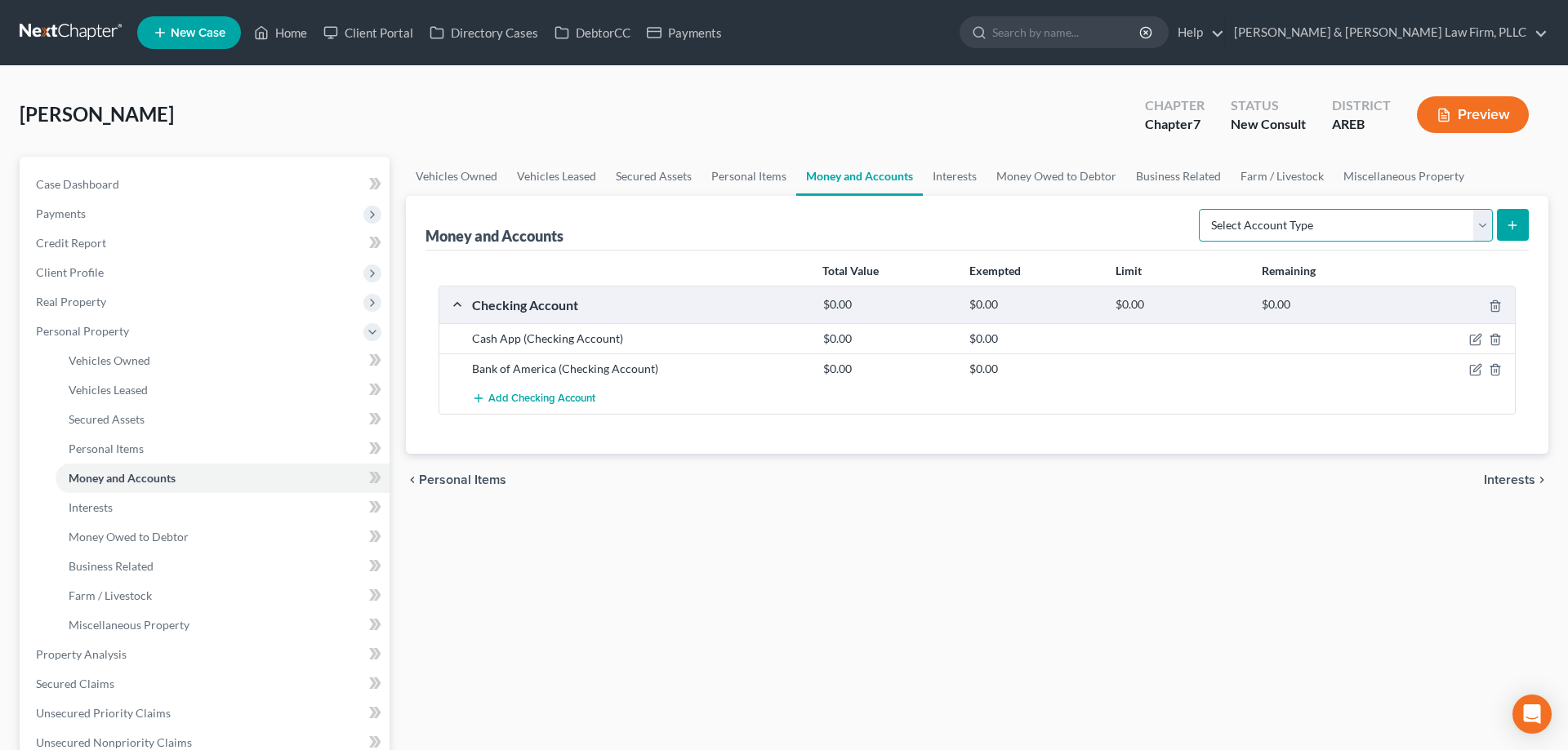
click at [1199, 209] on select "Select Account Type Brokerage Cash on Hand Certificates of Deposit Checking Acc…" at bounding box center [1346, 225] width 294 height 33
select select "savings"
click option "Savings Account" at bounding box center [0, 0] width 0 height 0
click at [1514, 233] on button "submit" at bounding box center [1513, 224] width 32 height 32
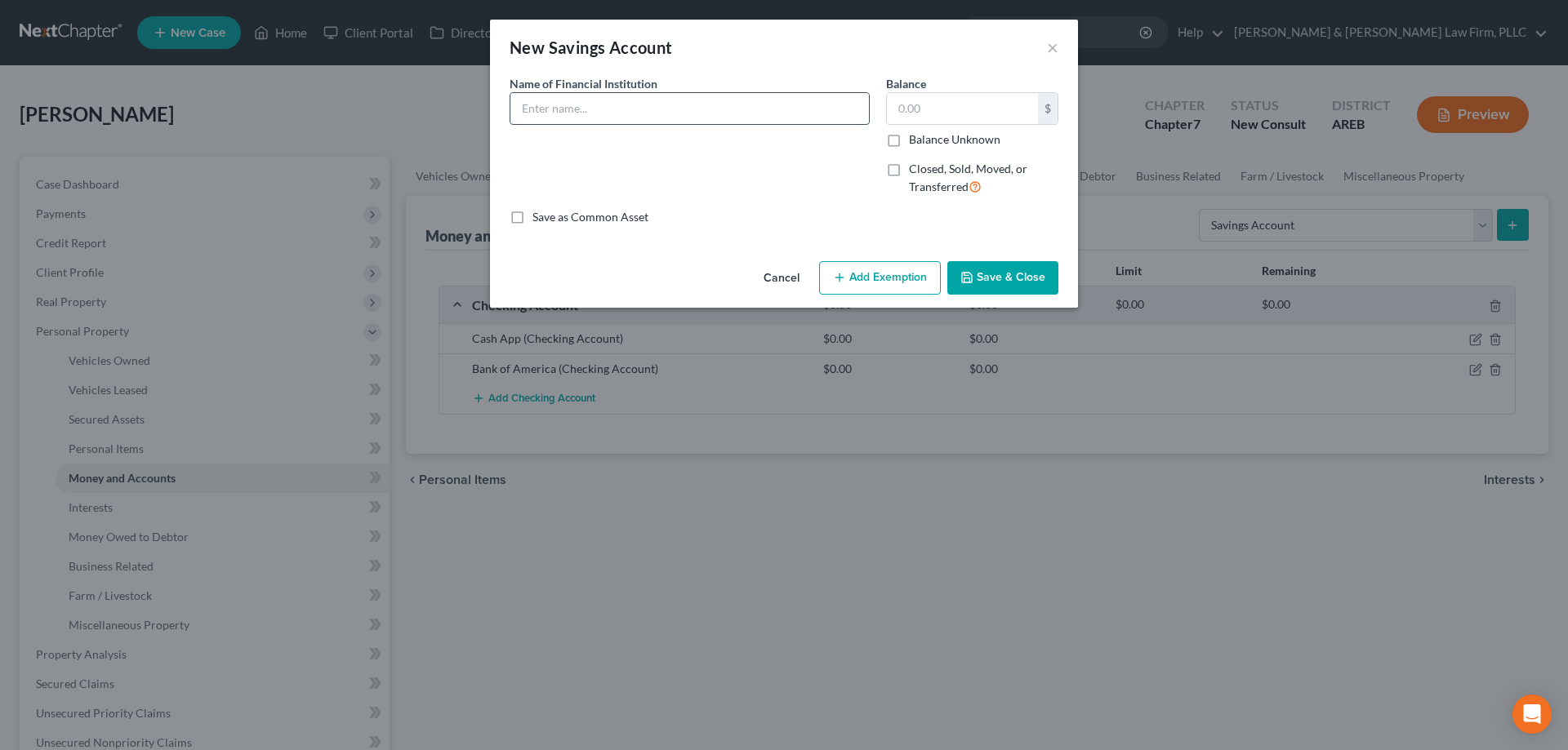
click at [570, 117] on input "text" at bounding box center [689, 109] width 358 height 31
click at [595, 111] on input "Bank of Savings" at bounding box center [689, 109] width 358 height 31
click at [589, 109] on input "Bank of Savings" at bounding box center [689, 109] width 358 height 31
type input "Bank of America"
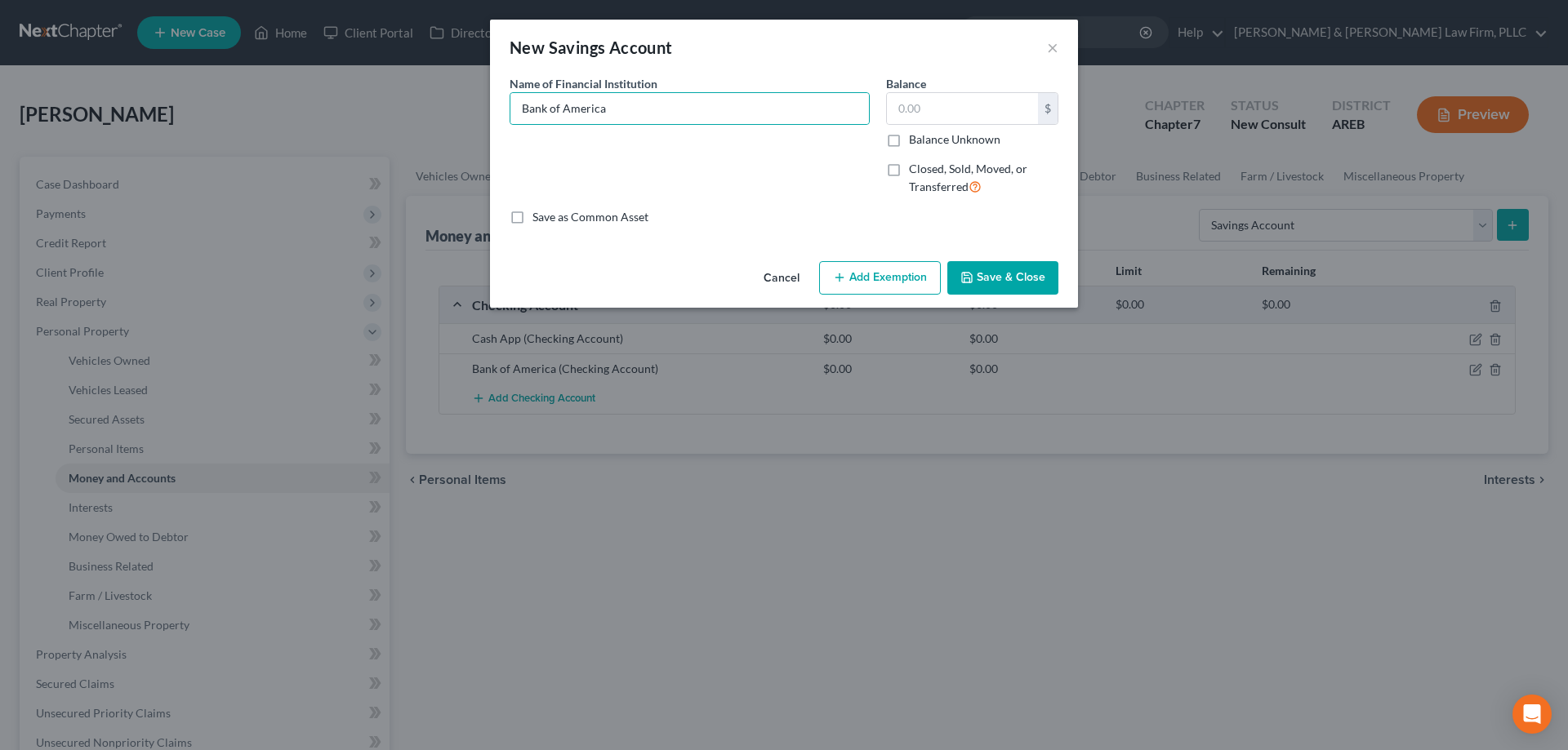
click at [1013, 279] on button "Save & Close" at bounding box center [1003, 279] width 111 height 35
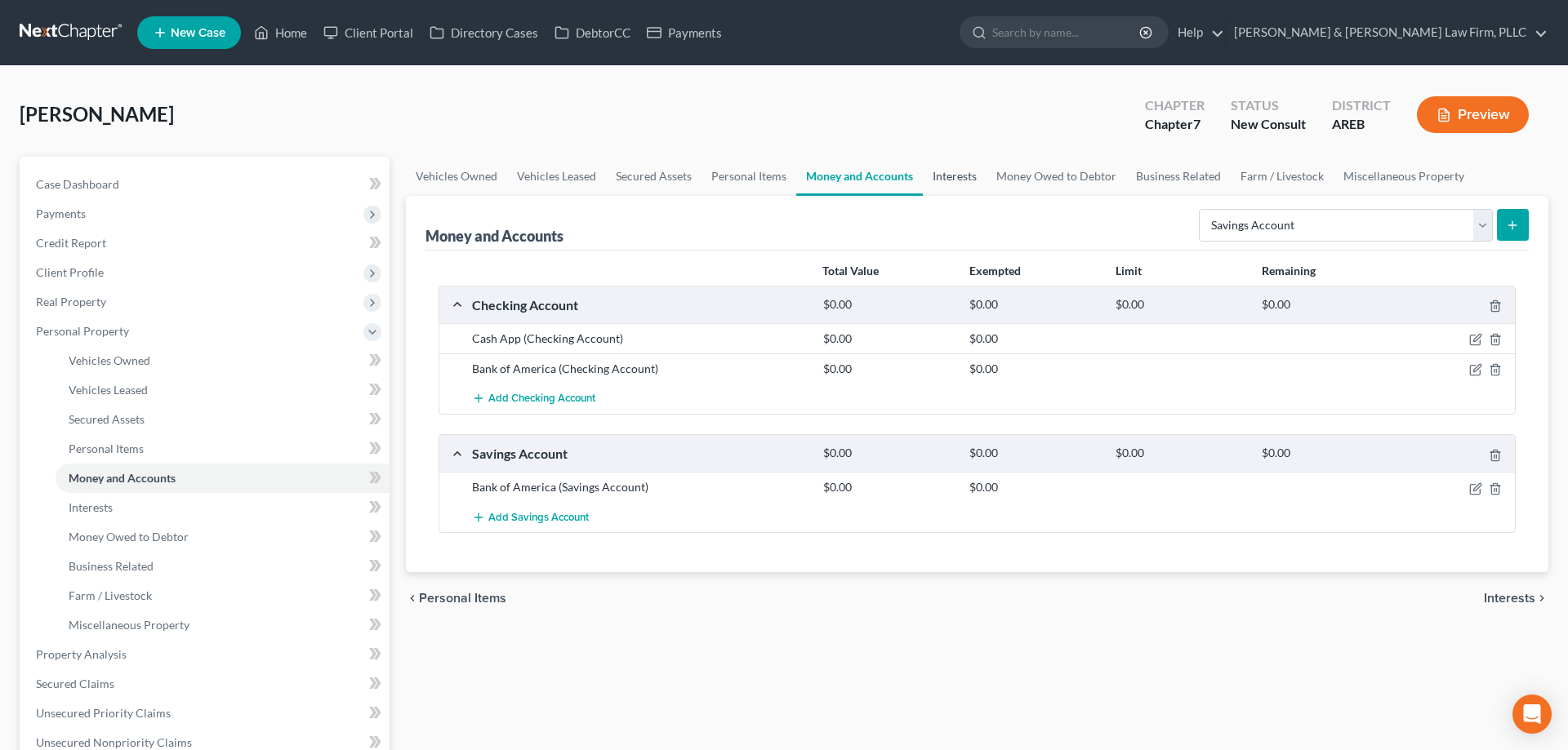
drag, startPoint x: 950, startPoint y: 167, endPoint x: 966, endPoint y: 189, distance: 27.2
click at [952, 167] on link "Interests" at bounding box center [954, 176] width 64 height 39
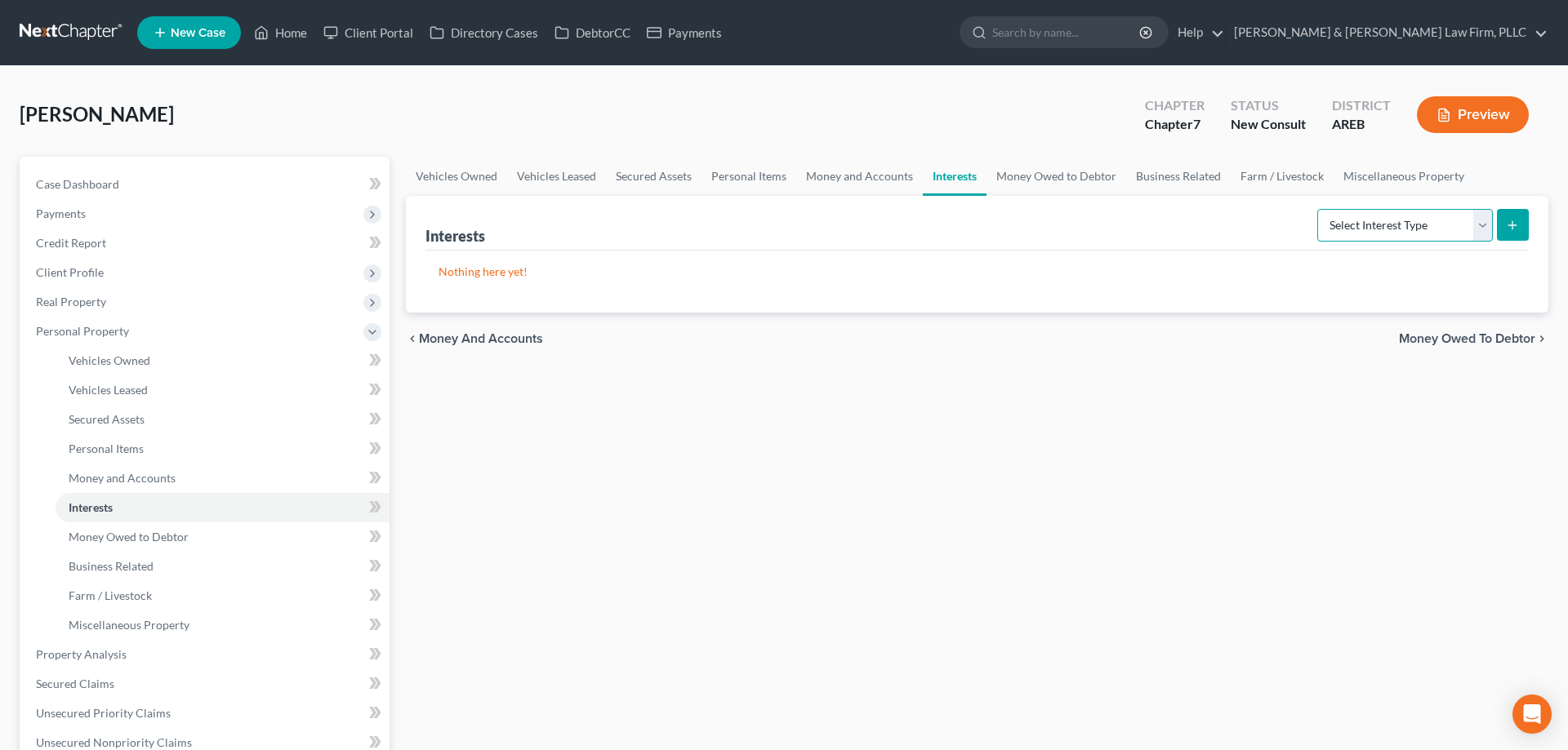
click at [1317, 209] on select "Select Interest Type 401K Annuity Bond Education IRA Government Bond Government…" at bounding box center [1405, 225] width 176 height 33
click at [1265, 606] on div "Vehicles Owned Vehicles Leased Secured Assets Personal Items Money and Accounts…" at bounding box center [977, 658] width 1159 height 1002
click at [1082, 183] on link "Money Owed to Debtor" at bounding box center [1056, 176] width 139 height 39
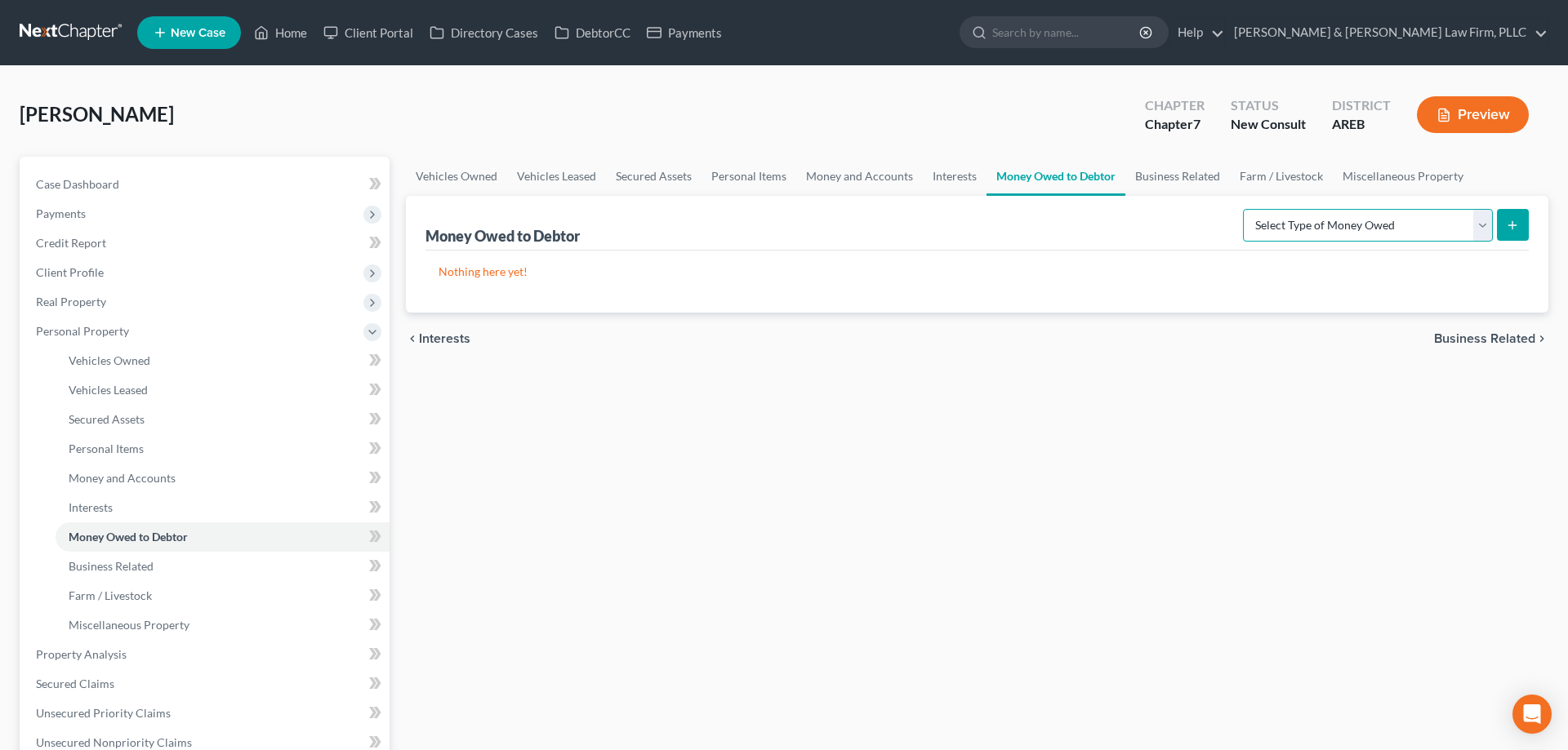
click at [1243, 209] on select "Select Type of Money Owed Accounts Receivable Alimony Child Support Claims Agai…" at bounding box center [1367, 225] width 250 height 33
drag, startPoint x: 1378, startPoint y: 230, endPoint x: 1175, endPoint y: 170, distance: 211.7
click at [1175, 170] on link "Business Related" at bounding box center [1178, 176] width 105 height 39
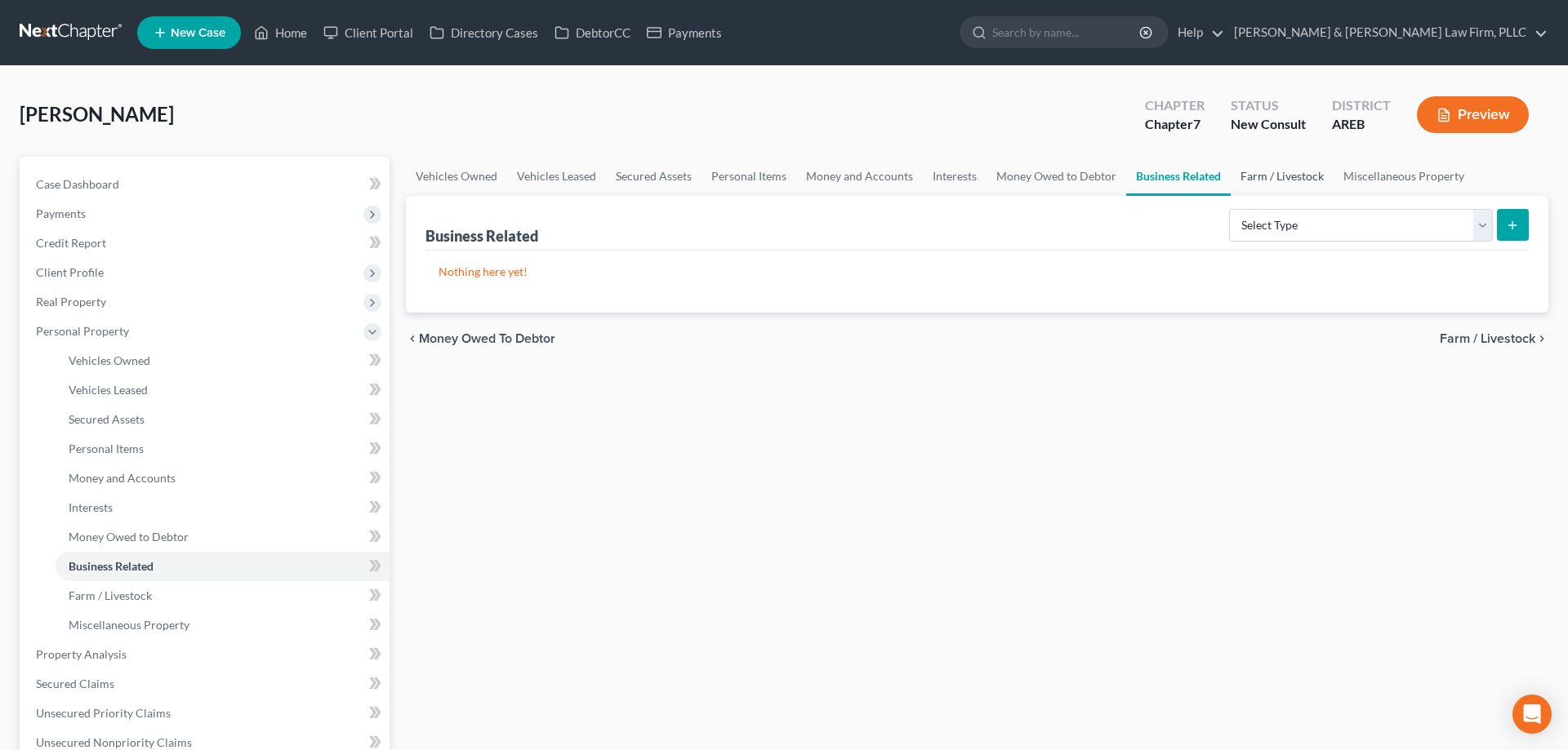
click at [1265, 169] on link "Farm / Livestock" at bounding box center [1282, 176] width 103 height 39
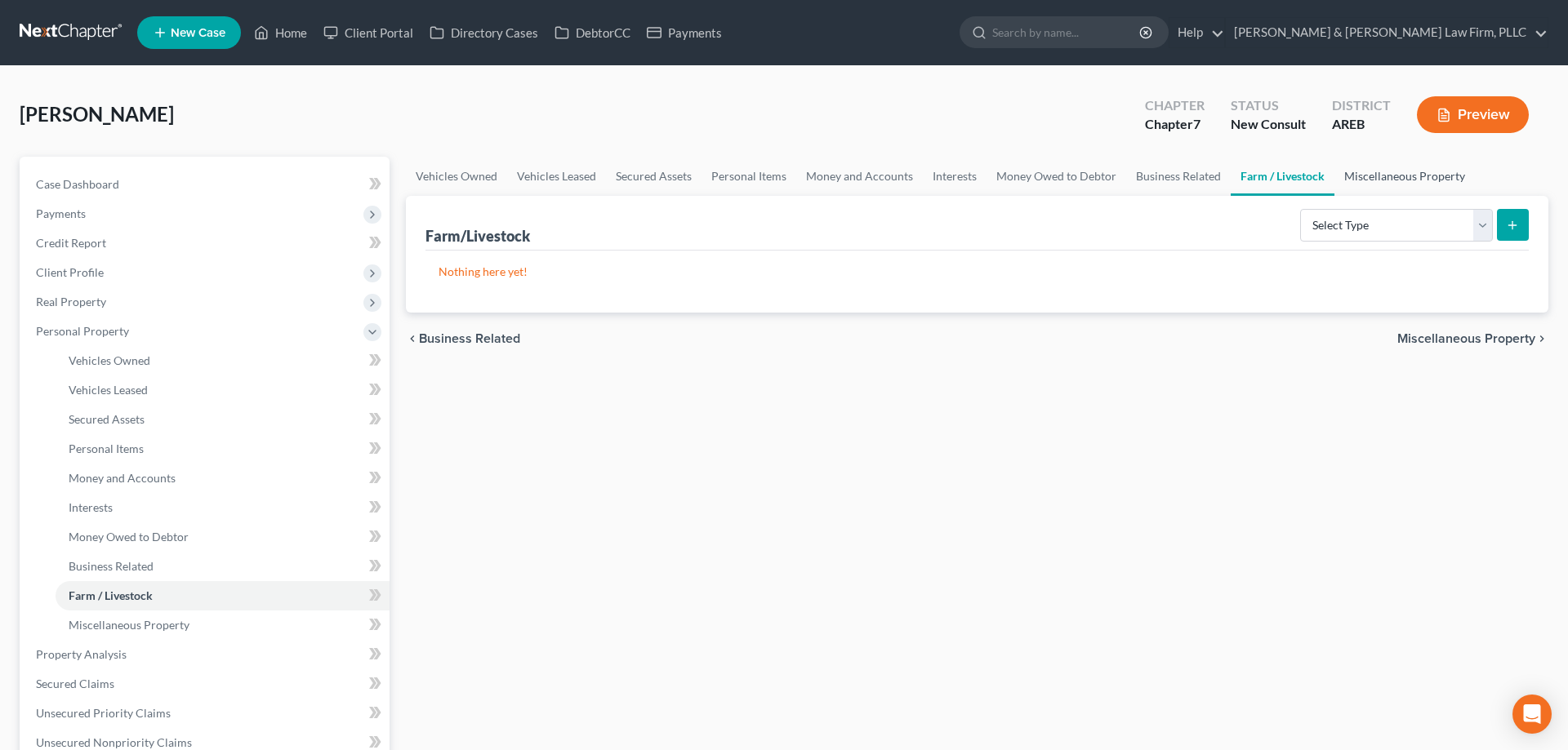
click at [1358, 172] on link "Miscellaneous Property" at bounding box center [1405, 176] width 140 height 39
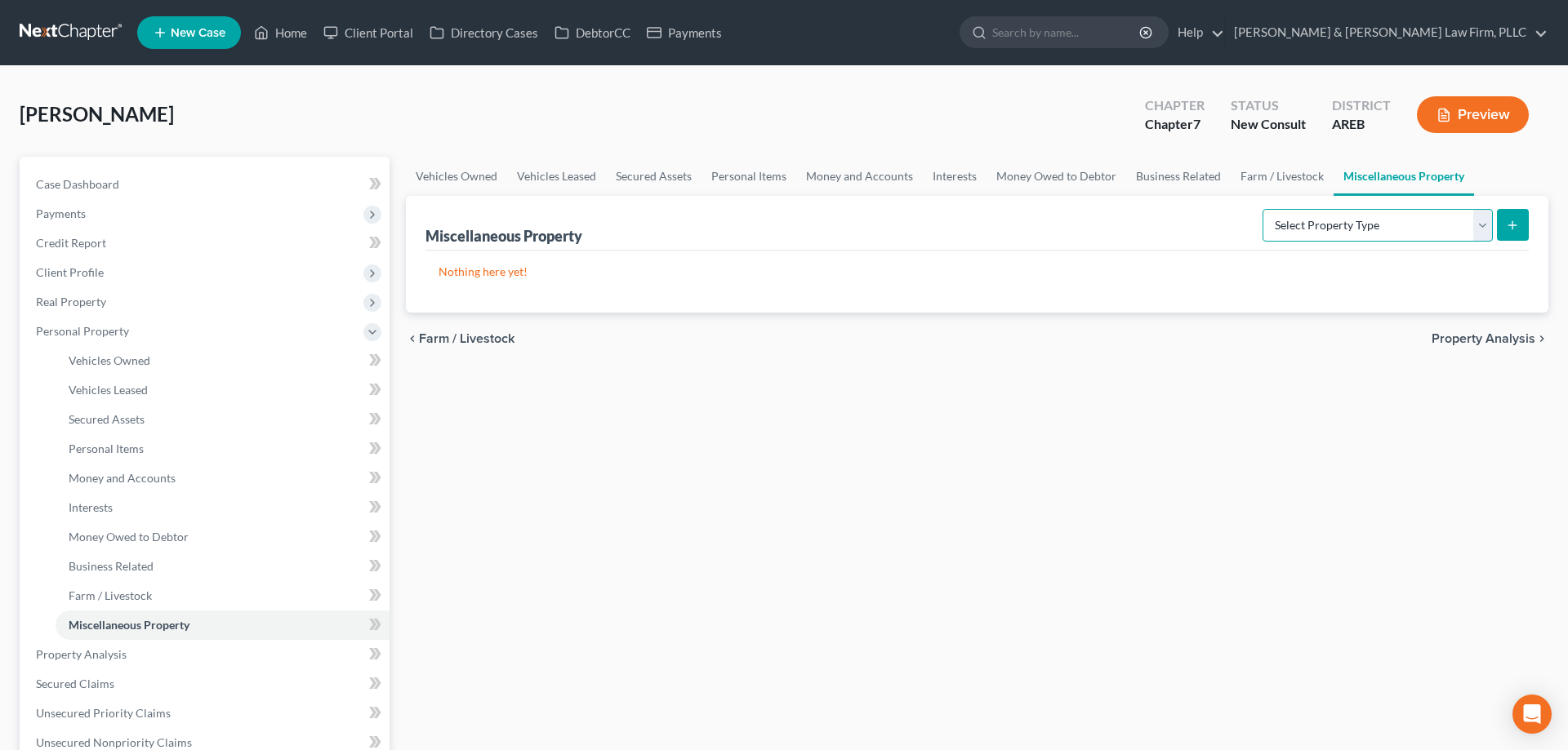
click at [1263, 209] on select "Select Property Type Assigned for Creditor Benefit [DATE] Holding for Another N…" at bounding box center [1377, 225] width 230 height 33
click at [1104, 388] on div "Vehicles Owned Vehicles Leased Secured Assets Personal Items Money and Accounts…" at bounding box center [977, 658] width 1159 height 1002
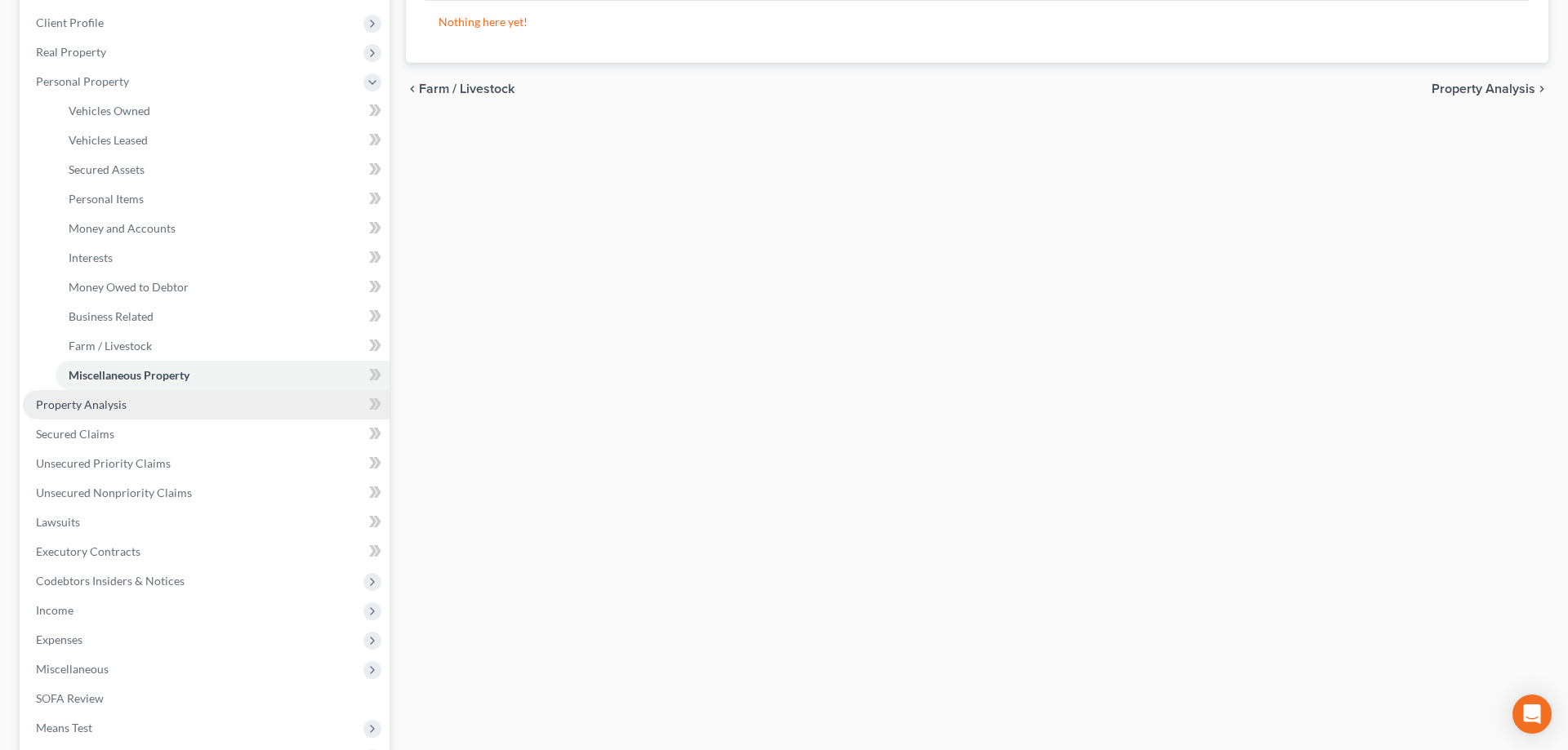
click at [269, 399] on link "Property Analysis" at bounding box center [206, 405] width 366 height 30
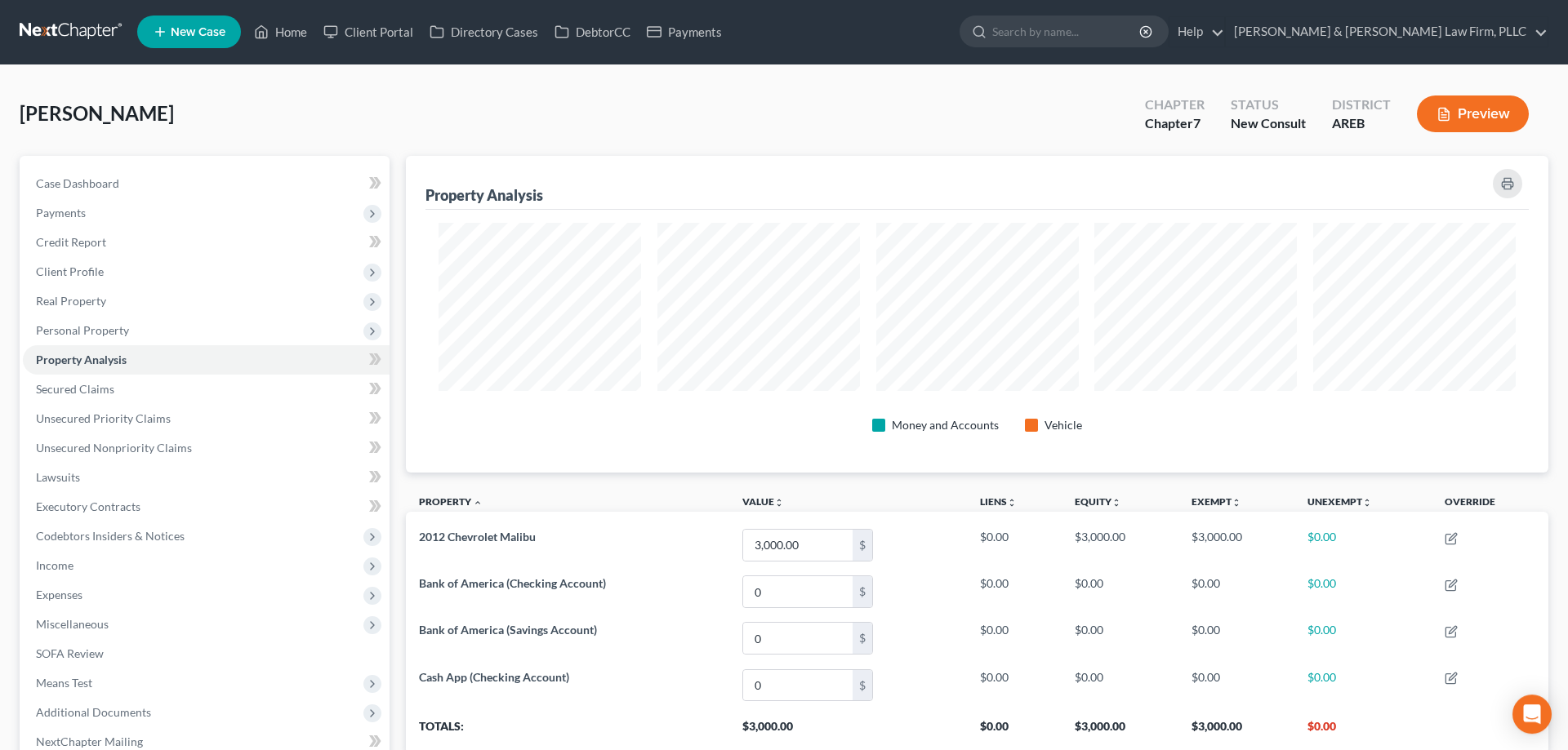
scroll to position [816167, 815520]
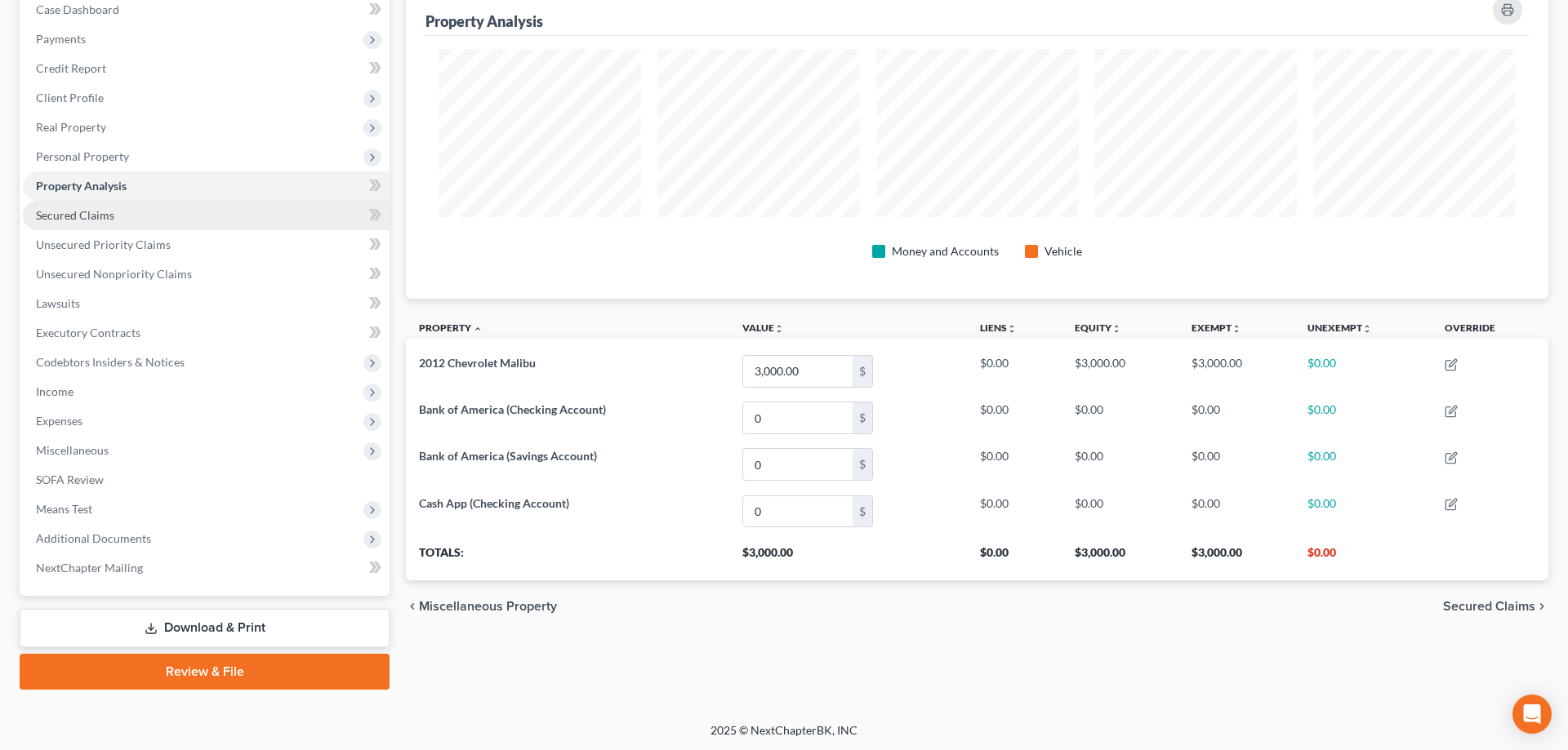
click at [153, 210] on link "Secured Claims" at bounding box center [206, 215] width 366 height 30
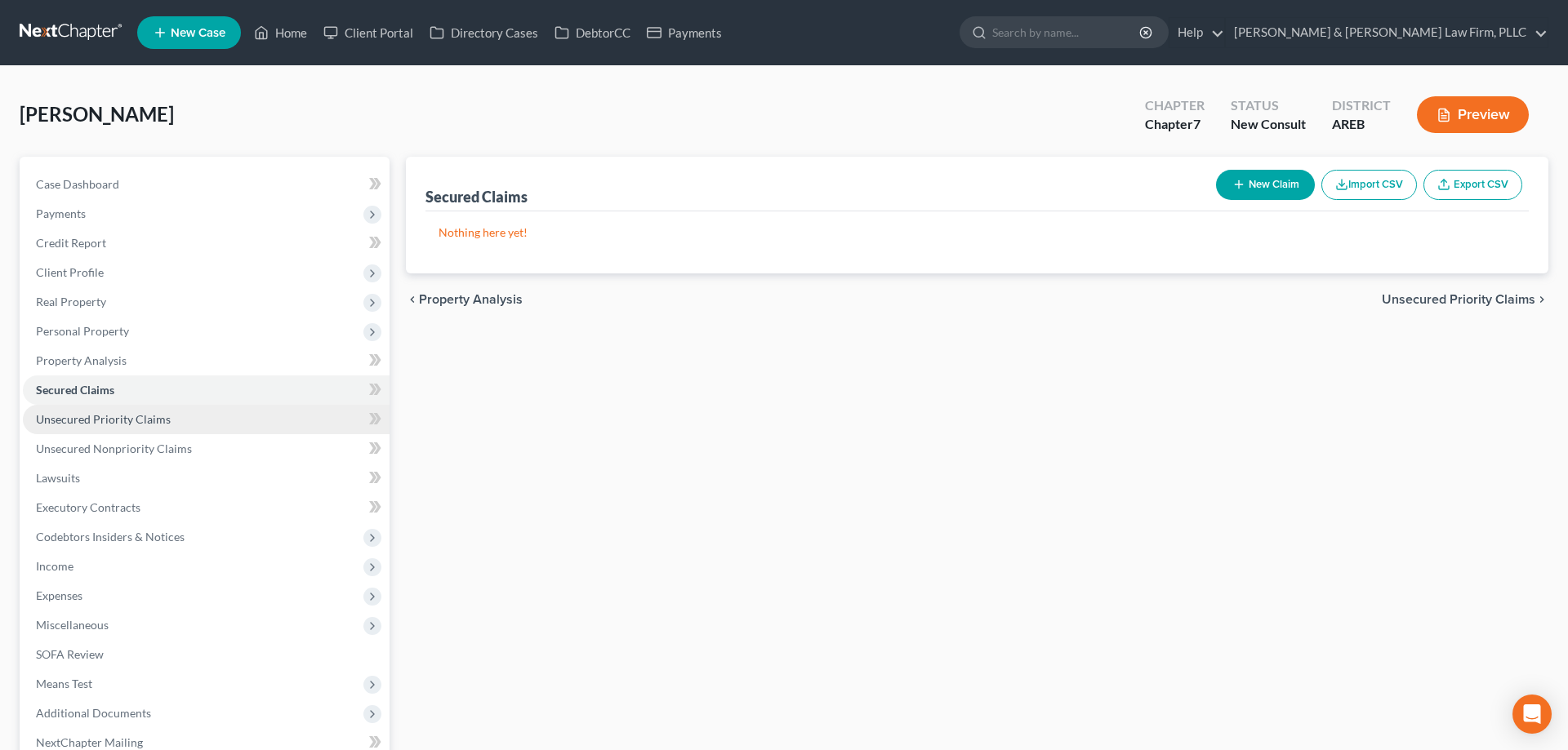
click at [241, 421] on link "Unsecured Priority Claims" at bounding box center [206, 420] width 366 height 30
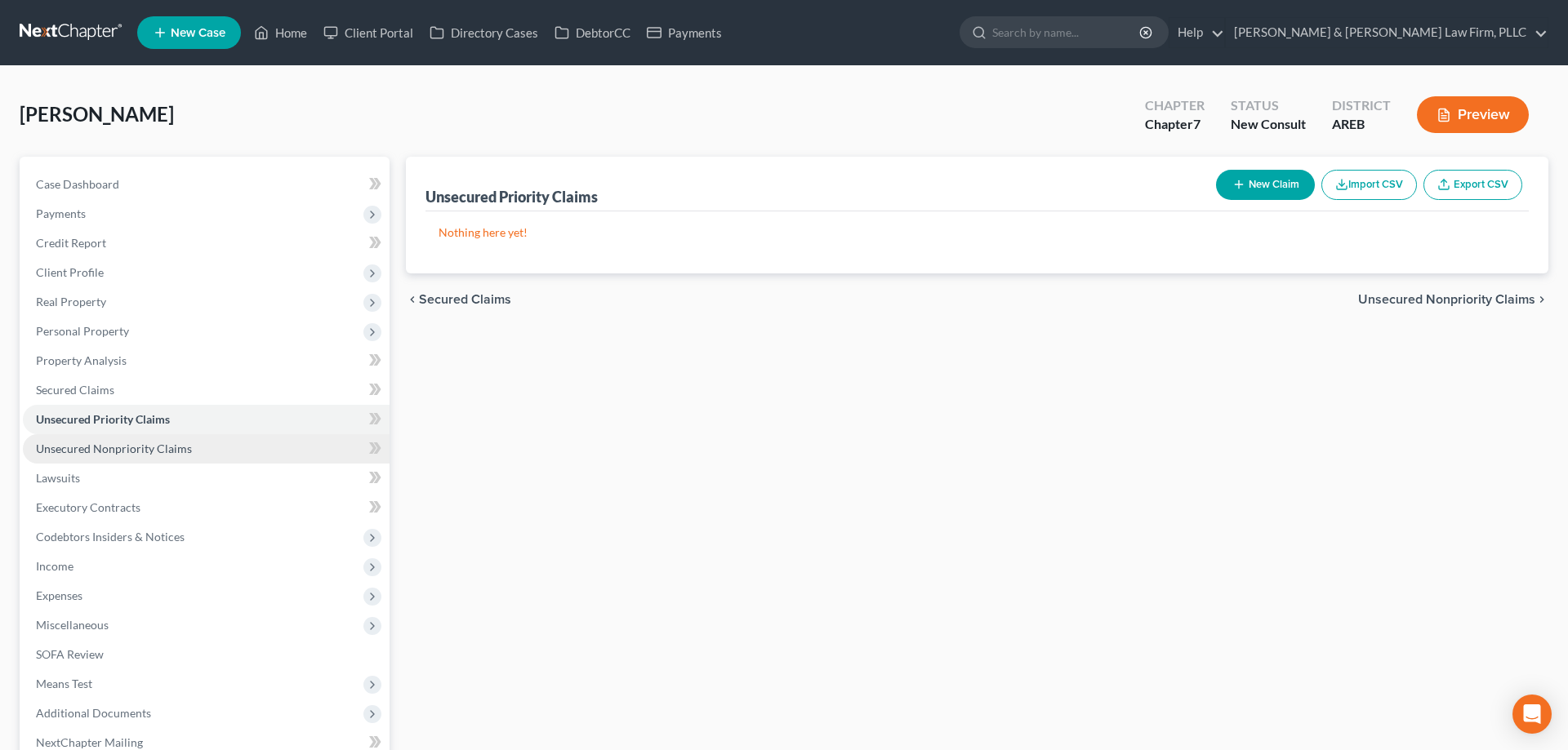
click at [296, 457] on link "Unsecured Nonpriority Claims" at bounding box center [206, 449] width 366 height 30
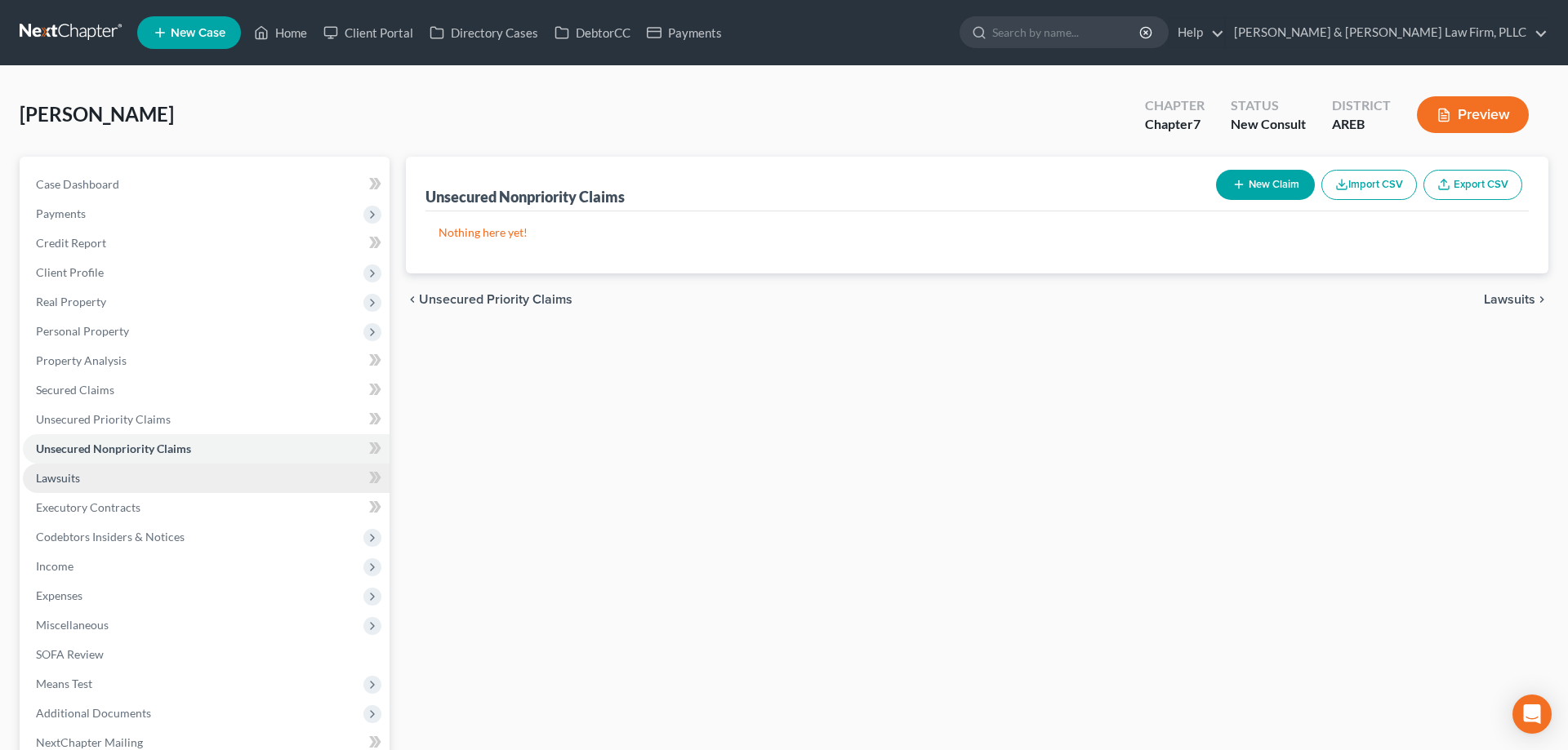
click at [276, 474] on link "Lawsuits" at bounding box center [206, 479] width 366 height 30
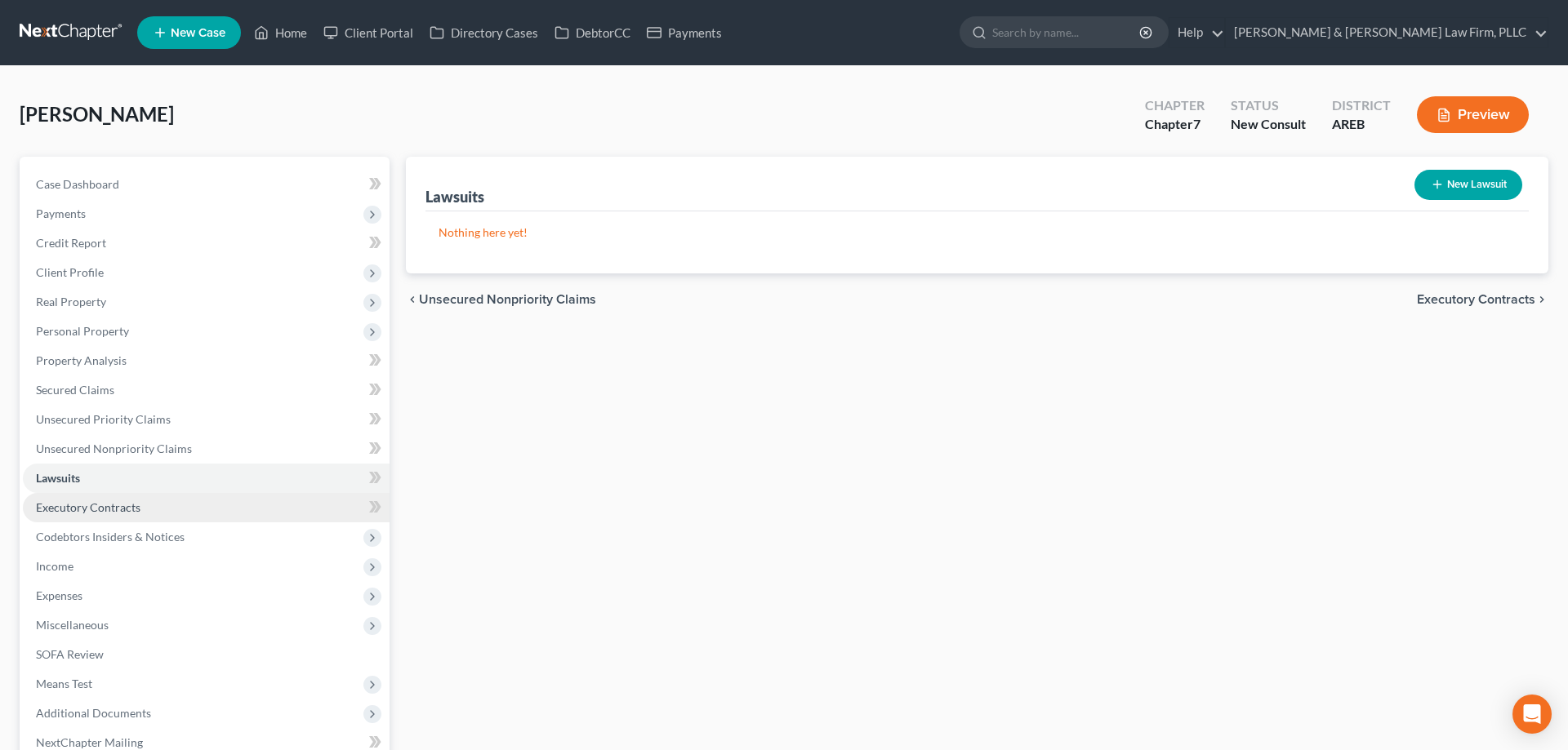
click at [239, 509] on link "Executory Contracts" at bounding box center [206, 508] width 366 height 30
click at [555, 506] on div "Executory Contracts New Contract Nothing here yet! chevron_left Lawsuits Codebt…" at bounding box center [977, 511] width 1159 height 708
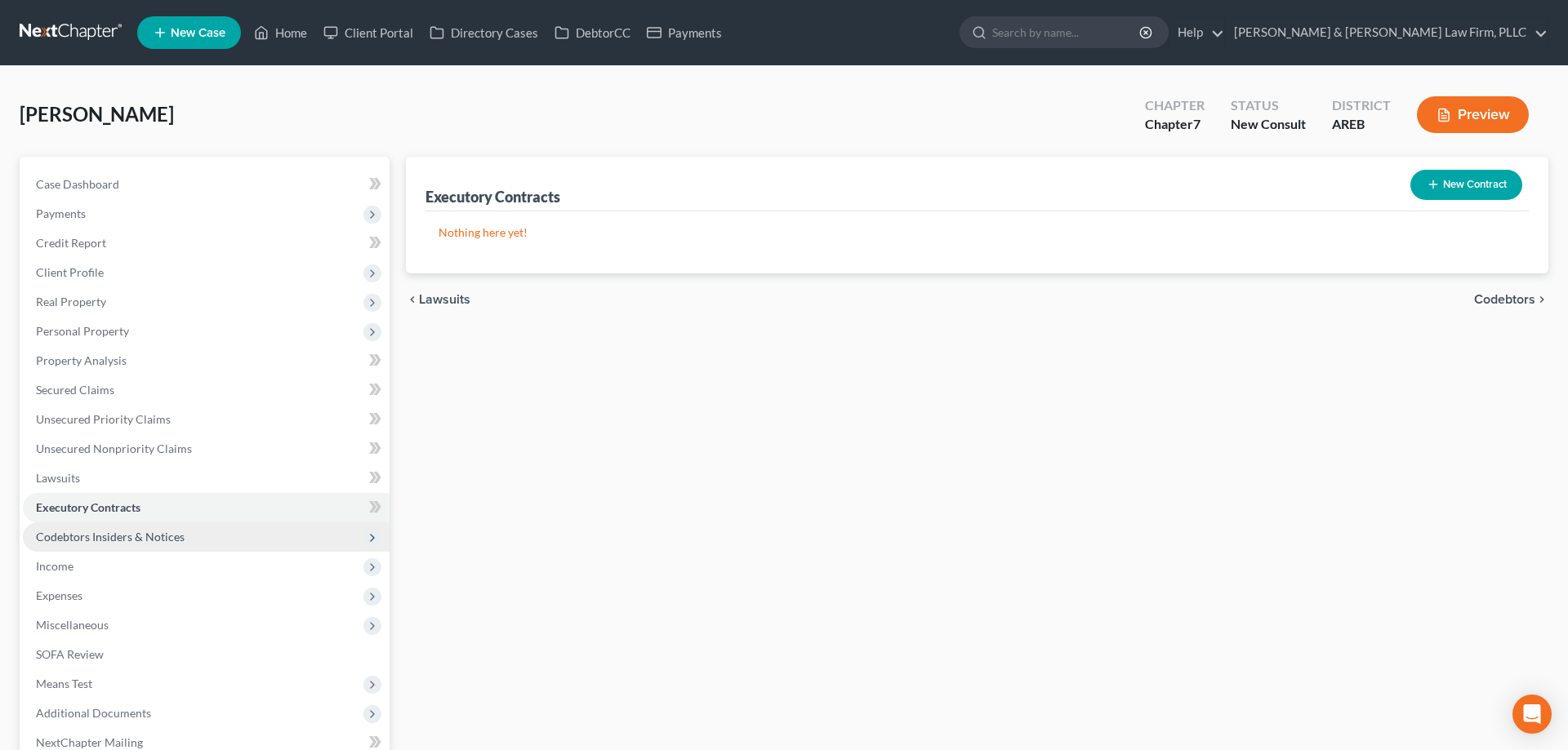
click at [300, 540] on span "Codebtors Insiders & Notices" at bounding box center [206, 537] width 366 height 30
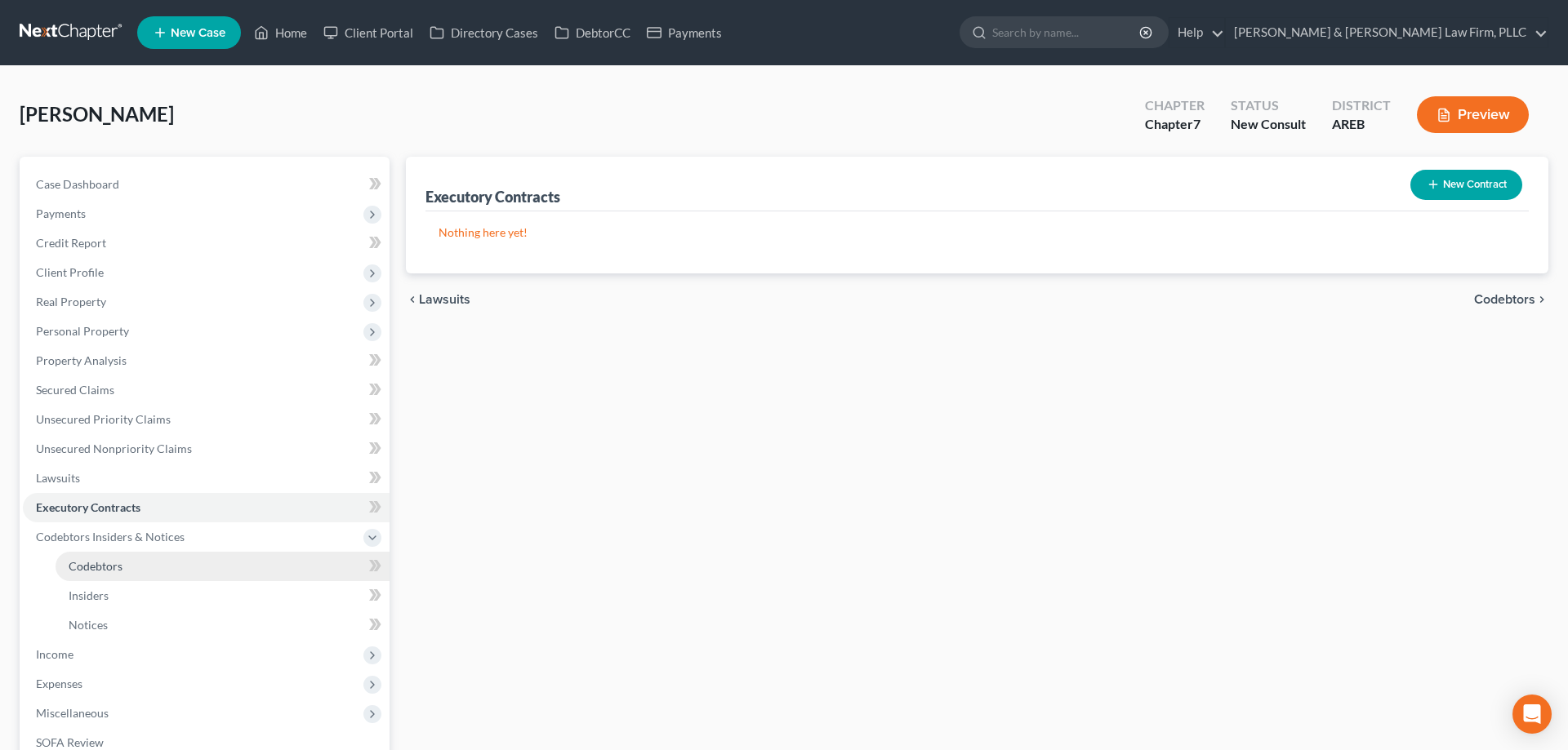
drag, startPoint x: 272, startPoint y: 564, endPoint x: 279, endPoint y: 569, distance: 8.6
click at [272, 566] on link "Codebtors" at bounding box center [222, 567] width 334 height 30
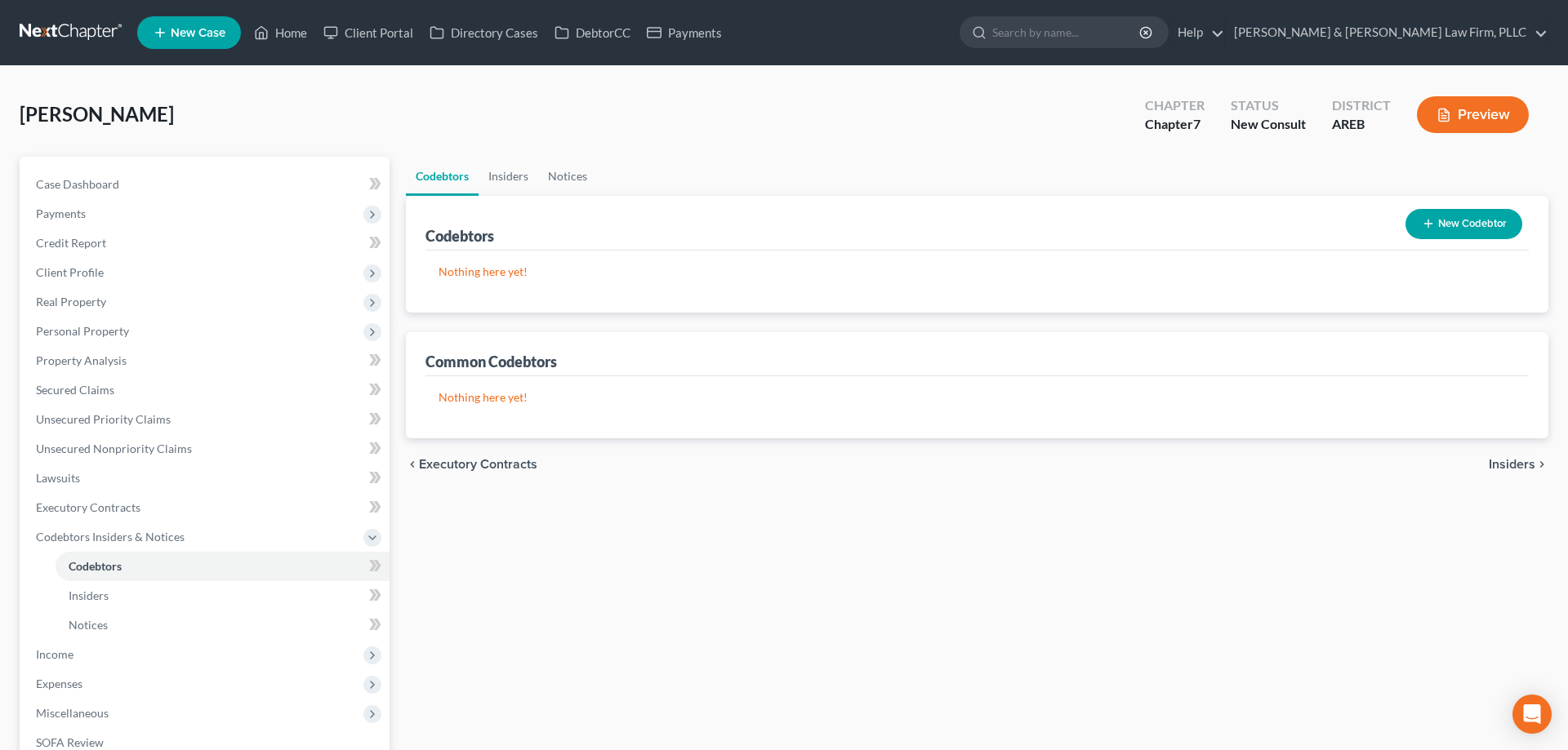
click at [778, 148] on div "[PERSON_NAME] Upgraded Chapter Chapter 7 Status New Consult District AREB Previ…" at bounding box center [784, 121] width 1528 height 71
click at [508, 177] on link "Insiders" at bounding box center [508, 176] width 59 height 39
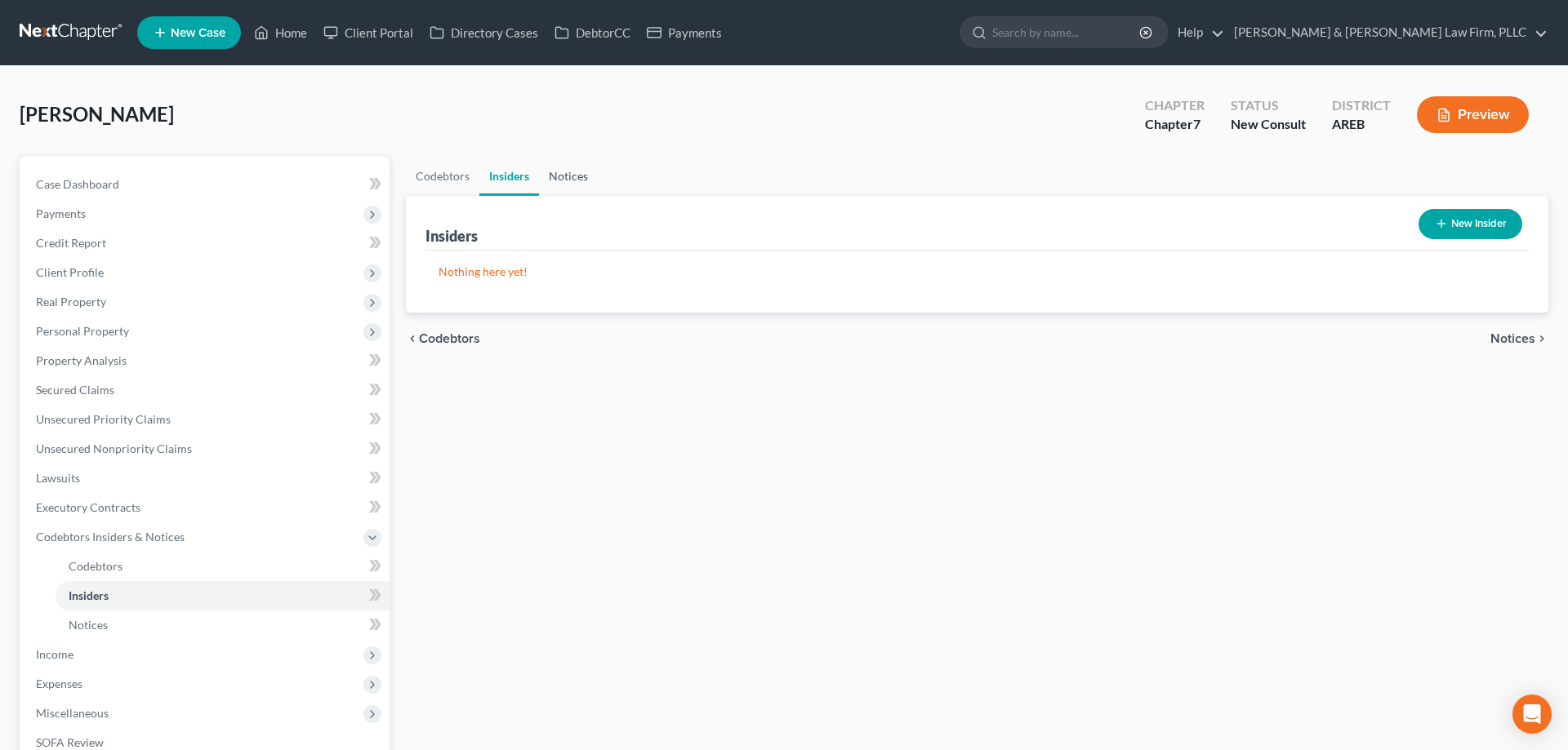
click at [577, 187] on link "Notices" at bounding box center [568, 176] width 59 height 39
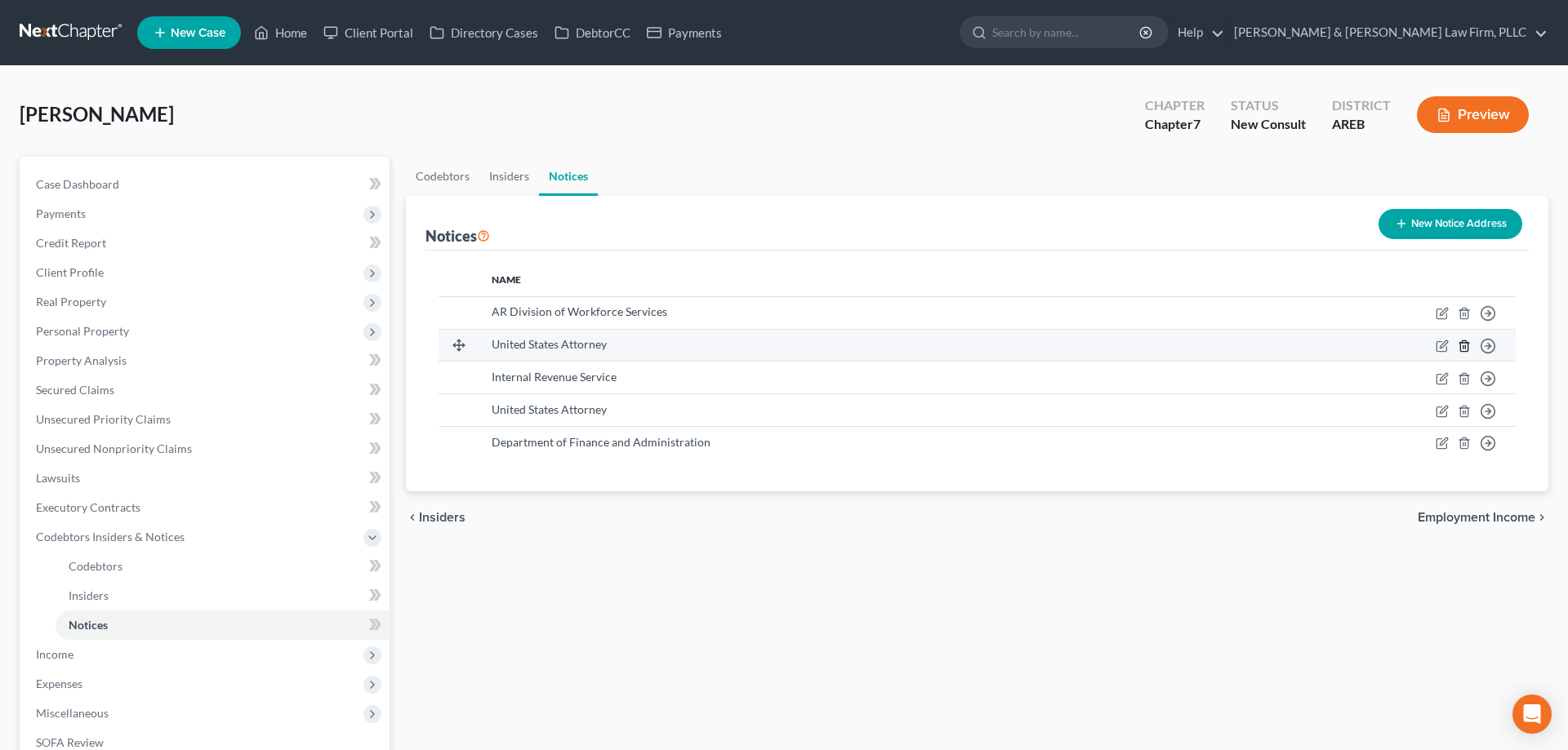
click at [1467, 345] on icon "button" at bounding box center [1463, 346] width 7 height 11
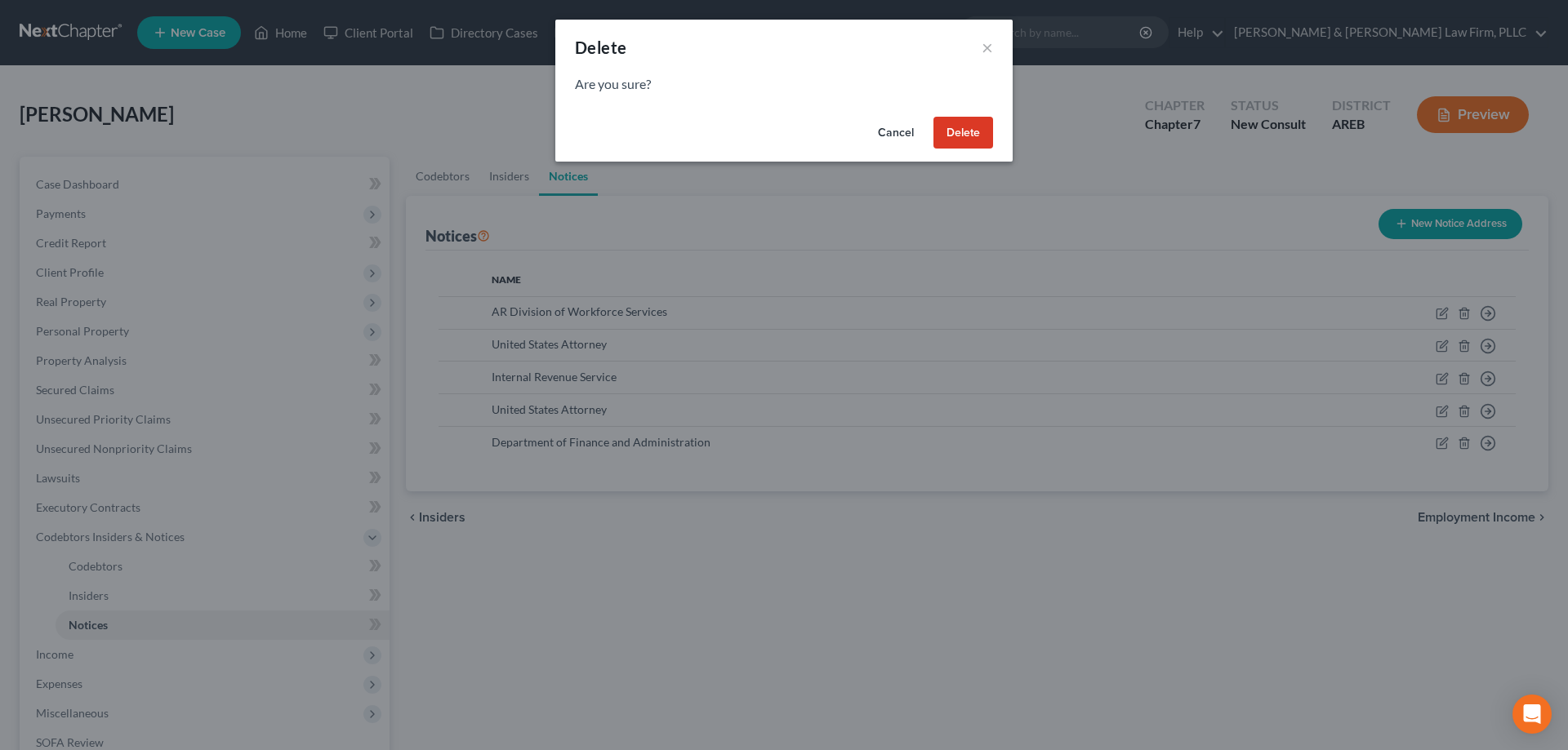
click at [967, 144] on button "Delete" at bounding box center [963, 134] width 59 height 33
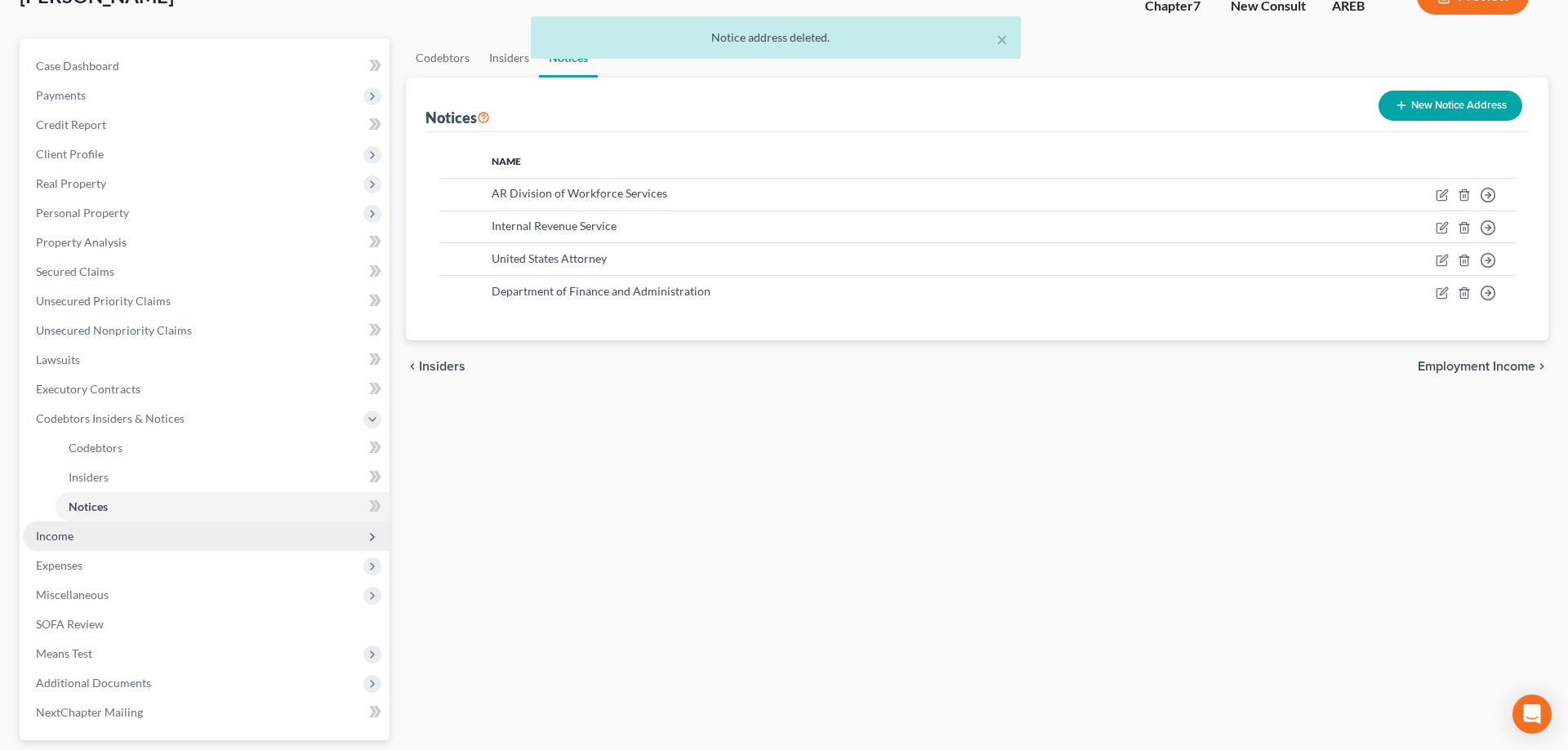
scroll to position [167, 0]
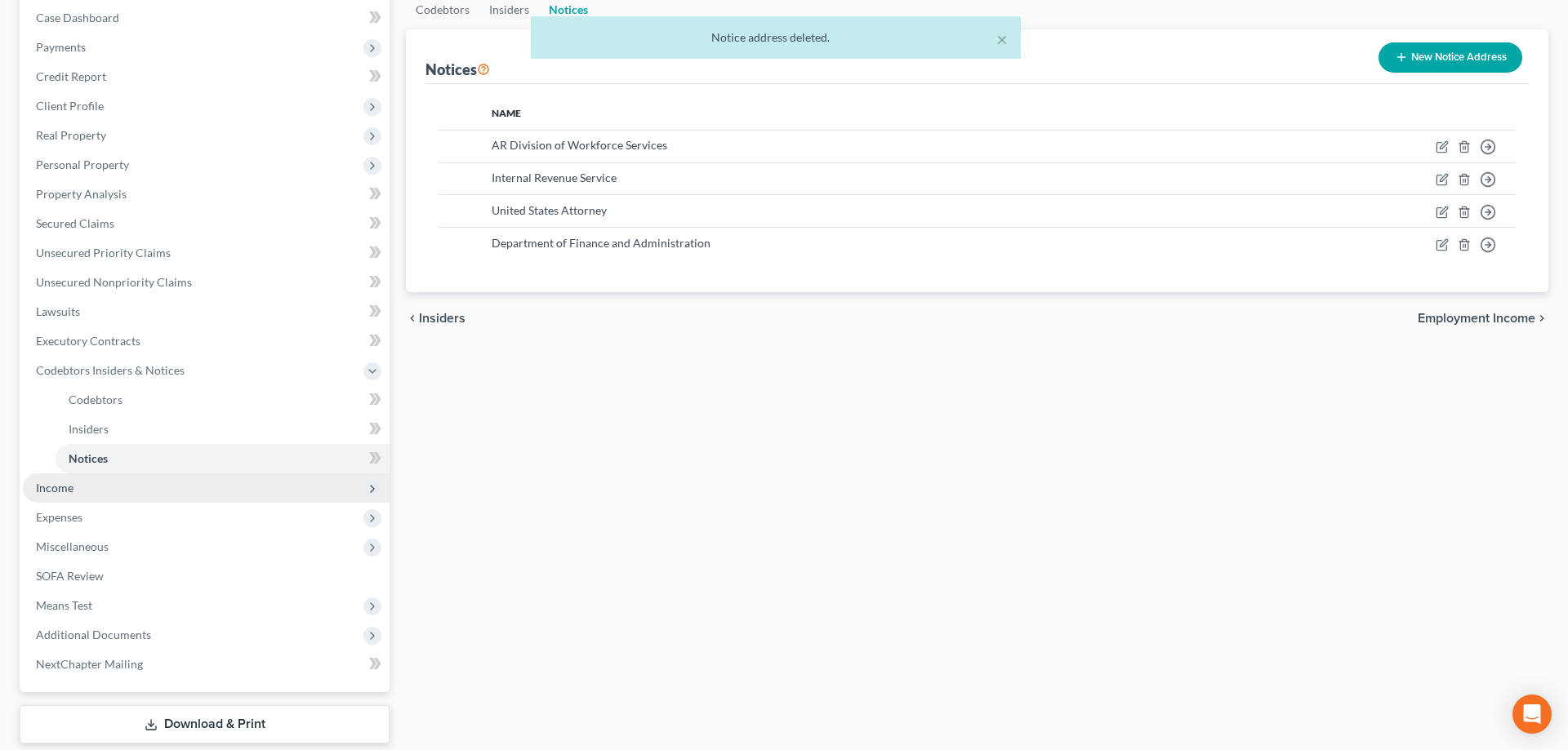
click at [212, 489] on span "Income" at bounding box center [206, 488] width 366 height 30
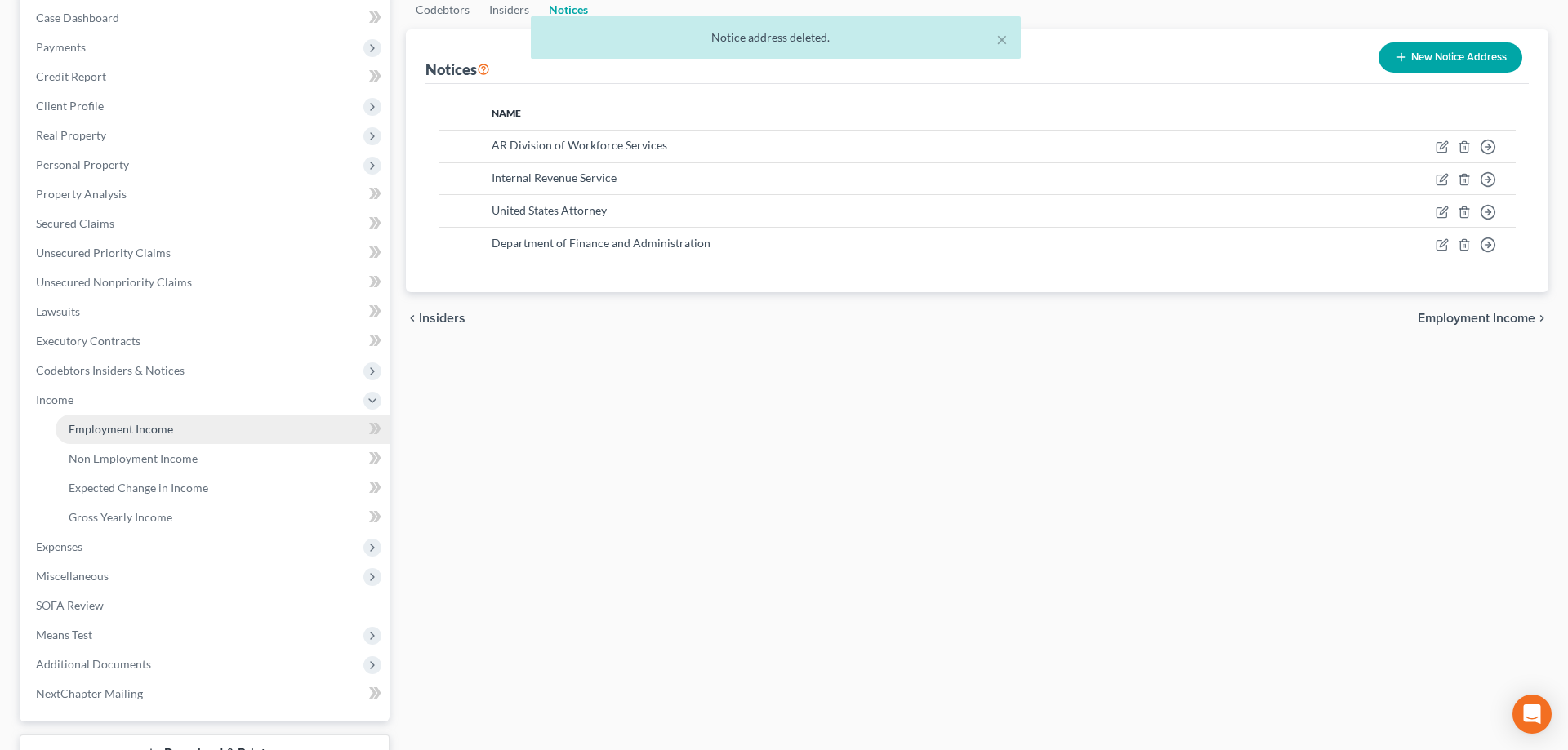
click at [205, 431] on link "Employment Income" at bounding box center [222, 430] width 334 height 30
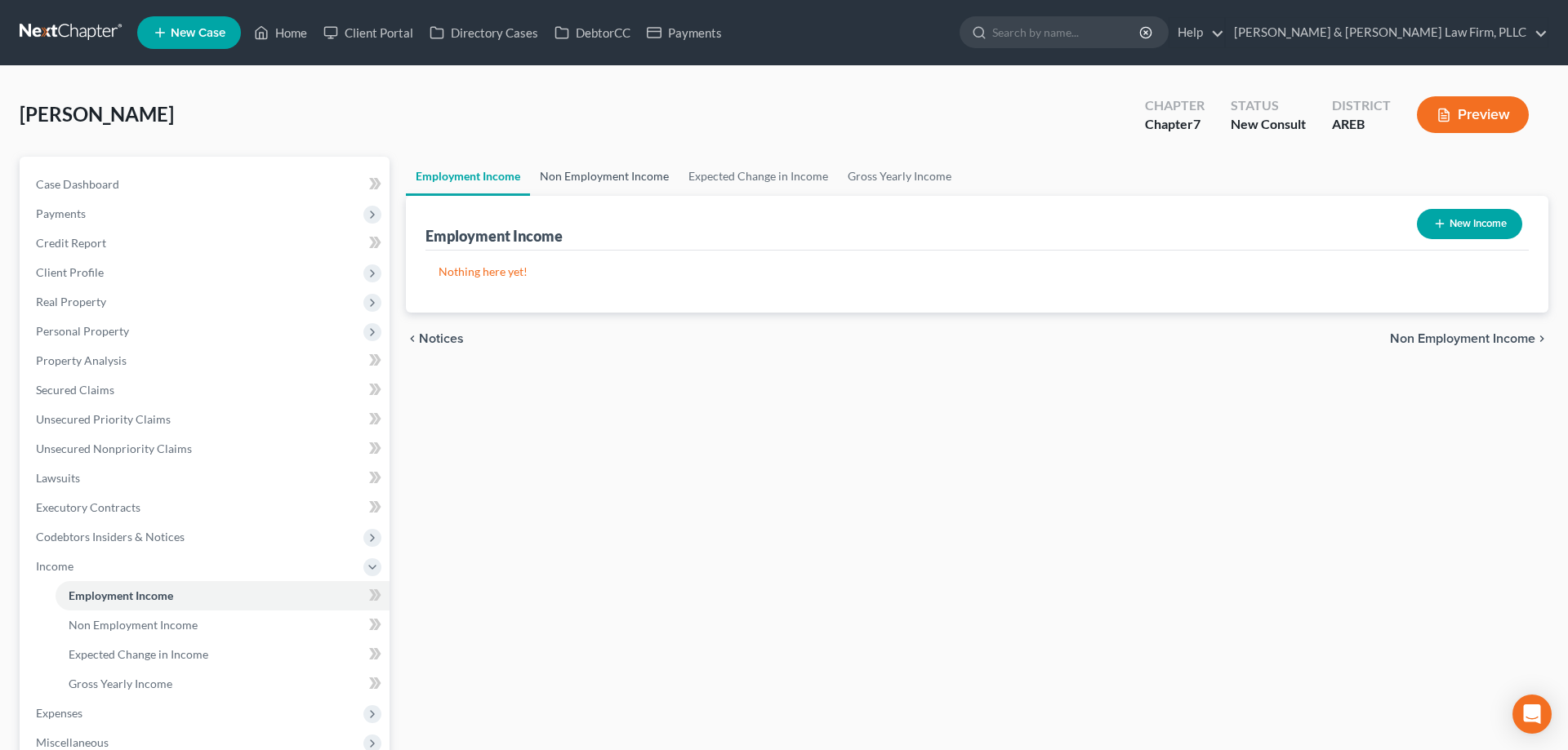
click at [614, 162] on link "Non Employment Income" at bounding box center [604, 176] width 149 height 39
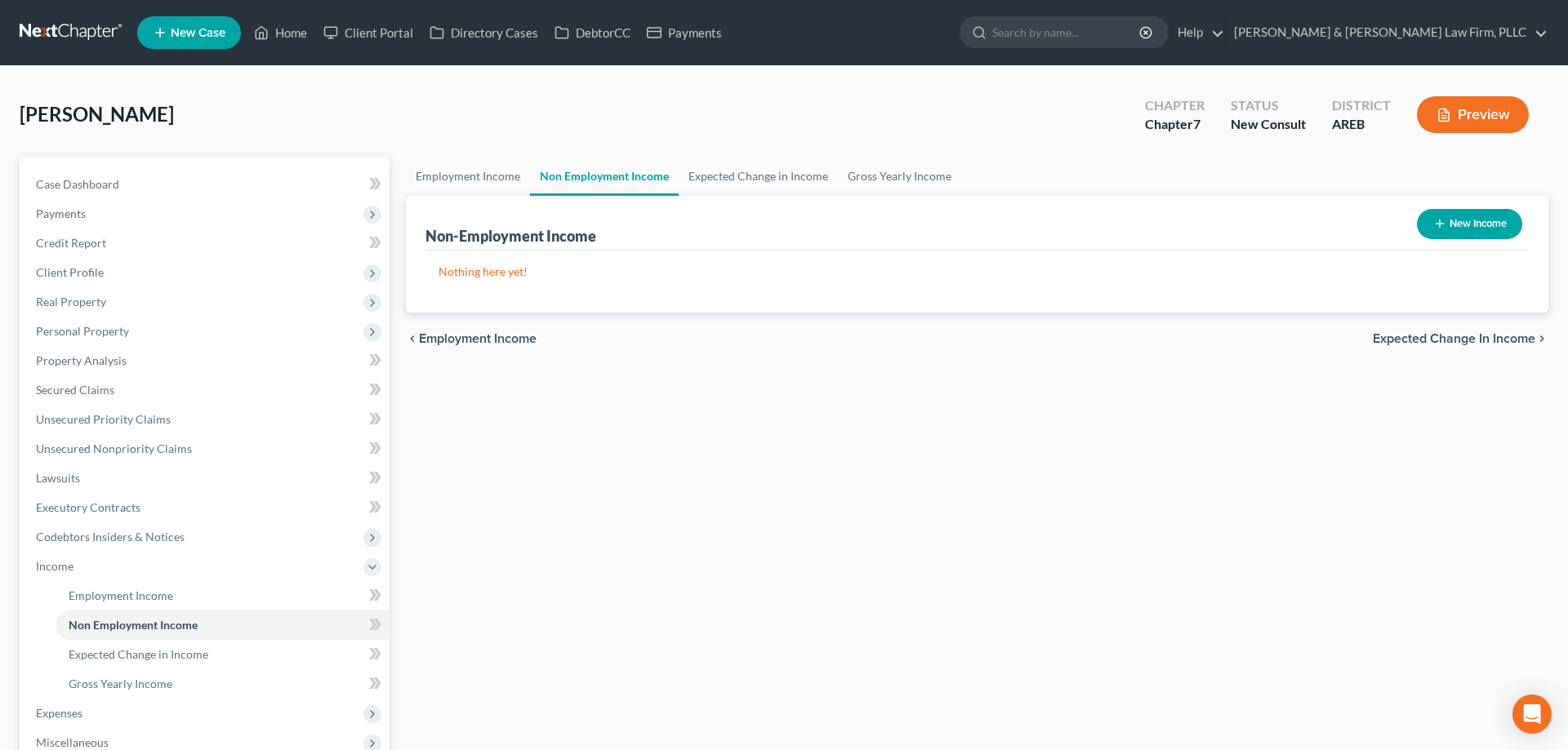
click at [1460, 212] on button "New Income" at bounding box center [1470, 224] width 106 height 31
select select "0"
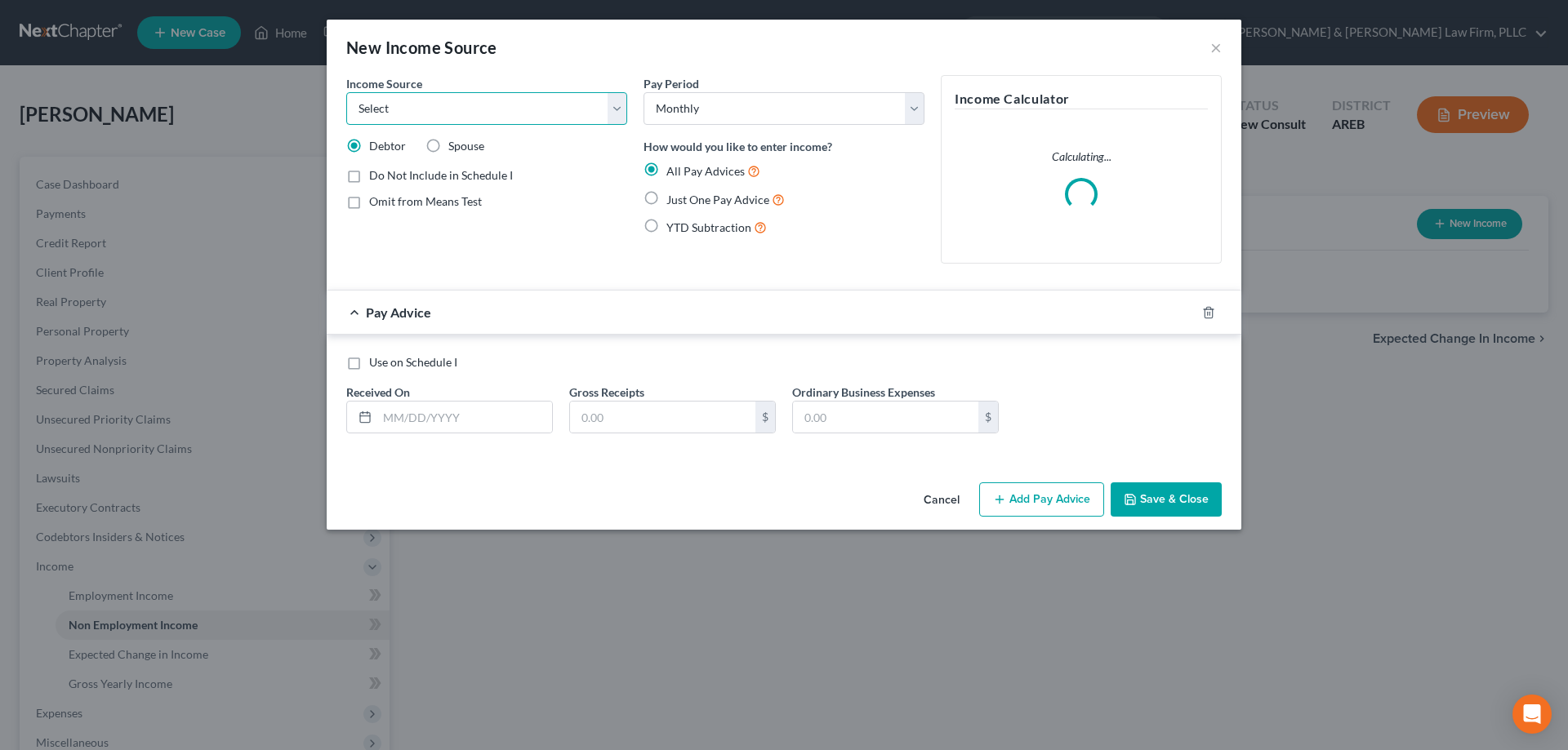
click at [347, 92] on select "Select Unemployment Disability (from employer) Pension Retirement Social Securi…" at bounding box center [487, 109] width 281 height 33
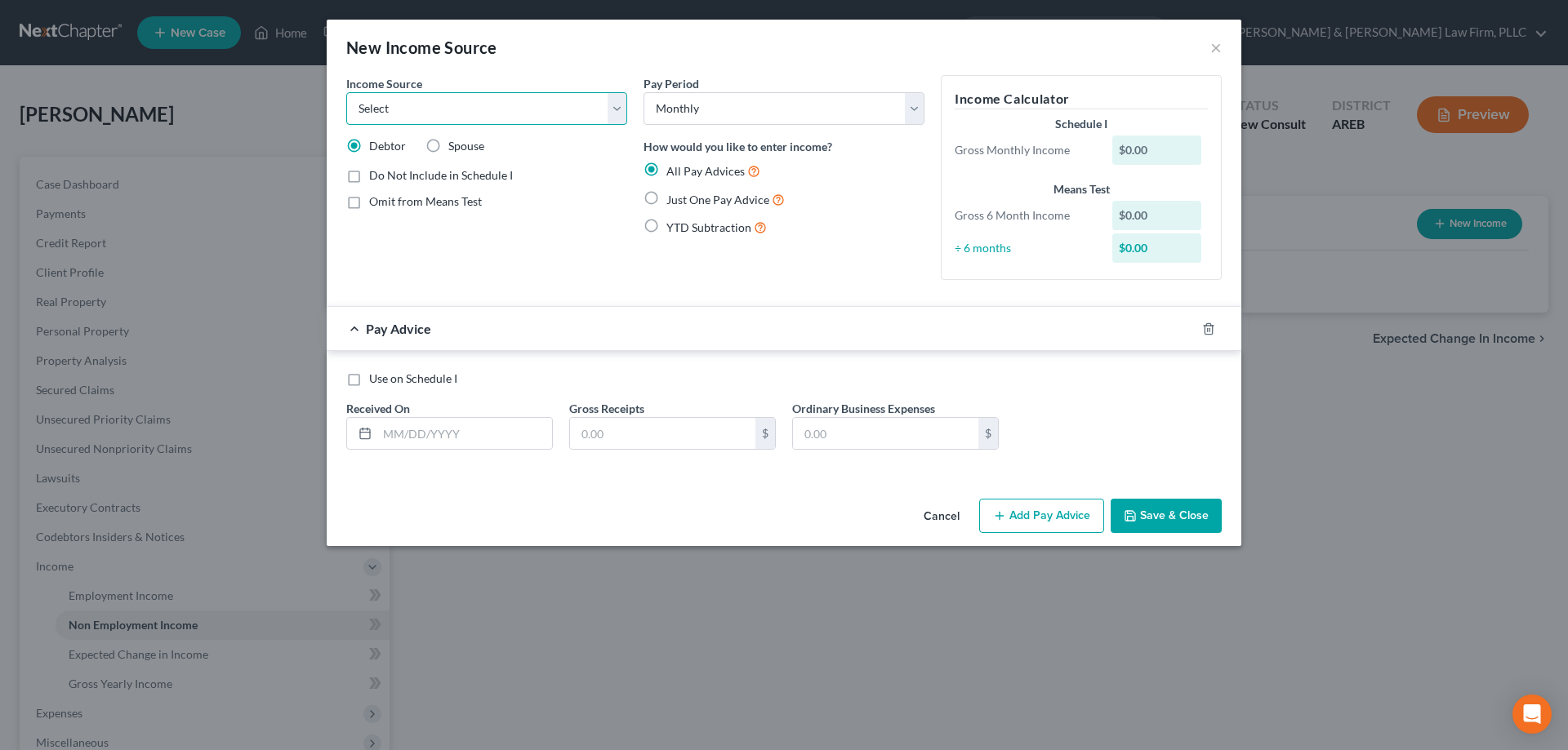
select select "5"
click option "Other Government Assistance" at bounding box center [0, 0] width 0 height 0
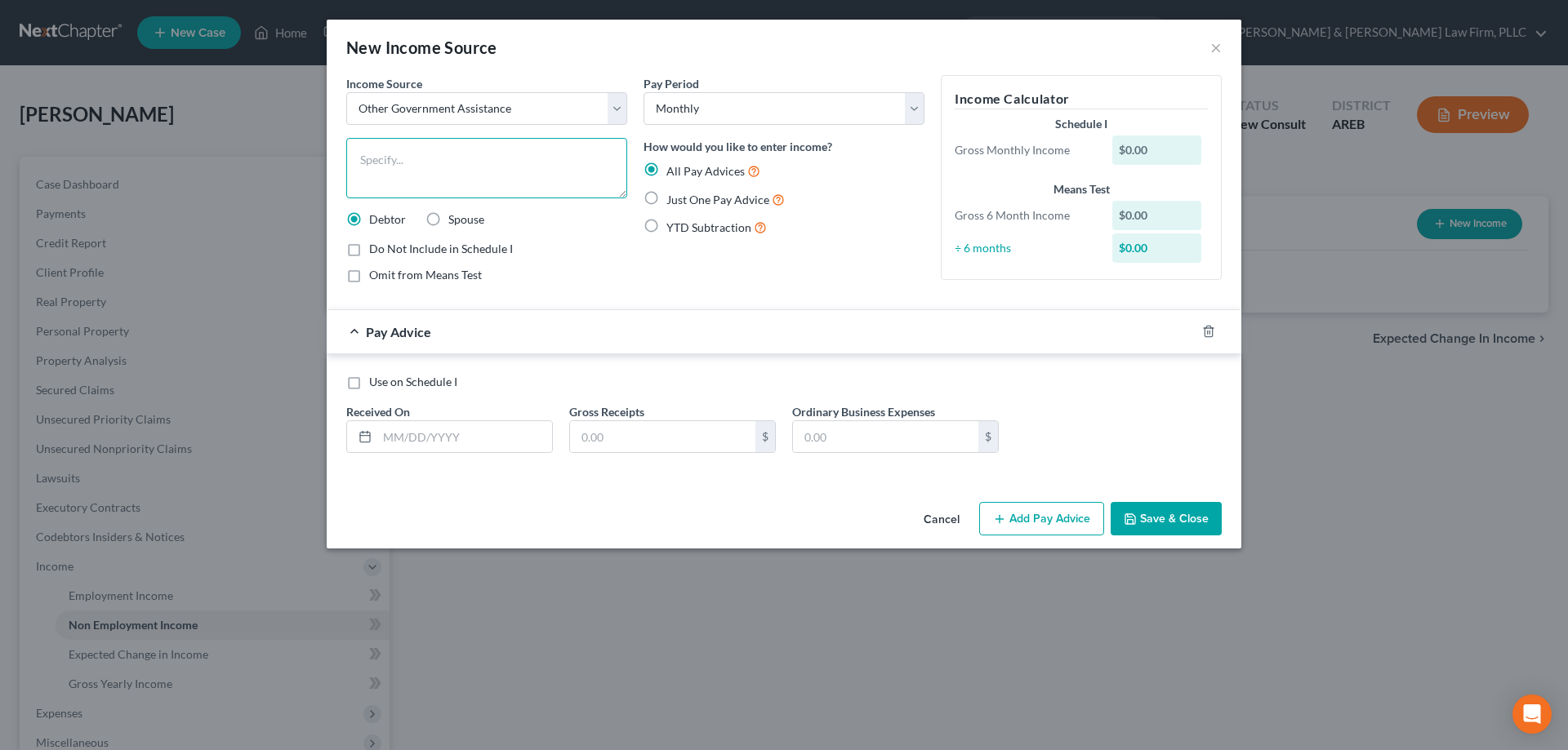
click at [465, 179] on textarea at bounding box center [487, 167] width 281 height 60
type textarea "WIC"
click at [678, 206] on span "Just One Pay Advice" at bounding box center [717, 200] width 103 height 14
click at [678, 200] on input "Just One Pay Advice" at bounding box center [678, 196] width 11 height 11
radio input "true"
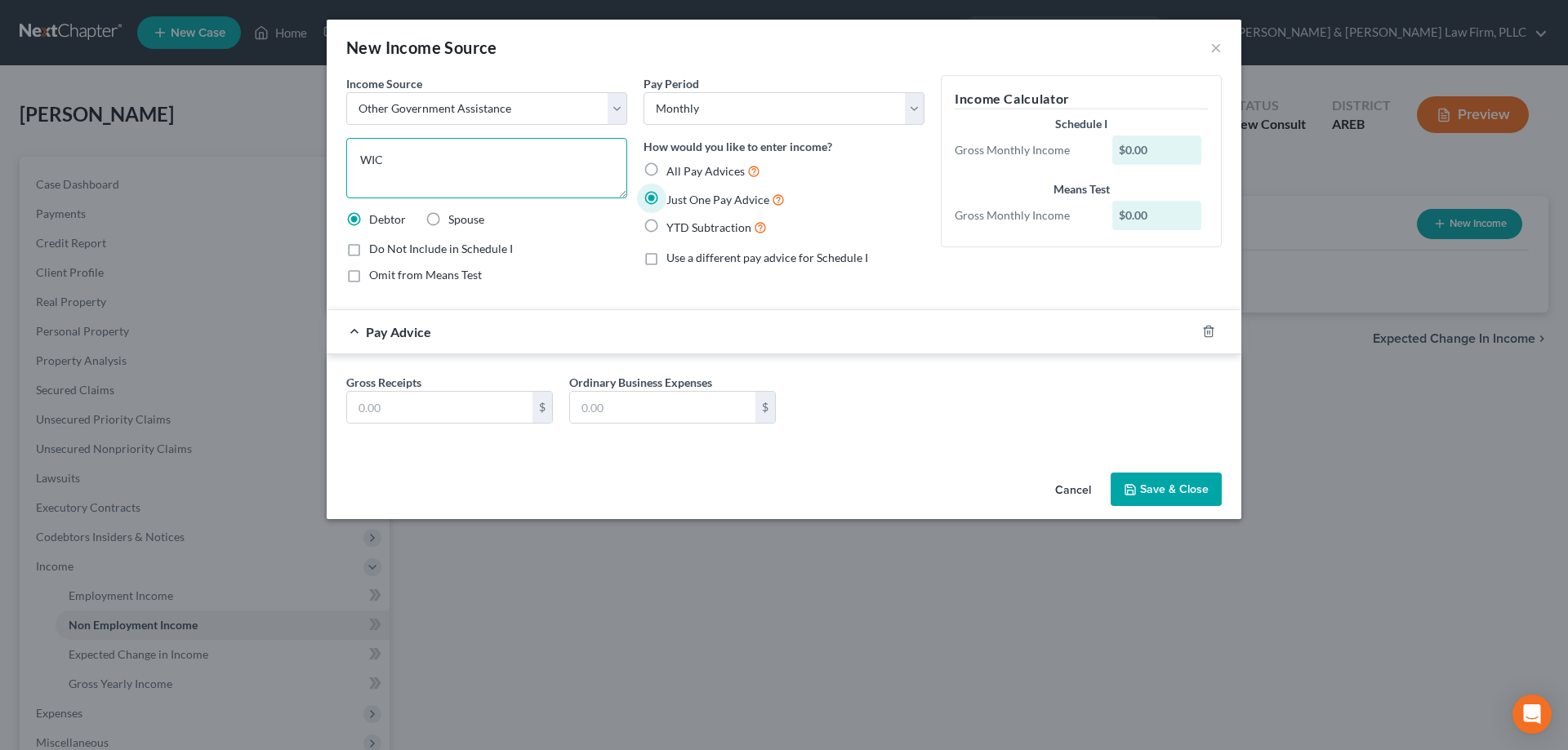
click at [559, 167] on textarea "WIC" at bounding box center [487, 167] width 281 height 60
click at [513, 403] on input "text" at bounding box center [440, 408] width 186 height 31
drag, startPoint x: 442, startPoint y: 152, endPoint x: 193, endPoint y: 130, distance: 250.0
click at [347, 138] on textarea "WIC" at bounding box center [487, 167] width 281 height 60
click at [1213, 45] on button "×" at bounding box center [1216, 48] width 12 height 20
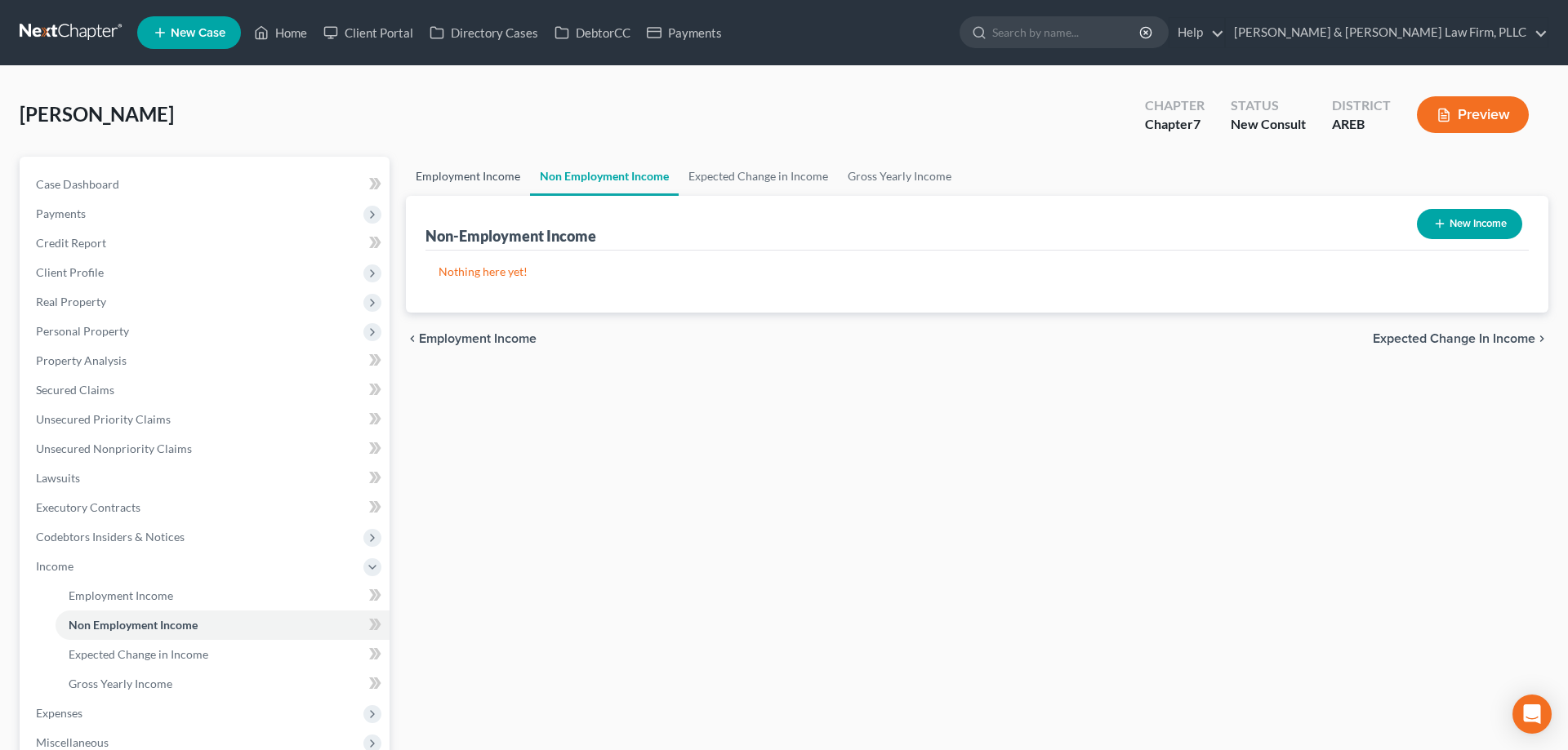
click at [484, 166] on link "Employment Income" at bounding box center [468, 176] width 124 height 39
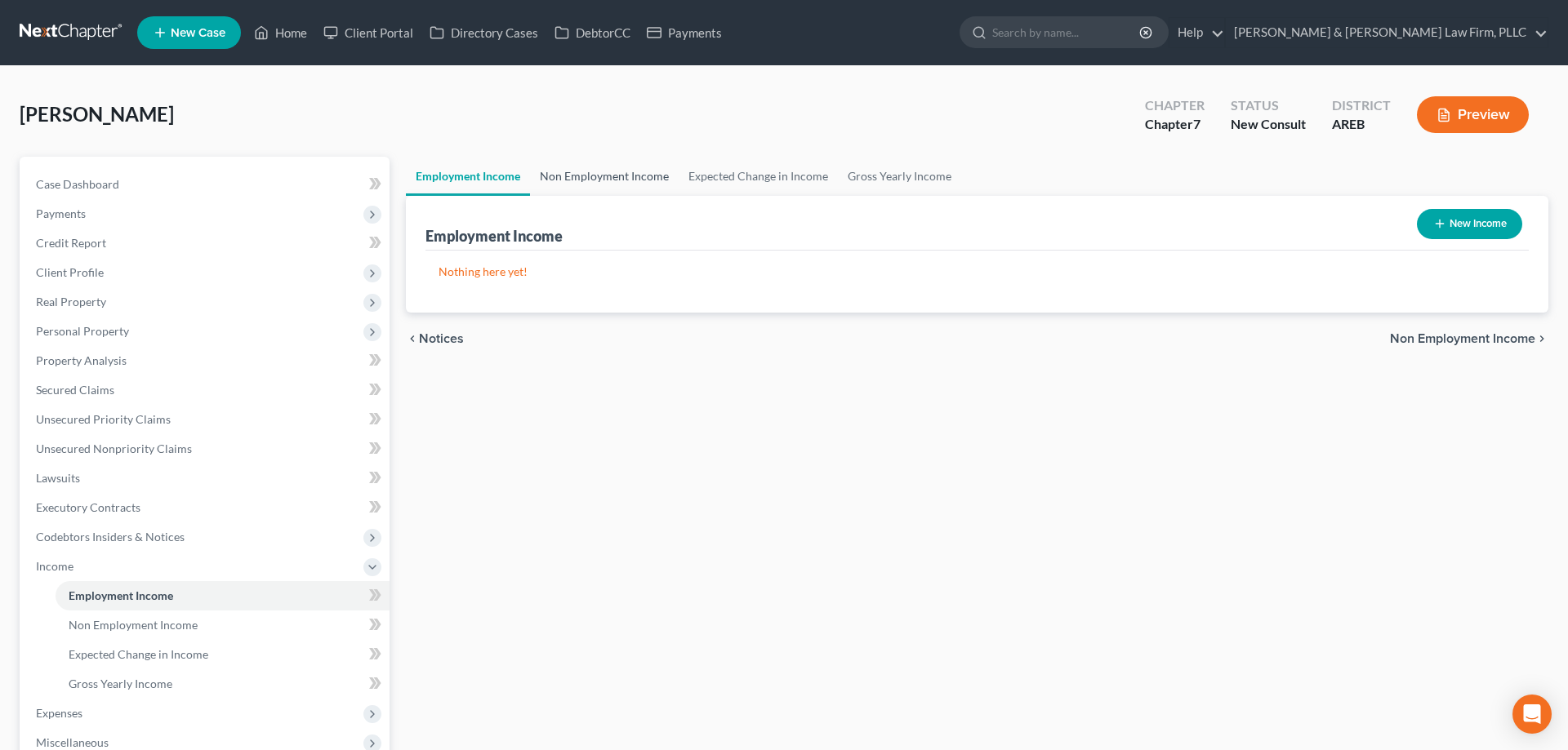
click at [632, 167] on link "Non Employment Income" at bounding box center [604, 176] width 149 height 39
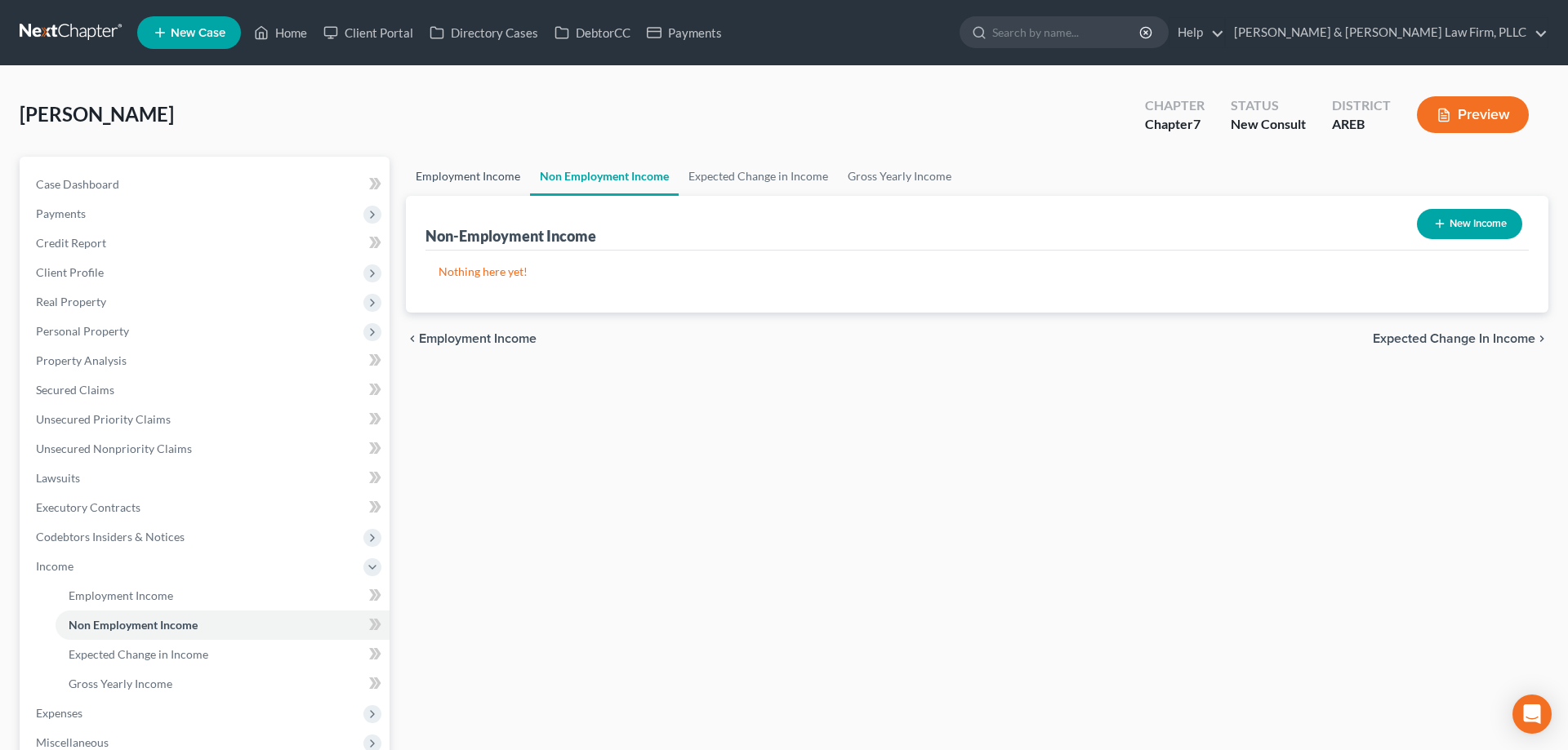
drag, startPoint x: 500, startPoint y: 176, endPoint x: 588, endPoint y: 176, distance: 88.0
click at [500, 175] on link "Employment Income" at bounding box center [468, 176] width 124 height 39
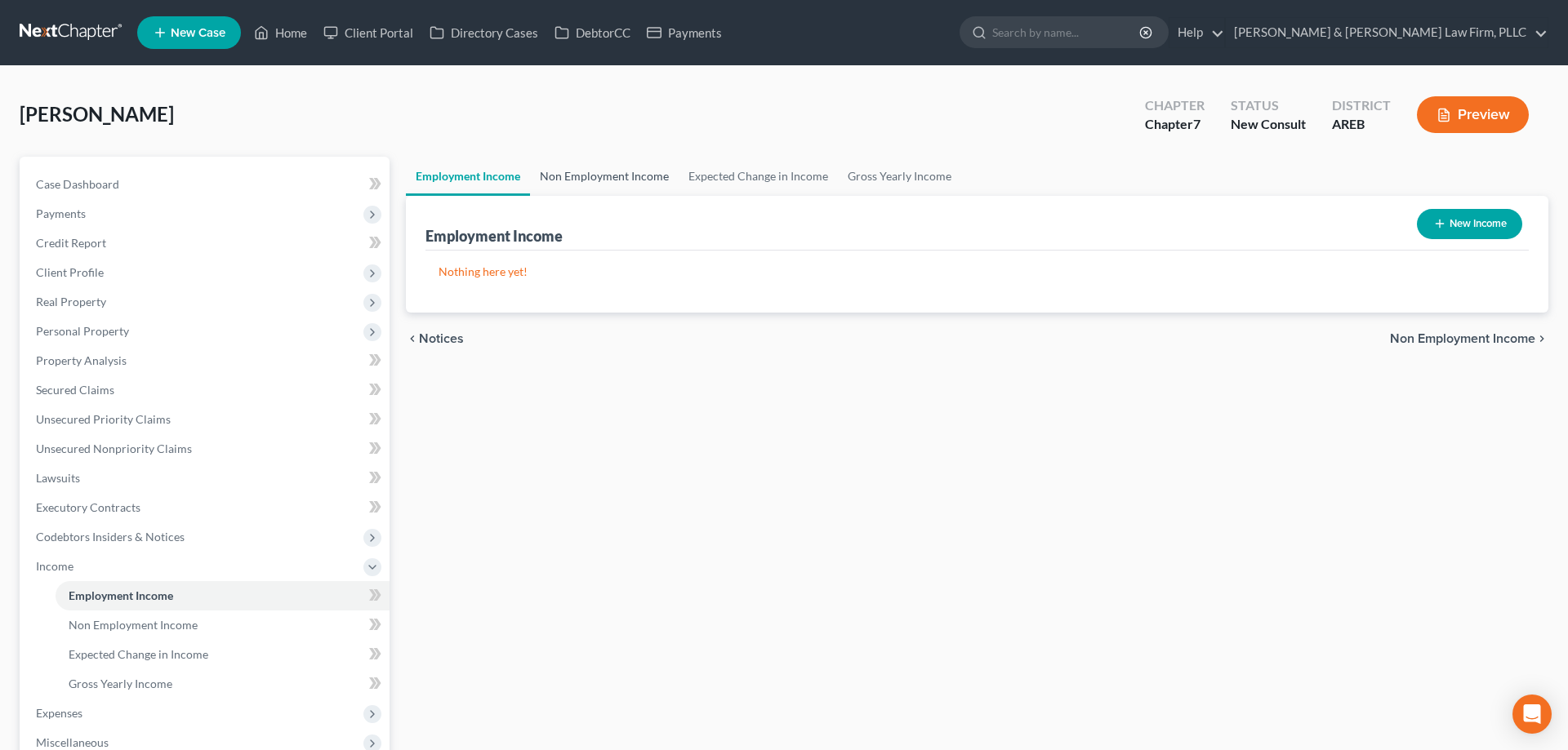
click at [600, 173] on link "Non Employment Income" at bounding box center [604, 176] width 149 height 39
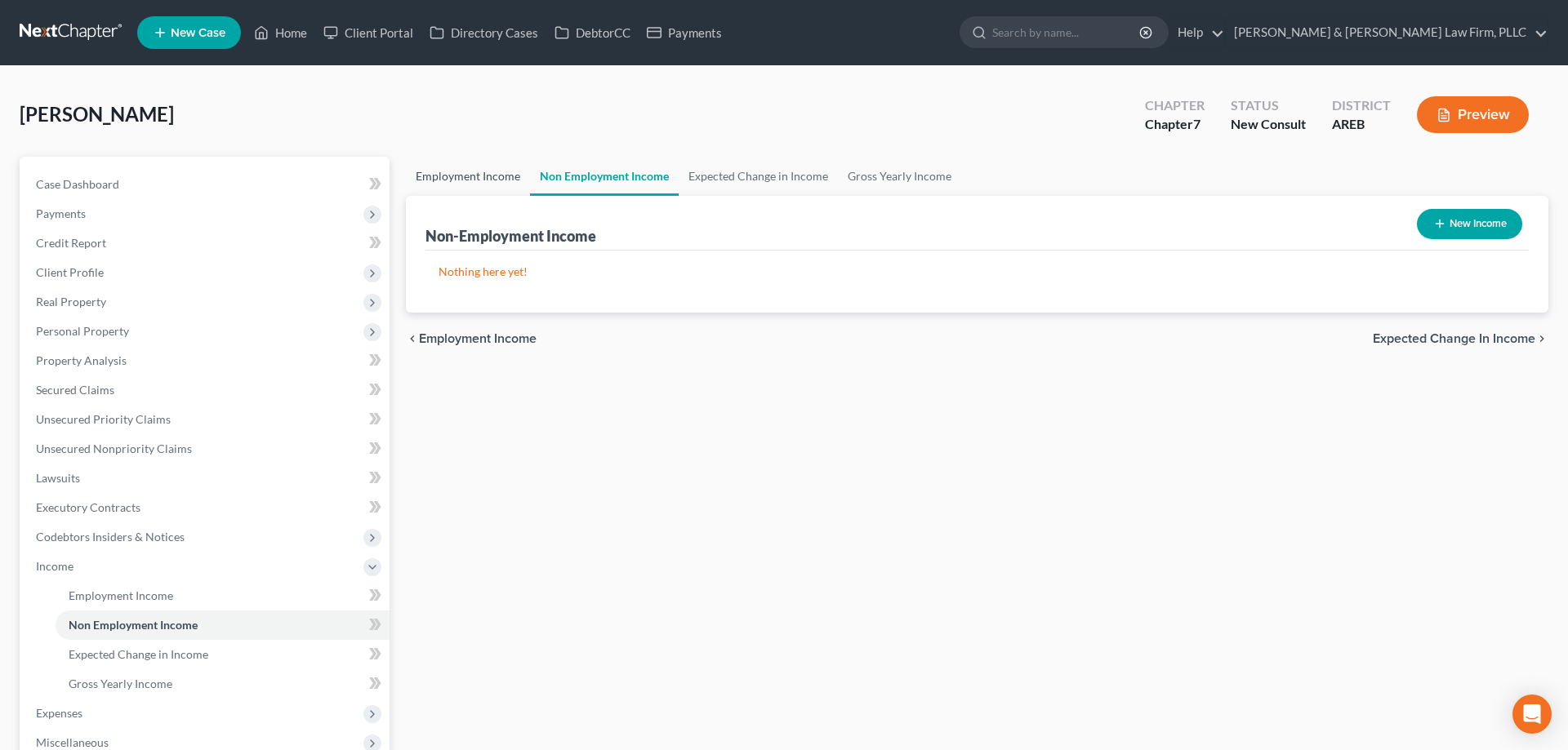
click at [479, 186] on link "Employment Income" at bounding box center [468, 176] width 124 height 39
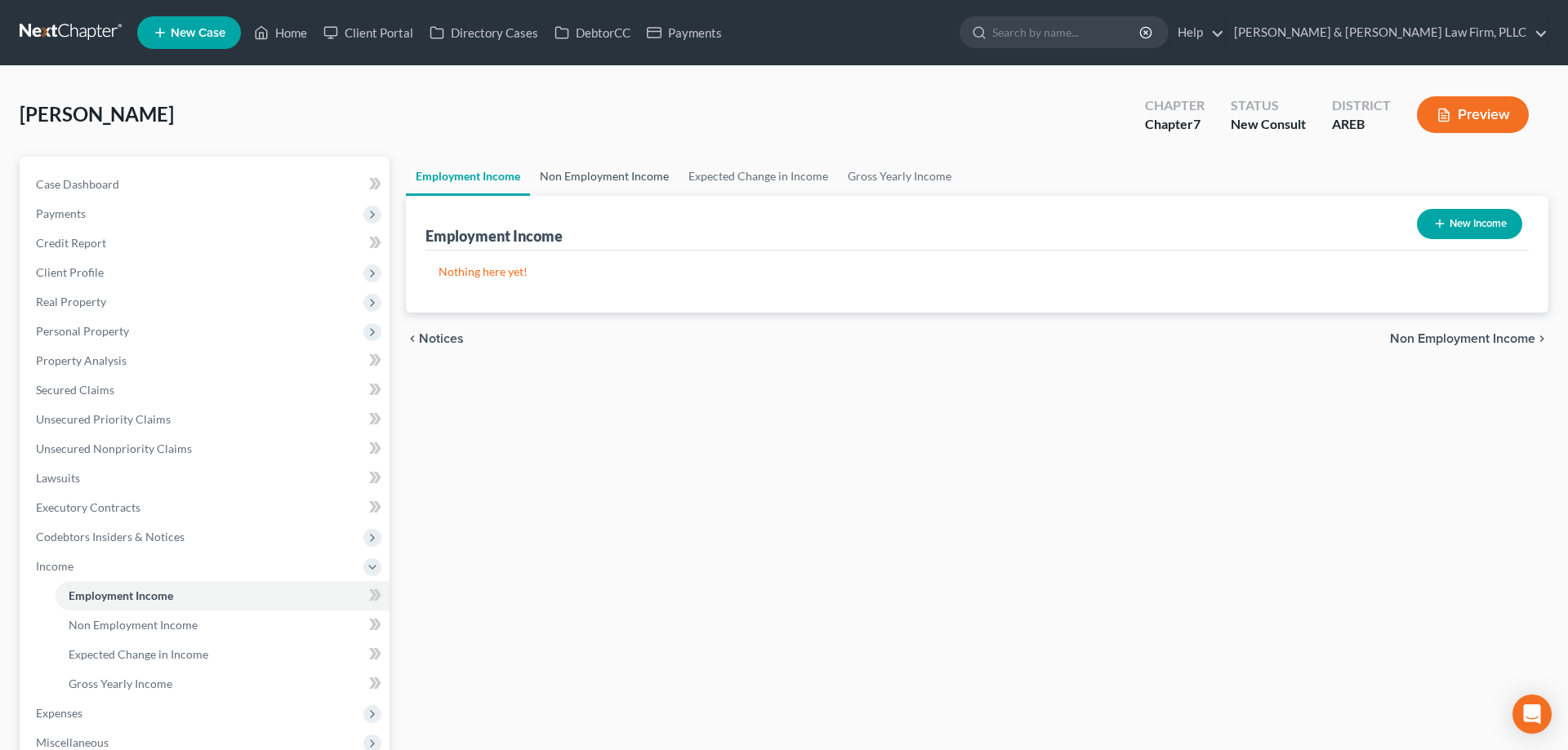
drag, startPoint x: 631, startPoint y: 187, endPoint x: 523, endPoint y: 178, distance: 108.4
click at [631, 186] on link "Non Employment Income" at bounding box center [604, 176] width 149 height 39
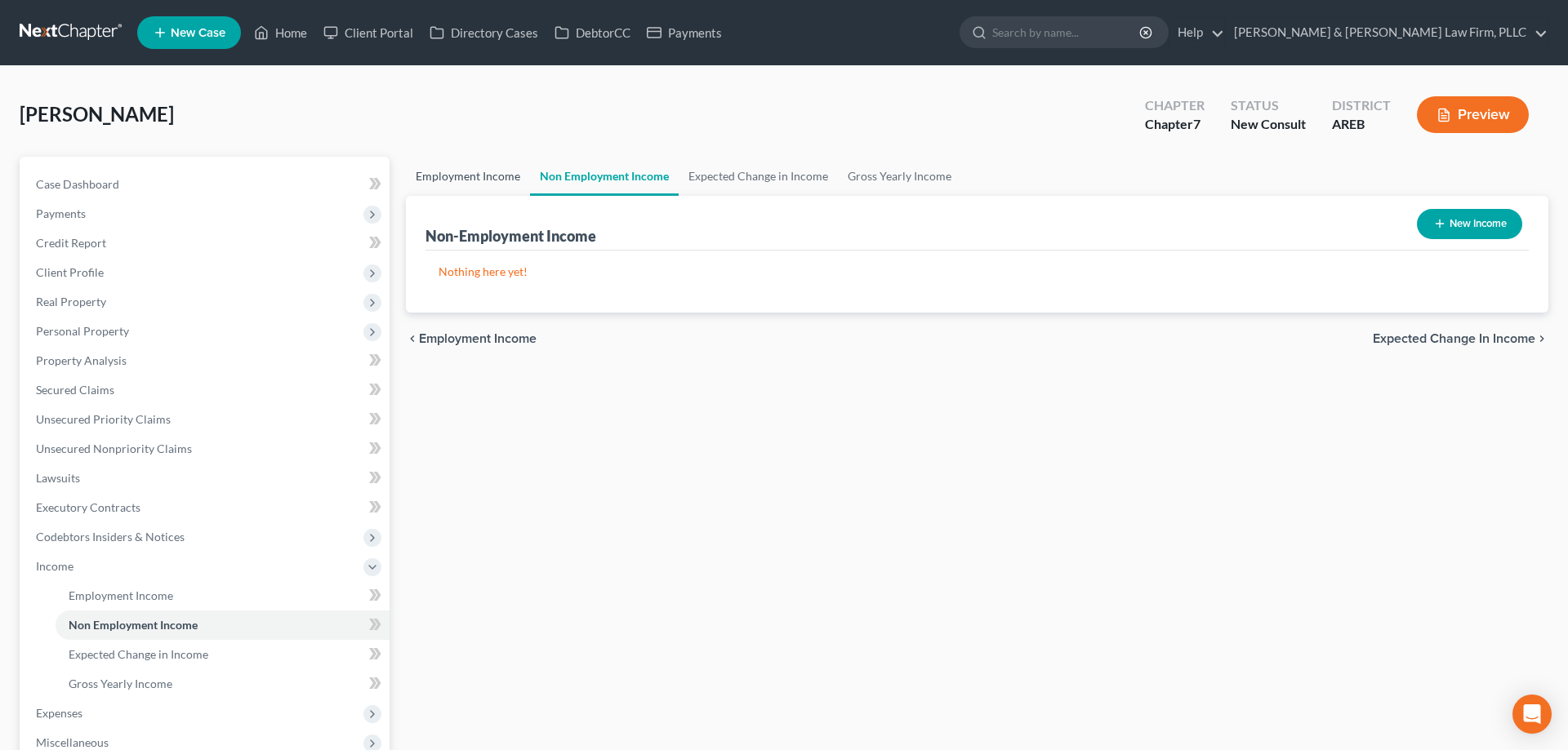
click at [450, 174] on link "Employment Income" at bounding box center [468, 176] width 124 height 39
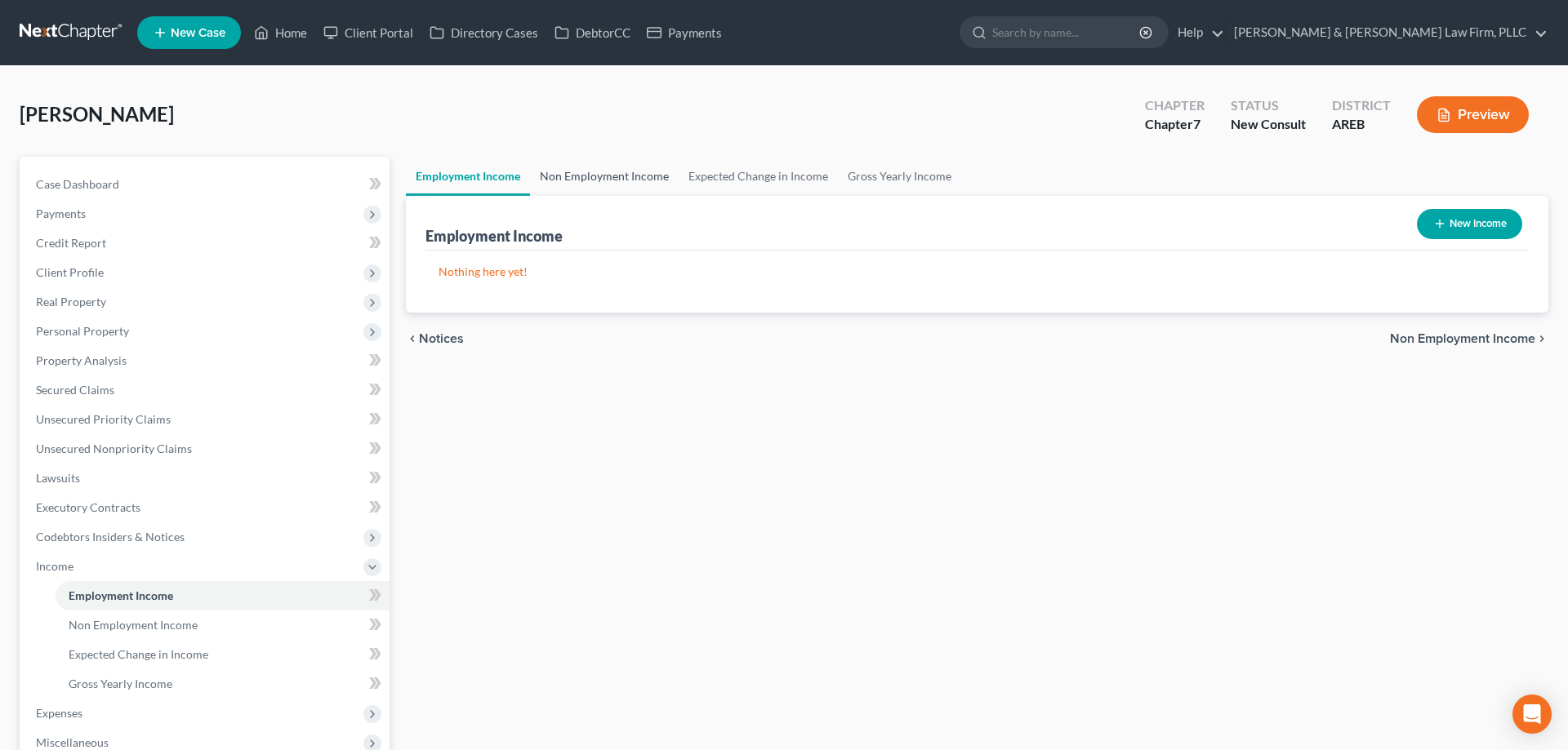
click at [630, 174] on link "Non Employment Income" at bounding box center [604, 176] width 149 height 39
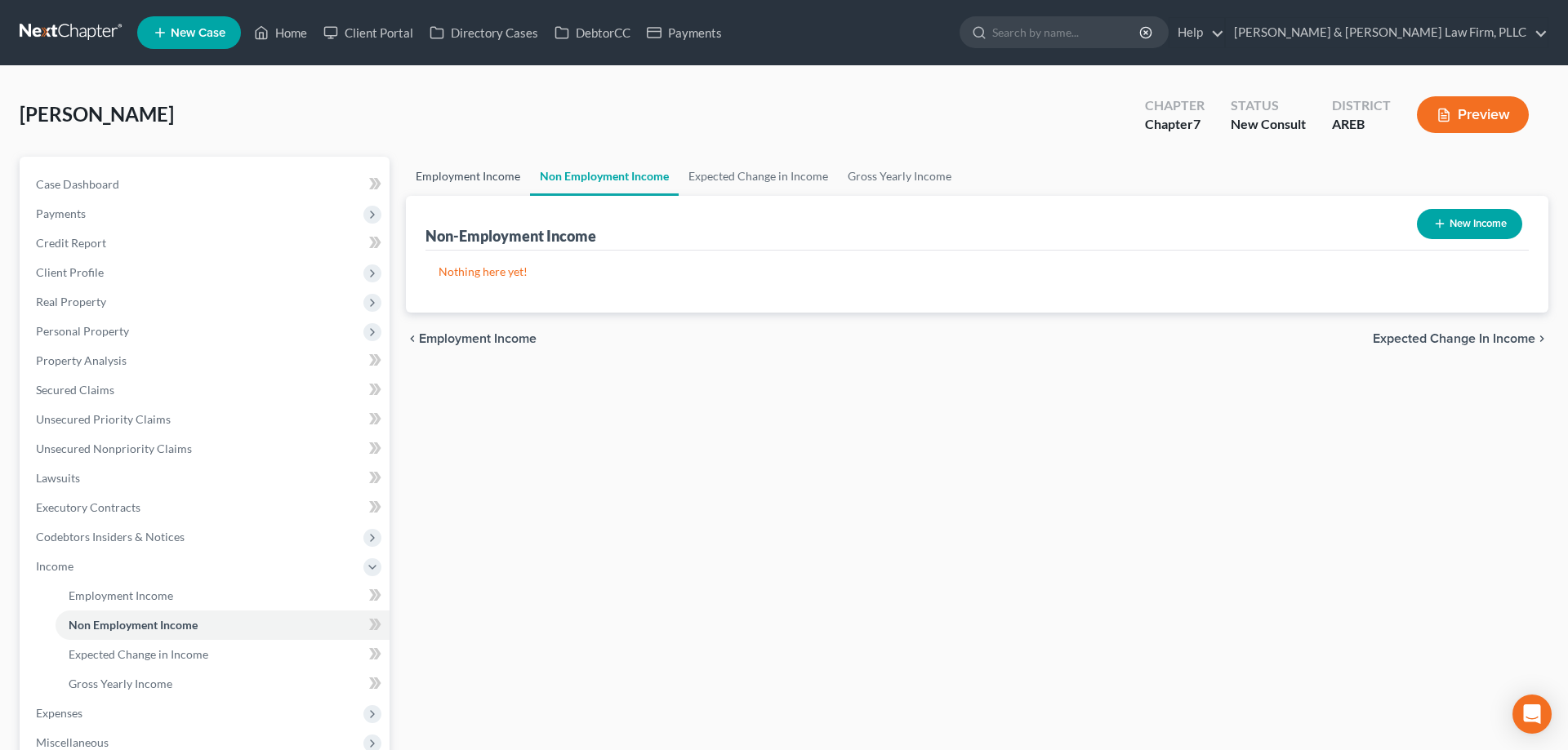
click at [481, 174] on link "Employment Income" at bounding box center [468, 176] width 124 height 39
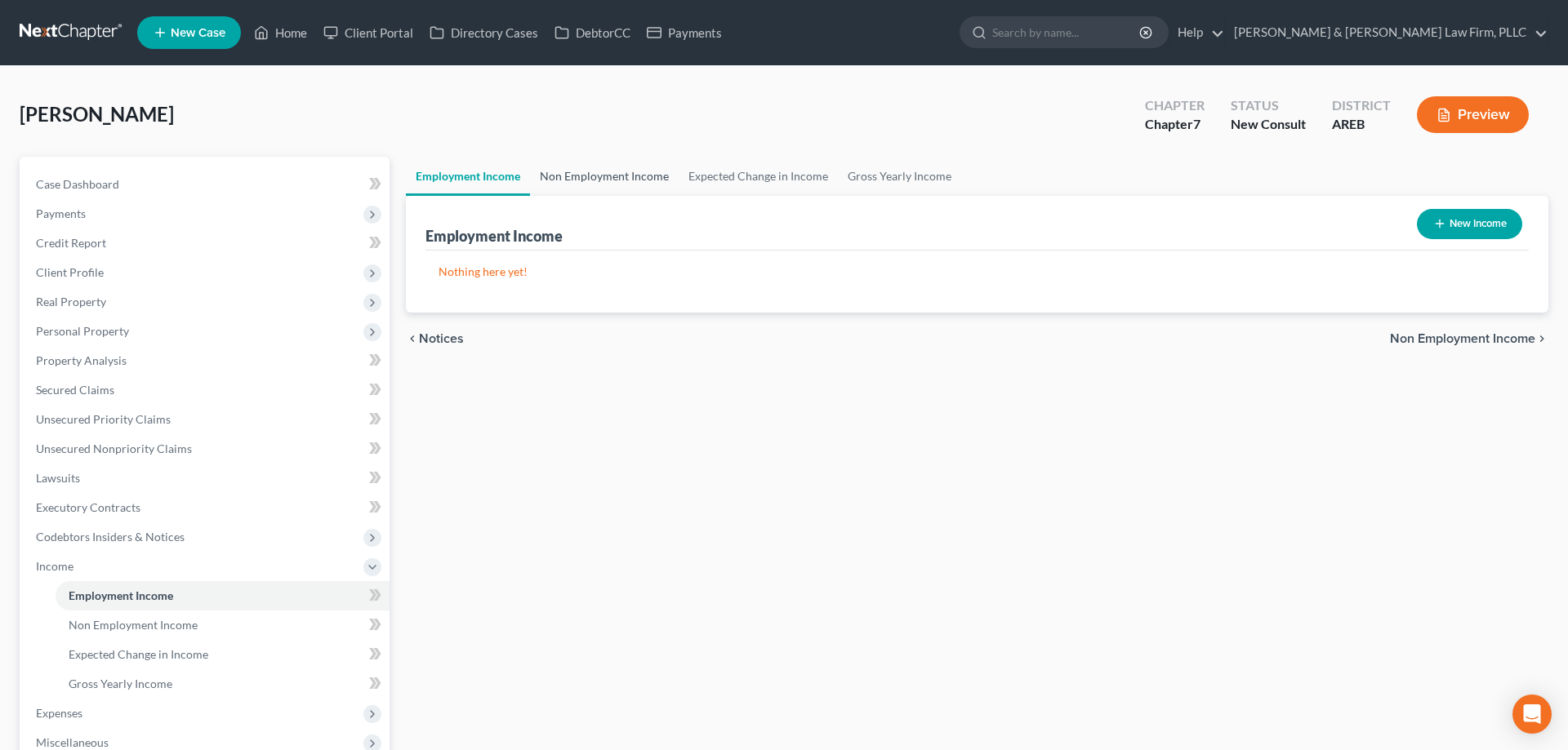
click at [612, 183] on link "Non Employment Income" at bounding box center [604, 176] width 149 height 39
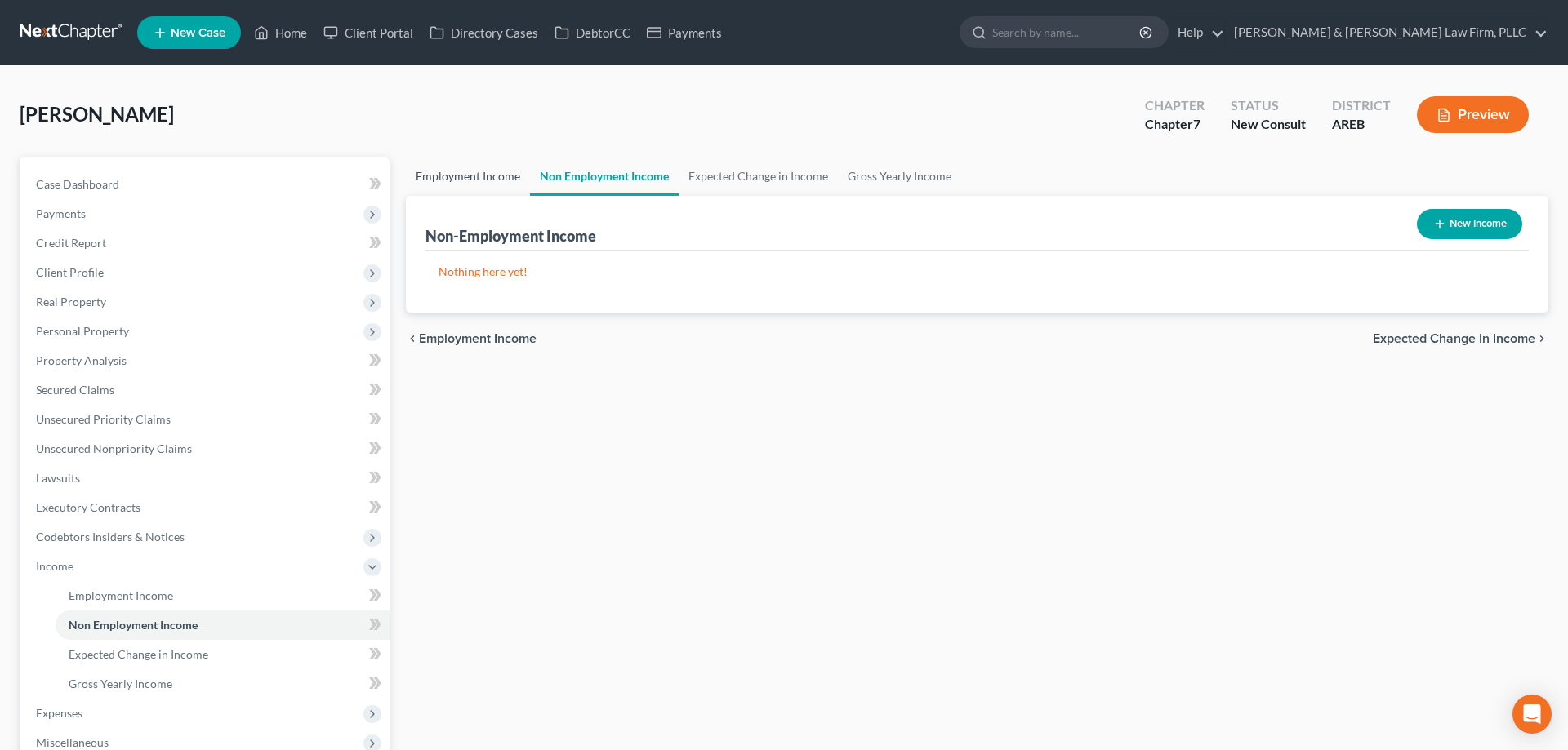
click at [431, 179] on link "Employment Income" at bounding box center [468, 176] width 124 height 39
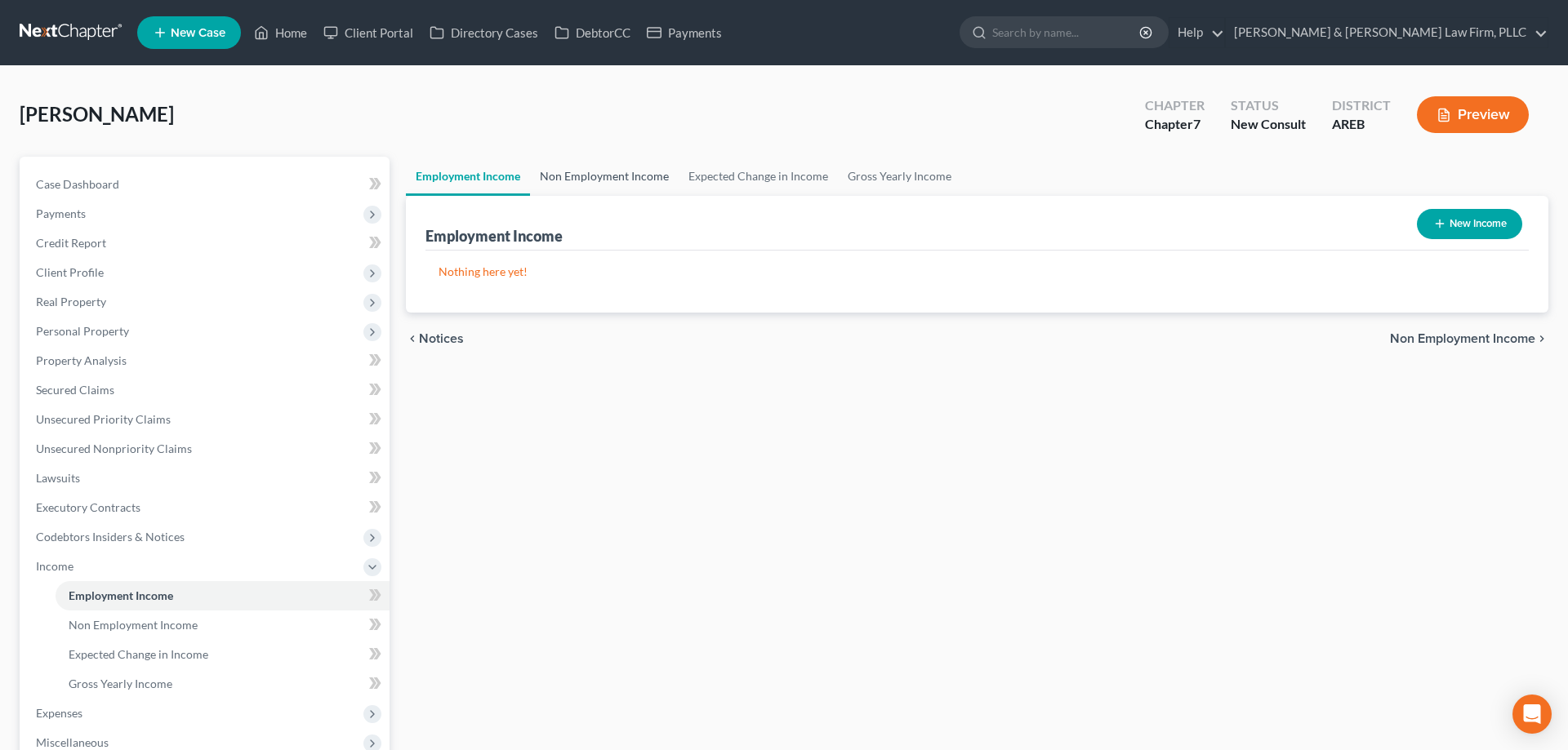
drag, startPoint x: 578, startPoint y: 177, endPoint x: 498, endPoint y: 177, distance: 80.0
click at [578, 177] on link "Non Employment Income" at bounding box center [604, 176] width 149 height 39
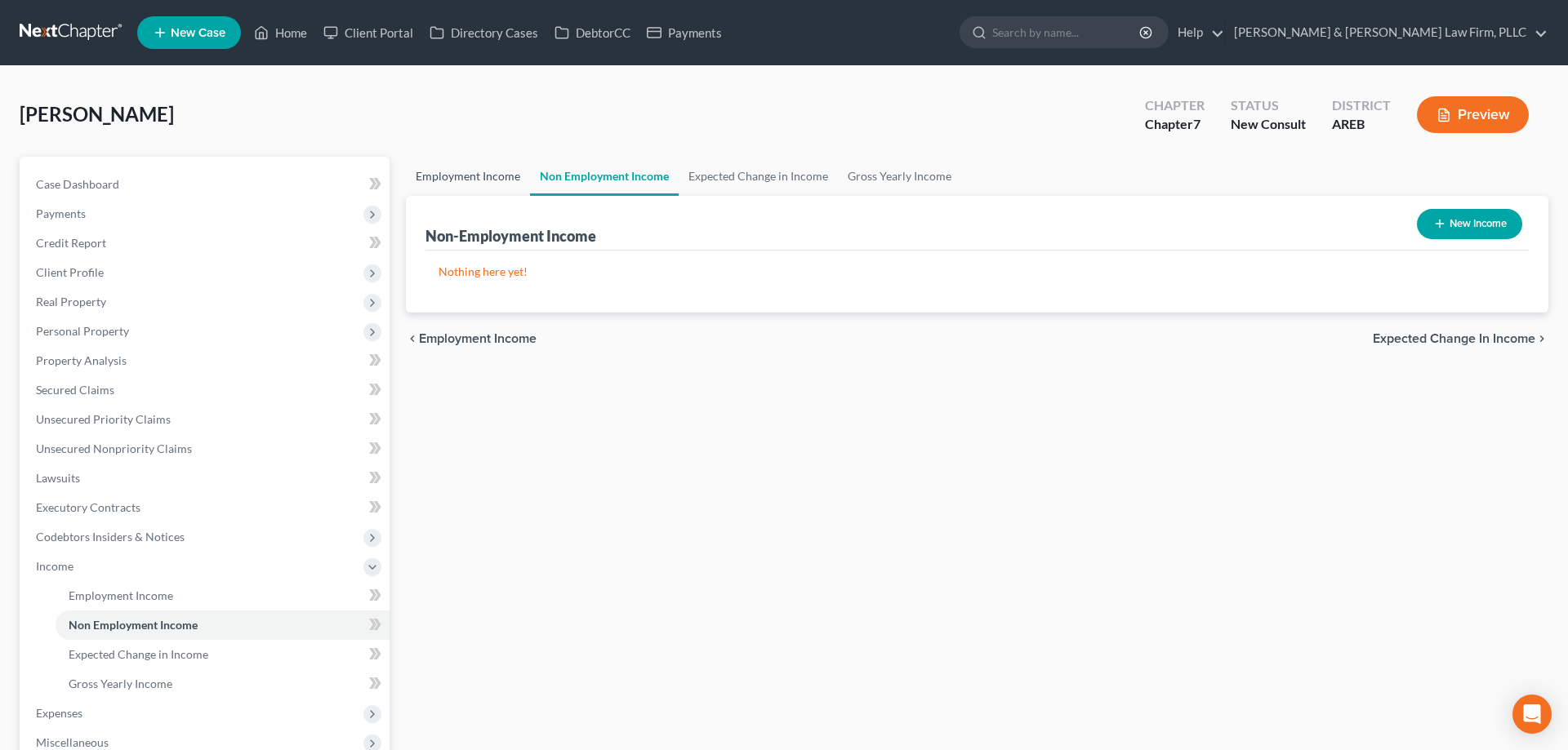
click at [470, 172] on link "Employment Income" at bounding box center [468, 176] width 124 height 39
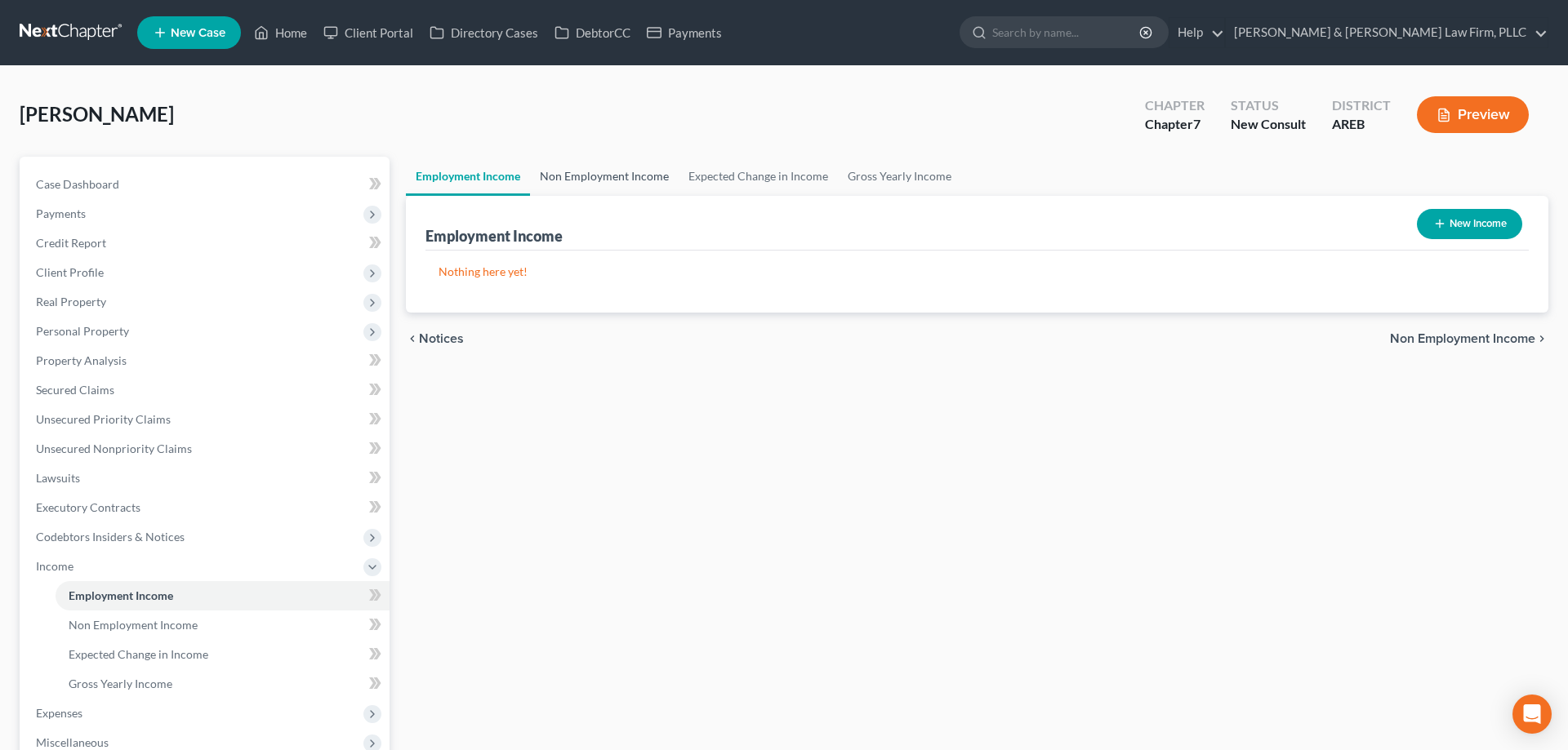
click at [620, 184] on link "Non Employment Income" at bounding box center [604, 176] width 149 height 39
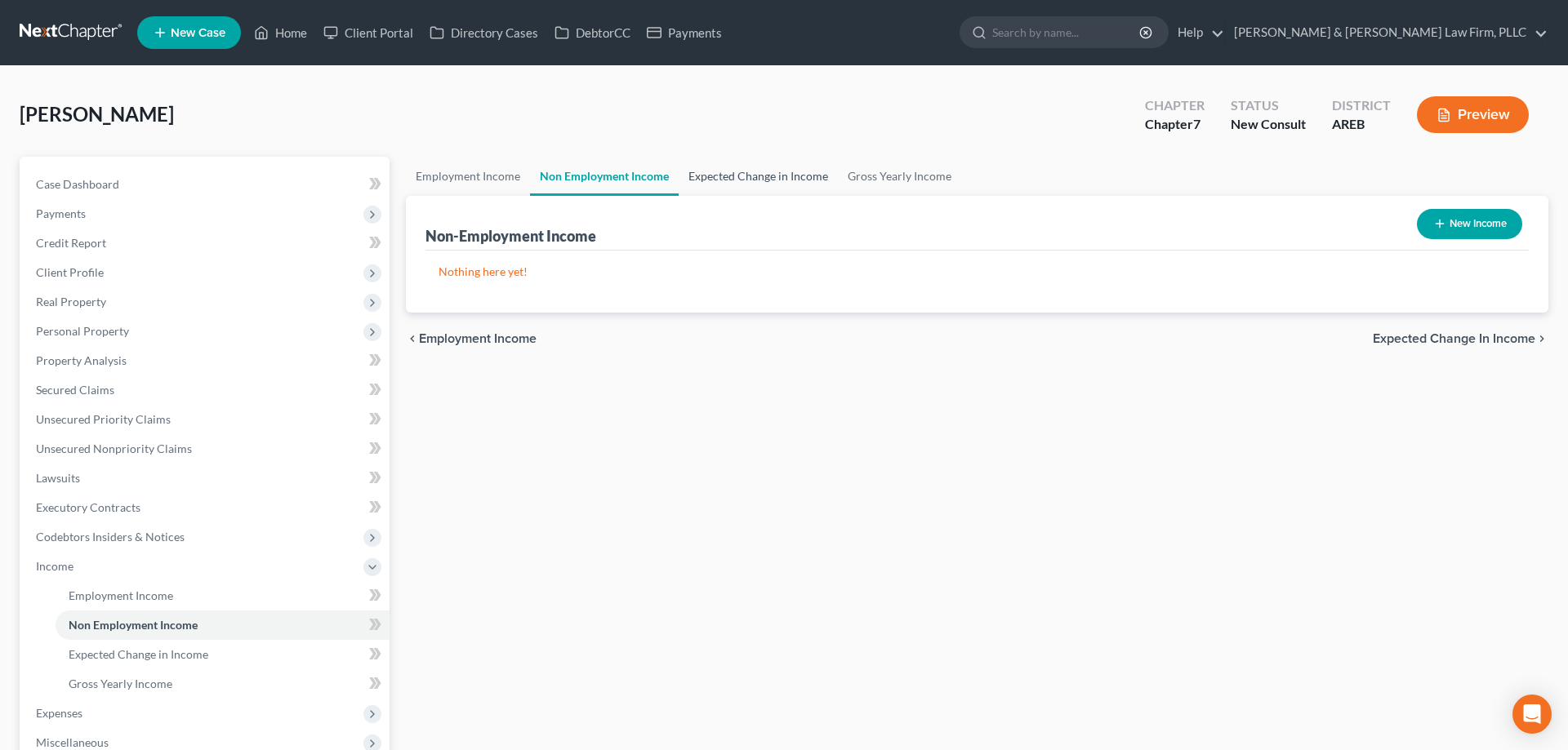
drag, startPoint x: 720, startPoint y: 176, endPoint x: 826, endPoint y: 170, distance: 106.2
click at [723, 174] on link "Expected Change in Income" at bounding box center [758, 176] width 159 height 39
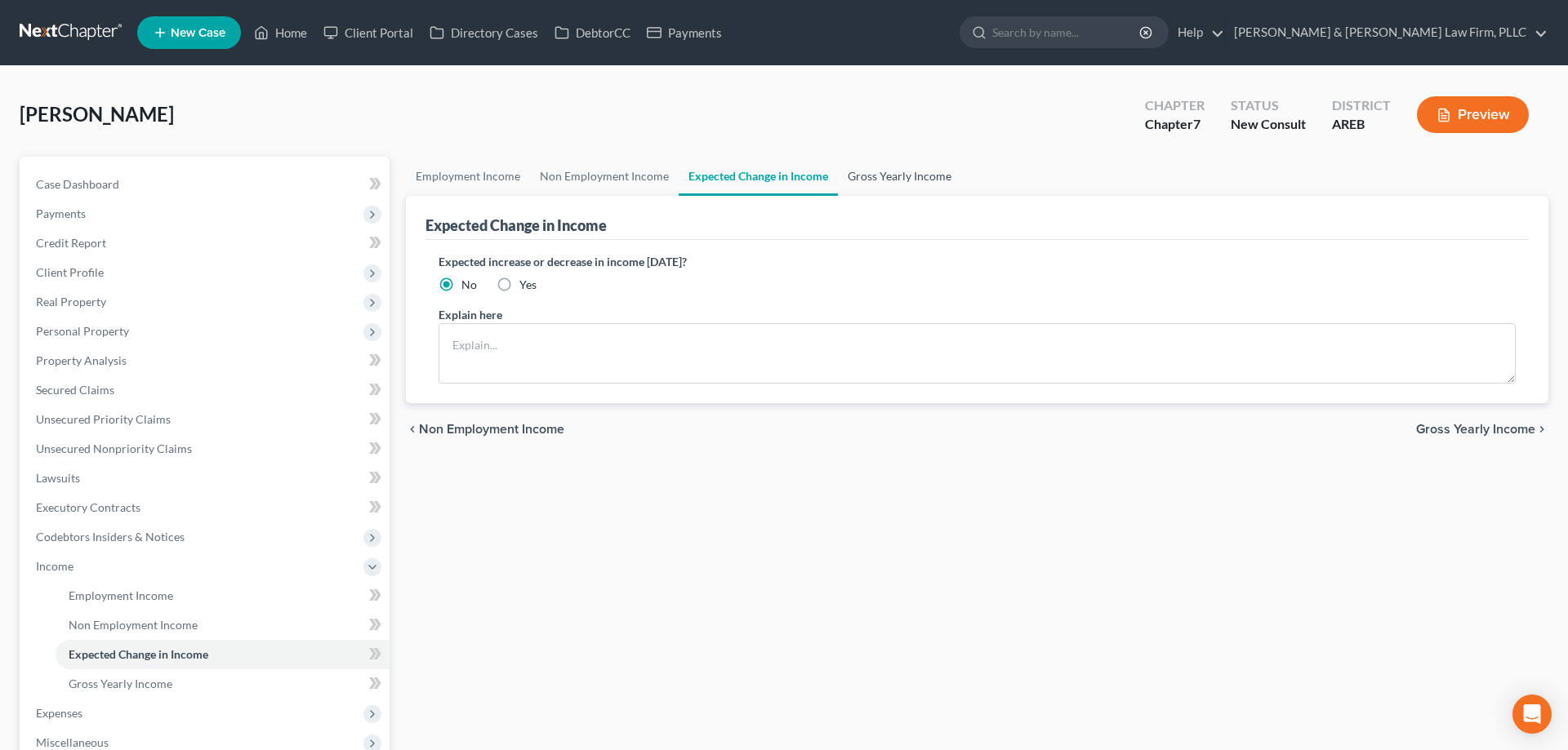
click at [857, 176] on link "Gross Yearly Income" at bounding box center [899, 176] width 123 height 39
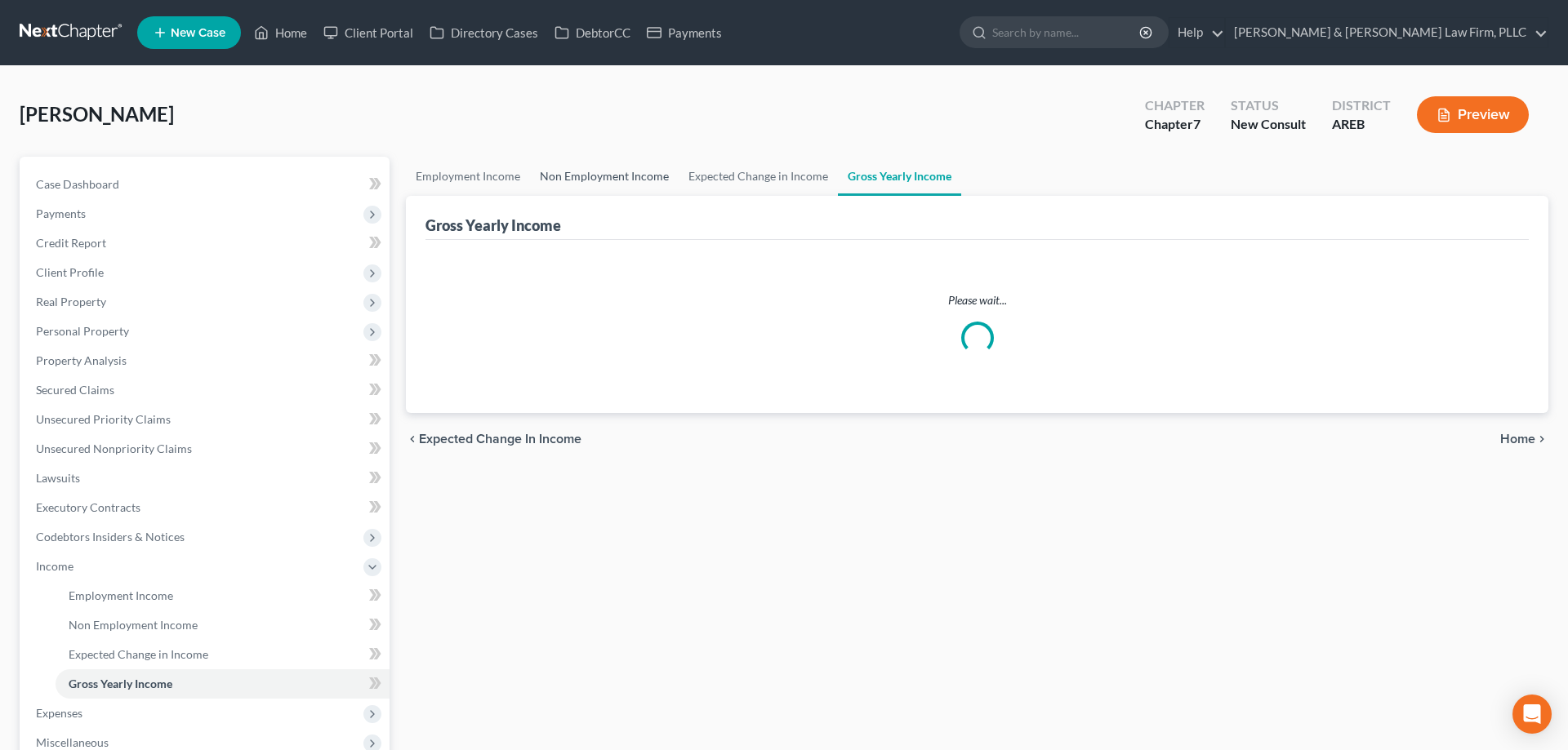
click at [553, 173] on link "Non Employment Income" at bounding box center [604, 176] width 149 height 39
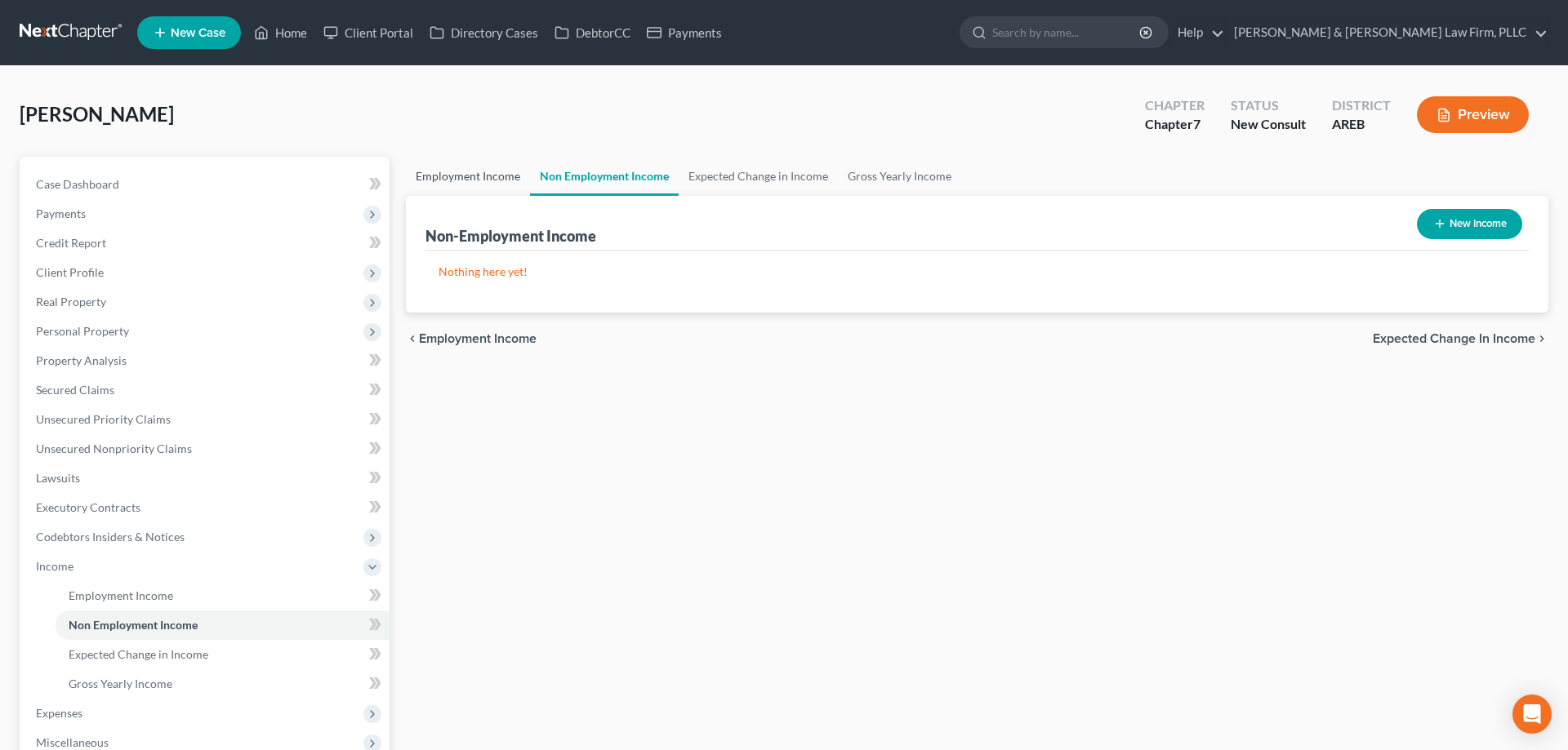
click at [440, 177] on link "Employment Income" at bounding box center [468, 176] width 124 height 39
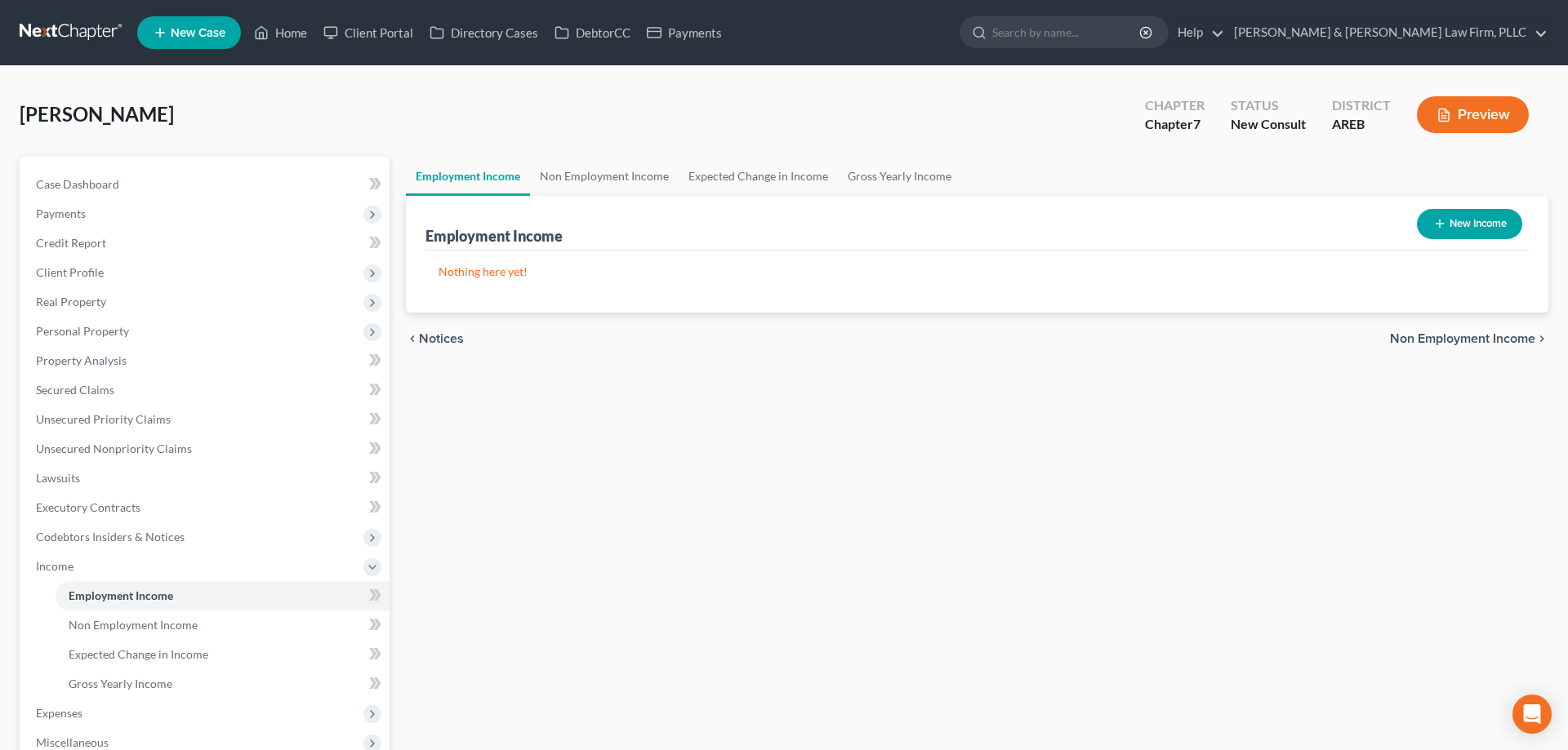
click at [1455, 228] on button "New Income" at bounding box center [1470, 224] width 106 height 31
select select "0"
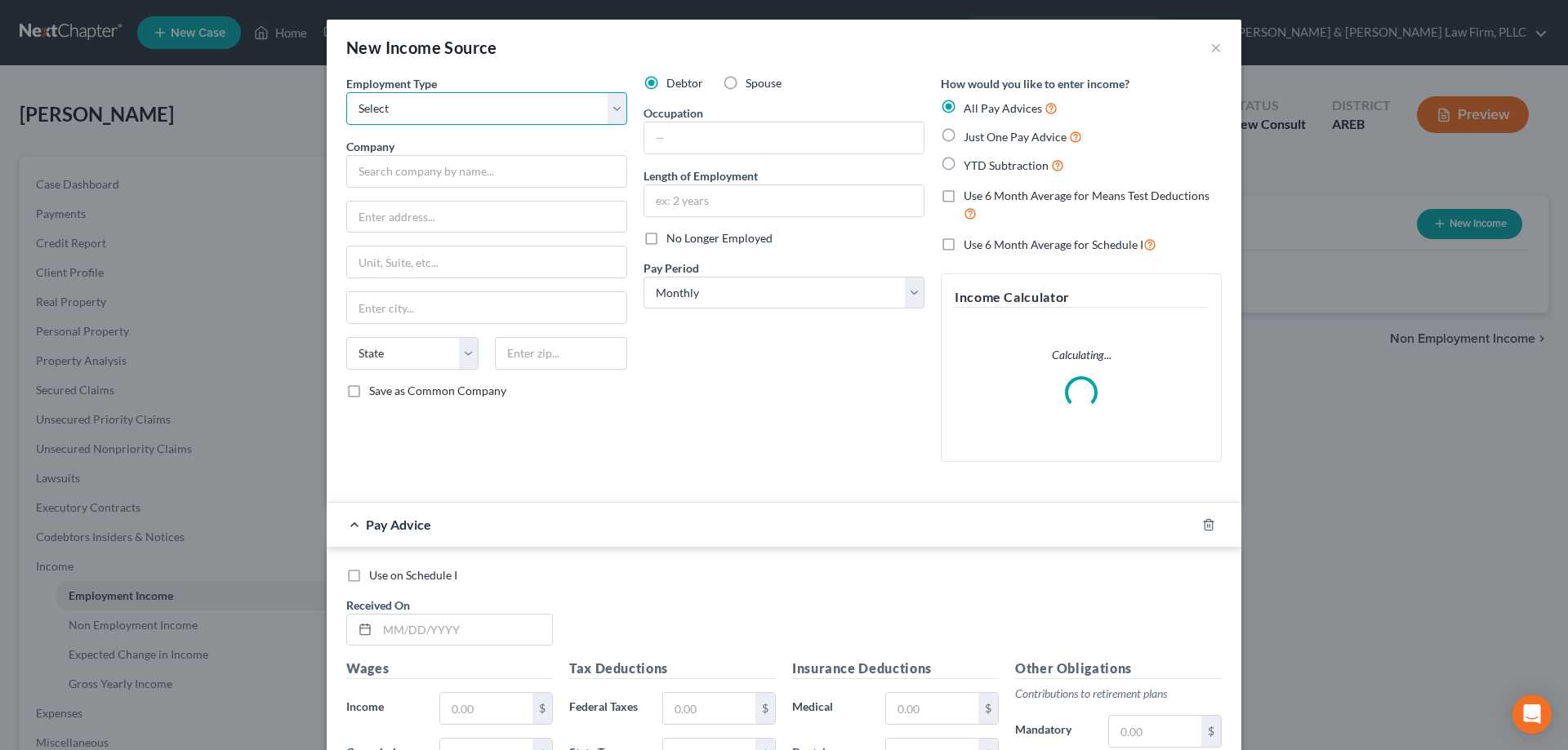
click at [347, 92] on select "Select Full or [DEMOGRAPHIC_DATA] Employment Self Employment" at bounding box center [487, 109] width 281 height 33
select select "0"
click option "Full or [DEMOGRAPHIC_DATA] Employment" at bounding box center [0, 0] width 0 height 0
click at [666, 243] on label "No Longer Employed" at bounding box center [719, 238] width 106 height 17
click at [673, 241] on input "No Longer Employed" at bounding box center [678, 235] width 11 height 11
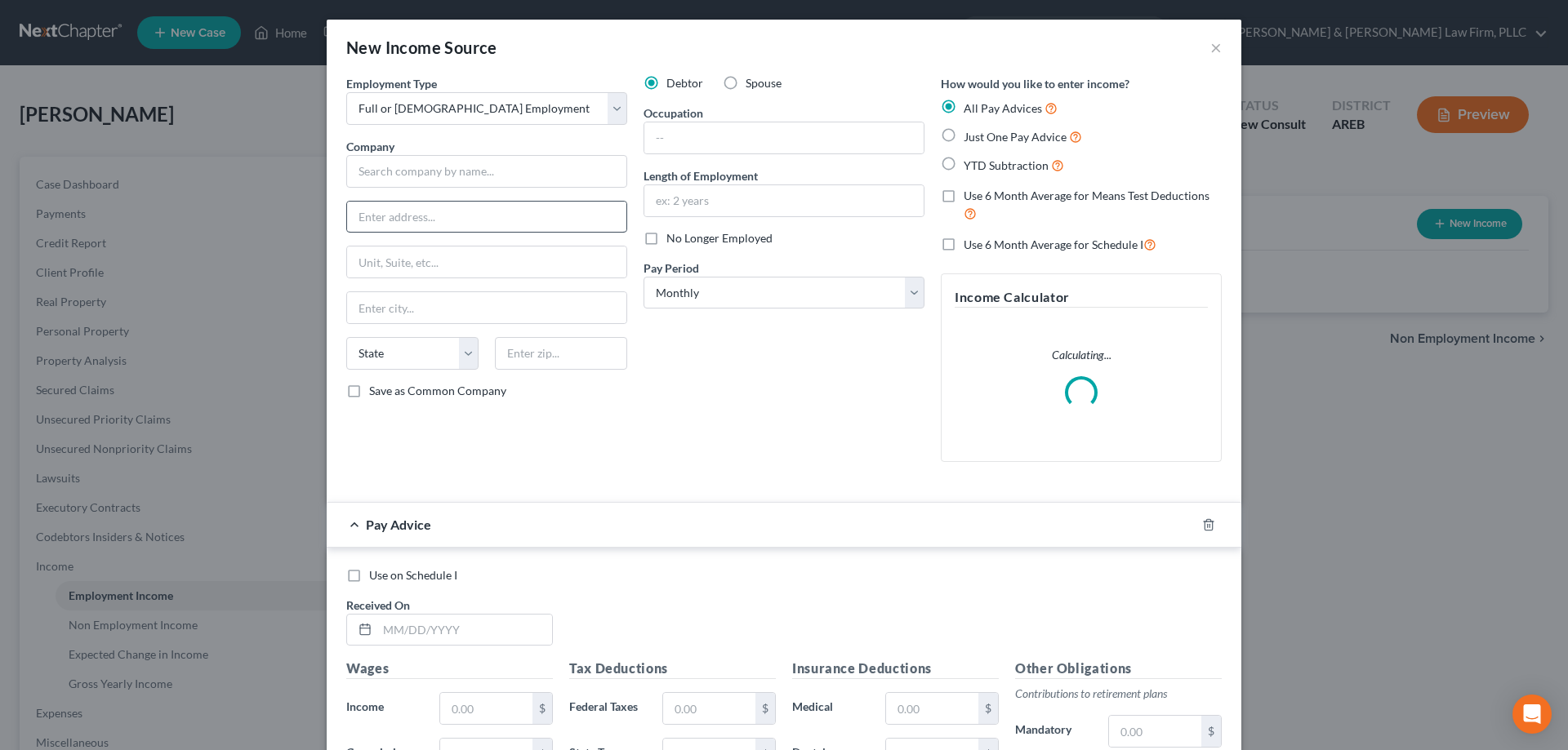
checkbox input "true"
click at [540, 182] on input "text" at bounding box center [487, 172] width 281 height 33
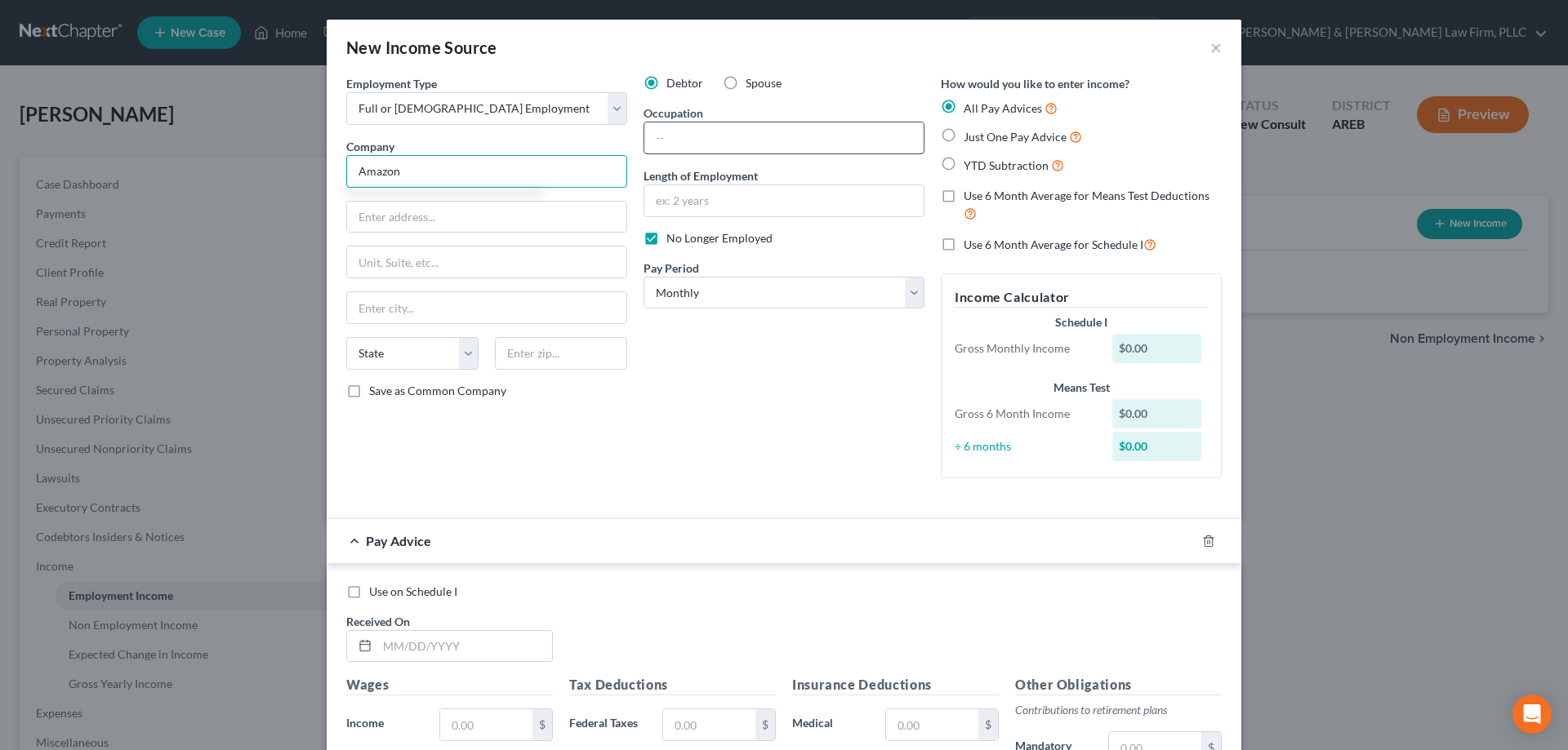
type input "Amazon"
drag, startPoint x: 737, startPoint y: 127, endPoint x: 737, endPoint y: 139, distance: 12.0
click at [737, 132] on input "text" at bounding box center [784, 138] width 279 height 31
type input "S"
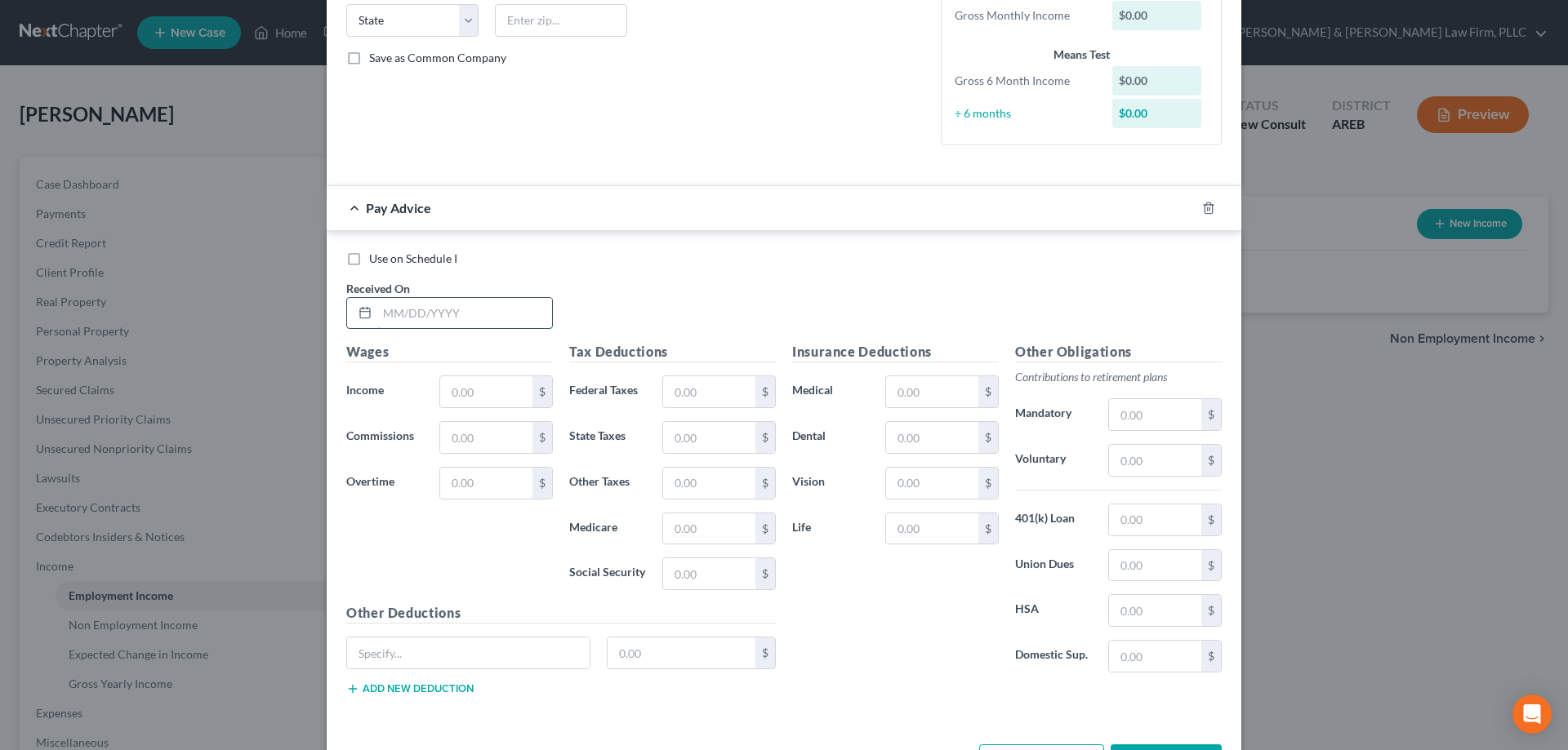
click at [452, 314] on input "text" at bounding box center [465, 314] width 175 height 31
type input "[DATE]"
click at [460, 395] on input "text" at bounding box center [486, 392] width 92 height 31
paste input "3,466.66"
type input "3,466.66"
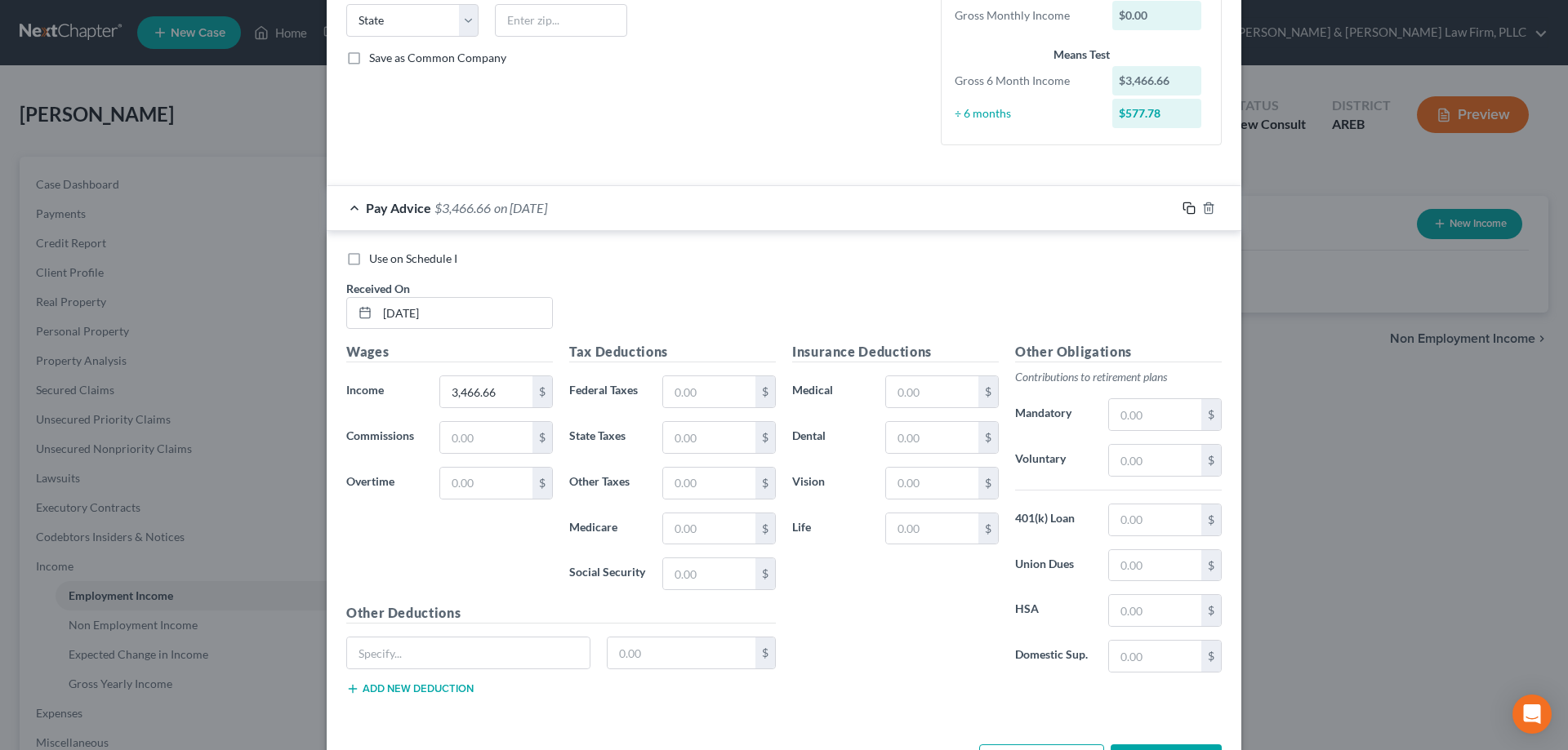
click at [1186, 208] on icon "button" at bounding box center [1189, 208] width 13 height 13
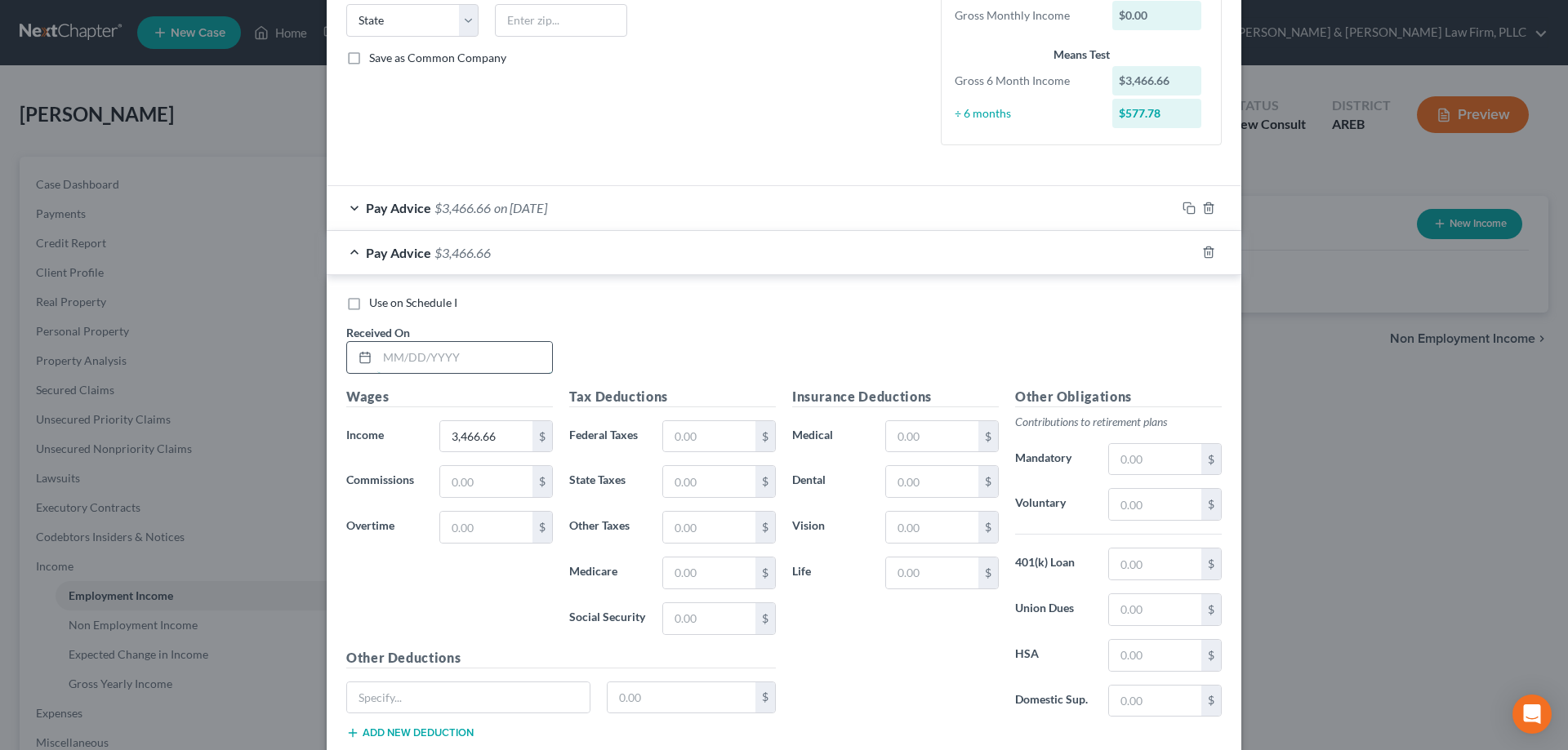
click at [501, 361] on input "text" at bounding box center [465, 358] width 175 height 31
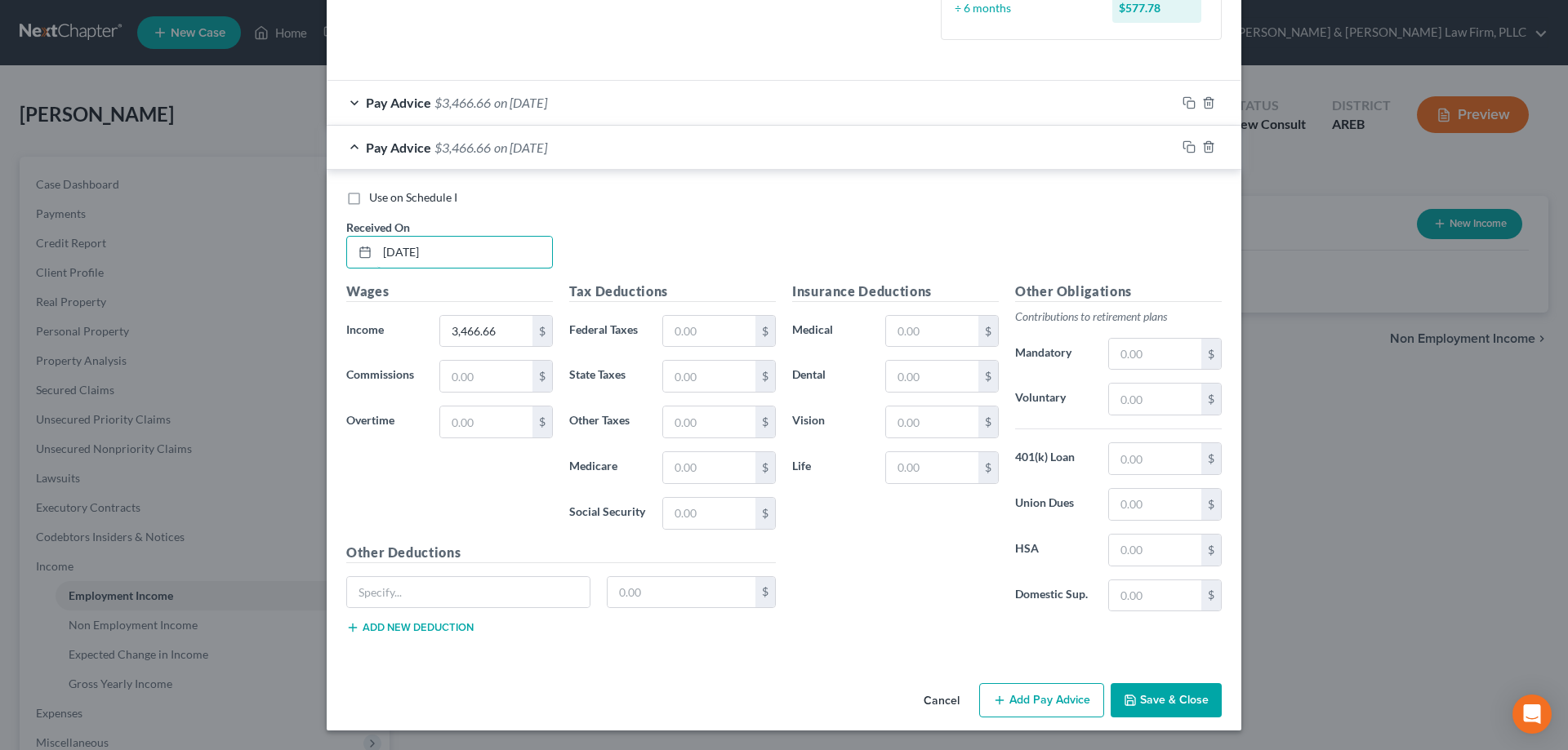
type input "[DATE]"
drag, startPoint x: 1142, startPoint y: 695, endPoint x: 1084, endPoint y: 391, distance: 309.5
click at [1144, 695] on button "Save & Close" at bounding box center [1166, 700] width 111 height 35
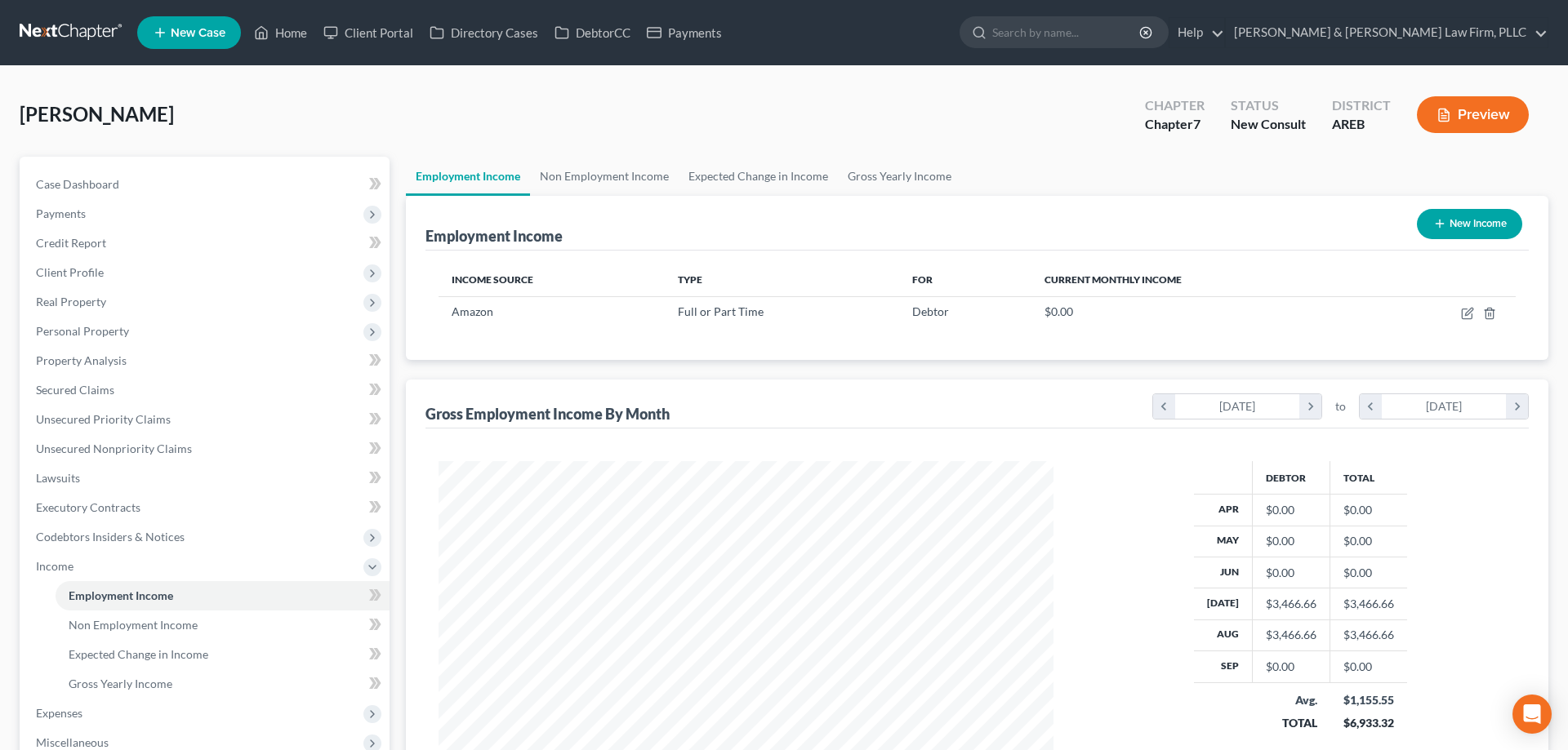
scroll to position [250, 0]
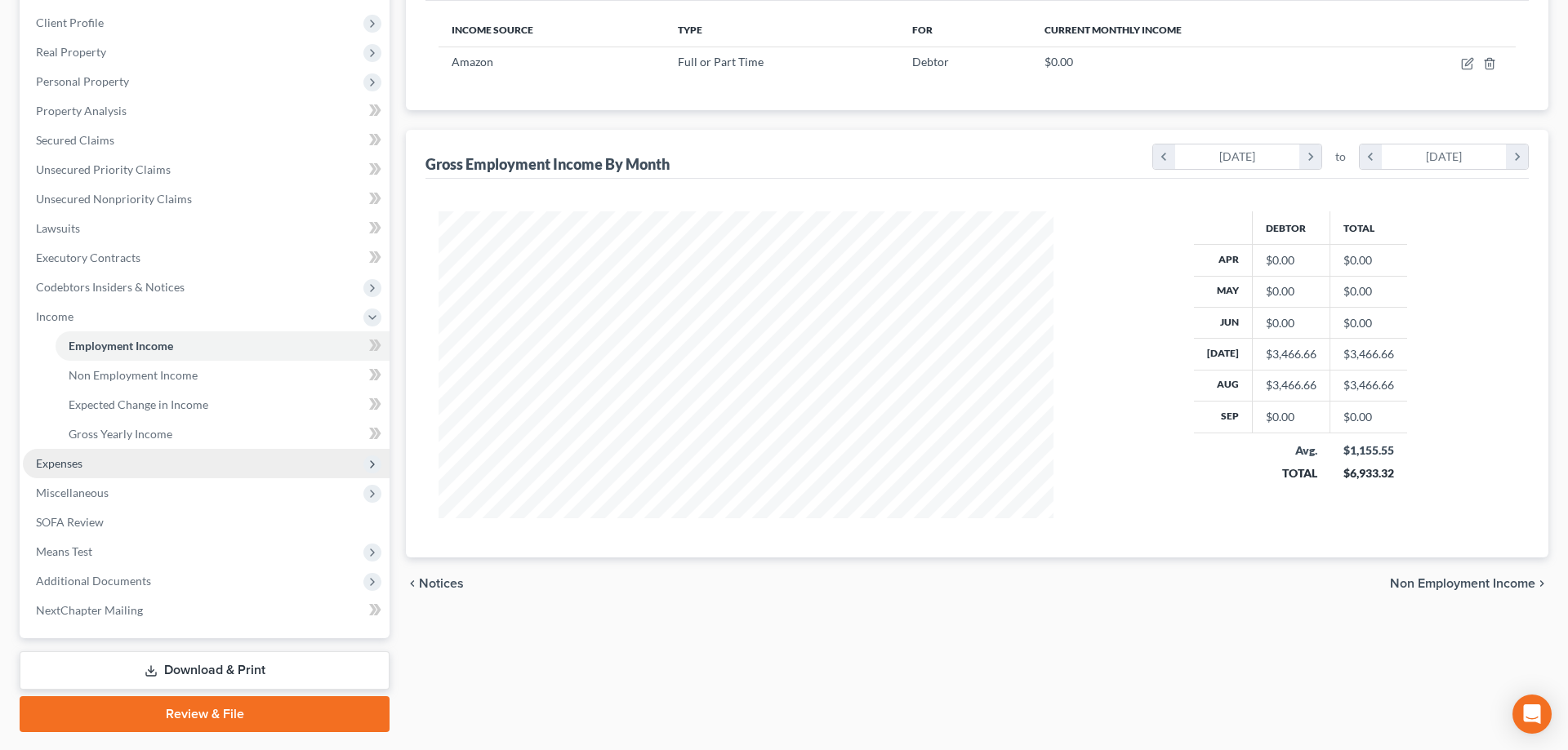
click at [223, 463] on span "Expenses" at bounding box center [206, 464] width 366 height 30
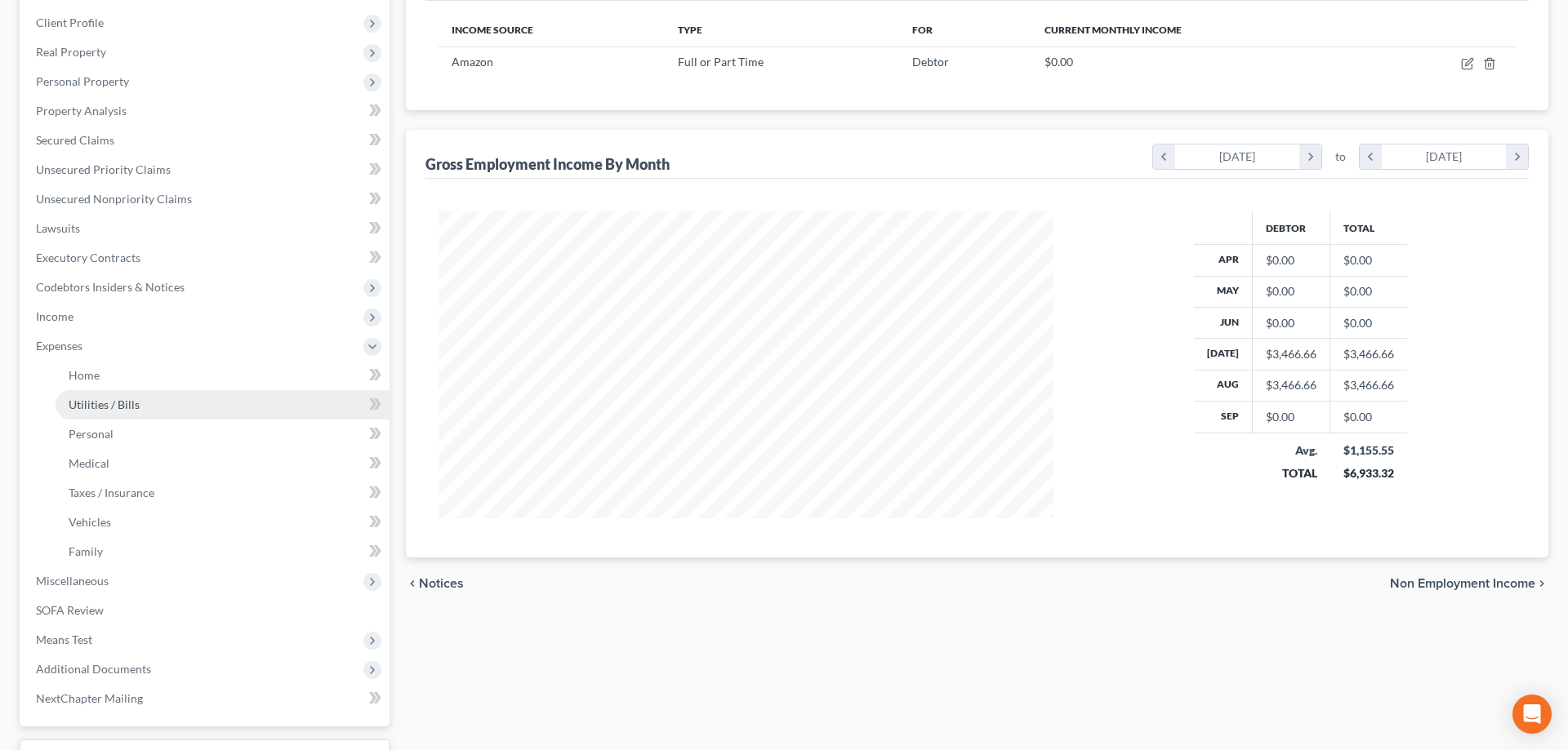
drag, startPoint x: 181, startPoint y: 394, endPoint x: 190, endPoint y: 389, distance: 10.3
click at [181, 393] on link "Utilities / Bills" at bounding box center [222, 405] width 334 height 30
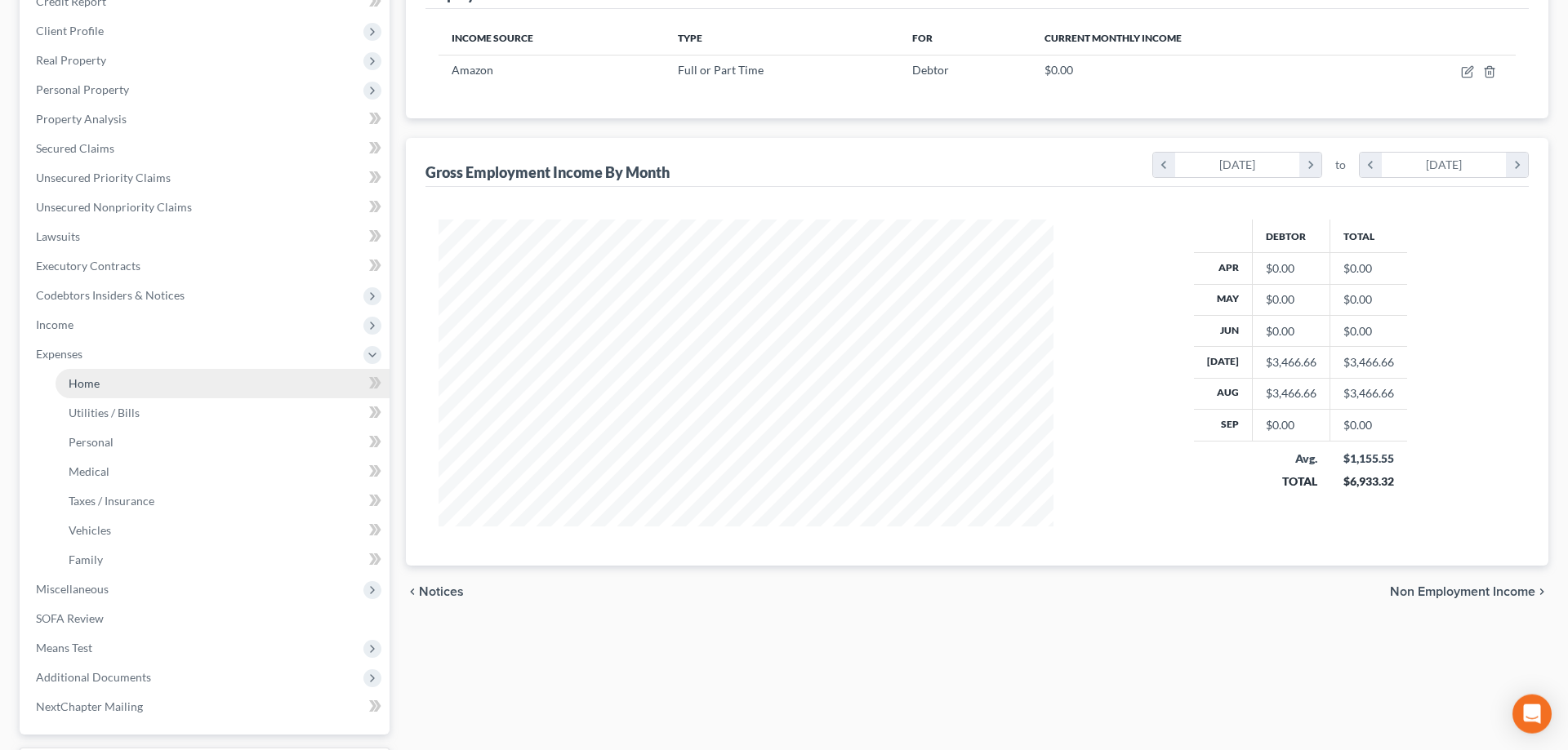
click at [200, 382] on link "Home" at bounding box center [222, 384] width 334 height 30
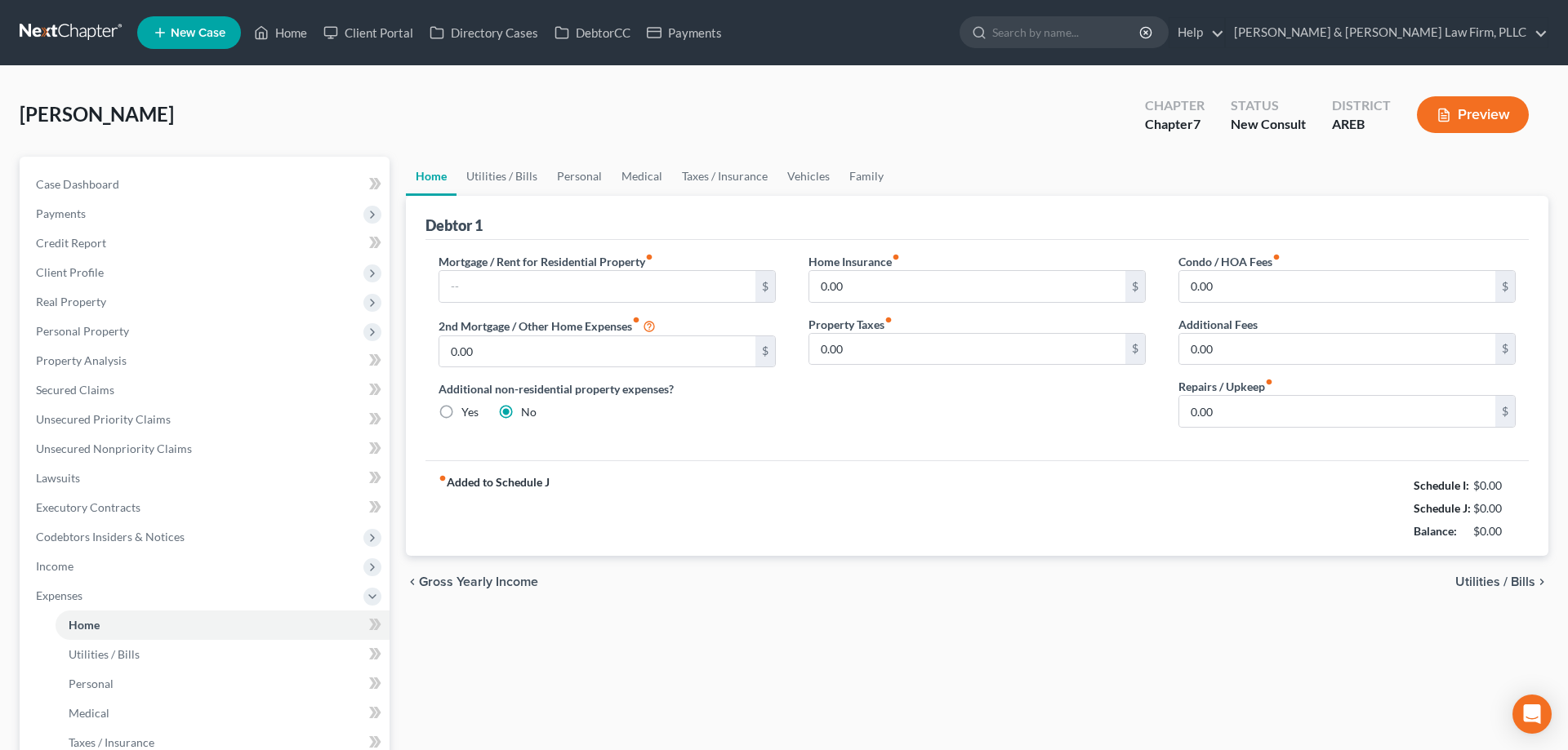
click at [802, 602] on div "chevron_left Gross Yearly Income Utilities / Bills chevron_right" at bounding box center [977, 582] width 1142 height 52
click at [788, 178] on link "Vehicles" at bounding box center [808, 176] width 62 height 39
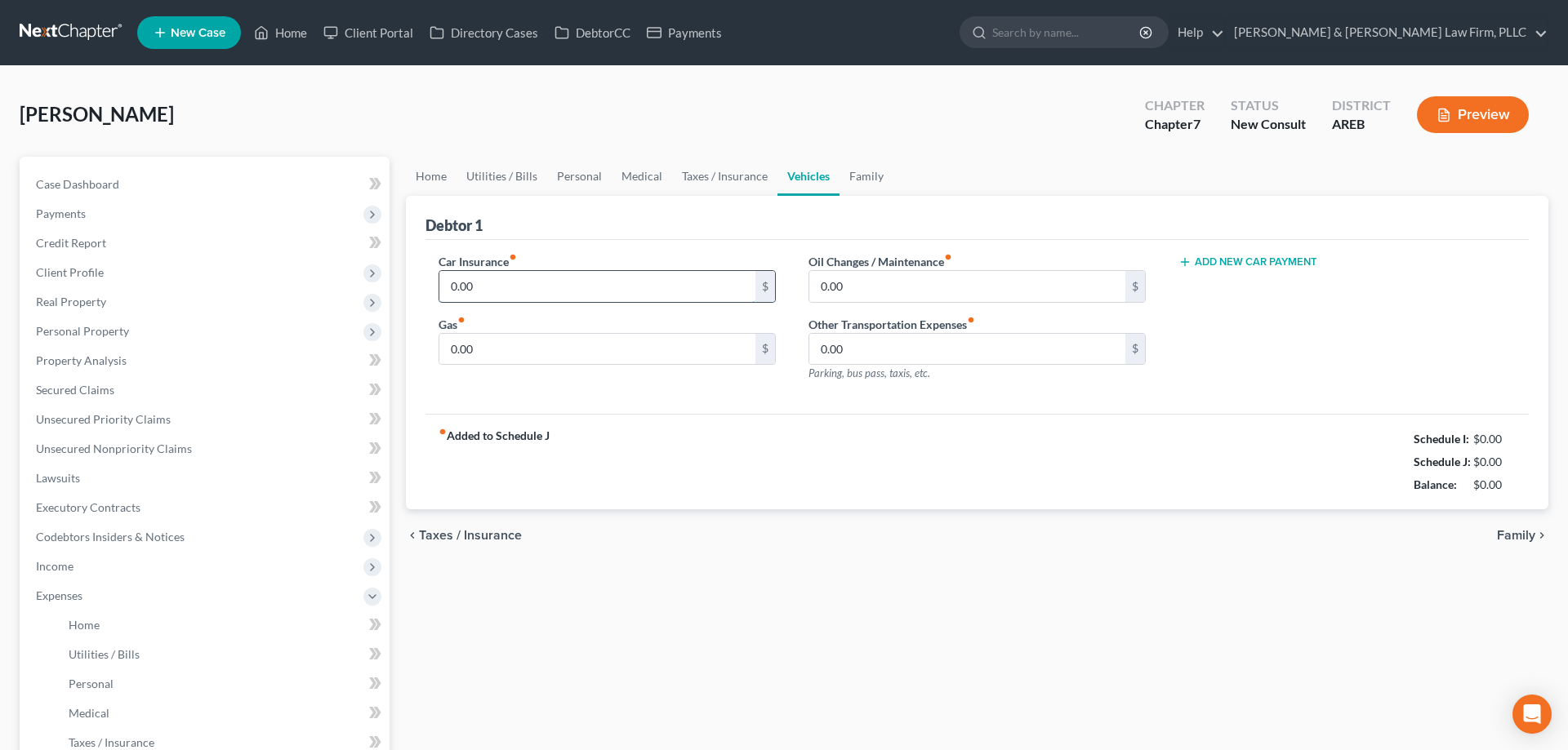
click at [550, 278] on input "0.00" at bounding box center [597, 287] width 316 height 31
click at [529, 179] on link "Utilities / Bills" at bounding box center [502, 176] width 91 height 39
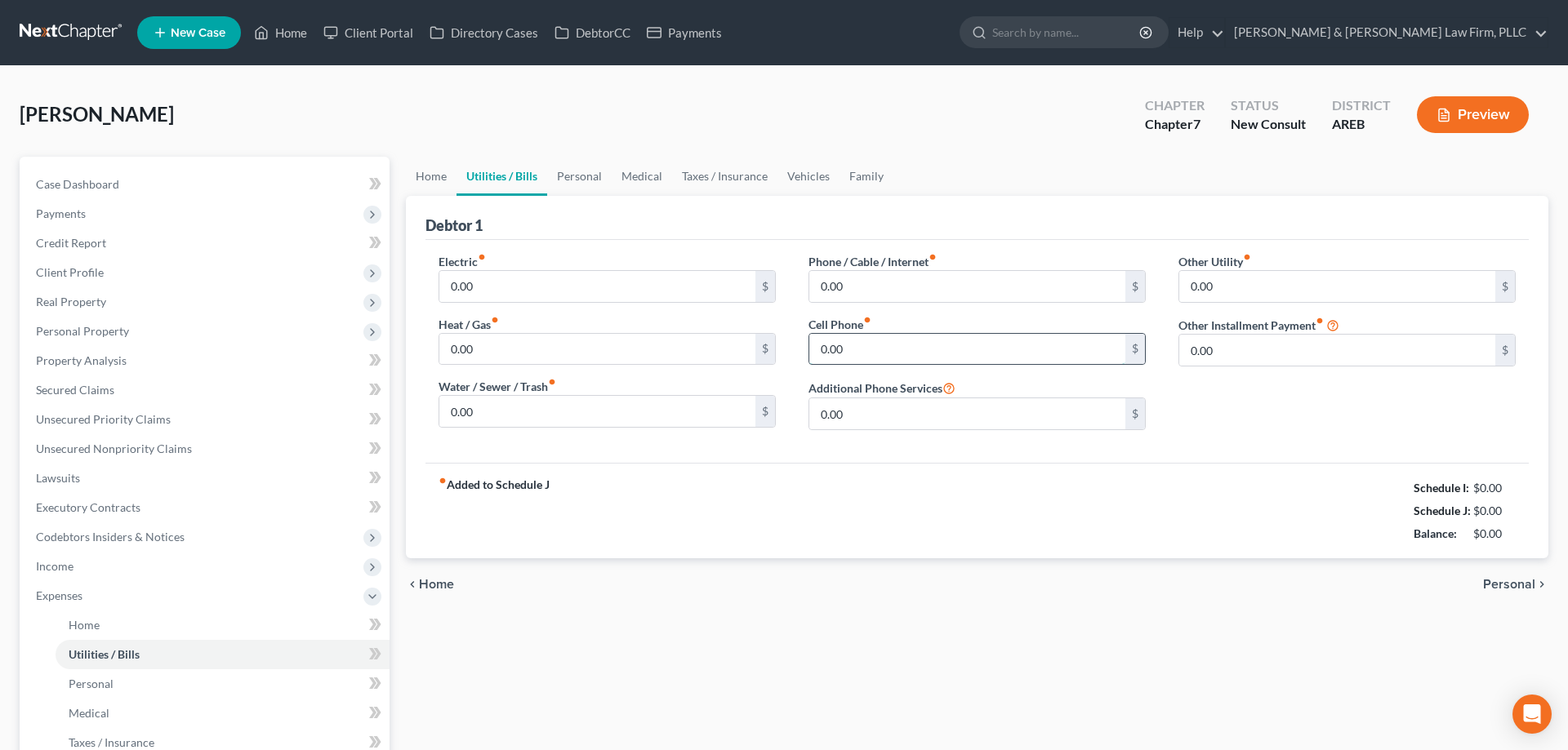
click at [876, 349] on input "0.00" at bounding box center [967, 350] width 316 height 31
type input "1"
type input "280"
click at [820, 166] on link "Vehicles" at bounding box center [808, 176] width 62 height 39
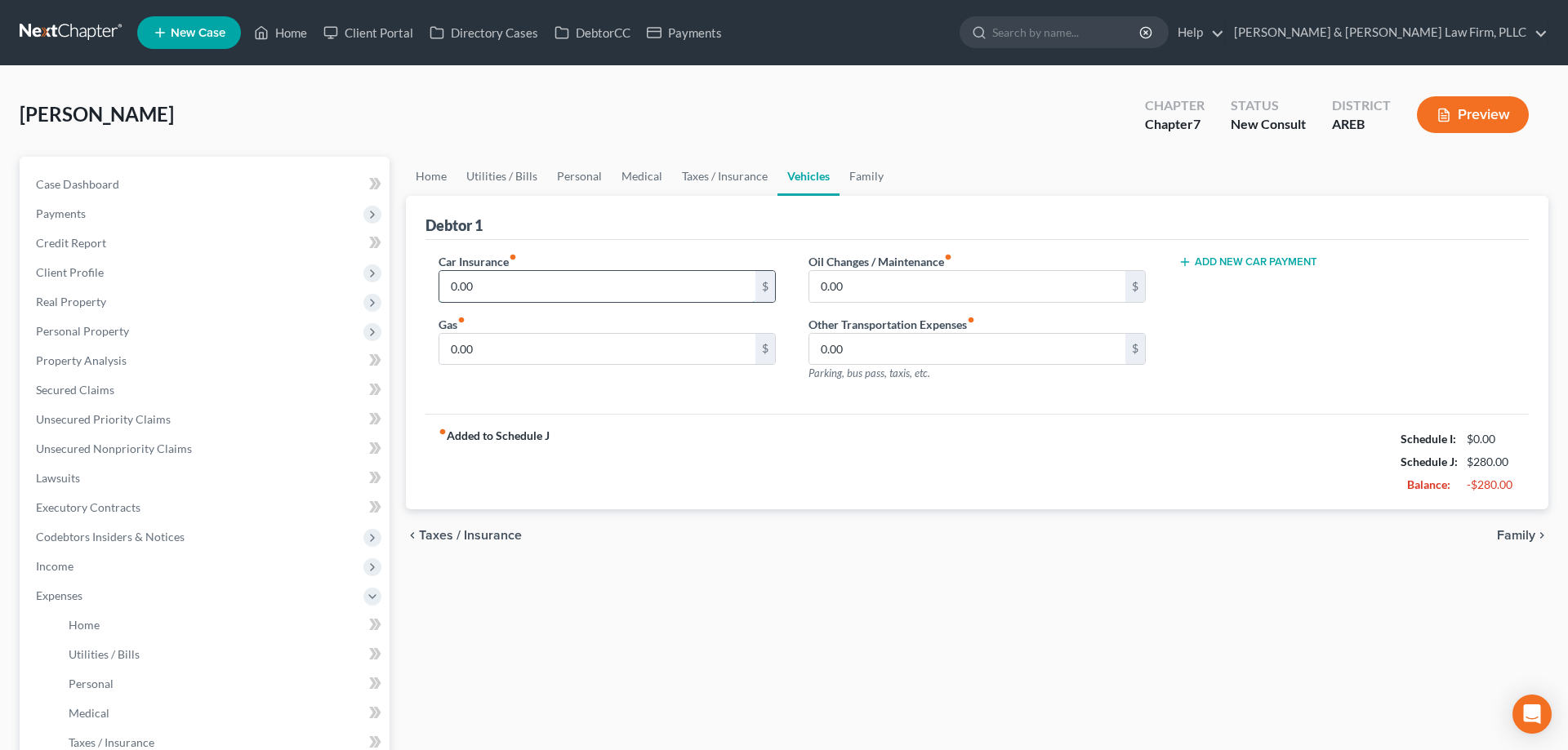
click at [560, 293] on input "0.00" at bounding box center [597, 287] width 316 height 31
type input "240"
click at [723, 177] on link "Taxes / Insurance" at bounding box center [725, 176] width 106 height 39
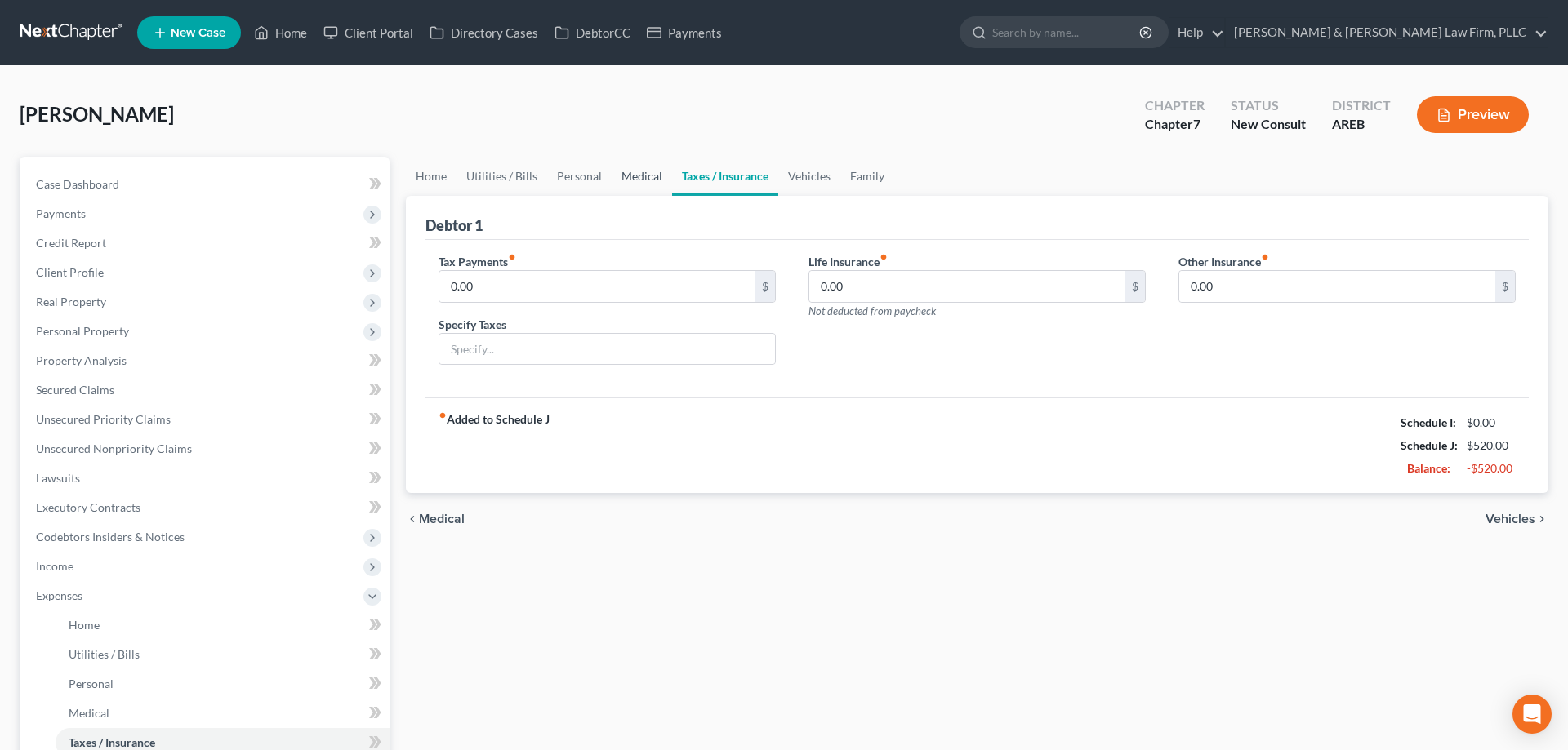
click at [655, 171] on link "Medical" at bounding box center [641, 176] width 60 height 39
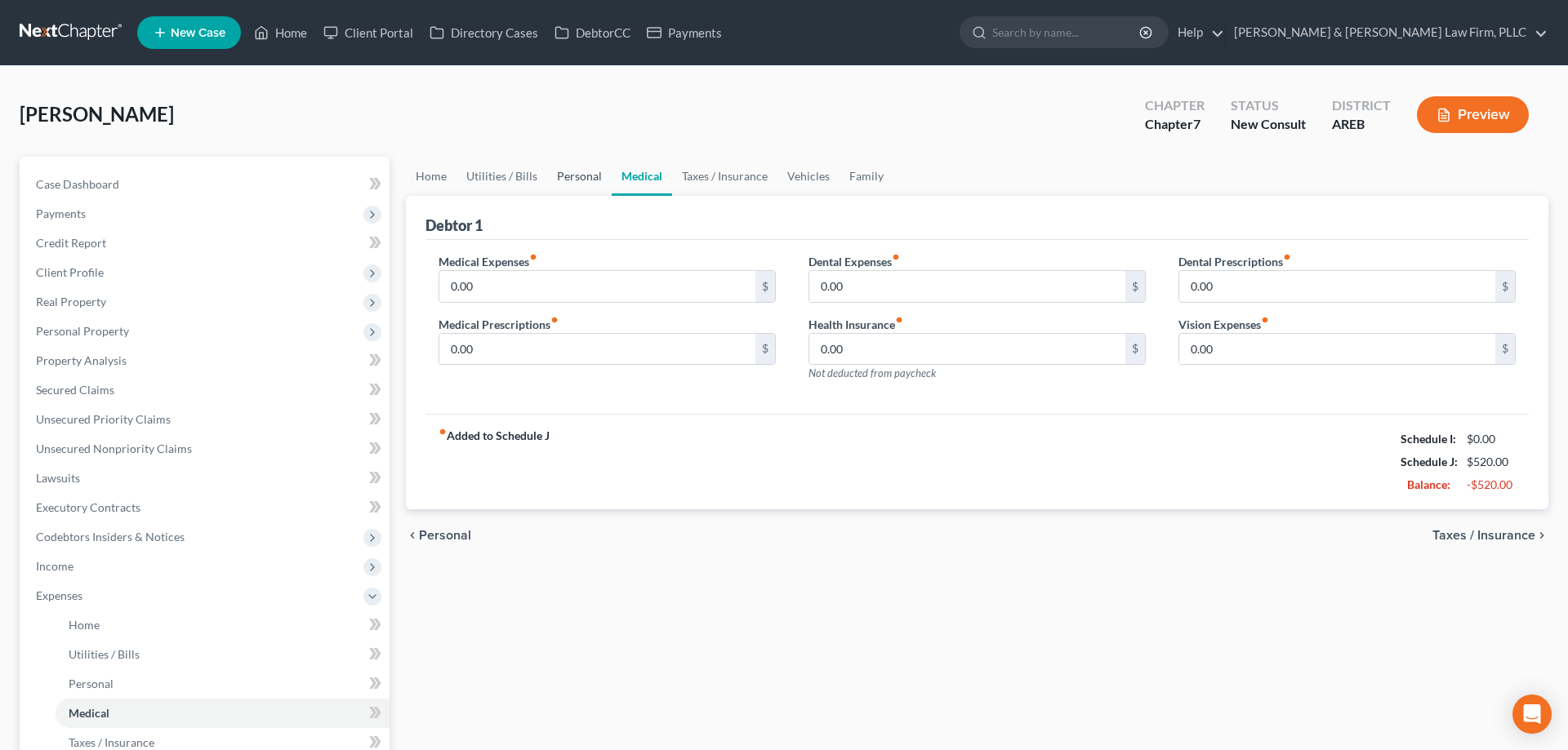
click at [581, 179] on link "Personal" at bounding box center [579, 176] width 64 height 39
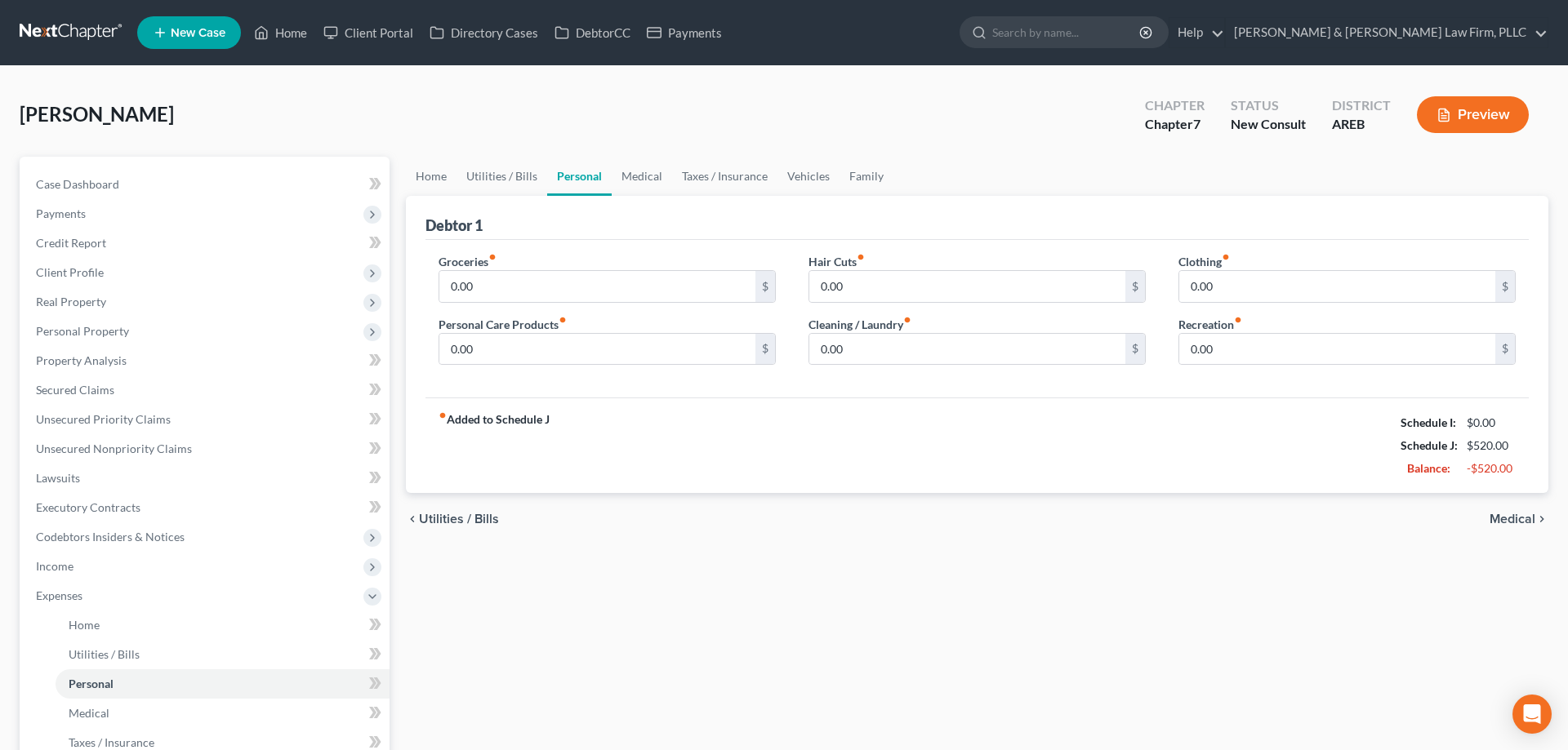
click at [794, 572] on div "Home Utilities / Bills Personal Medical Taxes / Insurance Vehicles Family Debto…" at bounding box center [977, 613] width 1159 height 913
click at [655, 179] on link "Medical" at bounding box center [641, 176] width 60 height 39
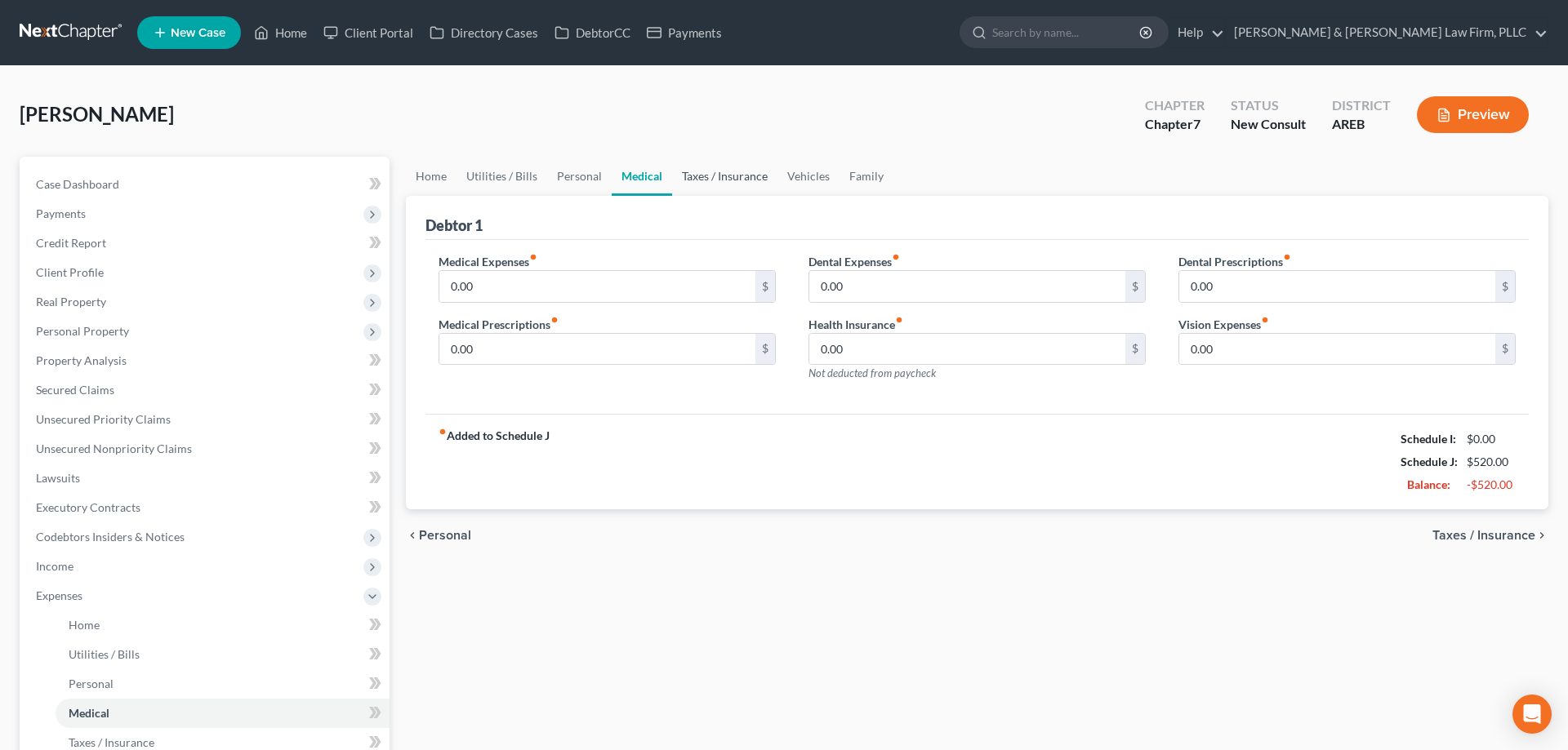
click at [711, 182] on link "Taxes / Insurance" at bounding box center [725, 176] width 106 height 39
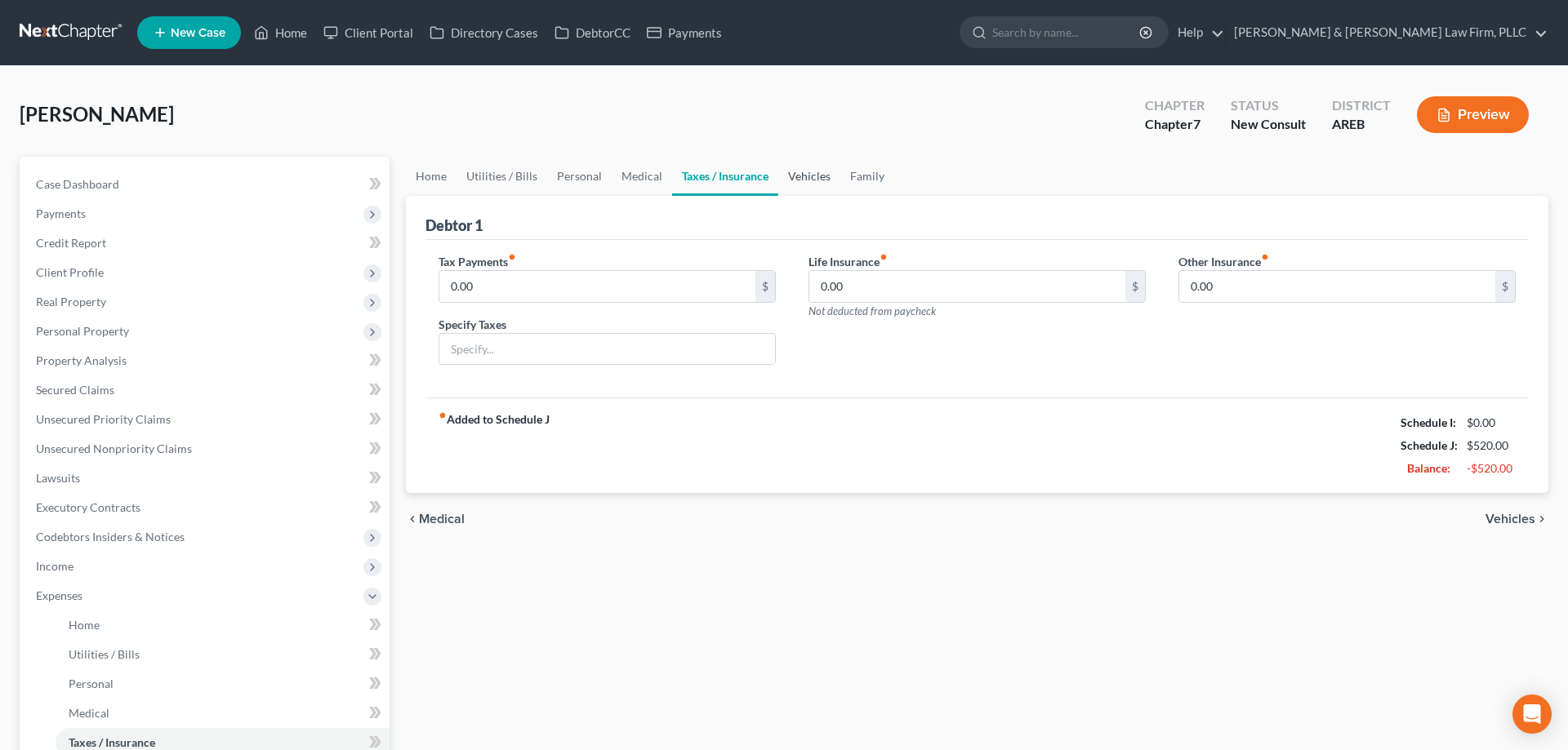
click at [803, 177] on link "Vehicles" at bounding box center [809, 176] width 62 height 39
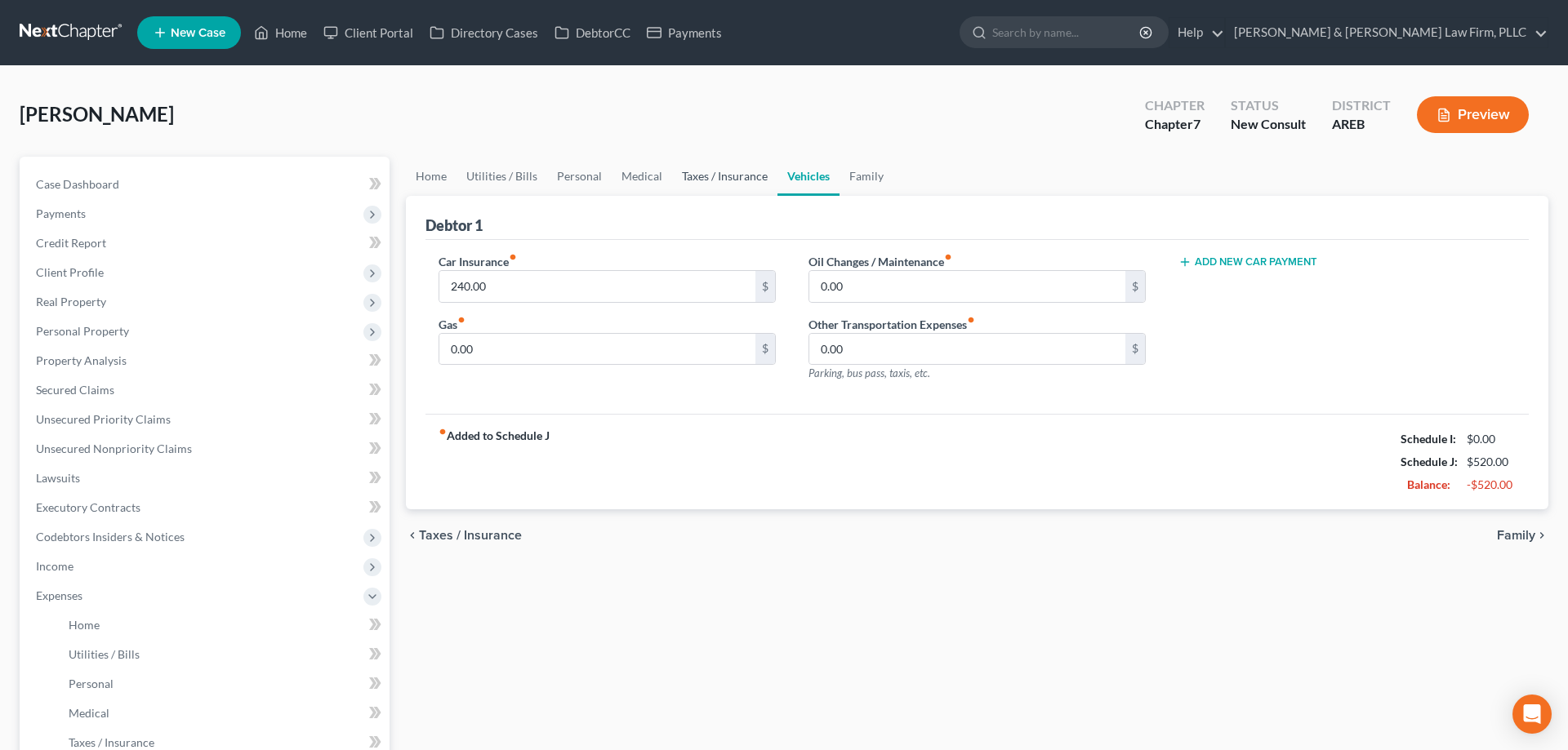
click at [692, 174] on link "Taxes / Insurance" at bounding box center [725, 176] width 106 height 39
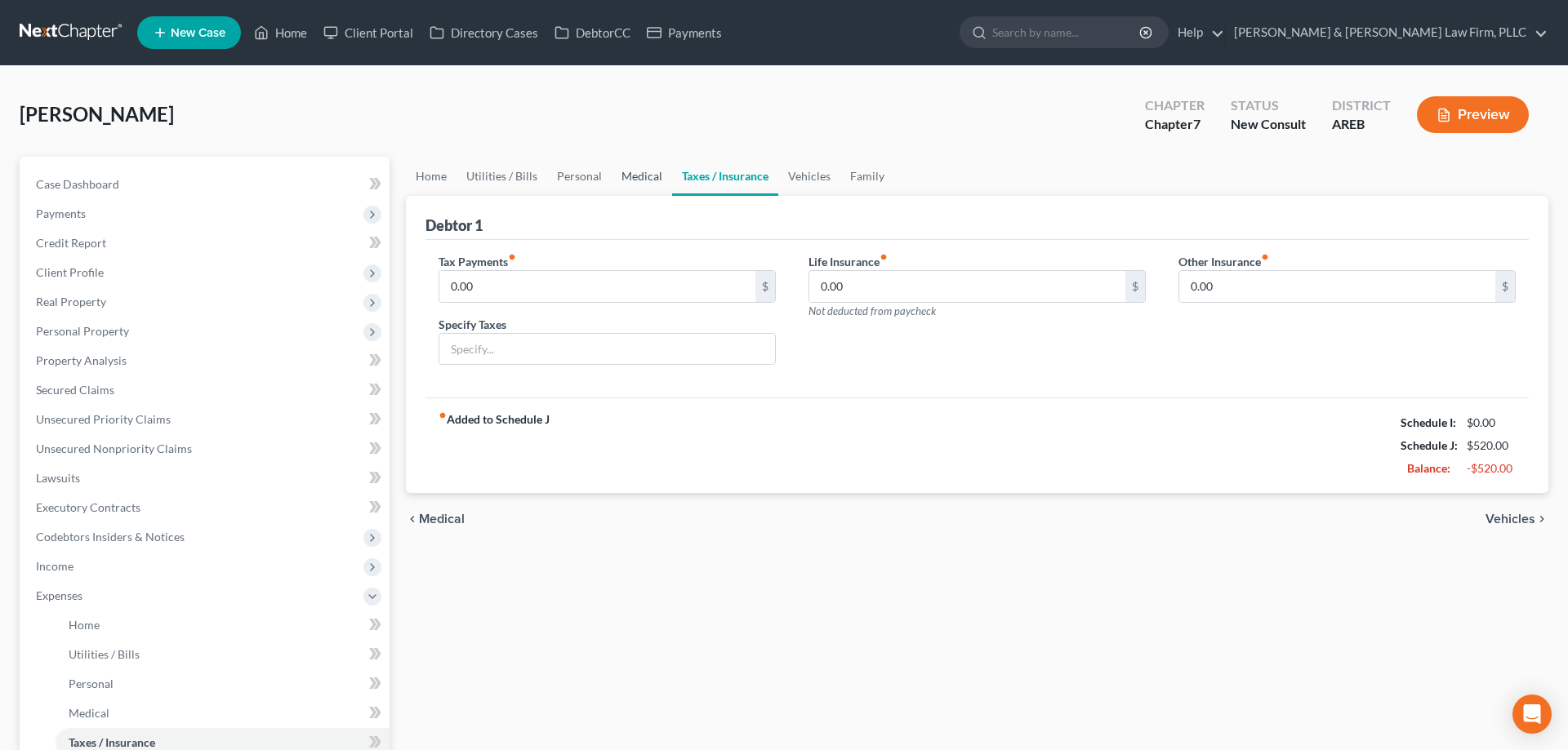
click at [654, 174] on link "Medical" at bounding box center [641, 176] width 60 height 39
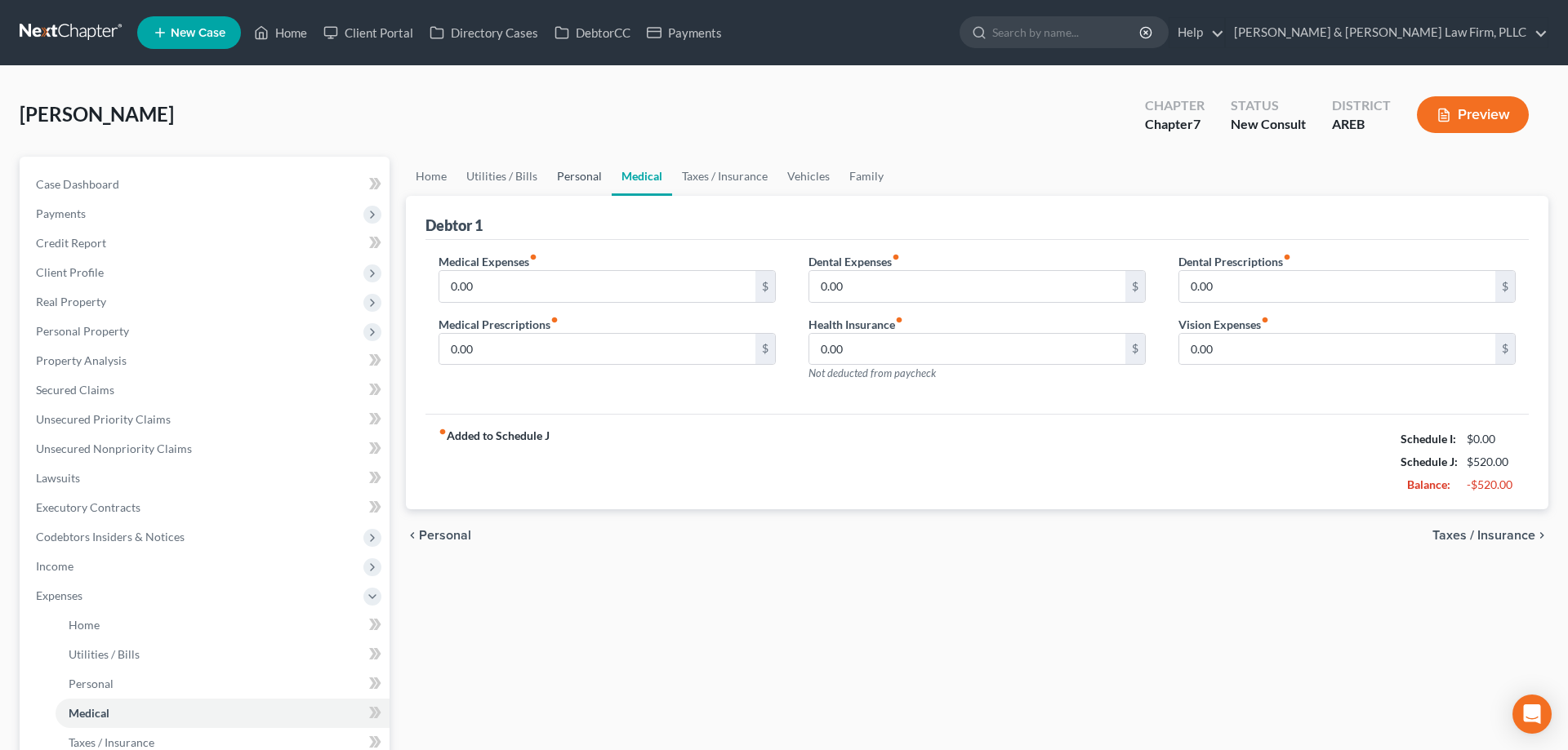
click at [599, 174] on link "Personal" at bounding box center [579, 176] width 64 height 39
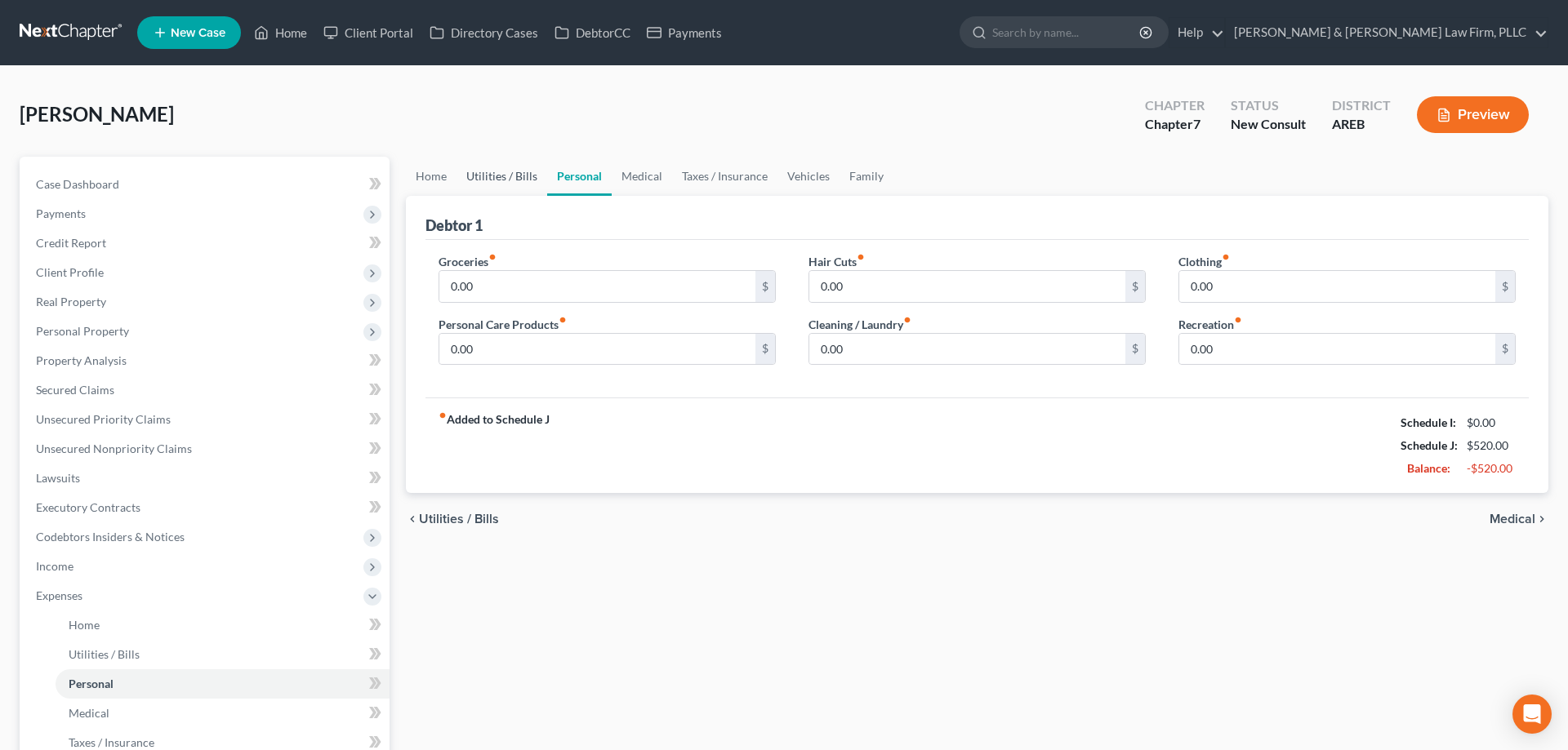
click at [526, 166] on link "Utilities / Bills" at bounding box center [502, 176] width 91 height 39
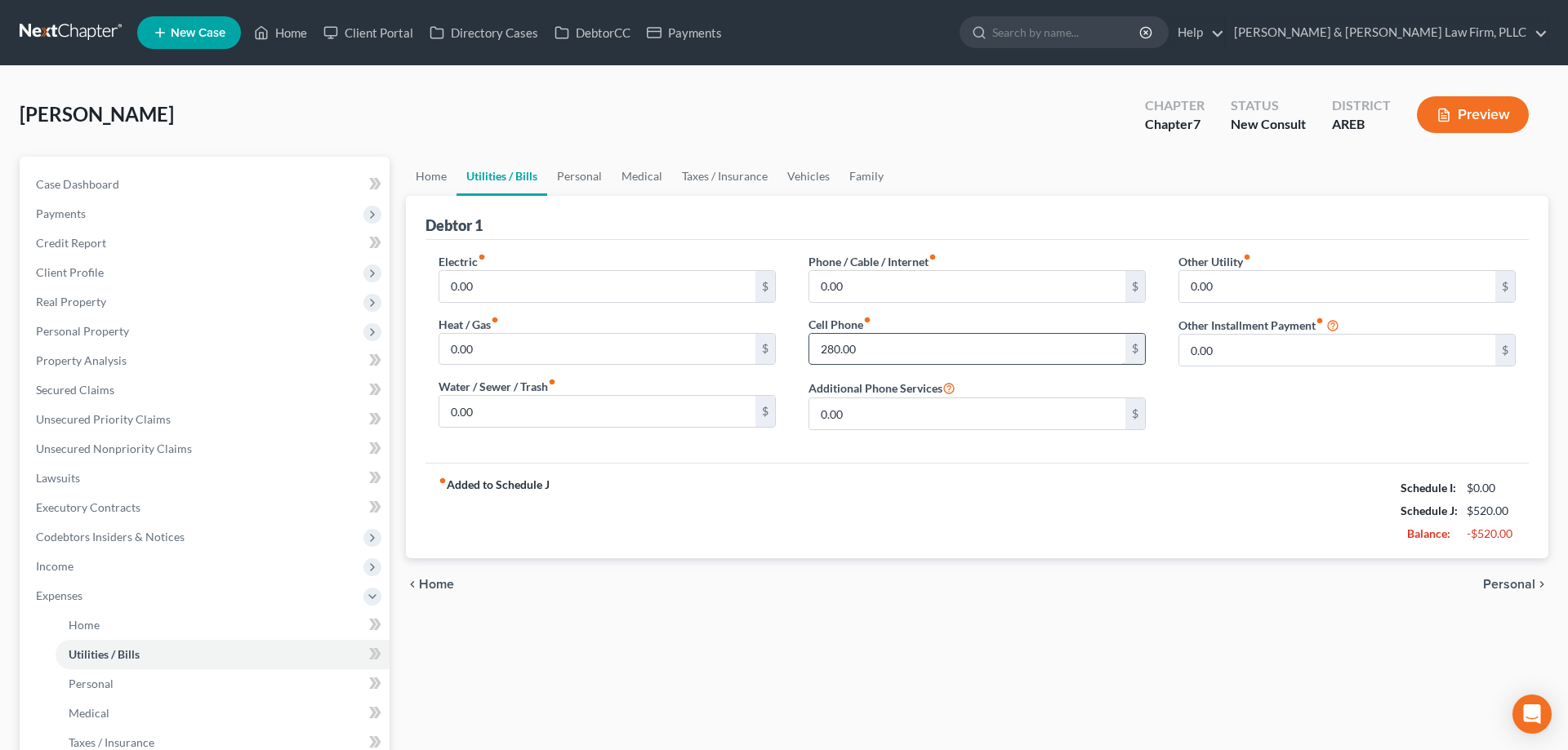
click at [923, 337] on input "280.00" at bounding box center [967, 350] width 316 height 31
click at [796, 175] on link "Vehicles" at bounding box center [808, 176] width 62 height 39
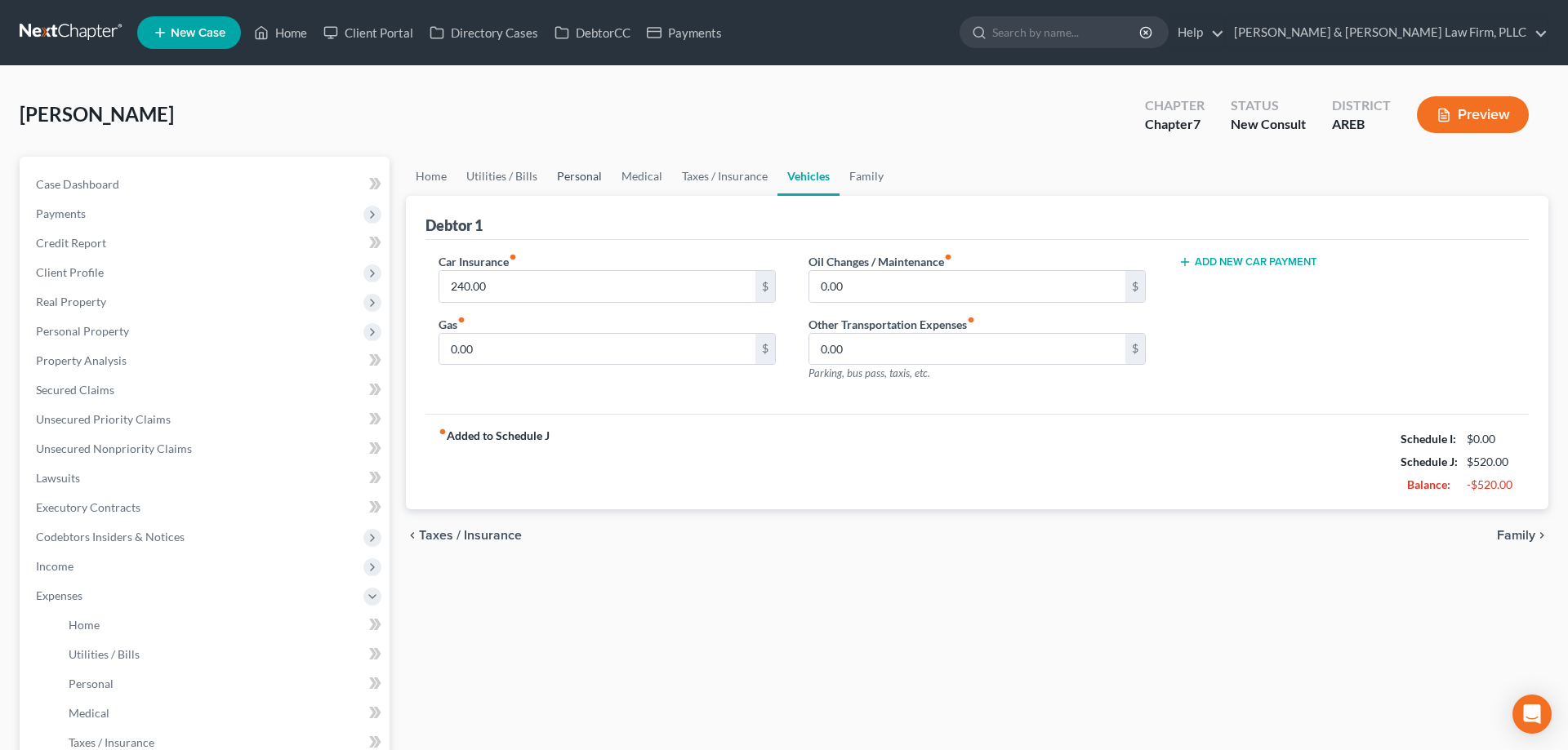
click at [581, 177] on link "Personal" at bounding box center [579, 176] width 64 height 39
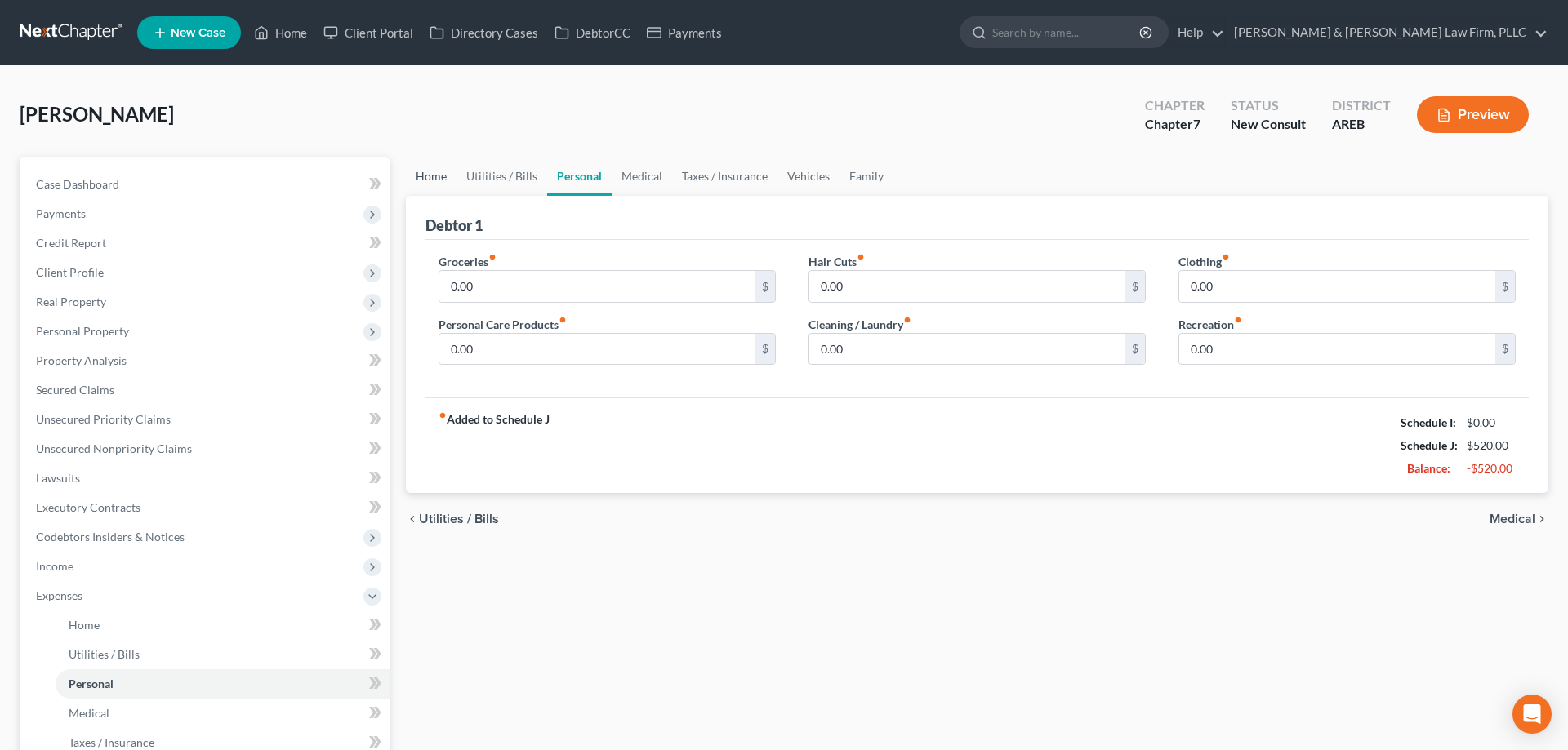
click at [424, 180] on link "Home" at bounding box center [431, 176] width 50 height 39
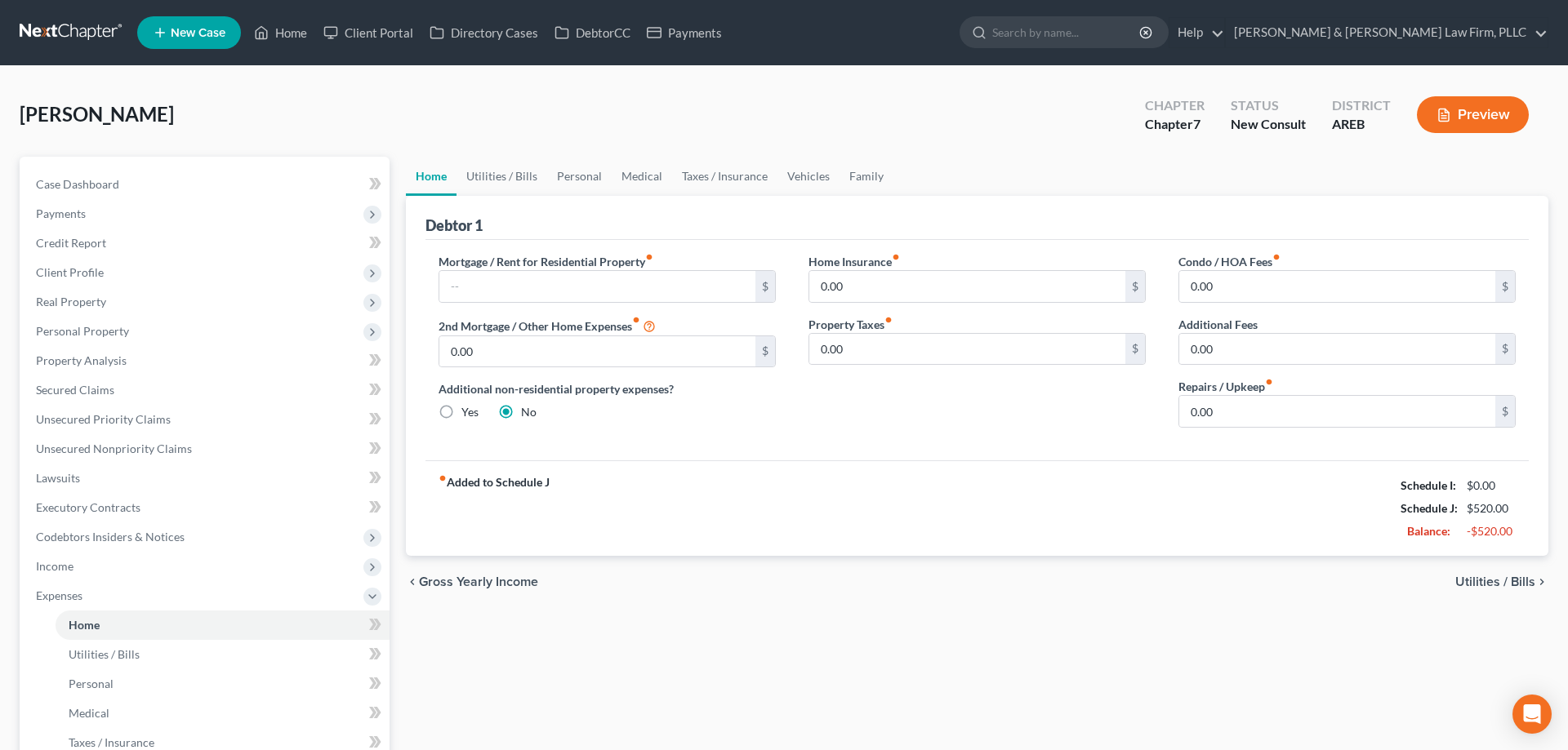
click at [712, 101] on div "[PERSON_NAME] Upgraded Chapter Chapter 7 Status New Consult District AREB Previ…" at bounding box center [784, 121] width 1528 height 71
click at [527, 167] on link "Utilities / Bills" at bounding box center [502, 176] width 91 height 39
click at [578, 180] on link "Personal" at bounding box center [579, 176] width 64 height 39
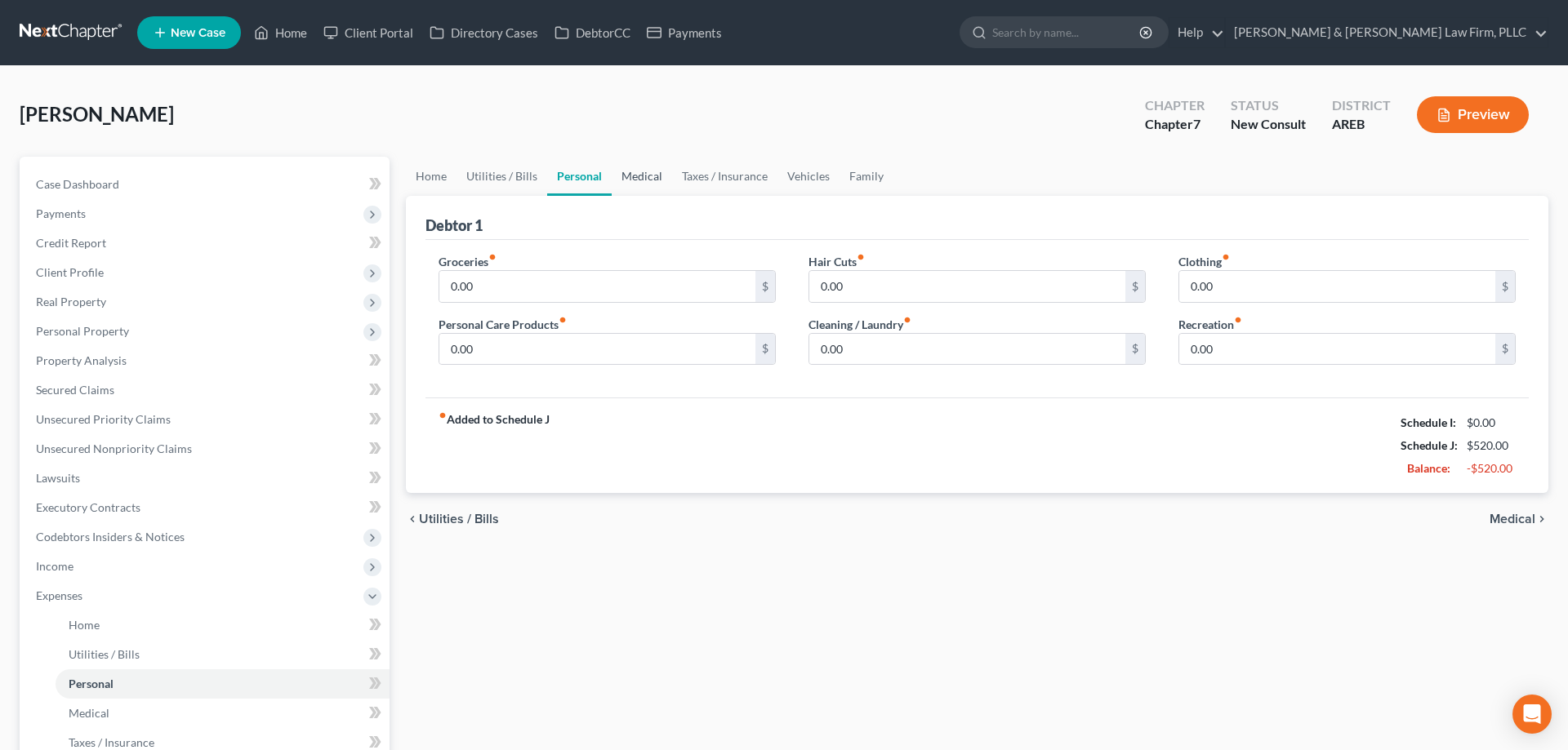
click at [647, 183] on link "Medical" at bounding box center [641, 176] width 60 height 39
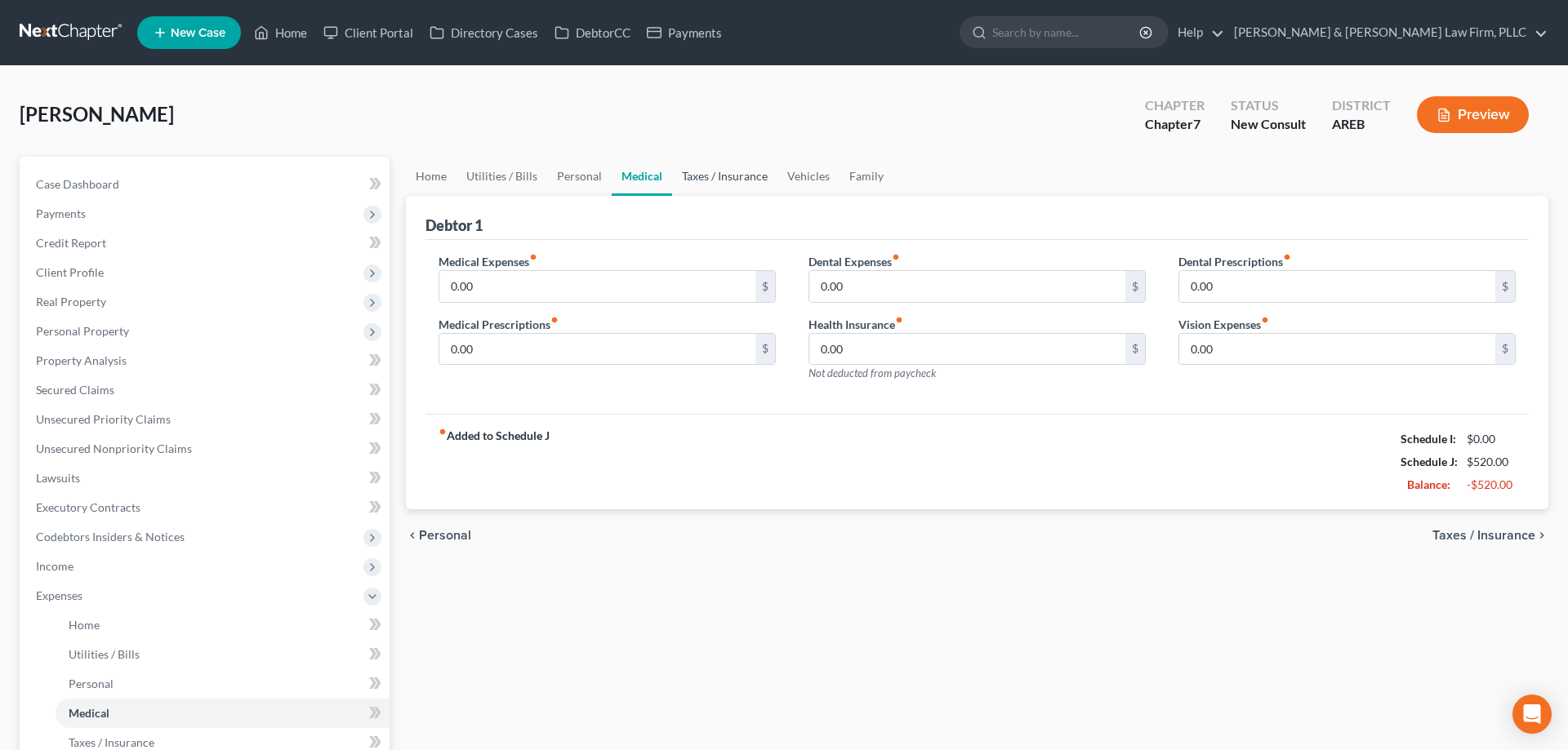
click at [701, 185] on link "Taxes / Insurance" at bounding box center [725, 176] width 106 height 39
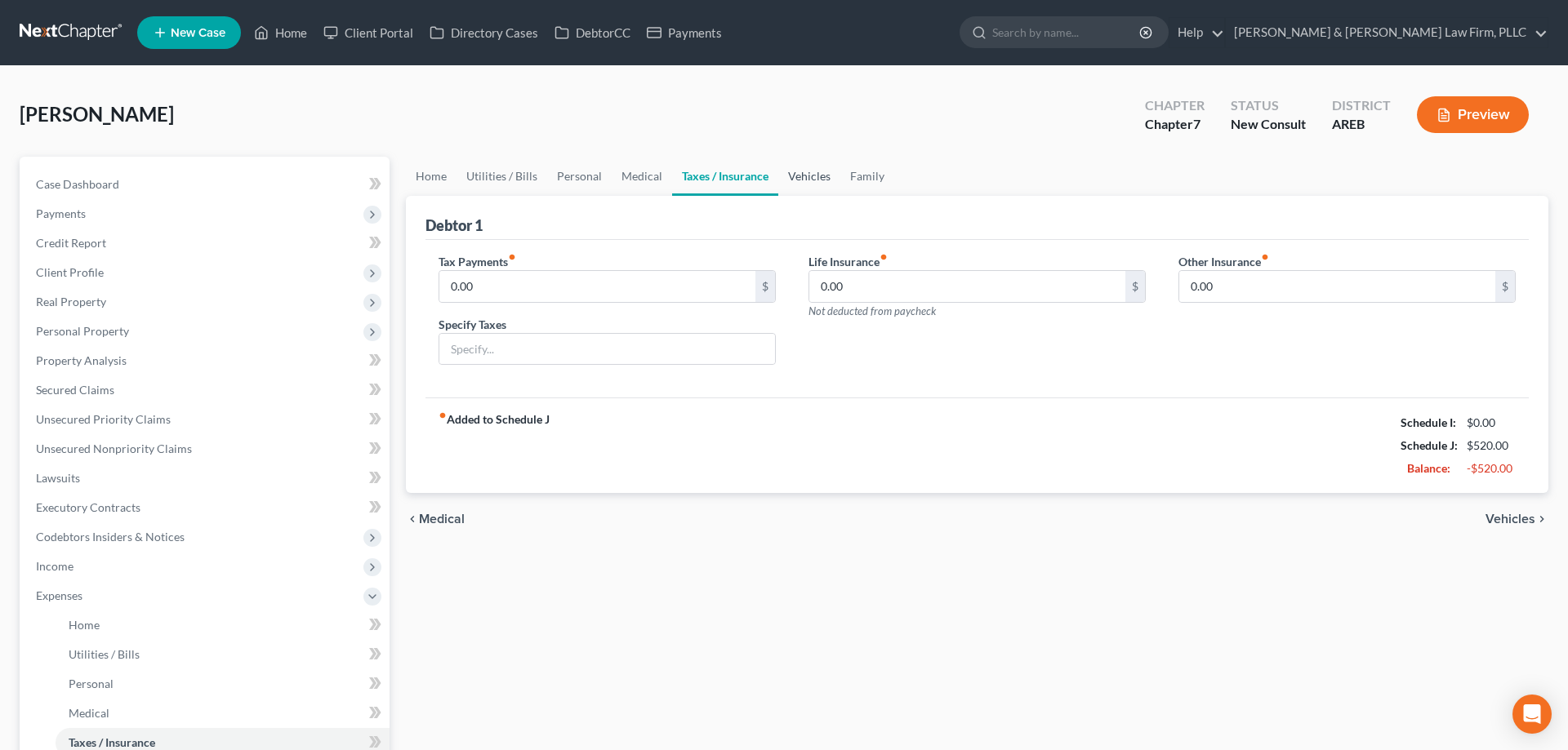
click at [807, 183] on link "Vehicles" at bounding box center [809, 176] width 62 height 39
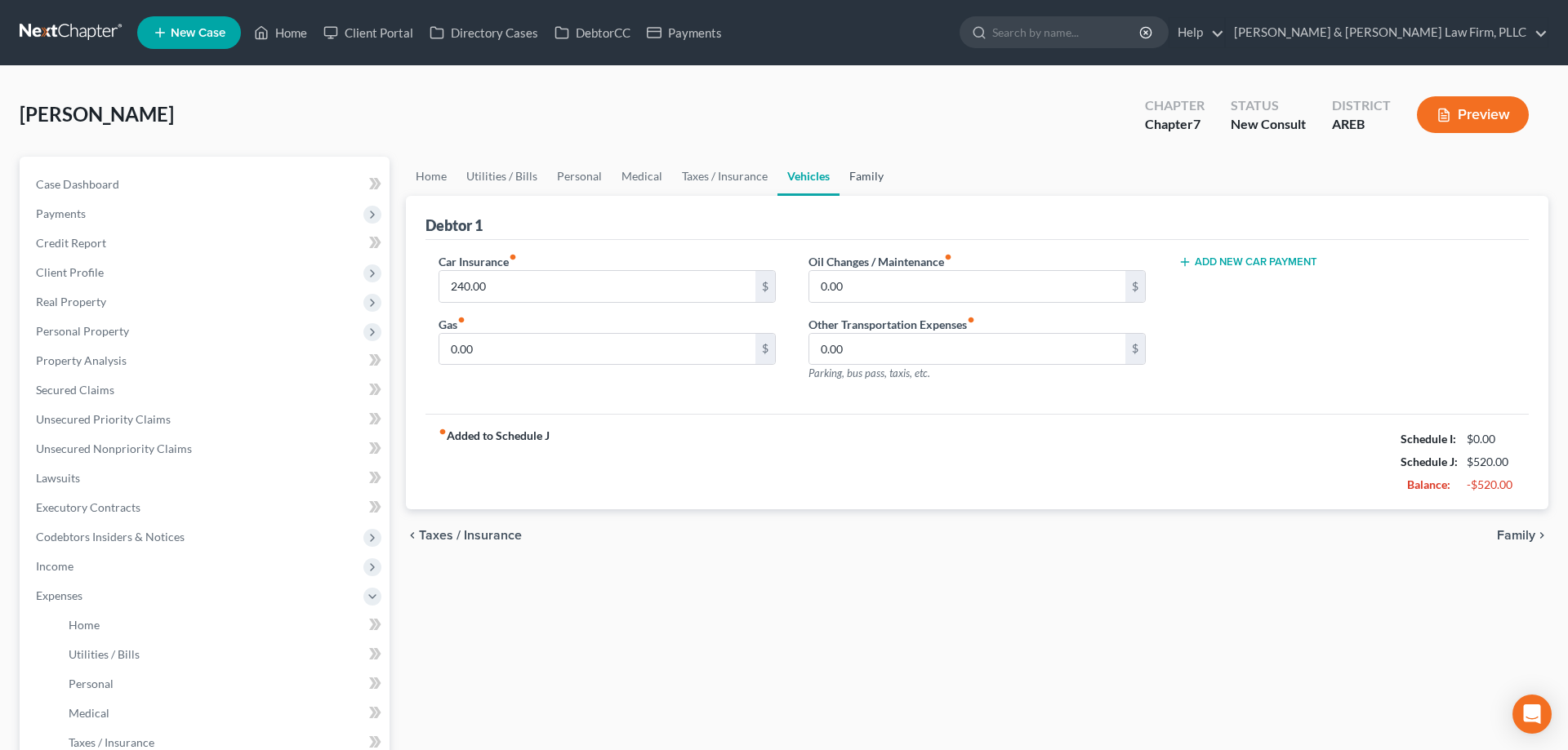
click at [862, 183] on link "Family" at bounding box center [866, 176] width 54 height 39
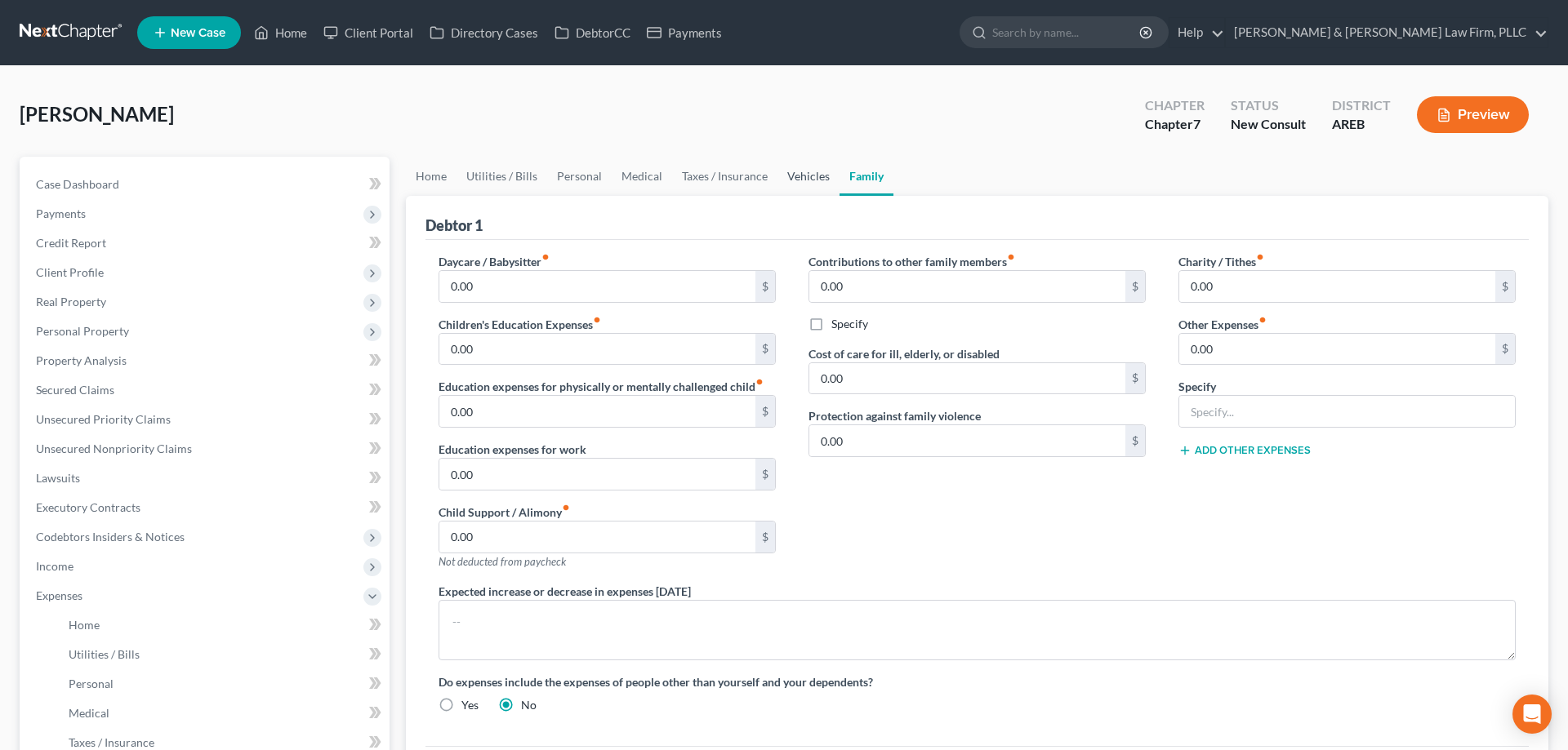
click at [798, 182] on link "Vehicles" at bounding box center [808, 176] width 62 height 39
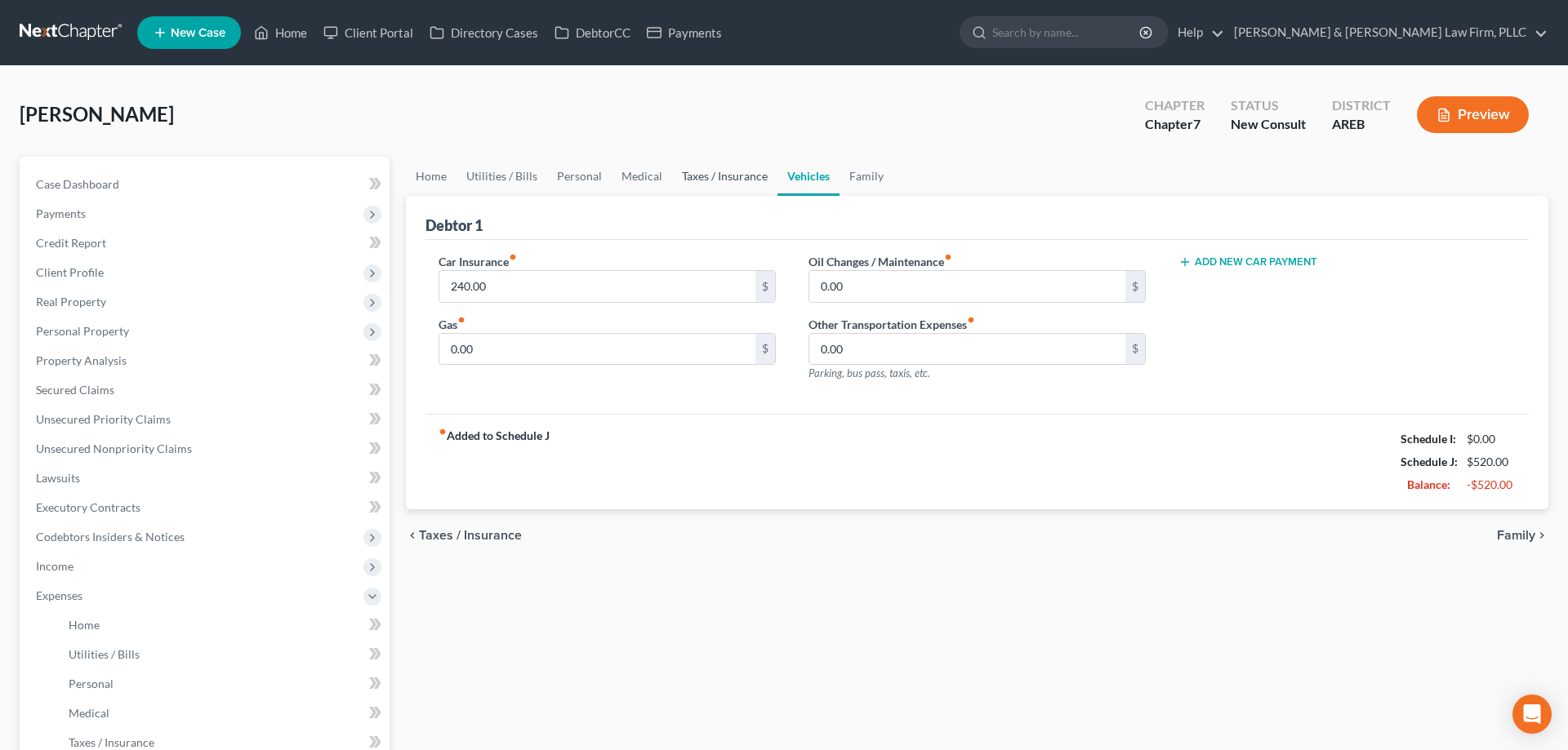
click at [753, 177] on link "Taxes / Insurance" at bounding box center [725, 176] width 106 height 39
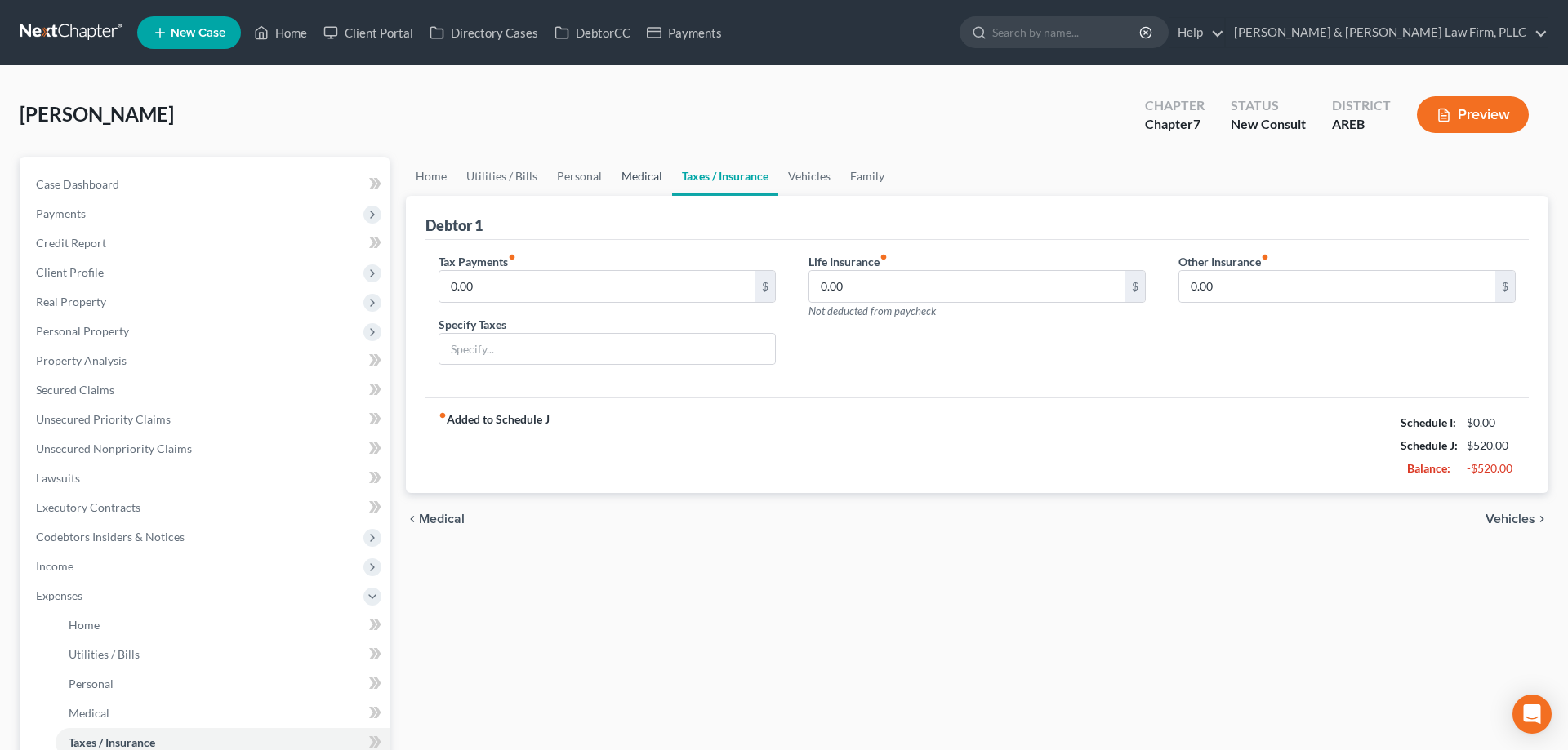
click at [648, 185] on link "Medical" at bounding box center [641, 176] width 60 height 39
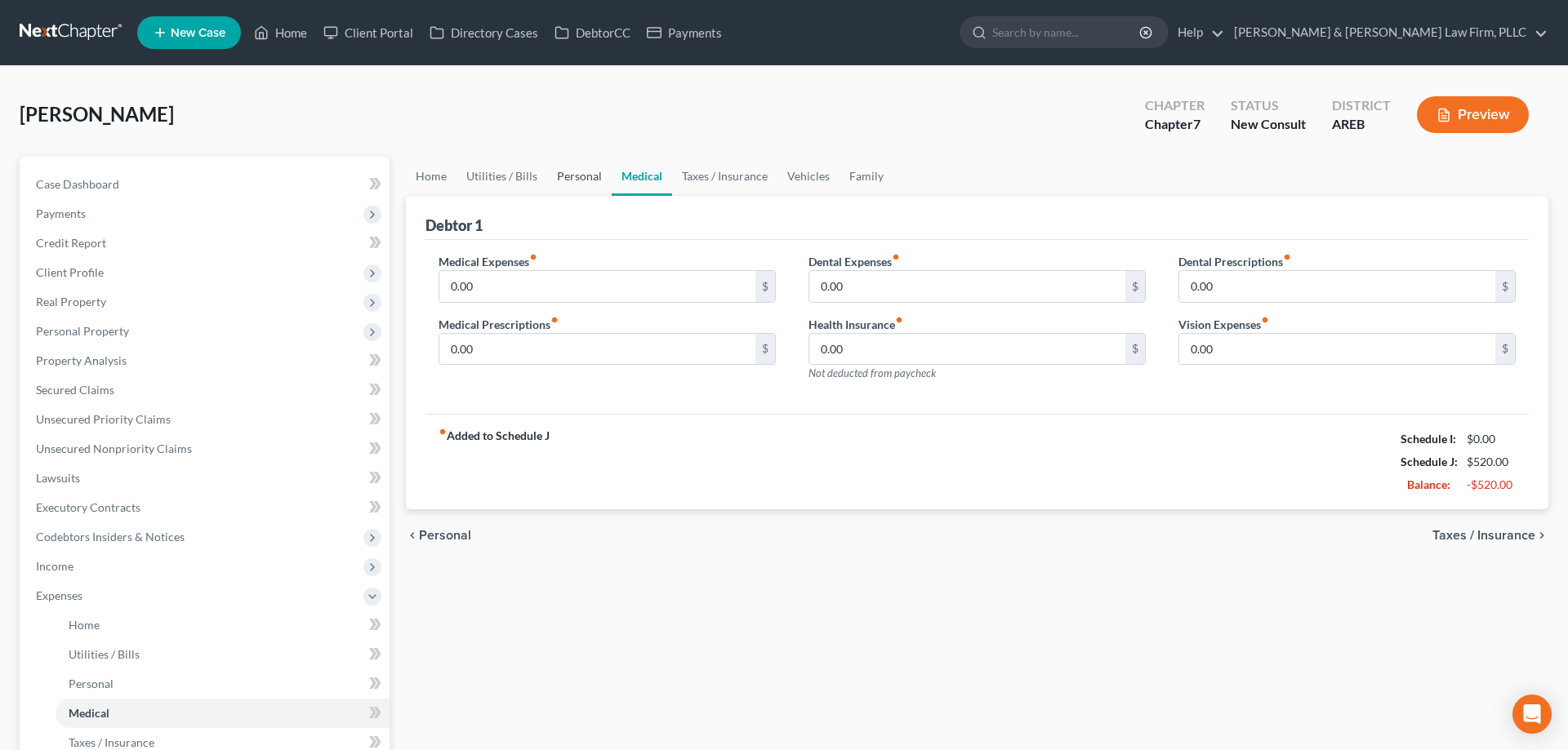
click at [588, 180] on link "Personal" at bounding box center [579, 176] width 64 height 39
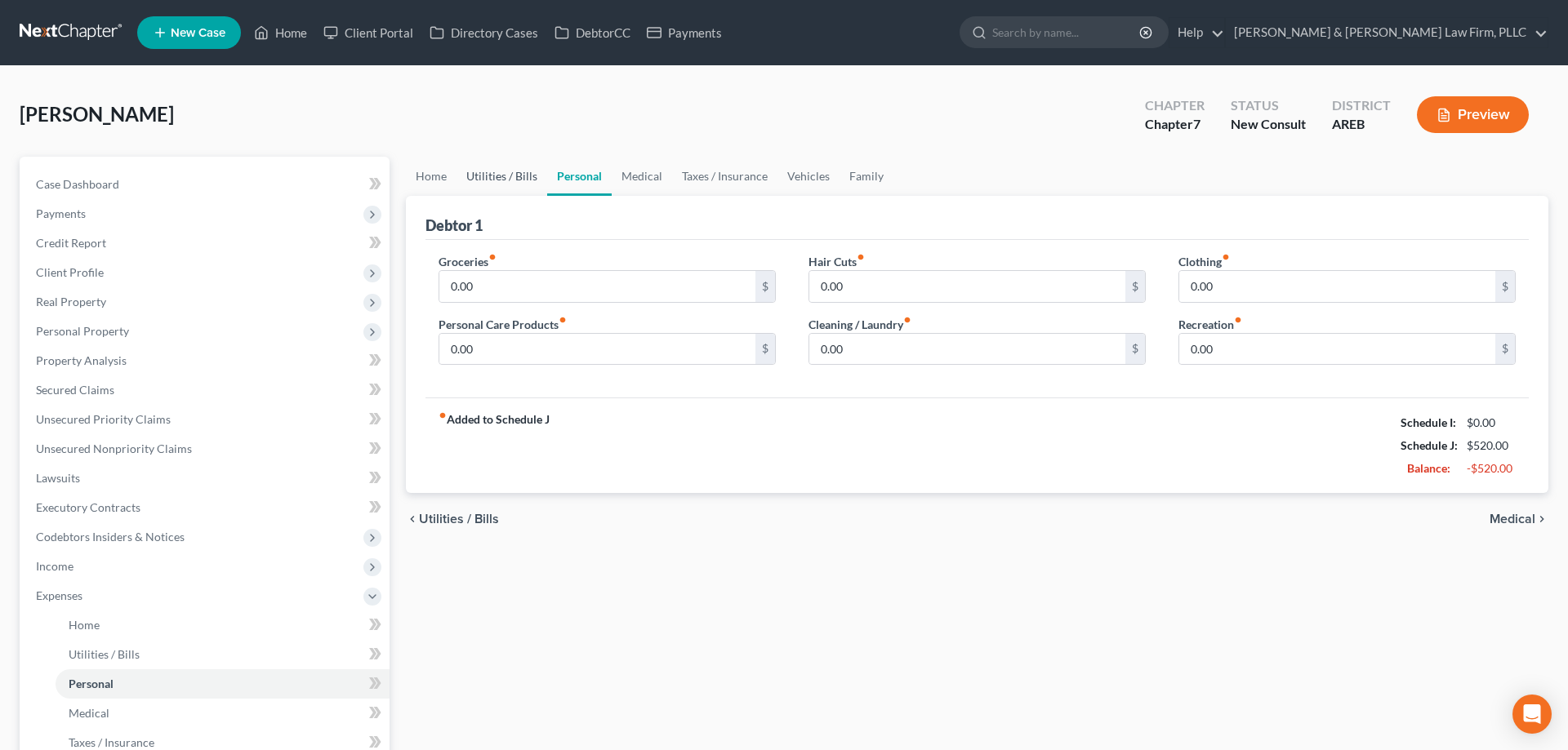
click at [518, 178] on link "Utilities / Bills" at bounding box center [502, 176] width 91 height 39
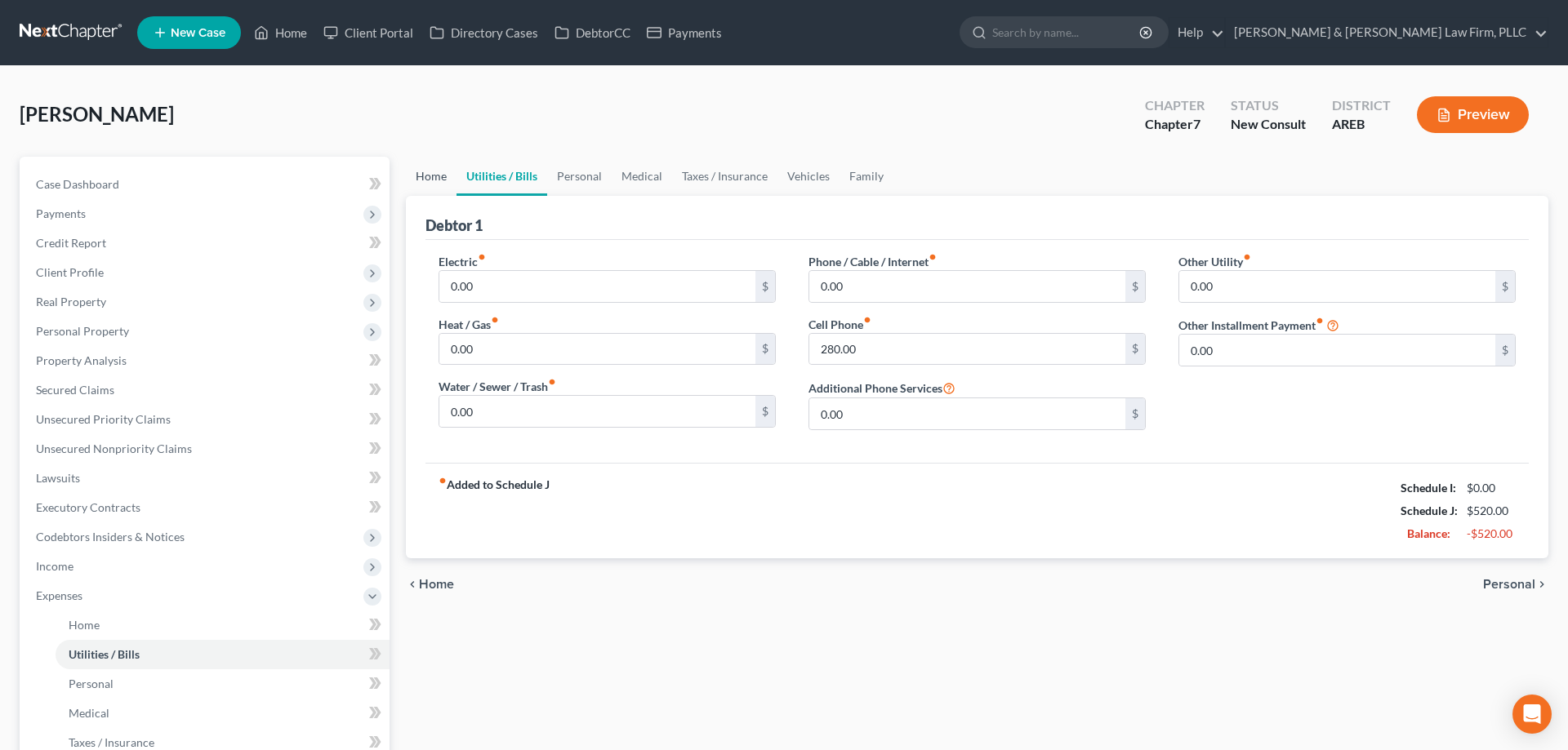
click at [424, 194] on link "Home" at bounding box center [431, 176] width 50 height 39
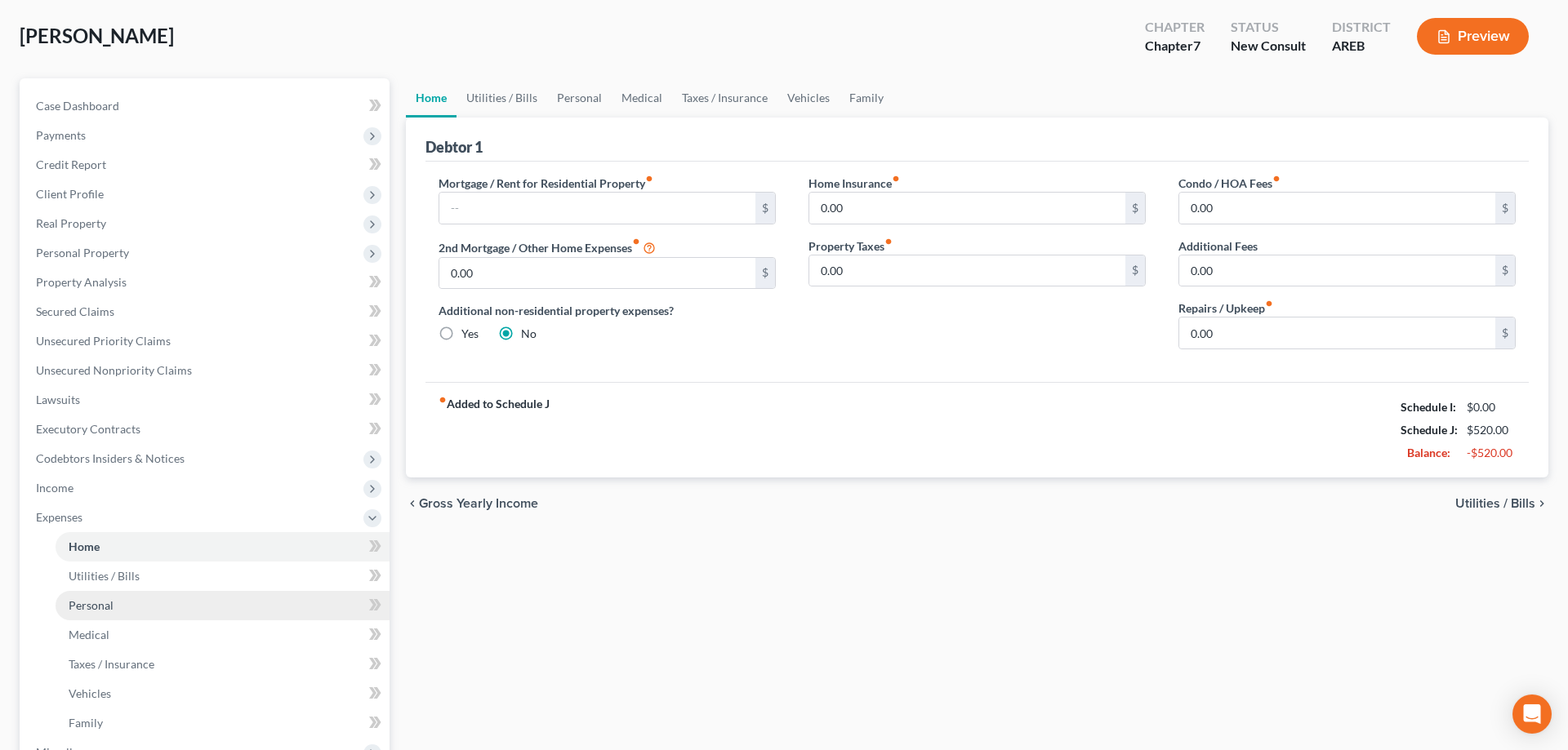
scroll to position [333, 0]
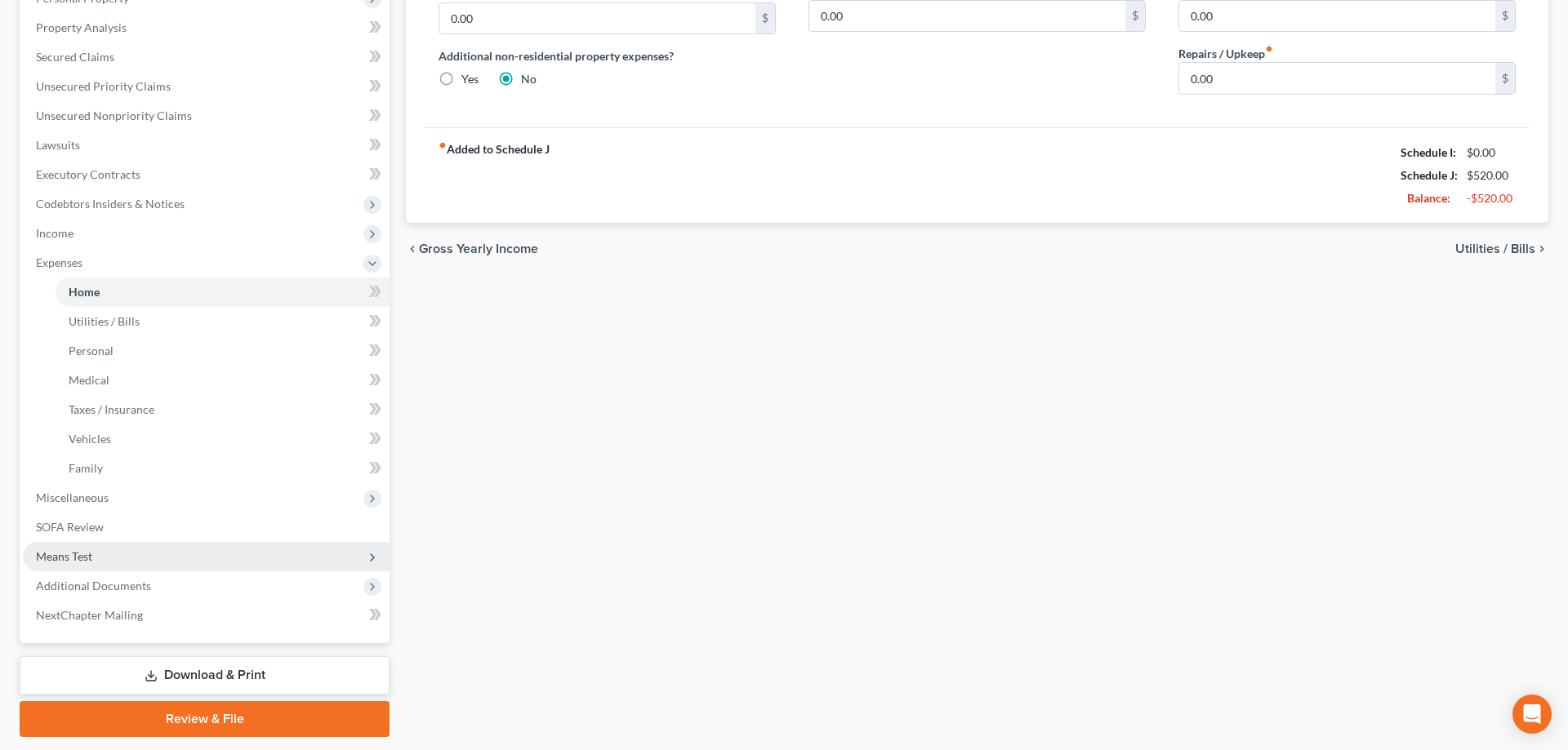
click at [200, 551] on span "Means Test" at bounding box center [206, 557] width 366 height 30
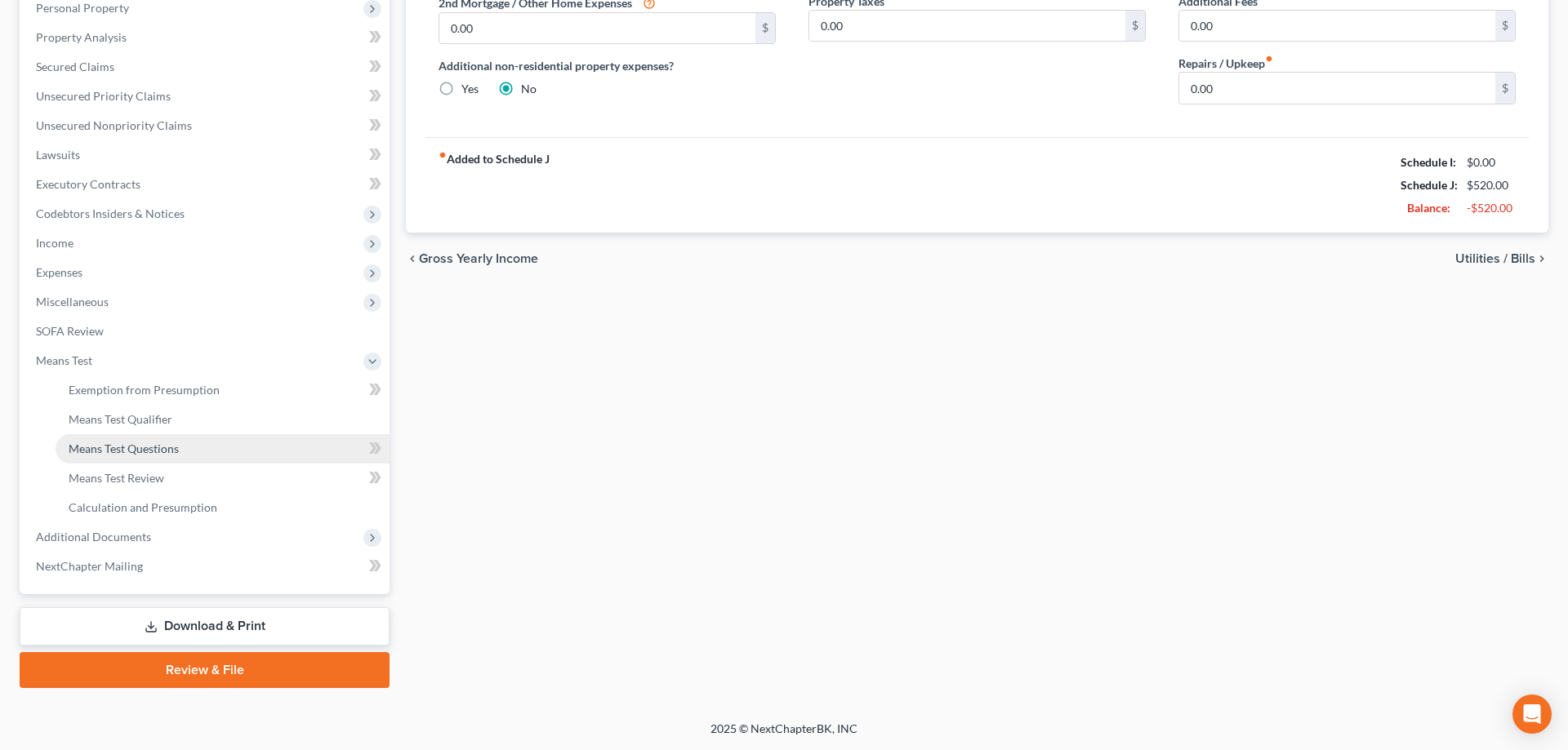
scroll to position [322, 0]
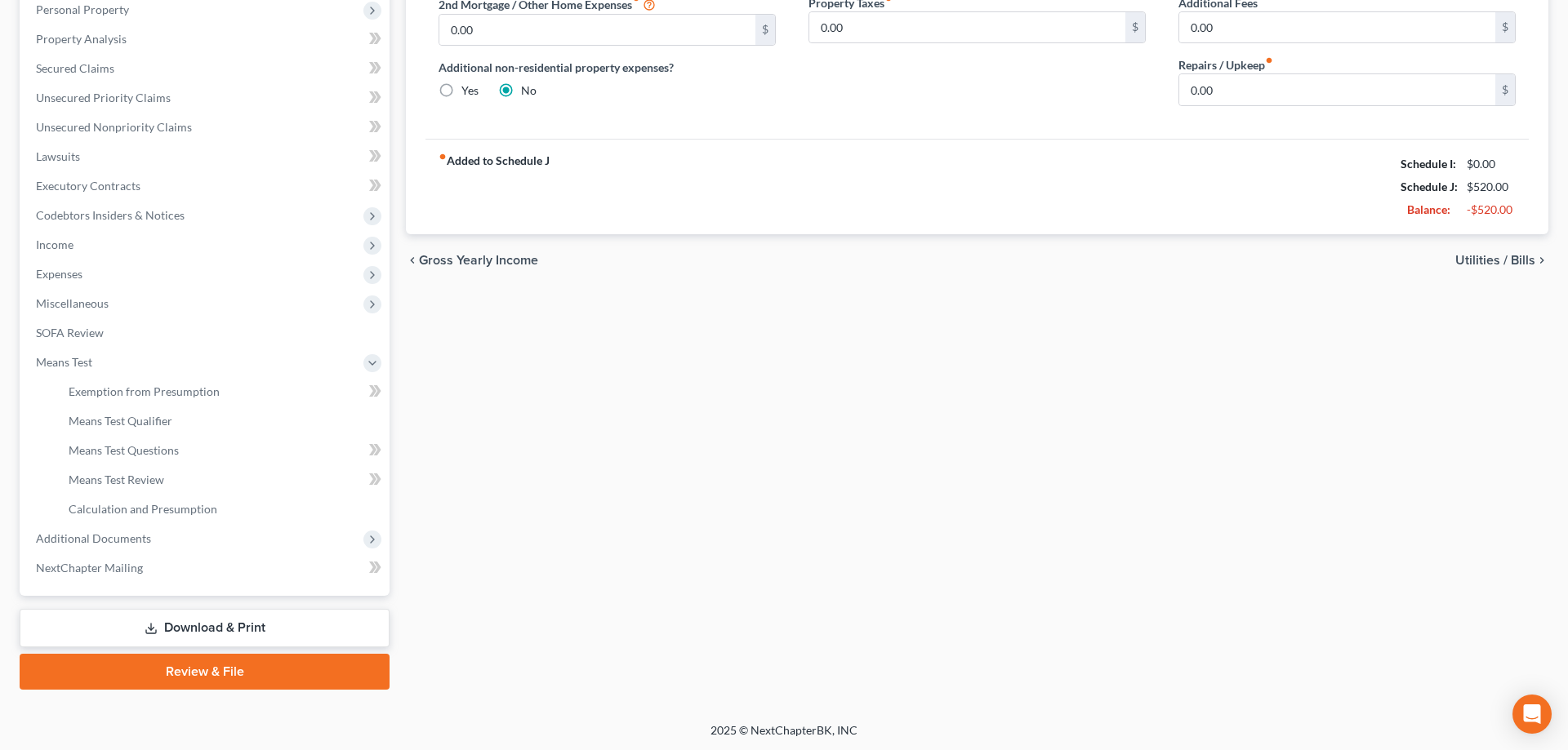
click at [607, 382] on div "Home Utilities / Bills Personal Medical Taxes / Insurance Vehicles Family Debto…" at bounding box center [977, 262] width 1159 height 855
click at [585, 413] on div "Home Utilities / Bills Personal Medical Taxes / Insurance Vehicles Family Debto…" at bounding box center [977, 262] width 1159 height 855
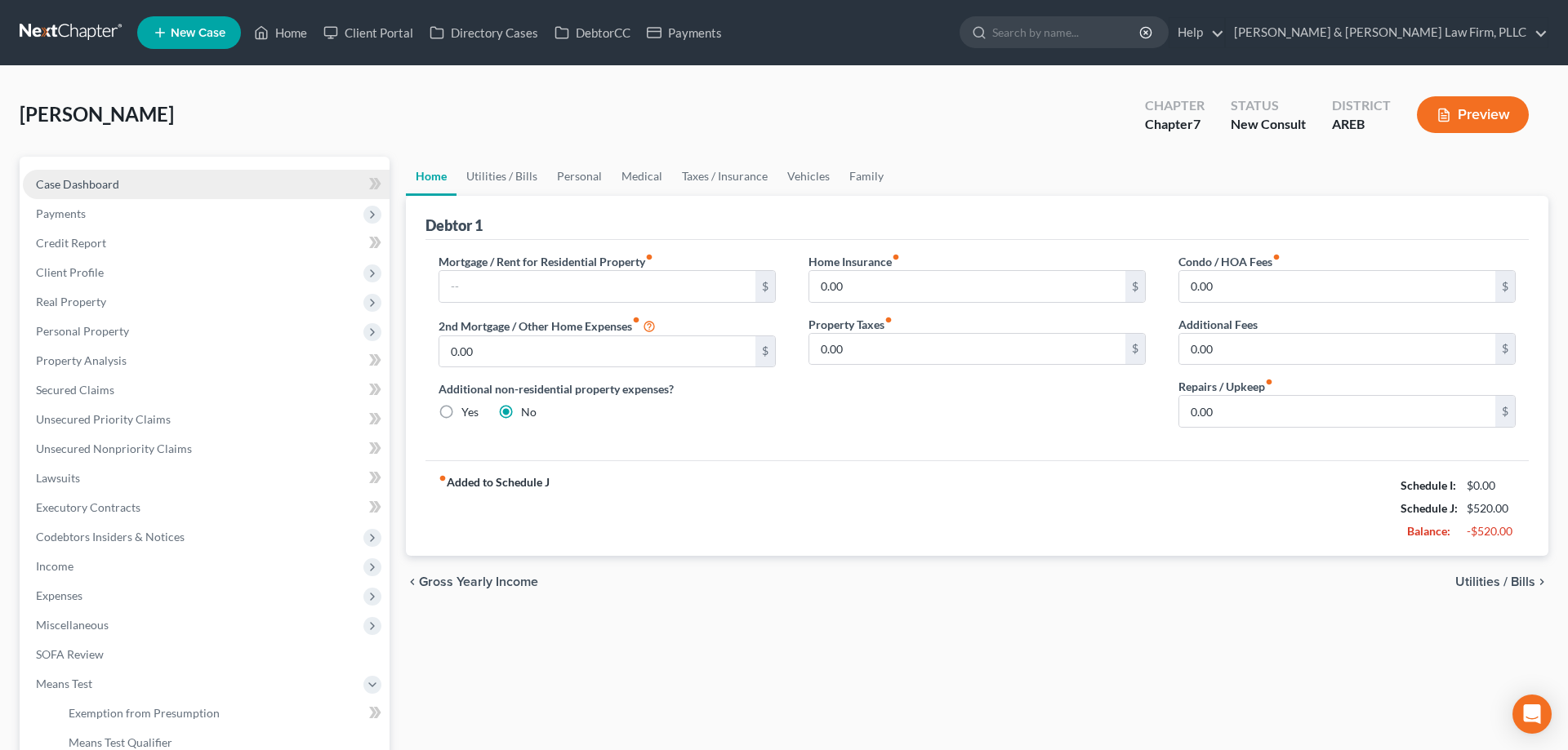
click at [256, 182] on link "Case Dashboard" at bounding box center [206, 185] width 366 height 30
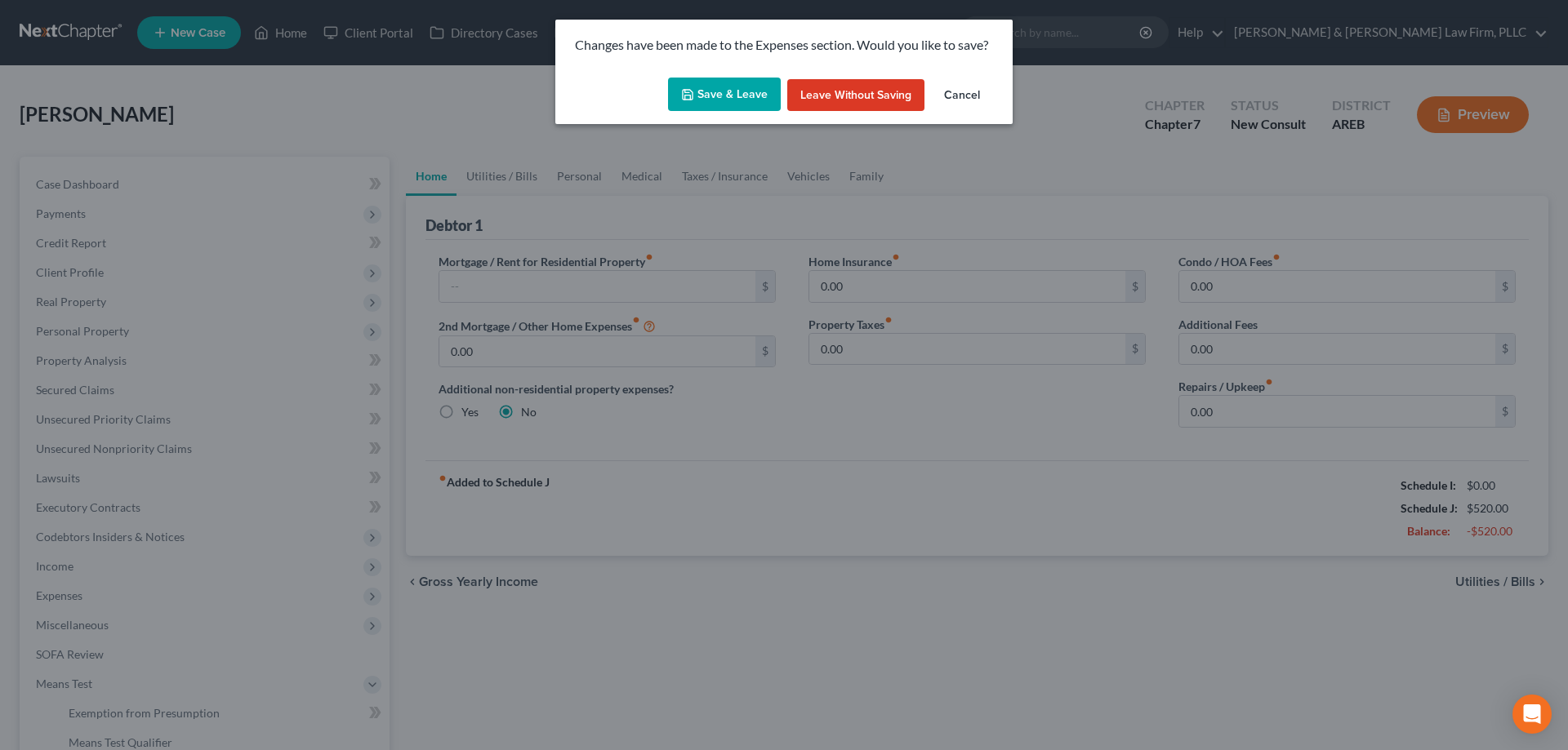
click at [731, 96] on button "Save & Leave" at bounding box center [724, 95] width 113 height 35
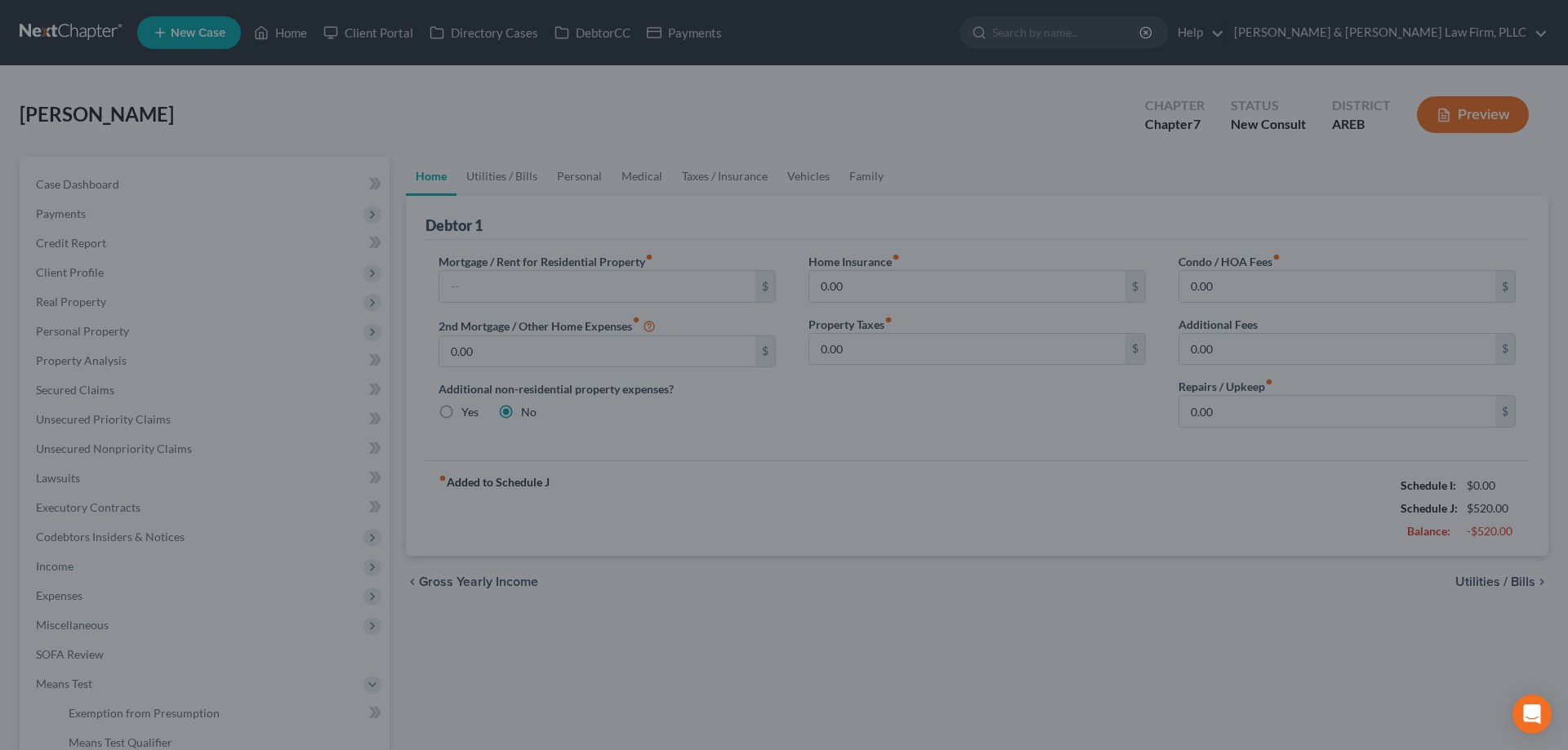
select select "6"
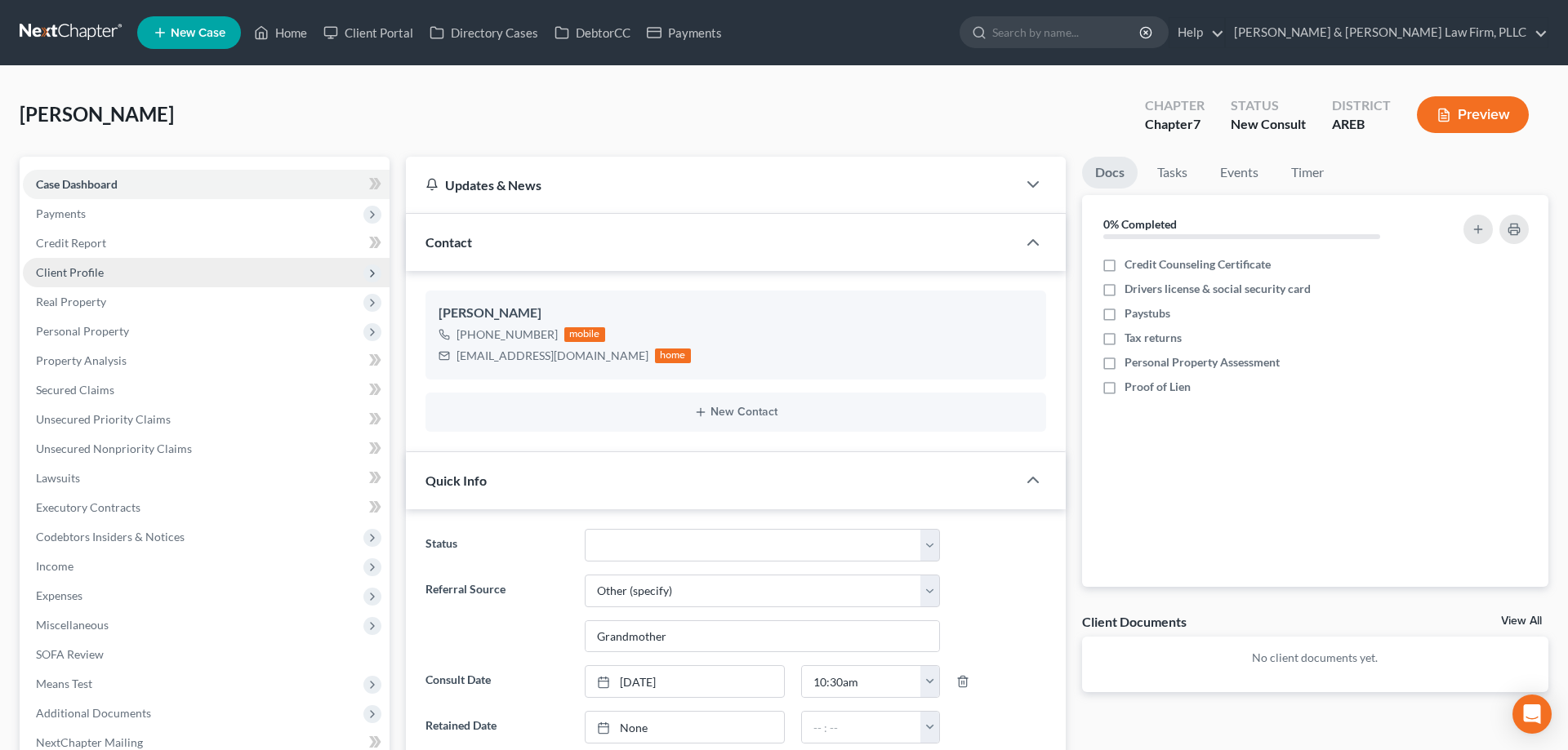
click at [179, 270] on span "Client Profile" at bounding box center [206, 273] width 366 height 30
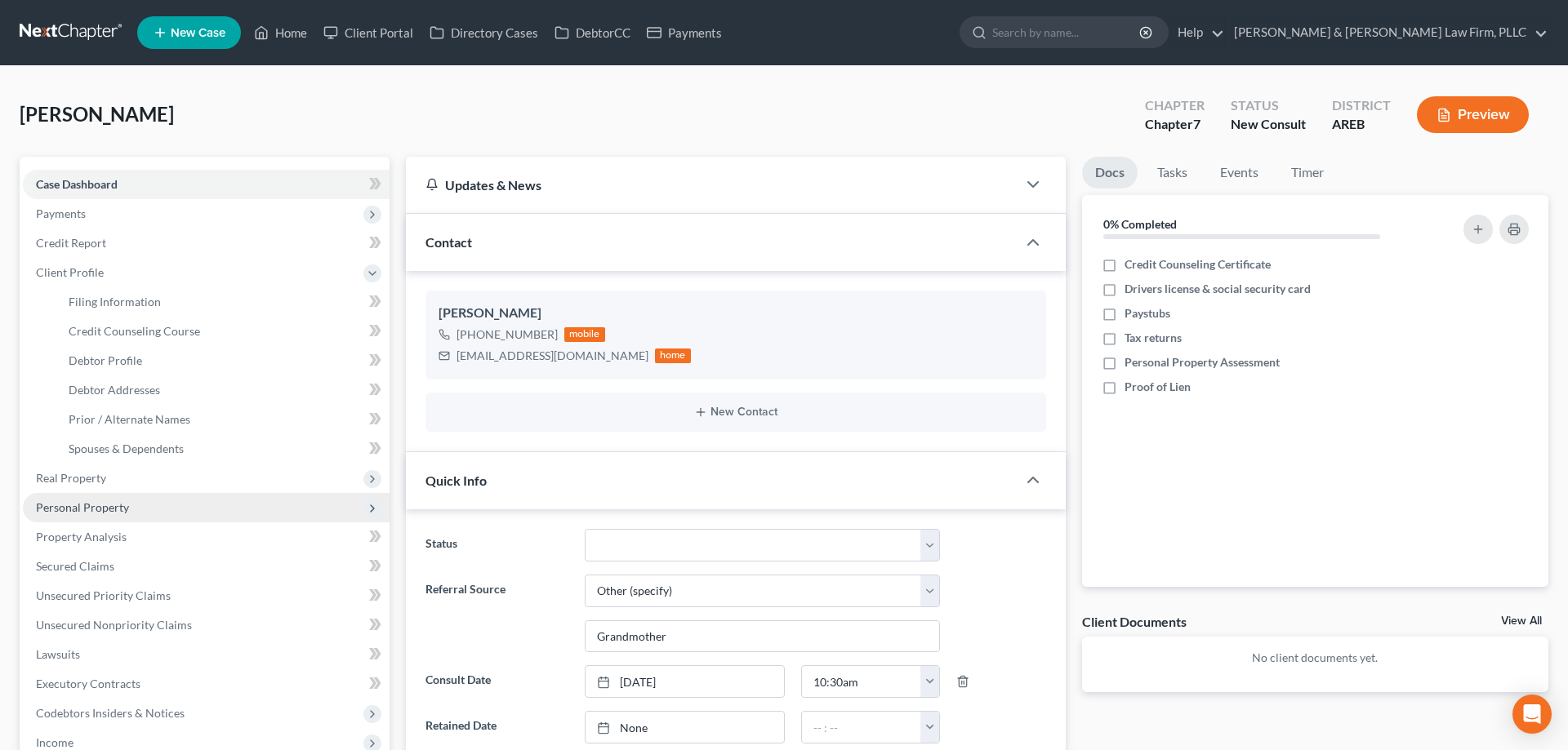
click at [172, 502] on span "Personal Property" at bounding box center [206, 508] width 366 height 30
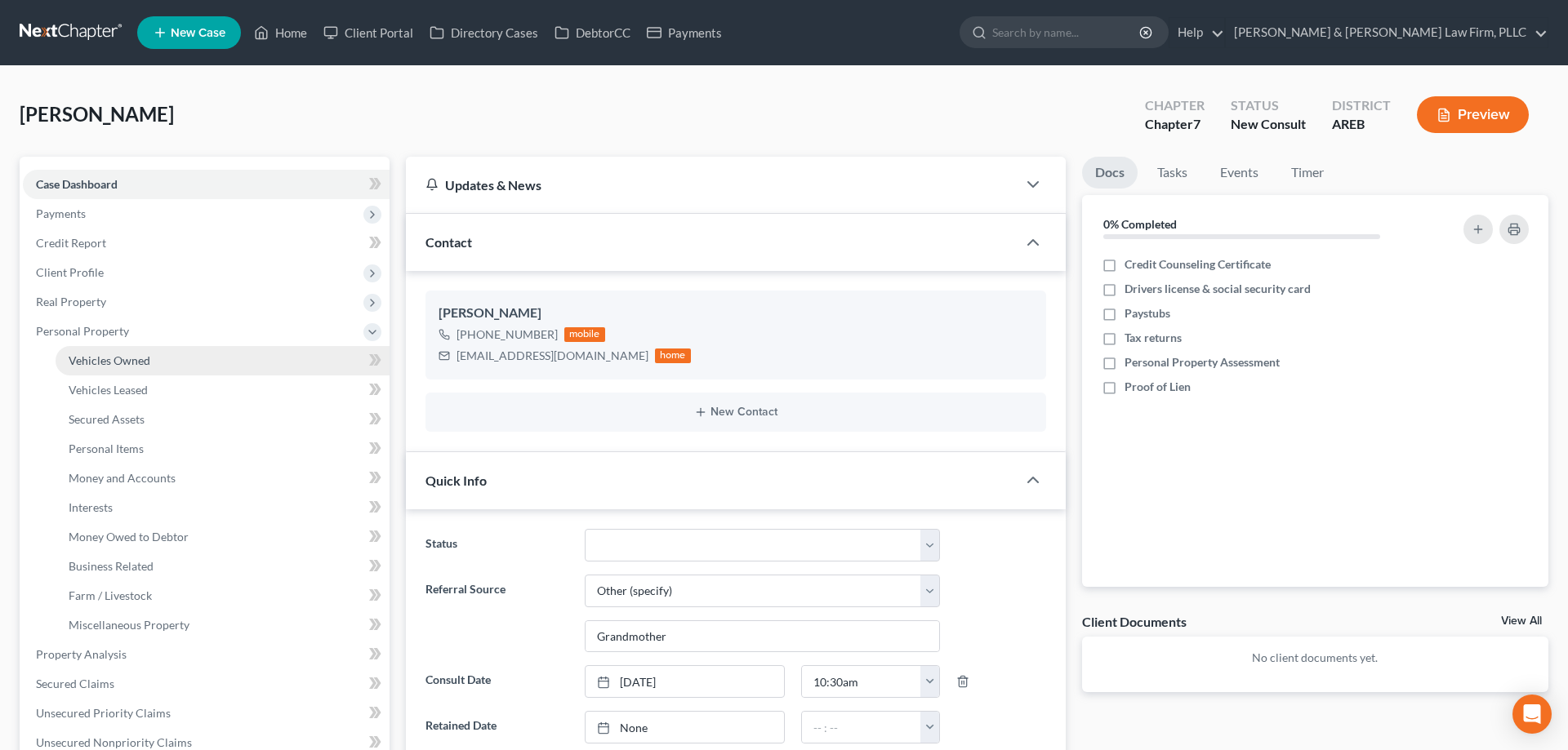
click at [198, 353] on link "Vehicles Owned" at bounding box center [222, 361] width 334 height 30
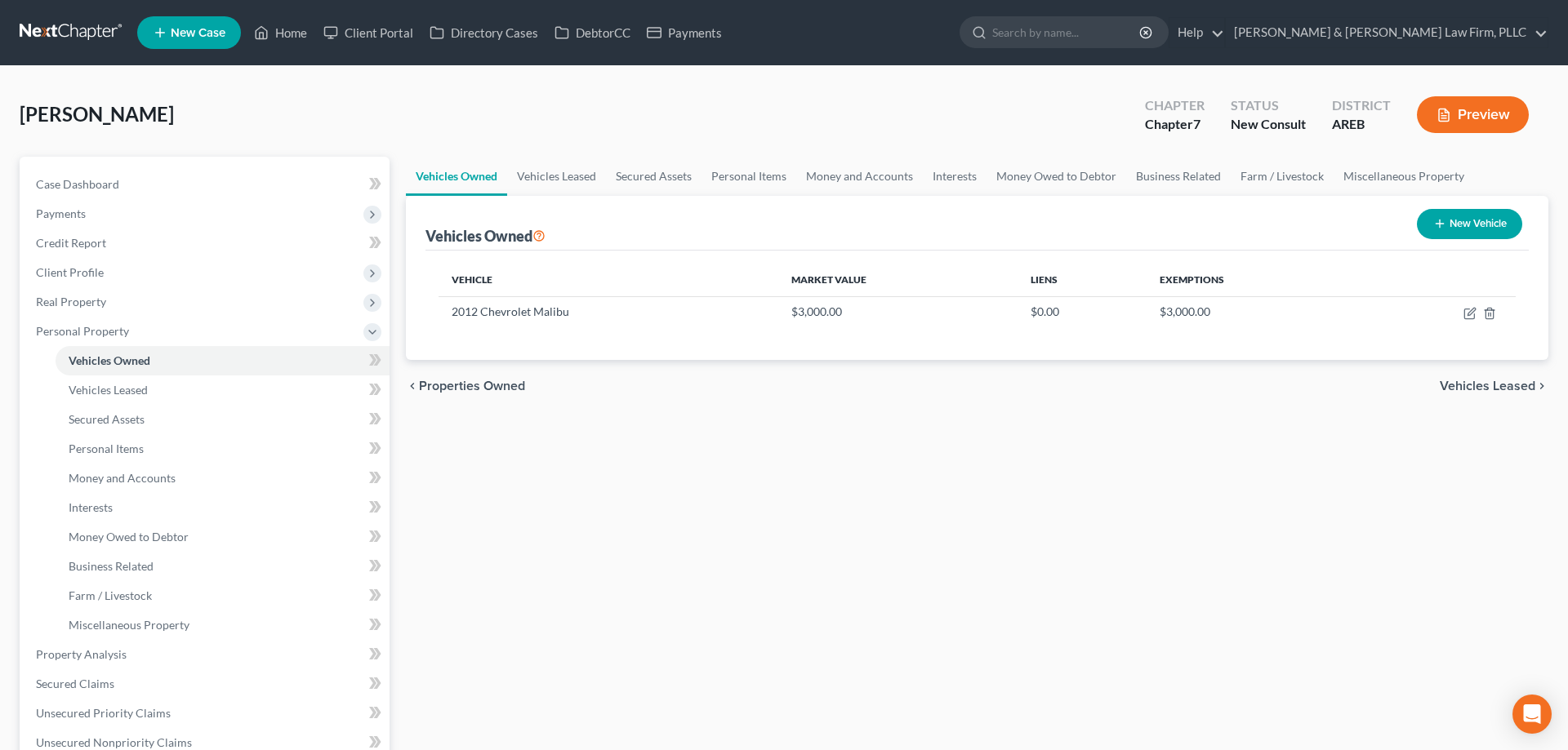
click at [993, 538] on div "Vehicles Owned Vehicles Leased Secured Assets Personal Items Money and Accounts…" at bounding box center [977, 658] width 1159 height 1002
click at [992, 538] on div "Vehicles Owned Vehicles Leased Secured Assets Personal Items Money and Accounts…" at bounding box center [977, 658] width 1159 height 1002
click at [945, 616] on div "Vehicles Owned Vehicles Leased Secured Assets Personal Items Money and Accounts…" at bounding box center [977, 658] width 1159 height 1002
click at [956, 617] on div "Vehicles Owned Vehicles Leased Secured Assets Personal Items Money and Accounts…" at bounding box center [977, 658] width 1159 height 1002
click at [250, 182] on link "Case Dashboard" at bounding box center [206, 185] width 366 height 30
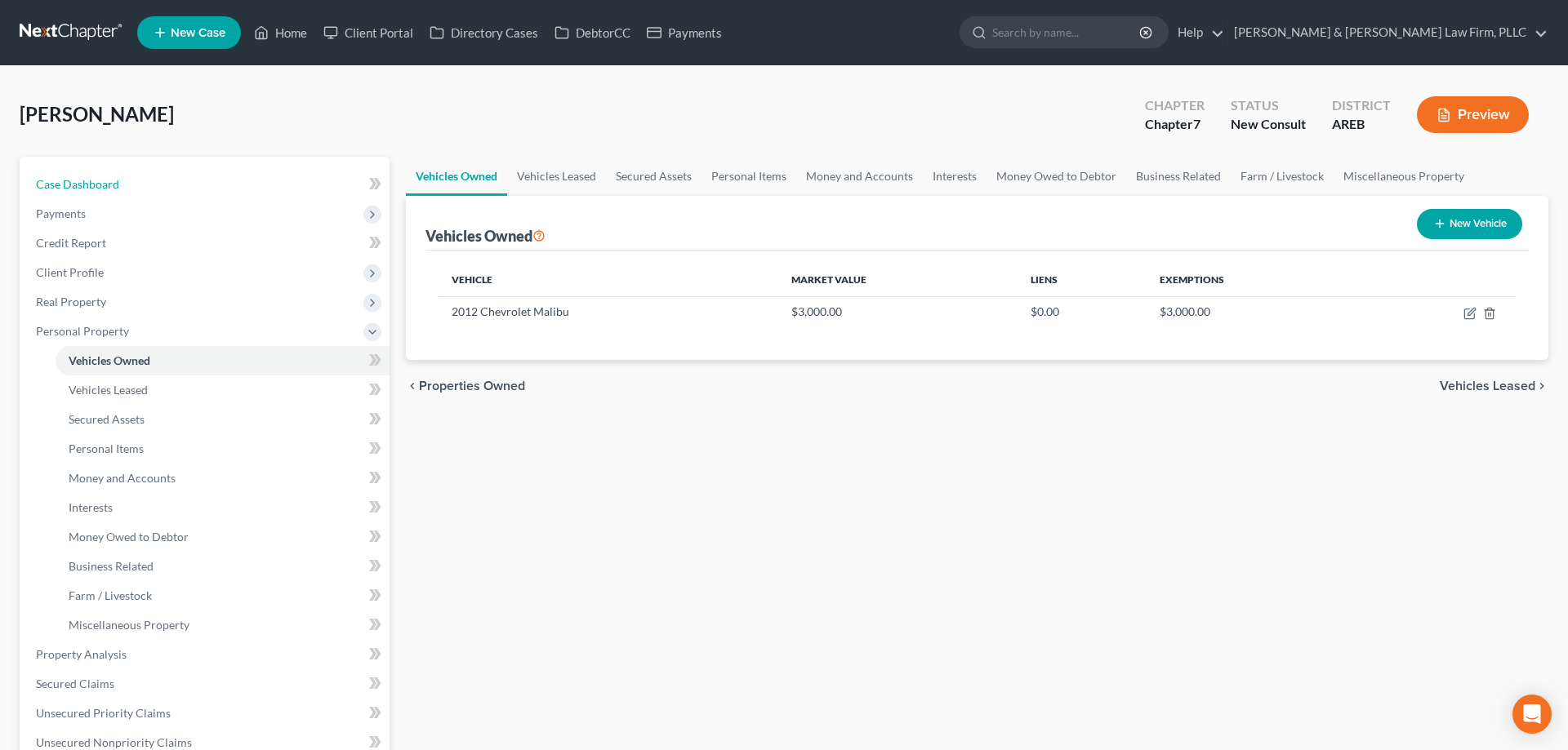
select select "6"
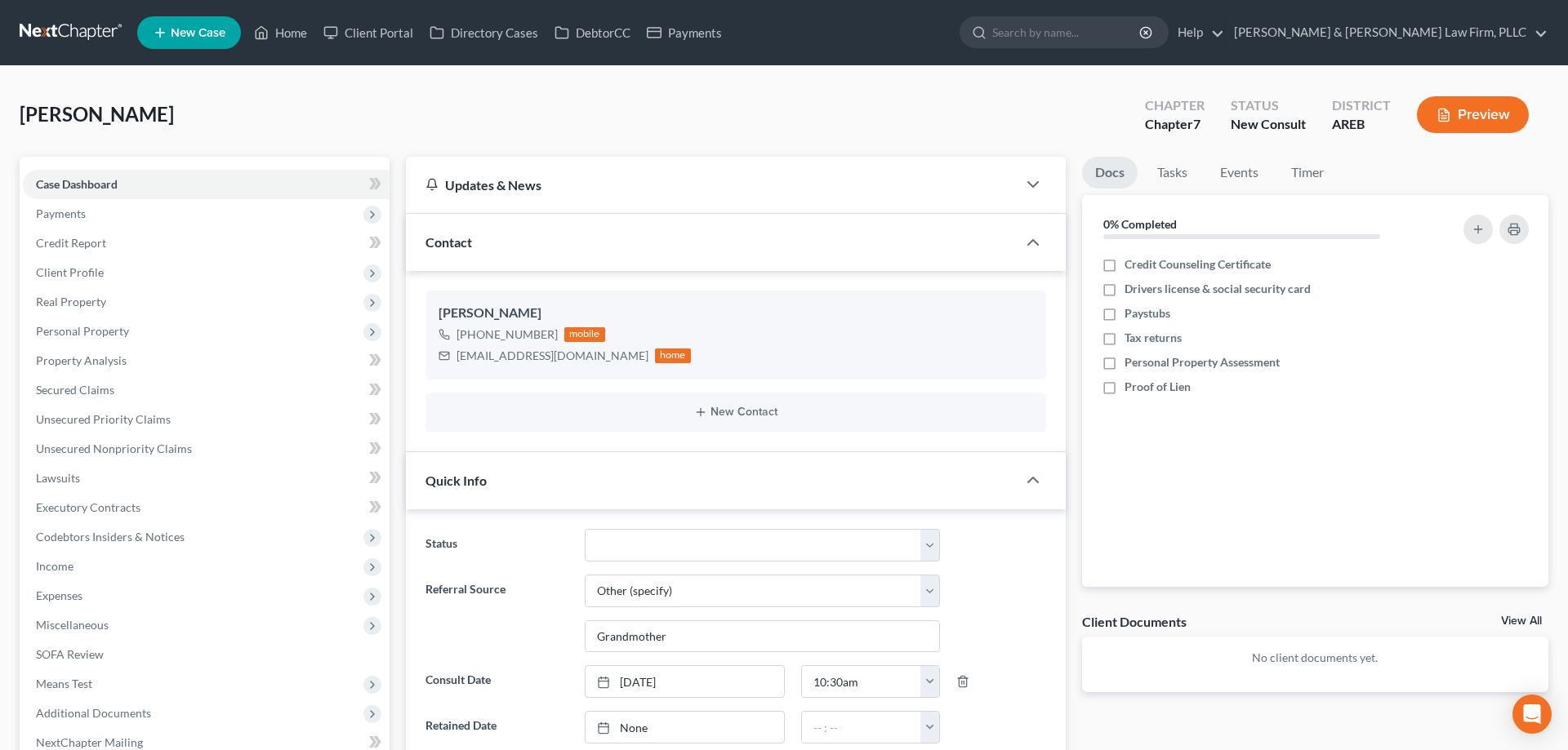
click at [876, 145] on div "[PERSON_NAME] Upgraded Chapter Chapter 7 Status New Consult District AREB Previ…" at bounding box center [784, 121] width 1528 height 71
click at [753, 139] on div "[PERSON_NAME] Upgraded Chapter Chapter 7 Status New Consult District AREB Previ…" at bounding box center [784, 121] width 1528 height 71
click at [740, 126] on div "[PERSON_NAME] Upgraded Chapter Chapter 7 Status New Consult District AREB Previ…" at bounding box center [784, 121] width 1528 height 71
click at [1073, 115] on div "[PERSON_NAME] Upgraded Chapter Chapter 7 Status New Consult District AREB Previ…" at bounding box center [784, 121] width 1528 height 71
drag, startPoint x: 1137, startPoint y: 133, endPoint x: 1152, endPoint y: 126, distance: 16.6
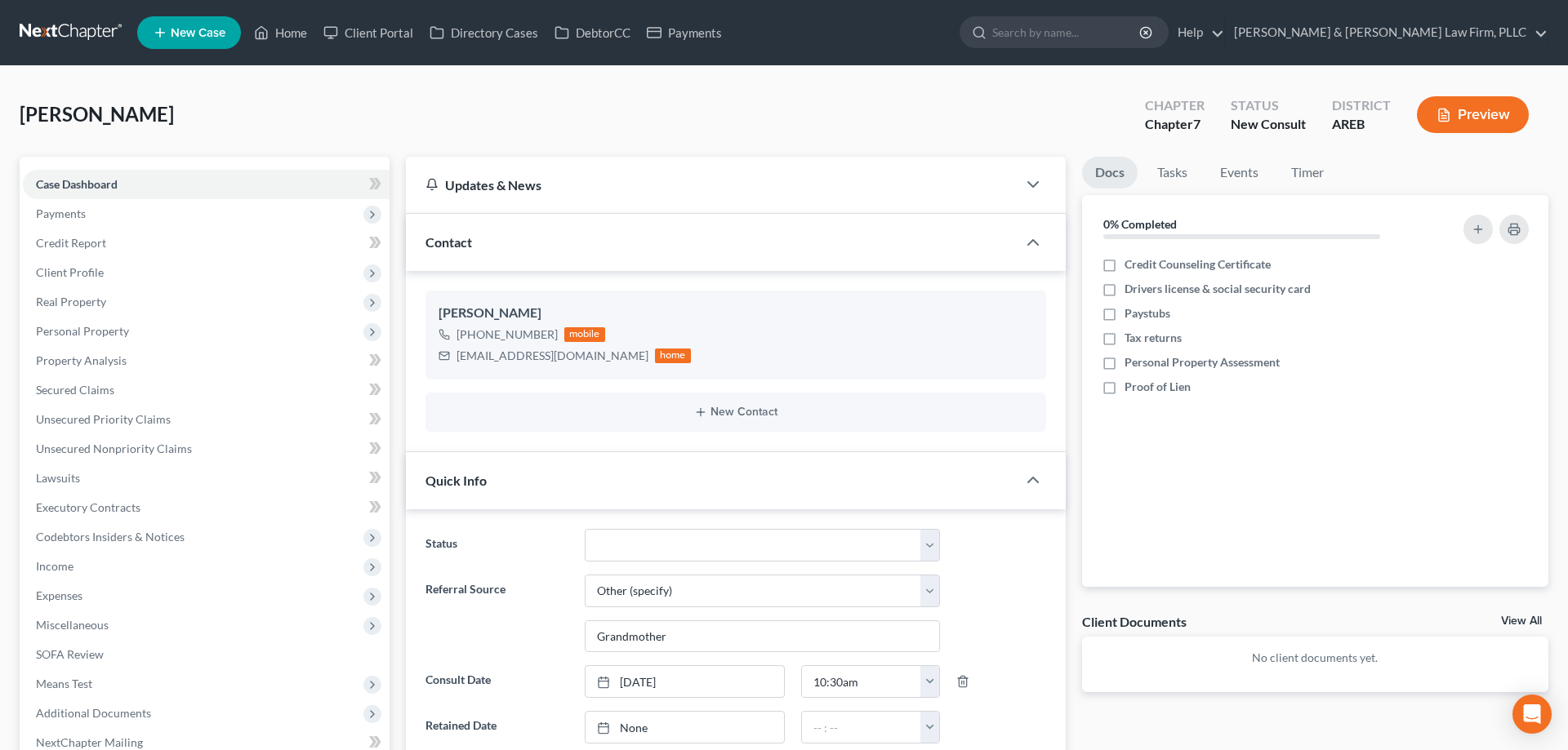
click at [1137, 132] on div "Chapter Chapter 7" at bounding box center [1175, 116] width 86 height 48
click at [711, 123] on div "[PERSON_NAME] Upgraded Chapter Chapter 7 Status New Consult District AREB Previ…" at bounding box center [784, 121] width 1528 height 71
click at [728, 126] on div "[PERSON_NAME] Upgraded Chapter Chapter 7 Status New Consult District AREB Previ…" at bounding box center [784, 121] width 1528 height 71
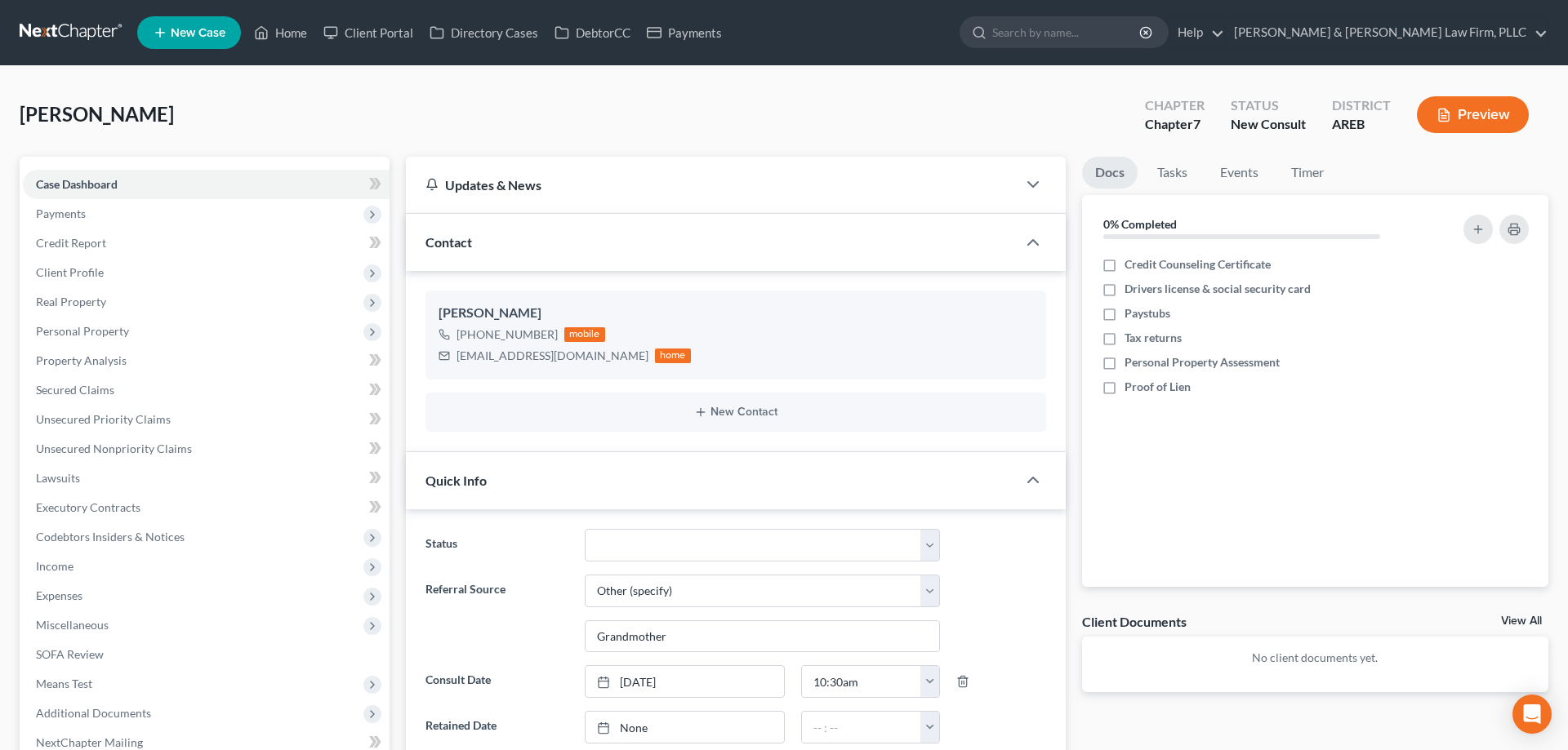
click at [662, 136] on div "[PERSON_NAME] Upgraded Chapter Chapter 7 Status New Consult District AREB Previ…" at bounding box center [784, 121] width 1528 height 71
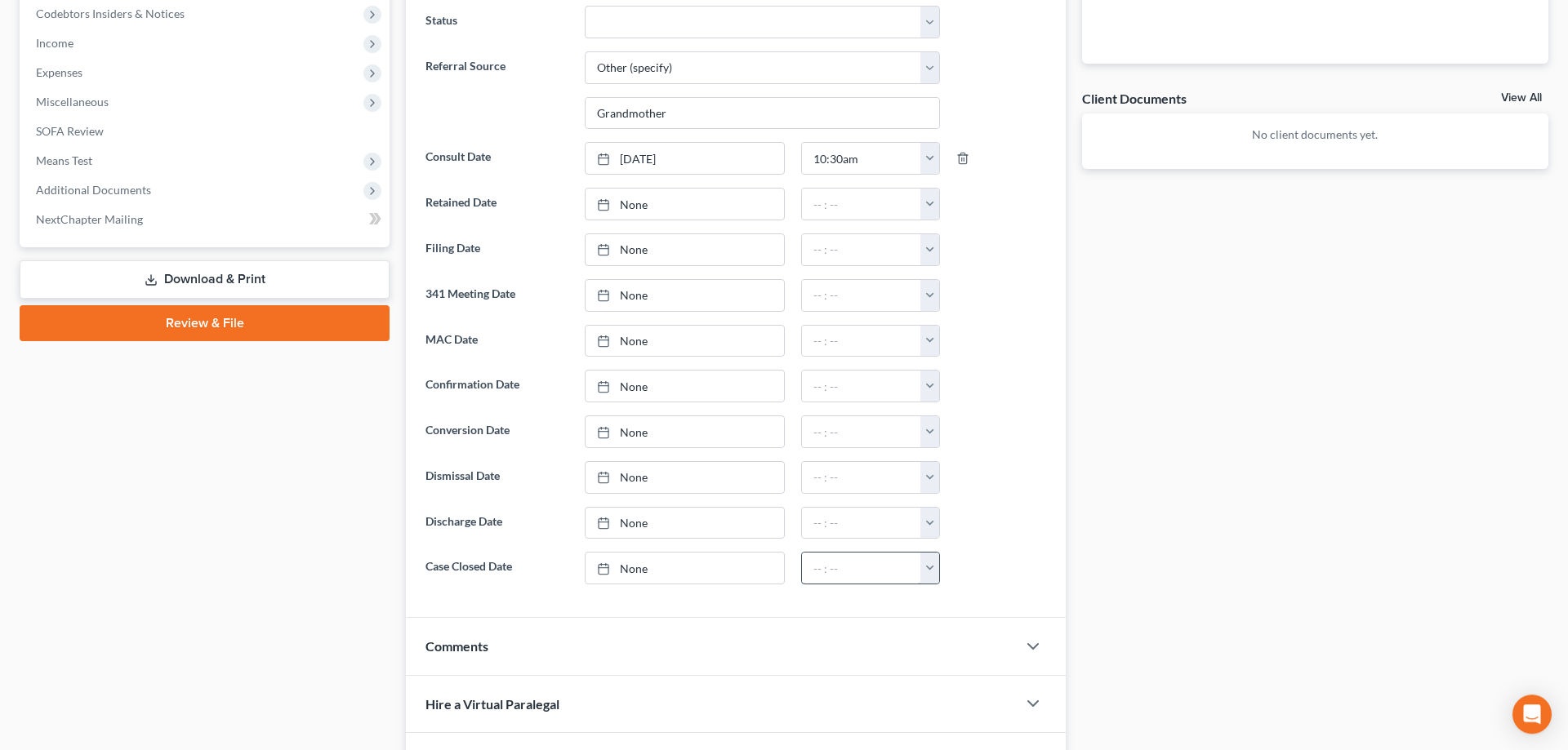
scroll to position [583, 0]
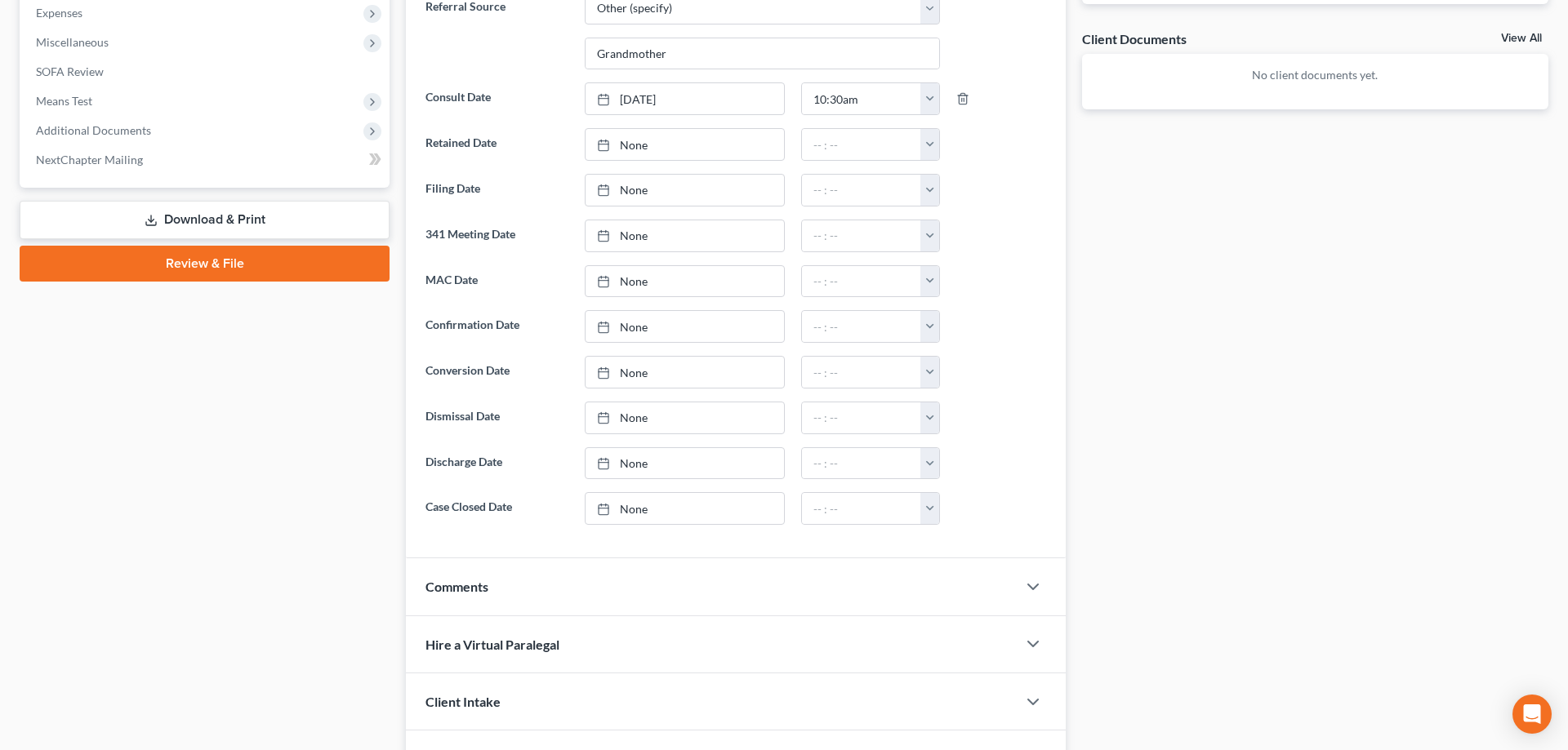
click at [668, 584] on div "Comments" at bounding box center [711, 587] width 611 height 56
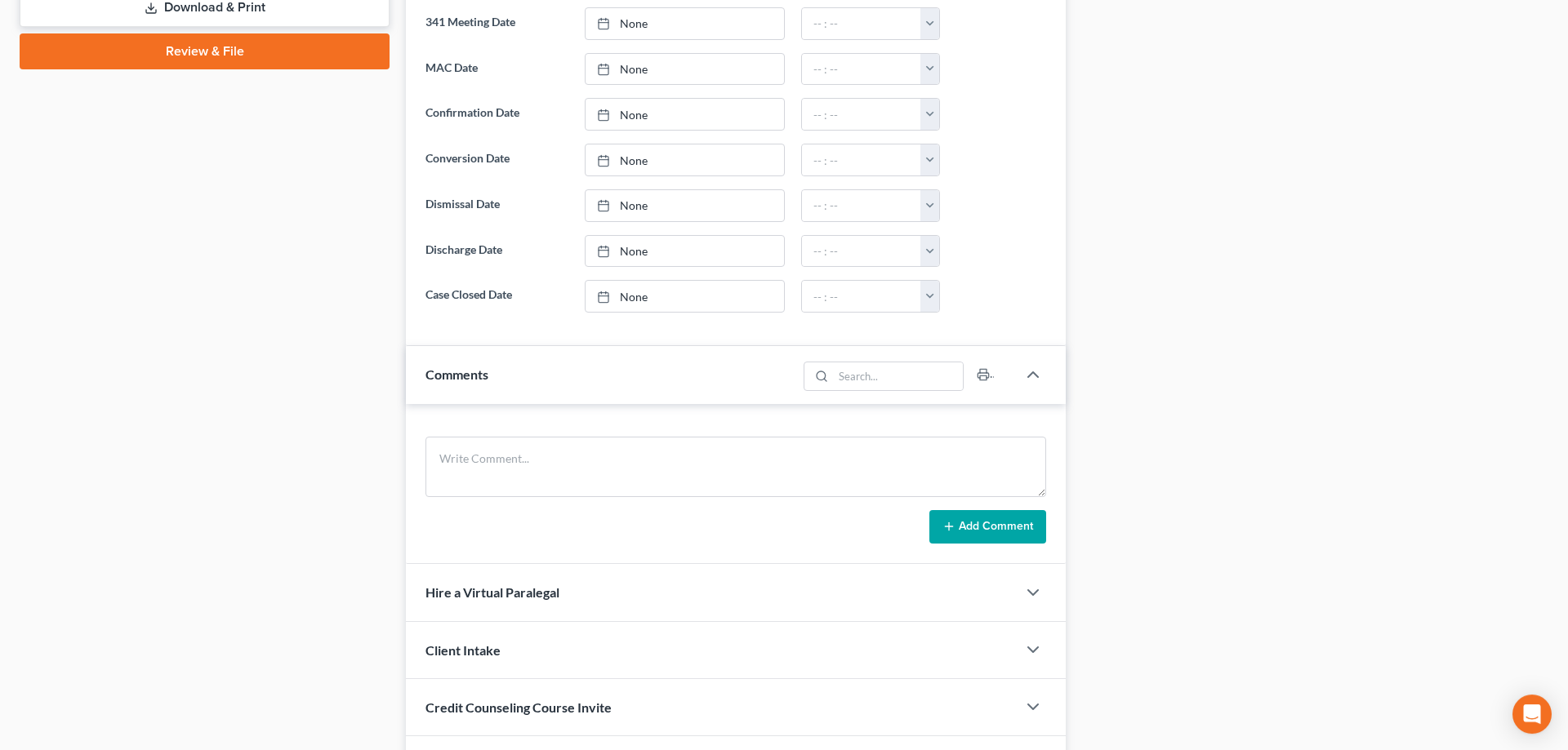
scroll to position [901, 0]
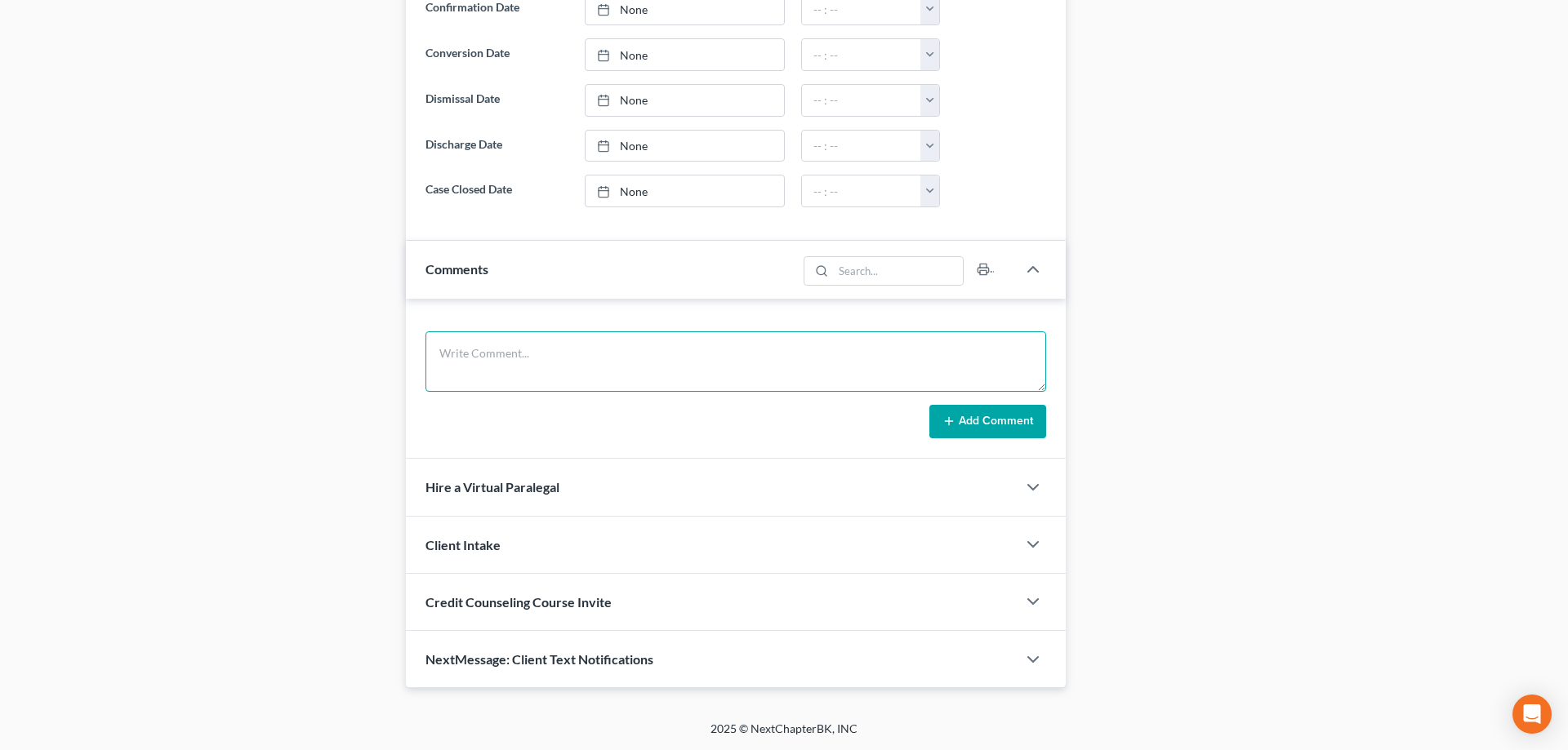
click at [665, 349] on textarea at bounding box center [736, 361] width 621 height 60
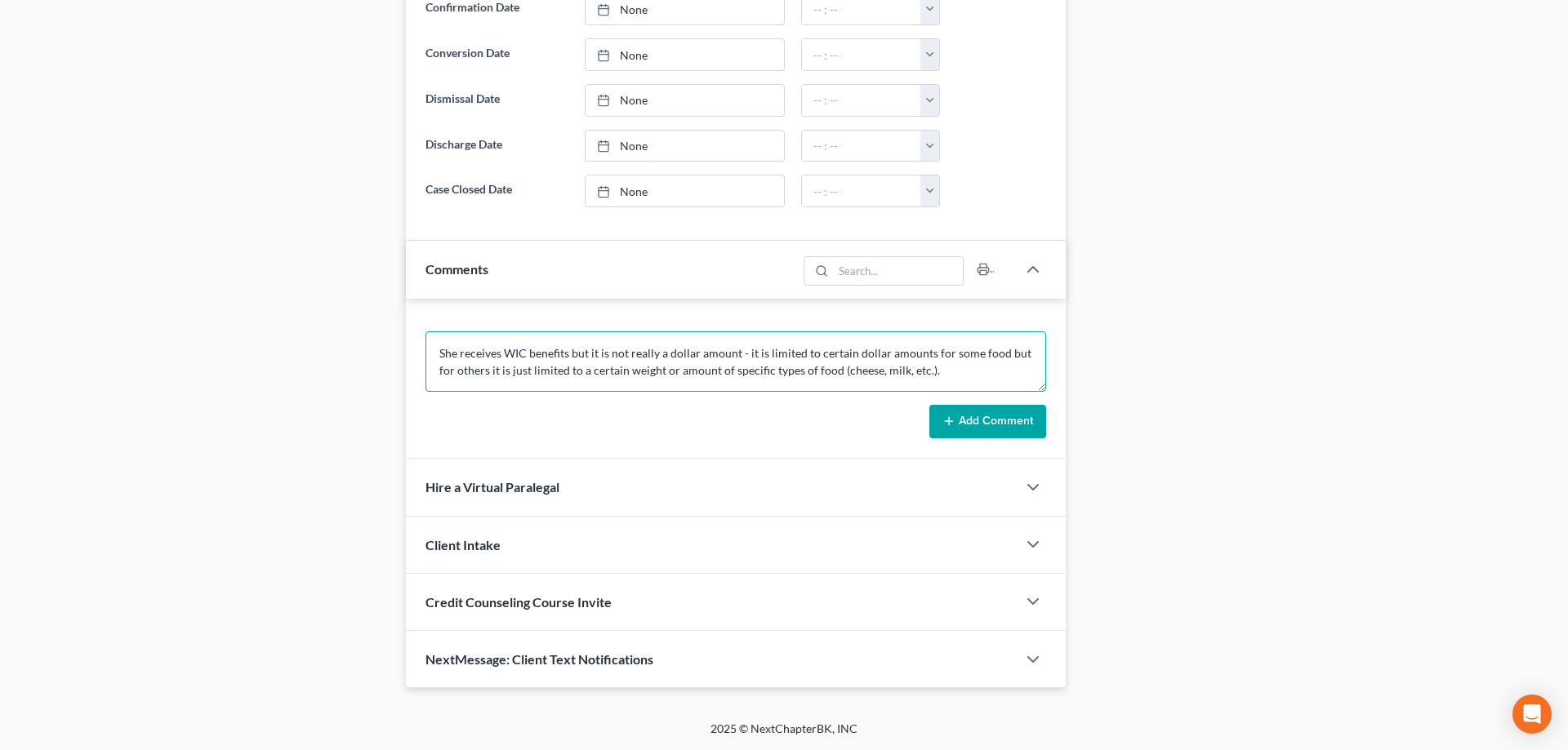
type textarea "She receives WIC benefits but it is not really a dollar amount - it is limited …"
click at [968, 413] on button "Add Comment" at bounding box center [988, 422] width 117 height 35
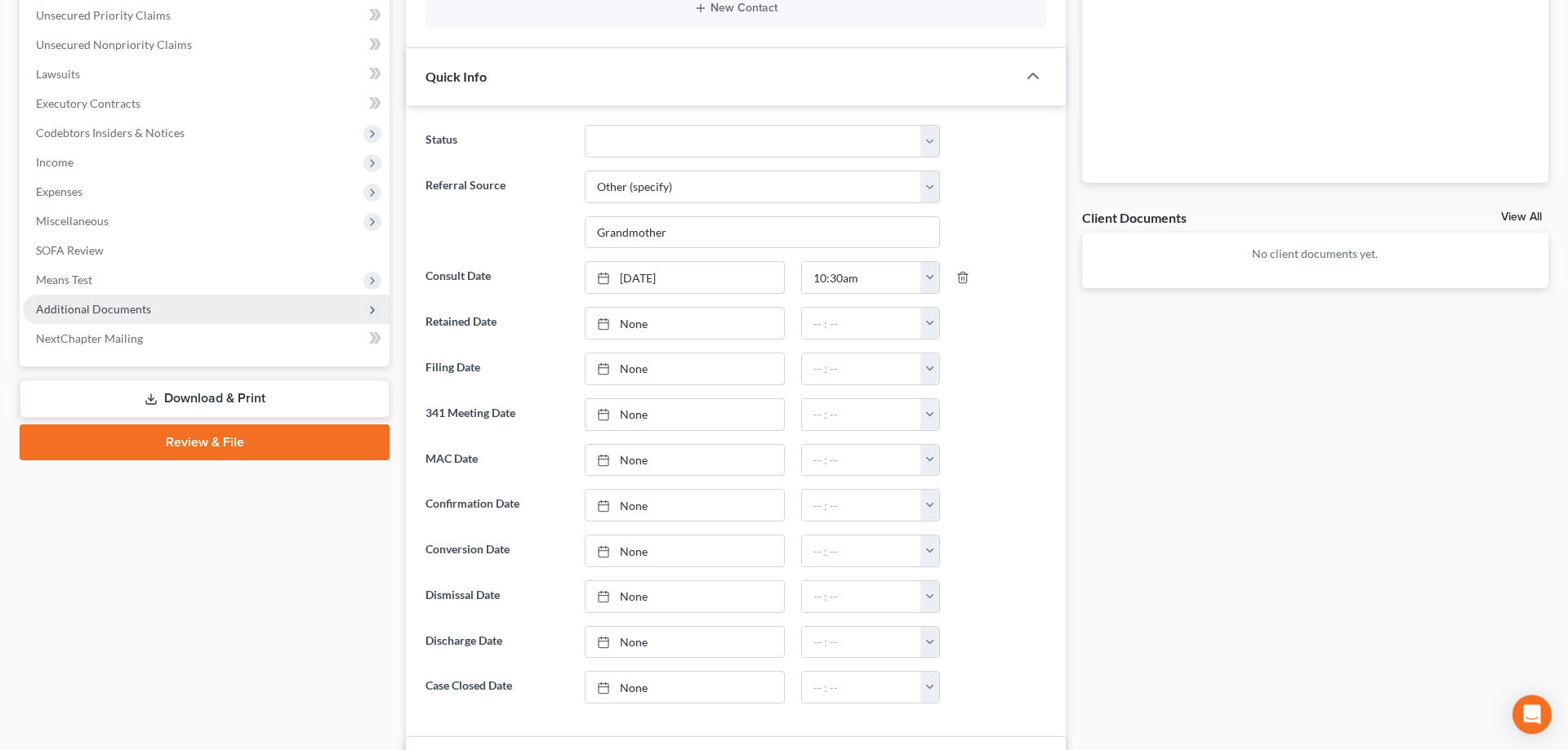
scroll to position [401, 0]
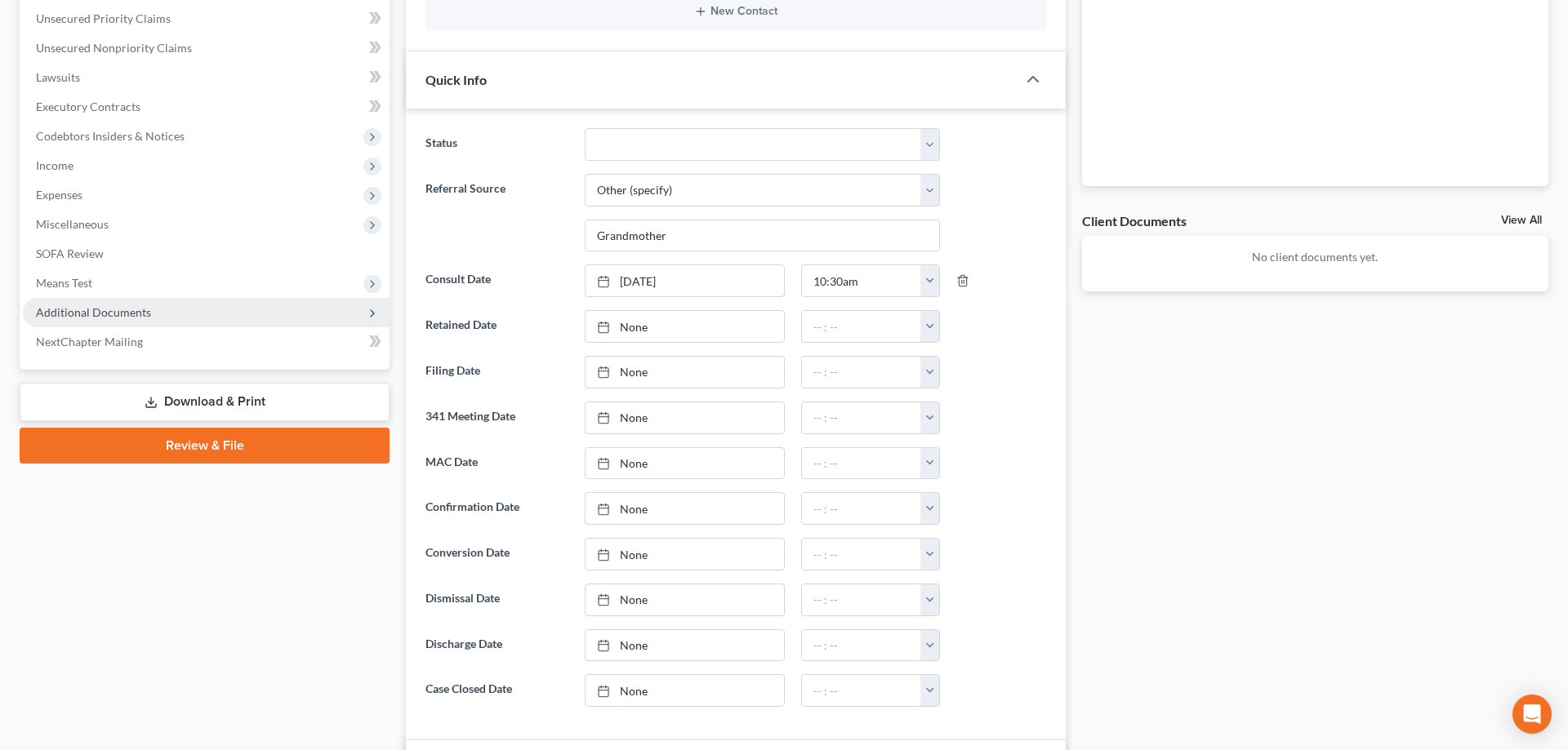
click at [219, 305] on span "Additional Documents" at bounding box center [206, 313] width 366 height 30
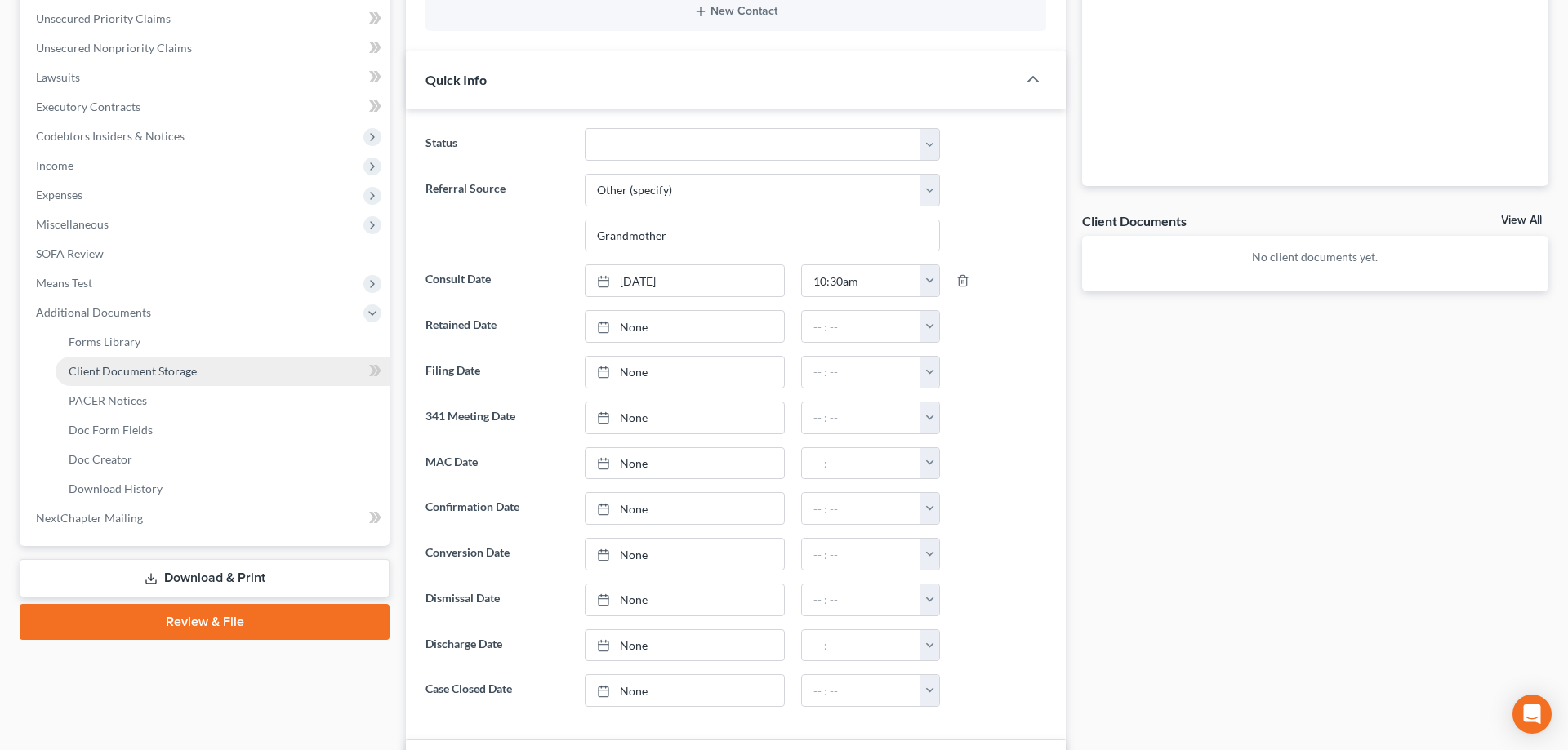
click at [223, 365] on link "Client Document Storage" at bounding box center [222, 371] width 334 height 30
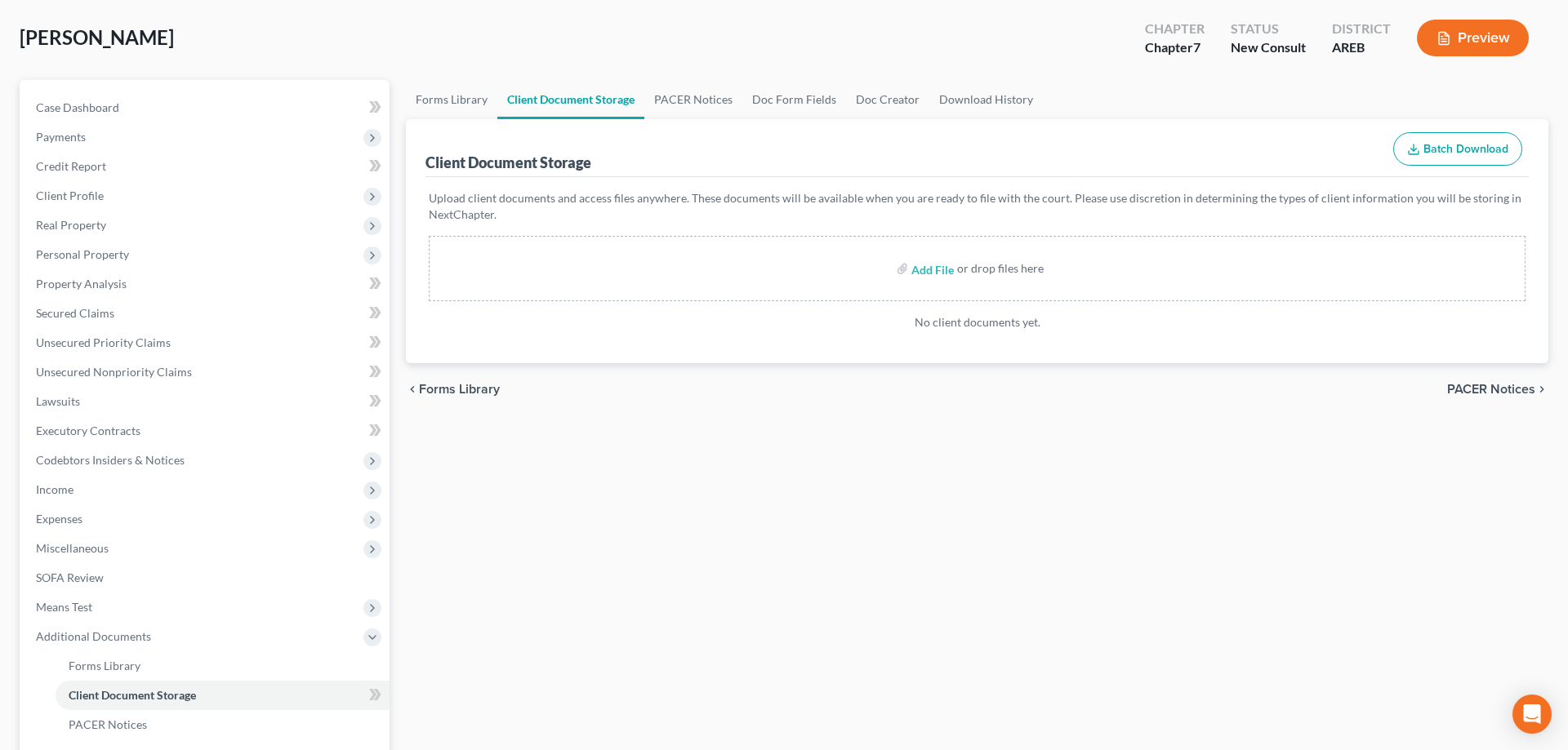
scroll to position [18, 0]
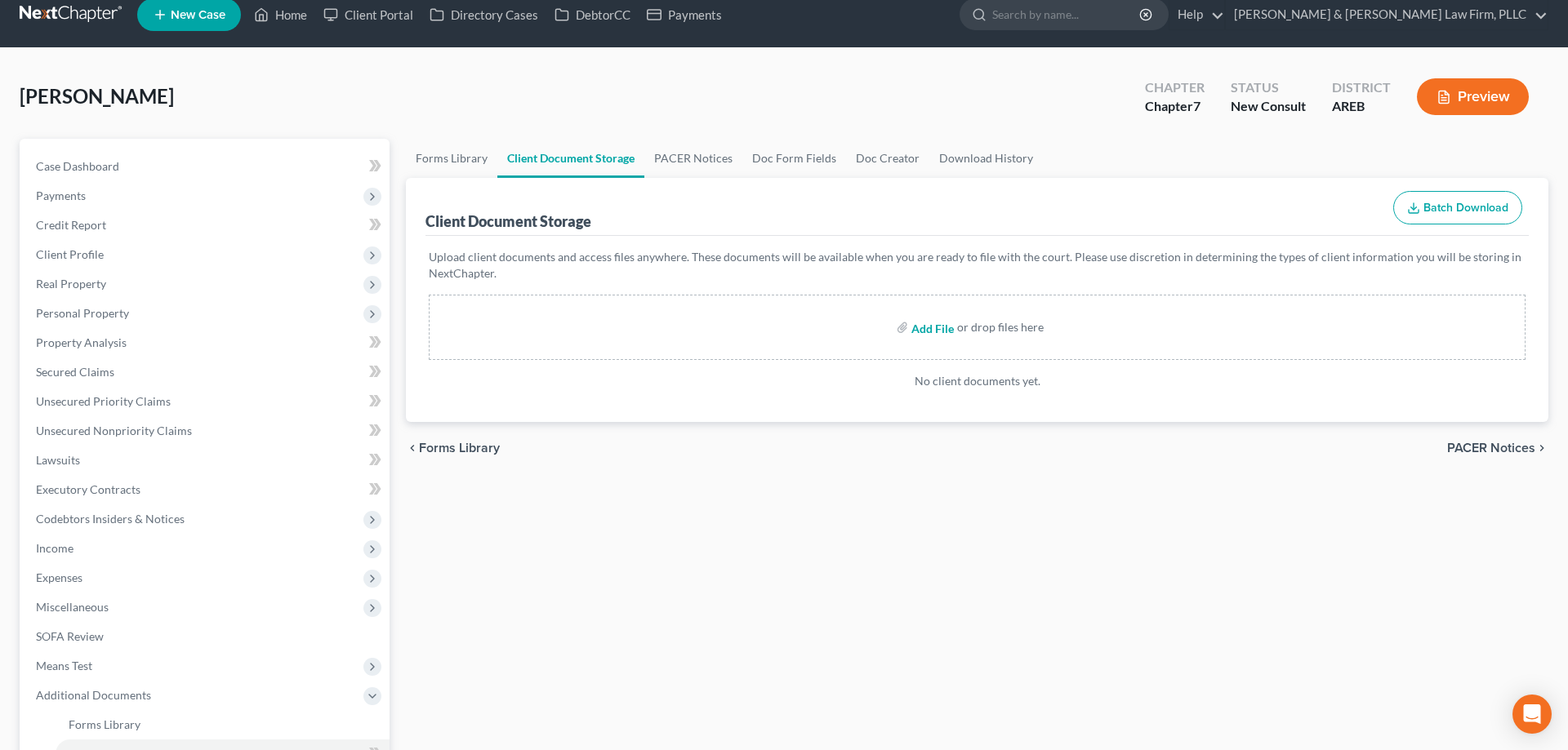
click at [943, 328] on input "file" at bounding box center [930, 328] width 39 height 30
type input "C:\fakepath\Consult sheet.docx"
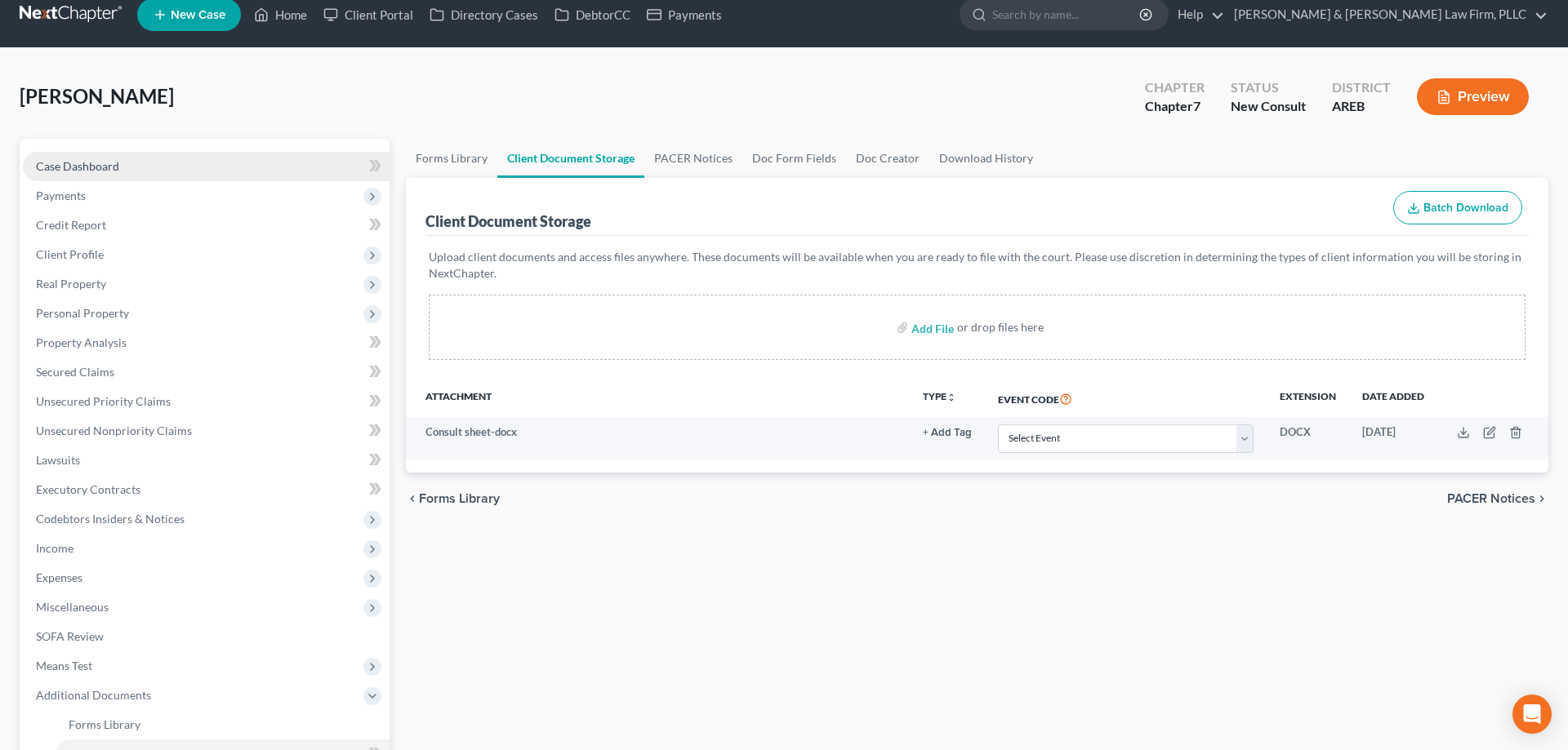
click at [154, 170] on link "Case Dashboard" at bounding box center [206, 167] width 366 height 30
select select "6"
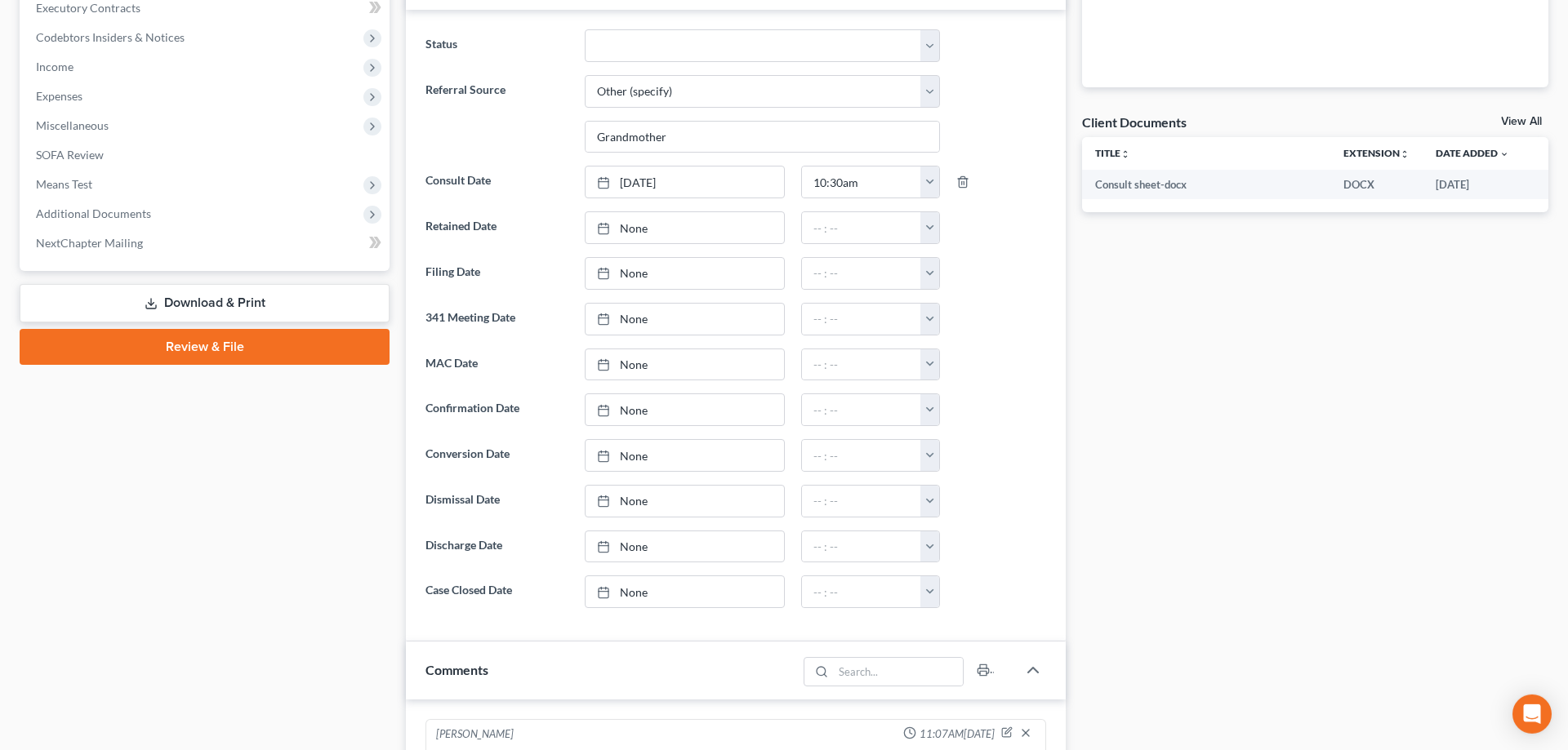
scroll to position [971, 0]
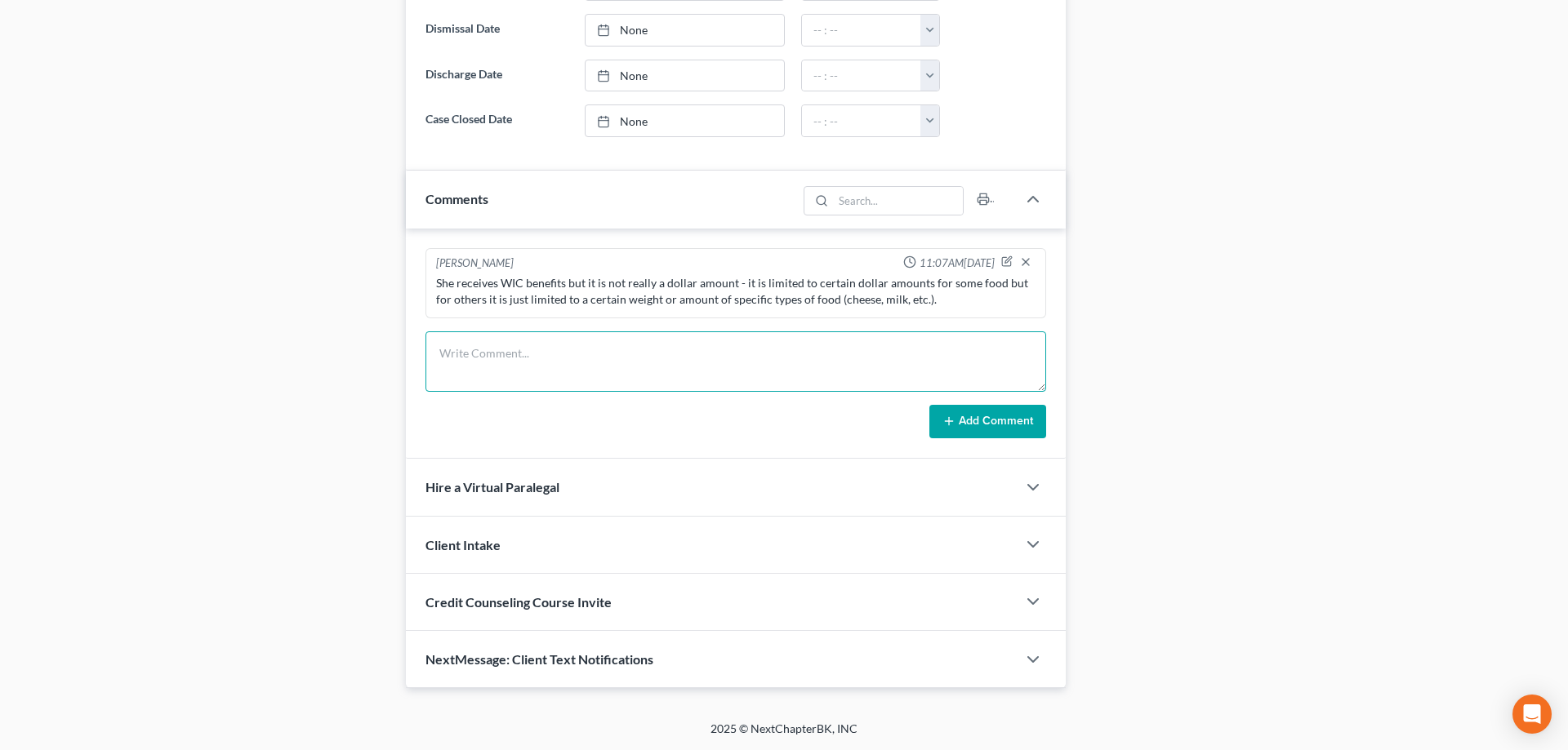
click at [588, 375] on textarea at bounding box center [736, 361] width 621 height 60
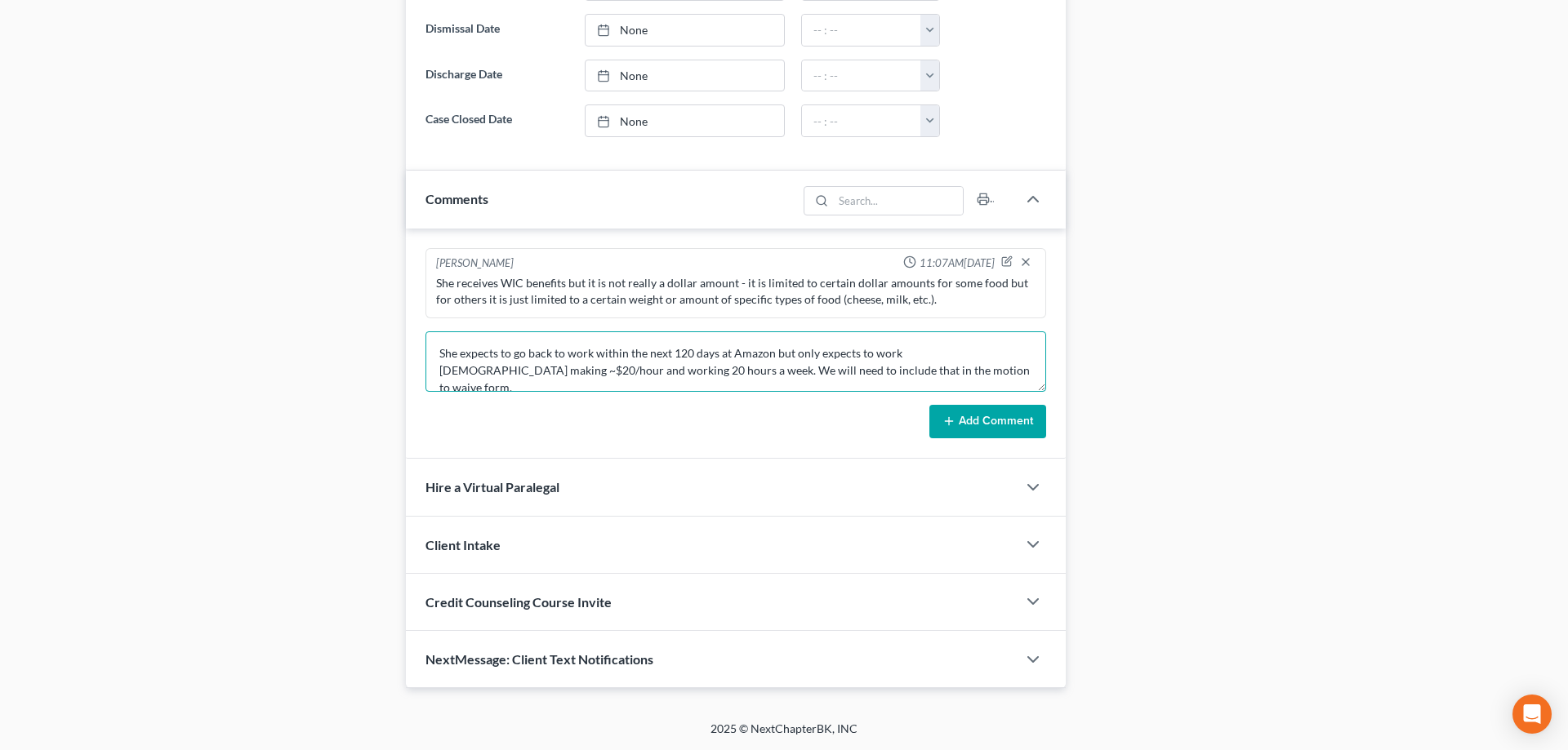
type textarea "She expects to go back to work within the next 120 days at Amazon but only expe…"
click at [963, 418] on button "Add Comment" at bounding box center [988, 422] width 117 height 35
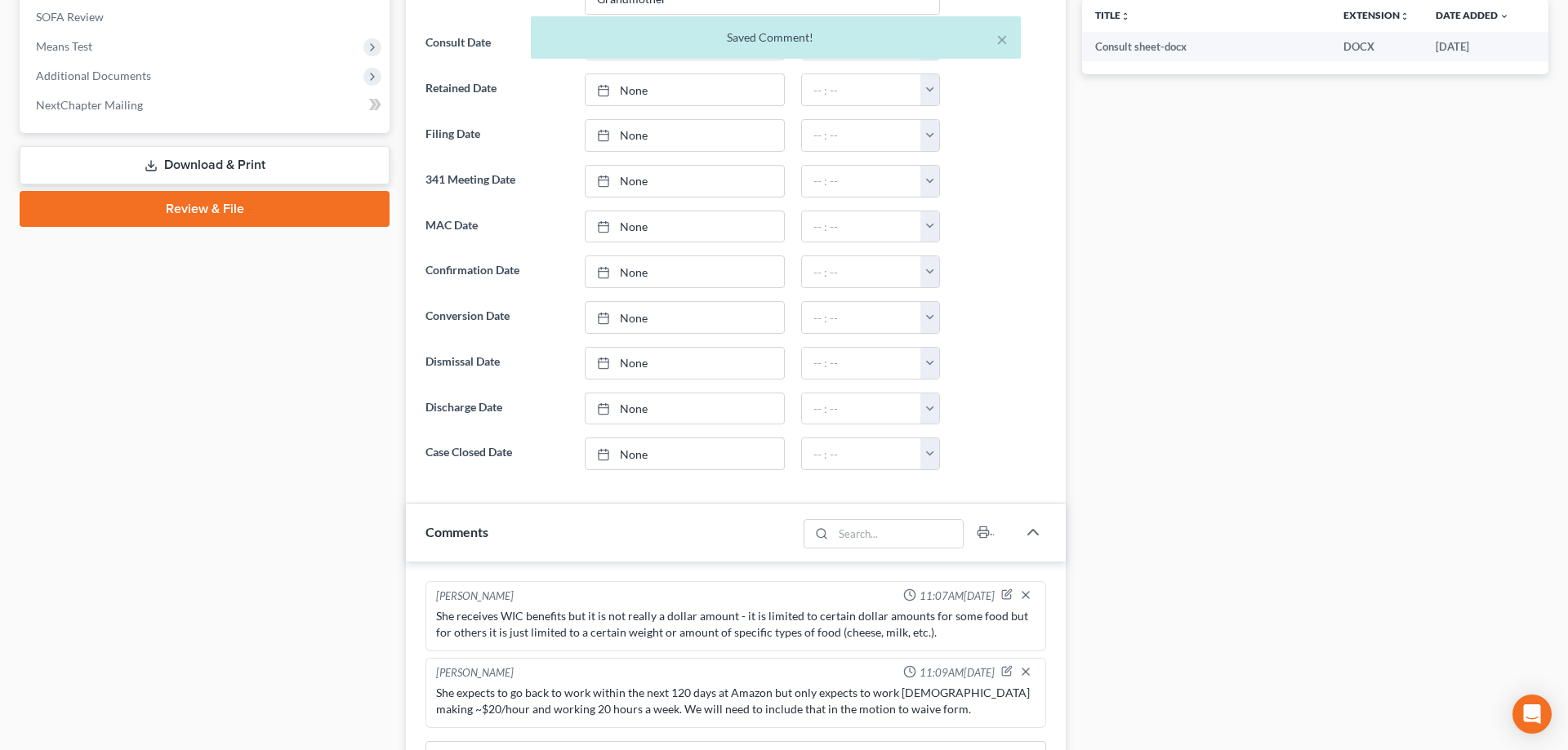
scroll to position [388, 0]
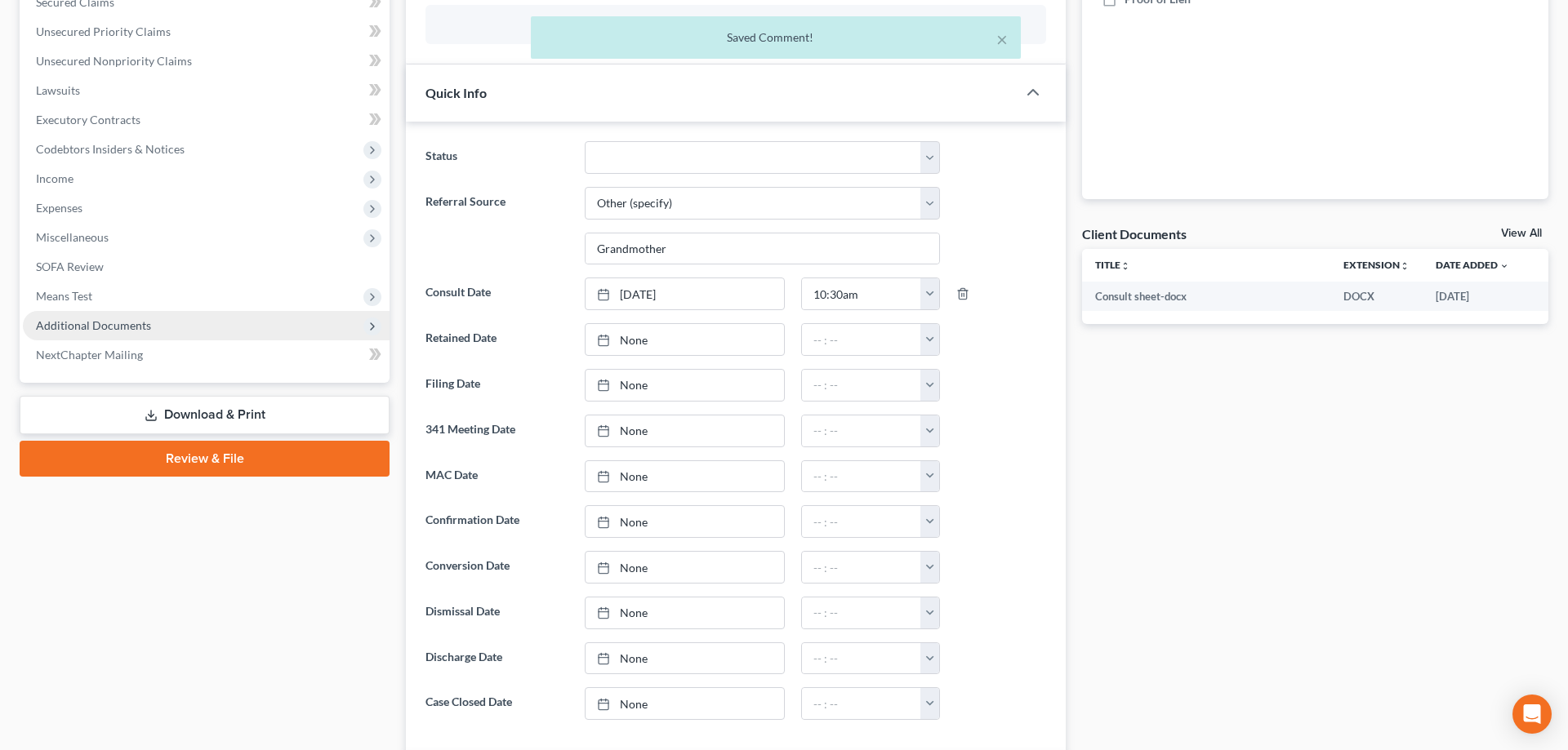
click at [140, 317] on span "Additional Documents" at bounding box center [206, 326] width 366 height 30
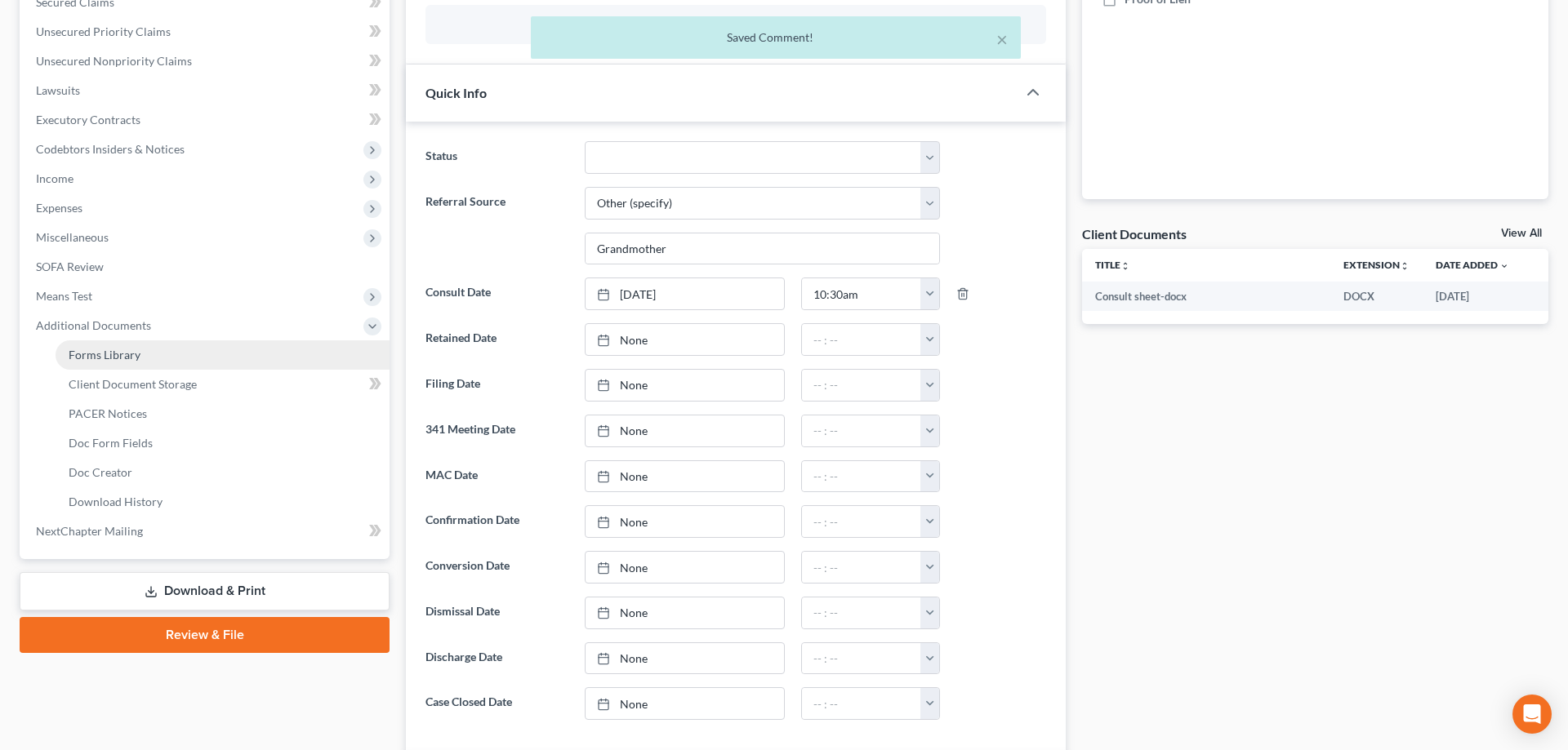
click at [204, 354] on link "Forms Library" at bounding box center [222, 356] width 334 height 30
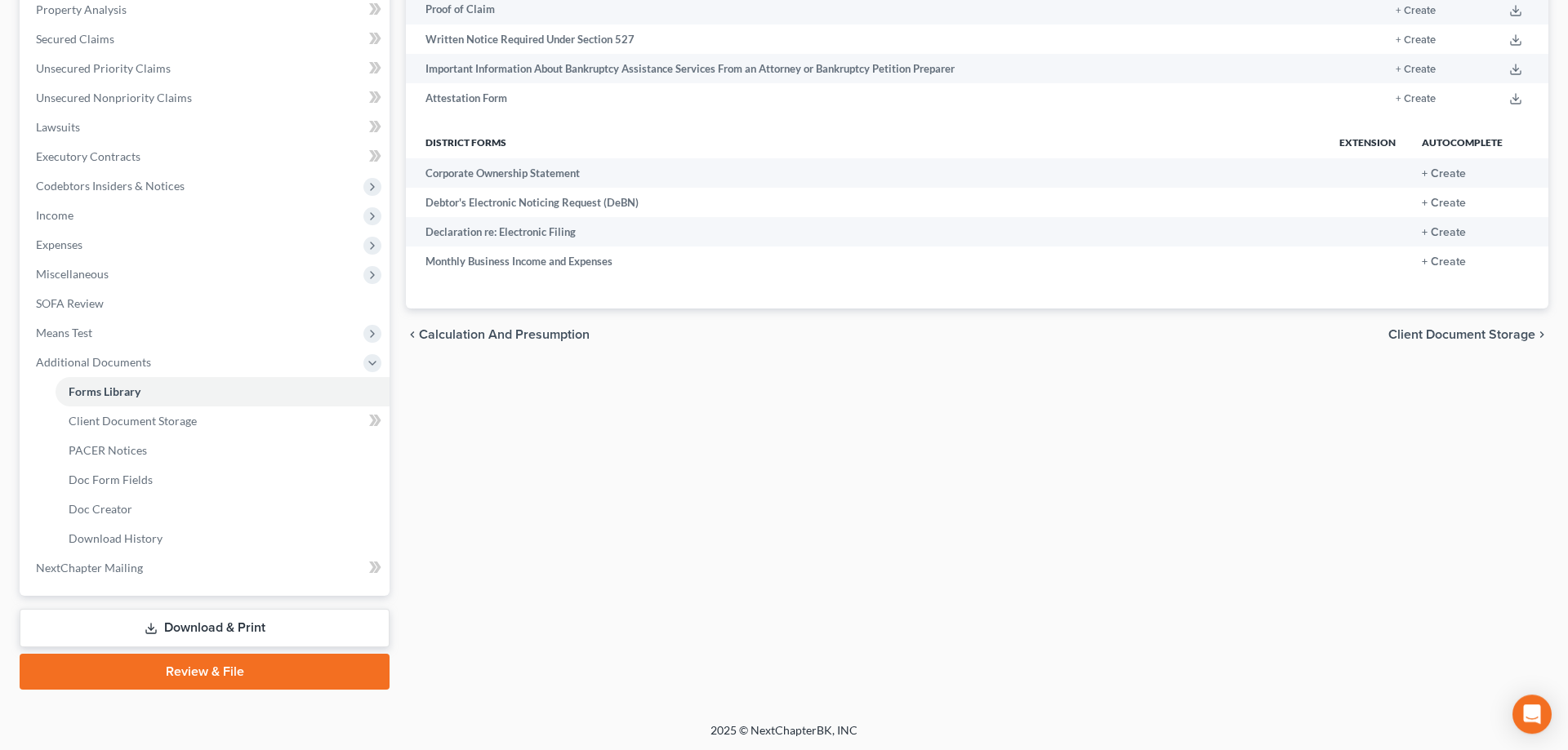
scroll to position [18, 0]
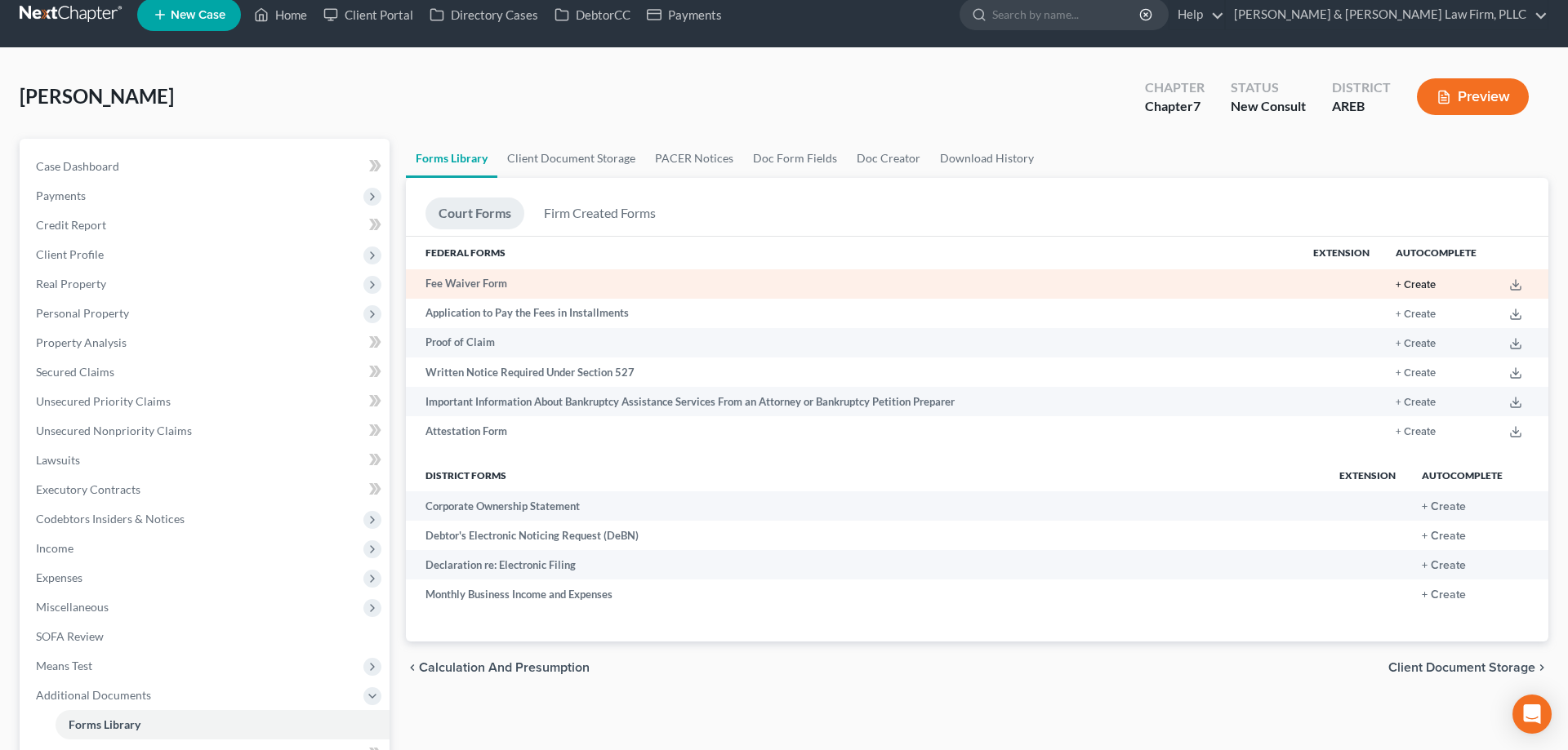
click at [1401, 285] on button "+ Create" at bounding box center [1415, 285] width 40 height 11
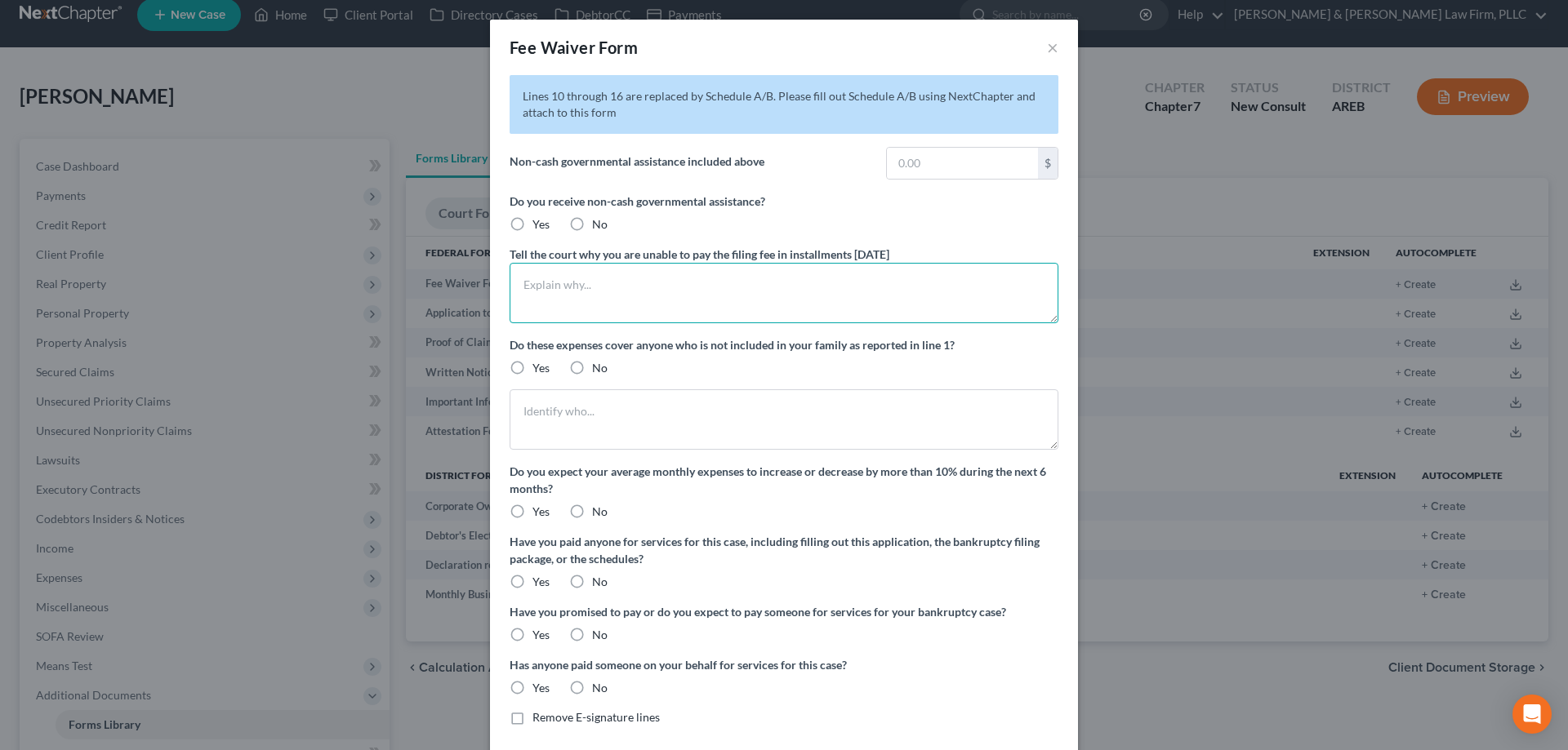
click at [650, 295] on textarea at bounding box center [783, 293] width 549 height 60
click at [532, 224] on label "Yes" at bounding box center [541, 224] width 17 height 17
click at [539, 224] on input "Yes" at bounding box center [544, 221] width 11 height 11
radio input "true"
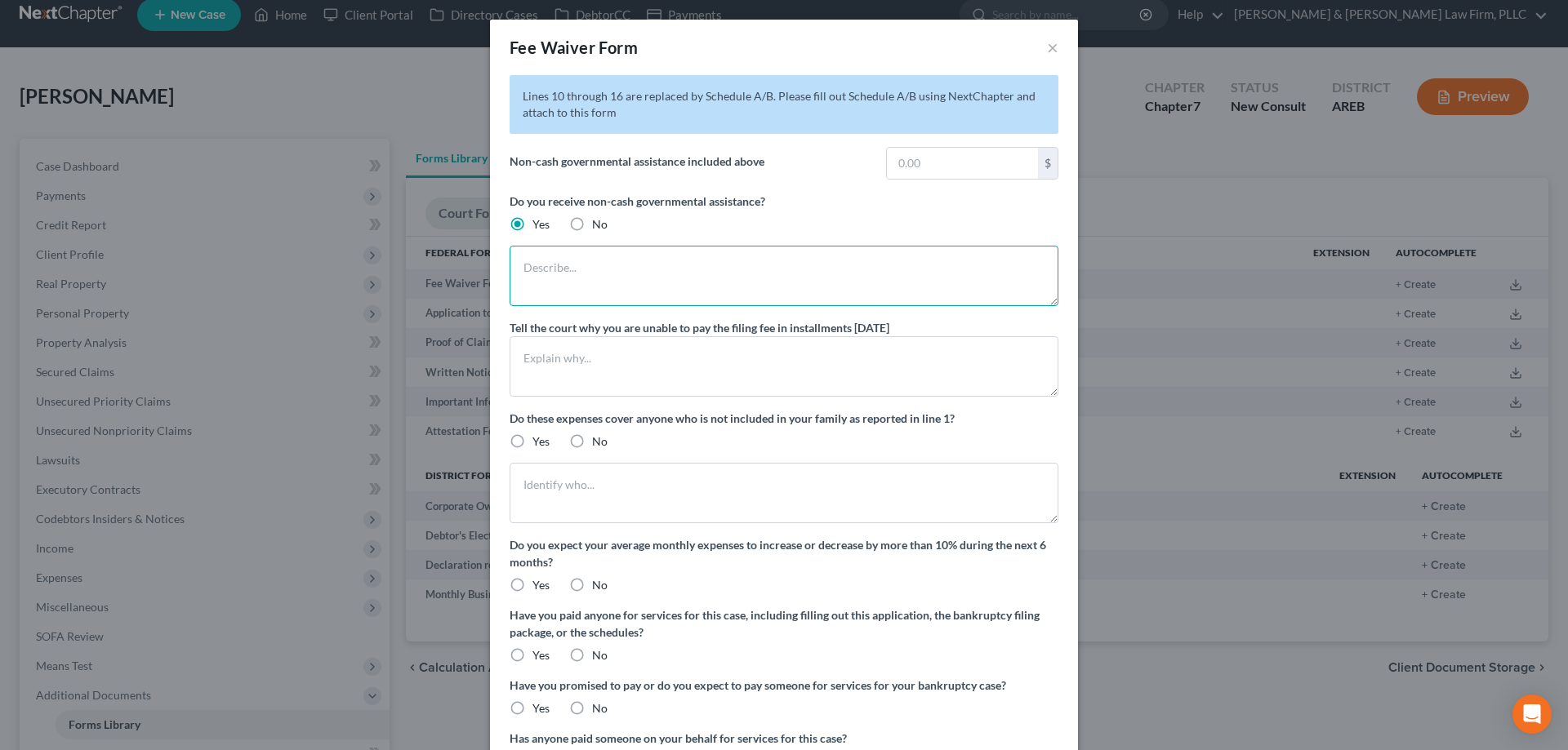
click at [695, 277] on textarea at bounding box center [783, 276] width 549 height 60
type textarea "I receive WIC benefits"
click at [675, 360] on textarea at bounding box center [783, 366] width 549 height 60
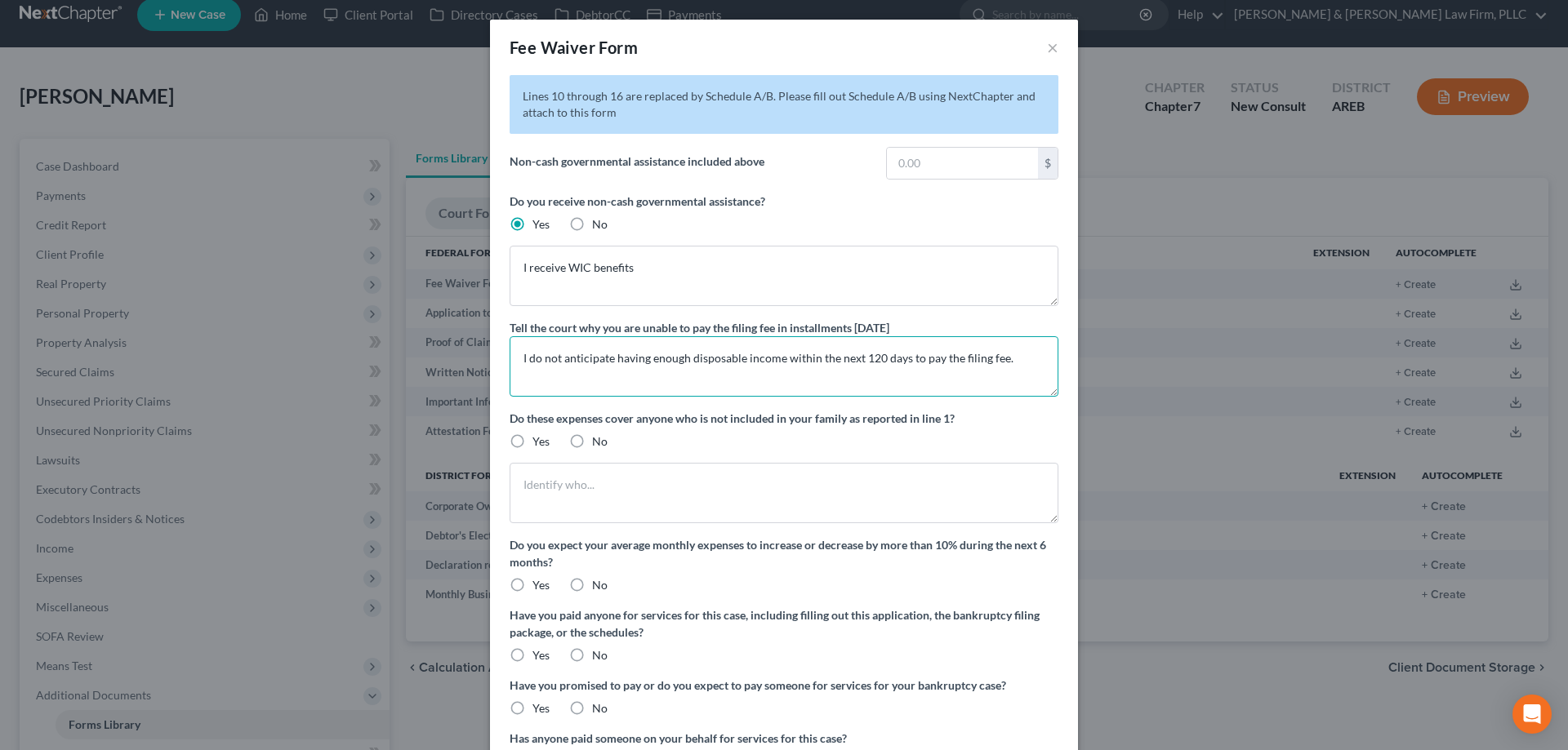
type textarea "I do not anticipate having enough disposable income within the next 120 days to…"
click at [592, 443] on label "No" at bounding box center [599, 441] width 16 height 17
click at [598, 443] on input "No" at bounding box center [603, 438] width 11 height 11
radio input "true"
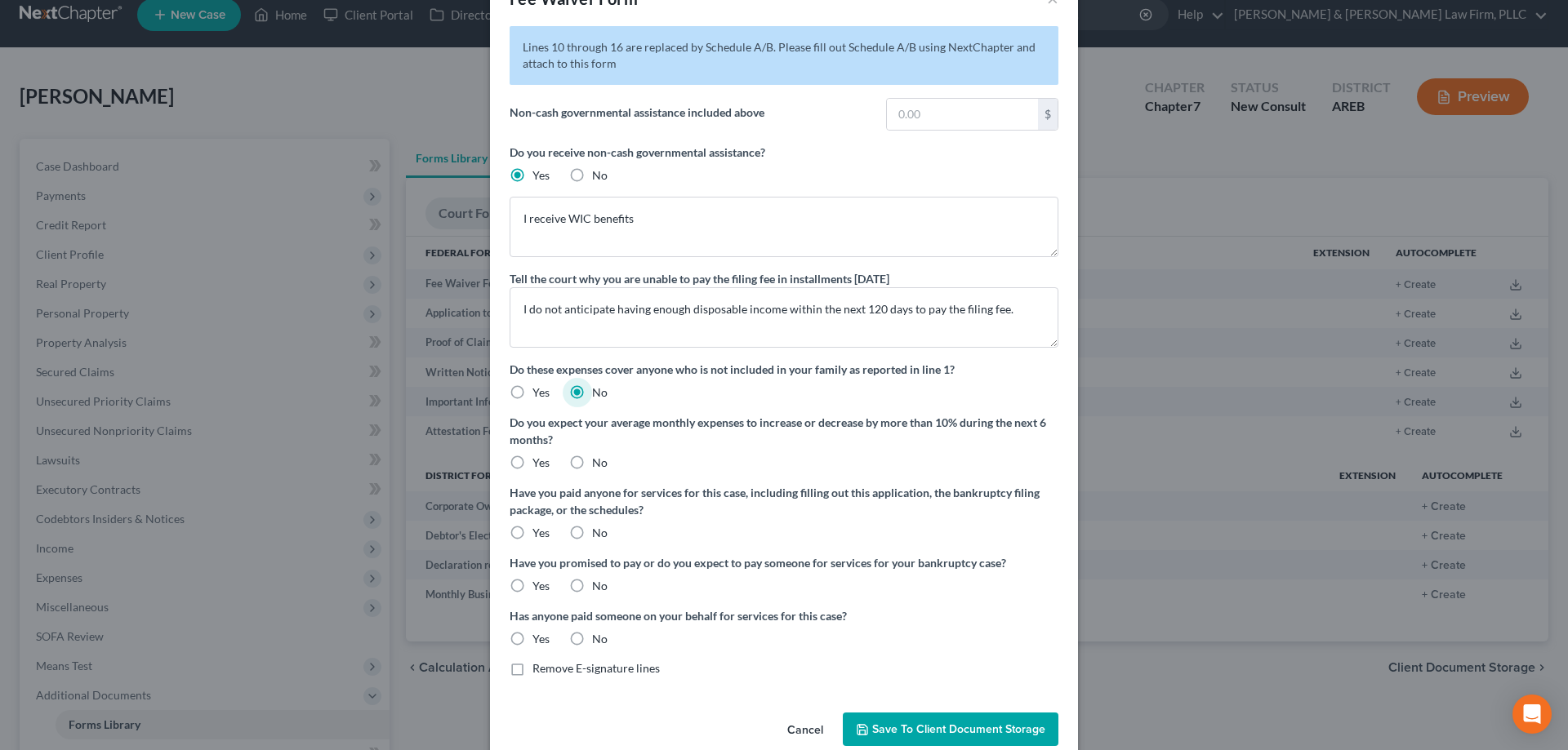
scroll to position [78, 0]
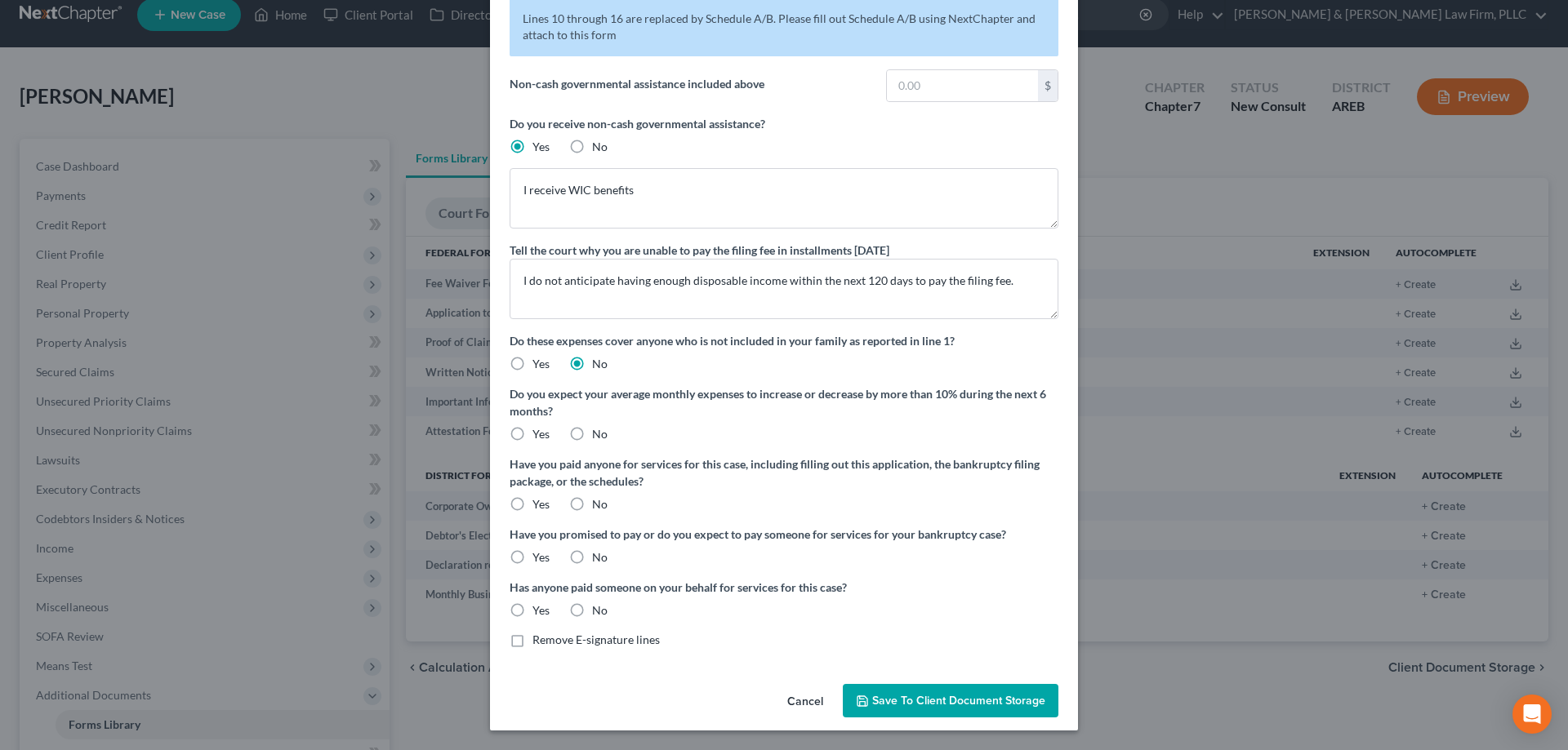
click at [592, 431] on label "No" at bounding box center [599, 435] width 16 height 17
click at [598, 431] on input "No" at bounding box center [603, 432] width 11 height 11
radio input "true"
click at [592, 432] on label "No" at bounding box center [599, 435] width 16 height 17
click at [598, 432] on input "No" at bounding box center [603, 432] width 11 height 11
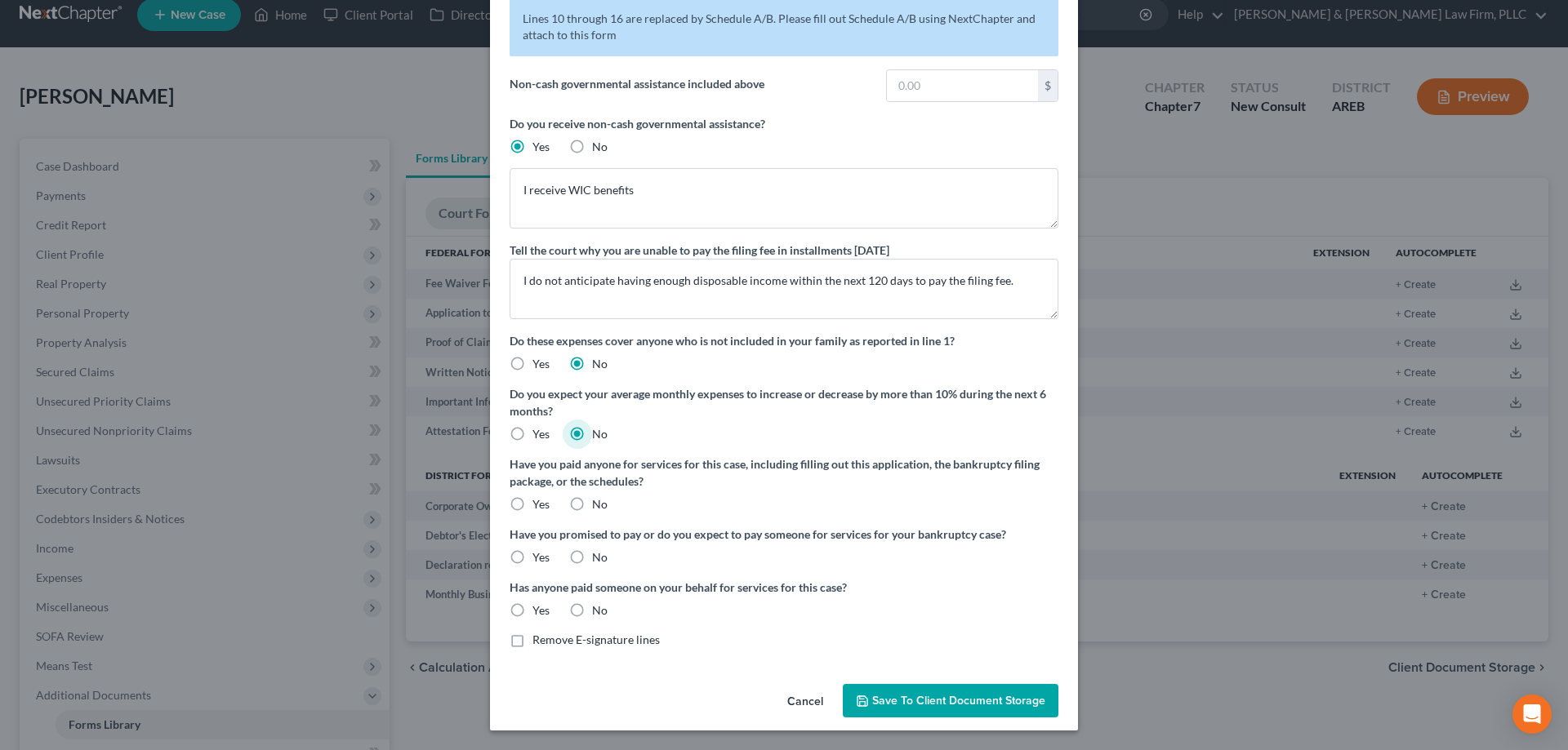
click at [592, 504] on label "No" at bounding box center [599, 505] width 16 height 17
click at [598, 504] on input "No" at bounding box center [603, 502] width 11 height 11
radio input "true"
click at [592, 556] on label "No" at bounding box center [599, 558] width 16 height 17
click at [598, 556] on input "No" at bounding box center [603, 554] width 11 height 11
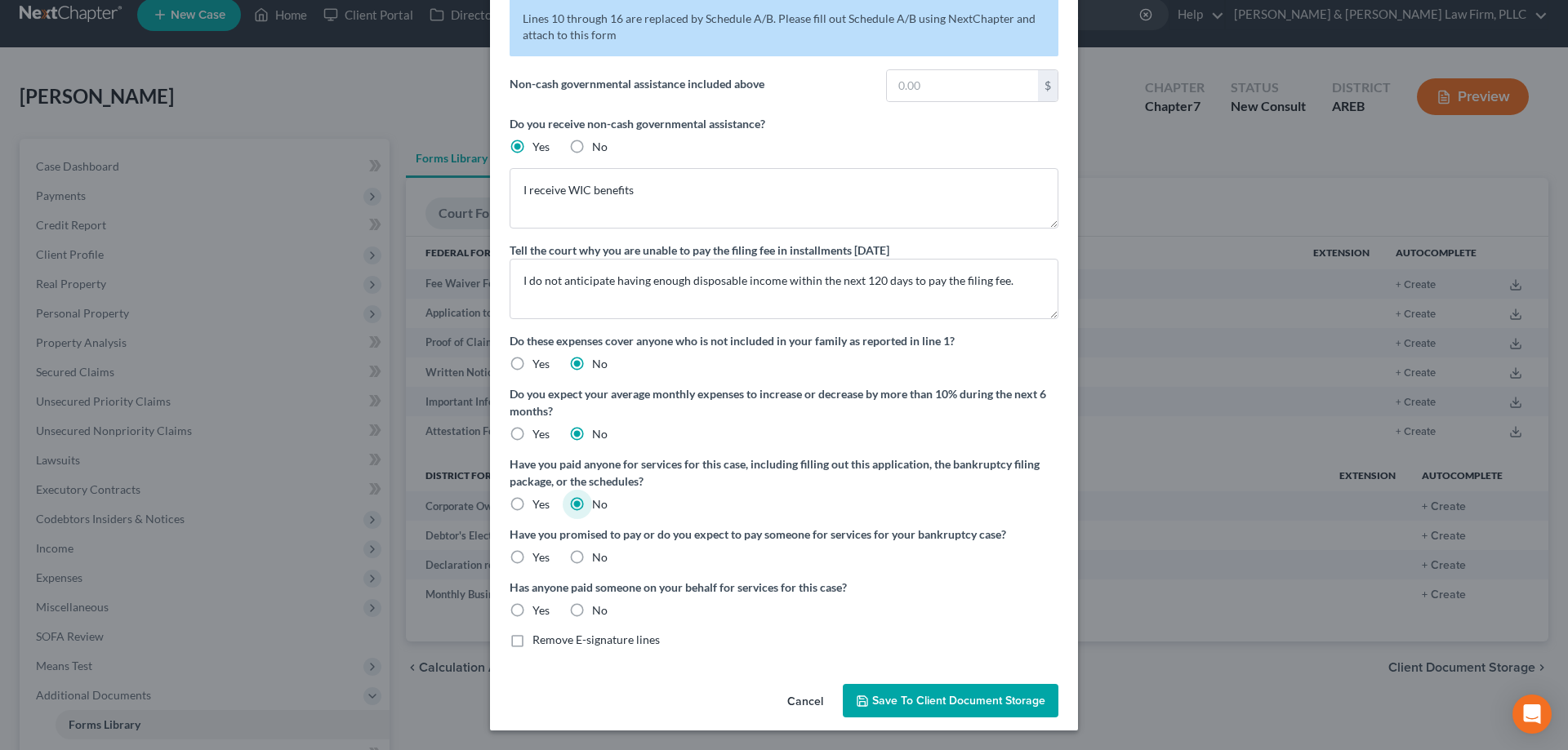
radio input "true"
click at [592, 611] on label "No" at bounding box center [599, 611] width 16 height 17
click at [598, 611] on input "No" at bounding box center [603, 607] width 11 height 11
radio input "true"
click at [1026, 282] on textarea "I do not anticipate having enough disposable income within the next 120 days to…" at bounding box center [783, 289] width 549 height 60
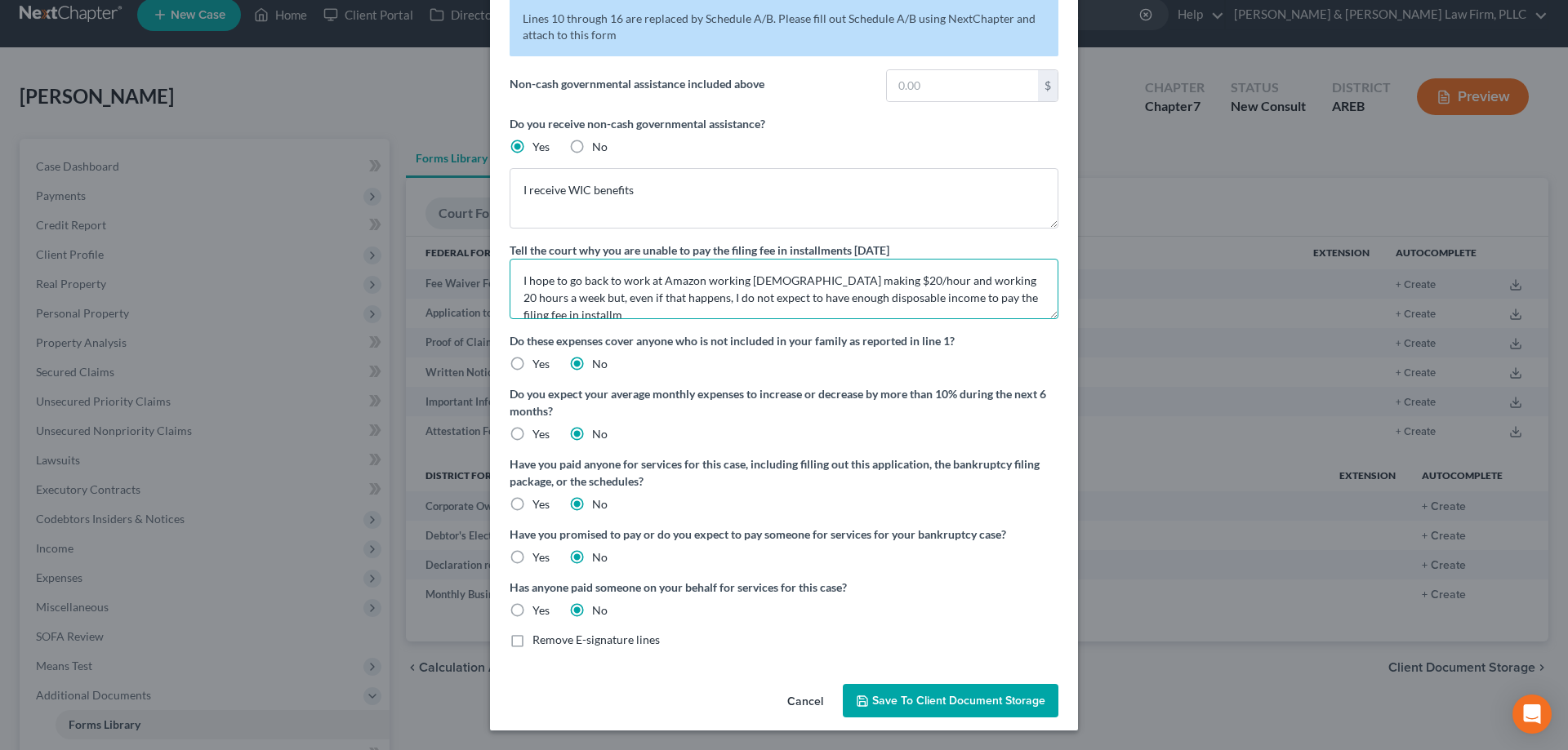
scroll to position [3, 0]
type textarea "I hope to go back to work at Amazon working [DEMOGRAPHIC_DATA] making $20/hour …"
click at [953, 426] on div "Do you expect your average monthly expenses to increase or decrease by more tha…" at bounding box center [783, 413] width 549 height 57
click at [532, 434] on label "Yes" at bounding box center [541, 435] width 17 height 17
click at [539, 434] on input "Yes" at bounding box center [544, 432] width 11 height 11
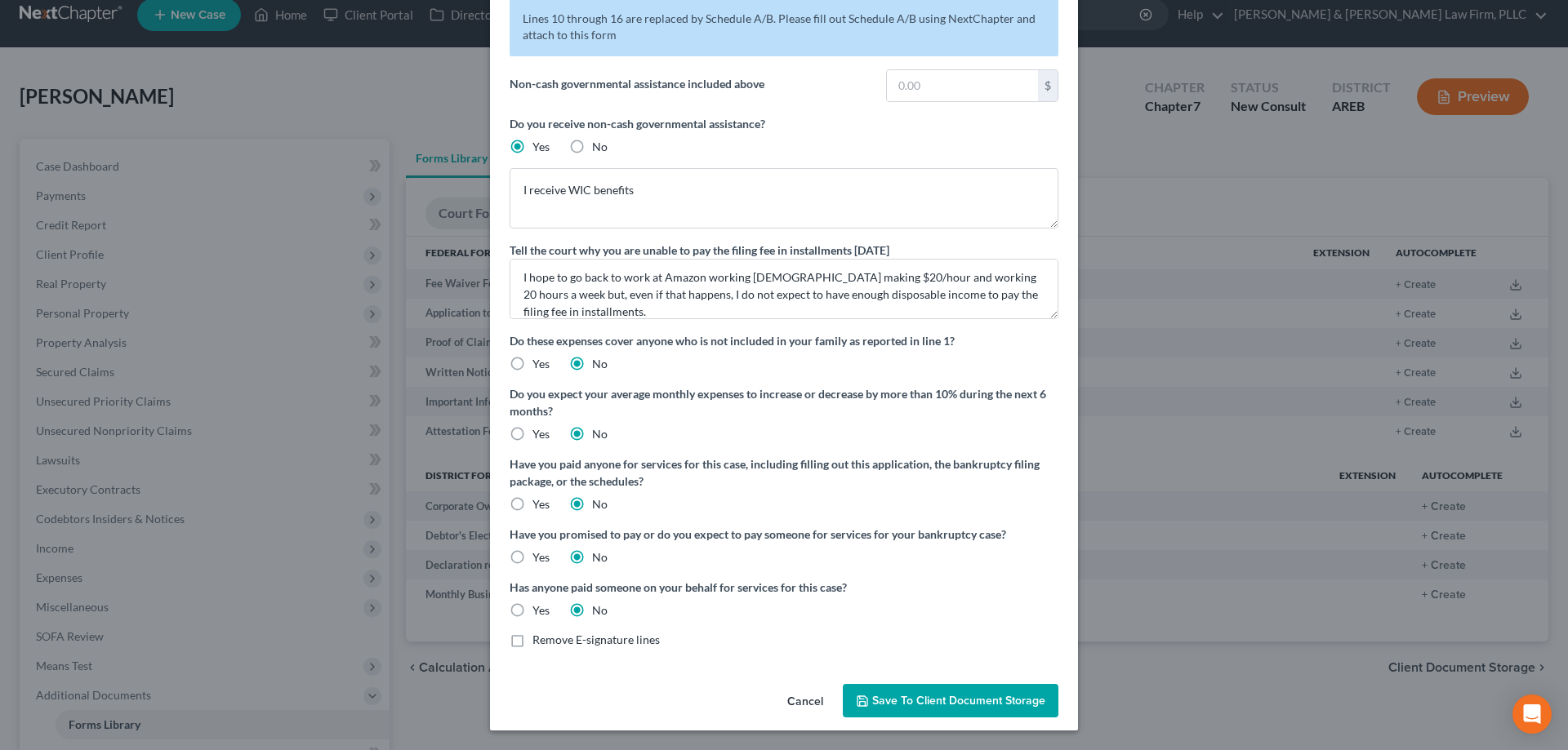
radio input "true"
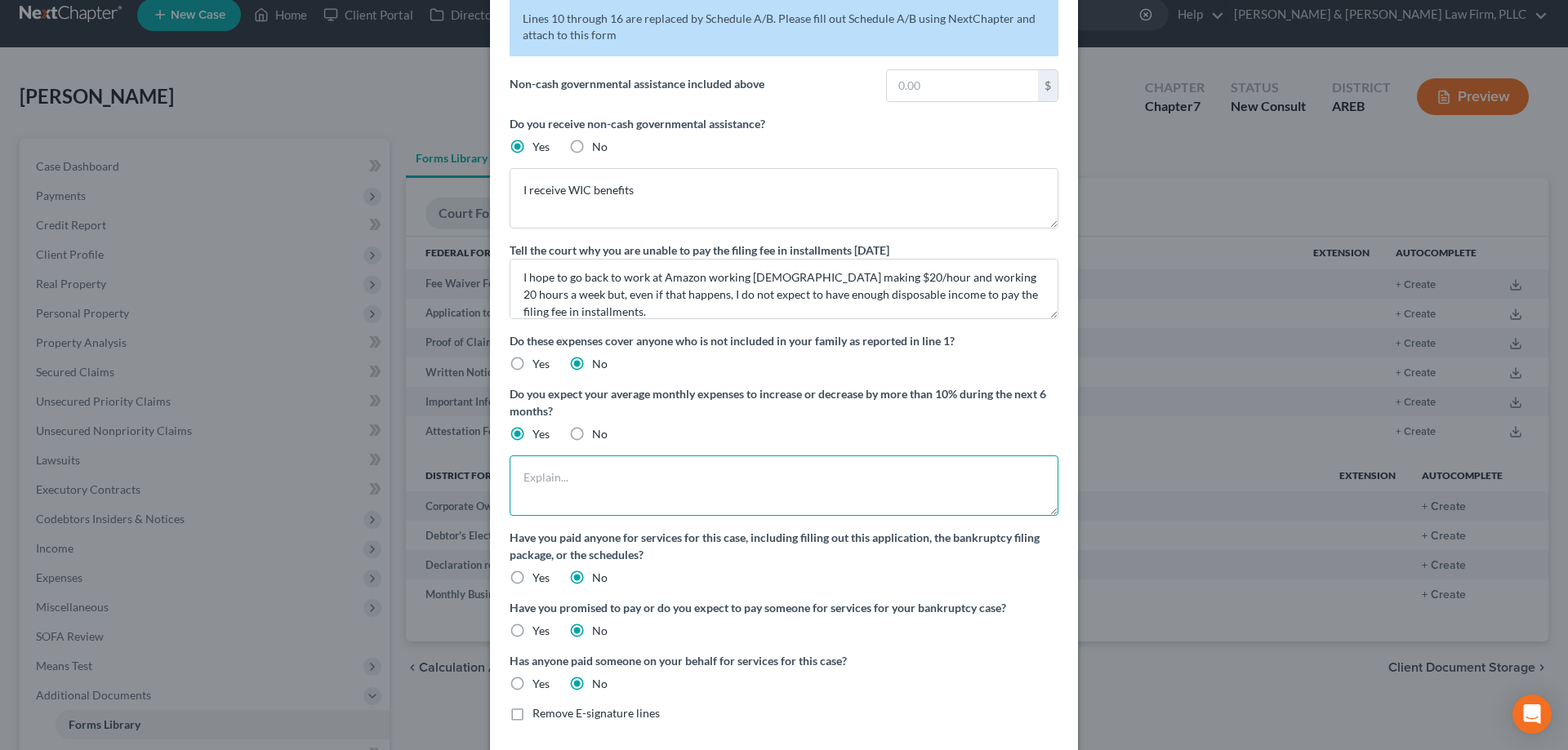
drag, startPoint x: 605, startPoint y: 472, endPoint x: 607, endPoint y: 486, distance: 14.1
click at [605, 474] on textarea at bounding box center [783, 485] width 549 height 60
type textarea "I"
type textarea "i"
type textarea "I"
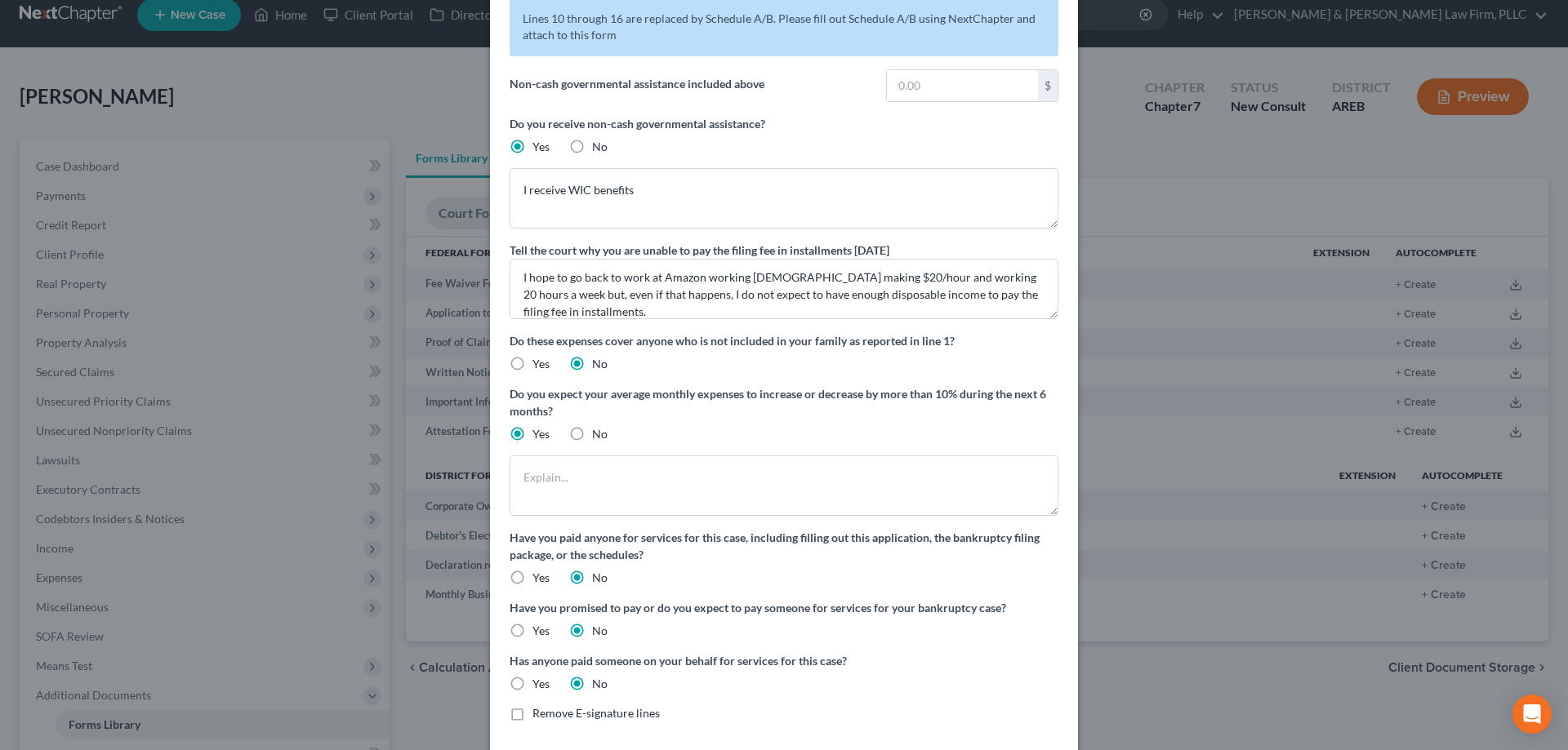
click at [593, 433] on span "No" at bounding box center [599, 434] width 16 height 14
click at [598, 433] on input "No" at bounding box center [603, 432] width 11 height 11
radio input "true"
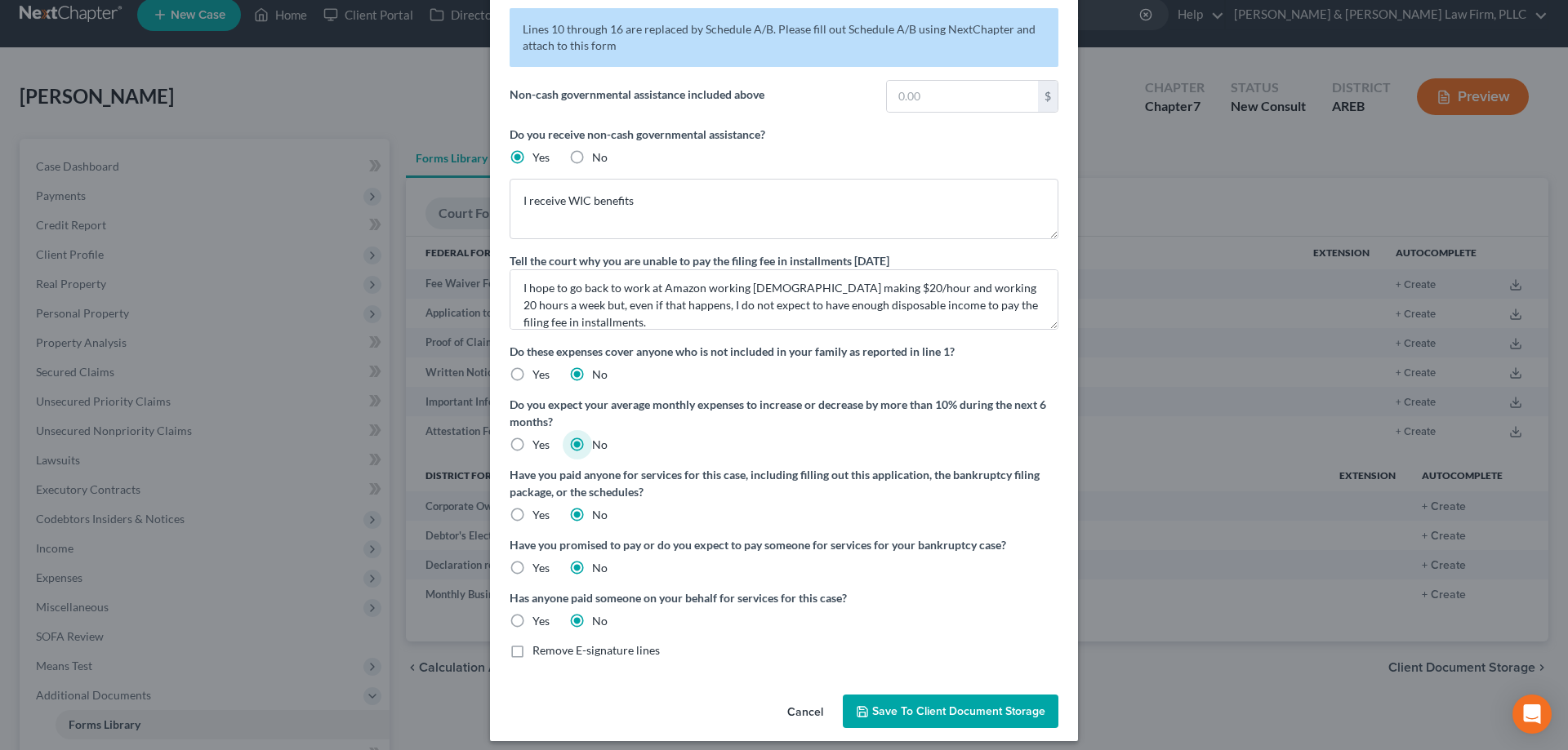
scroll to position [78, 0]
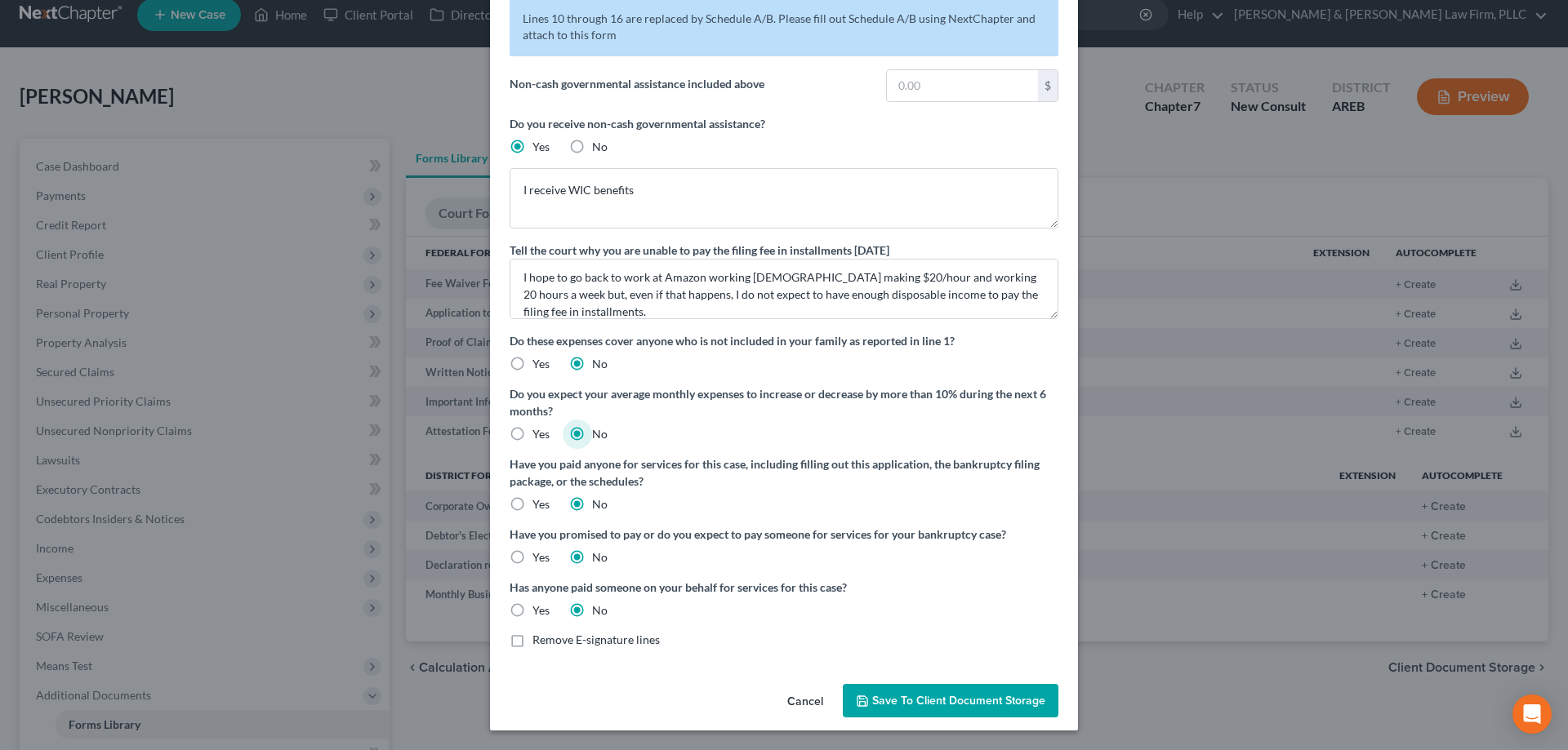
click at [943, 702] on span "Save to Client Document Storage" at bounding box center [959, 700] width 173 height 14
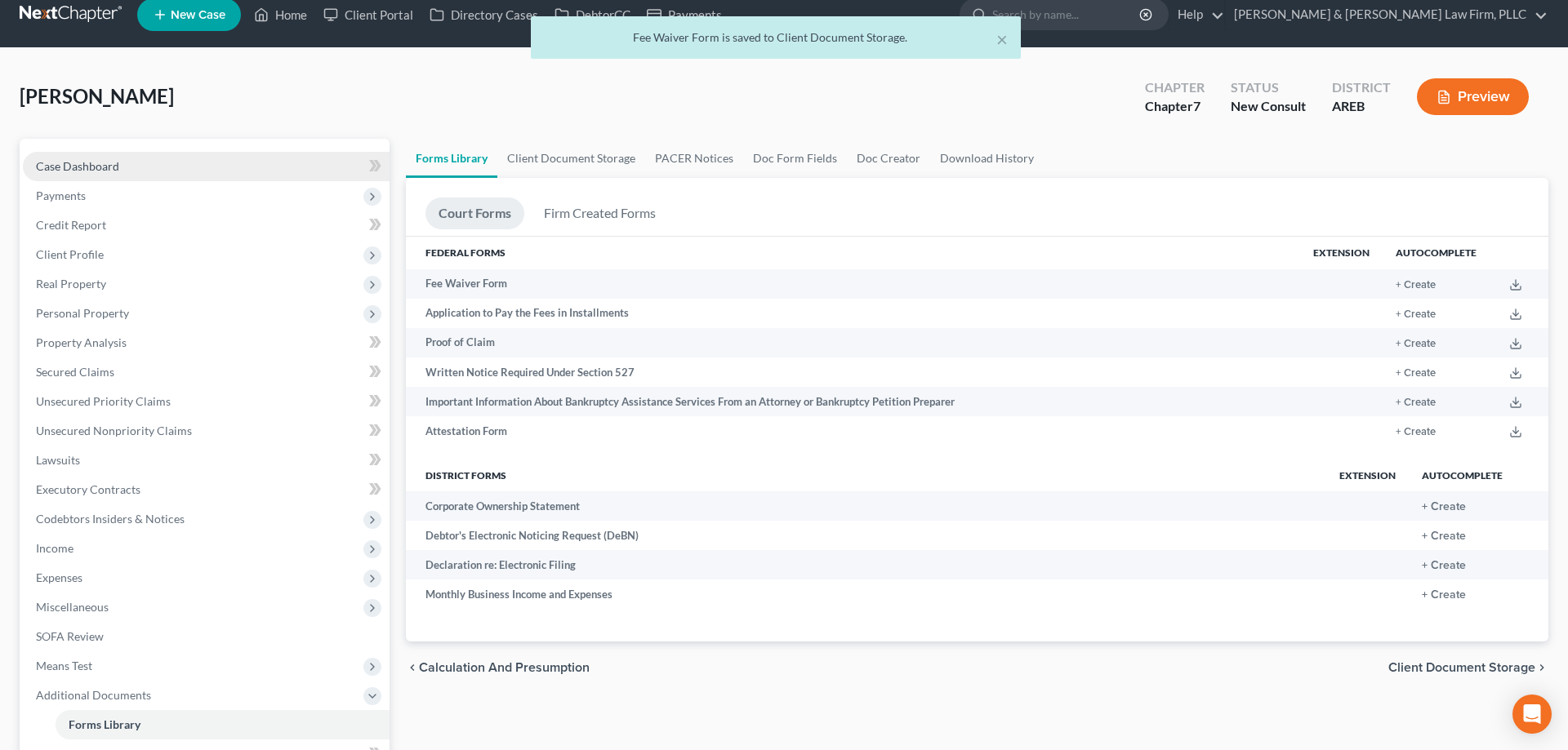
click at [180, 171] on link "Case Dashboard" at bounding box center [206, 167] width 366 height 30
select select "5"
select select "6"
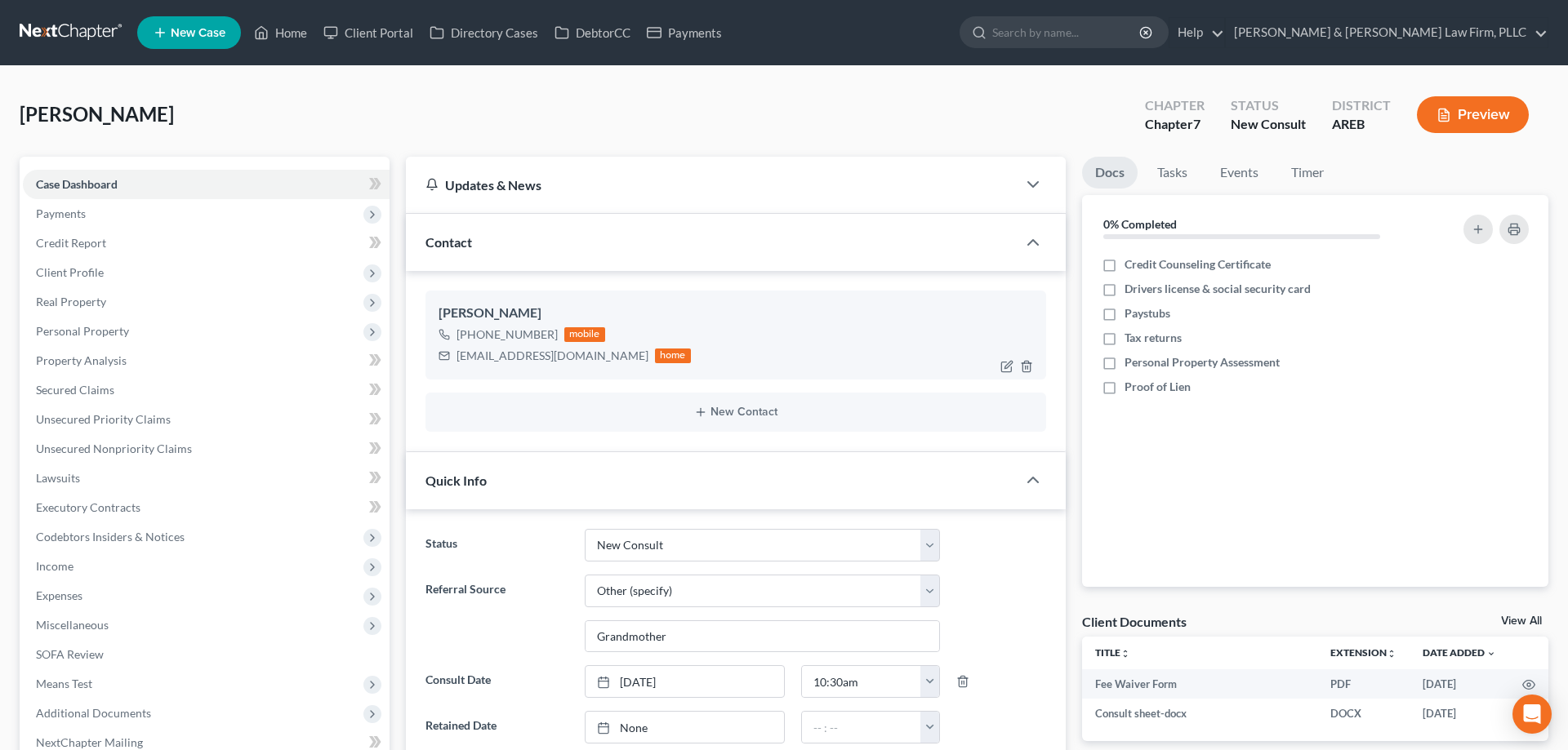
drag, startPoint x: 479, startPoint y: 354, endPoint x: 463, endPoint y: 353, distance: 16.0
click at [476, 355] on div "[EMAIL_ADDRESS][DOMAIN_NAME]" at bounding box center [552, 356] width 192 height 17
click at [463, 353] on div "[EMAIL_ADDRESS][DOMAIN_NAME]" at bounding box center [552, 356] width 192 height 17
drag, startPoint x: 463, startPoint y: 353, endPoint x: 550, endPoint y: 353, distance: 87.0
click at [550, 353] on div "[EMAIL_ADDRESS][DOMAIN_NAME]" at bounding box center [552, 356] width 192 height 17
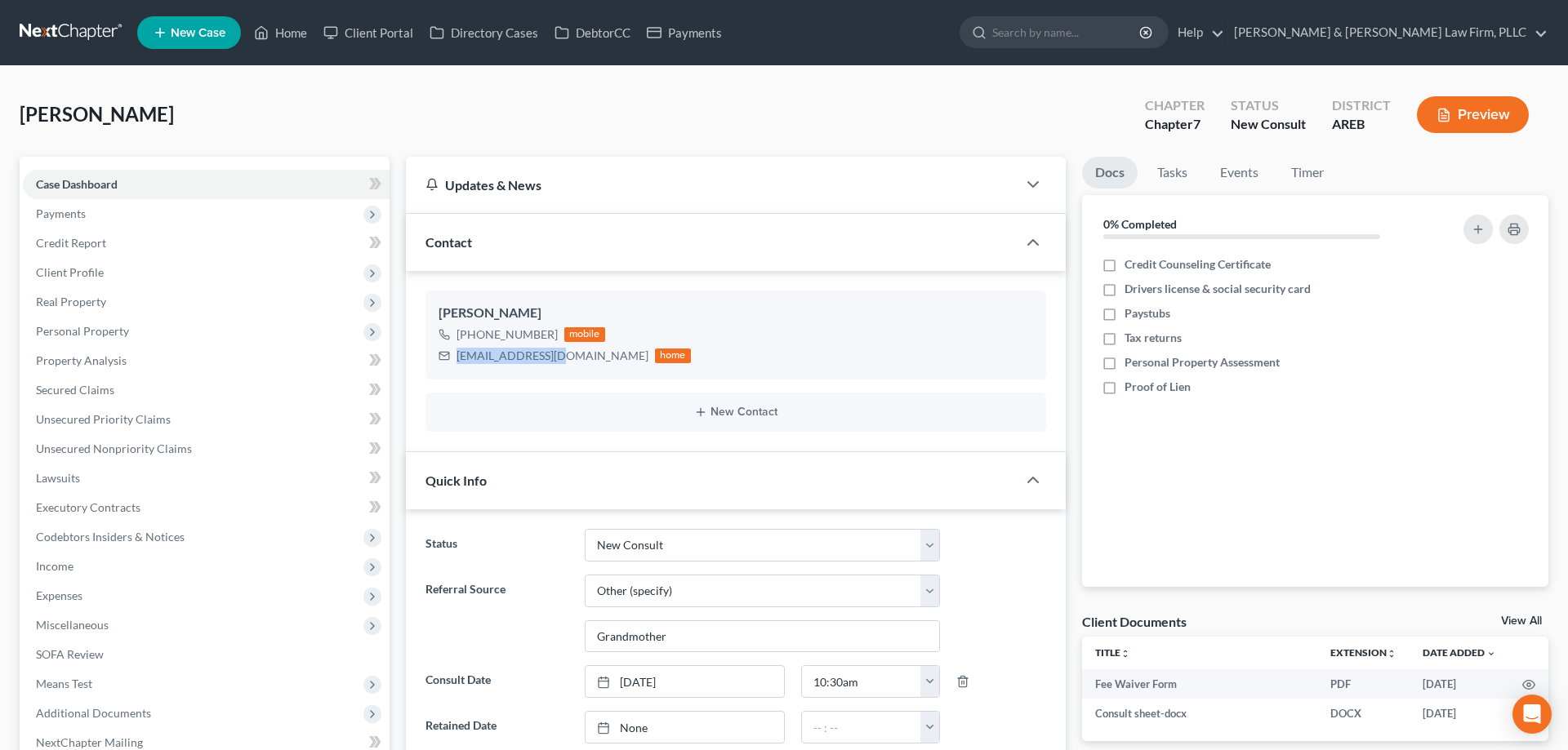
copy div "[EMAIL_ADDRESS][DOMAIN_NAME]"
click at [282, 31] on link "Home" at bounding box center [281, 33] width 69 height 30
